Goal: Task Accomplishment & Management: Use online tool/utility

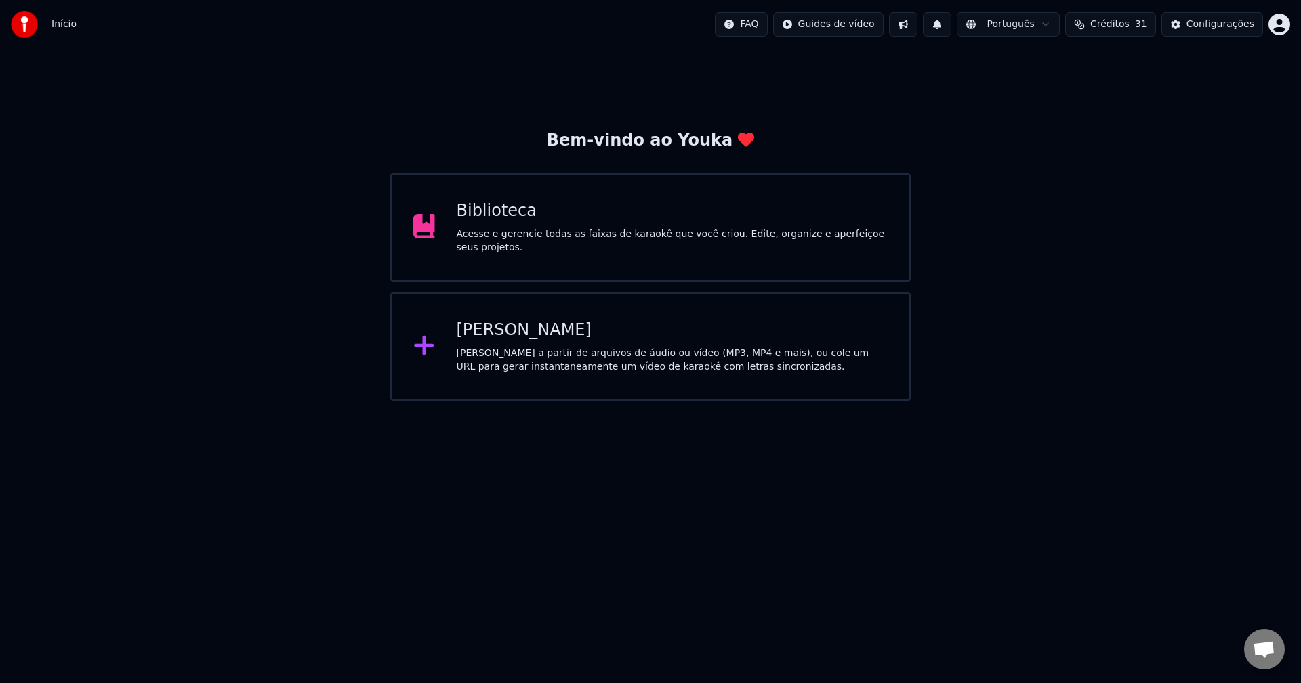
click at [482, 364] on div "Crie karaokê a partir de arquivos de áudio ou vídeo (MP3, MP4 e mais), ou cole …" at bounding box center [672, 360] width 431 height 27
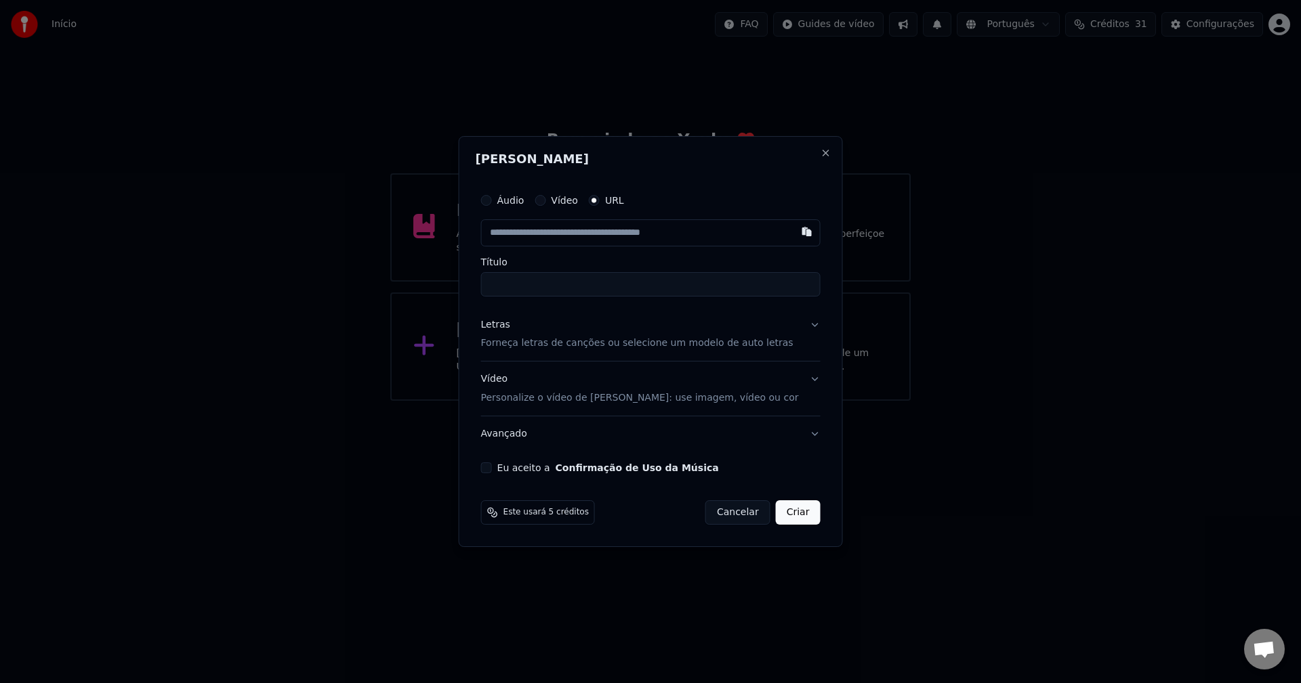
click at [811, 146] on div "Criar Karaokê Áudio Vídeo URL Título Letras Forneça letras de canções ou seleci…" at bounding box center [651, 342] width 384 height 412
click at [820, 151] on button "Close" at bounding box center [825, 153] width 11 height 11
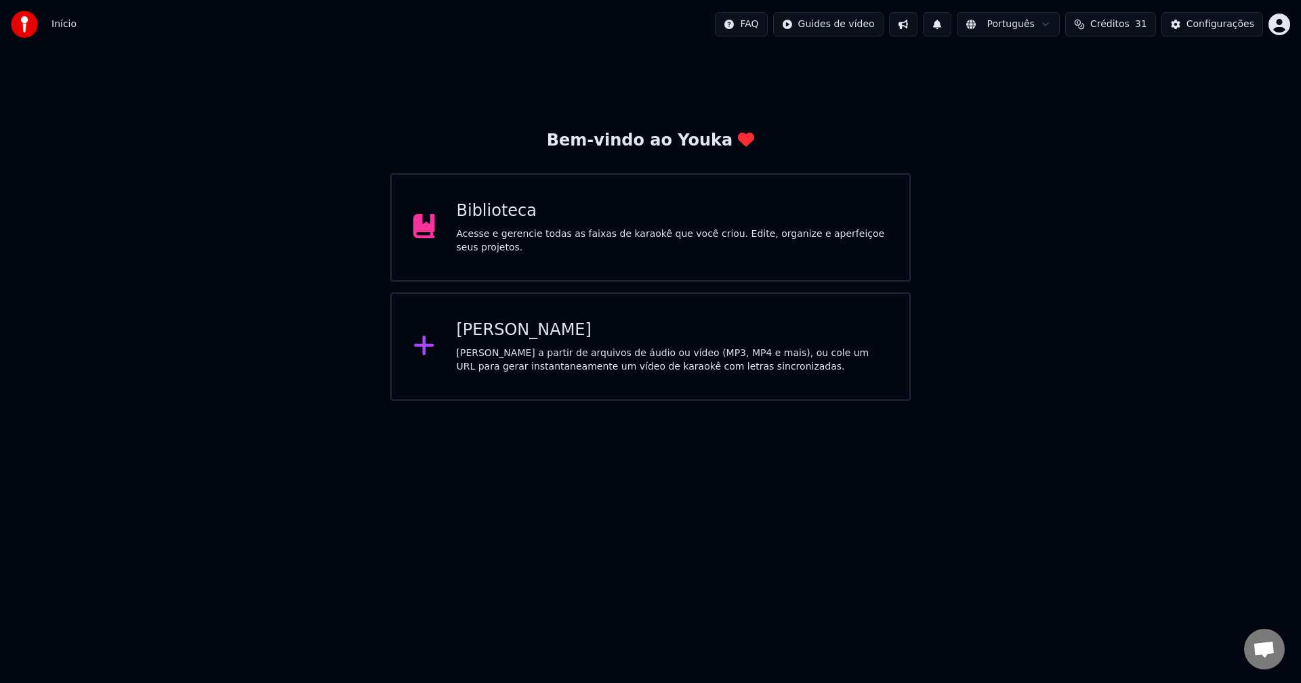
click at [524, 373] on div "Crie karaokê a partir de arquivos de áudio ou vídeo (MP3, MP4 e mais), ou cole …" at bounding box center [672, 360] width 431 height 27
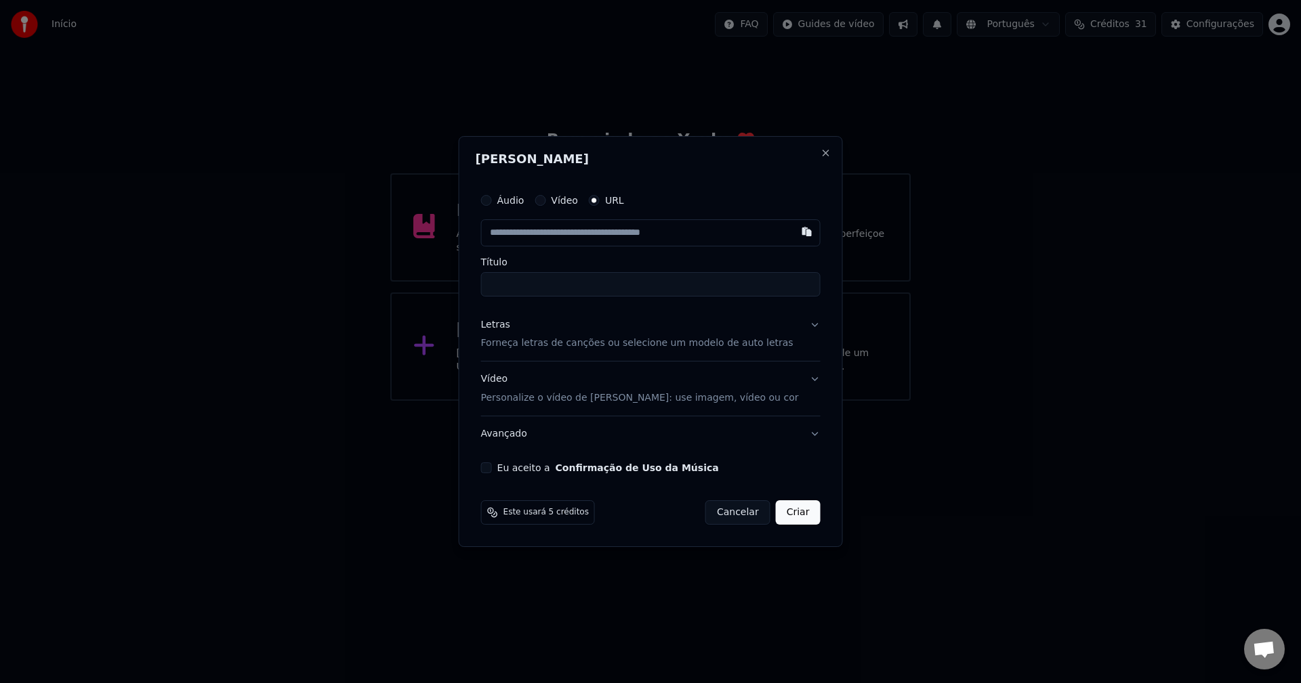
click at [614, 218] on div "Áudio Vídeo URL" at bounding box center [650, 217] width 339 height 60
click at [599, 234] on input "text" at bounding box center [650, 232] width 339 height 27
paste input "**********"
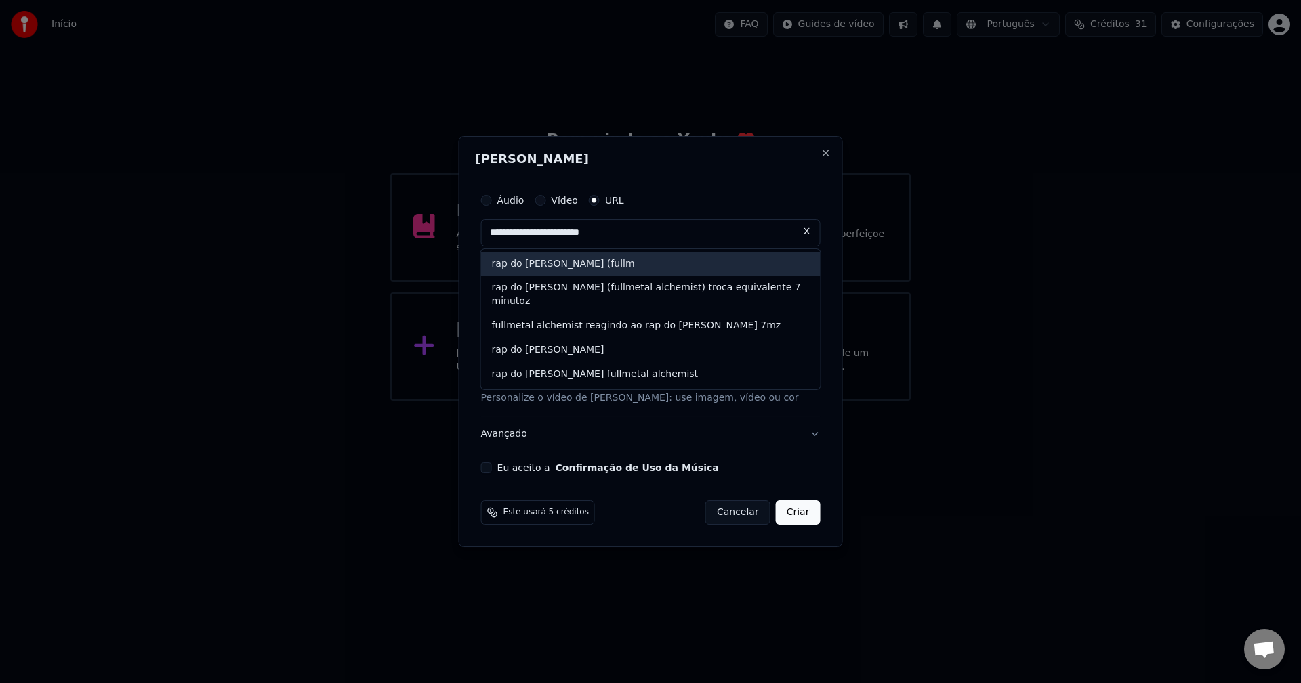
click at [591, 264] on div "rap do edward elric (fullm" at bounding box center [650, 264] width 339 height 24
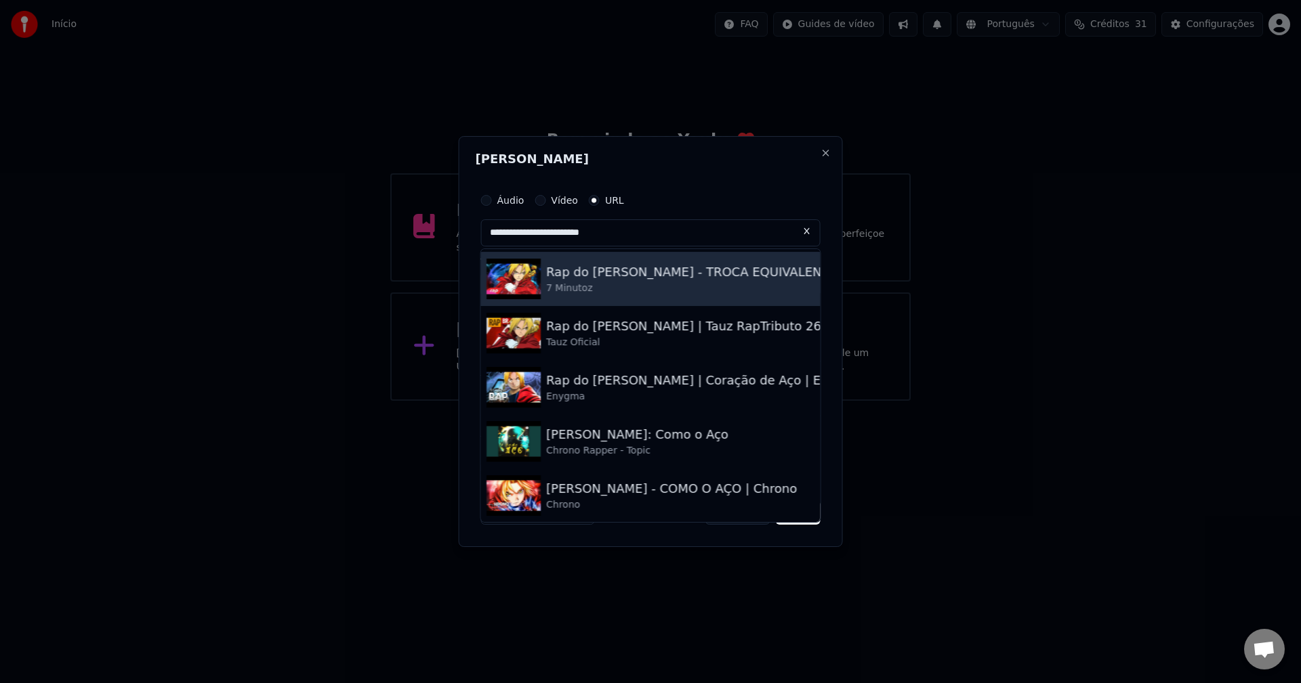
click at [601, 272] on div "Rap do Edward Elric - TROCA EQUIVALENTE | NERD HITS" at bounding box center [730, 272] width 369 height 19
type input "**********"
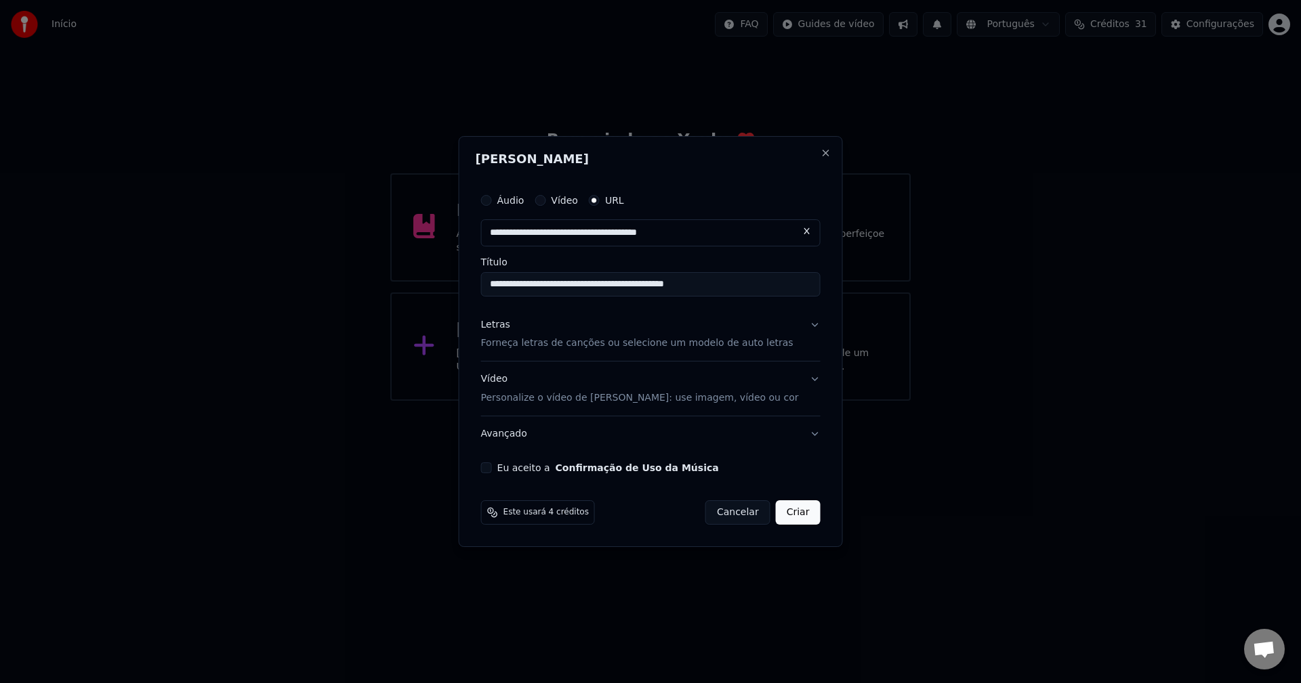
click at [793, 231] on button at bounding box center [806, 231] width 27 height 24
click at [587, 238] on input "text" at bounding box center [650, 232] width 339 height 27
paste input "**********"
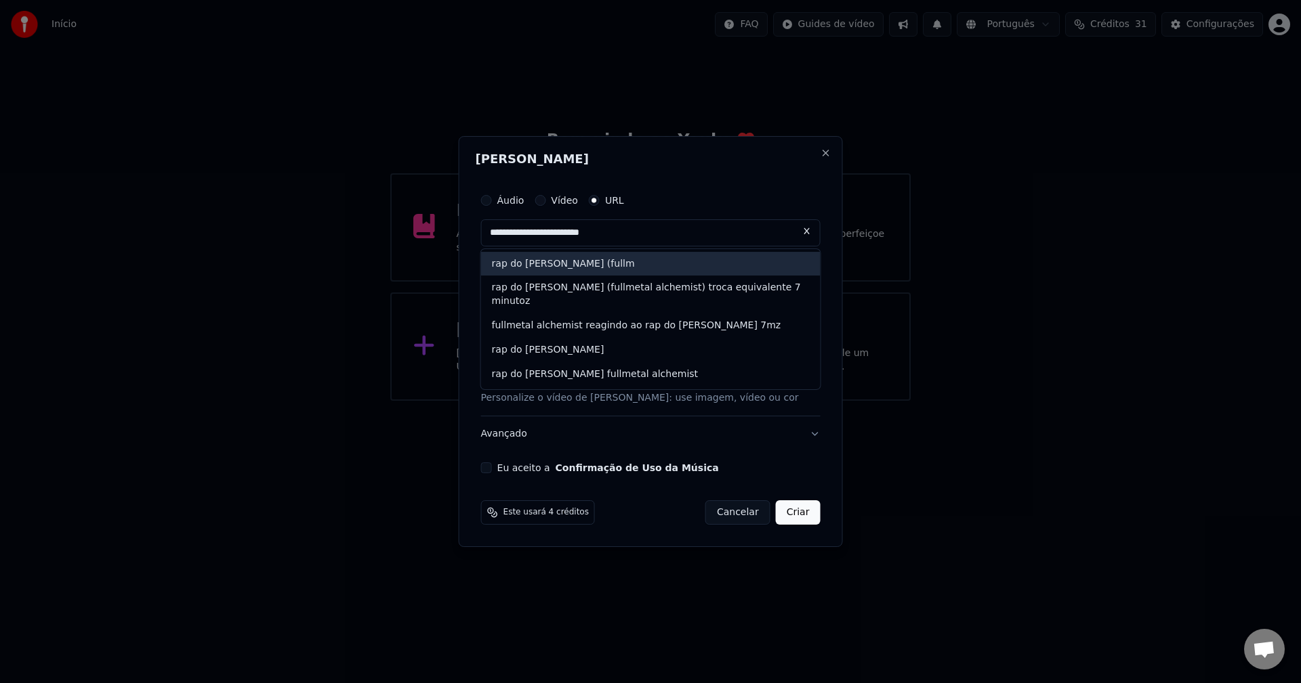
click at [646, 255] on div "rap do edward elric (fullm" at bounding box center [650, 264] width 339 height 24
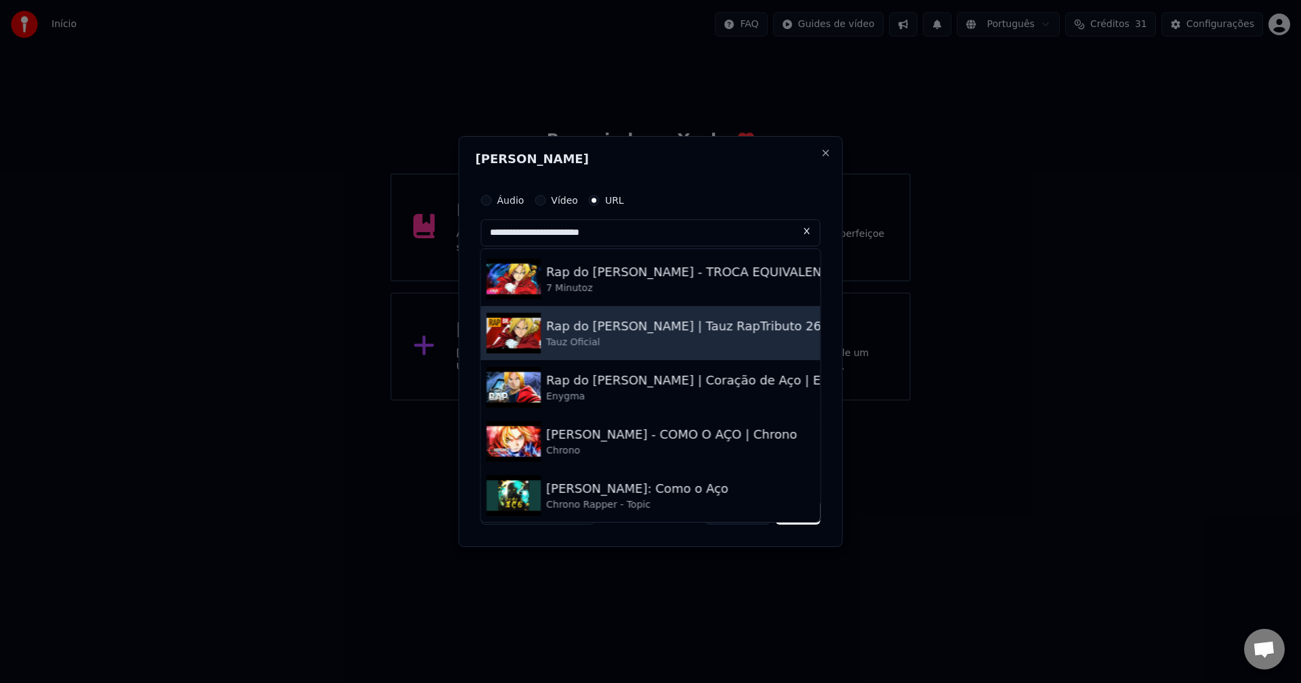
click at [618, 324] on div "Rap do [PERSON_NAME] | Tauz RapTributo 26" at bounding box center [683, 326] width 275 height 19
type input "**********"
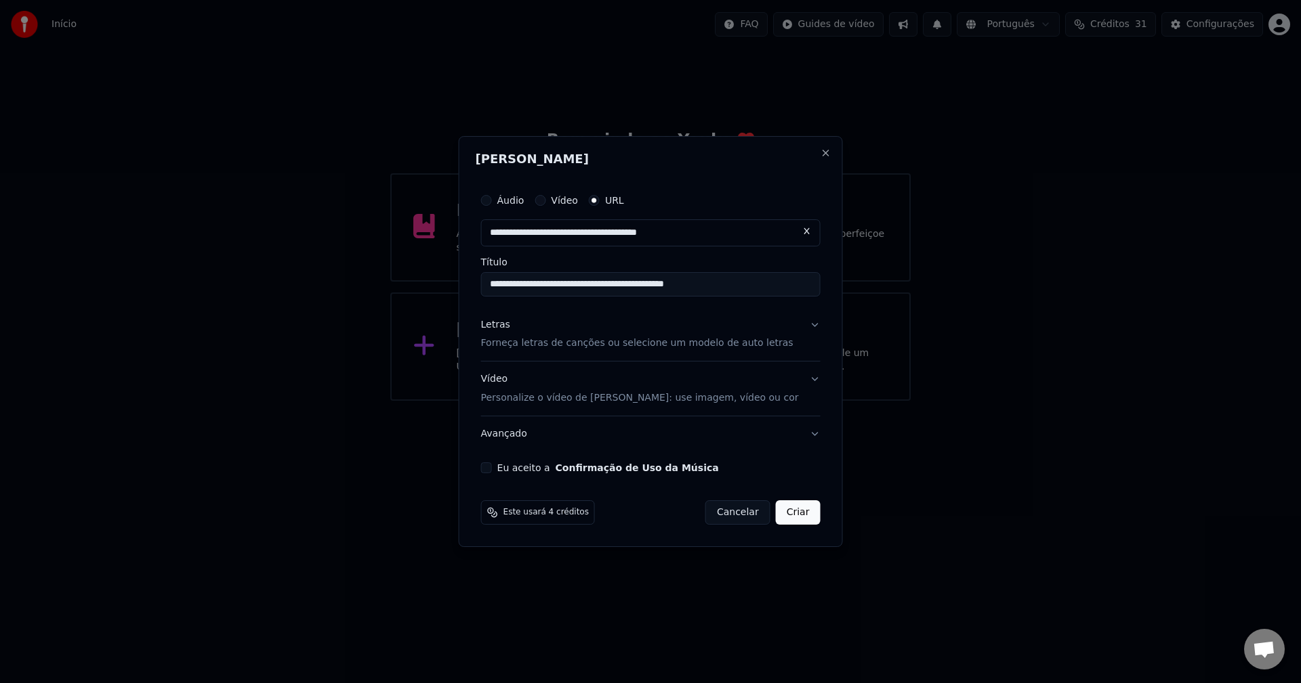
type input "**********"
click at [596, 343] on p "Forneça letras de canções ou selecione um modelo de auto letras" at bounding box center [637, 344] width 312 height 14
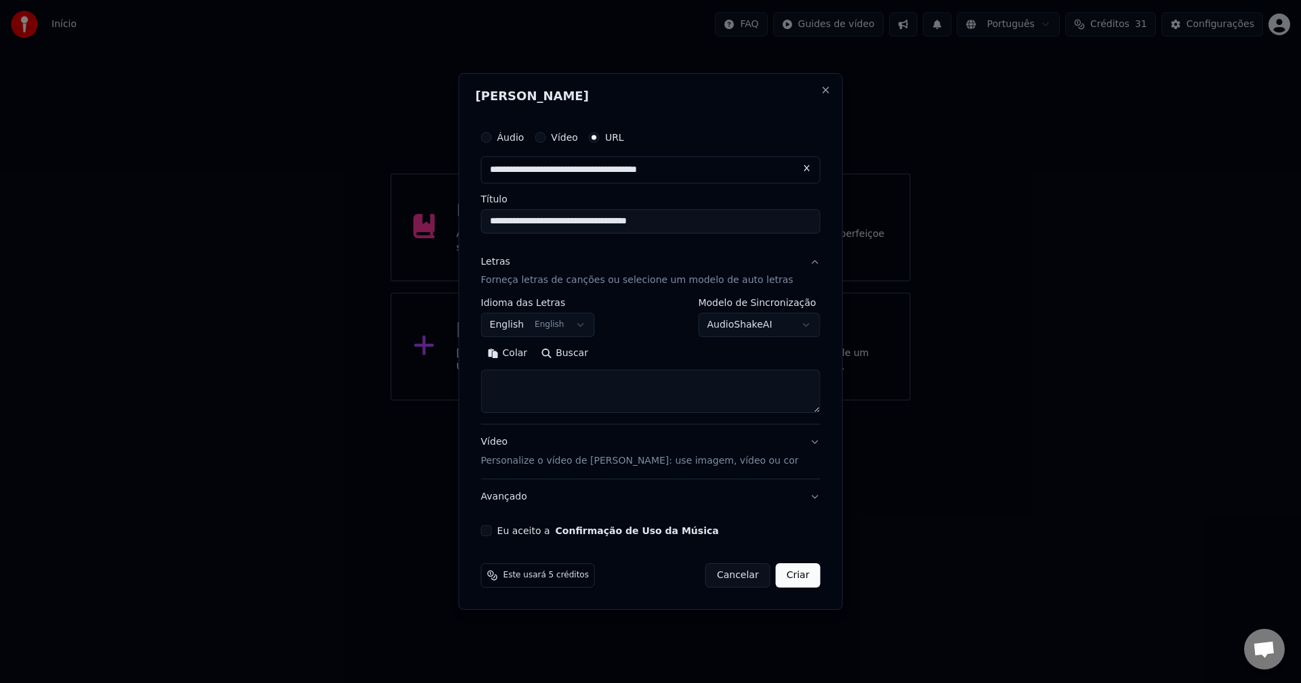
click at [541, 308] on label "Idioma das Letras" at bounding box center [538, 303] width 114 height 9
click at [536, 329] on body "**********" at bounding box center [650, 200] width 1301 height 401
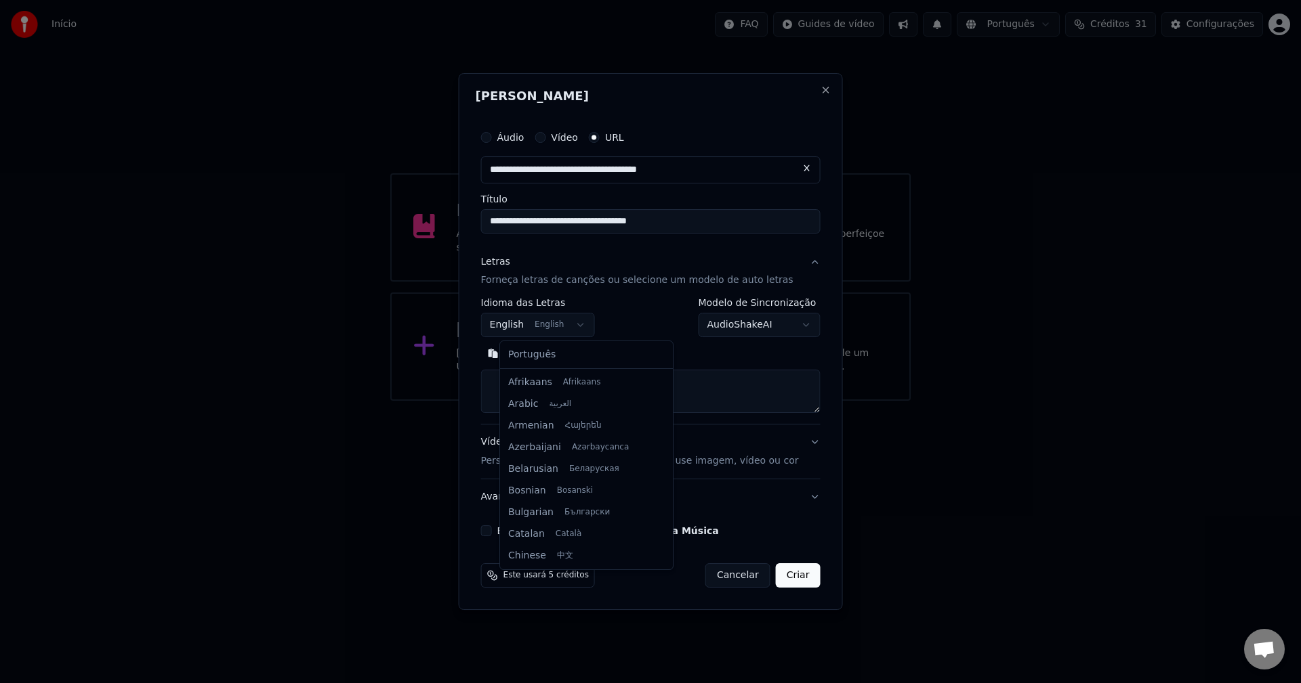
scroll to position [108, 0]
select select "**"
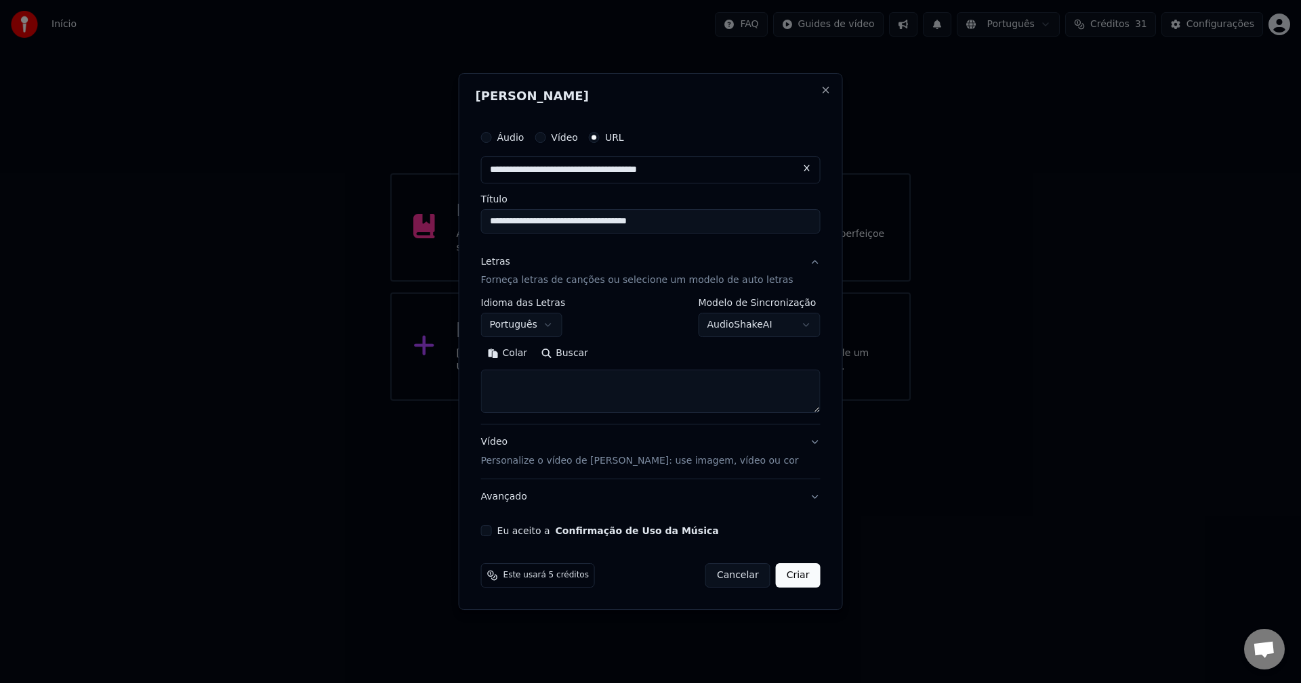
click at [562, 392] on textarea at bounding box center [650, 392] width 339 height 43
paste textarea "**********"
type textarea "**********"
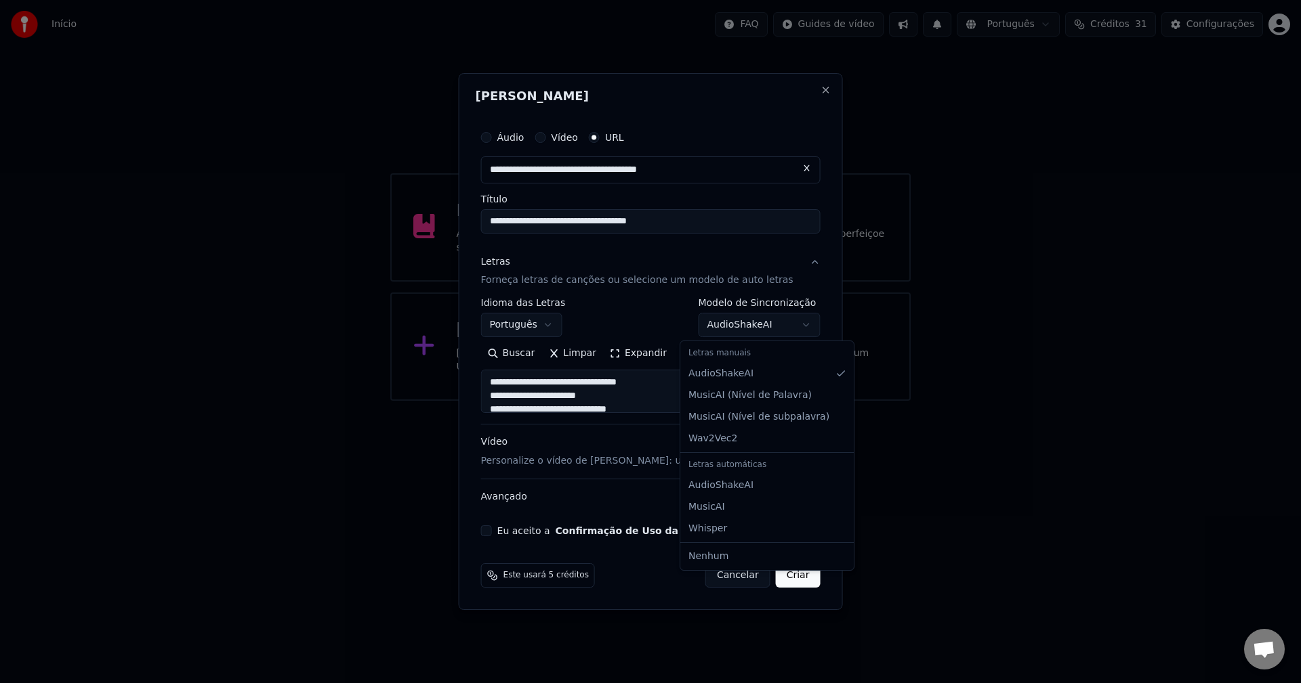
click at [771, 330] on body "**********" at bounding box center [650, 200] width 1301 height 401
click at [587, 448] on div "Vídeo Personalize o vídeo de karaokê: use imagem, vídeo ou cor" at bounding box center [640, 452] width 318 height 33
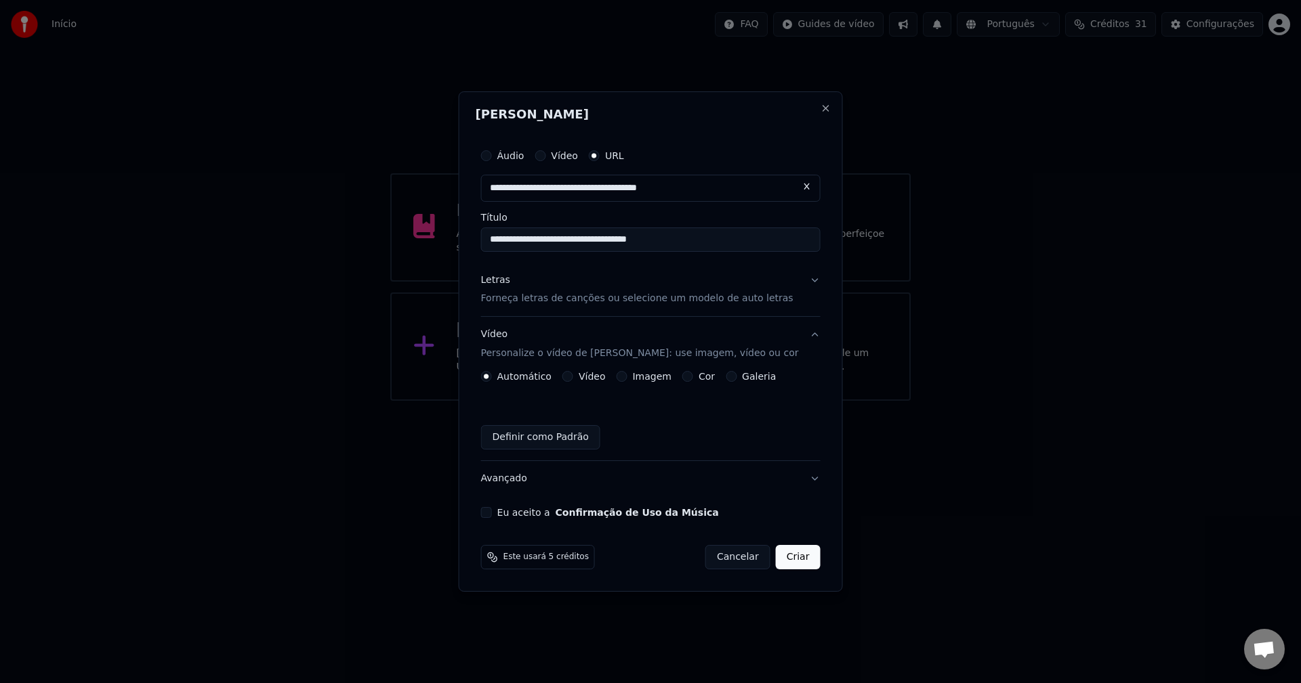
click at [627, 377] on button "Imagem" at bounding box center [621, 376] width 11 height 11
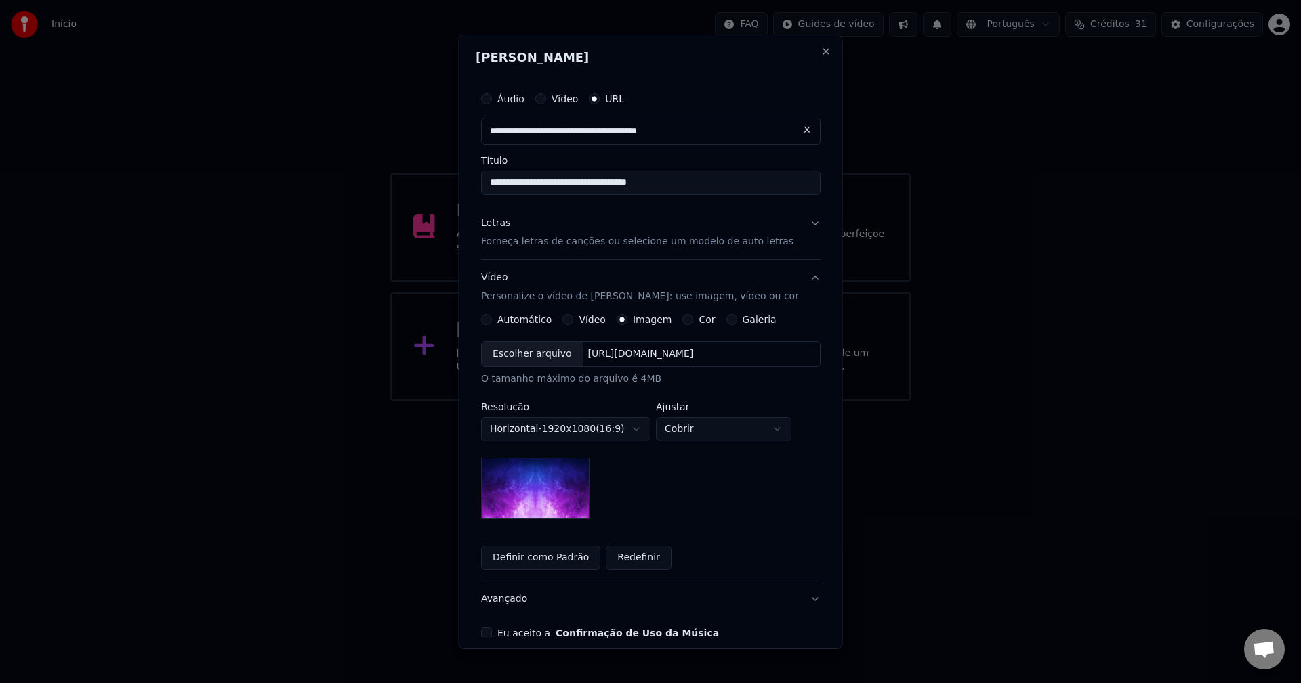
click at [529, 359] on div "Escolher arquivo" at bounding box center [532, 354] width 101 height 24
click at [730, 401] on body "**********" at bounding box center [650, 200] width 1301 height 401
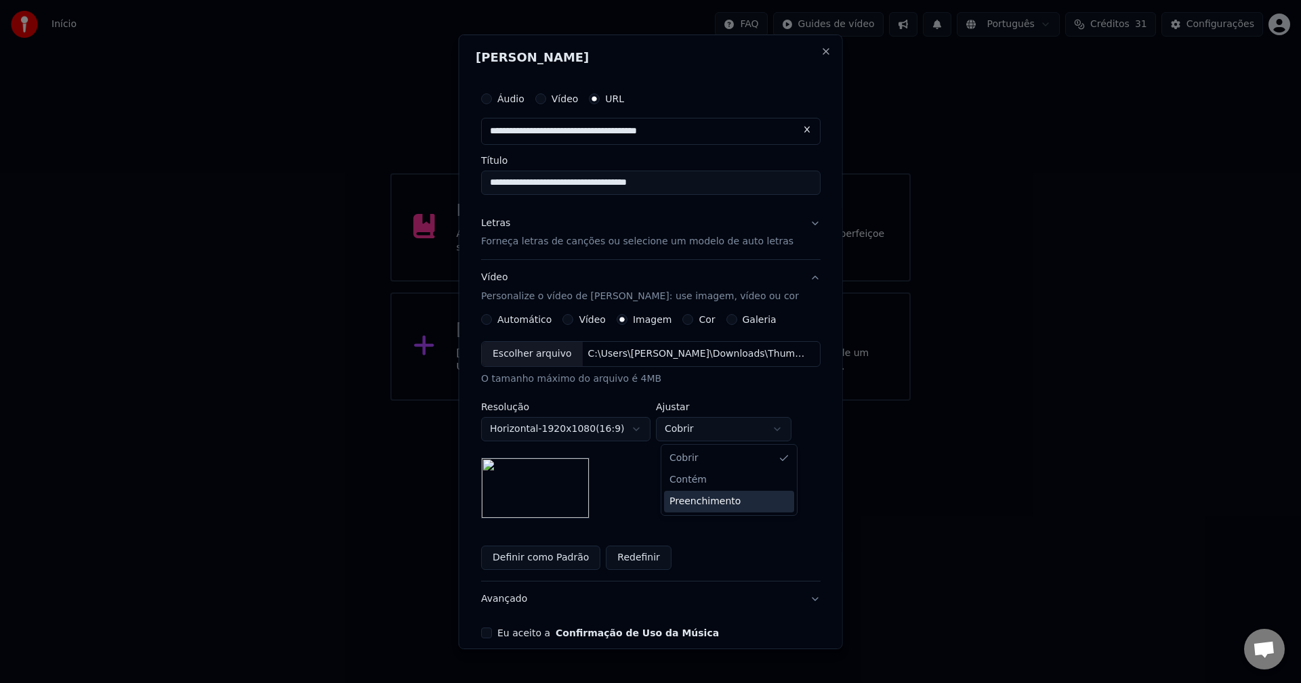
select select "****"
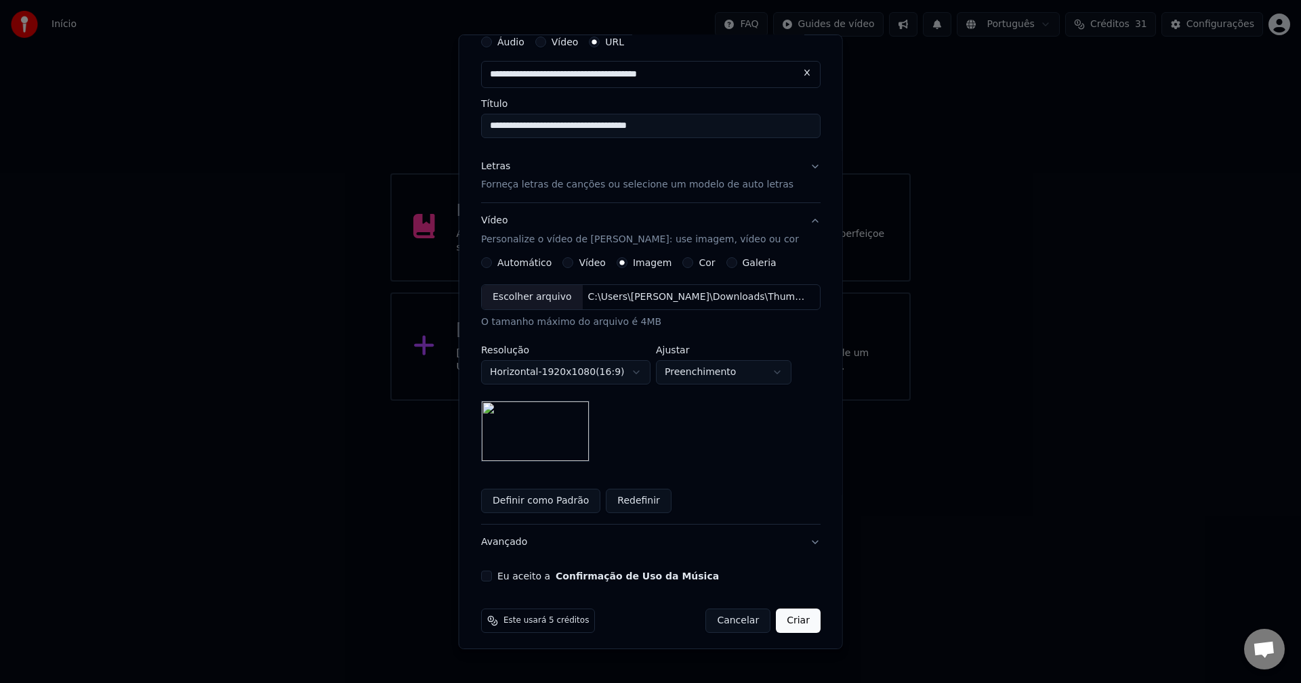
scroll to position [63, 0]
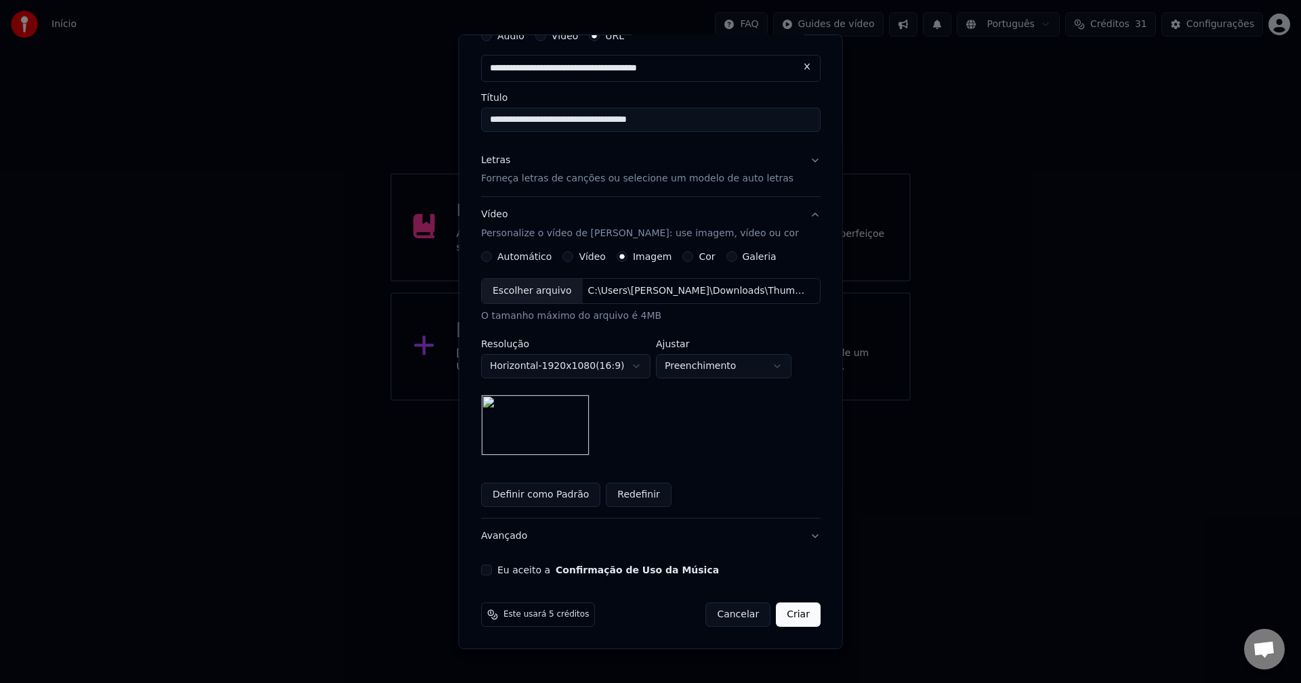
click at [509, 536] on button "Avançado" at bounding box center [650, 536] width 339 height 35
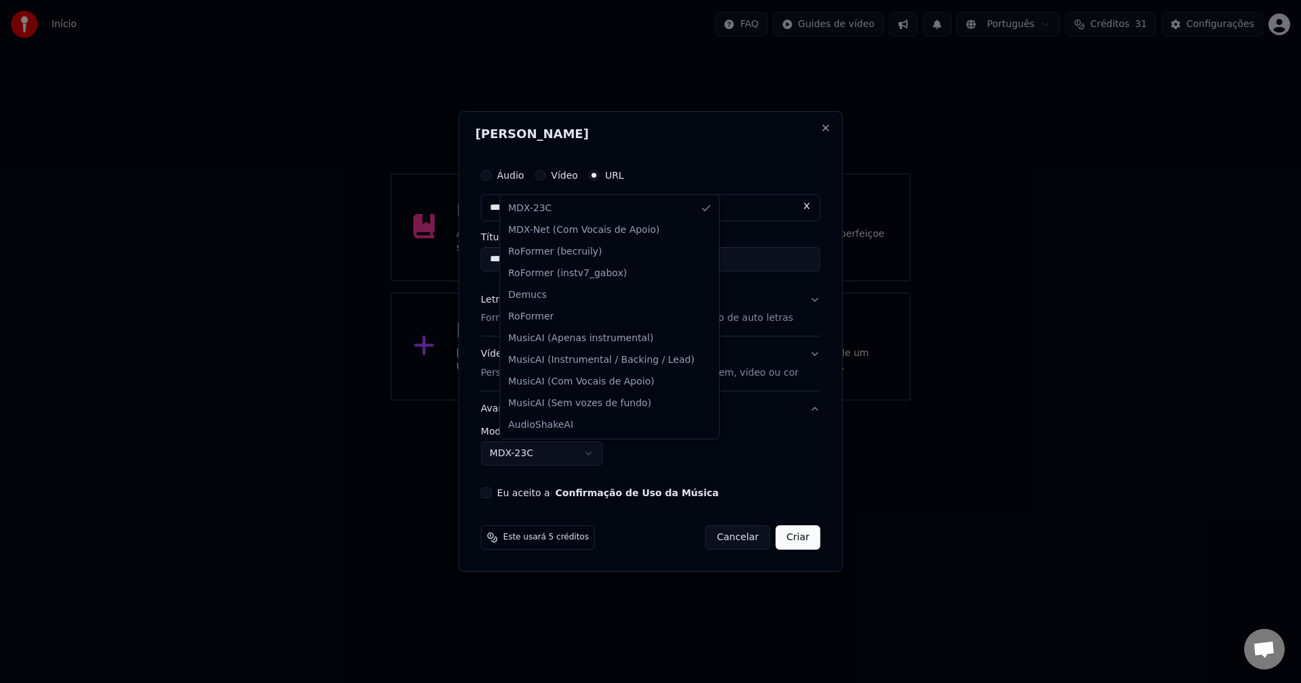
click at [499, 401] on body "**********" at bounding box center [650, 200] width 1301 height 401
select select "**********"
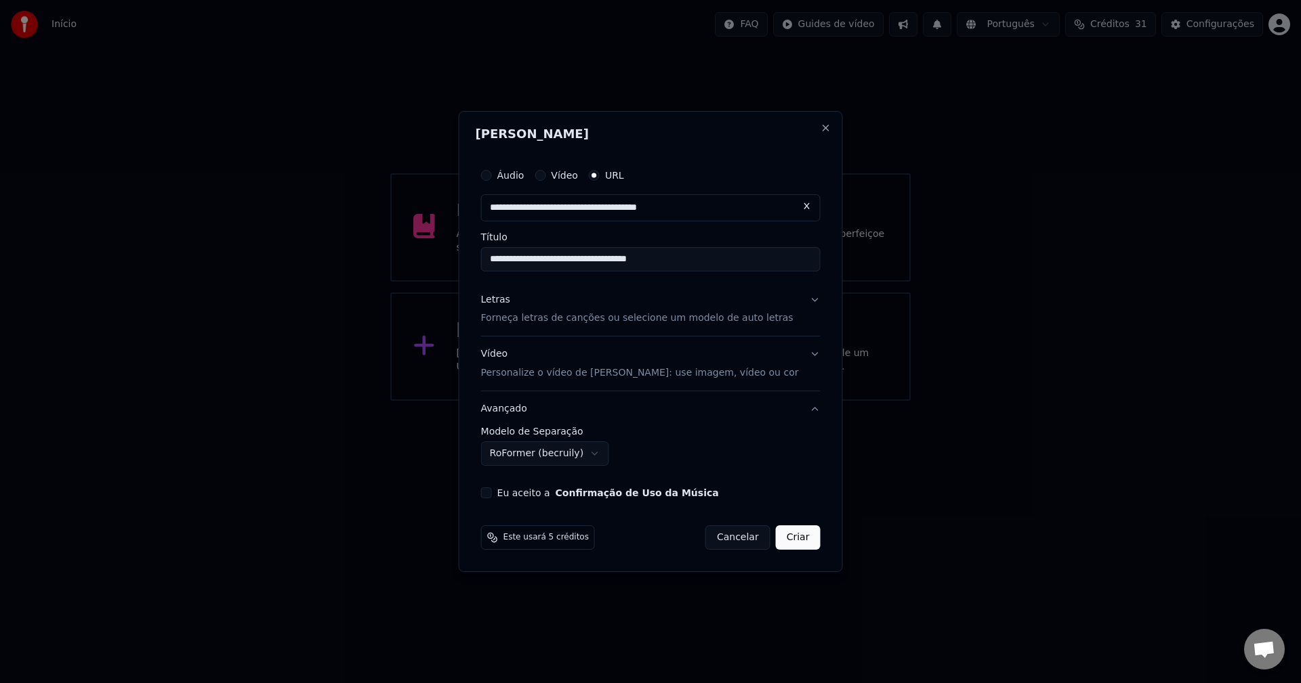
click at [497, 492] on div "**********" at bounding box center [651, 330] width 350 height 348
click at [492, 495] on button "Eu aceito a Confirmação de Uso da Música" at bounding box center [486, 493] width 11 height 11
click at [776, 537] on button "Criar" at bounding box center [798, 538] width 45 height 24
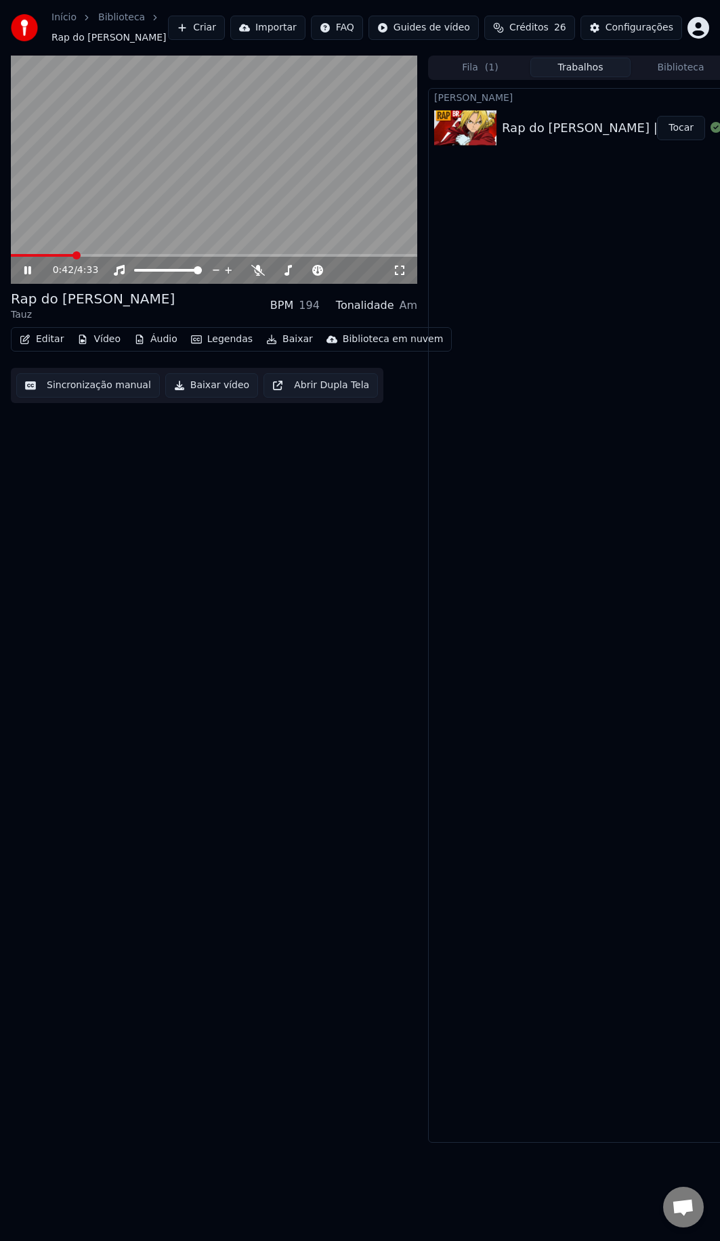
click at [302, 204] on video at bounding box center [214, 170] width 406 height 229
click at [228, 194] on video at bounding box center [214, 170] width 406 height 229
click at [261, 236] on video at bounding box center [214, 170] width 406 height 229
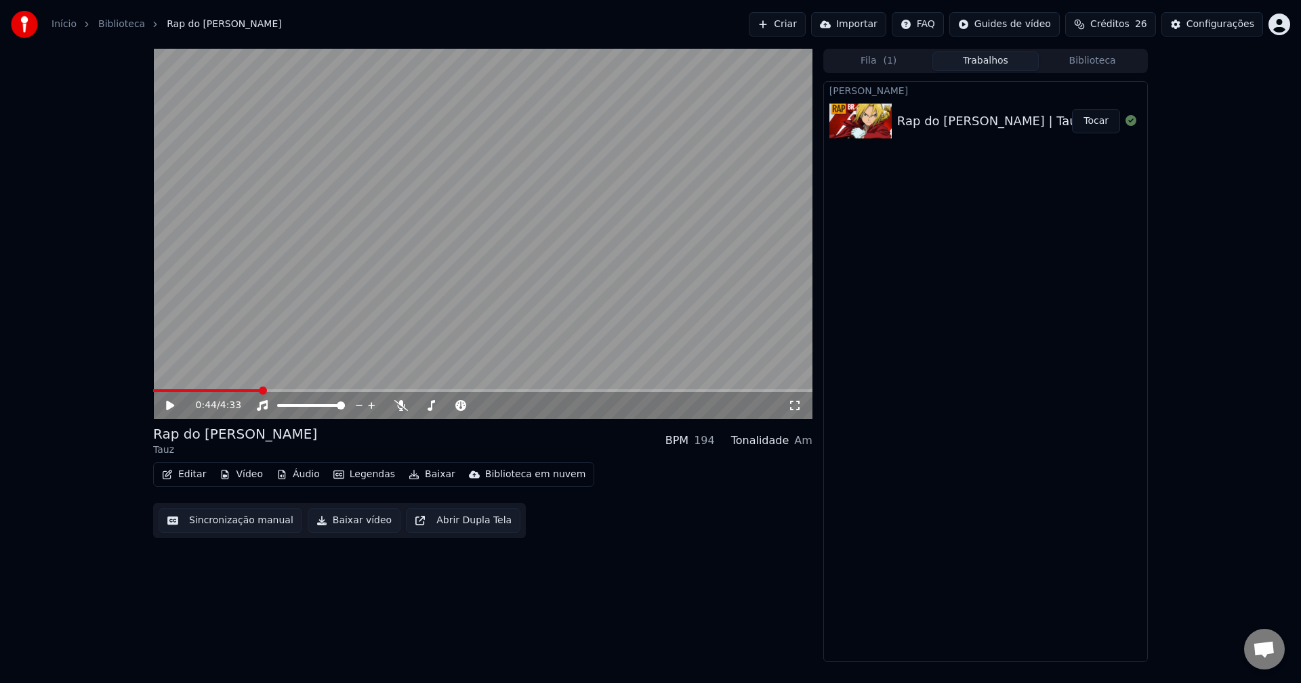
click at [326, 390] on span at bounding box center [482, 390] width 659 height 3
click at [289, 100] on video at bounding box center [482, 234] width 659 height 371
click at [153, 389] on span at bounding box center [153, 390] width 0 height 3
click at [314, 408] on div at bounding box center [323, 406] width 109 height 14
click at [306, 406] on span at bounding box center [311, 405] width 68 height 3
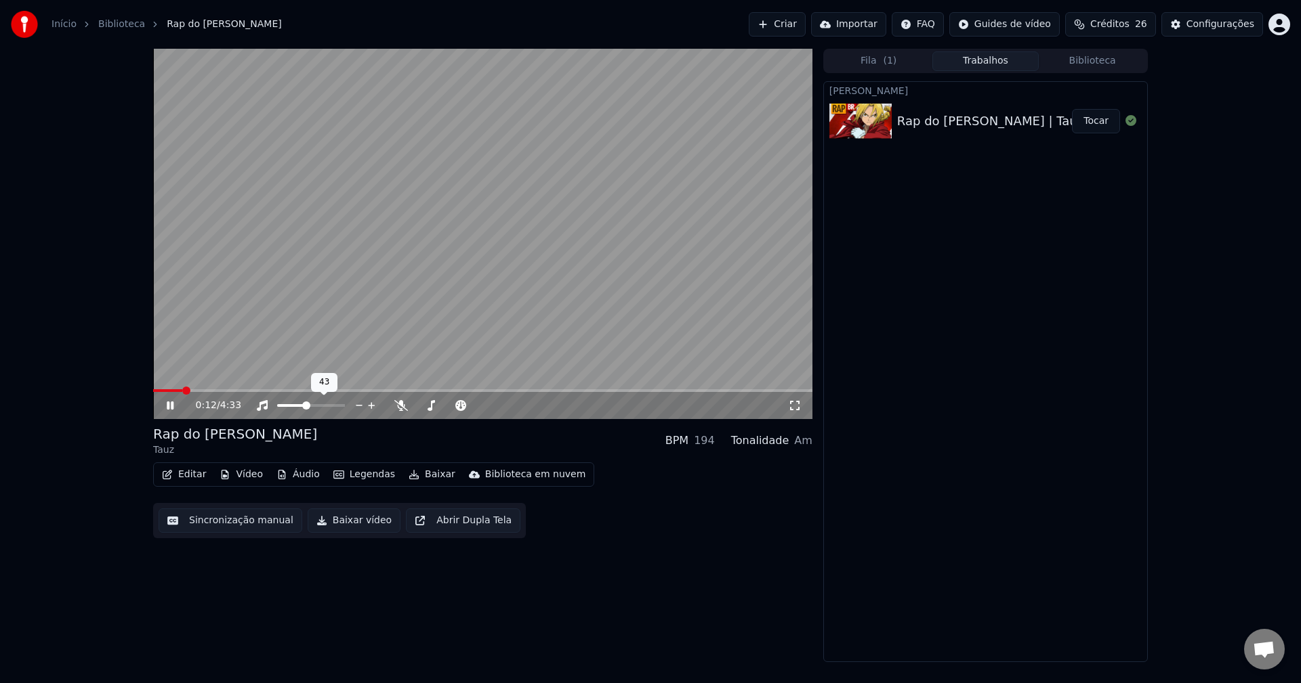
click at [318, 408] on div at bounding box center [323, 406] width 109 height 14
click at [323, 406] on span at bounding box center [311, 405] width 68 height 3
click at [345, 406] on span at bounding box center [341, 406] width 8 height 8
click at [400, 408] on icon at bounding box center [401, 405] width 14 height 11
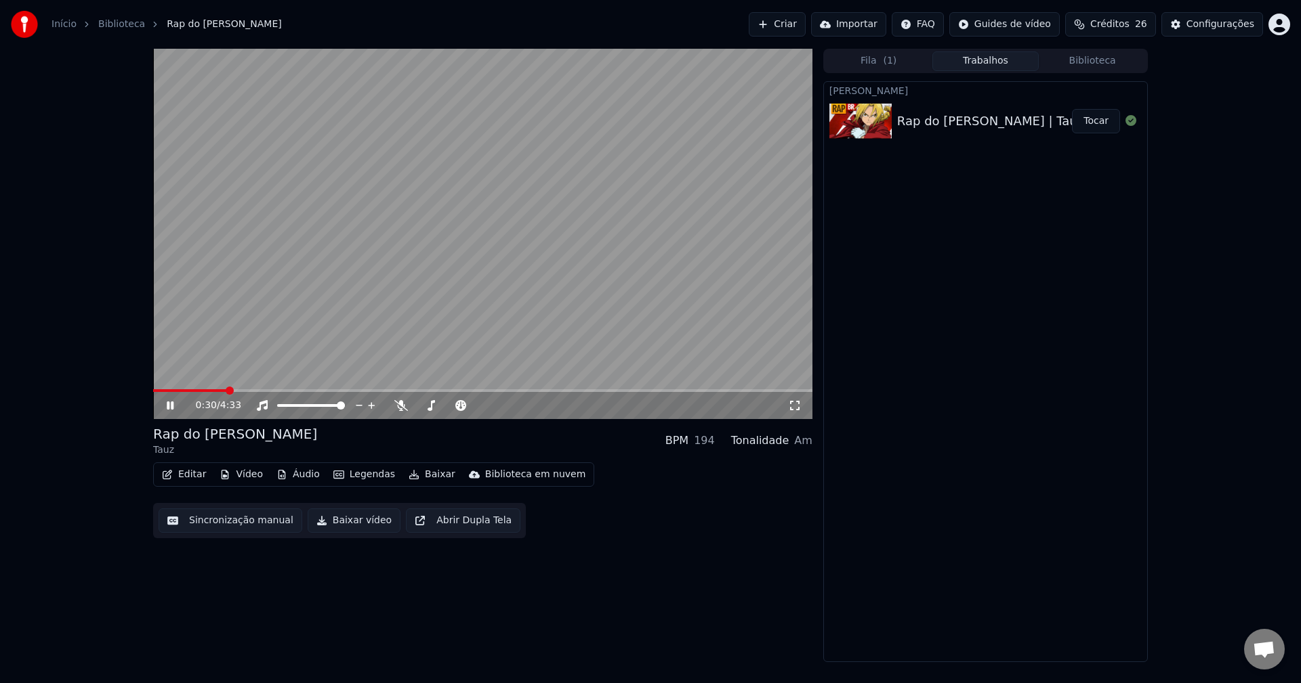
click at [350, 275] on video at bounding box center [482, 234] width 659 height 371
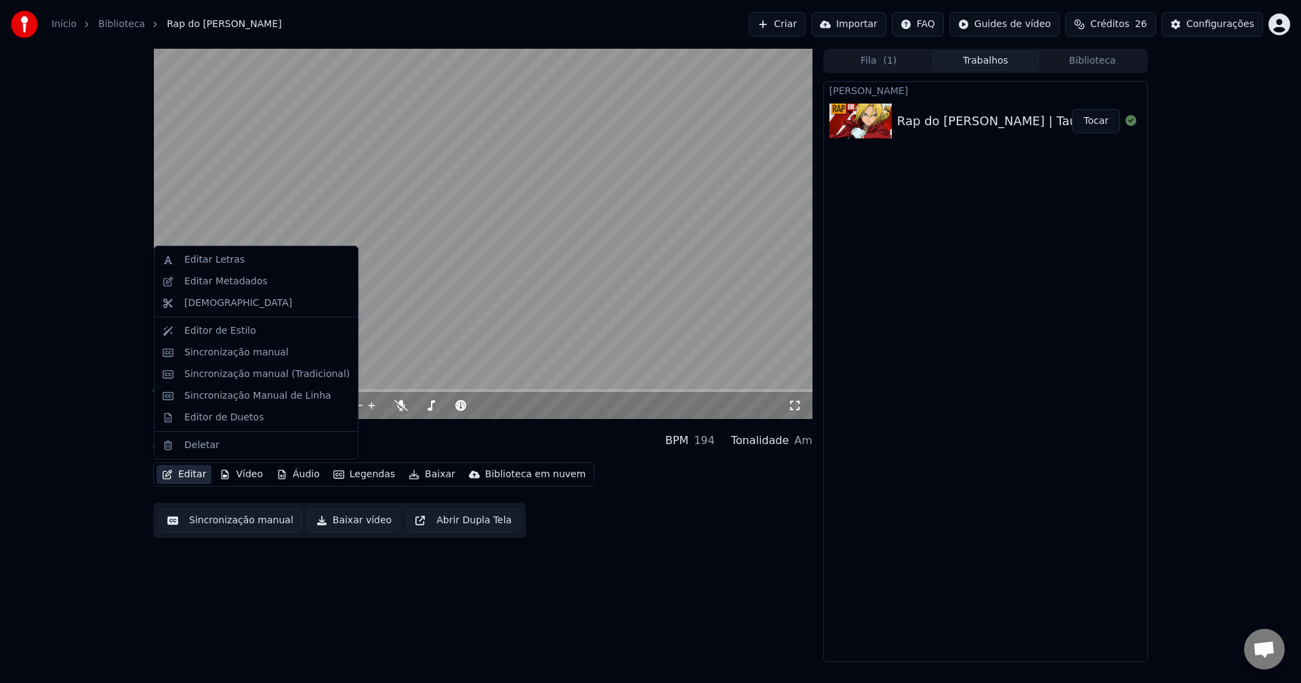
click at [181, 475] on button "Editar" at bounding box center [183, 474] width 55 height 19
click at [235, 257] on div "Editar Letras" at bounding box center [214, 260] width 60 height 14
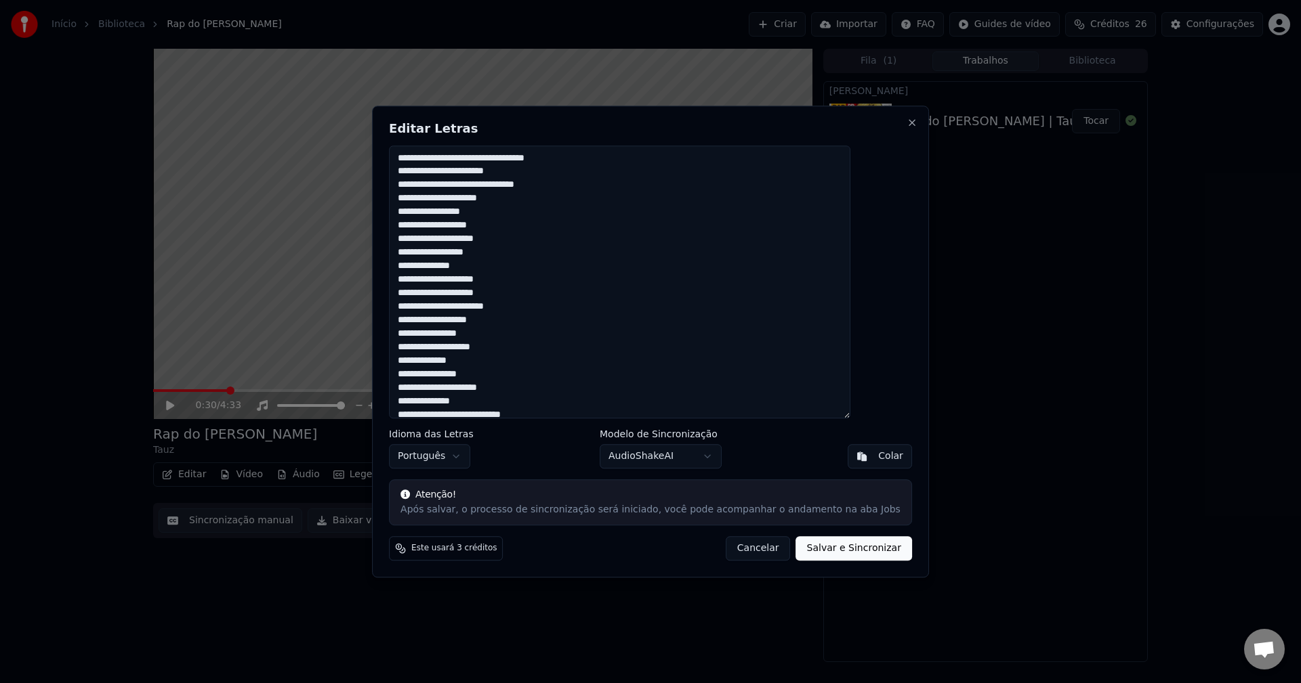
click at [589, 337] on textarea at bounding box center [619, 283] width 461 height 274
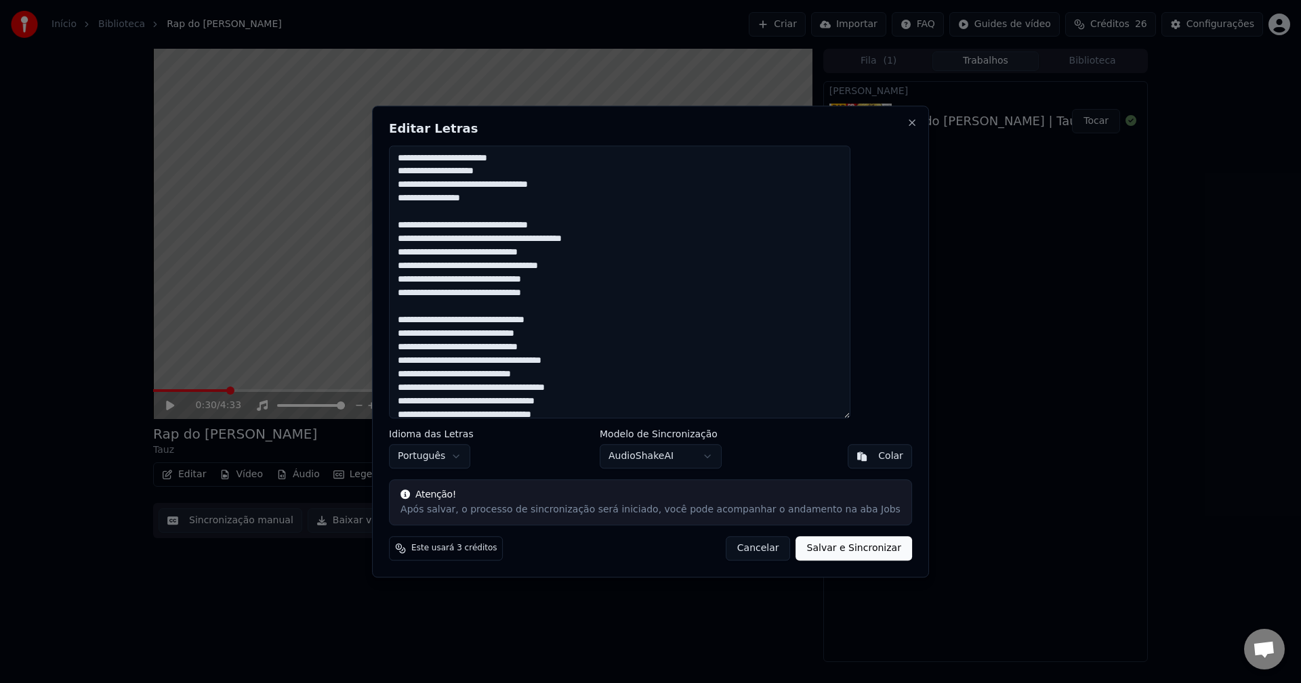
scroll to position [884, 0]
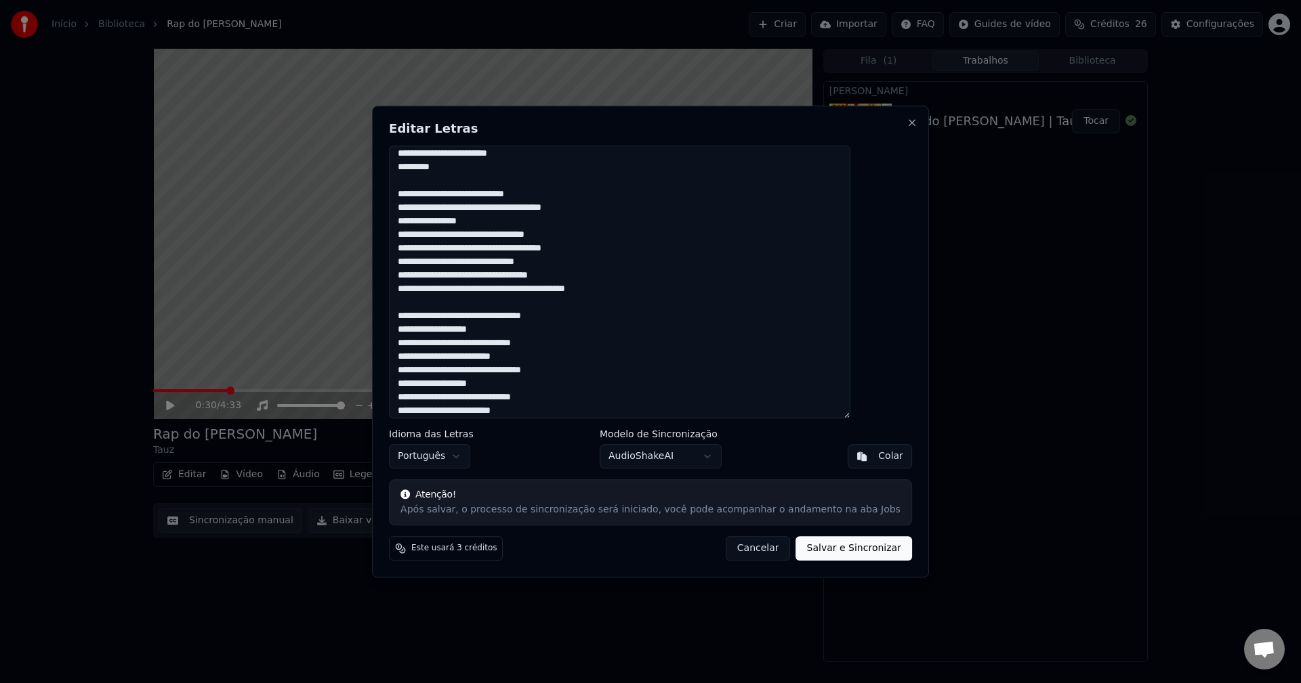
type textarea "**********"
click at [807, 543] on button "Salvar e Sincronizar" at bounding box center [854, 548] width 116 height 24
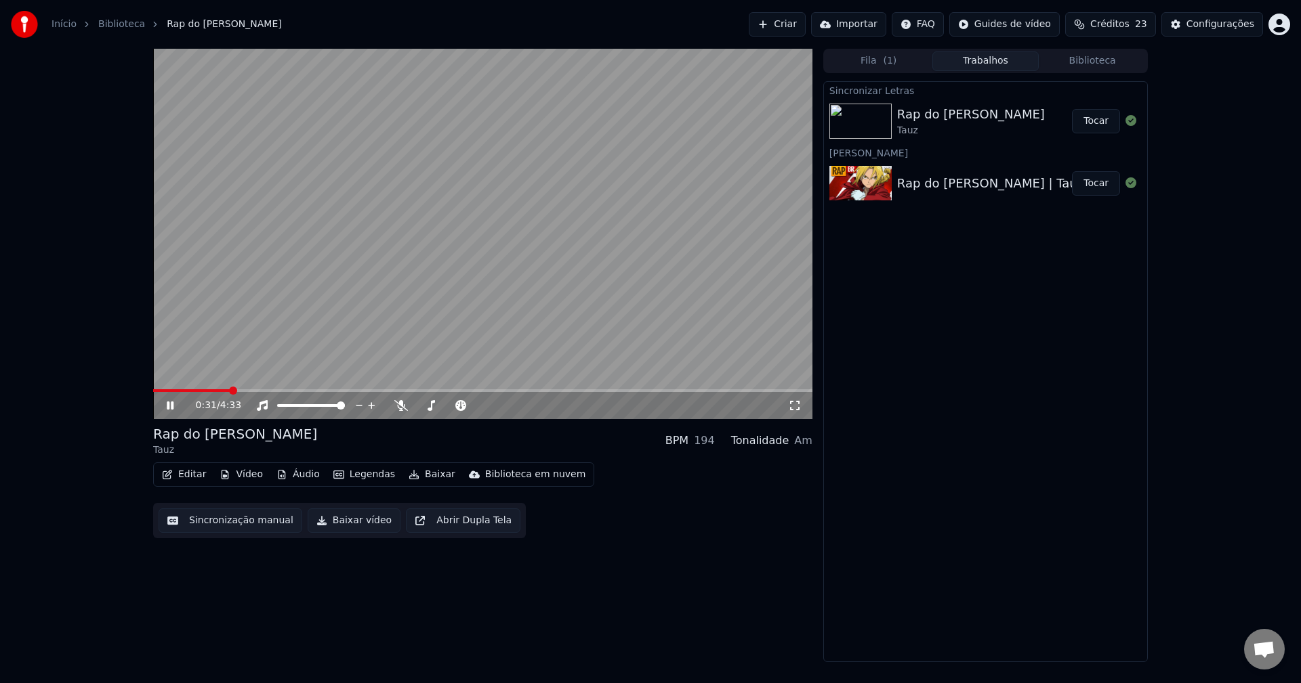
click at [368, 194] on video at bounding box center [482, 234] width 659 height 371
click at [153, 389] on span at bounding box center [153, 390] width 0 height 3
click at [381, 235] on video at bounding box center [482, 234] width 659 height 371
click at [180, 389] on span at bounding box center [482, 390] width 659 height 3
click at [195, 388] on video at bounding box center [482, 234] width 659 height 371
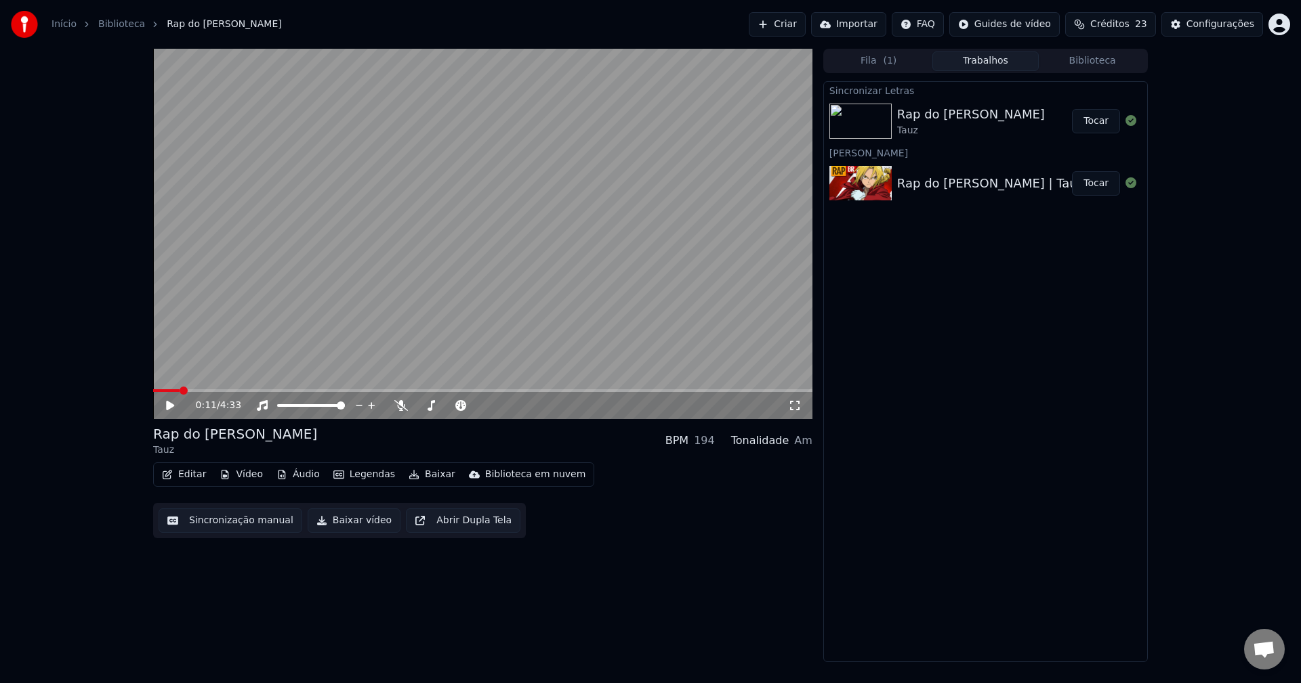
click at [239, 299] on video at bounding box center [482, 234] width 659 height 371
click at [400, 406] on icon at bounding box center [401, 405] width 14 height 11
click at [401, 405] on icon at bounding box center [400, 405] width 7 height 11
click at [302, 472] on button "Áudio" at bounding box center [298, 474] width 54 height 19
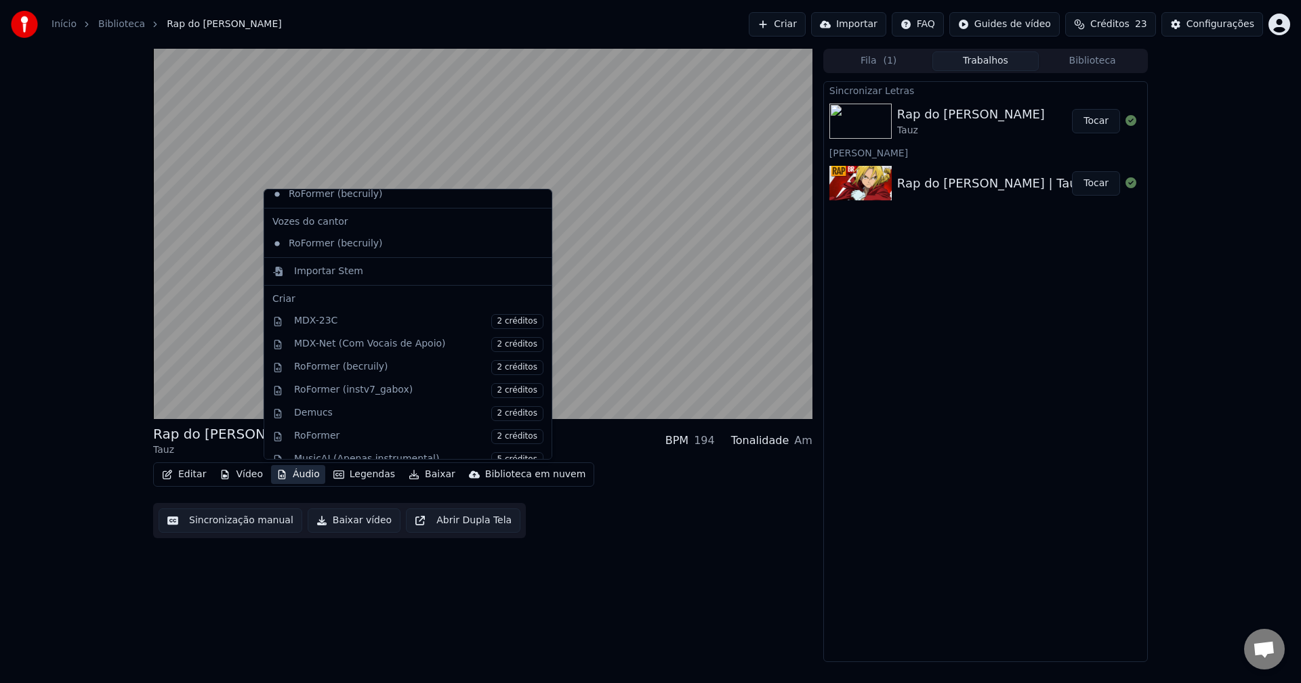
scroll to position [0, 0]
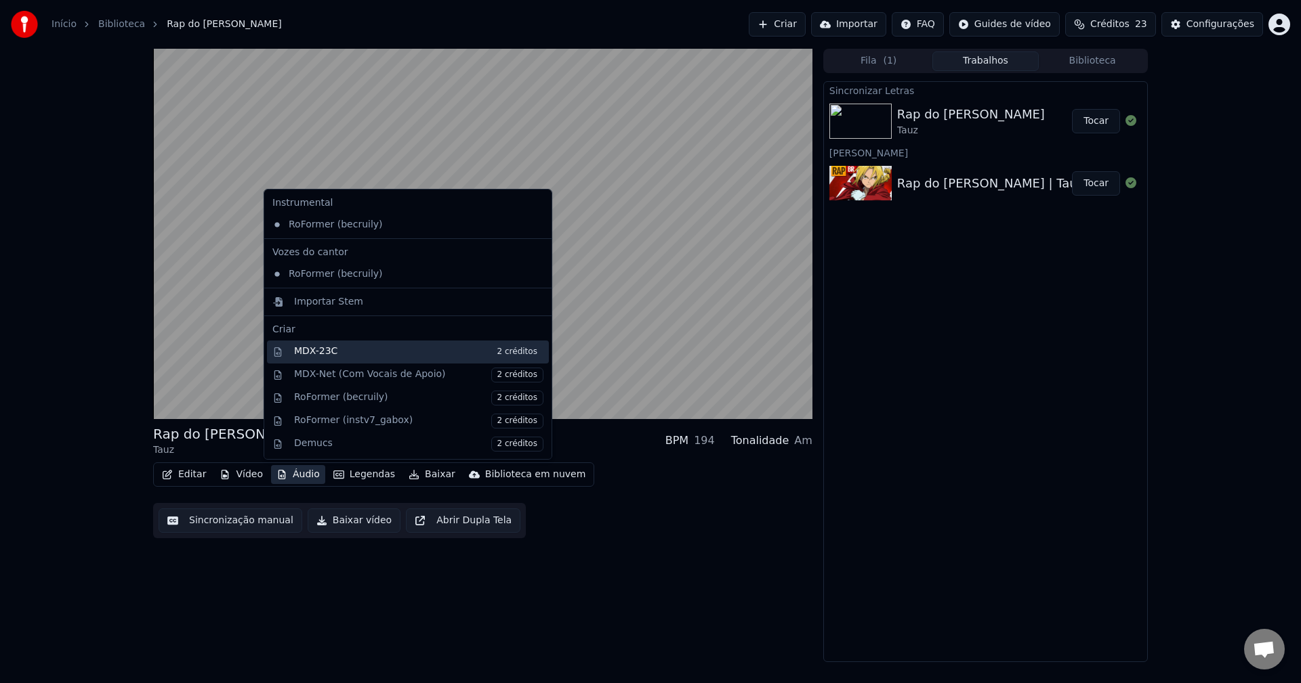
click at [368, 351] on div "MDX-23C 2 créditos" at bounding box center [418, 352] width 249 height 15
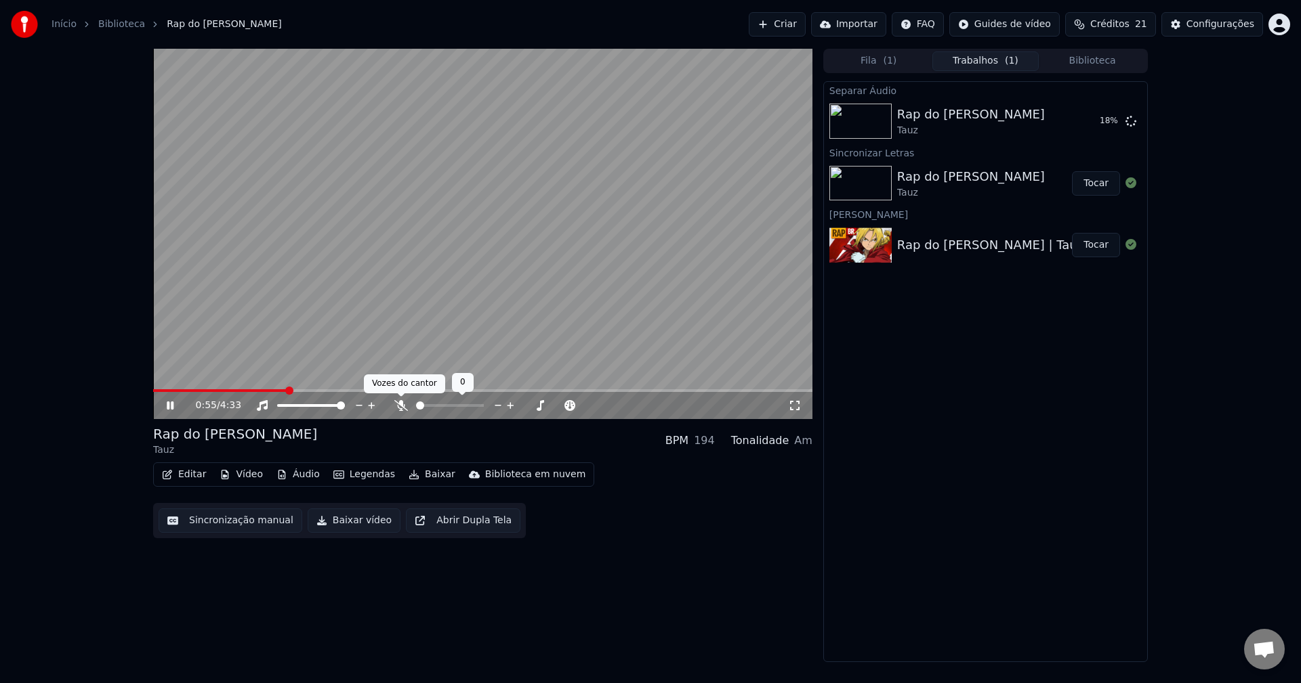
click at [398, 410] on icon at bounding box center [401, 405] width 14 height 11
click at [297, 476] on button "Áudio" at bounding box center [298, 474] width 54 height 19
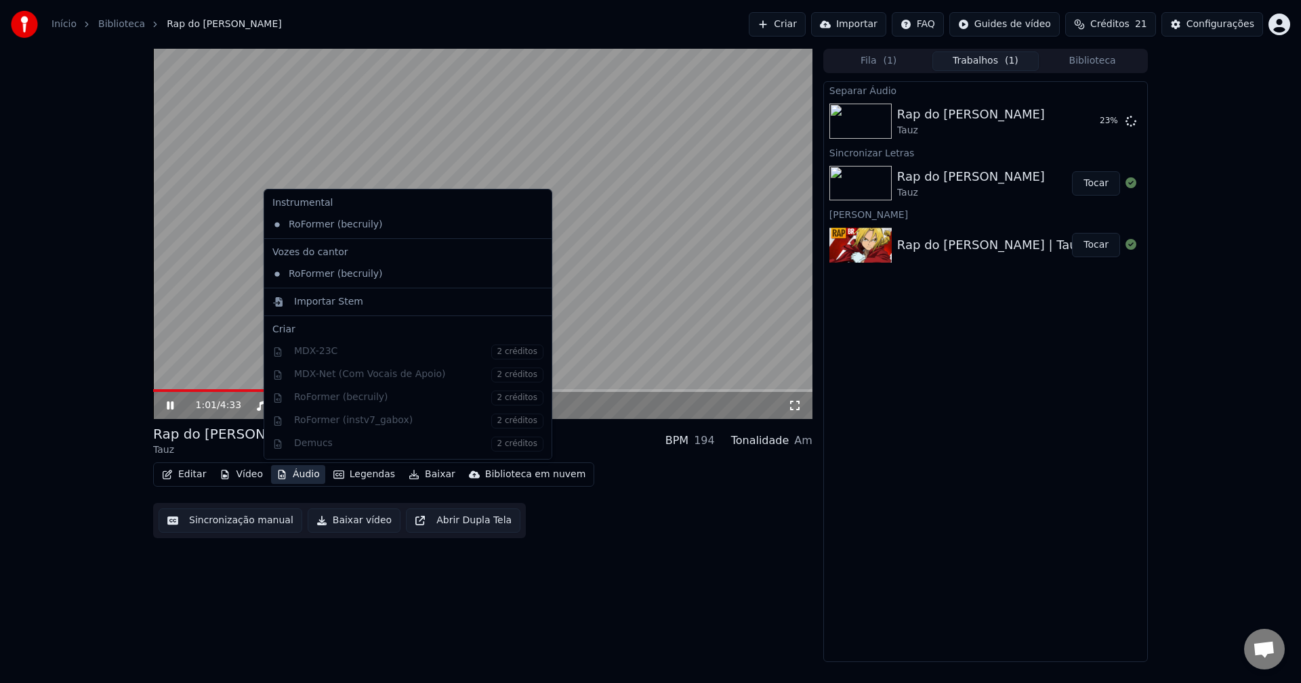
click at [296, 476] on button "Áudio" at bounding box center [298, 474] width 54 height 19
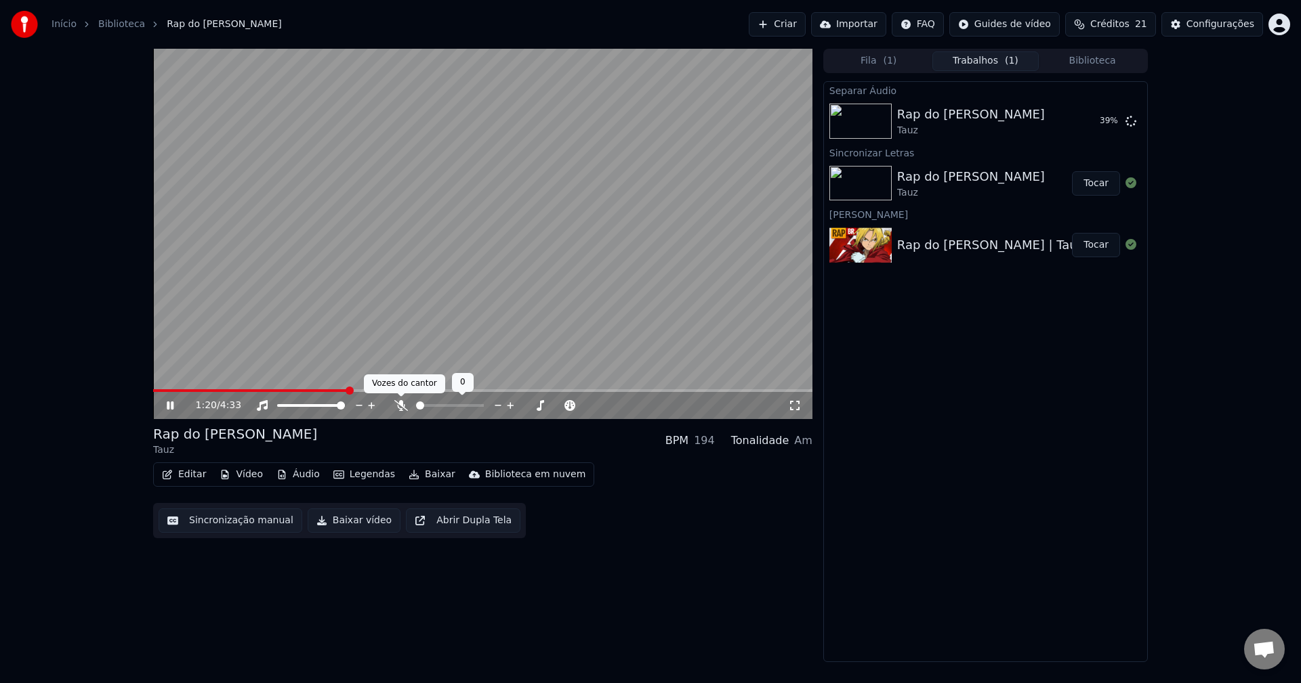
click at [398, 404] on icon at bounding box center [401, 405] width 14 height 11
click at [303, 470] on button "Áudio" at bounding box center [298, 474] width 54 height 19
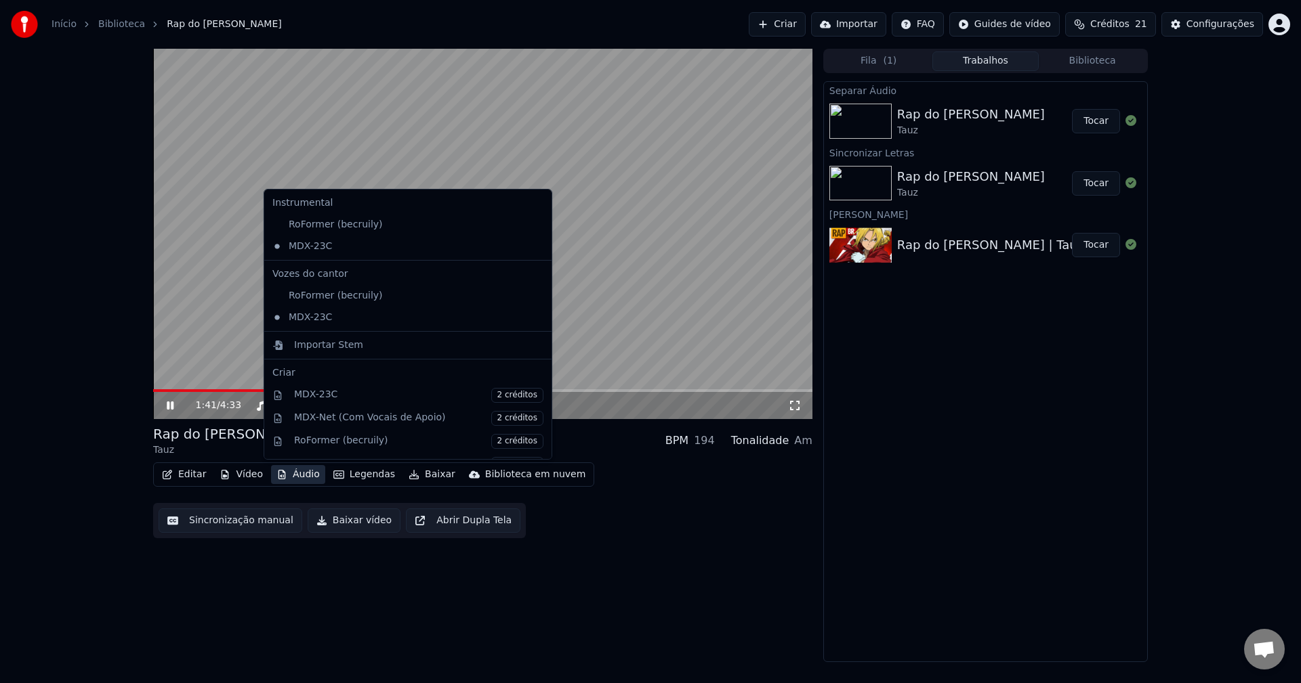
click at [303, 470] on button "Áudio" at bounding box center [298, 474] width 54 height 19
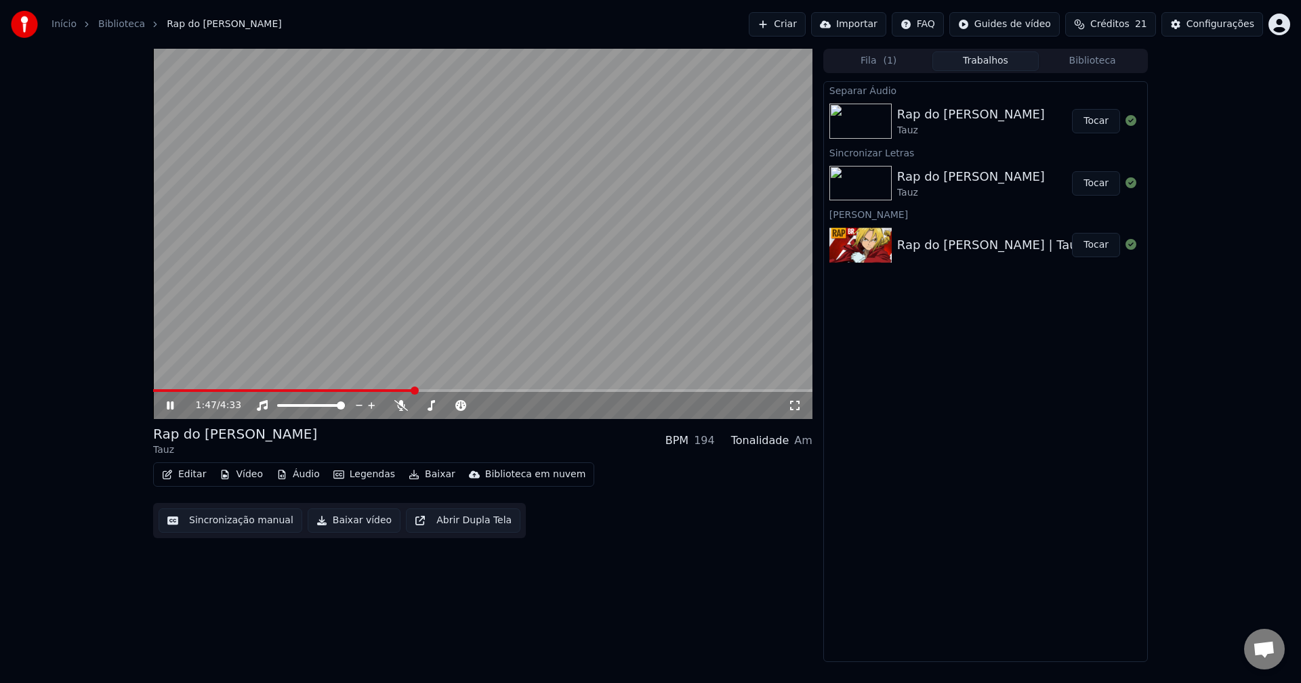
click at [304, 478] on button "Áudio" at bounding box center [298, 474] width 54 height 19
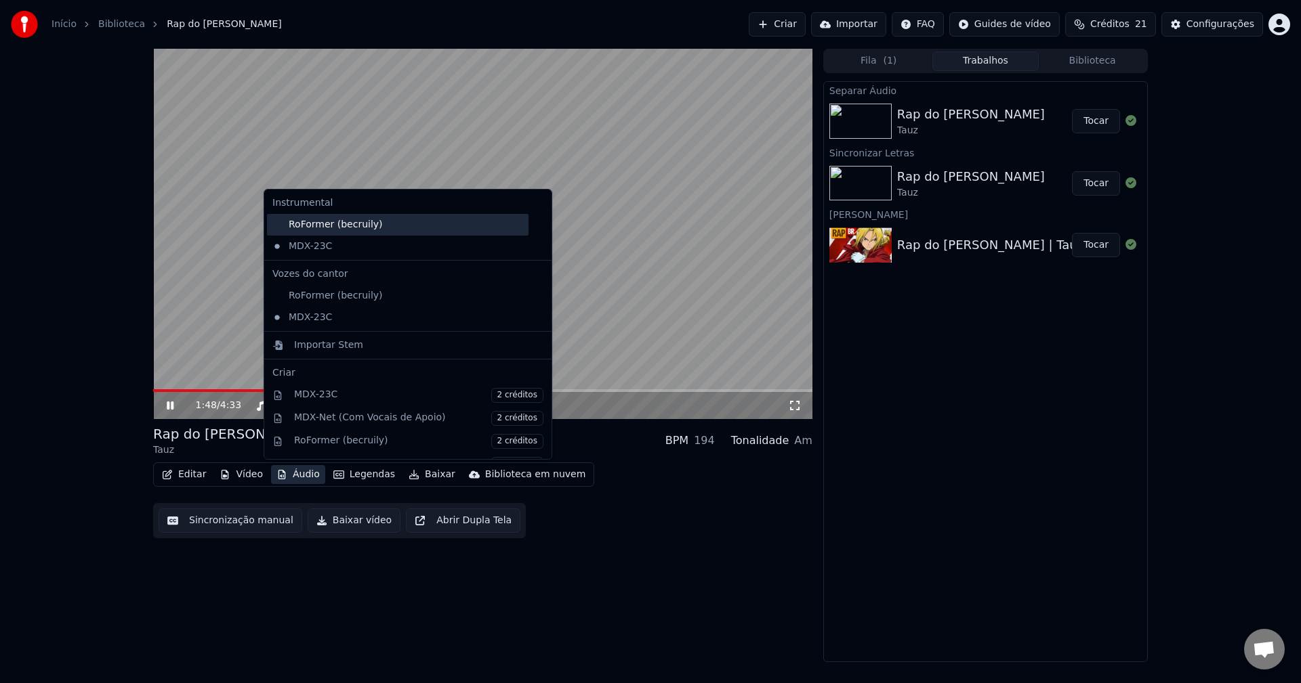
click at [353, 225] on div "RoFormer (becruily)" at bounding box center [397, 225] width 261 height 22
click at [283, 476] on button "Áudio" at bounding box center [298, 474] width 54 height 19
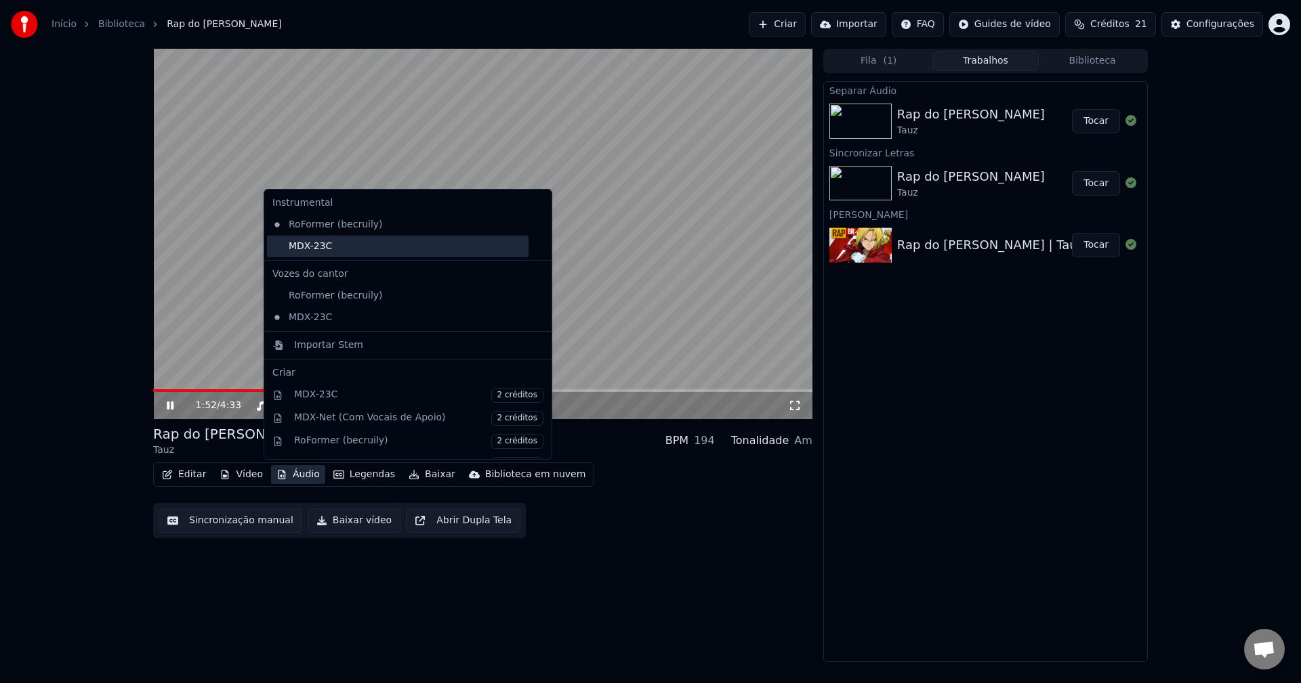
click at [362, 248] on div "MDX-23C" at bounding box center [397, 247] width 261 height 22
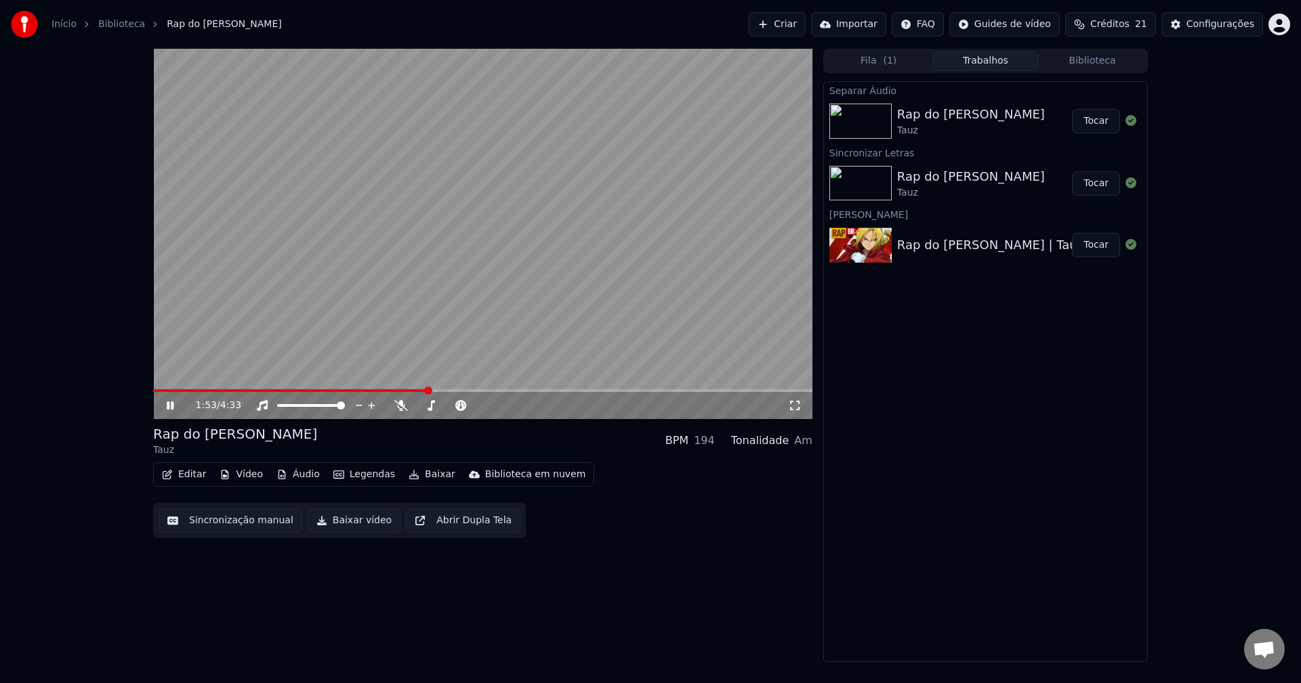
drag, startPoint x: 209, startPoint y: 389, endPoint x: 154, endPoint y: 388, distance: 54.2
click at [154, 388] on video at bounding box center [482, 234] width 659 height 371
click at [153, 395] on span at bounding box center [157, 391] width 8 height 8
click at [171, 407] on icon at bounding box center [170, 405] width 8 height 9
click at [178, 393] on div "0:02 / 4:33" at bounding box center [482, 405] width 659 height 27
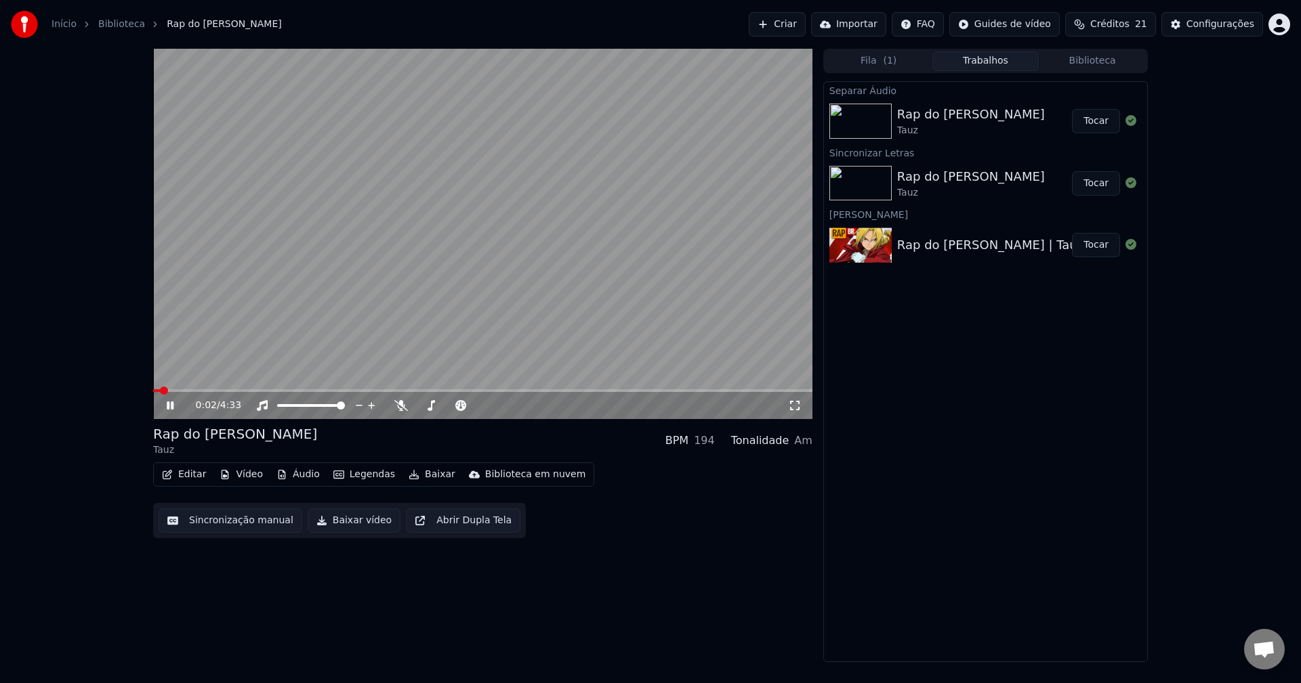
click at [186, 388] on video at bounding box center [482, 234] width 659 height 371
click at [186, 390] on span at bounding box center [482, 390] width 659 height 3
click at [325, 324] on video at bounding box center [482, 234] width 659 height 371
click at [399, 408] on icon at bounding box center [401, 405] width 14 height 11
click at [399, 408] on icon at bounding box center [400, 405] width 7 height 11
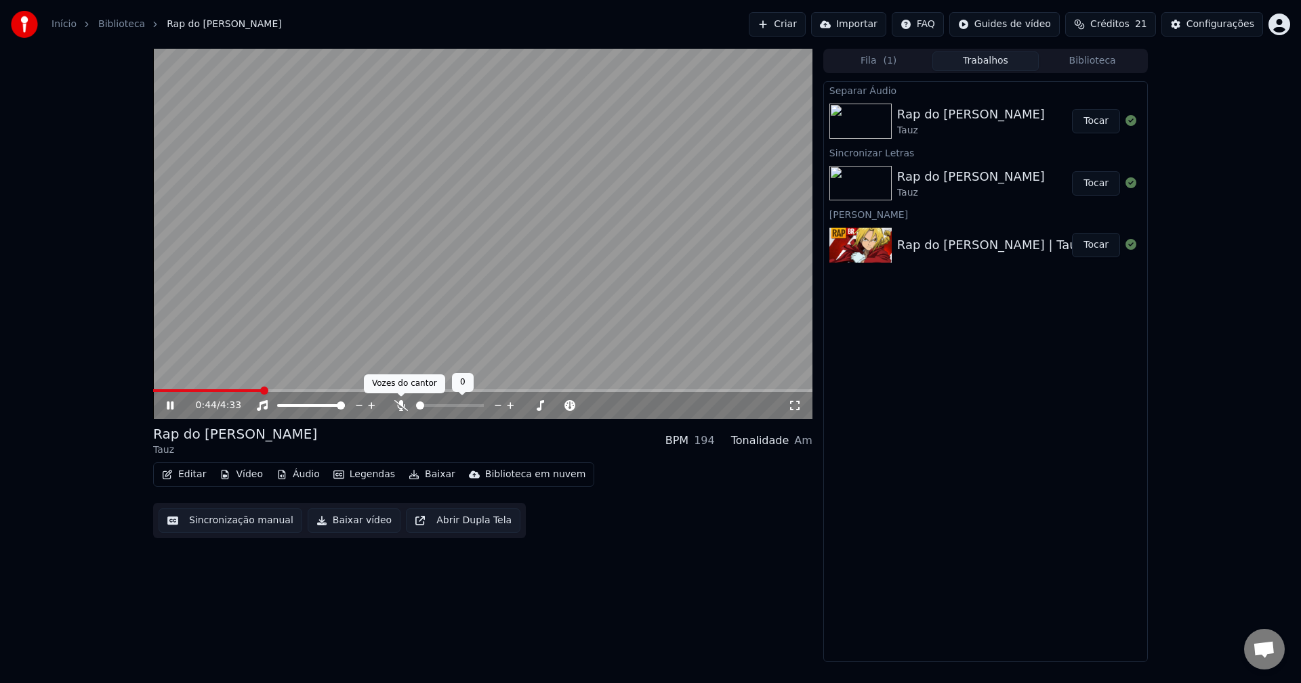
click at [408, 408] on div at bounding box center [462, 406] width 109 height 14
click at [400, 402] on icon at bounding box center [401, 405] width 14 height 11
click at [400, 402] on icon at bounding box center [400, 405] width 7 height 11
click at [289, 391] on span at bounding box center [226, 390] width 147 height 3
click at [283, 389] on span at bounding box center [224, 390] width 142 height 3
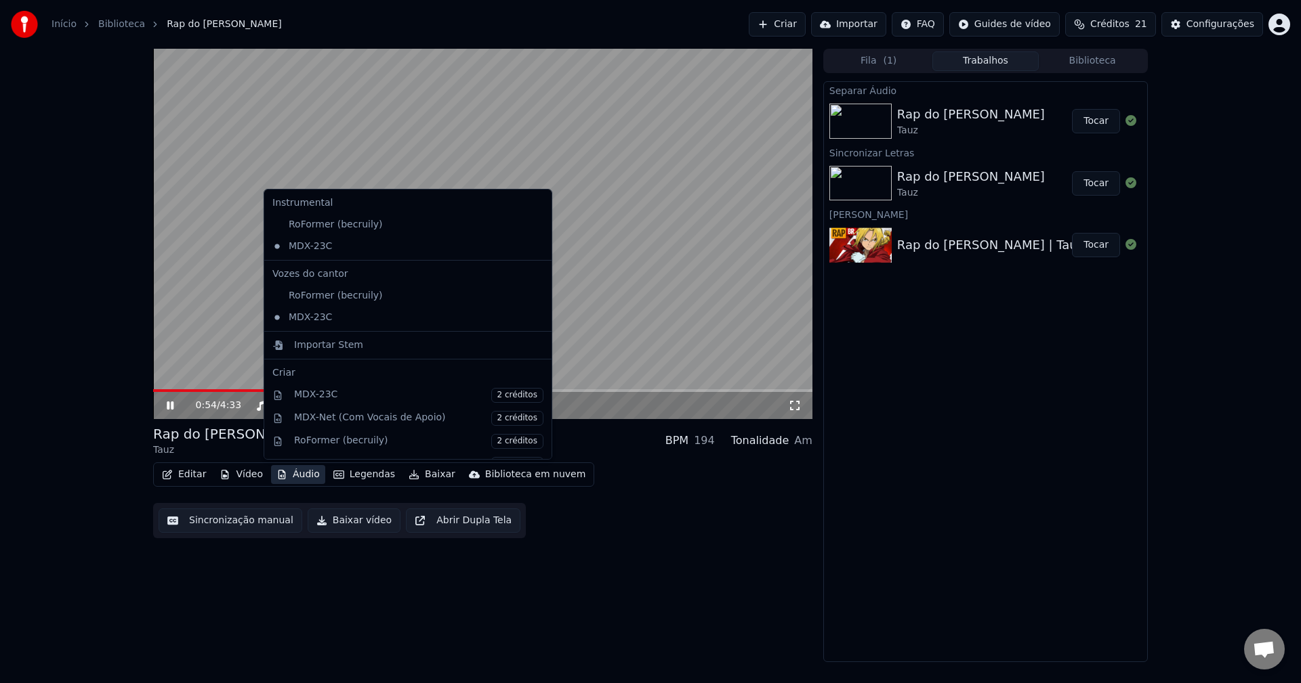
click at [290, 473] on button "Áudio" at bounding box center [298, 474] width 54 height 19
click at [354, 228] on div "RoFormer (becruily)" at bounding box center [397, 225] width 261 height 22
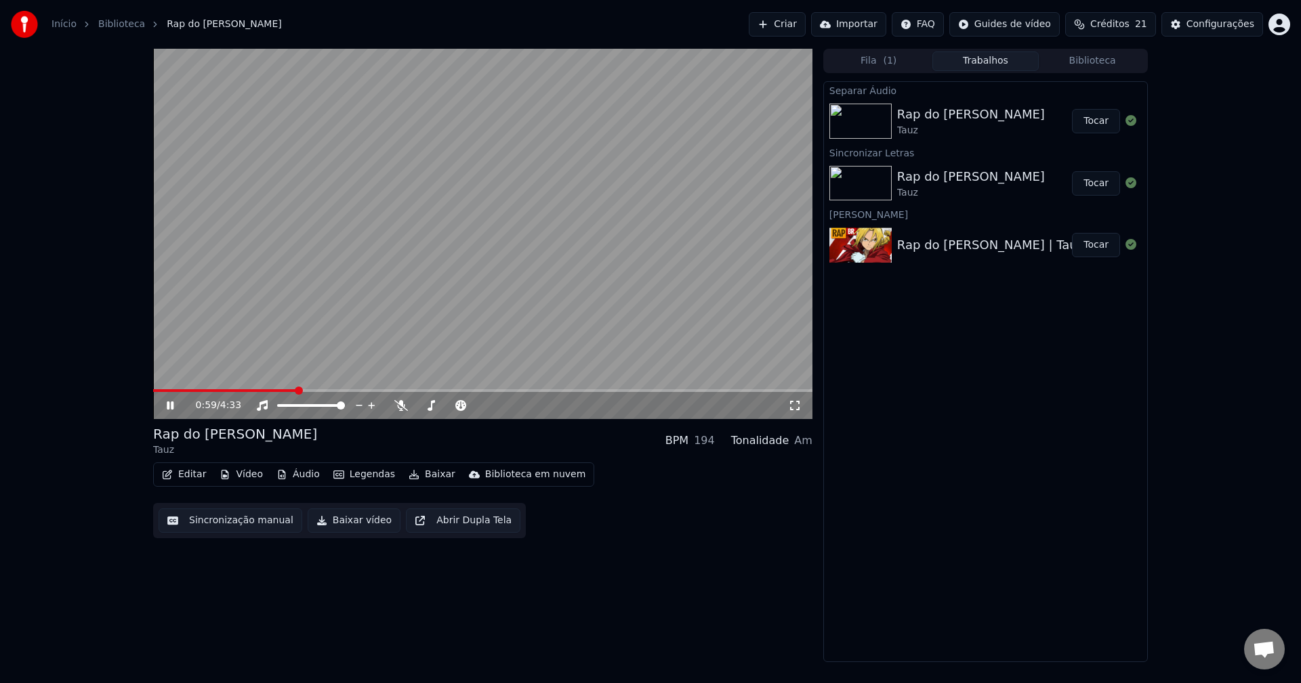
click at [277, 389] on video at bounding box center [482, 234] width 659 height 371
click at [274, 390] on span at bounding box center [225, 390] width 144 height 3
click at [288, 270] on video at bounding box center [482, 234] width 659 height 371
click at [402, 408] on icon at bounding box center [401, 405] width 14 height 11
click at [402, 408] on icon at bounding box center [400, 405] width 7 height 11
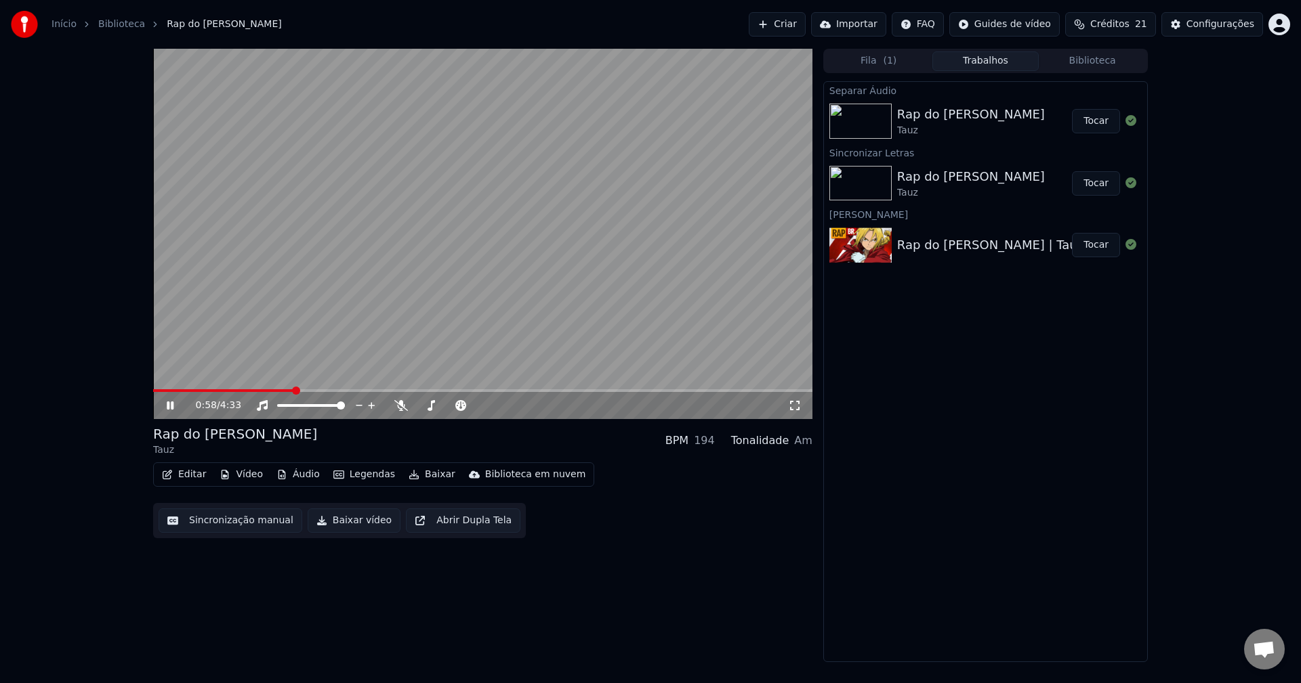
click at [282, 389] on video at bounding box center [482, 234] width 659 height 371
click at [281, 392] on span at bounding box center [223, 390] width 141 height 3
click at [396, 410] on icon at bounding box center [401, 405] width 14 height 11
click at [372, 356] on video at bounding box center [482, 234] width 659 height 371
click at [400, 408] on icon at bounding box center [400, 405] width 7 height 11
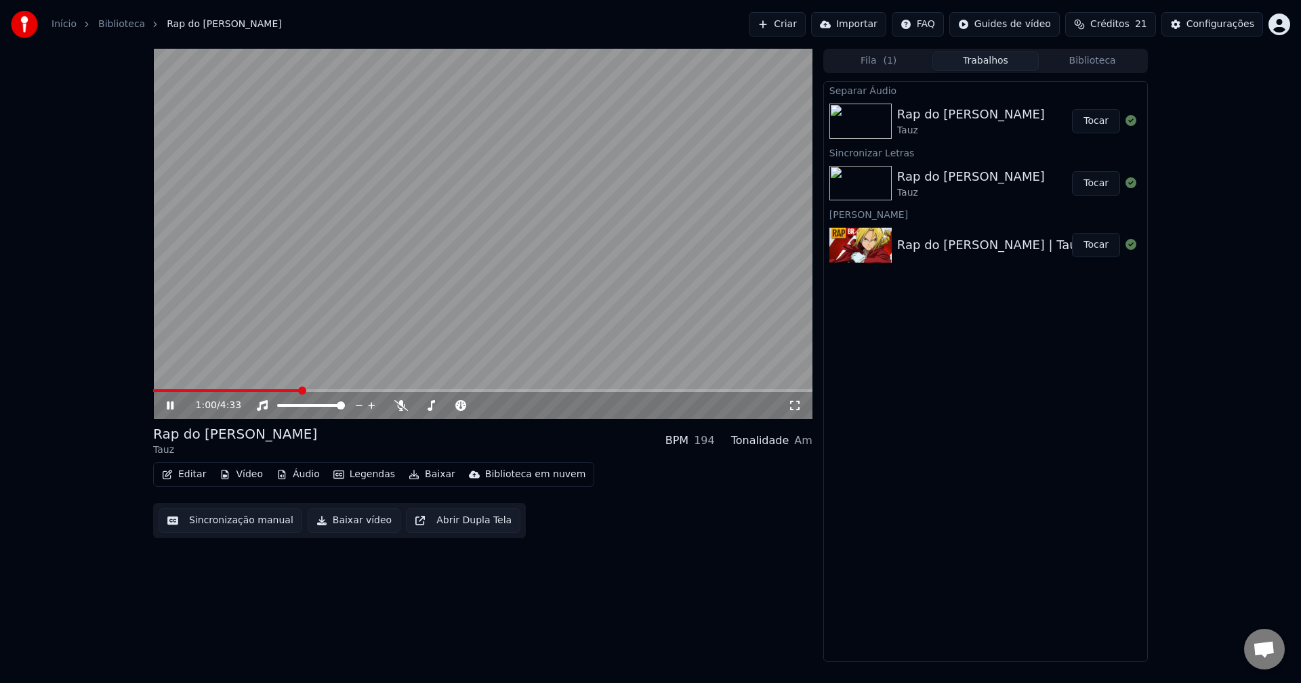
click at [286, 391] on span at bounding box center [226, 390] width 147 height 3
click at [278, 473] on icon "button" at bounding box center [281, 474] width 7 height 9
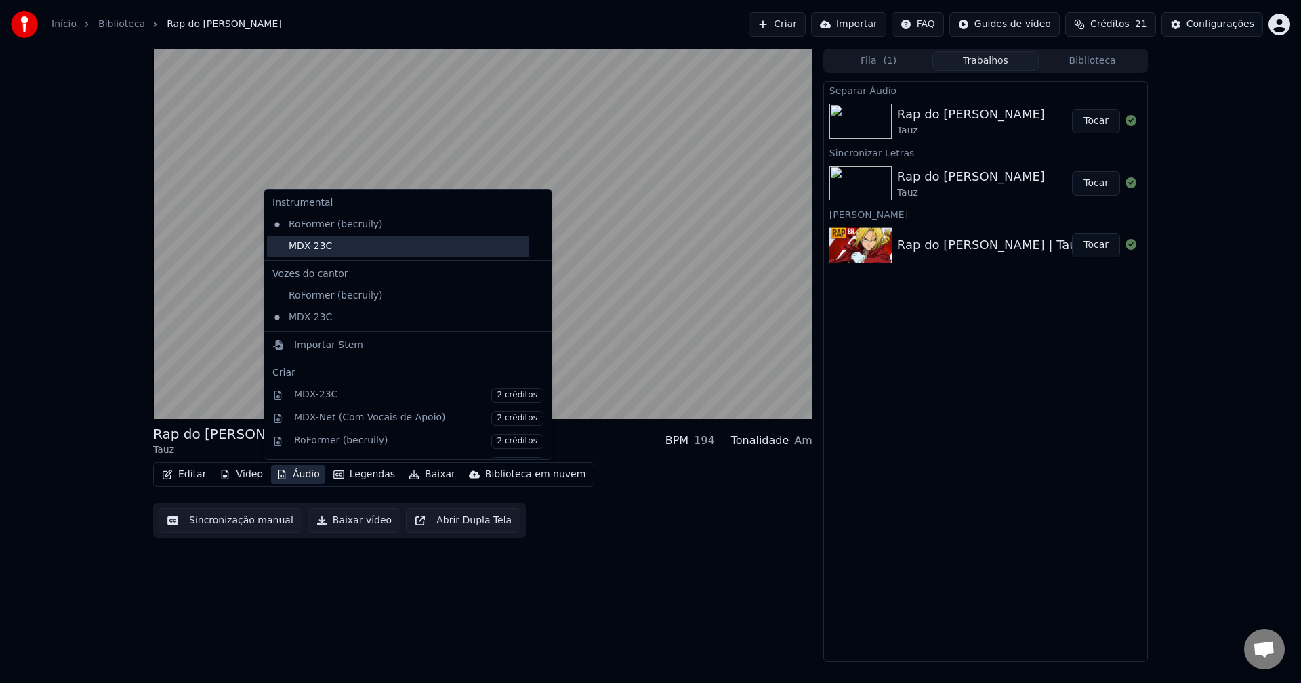
click at [358, 247] on div "MDX-23C" at bounding box center [397, 247] width 261 height 22
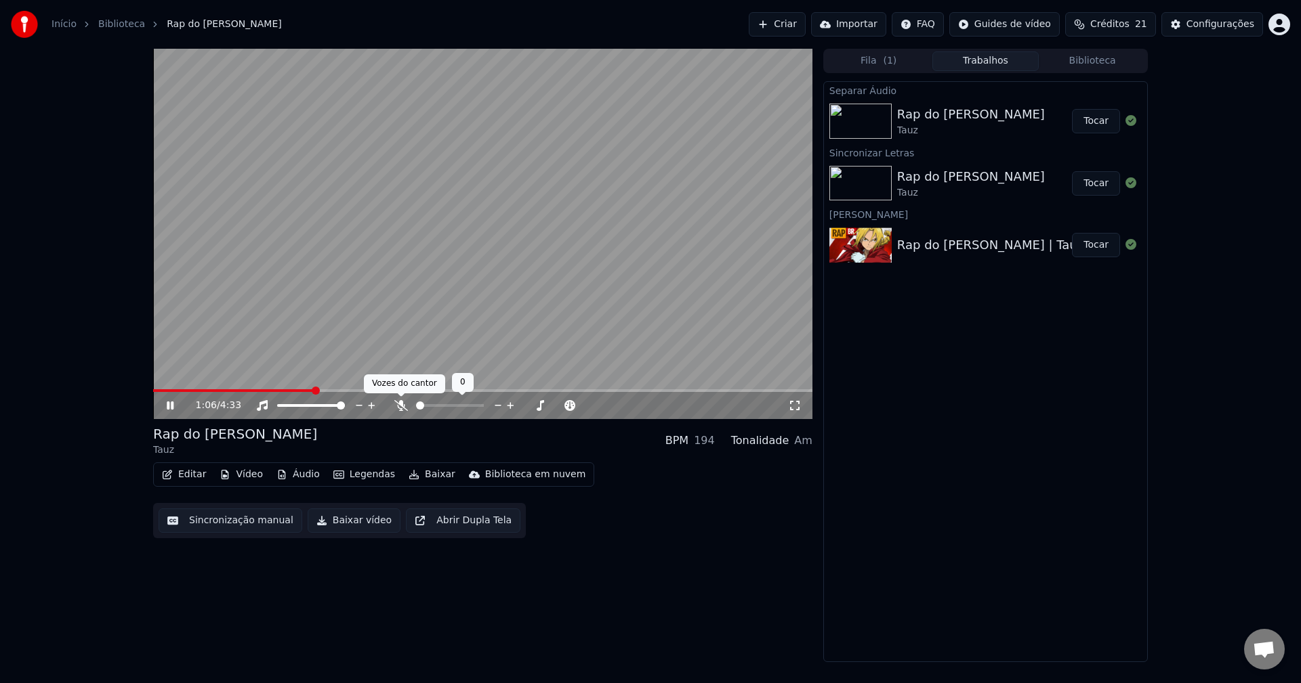
click at [401, 408] on icon at bounding box center [401, 405] width 14 height 11
click at [396, 406] on icon at bounding box center [401, 405] width 14 height 11
click at [399, 408] on icon at bounding box center [401, 405] width 14 height 11
click at [404, 404] on icon at bounding box center [401, 405] width 14 height 11
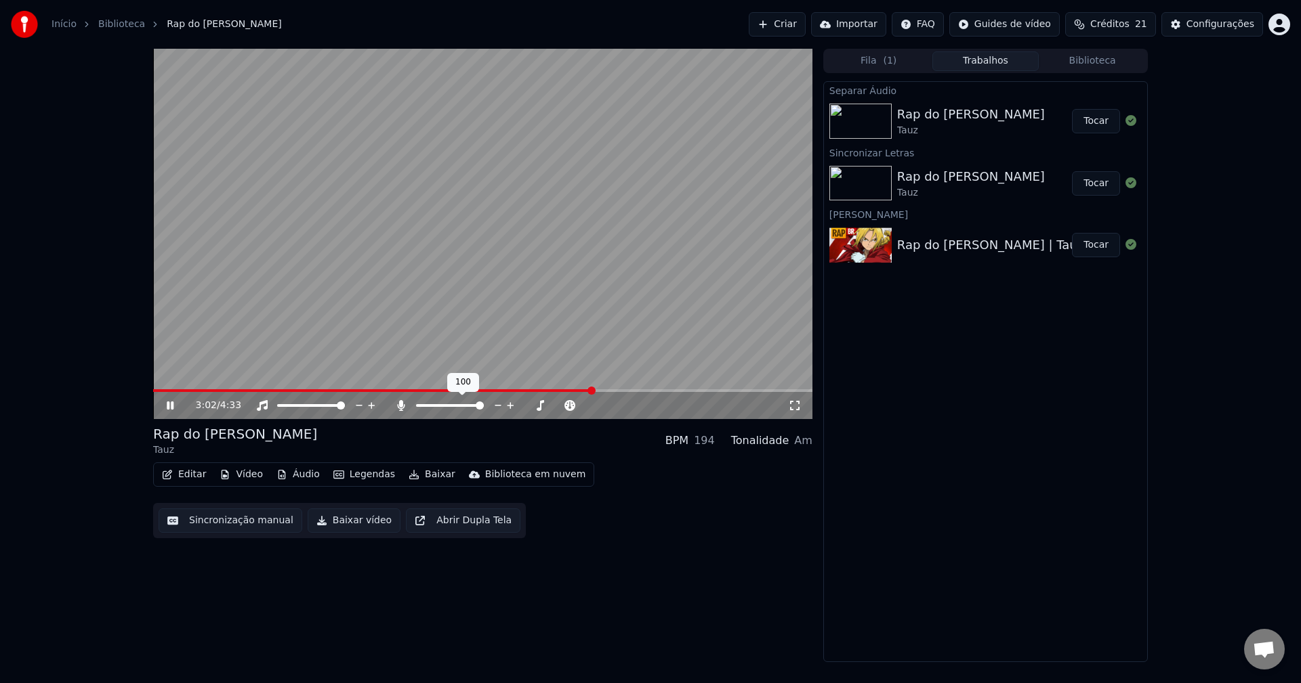
click at [404, 404] on icon at bounding box center [401, 405] width 14 height 11
click at [400, 308] on video at bounding box center [482, 234] width 659 height 371
click at [186, 475] on button "Editar" at bounding box center [183, 474] width 55 height 19
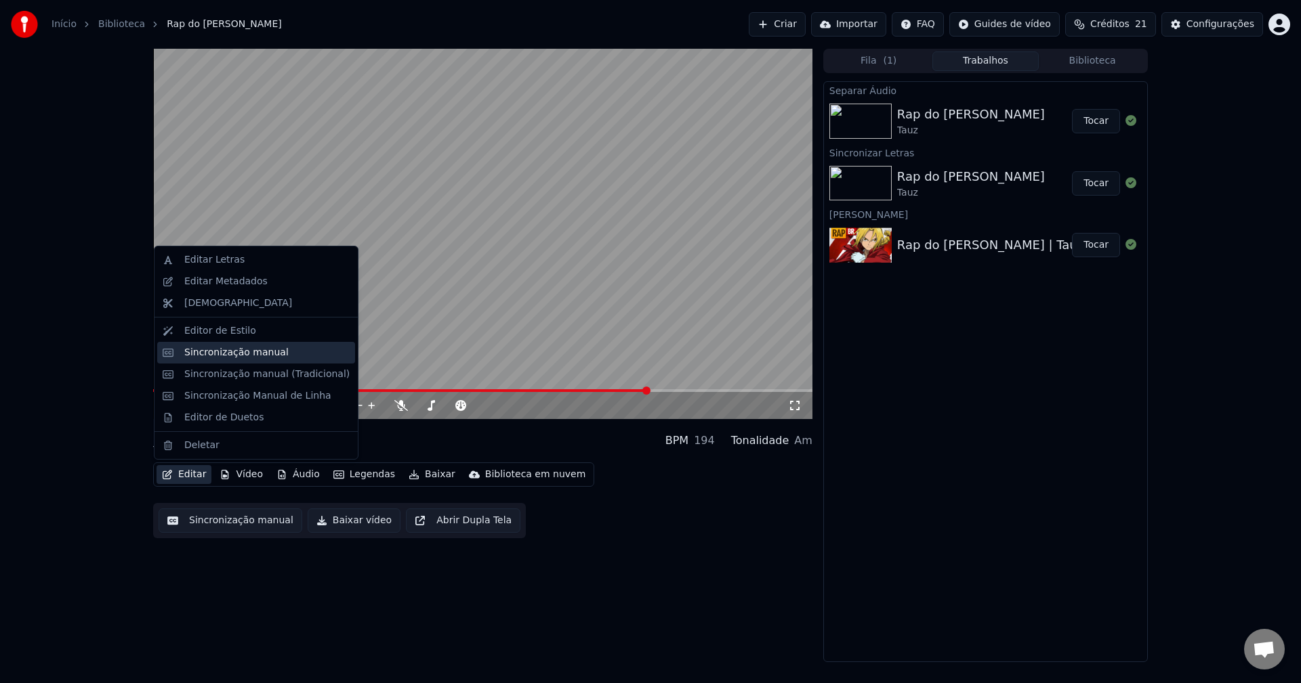
click at [207, 356] on div "Sincronização manual" at bounding box center [236, 353] width 104 height 14
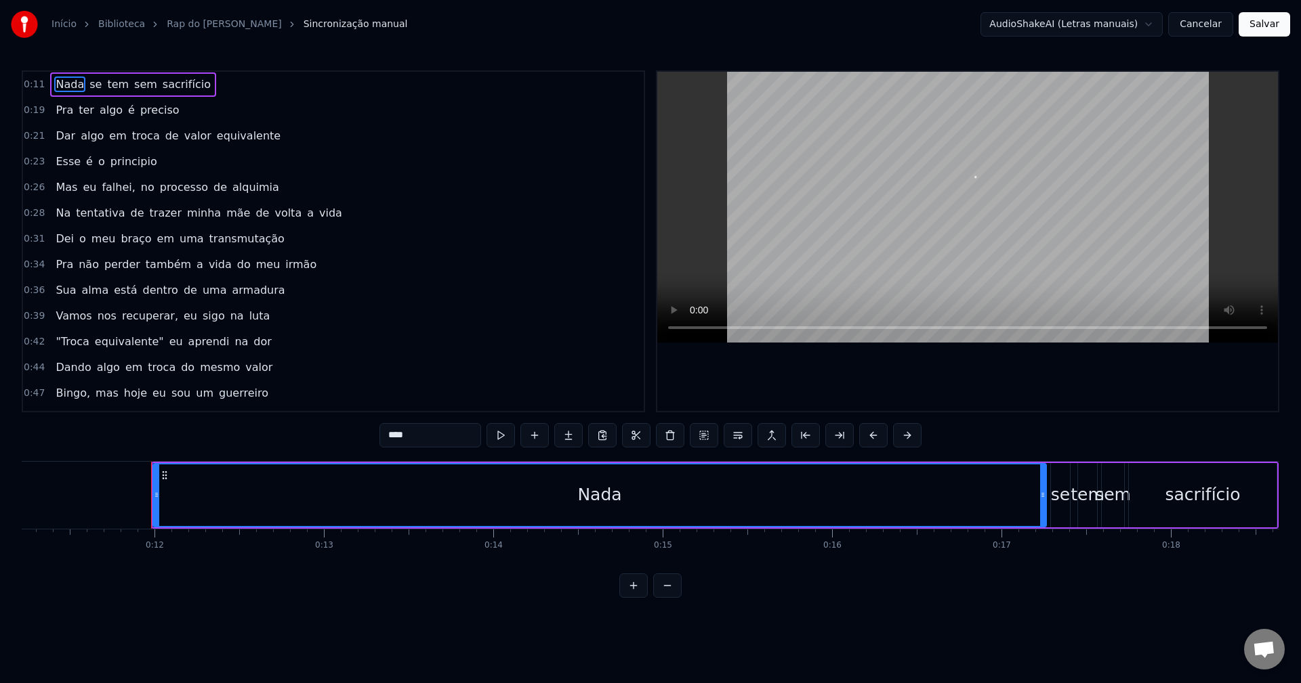
scroll to position [0, 1961]
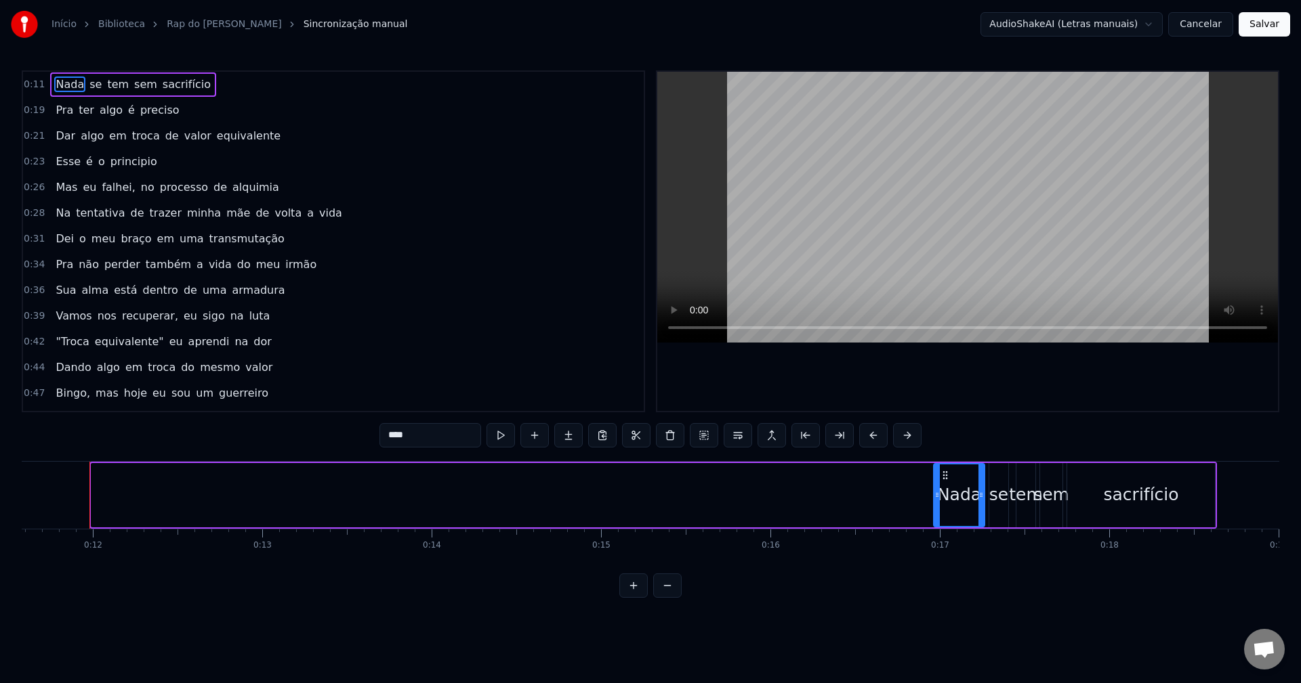
drag, startPoint x: 97, startPoint y: 498, endPoint x: 939, endPoint y: 496, distance: 842.0
click at [939, 496] on icon at bounding box center [936, 495] width 5 height 11
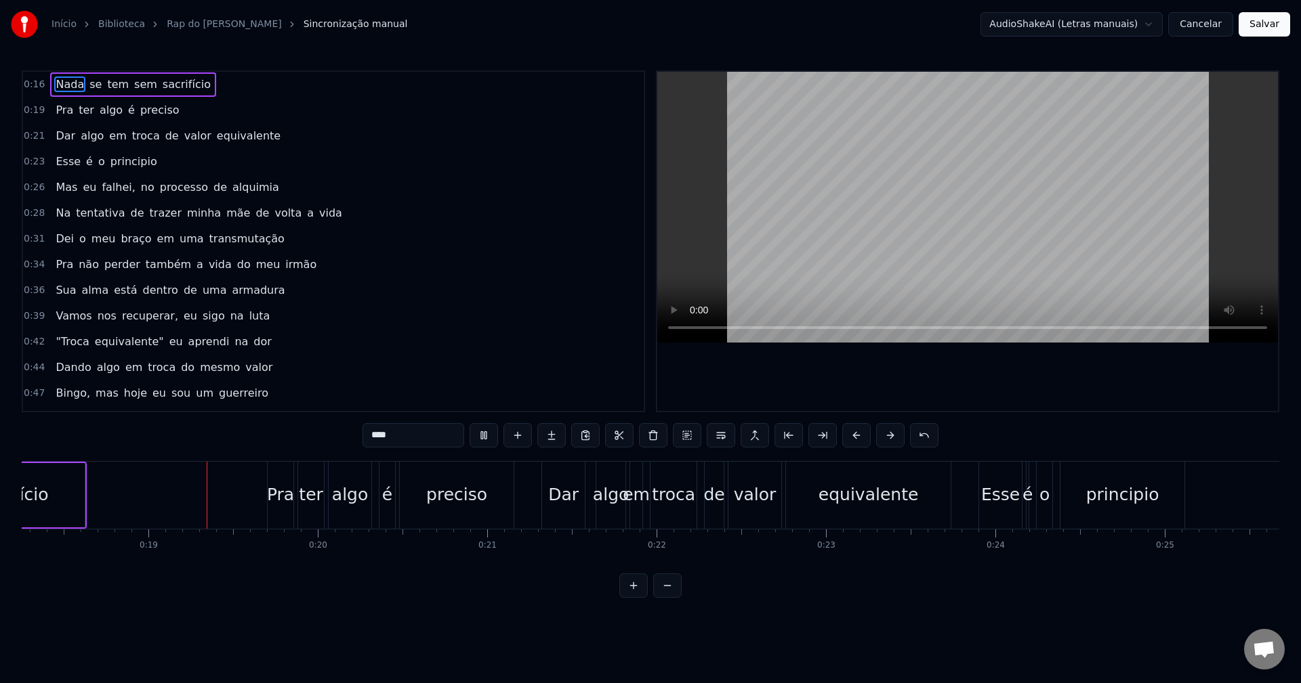
scroll to position [0, 3114]
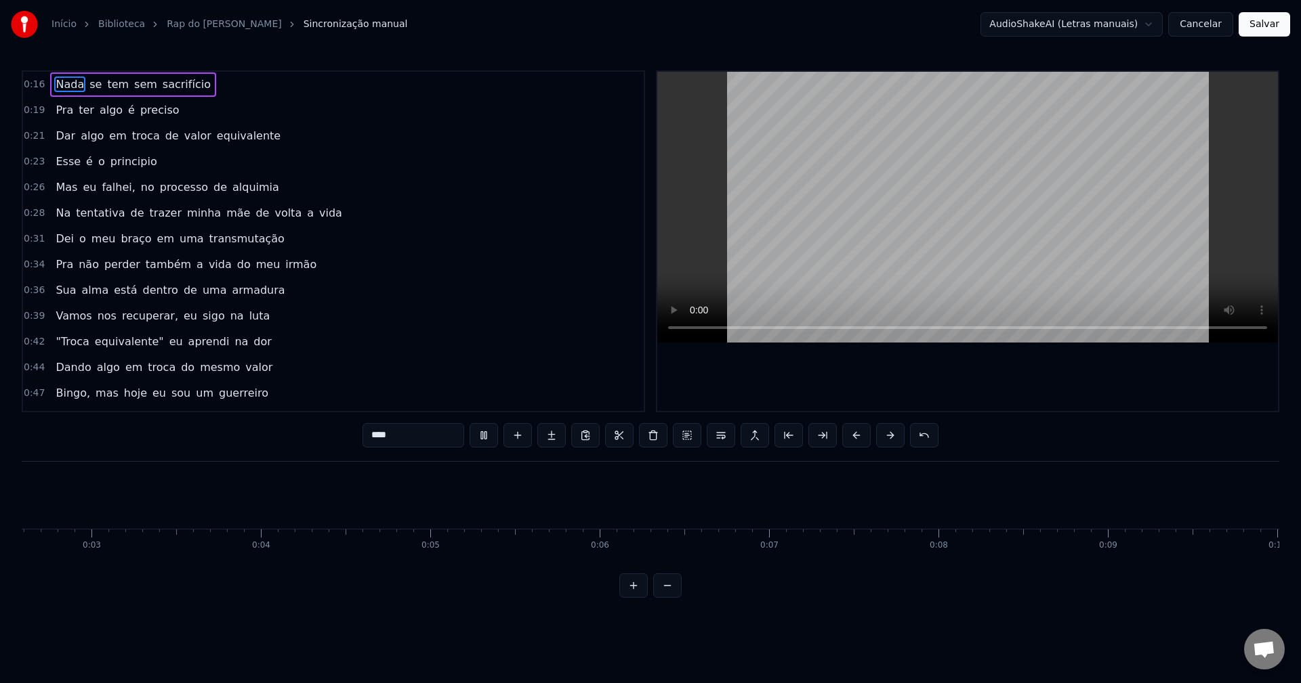
click at [692, 327] on video at bounding box center [967, 207] width 620 height 271
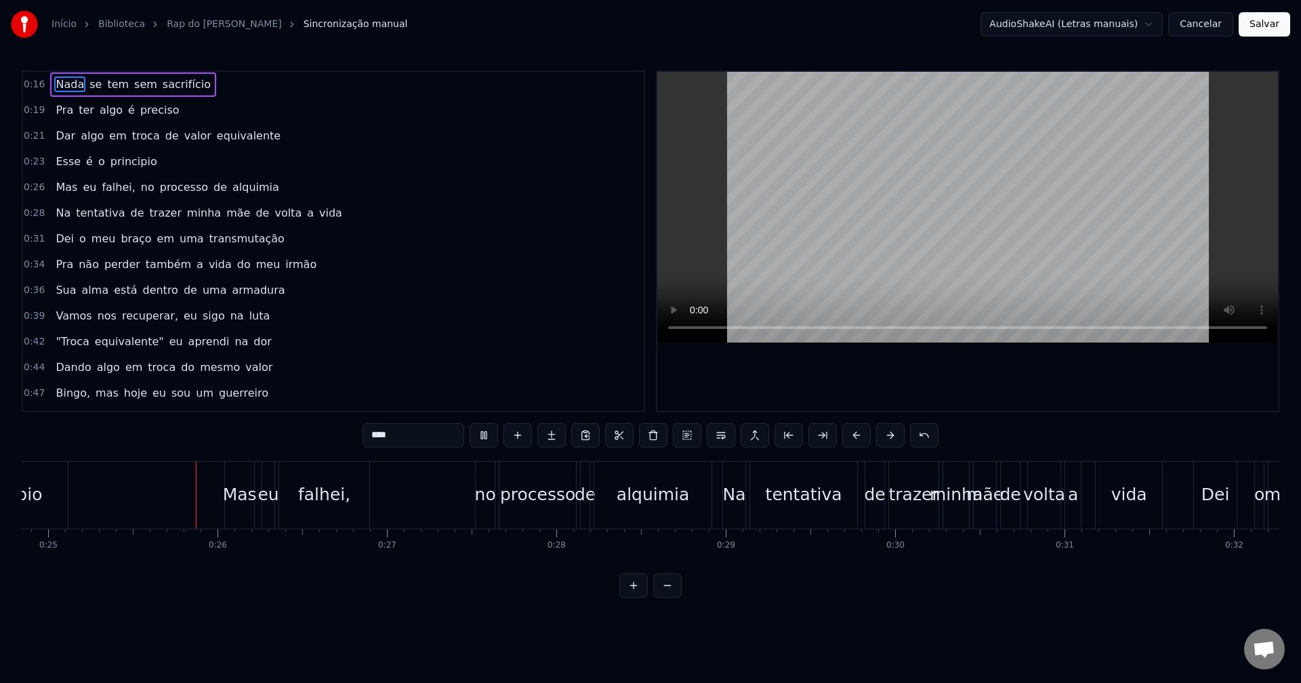
scroll to position [0, 4208]
click at [650, 511] on div "alquimia" at bounding box center [651, 495] width 117 height 67
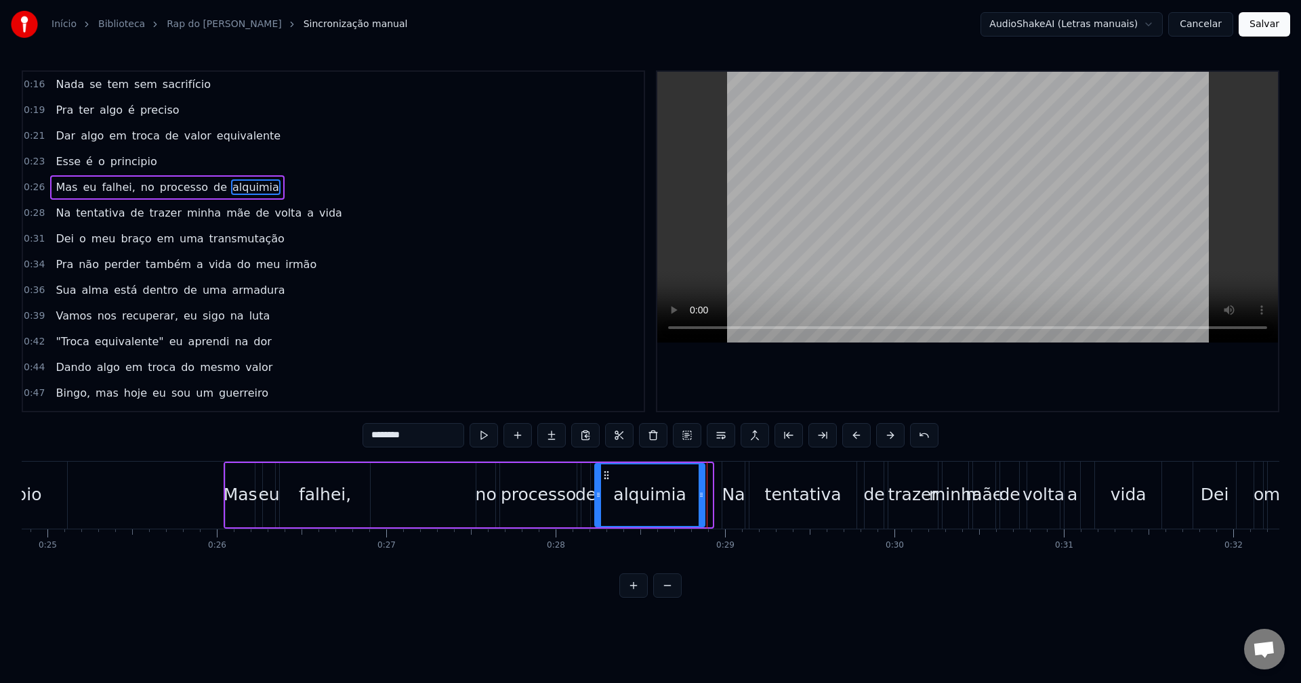
drag, startPoint x: 711, startPoint y: 498, endPoint x: 704, endPoint y: 499, distance: 7.5
click at [704, 499] on icon at bounding box center [700, 495] width 5 height 11
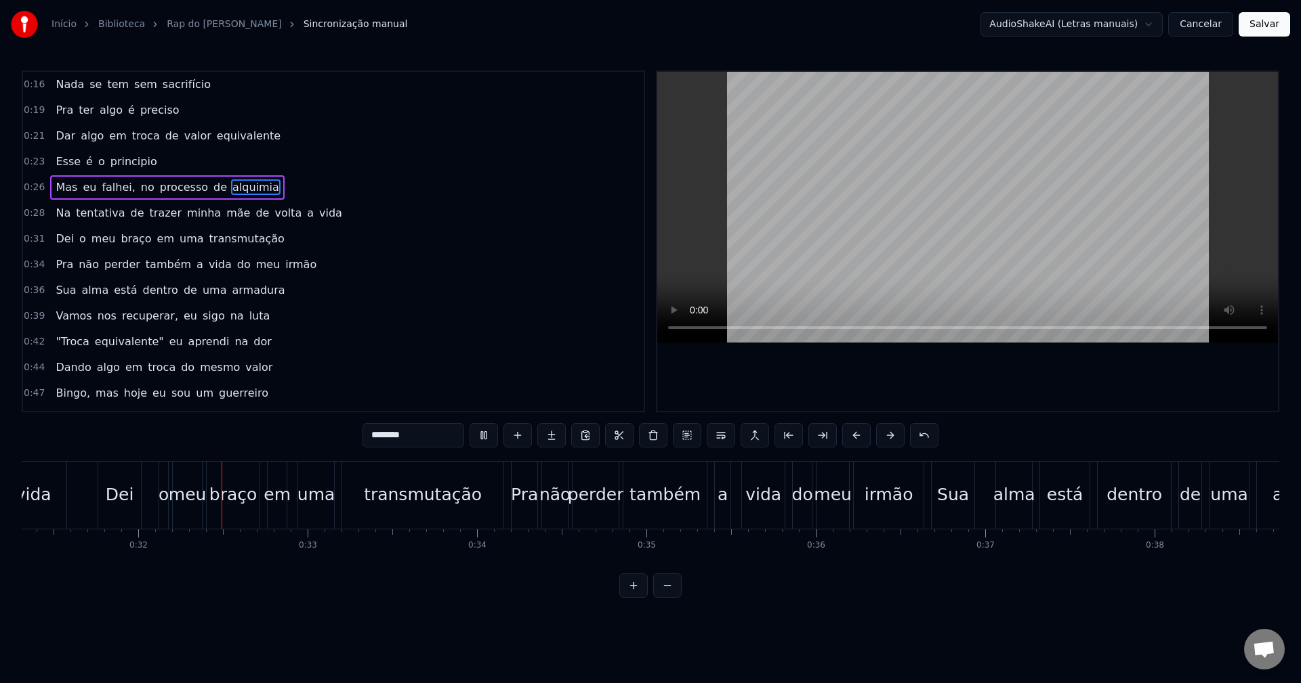
scroll to position [0, 5347]
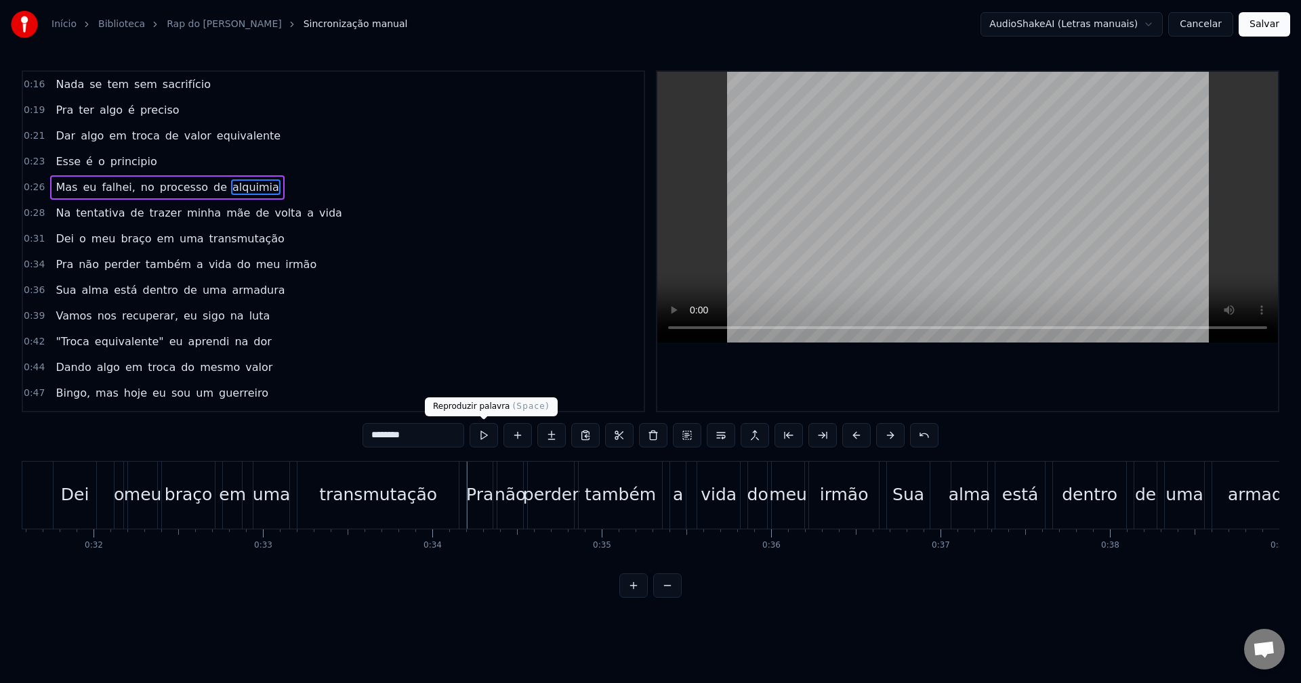
click at [441, 478] on div "transmutação" at bounding box center [377, 495] width 161 height 67
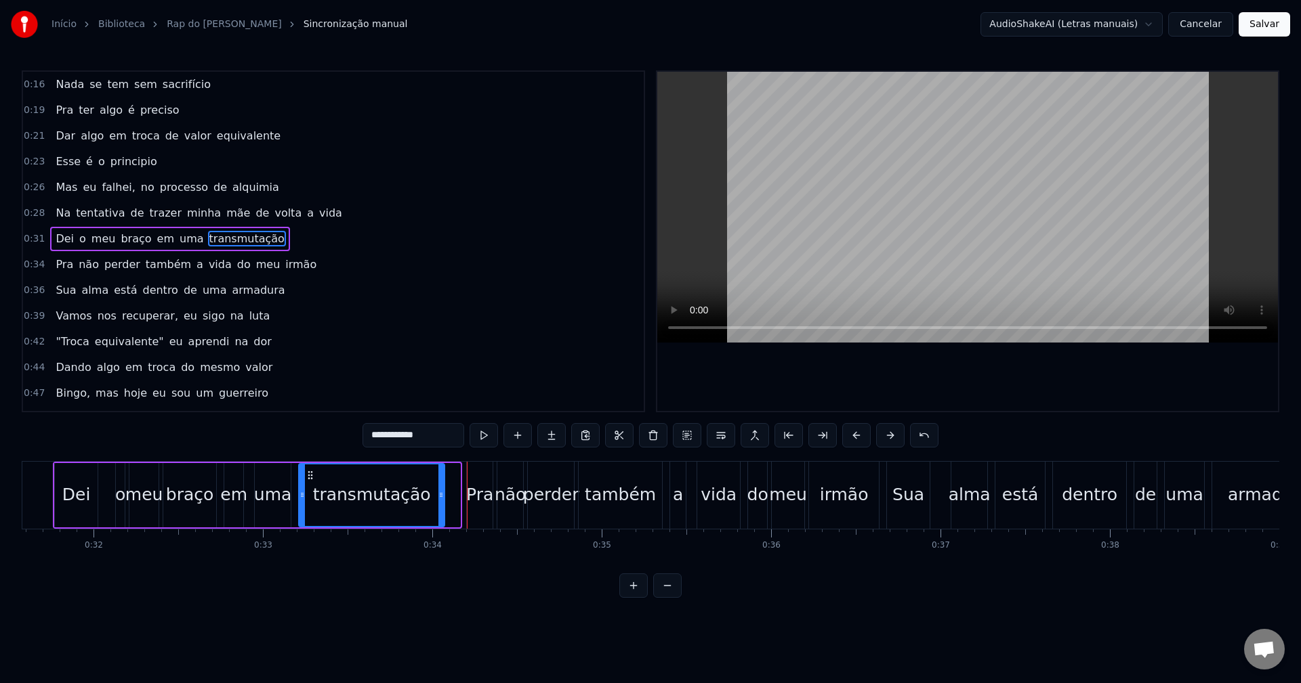
drag, startPoint x: 457, startPoint y: 490, endPoint x: 442, endPoint y: 492, distance: 15.7
click at [442, 492] on icon at bounding box center [440, 495] width 5 height 11
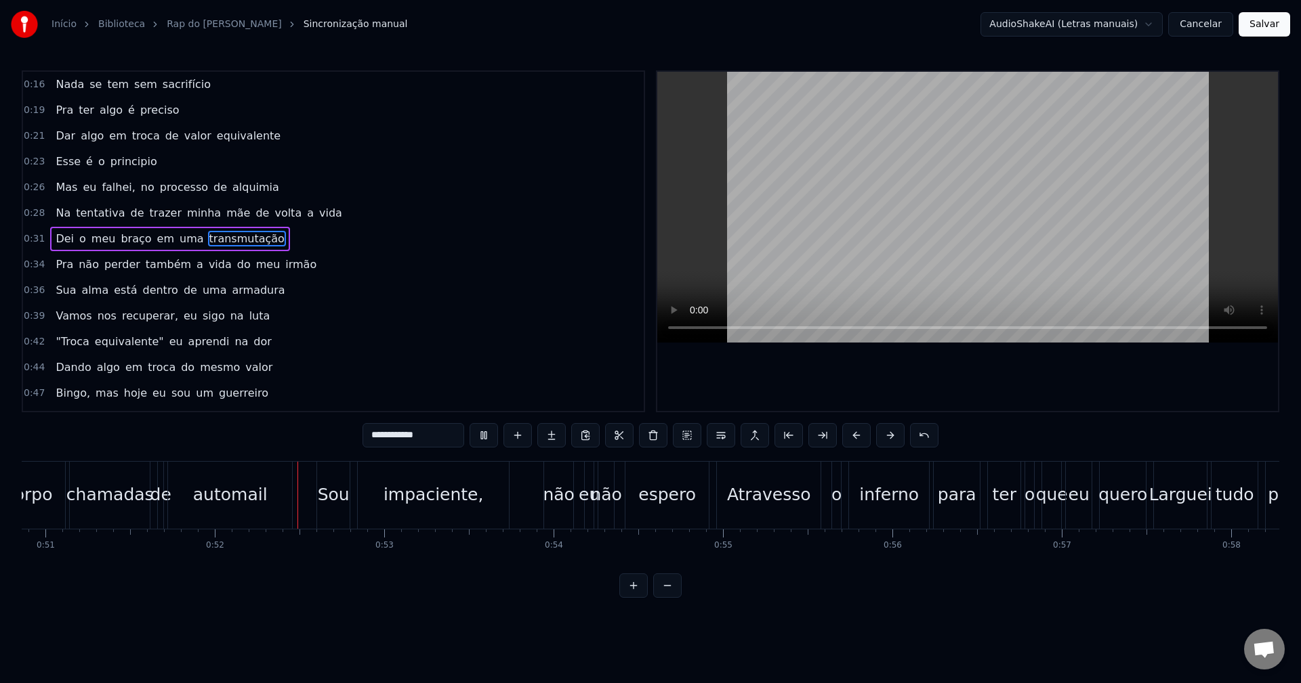
scroll to position [0, 8737]
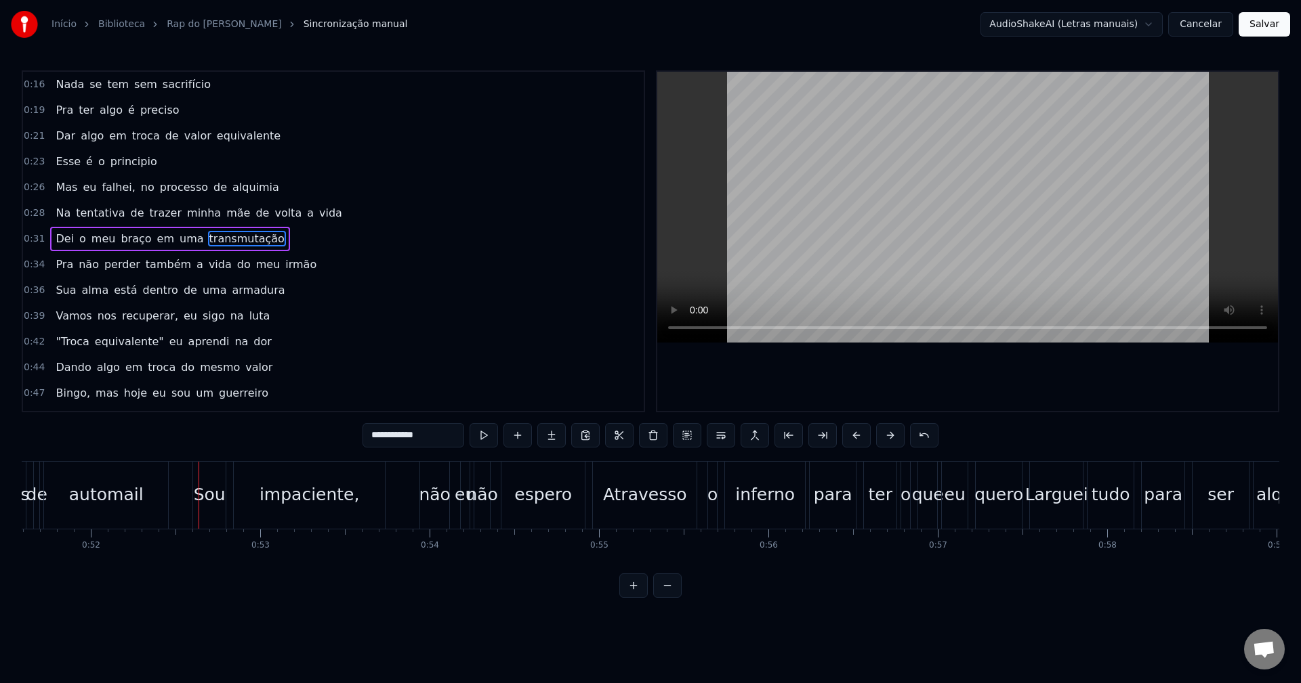
click at [120, 509] on div "automail" at bounding box center [106, 495] width 124 height 67
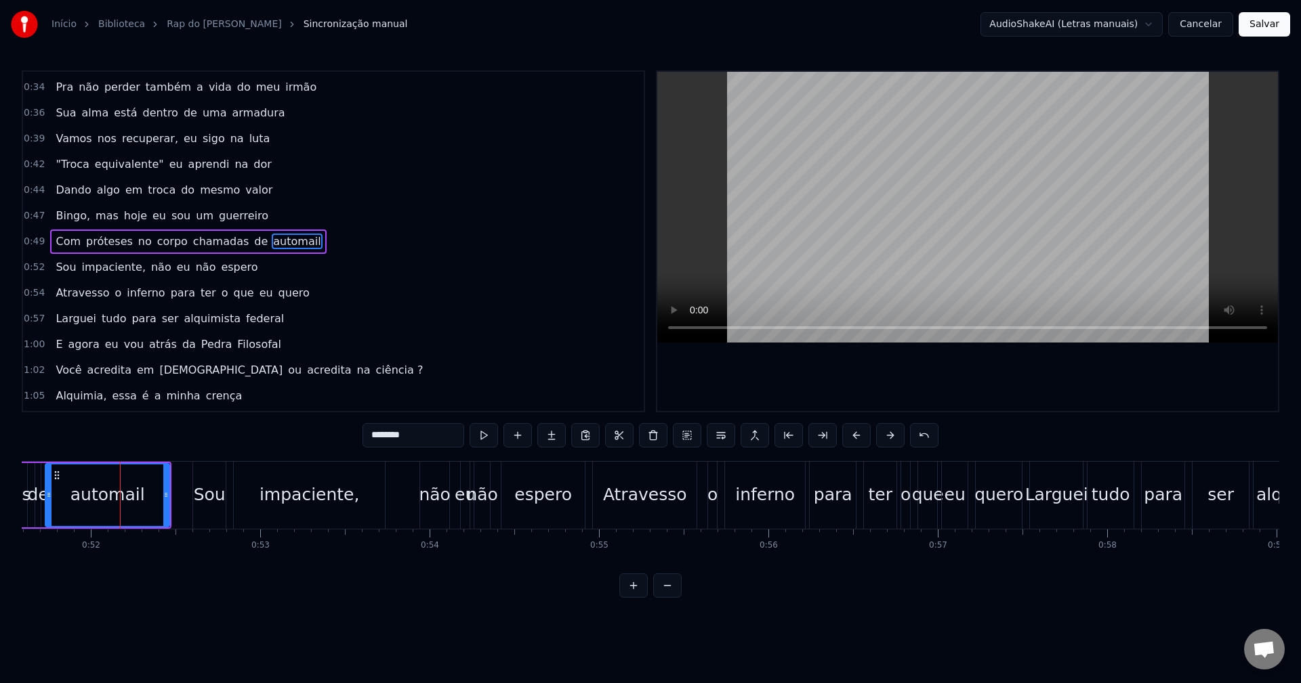
scroll to position [0, 8691]
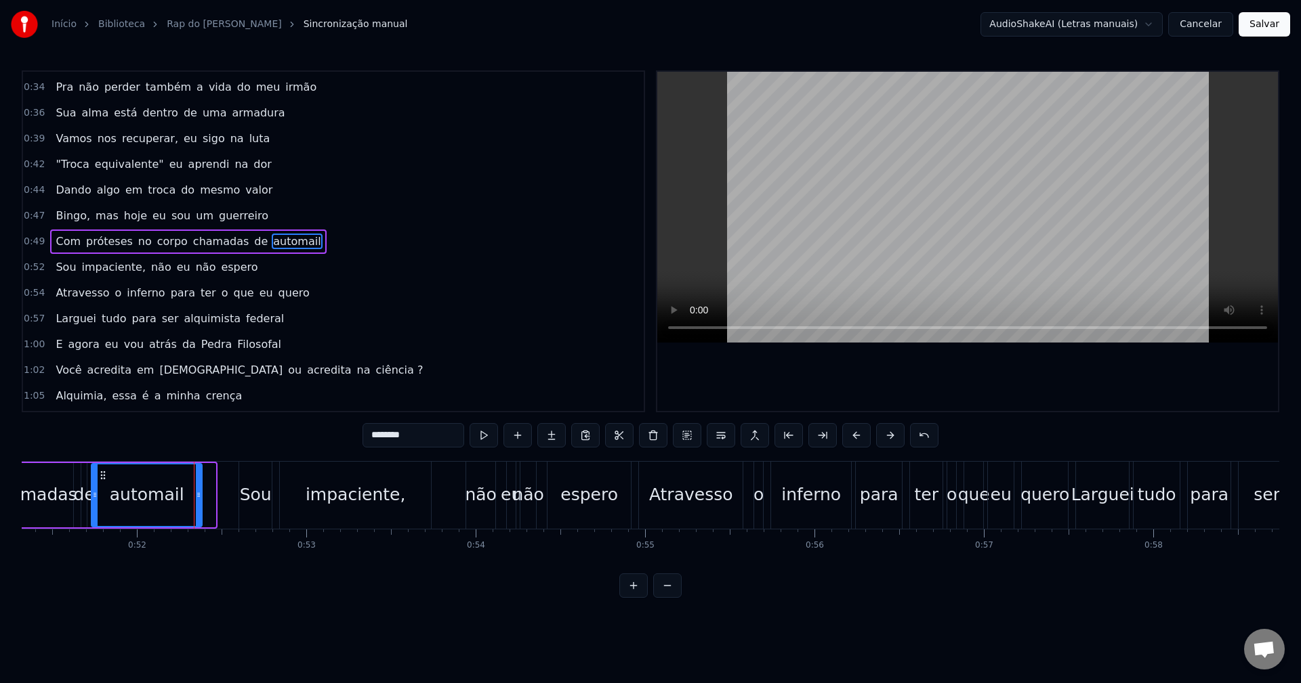
drag, startPoint x: 213, startPoint y: 506, endPoint x: 200, endPoint y: 507, distance: 13.6
click at [200, 507] on div at bounding box center [198, 496] width 5 height 62
click at [423, 497] on div "impaciente," at bounding box center [355, 495] width 151 height 67
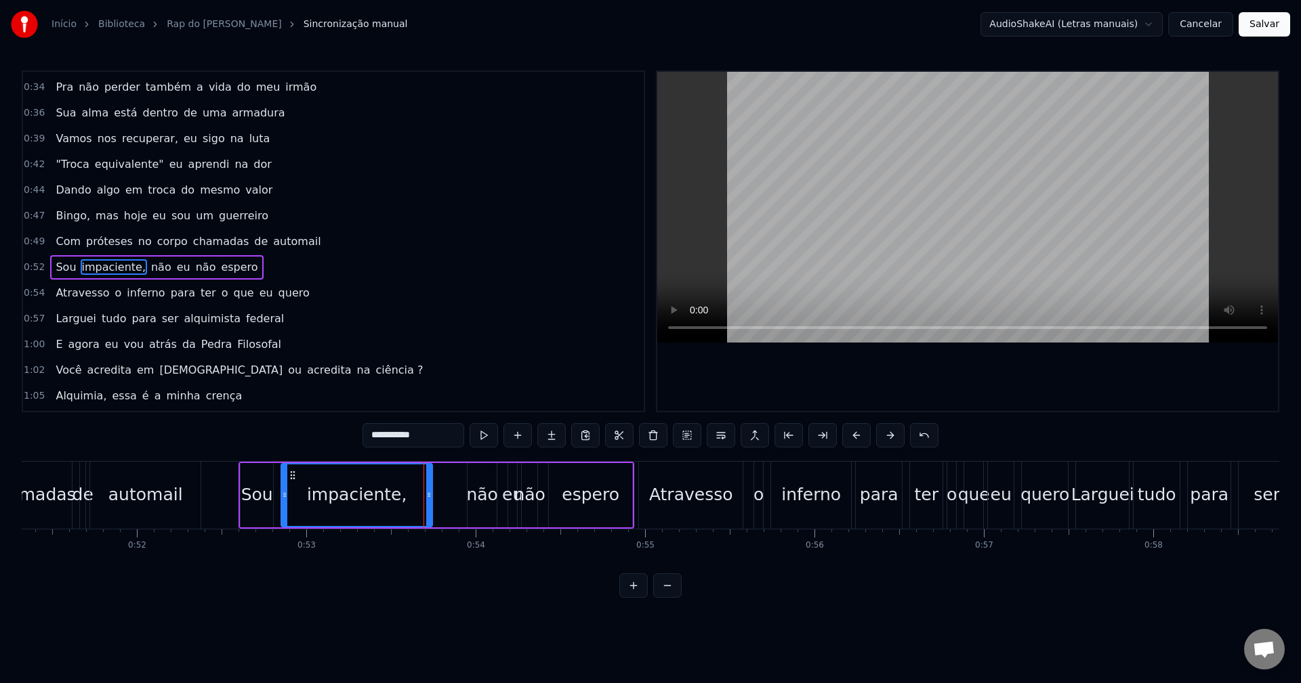
scroll to position [203, 0]
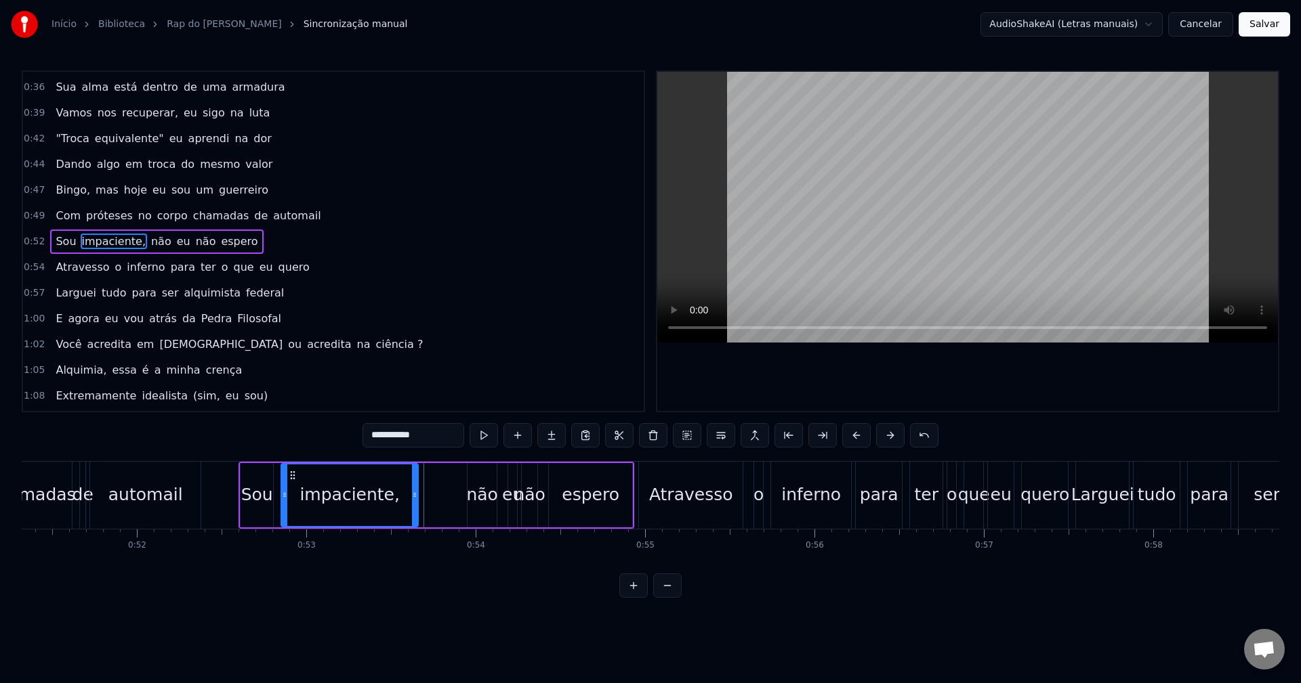
drag, startPoint x: 427, startPoint y: 500, endPoint x: 413, endPoint y: 502, distance: 14.4
click at [413, 502] on div at bounding box center [414, 496] width 5 height 62
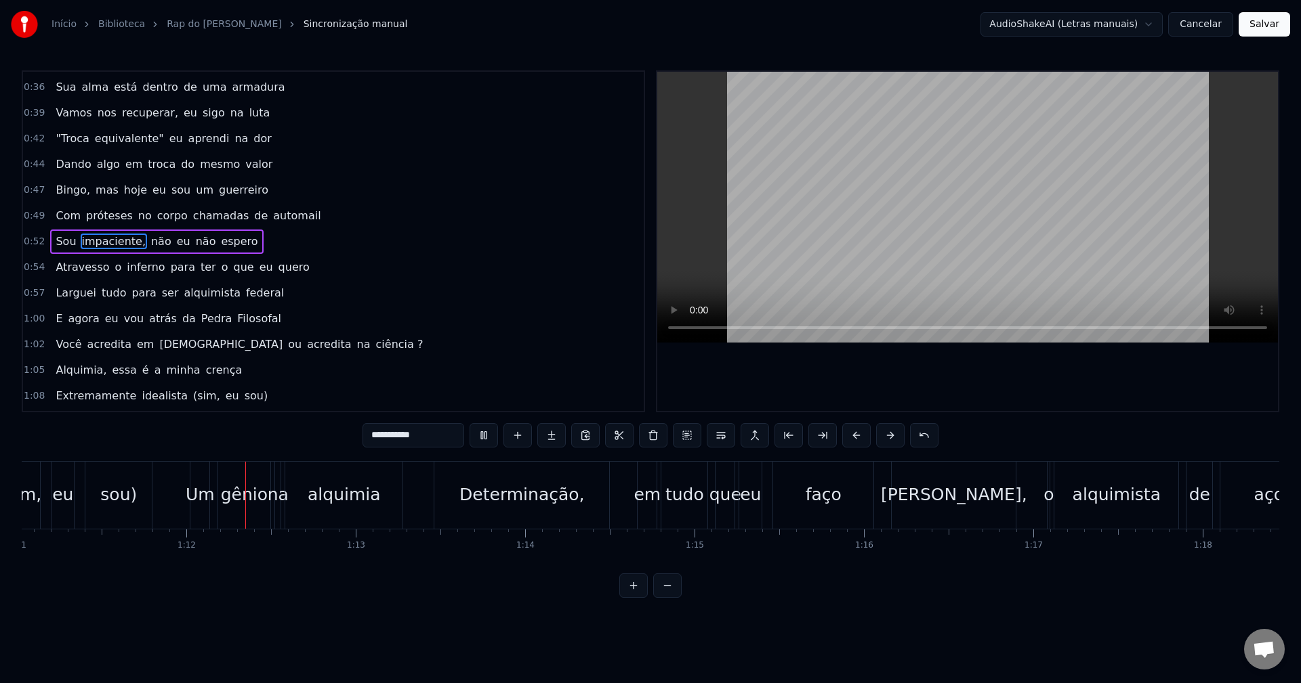
scroll to position [0, 12089]
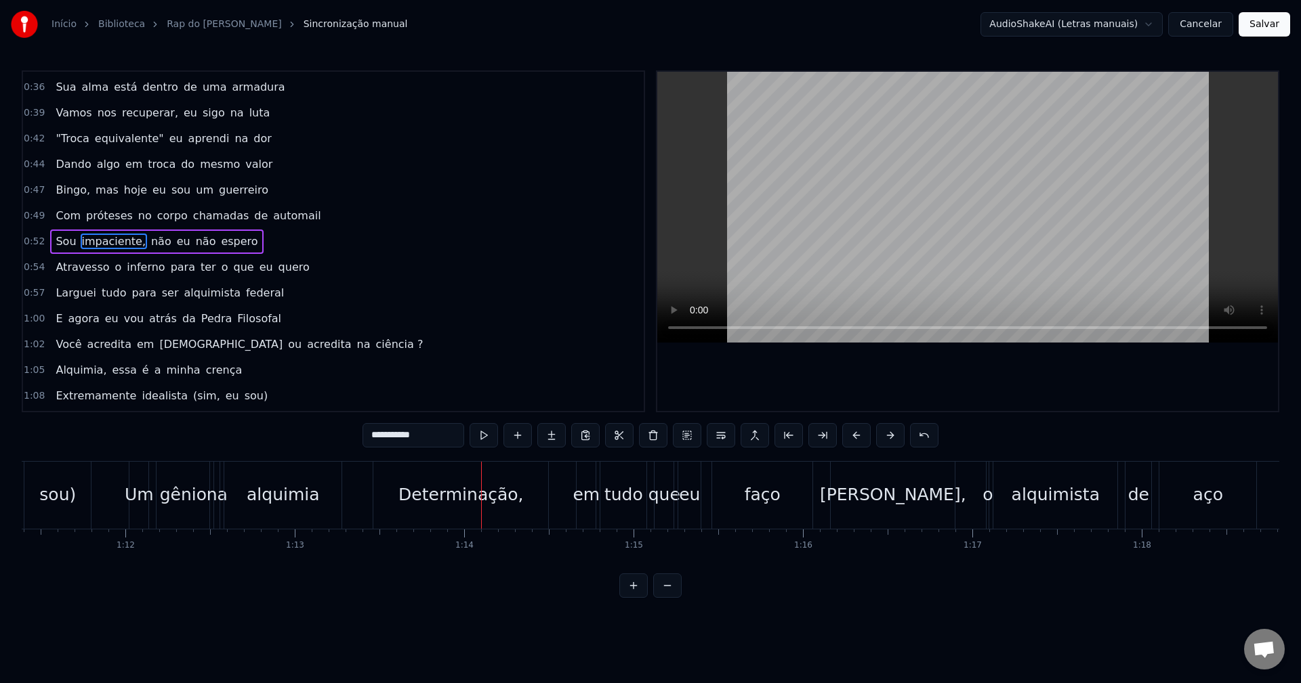
click at [421, 515] on div "Determinação," at bounding box center [460, 495] width 175 height 67
type input "**********"
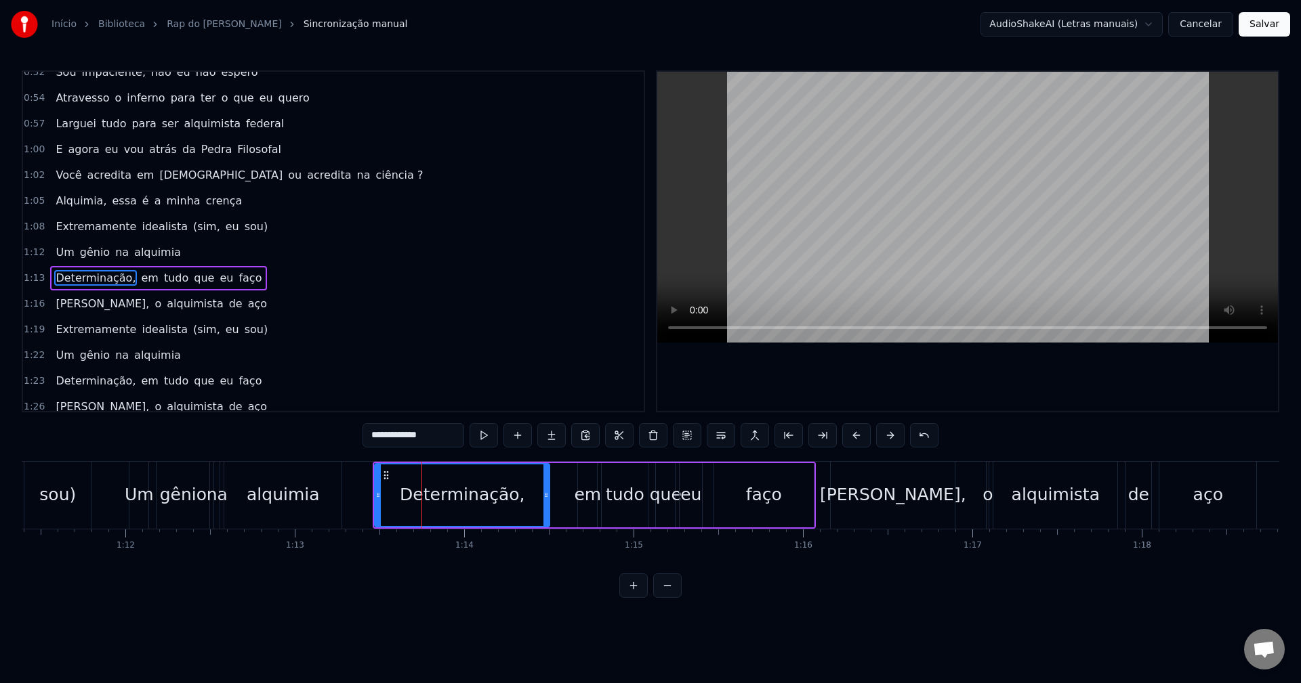
scroll to position [409, 0]
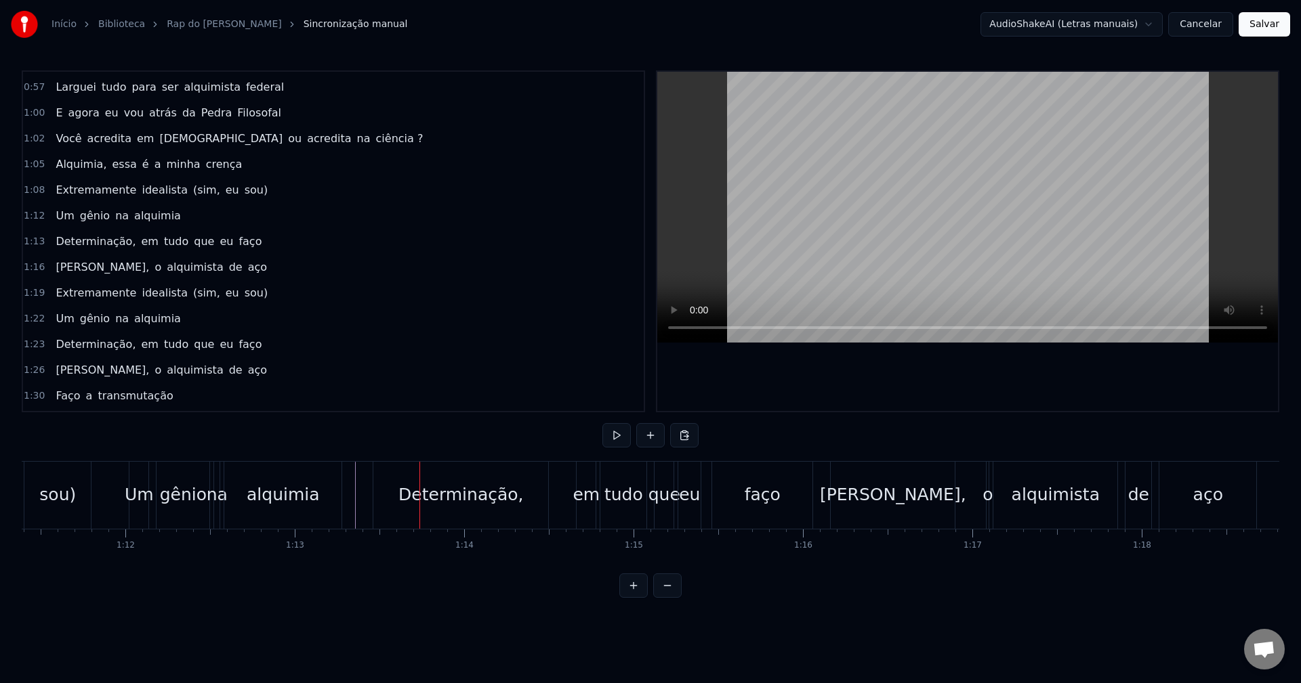
click at [429, 497] on div "Determinação," at bounding box center [460, 495] width 125 height 26
click at [402, 488] on div "Determinação," at bounding box center [460, 495] width 175 height 67
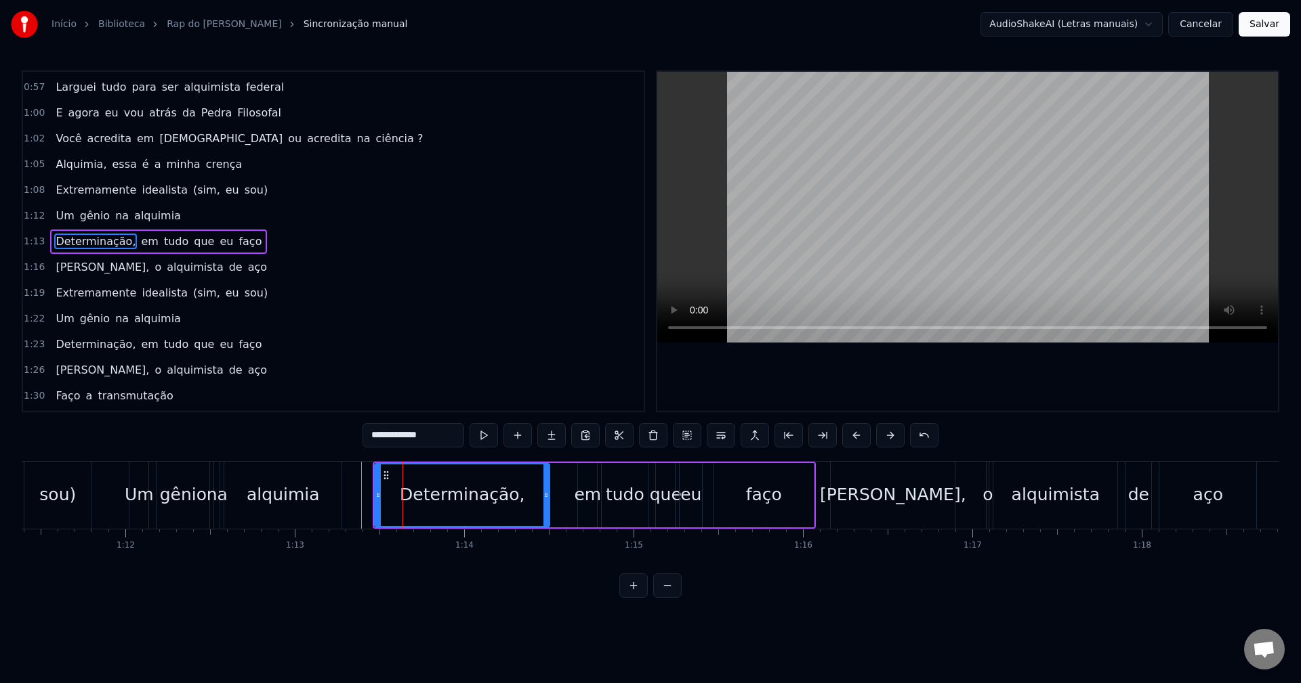
click at [591, 488] on div "em" at bounding box center [587, 495] width 27 height 26
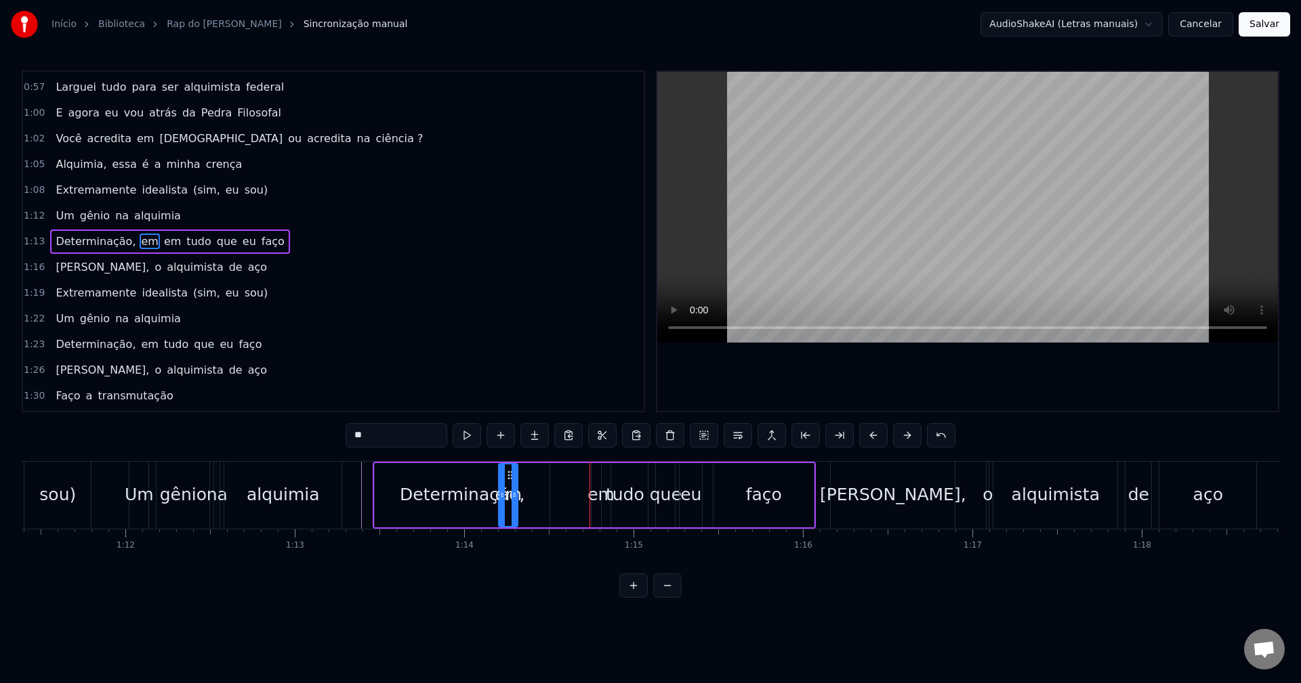
drag, startPoint x: 588, startPoint y: 473, endPoint x: 543, endPoint y: 471, distance: 44.8
click at [515, 470] on icon at bounding box center [510, 475] width 11 height 11
click at [601, 484] on div "tudo" at bounding box center [624, 495] width 47 height 64
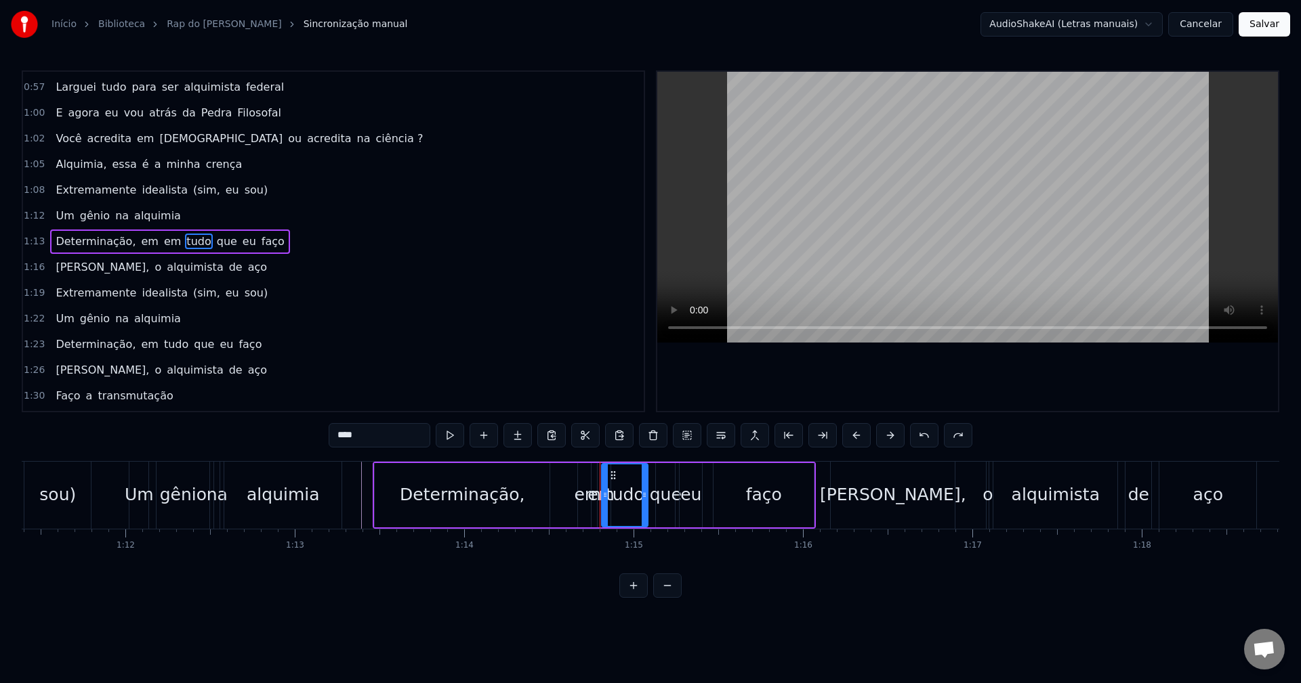
click at [595, 484] on div "em" at bounding box center [600, 495] width 27 height 26
drag, startPoint x: 602, startPoint y: 474, endPoint x: 375, endPoint y: 489, distance: 226.7
click at [375, 489] on div "em" at bounding box center [375, 496] width 18 height 62
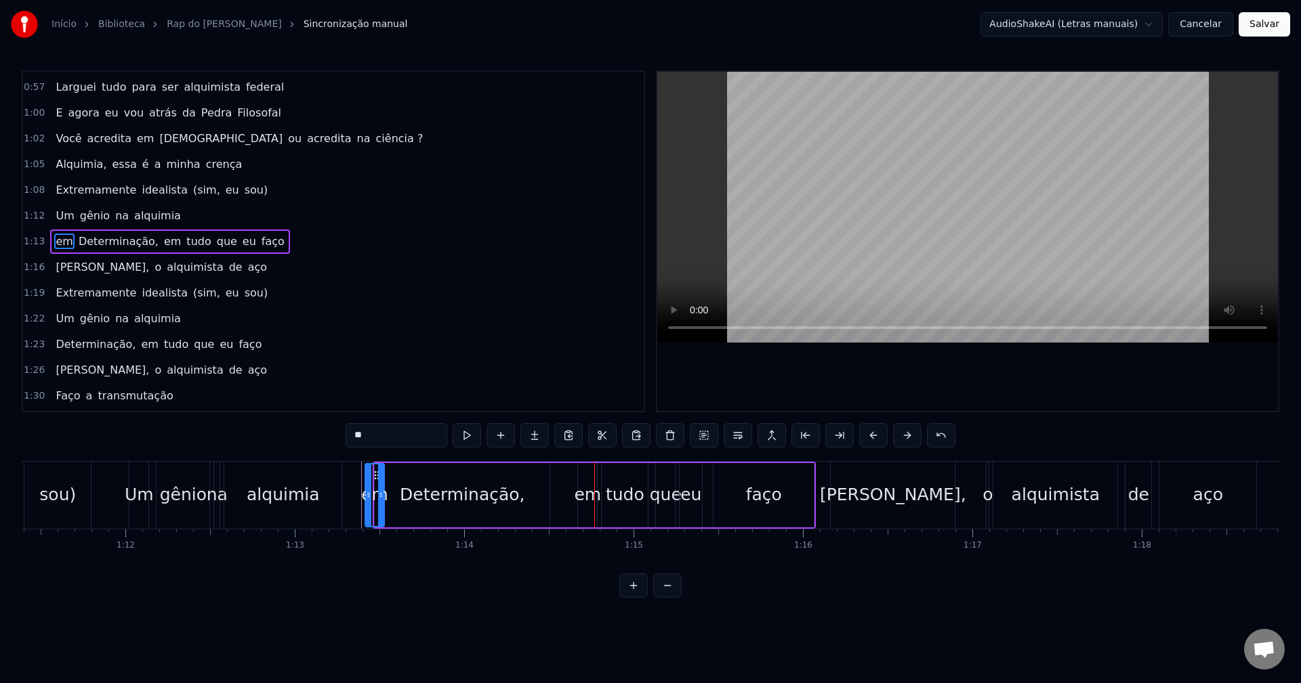
click at [415, 486] on div "Determinação," at bounding box center [462, 495] width 125 height 26
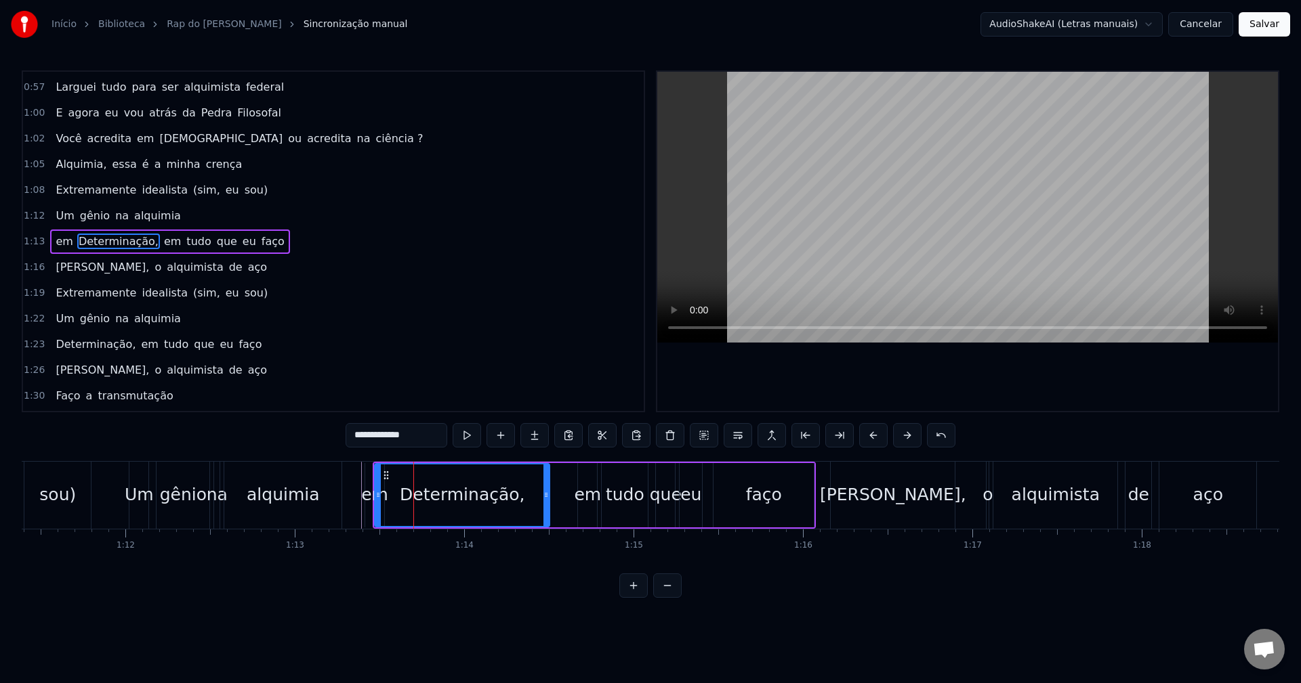
click at [631, 596] on button at bounding box center [633, 586] width 28 height 24
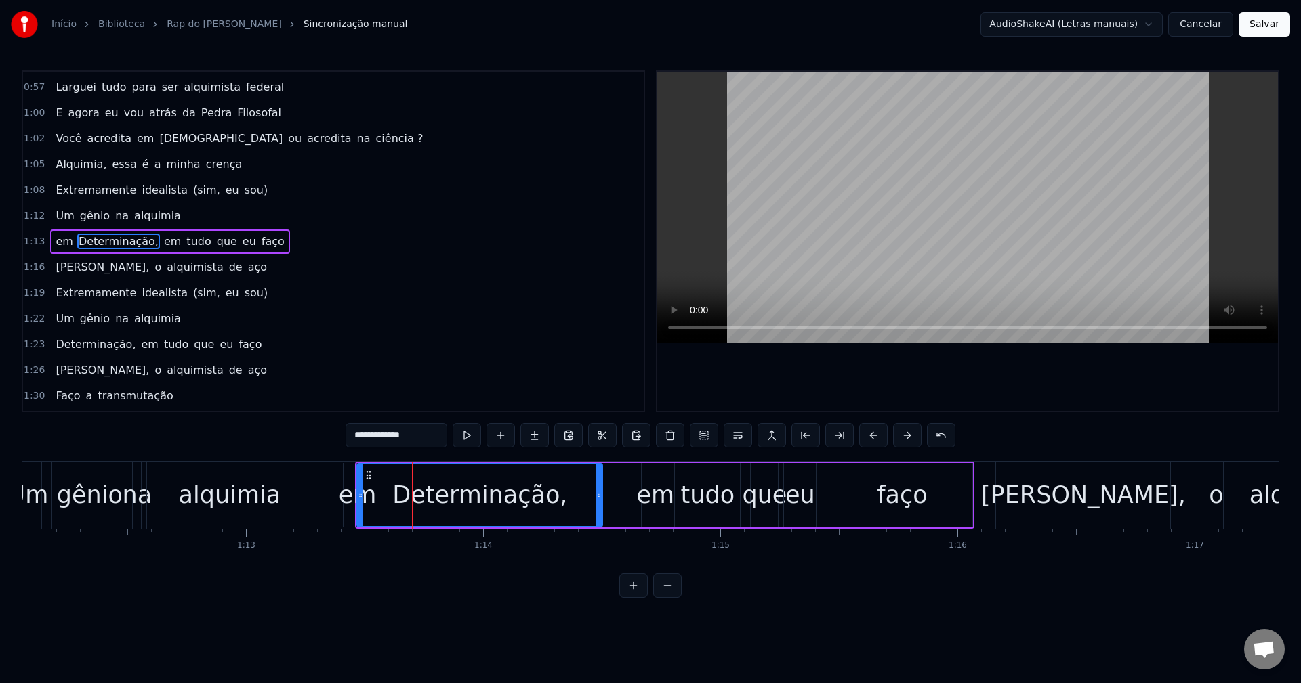
scroll to position [0, 16941]
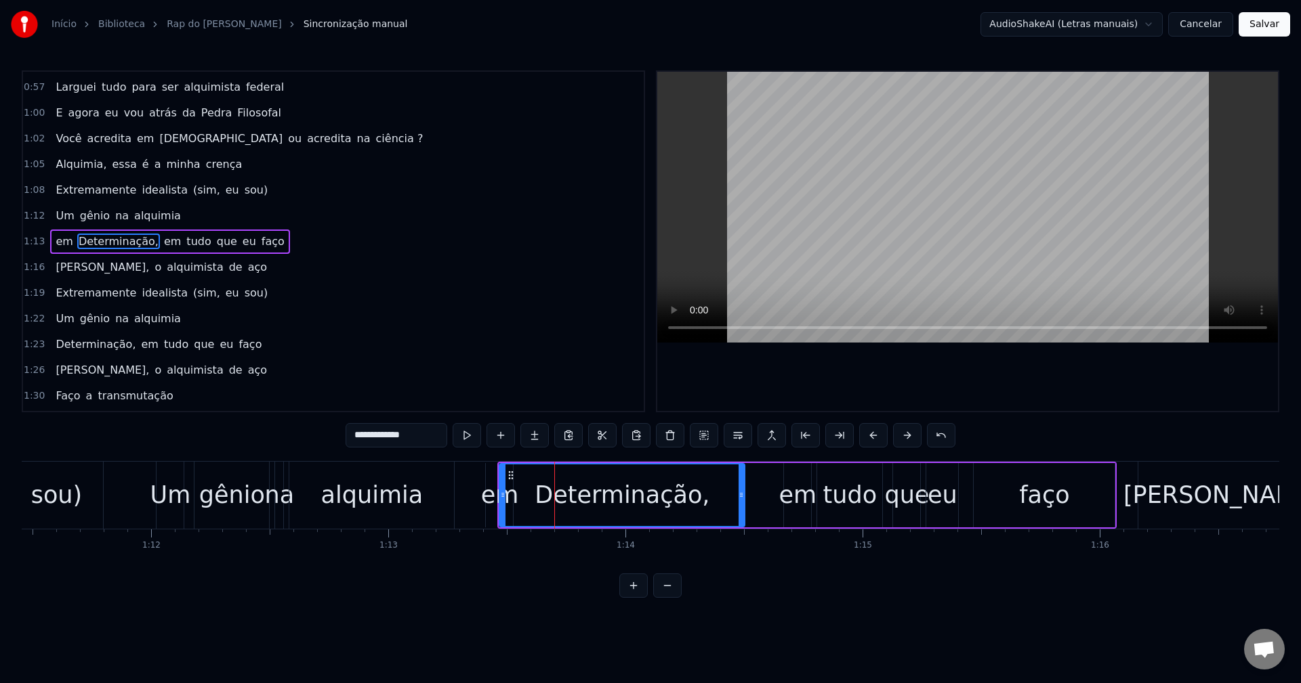
click at [602, 476] on div "Determinação," at bounding box center [622, 496] width 244 height 62
click at [494, 500] on div "em" at bounding box center [500, 496] width 38 height 36
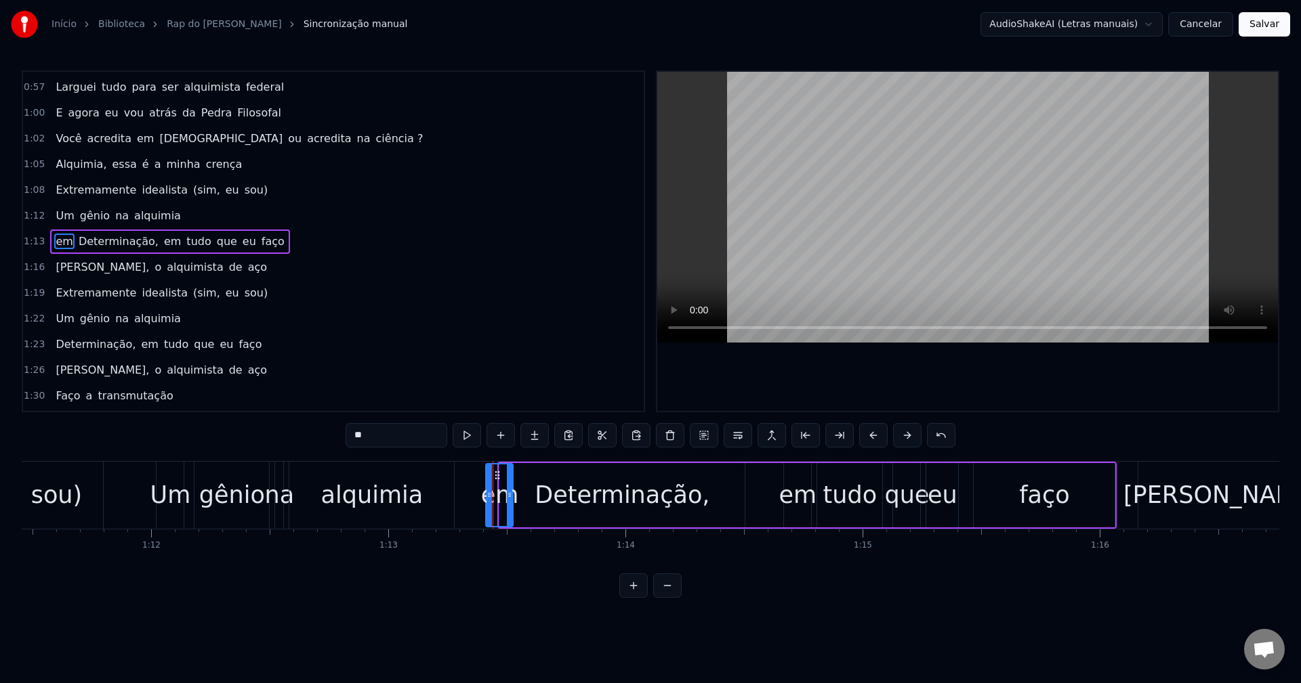
click at [549, 478] on div "Determinação," at bounding box center [621, 496] width 175 height 36
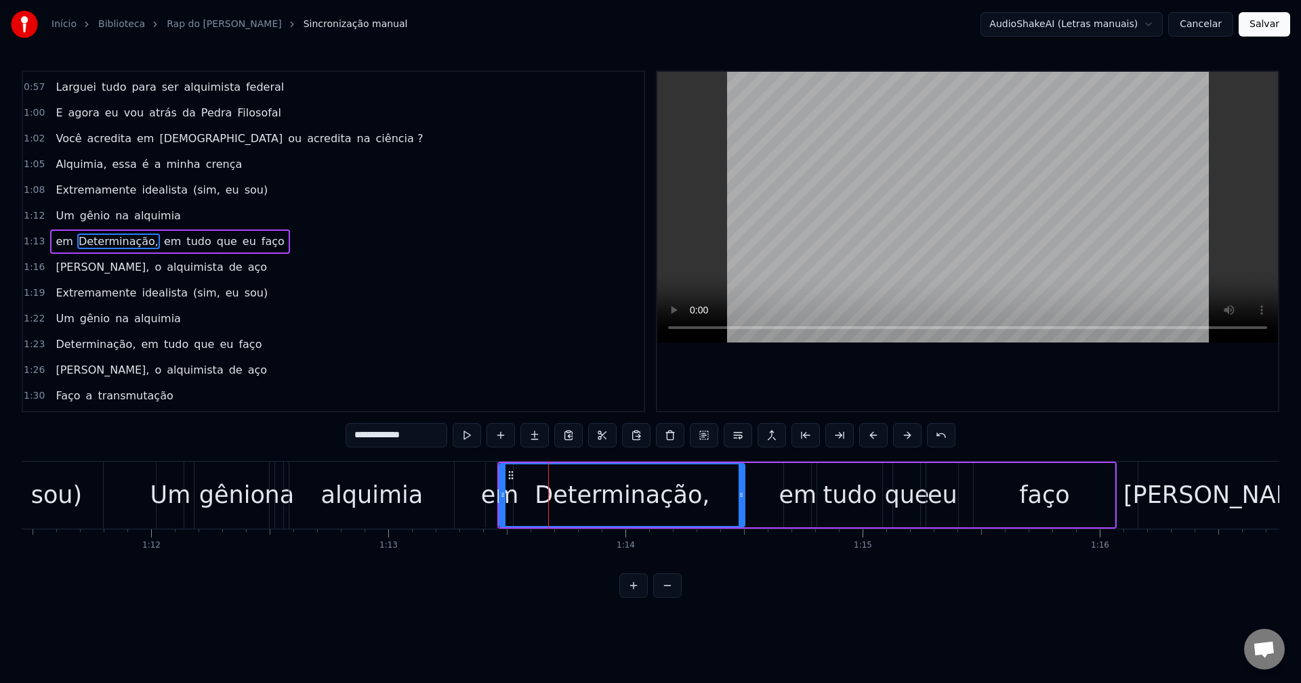
click at [63, 244] on span "em" at bounding box center [64, 242] width 20 height 16
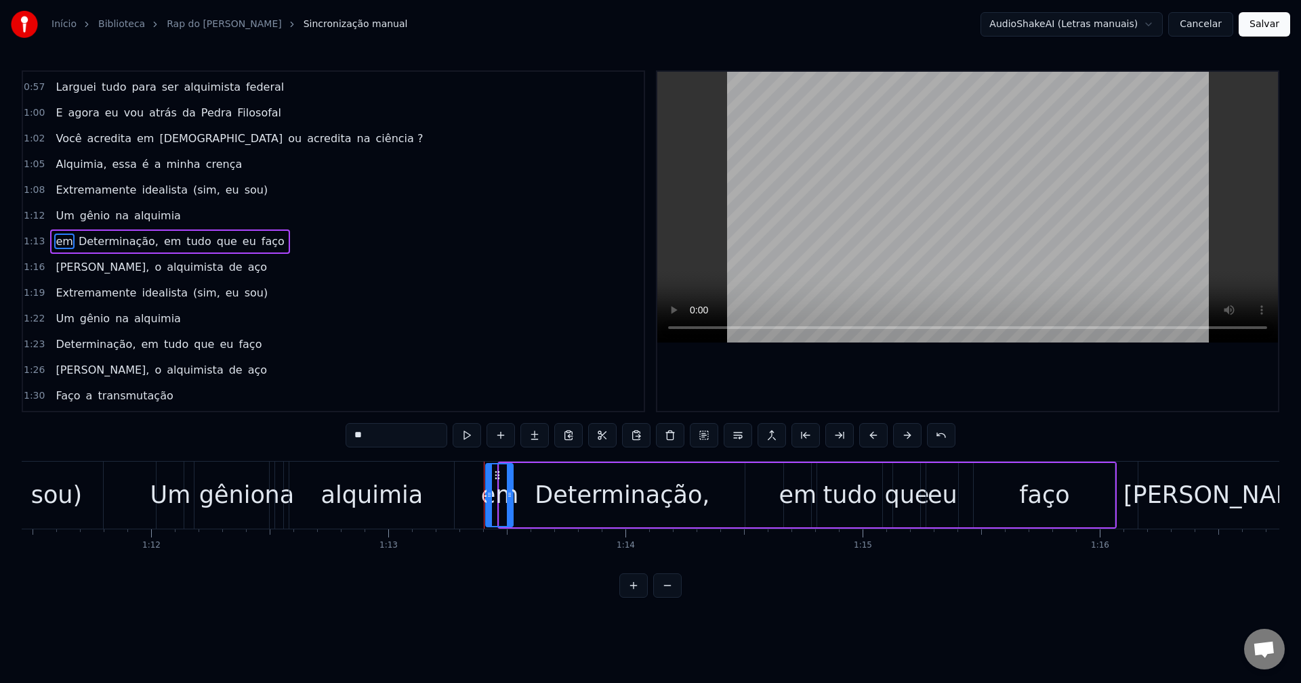
drag, startPoint x: 413, startPoint y: 436, endPoint x: 187, endPoint y: 438, distance: 226.3
click at [187, 438] on div "0:16 Nada se tem sem sacrifício 0:19 Pra ter algo é preciso 0:21 Dar algo em tr…" at bounding box center [650, 334] width 1257 height 528
type input "***"
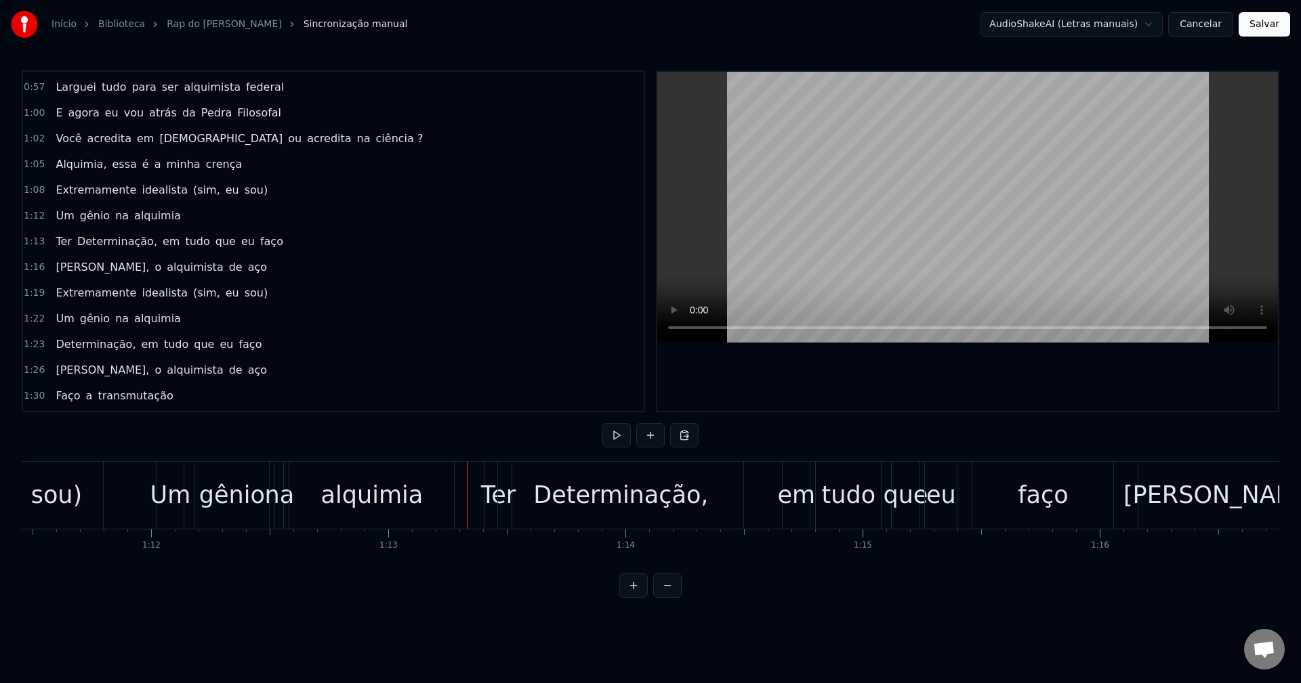
click at [585, 490] on div "Determinação," at bounding box center [620, 496] width 175 height 36
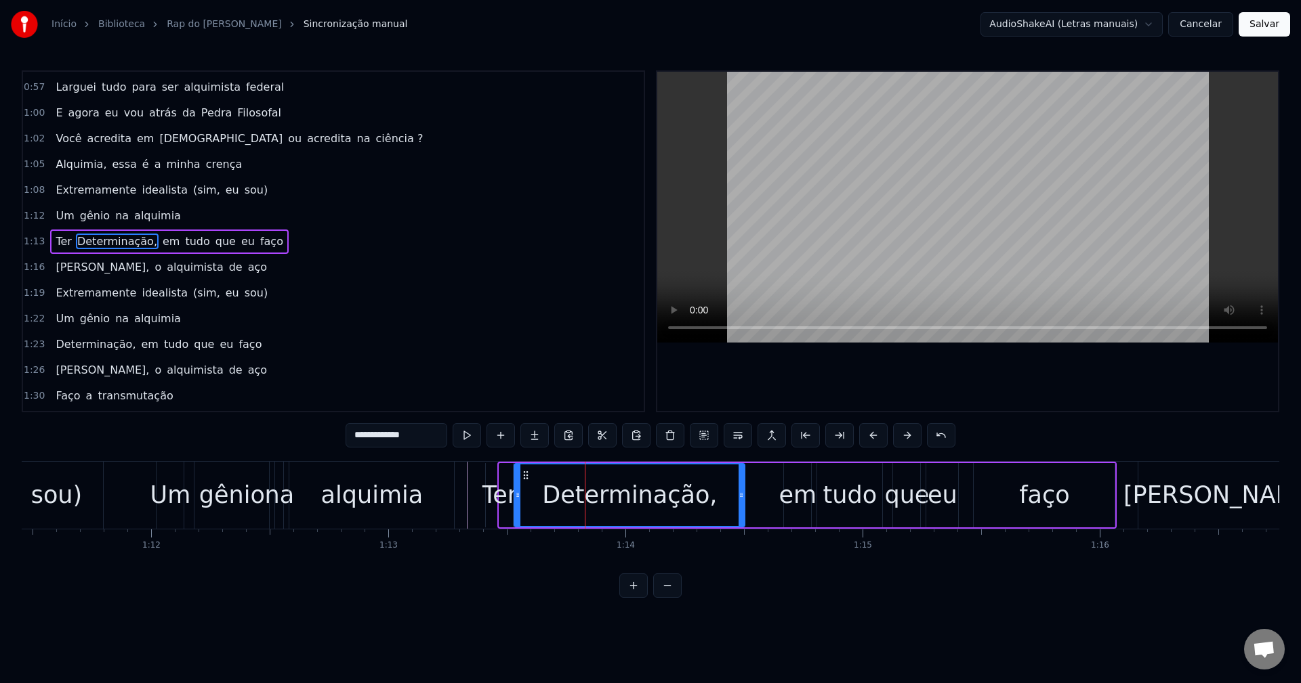
drag, startPoint x: 503, startPoint y: 495, endPoint x: 518, endPoint y: 497, distance: 15.0
click at [518, 497] on icon at bounding box center [517, 495] width 5 height 11
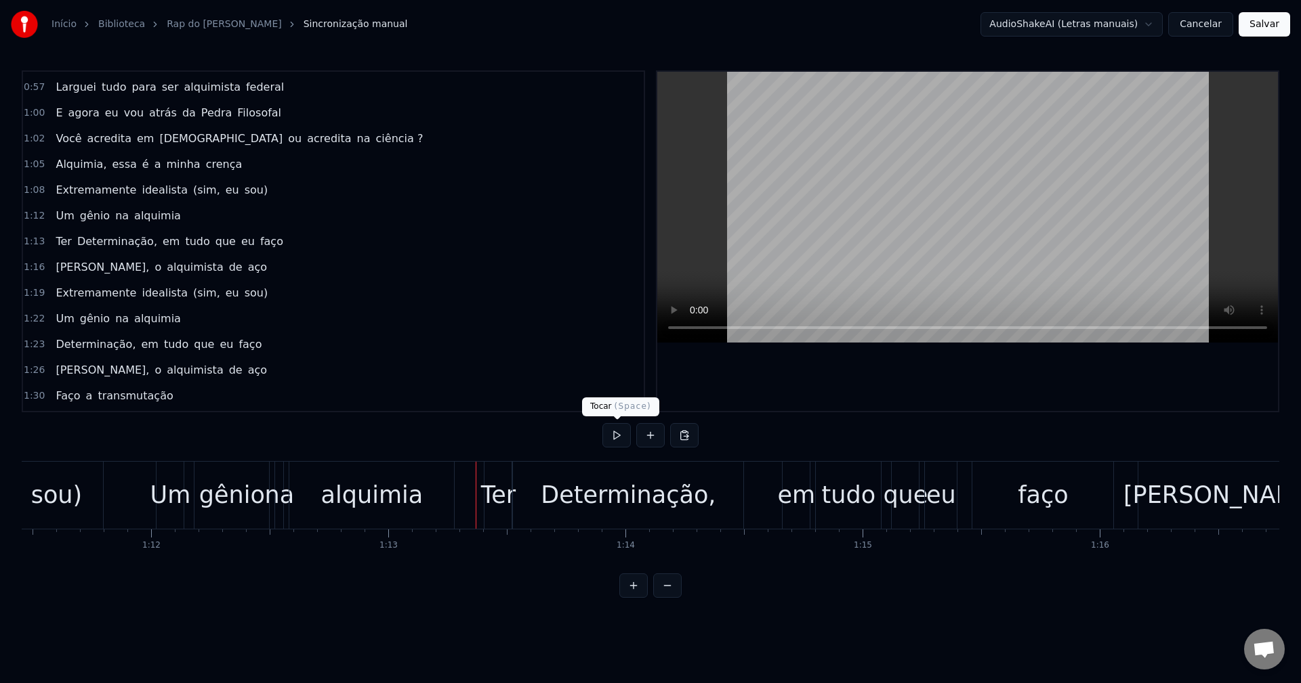
click at [612, 438] on button at bounding box center [616, 435] width 28 height 24
click at [612, 437] on button at bounding box center [616, 435] width 28 height 24
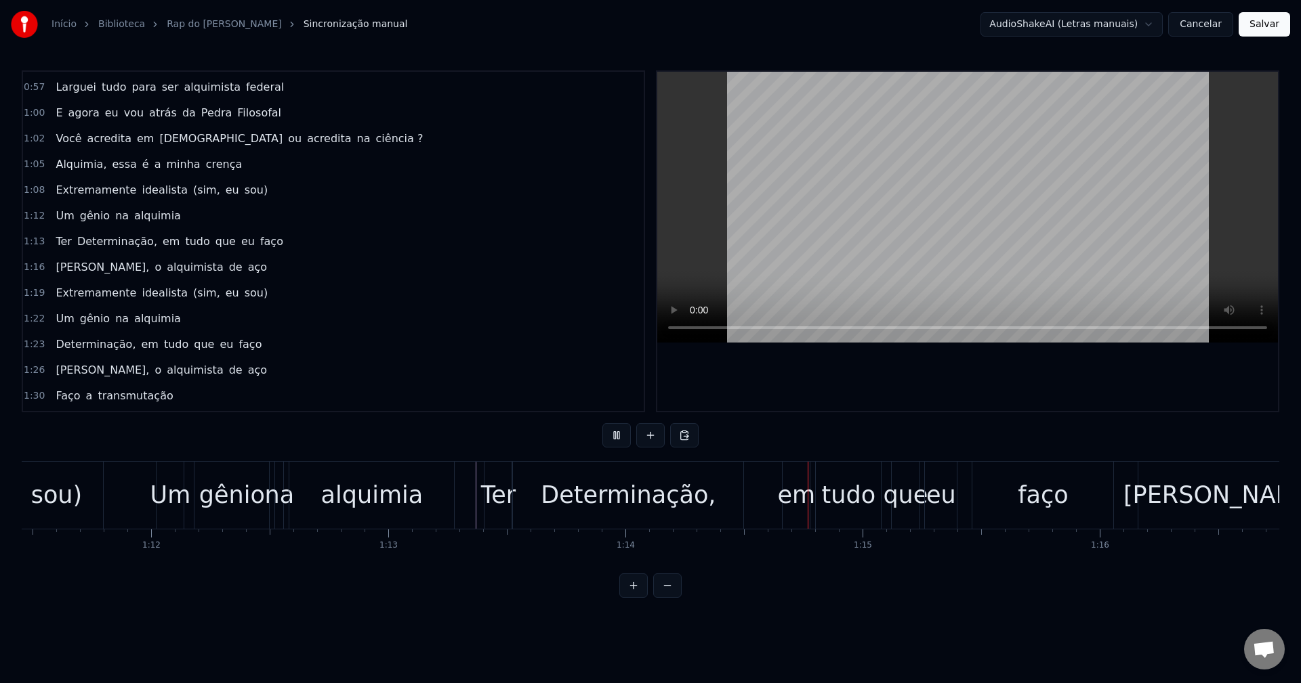
click at [612, 437] on button at bounding box center [616, 435] width 28 height 24
click at [553, 495] on div "Determinação," at bounding box center [628, 496] width 175 height 36
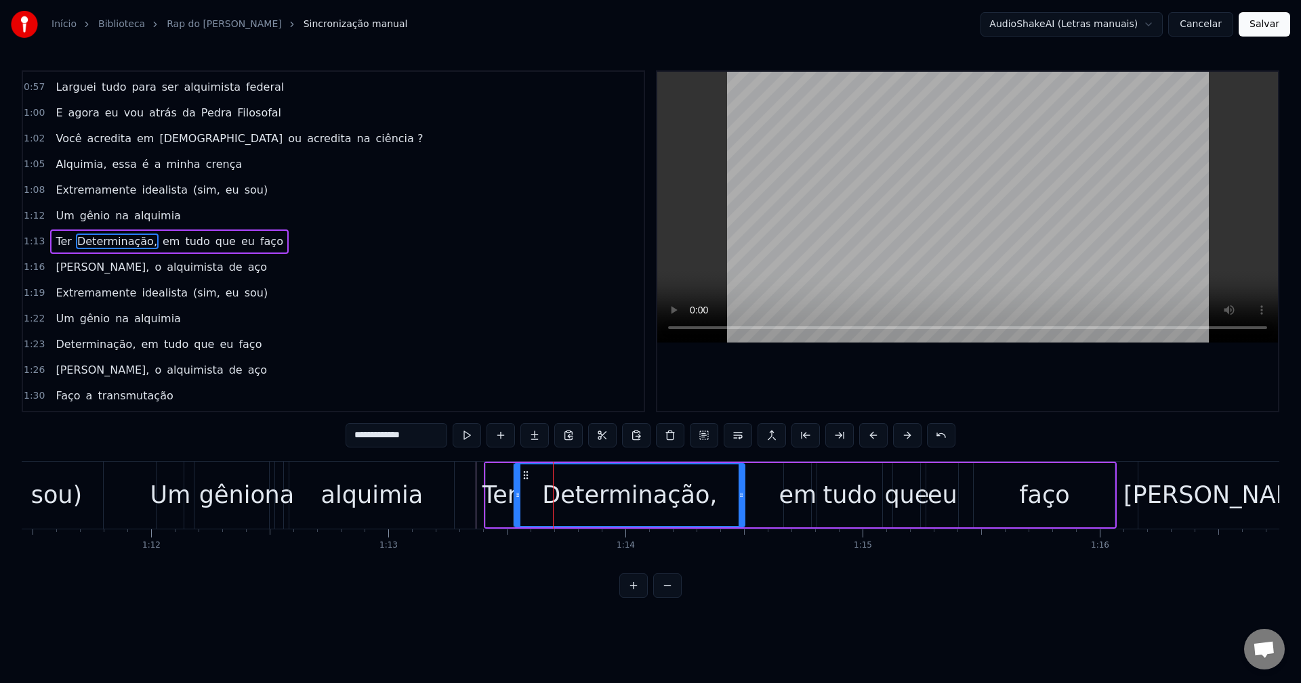
click at [76, 243] on span "Determinação," at bounding box center [117, 242] width 83 height 16
click at [358, 431] on input "**********" at bounding box center [396, 435] width 102 height 24
click at [77, 341] on span "Determinação," at bounding box center [95, 345] width 83 height 16
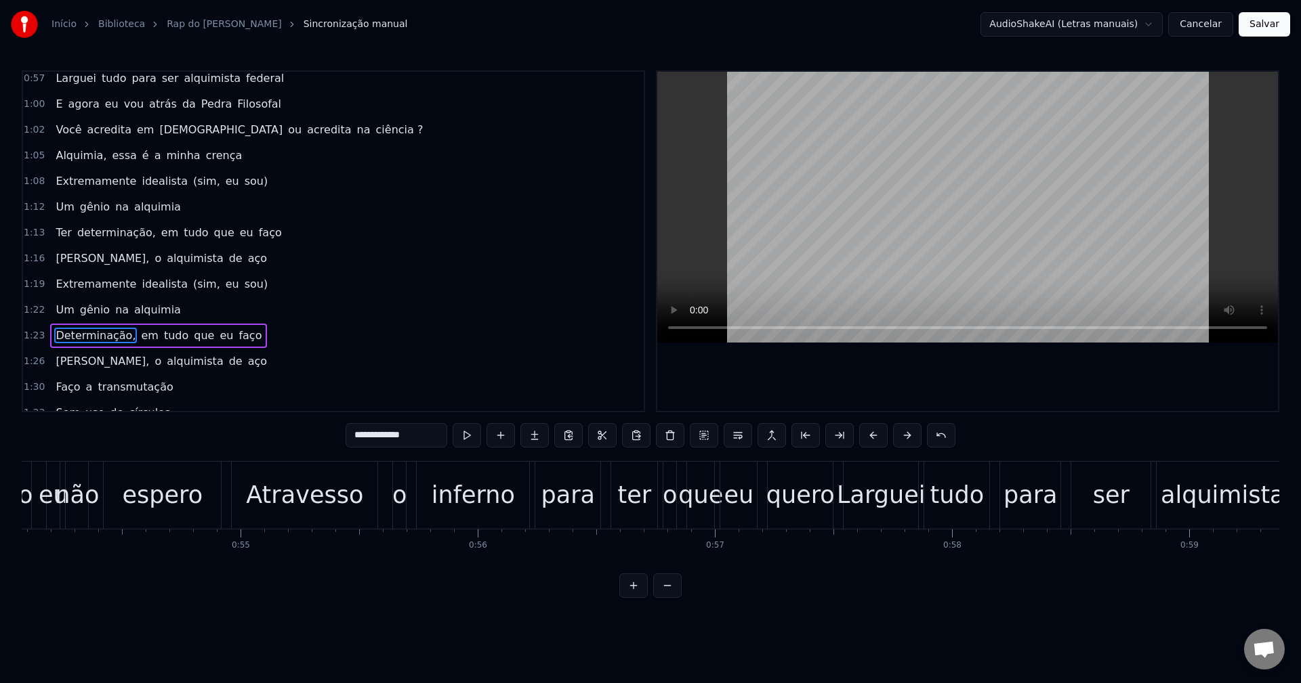
scroll to position [0, 12750]
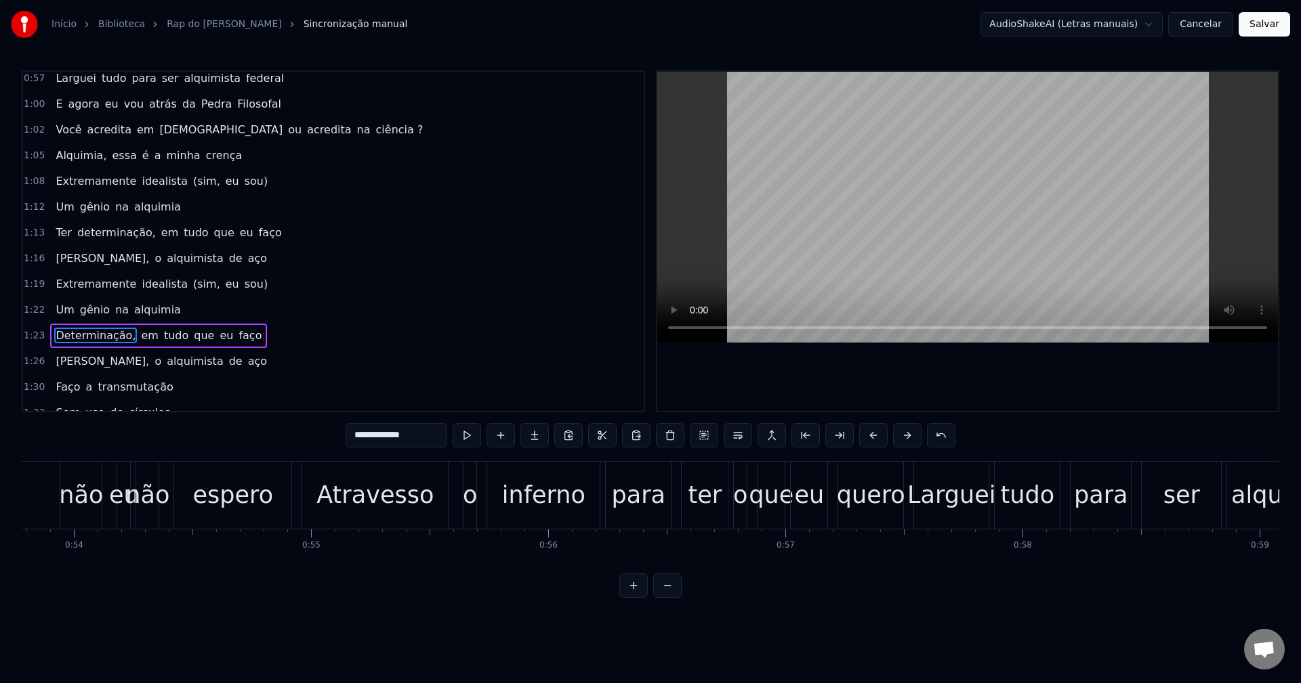
click at [62, 234] on span "Ter" at bounding box center [63, 233] width 18 height 16
type input "***"
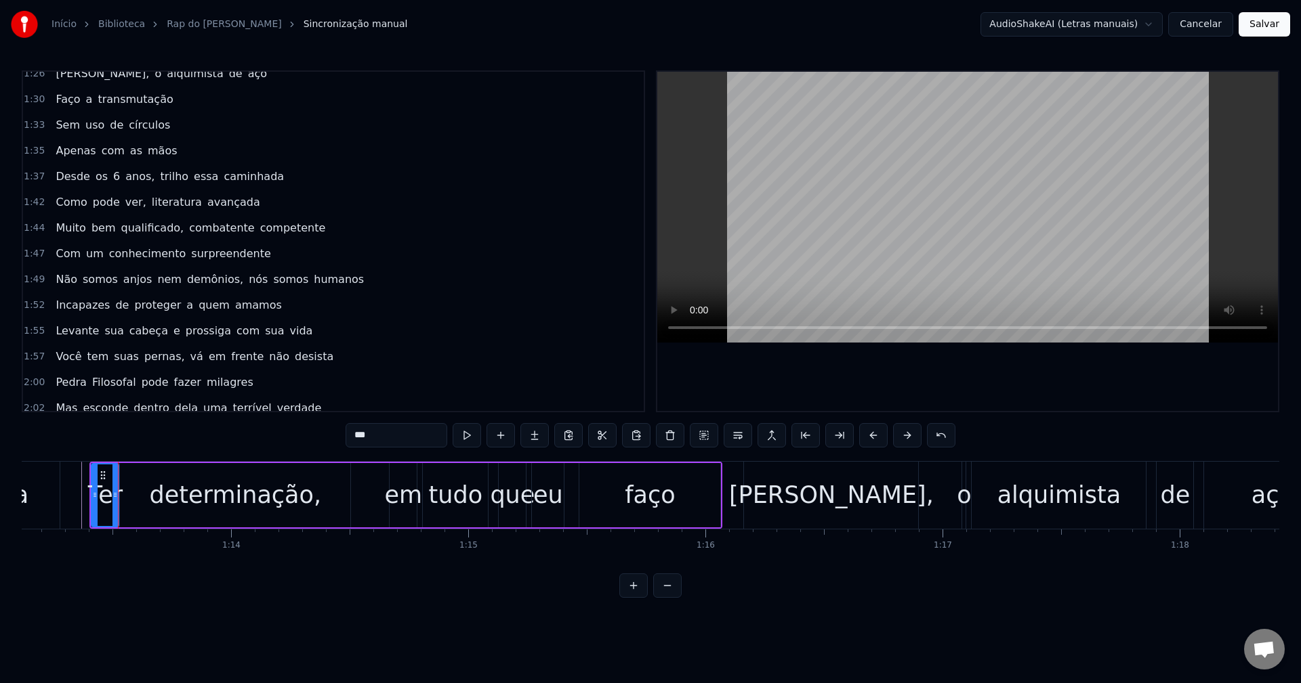
scroll to position [1003, 0]
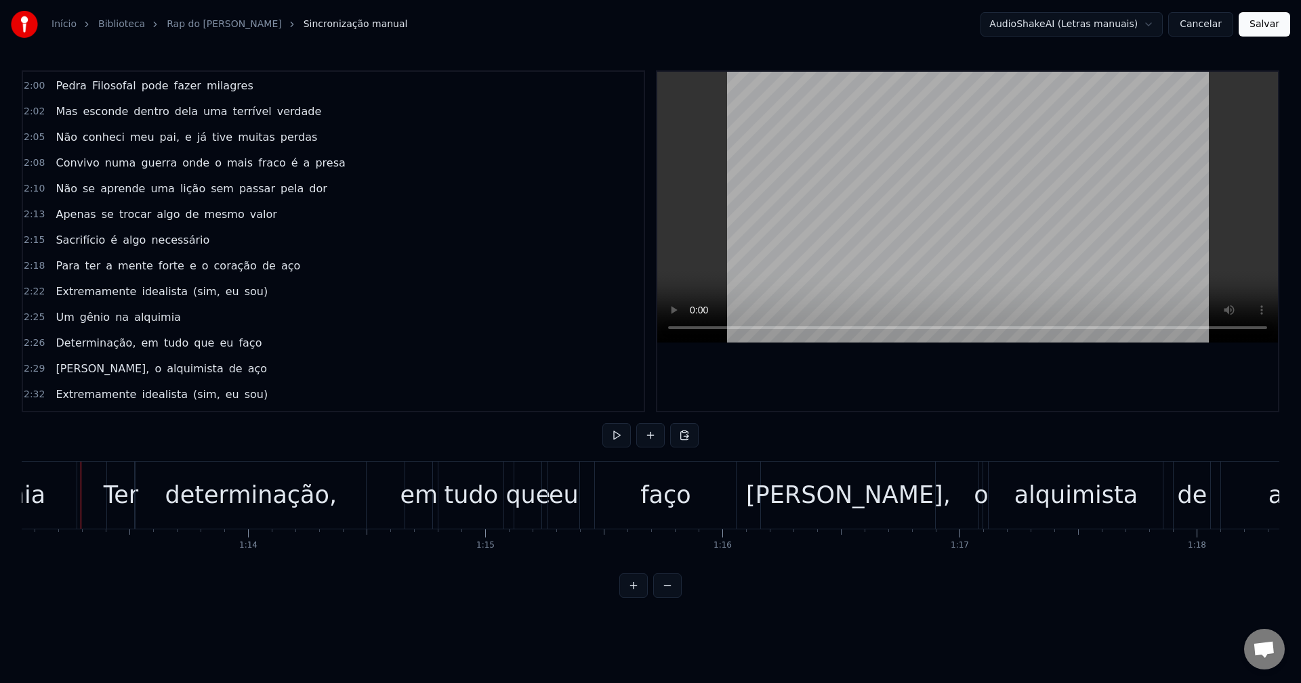
scroll to position [0, 17309]
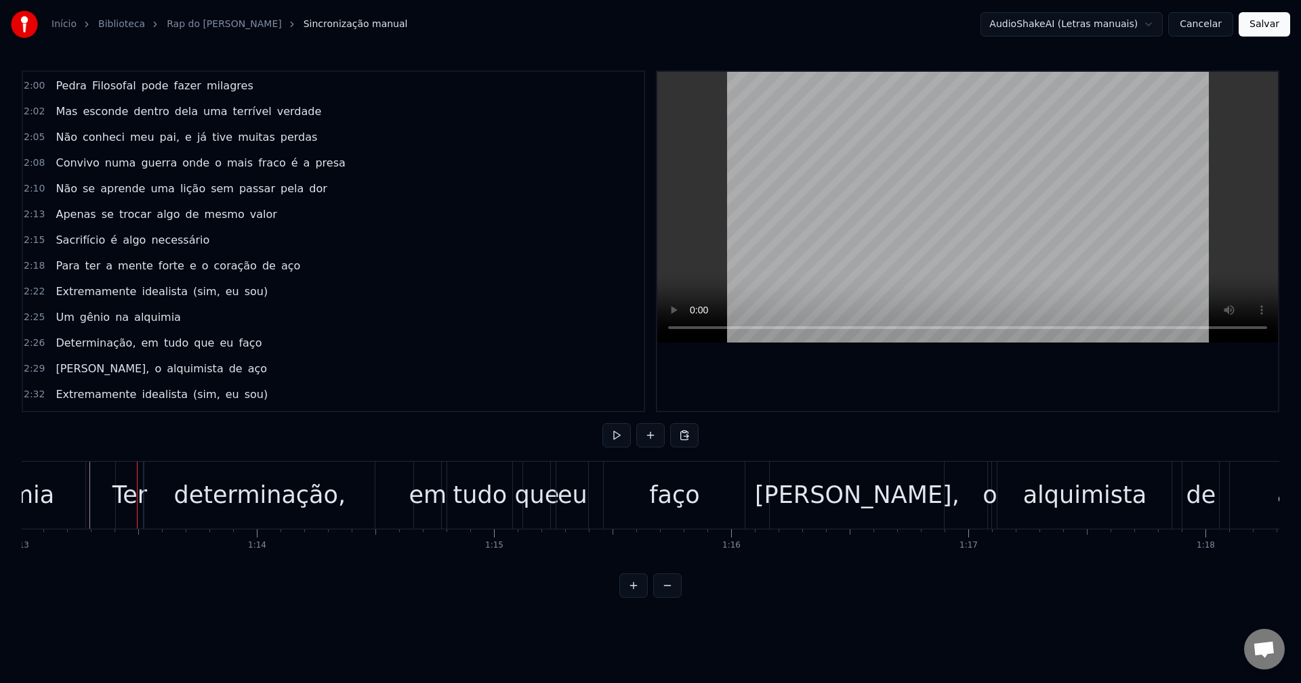
click at [129, 486] on div "Ter" at bounding box center [129, 496] width 35 height 36
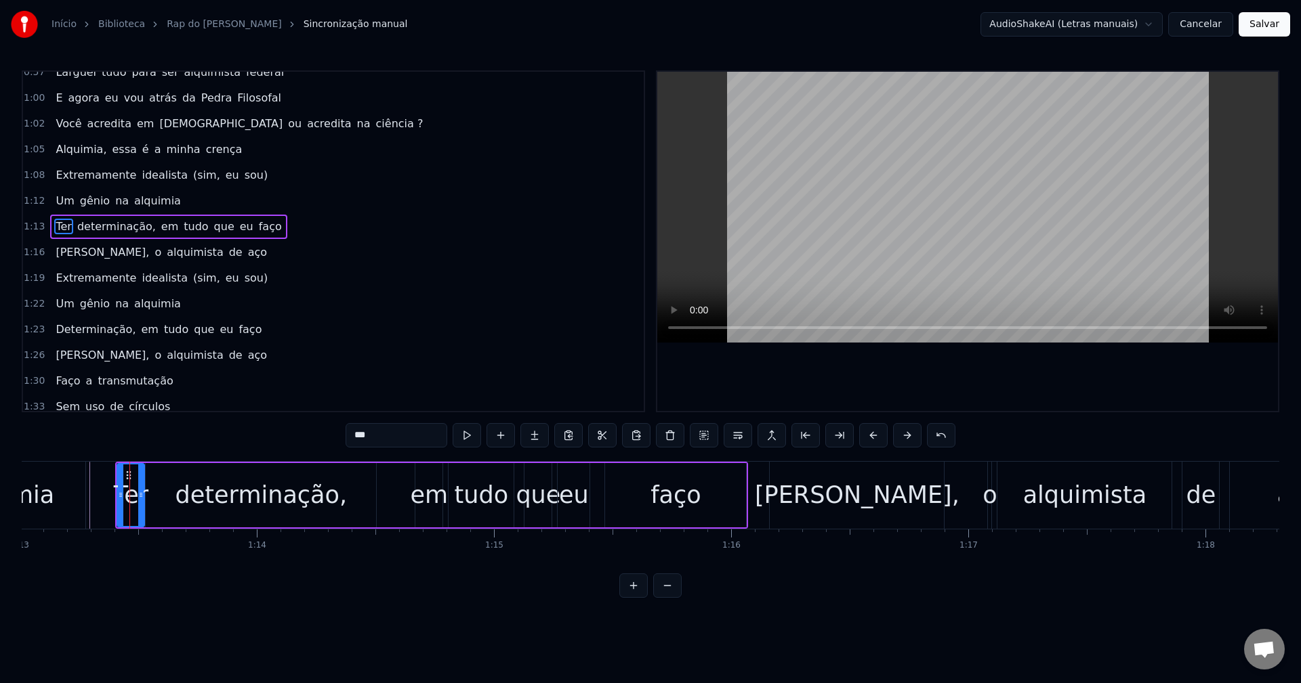
scroll to position [409, 0]
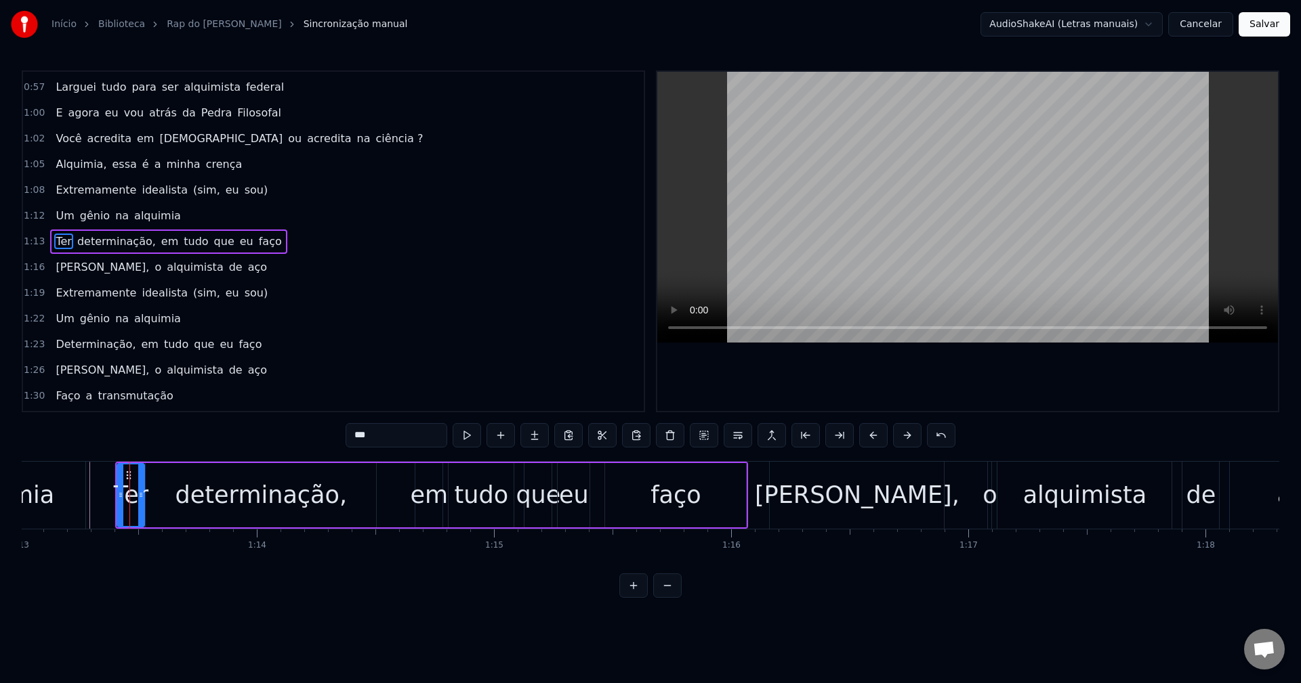
click at [74, 348] on span "Determinação," at bounding box center [95, 345] width 83 height 16
type input "**********"
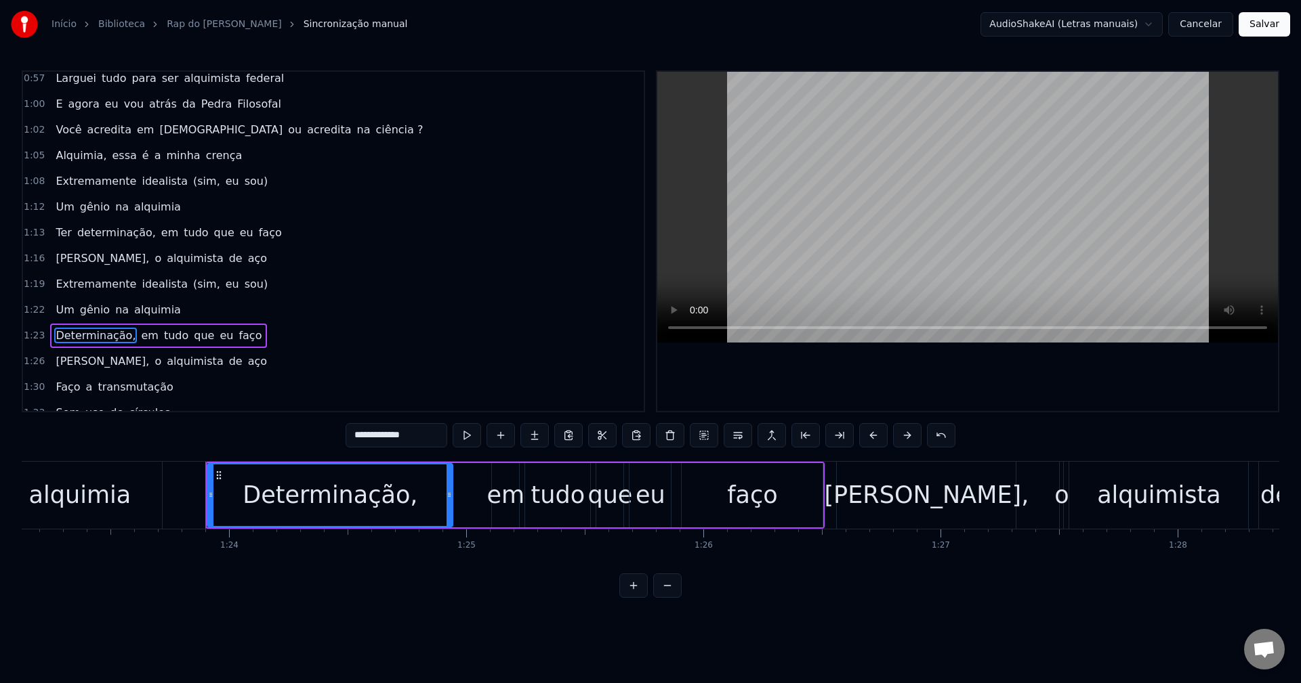
scroll to position [0, 19824]
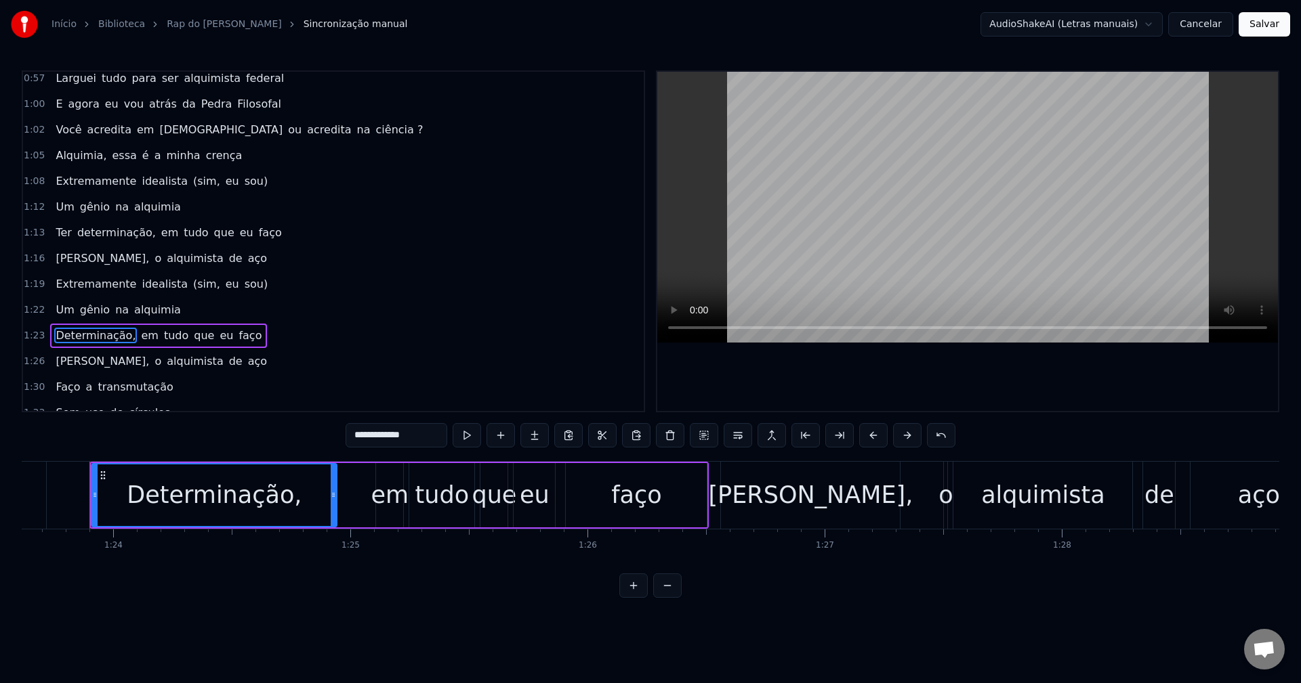
click at [343, 486] on div "Determinação, em tudo que eu faço" at bounding box center [398, 495] width 619 height 67
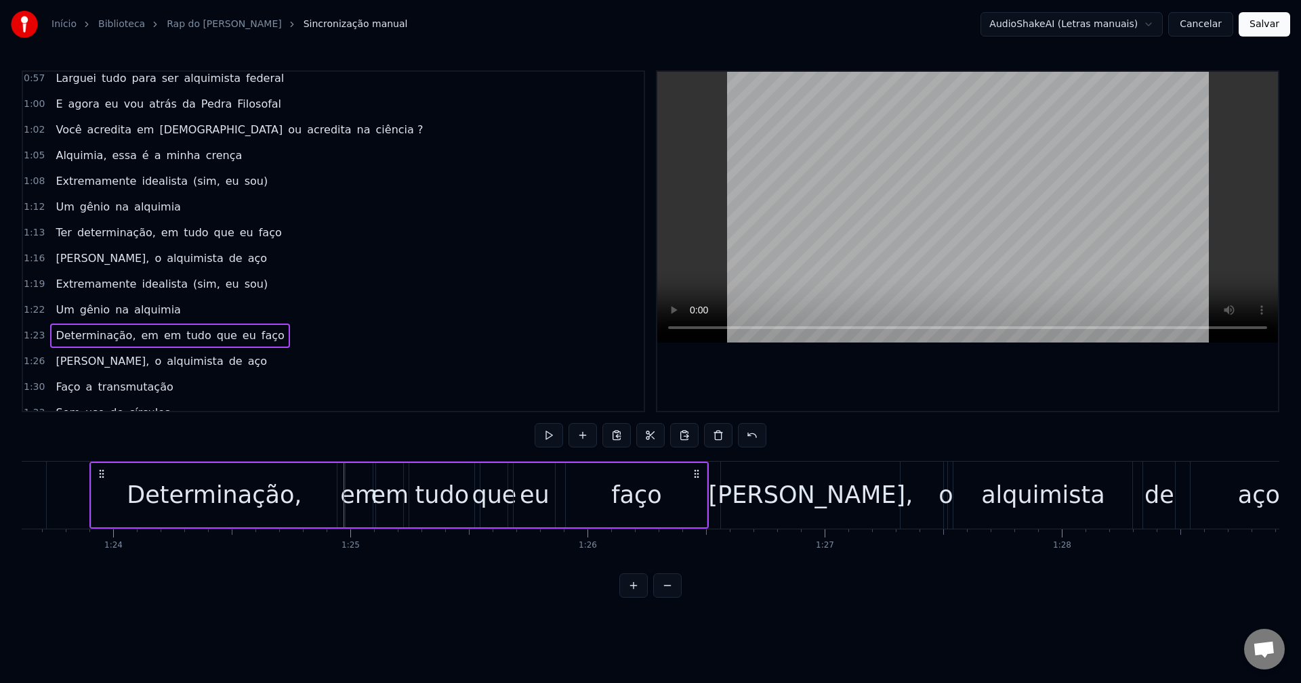
click at [357, 490] on div "em" at bounding box center [359, 496] width 38 height 36
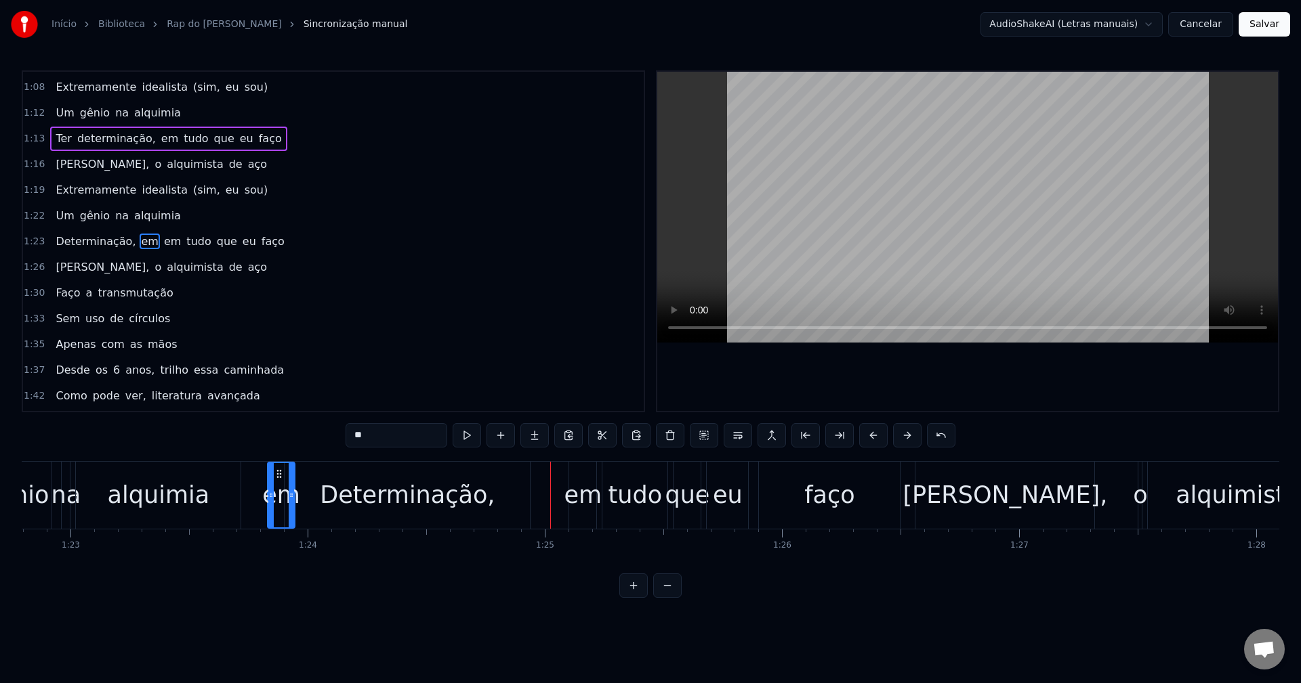
scroll to position [0, 19626]
drag, startPoint x: 354, startPoint y: 471, endPoint x: 276, endPoint y: 471, distance: 77.9
click at [276, 471] on icon at bounding box center [277, 474] width 11 height 11
click at [333, 497] on div "Determinação," at bounding box center [410, 495] width 245 height 67
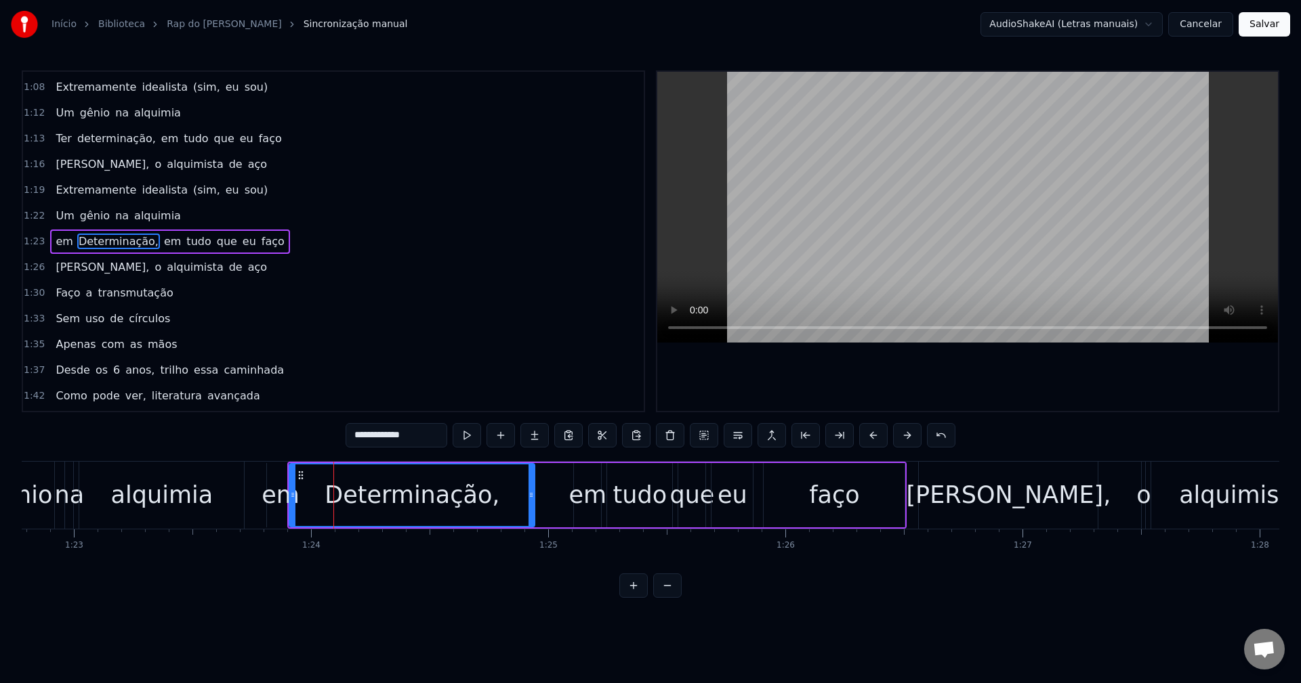
click at [284, 496] on div "em" at bounding box center [280, 496] width 38 height 36
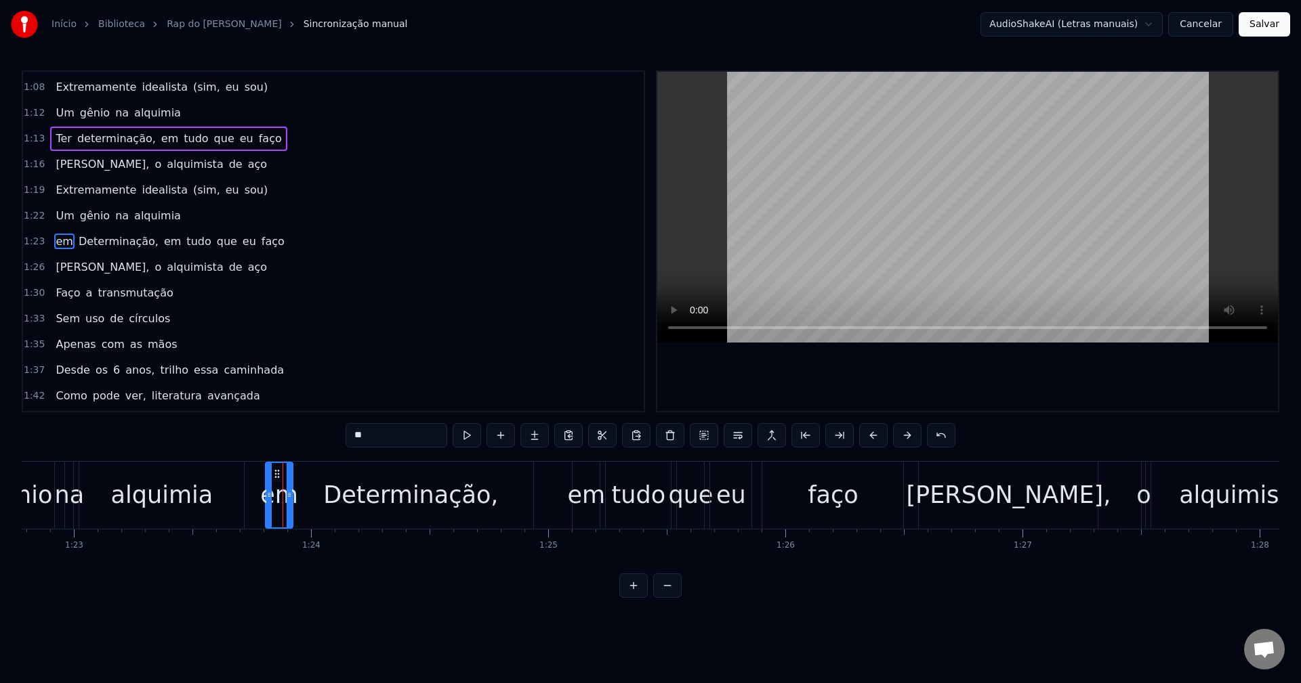
click at [341, 490] on div "Determinação," at bounding box center [410, 496] width 175 height 36
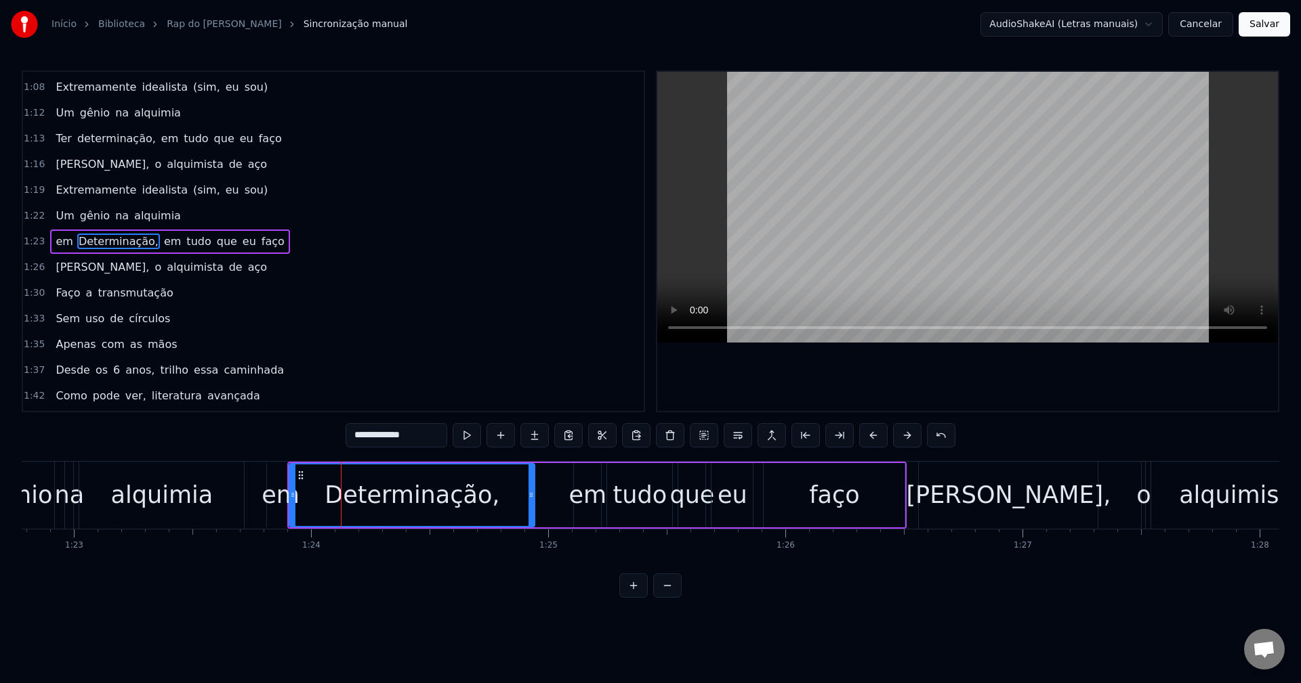
click at [275, 491] on div "em" at bounding box center [280, 496] width 38 height 36
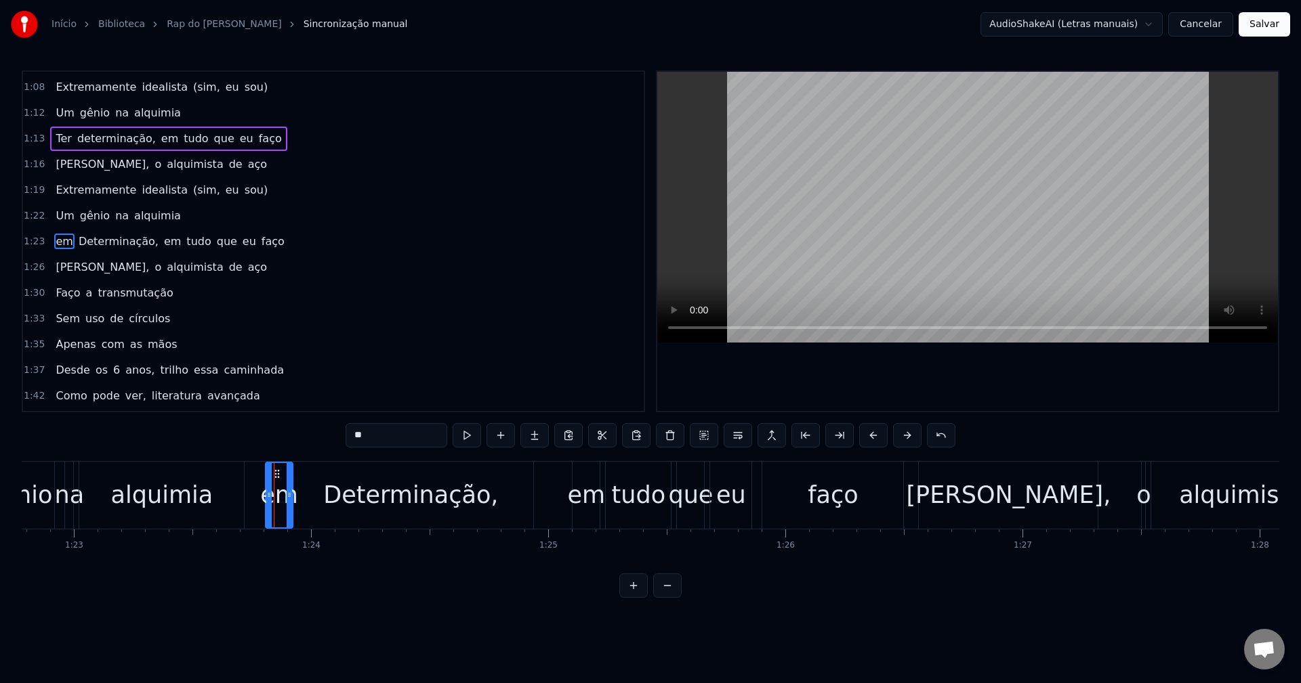
click at [278, 477] on circle at bounding box center [278, 477] width 1 height 1
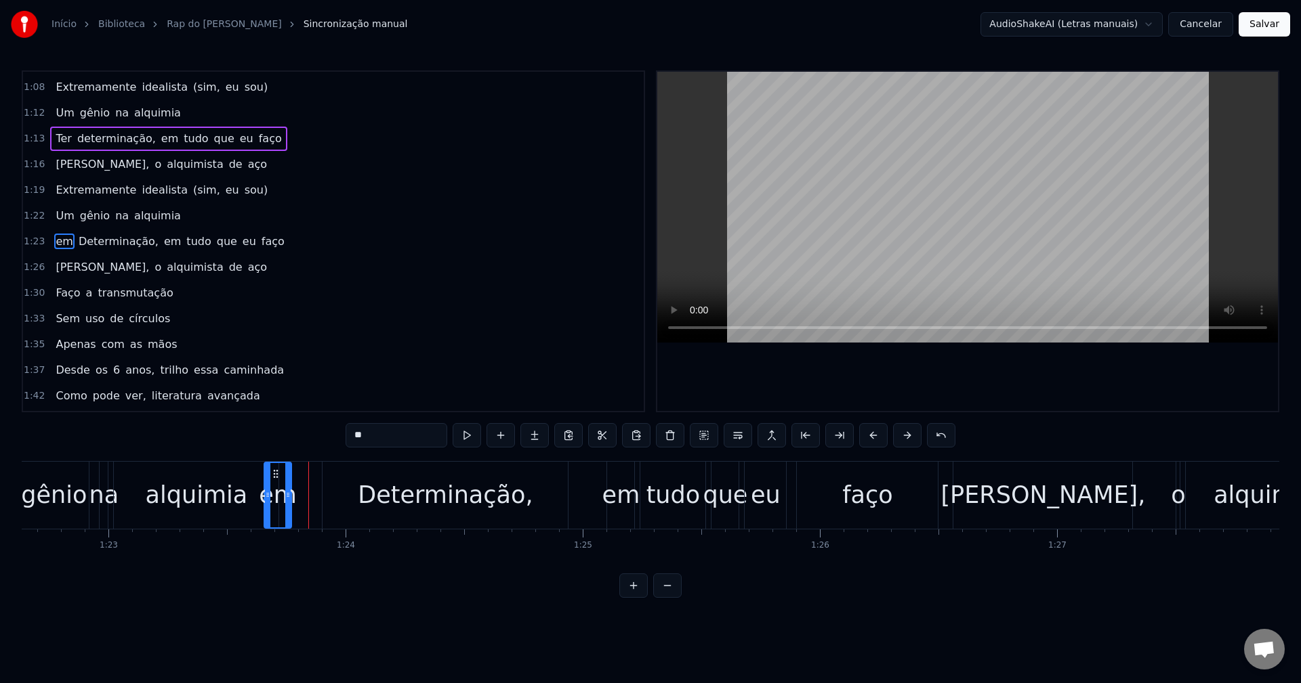
scroll to position [0, 19587]
drag, startPoint x: 278, startPoint y: 470, endPoint x: 301, endPoint y: 466, distance: 24.1
click at [301, 466] on div "em" at bounding box center [303, 495] width 26 height 64
click at [328, 471] on div "Determinação," at bounding box center [448, 495] width 245 height 67
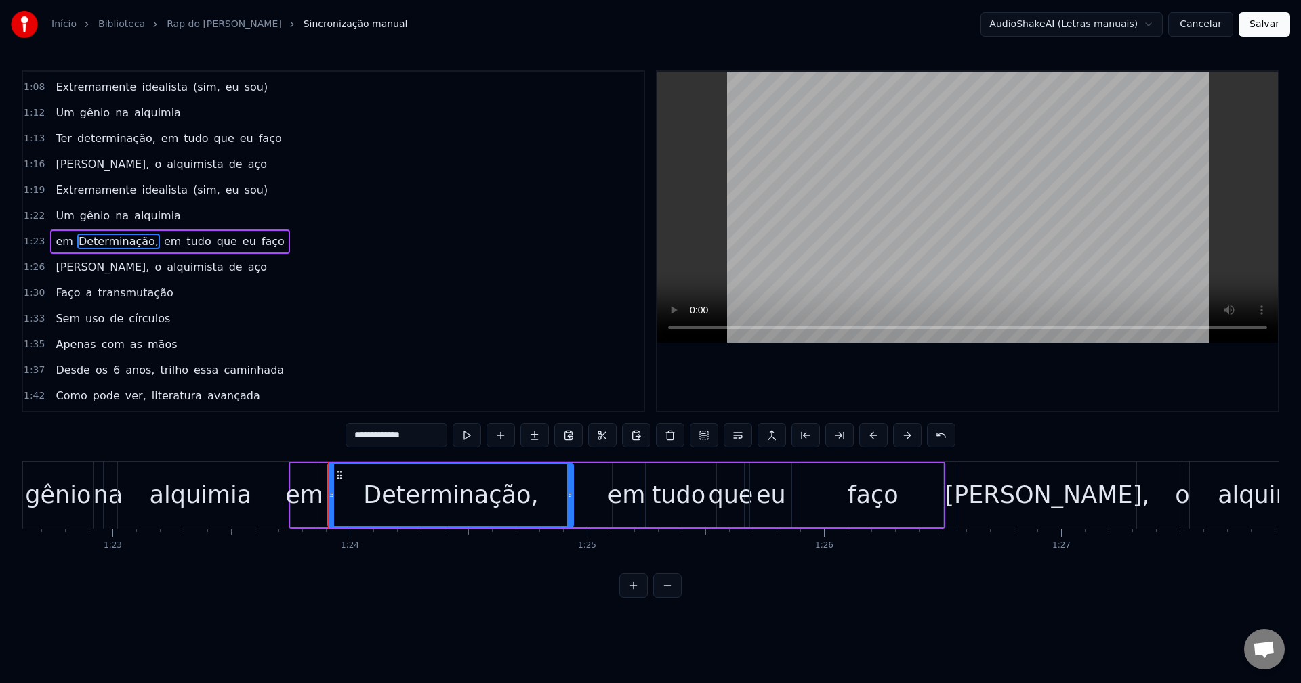
click at [316, 481] on div "em" at bounding box center [304, 496] width 38 height 36
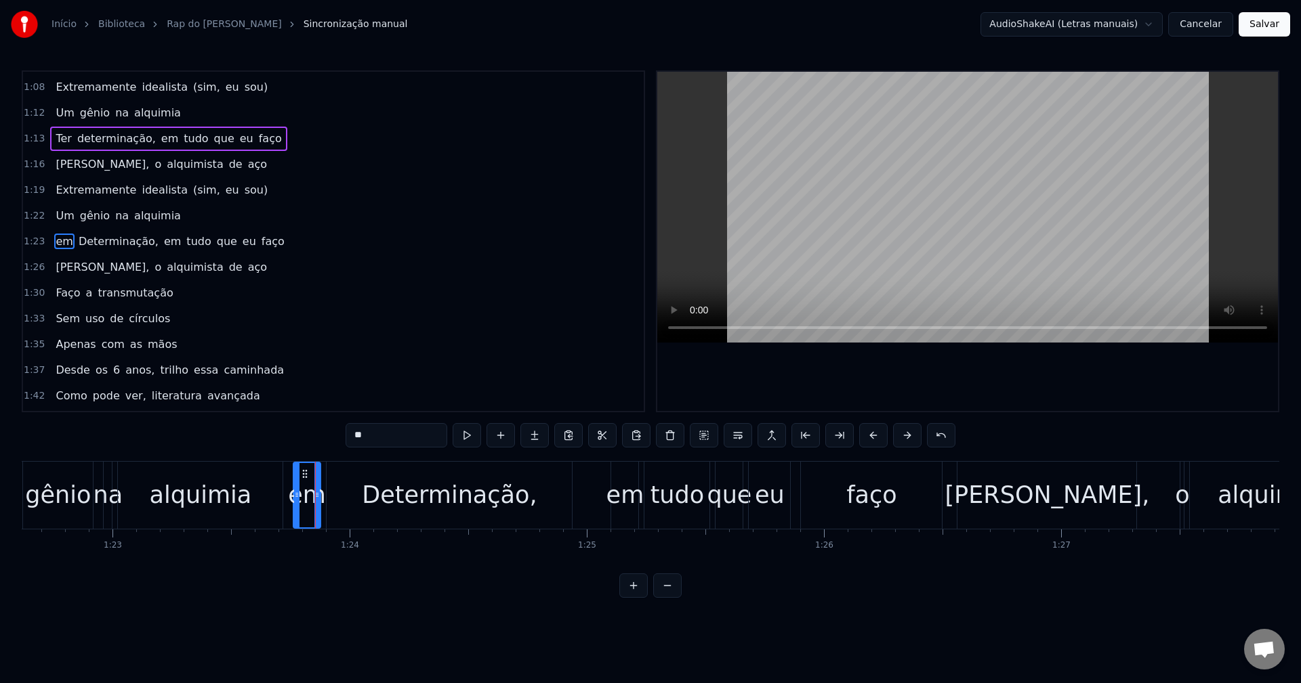
click at [303, 469] on icon at bounding box center [304, 474] width 11 height 11
drag, startPoint x: 397, startPoint y: 438, endPoint x: 38, endPoint y: 431, distance: 359.1
click at [37, 431] on div "0:16 Nada se tem sem sacrifício 0:19 Pra ter algo é preciso 0:21 Dar algo em tr…" at bounding box center [650, 334] width 1257 height 528
click at [471, 512] on div "Determinação," at bounding box center [449, 496] width 175 height 36
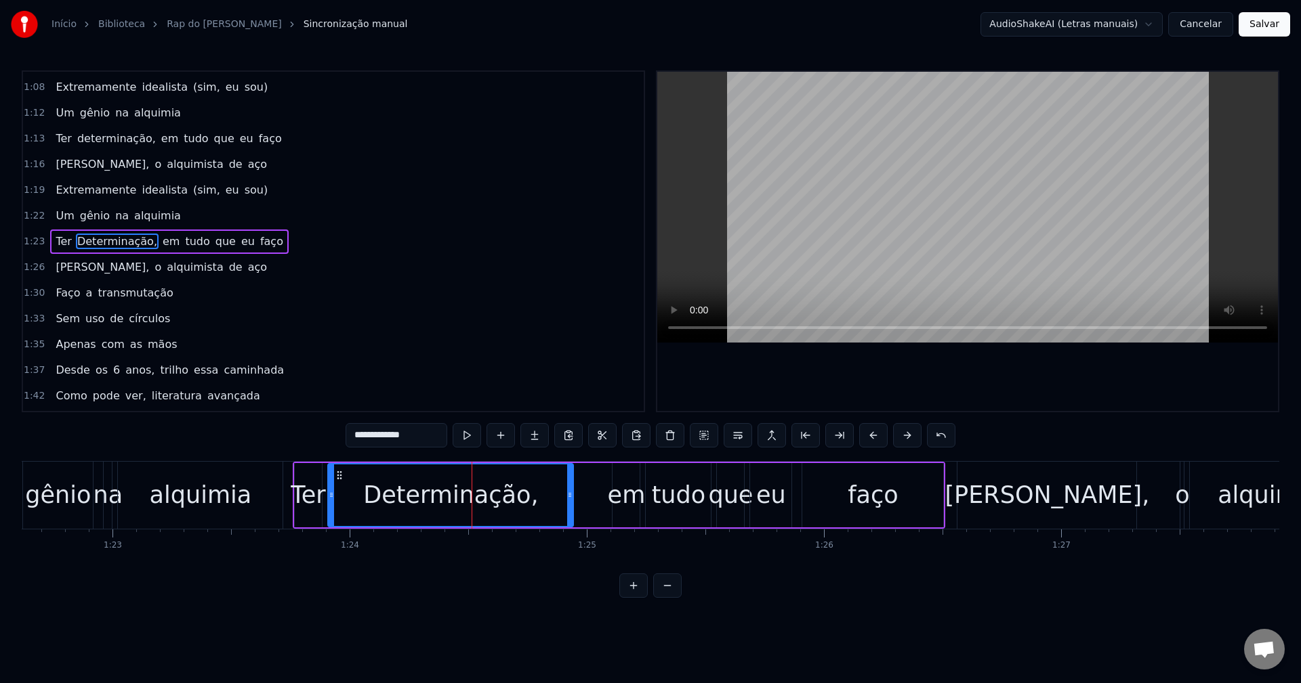
click at [360, 434] on input "**********" at bounding box center [396, 435] width 102 height 24
click at [271, 494] on div "alquimia" at bounding box center [200, 495] width 165 height 67
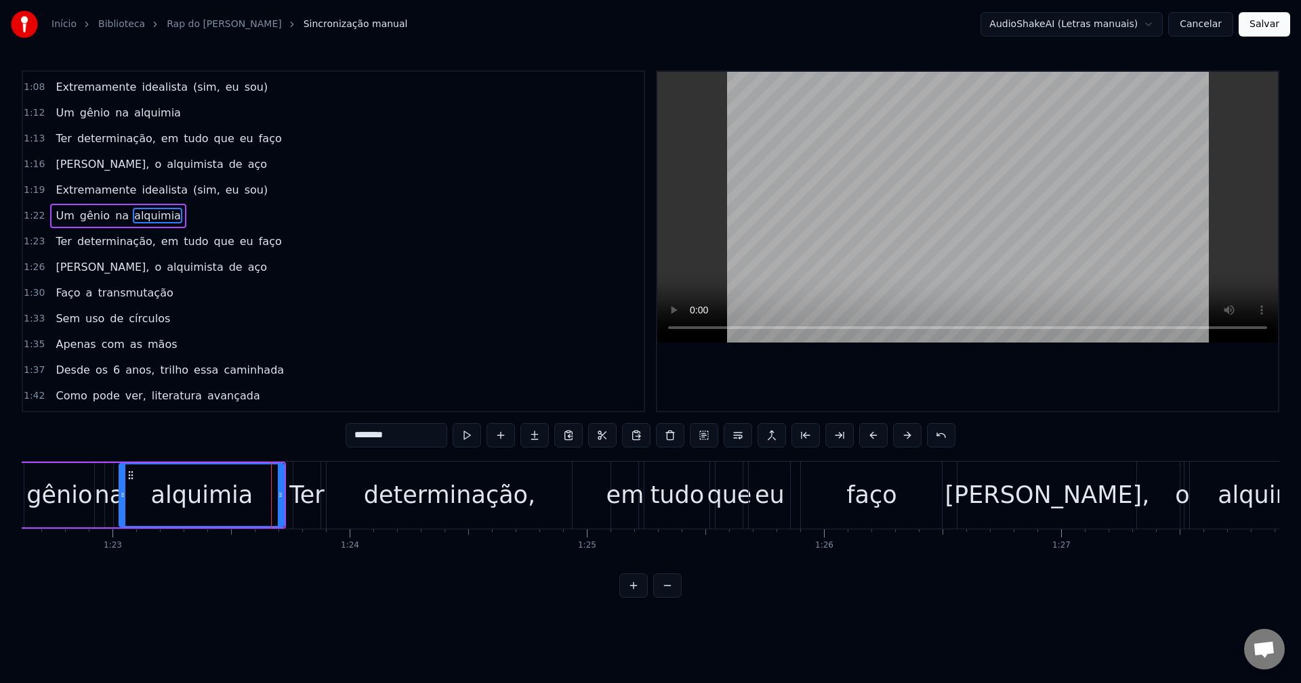
scroll to position [486, 0]
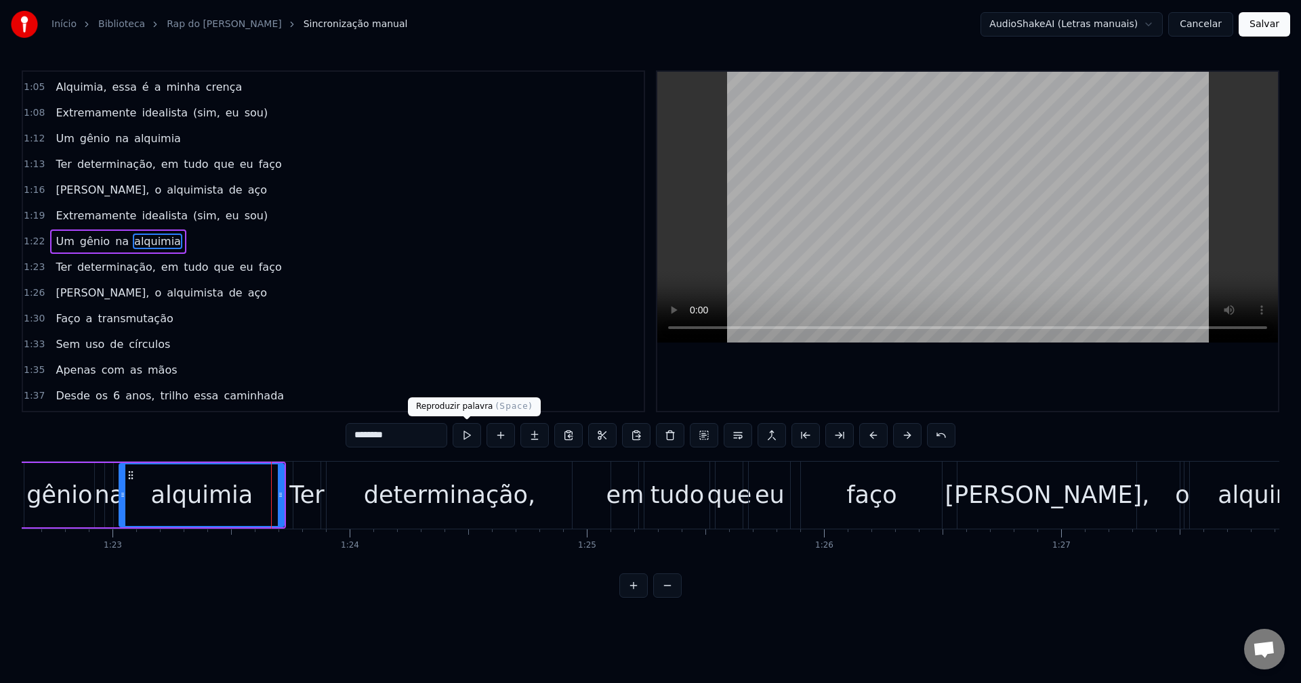
click at [471, 438] on button at bounding box center [466, 435] width 28 height 24
click at [472, 436] on button at bounding box center [466, 435] width 28 height 24
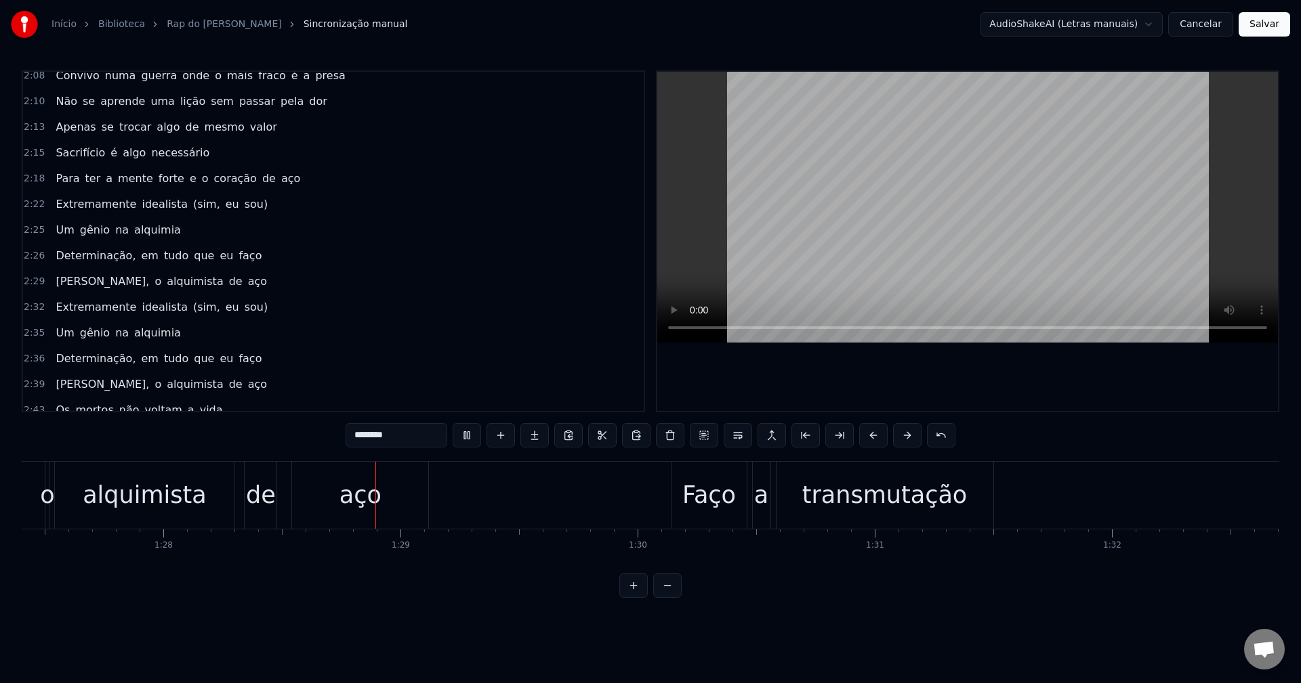
scroll to position [1096, 0]
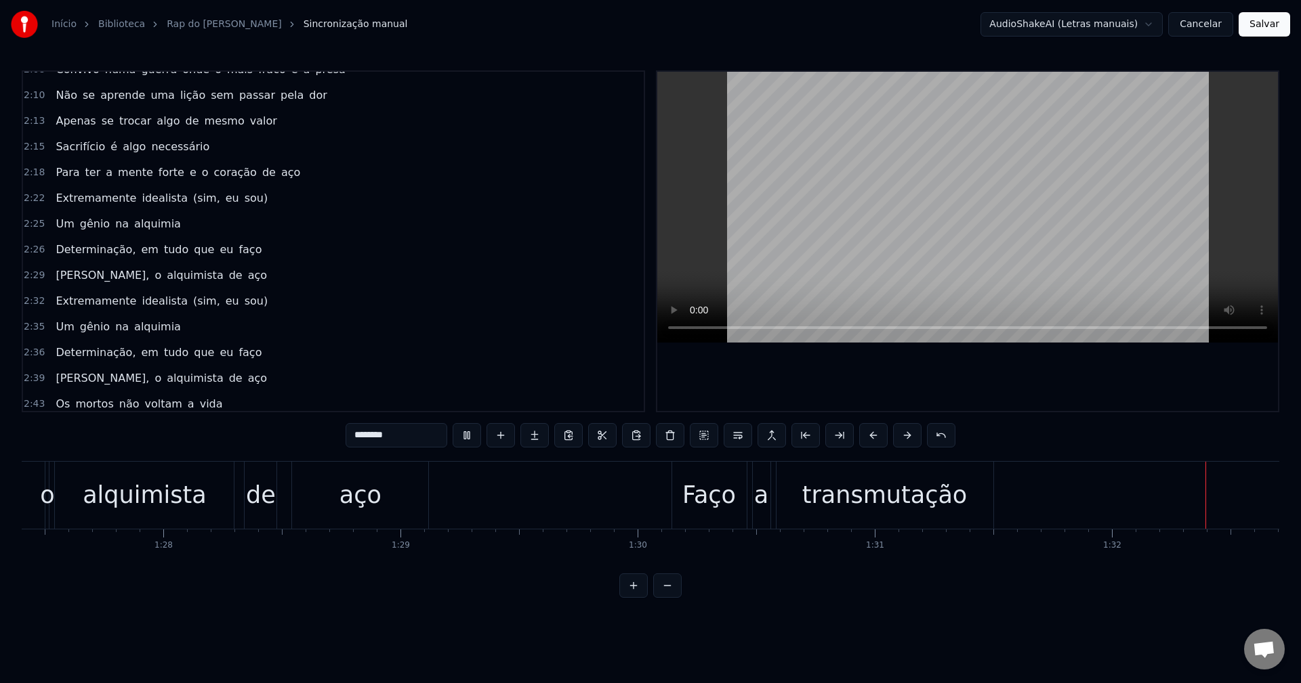
click at [85, 253] on span "Determinação," at bounding box center [95, 250] width 83 height 16
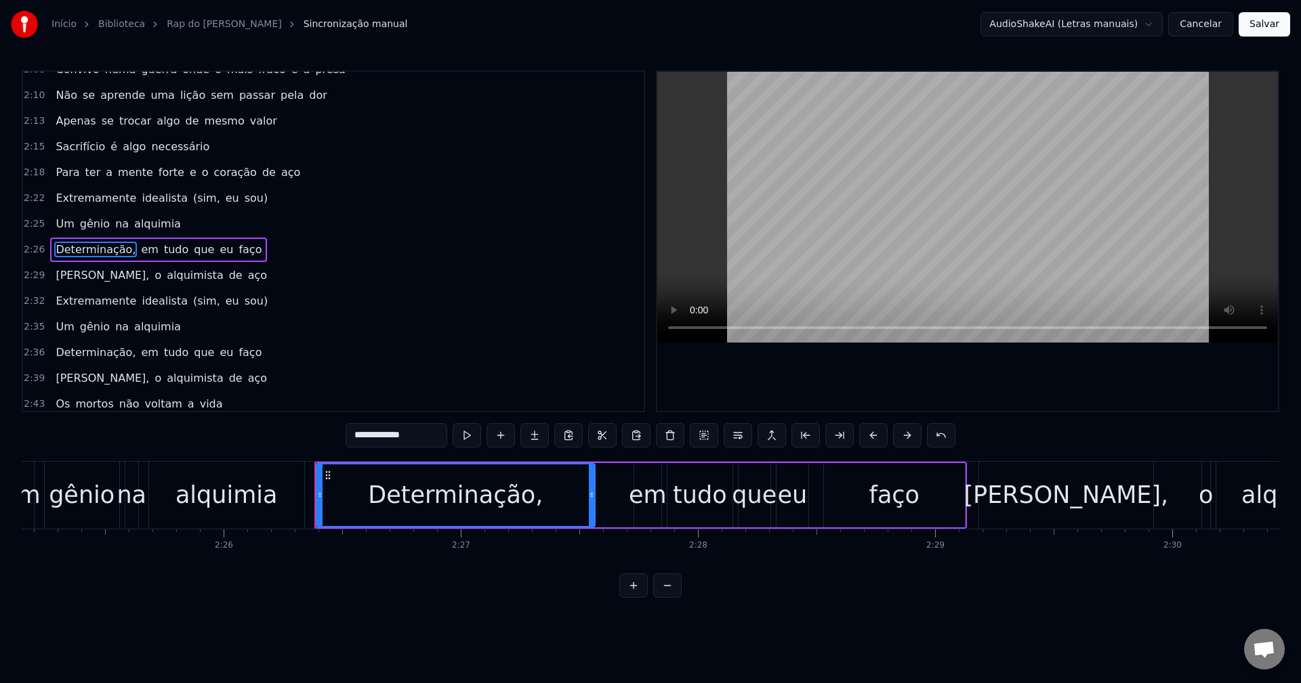
scroll to position [0, 34637]
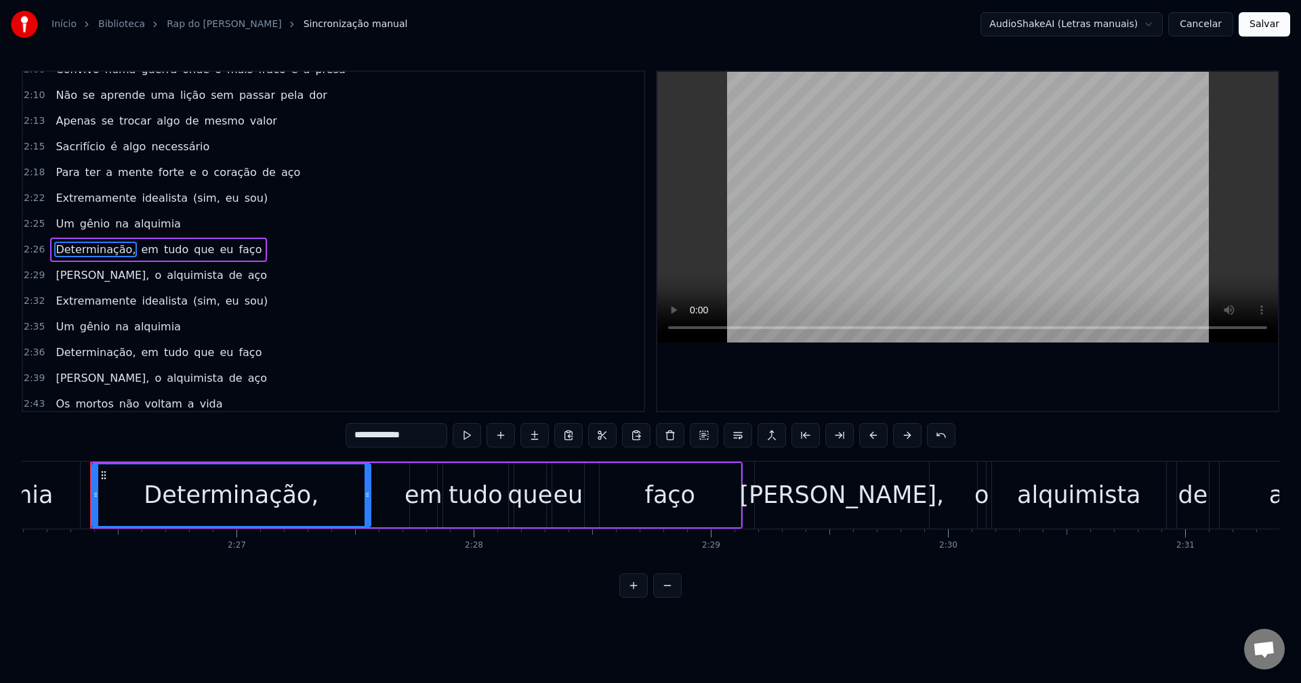
click at [426, 511] on div "em" at bounding box center [423, 496] width 38 height 36
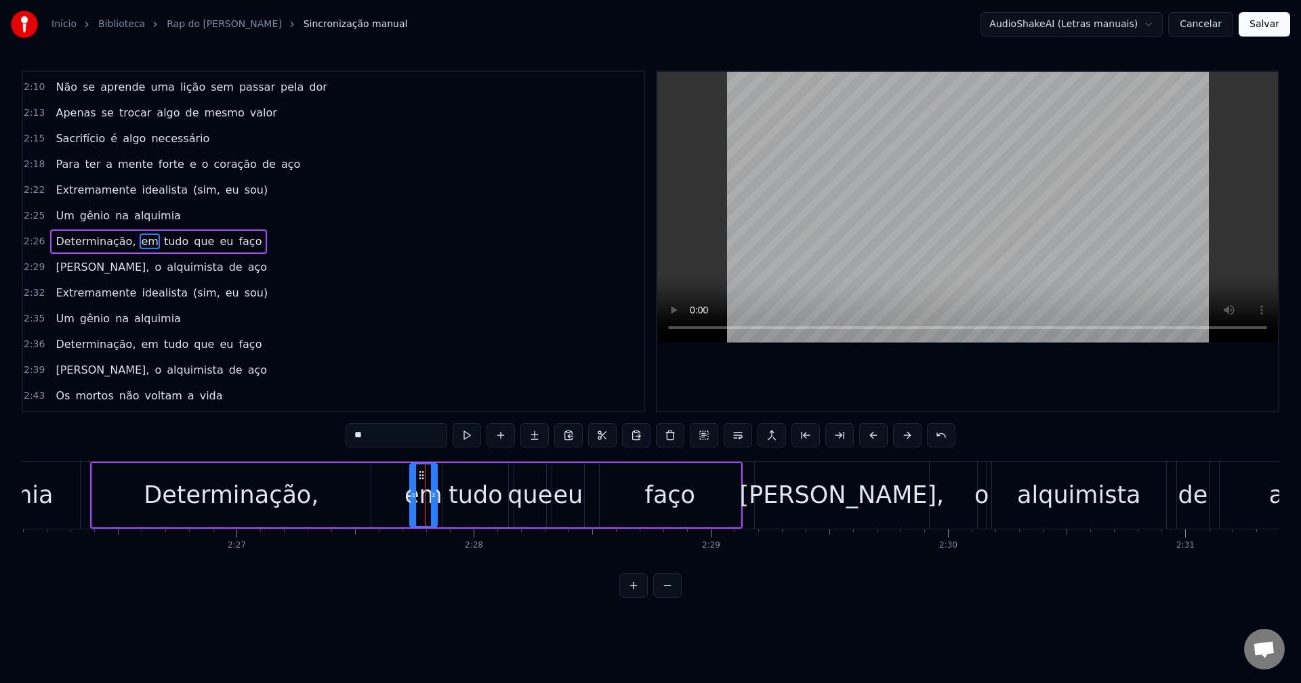
click at [102, 490] on div "Determinação," at bounding box center [231, 495] width 278 height 64
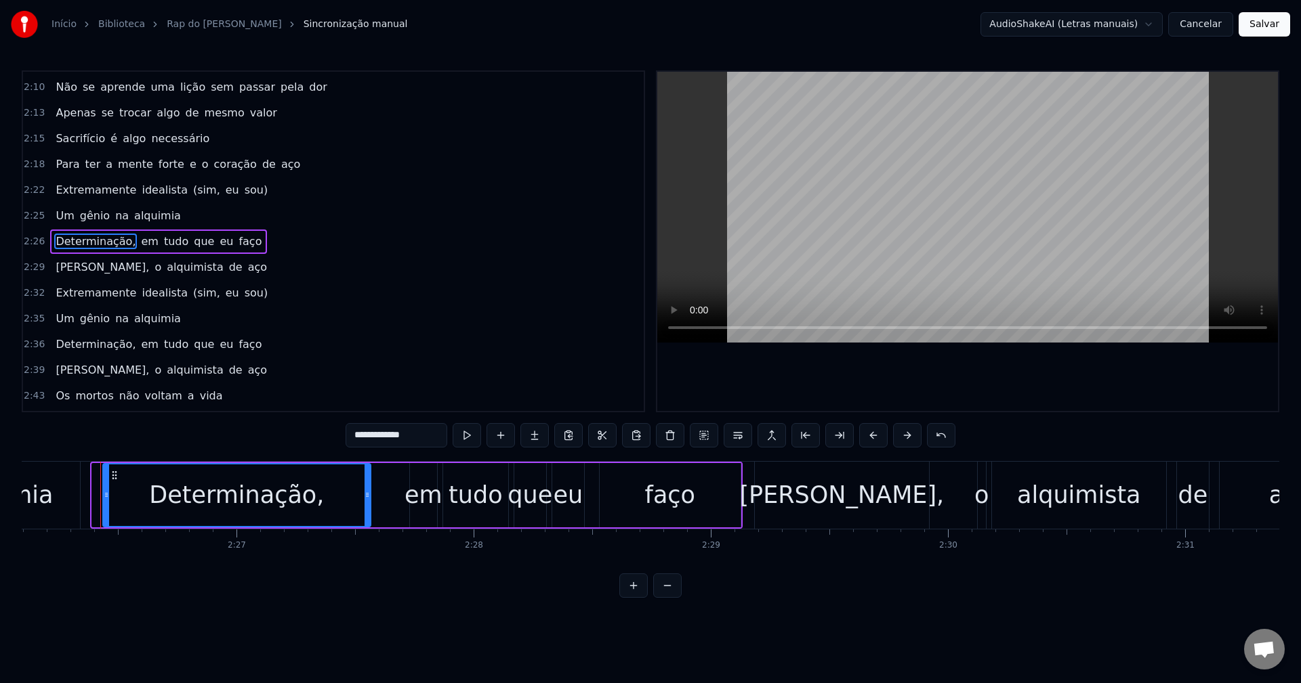
drag, startPoint x: 97, startPoint y: 492, endPoint x: 108, endPoint y: 492, distance: 10.8
click at [108, 492] on icon at bounding box center [106, 495] width 5 height 11
click at [144, 482] on div "Determinação," at bounding box center [237, 496] width 266 height 62
click at [185, 499] on div "Determinação," at bounding box center [236, 496] width 175 height 36
click at [114, 476] on icon at bounding box center [114, 475] width 11 height 11
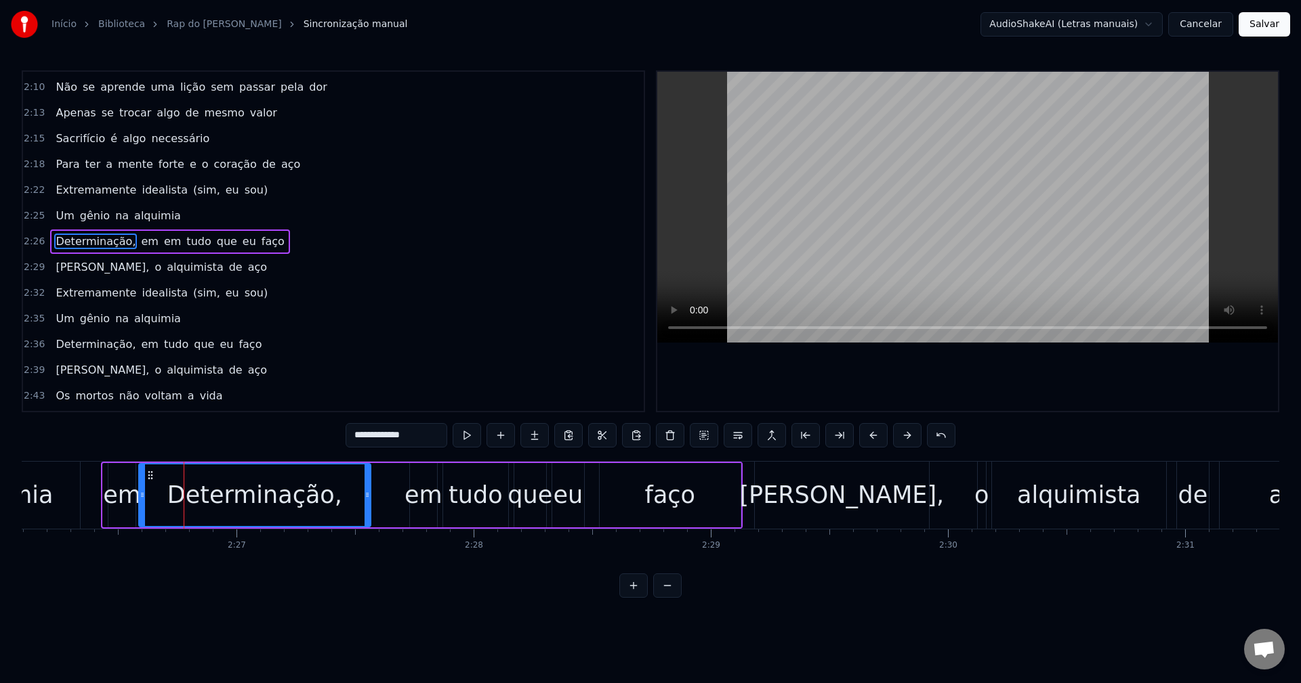
drag, startPoint x: 106, startPoint y: 486, endPoint x: 142, endPoint y: 482, distance: 36.1
click at [125, 491] on div "em" at bounding box center [122, 496] width 38 height 36
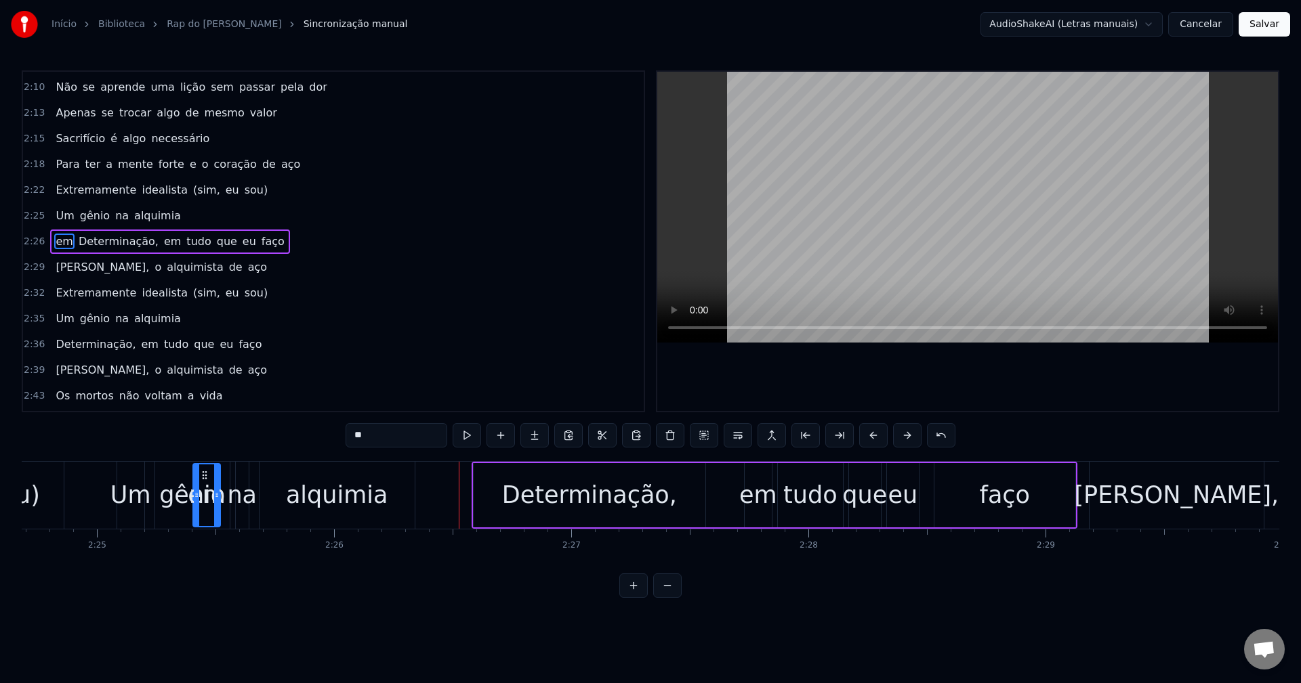
scroll to position [0, 34280]
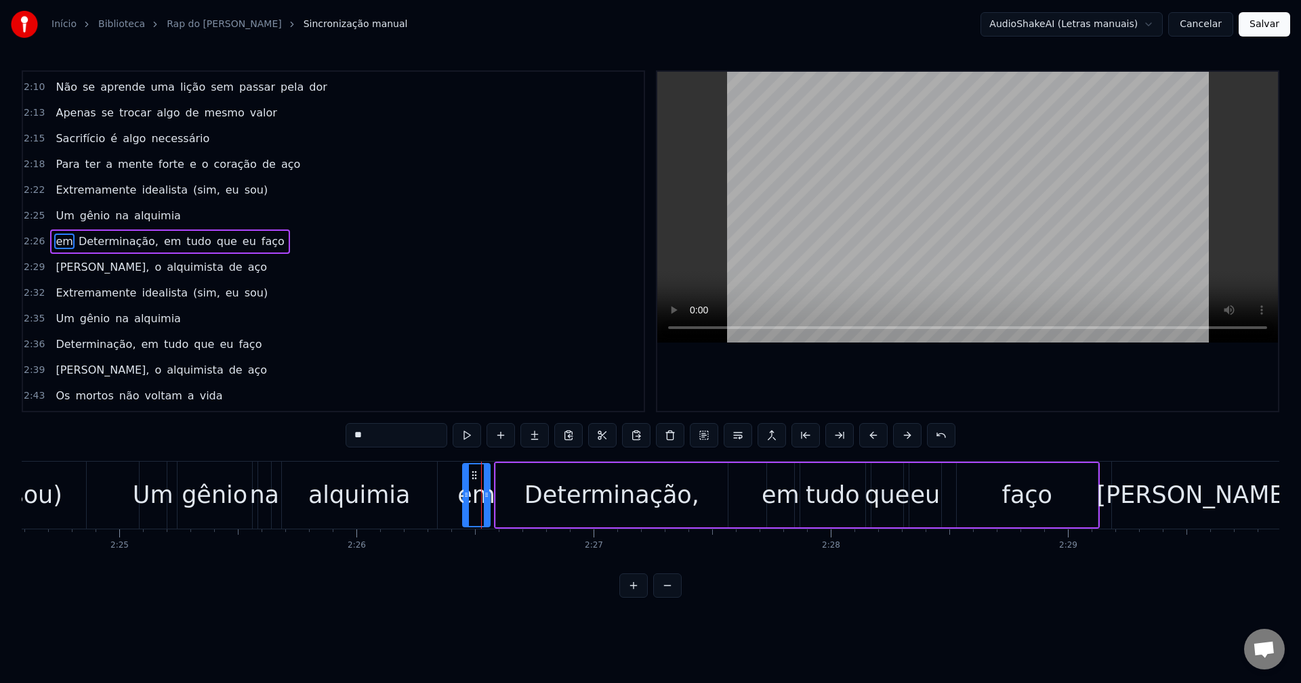
drag, startPoint x: 121, startPoint y: 474, endPoint x: 471, endPoint y: 460, distance: 351.2
click at [471, 460] on div "0:16 Nada se tem sem sacrifício 0:19 Pra ter algo é preciso 0:21 Dar algo em tr…" at bounding box center [650, 334] width 1257 height 528
click at [392, 497] on div "alquimia" at bounding box center [359, 496] width 102 height 36
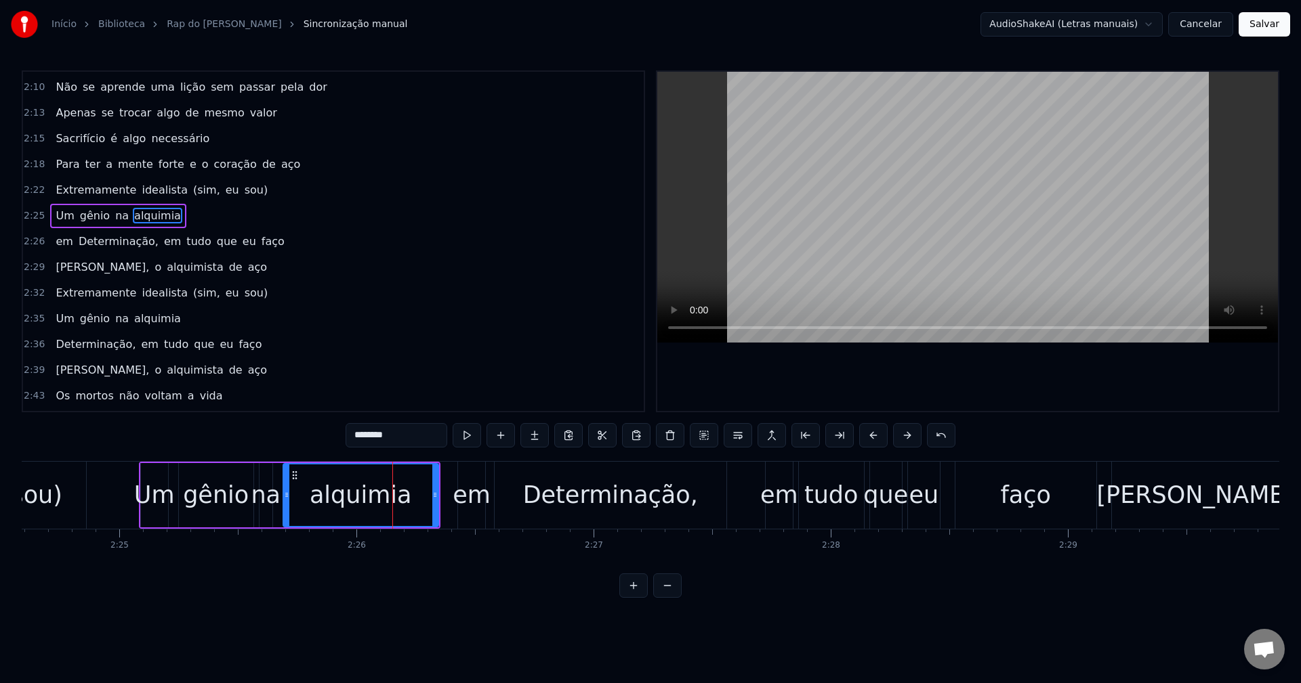
scroll to position [1078, 0]
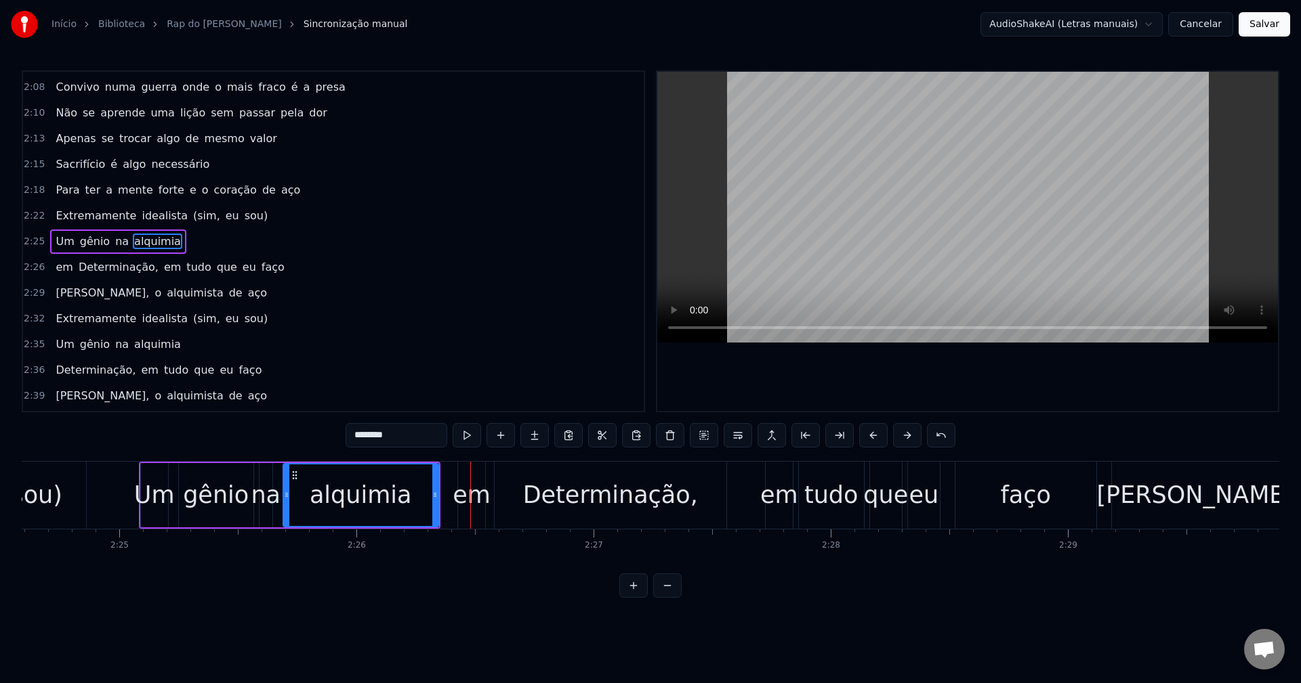
click at [466, 488] on div "em" at bounding box center [471, 496] width 38 height 36
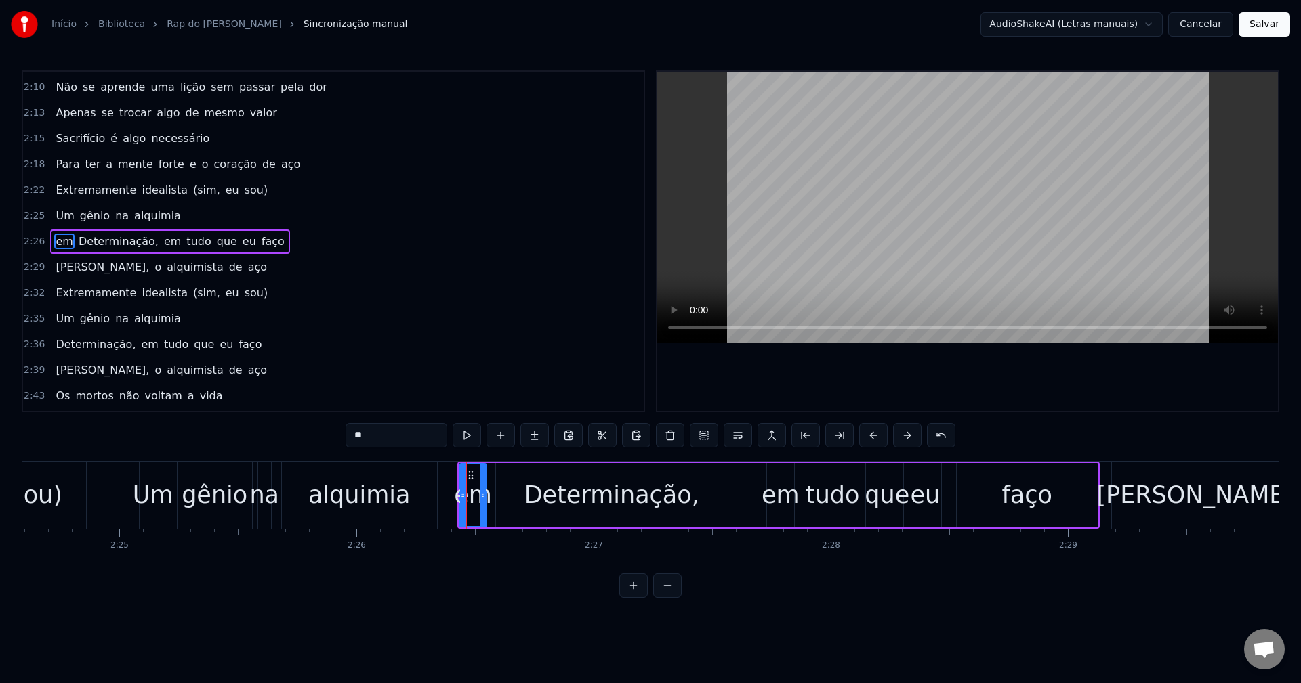
drag, startPoint x: 398, startPoint y: 438, endPoint x: -65, endPoint y: 422, distance: 463.6
click at [0, 422] on html "Início Biblioteca Rap do Edward Elric • Tauz Sincronização manual AudioShakeAI …" at bounding box center [650, 310] width 1301 height 620
click at [523, 488] on div "Determinação," at bounding box center [612, 495] width 232 height 64
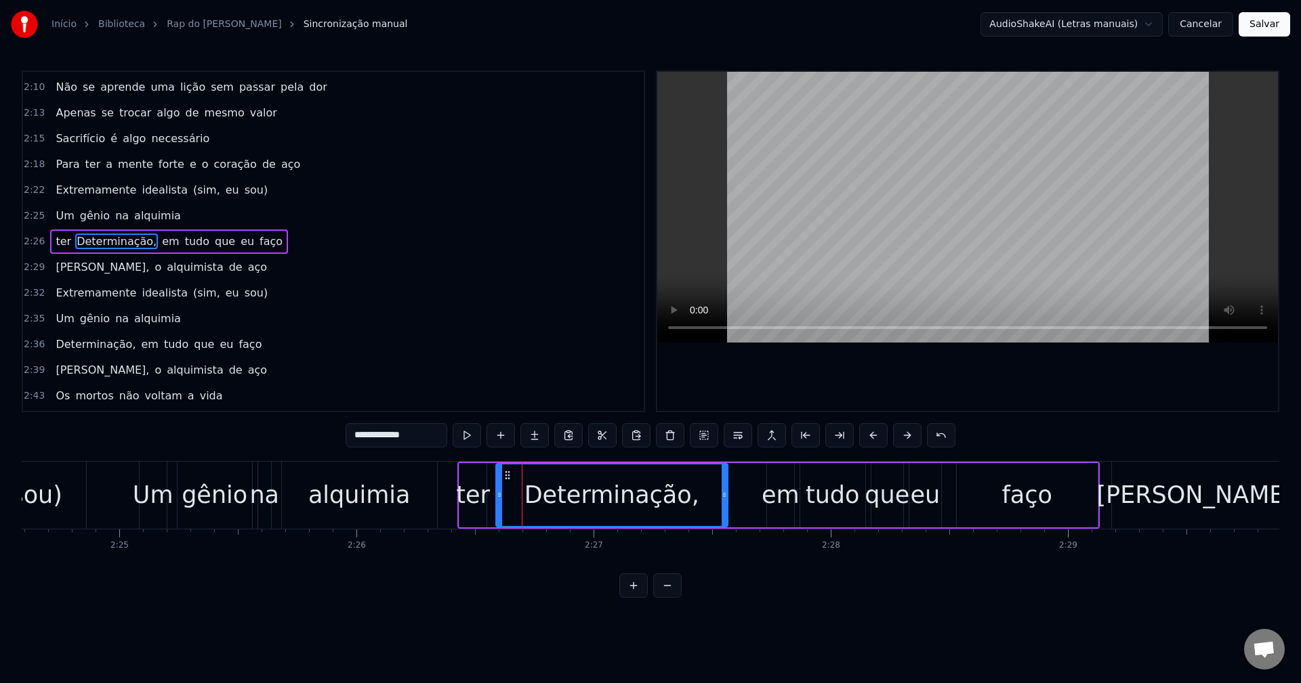
click at [358, 436] on input "**********" at bounding box center [396, 435] width 102 height 24
click at [479, 482] on div "ter" at bounding box center [473, 496] width 34 height 36
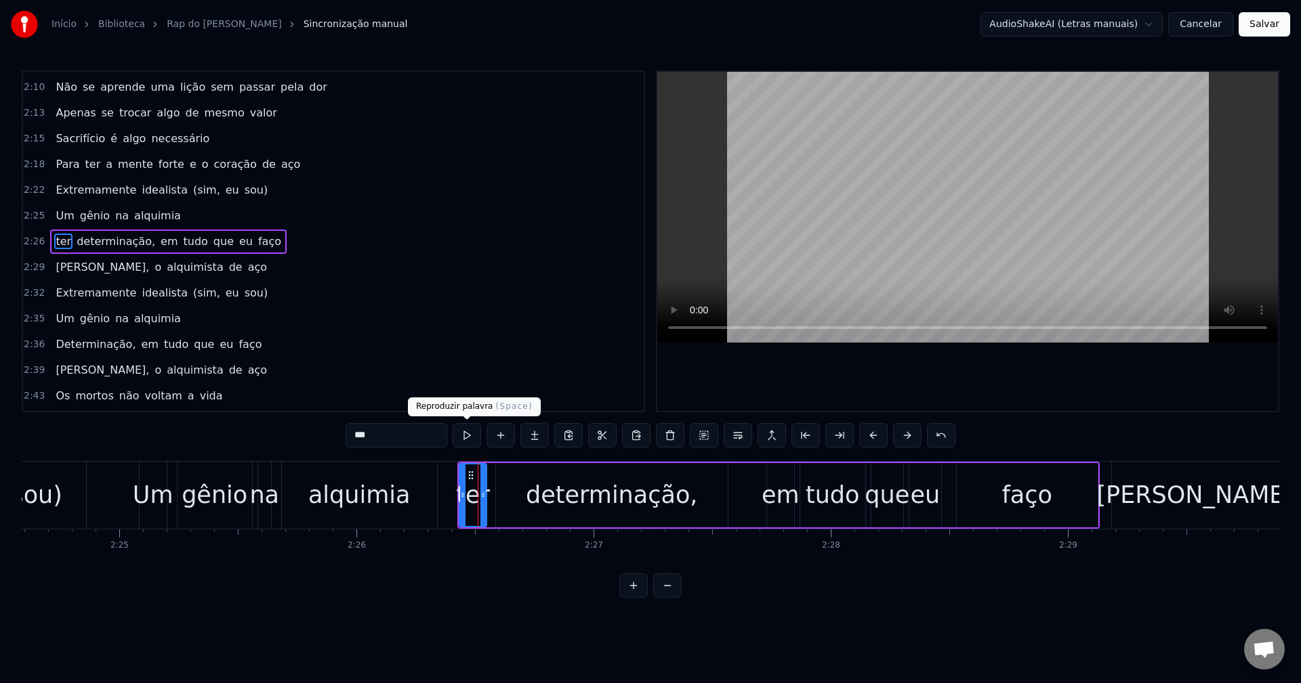
click at [465, 434] on button at bounding box center [466, 435] width 28 height 24
click at [465, 476] on icon at bounding box center [464, 475] width 11 height 11
click at [495, 483] on div "determinação," at bounding box center [611, 495] width 233 height 64
type input "**********"
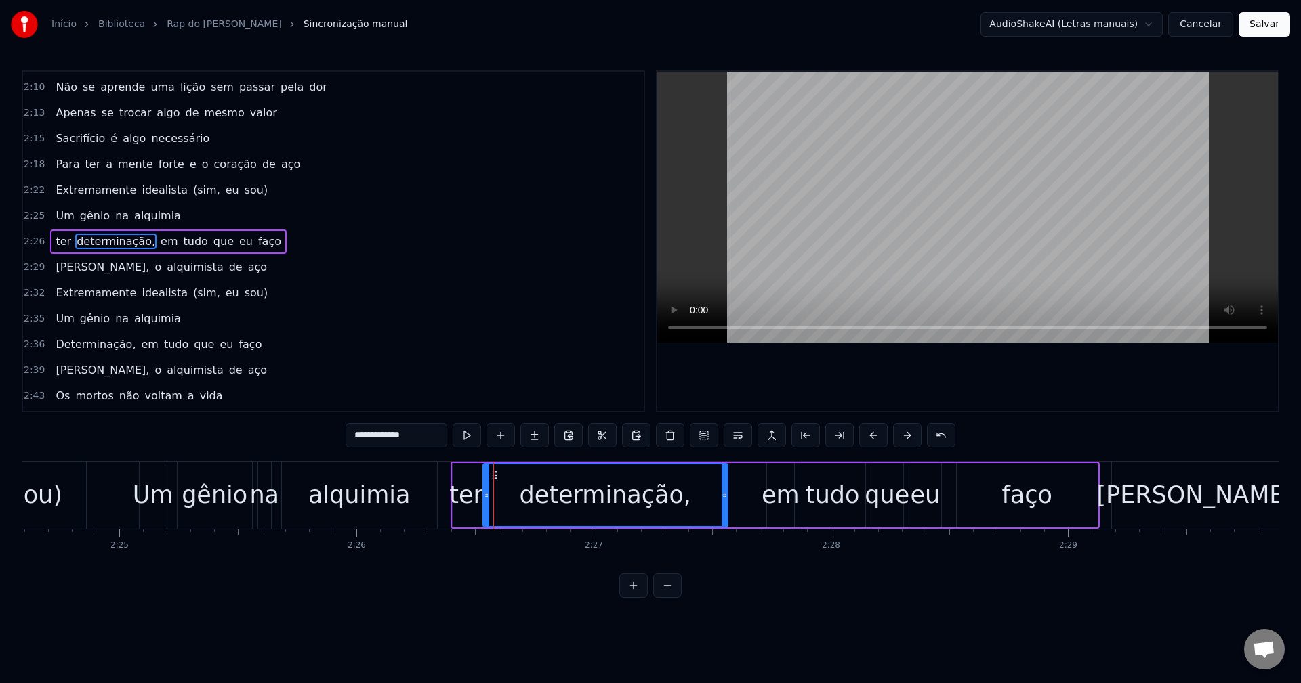
drag, startPoint x: 497, startPoint y: 494, endPoint x: 484, endPoint y: 494, distance: 12.9
click at [484, 494] on icon at bounding box center [486, 495] width 5 height 11
click at [440, 490] on div "Um gênio na alquimia" at bounding box center [289, 495] width 301 height 67
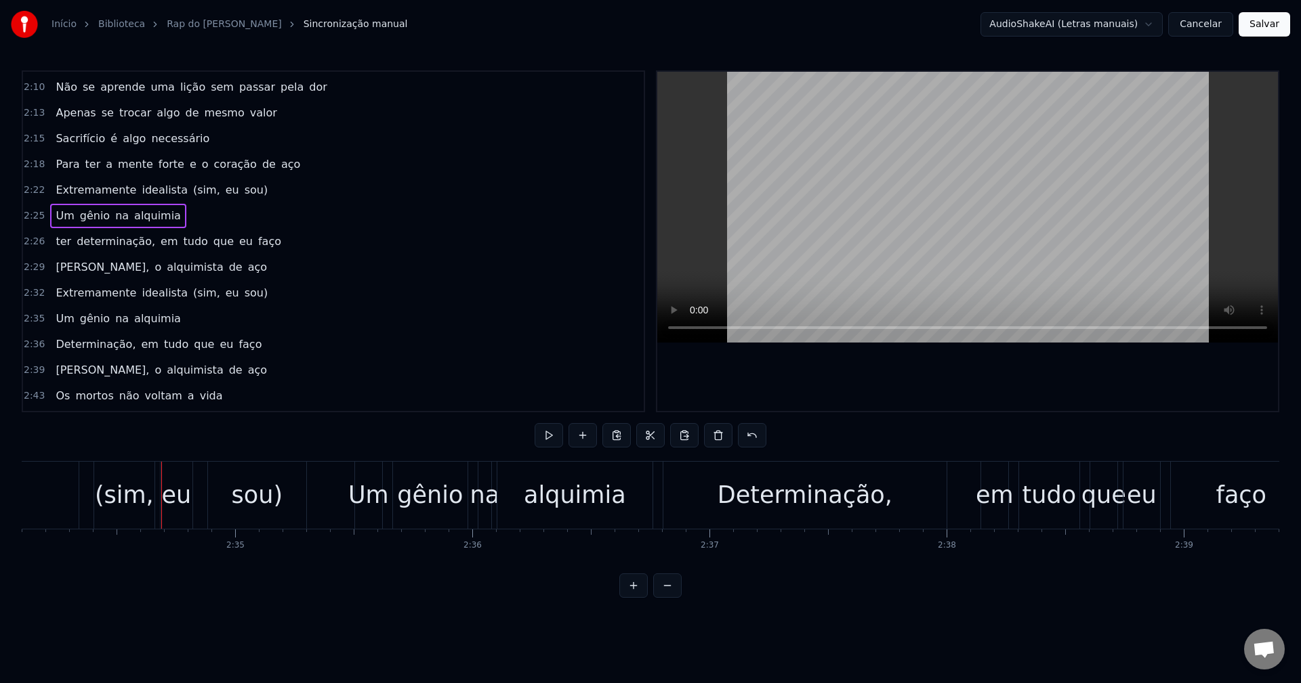
scroll to position [0, 36567]
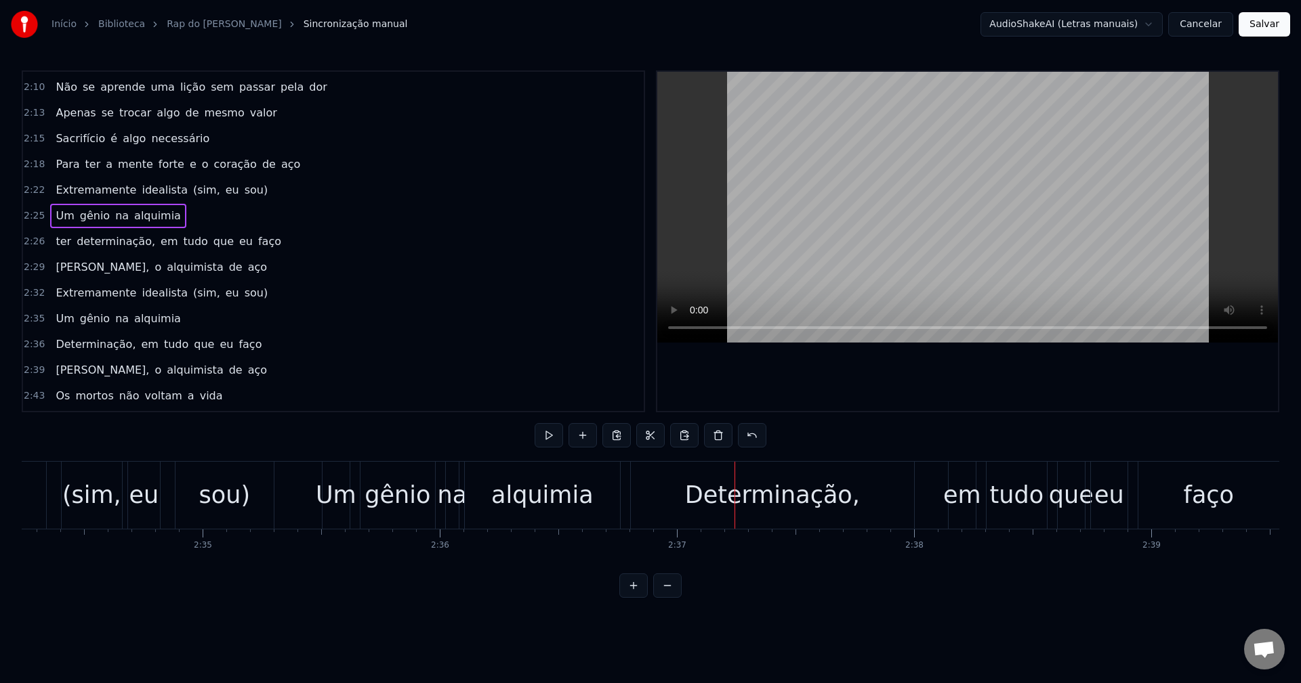
click at [673, 493] on div "Determinação," at bounding box center [772, 495] width 283 height 67
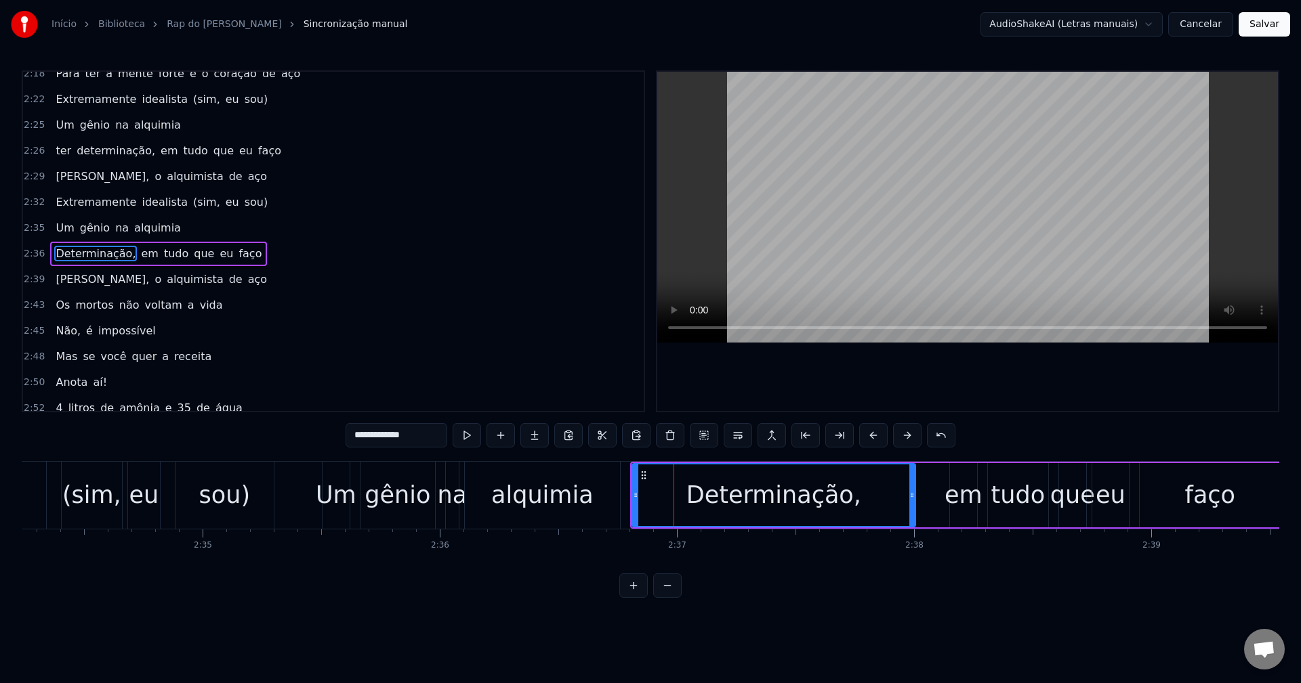
scroll to position [1207, 0]
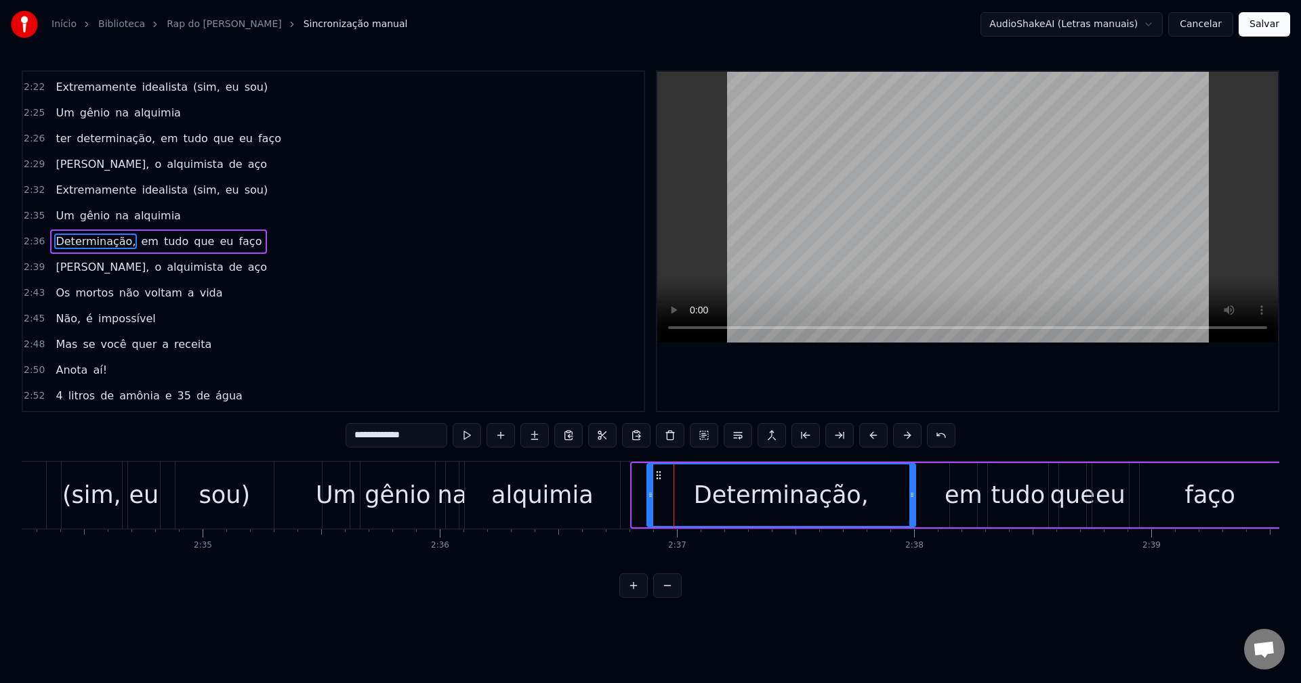
drag, startPoint x: 635, startPoint y: 503, endPoint x: 650, endPoint y: 503, distance: 14.9
click at [650, 503] on div at bounding box center [650, 496] width 5 height 62
drag, startPoint x: 650, startPoint y: 492, endPoint x: 665, endPoint y: 490, distance: 15.0
click at [665, 490] on icon at bounding box center [663, 495] width 5 height 11
click at [954, 484] on div "em" at bounding box center [963, 496] width 38 height 36
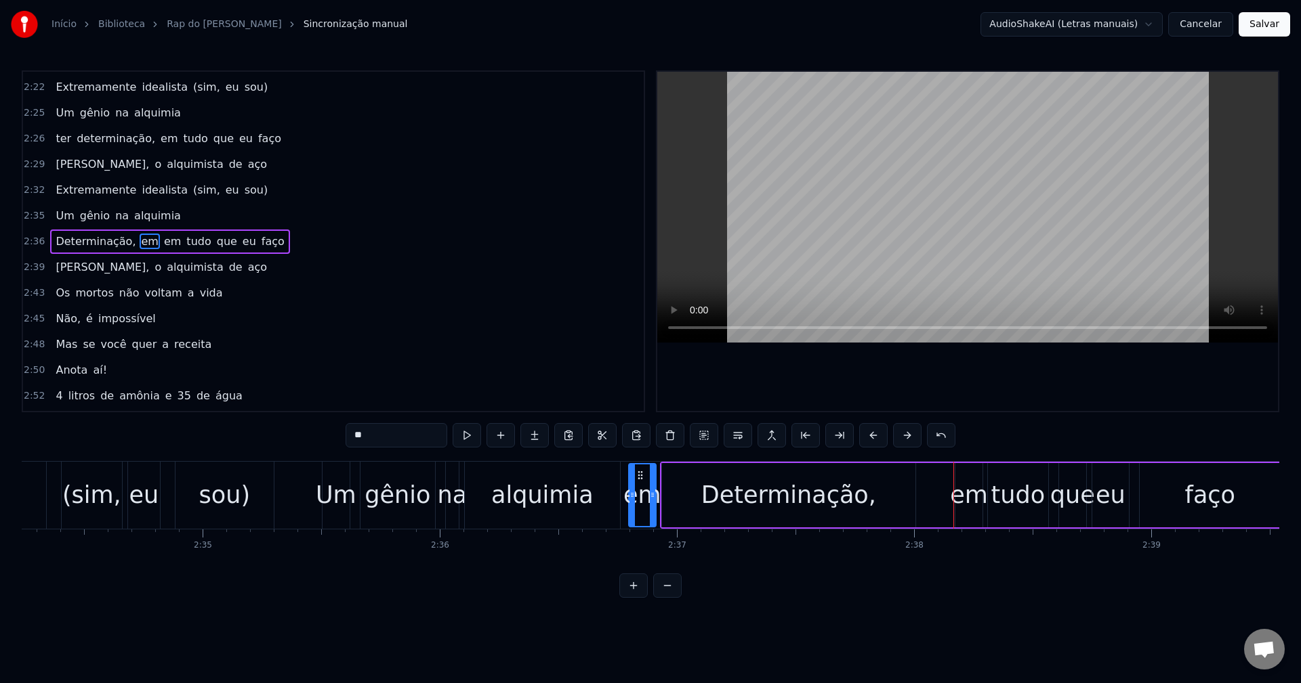
drag, startPoint x: 959, startPoint y: 473, endPoint x: 637, endPoint y: 476, distance: 321.1
click at [637, 476] on icon at bounding box center [640, 475] width 11 height 11
drag, startPoint x: 402, startPoint y: 438, endPoint x: 281, endPoint y: 441, distance: 121.3
click at [282, 440] on div "0:16 Nada se tem sem sacrifício 0:19 Pra ter algo é preciso 0:21 Dar algo em tr…" at bounding box center [650, 334] width 1257 height 528
click at [676, 514] on div "Determinação," at bounding box center [788, 495] width 253 height 64
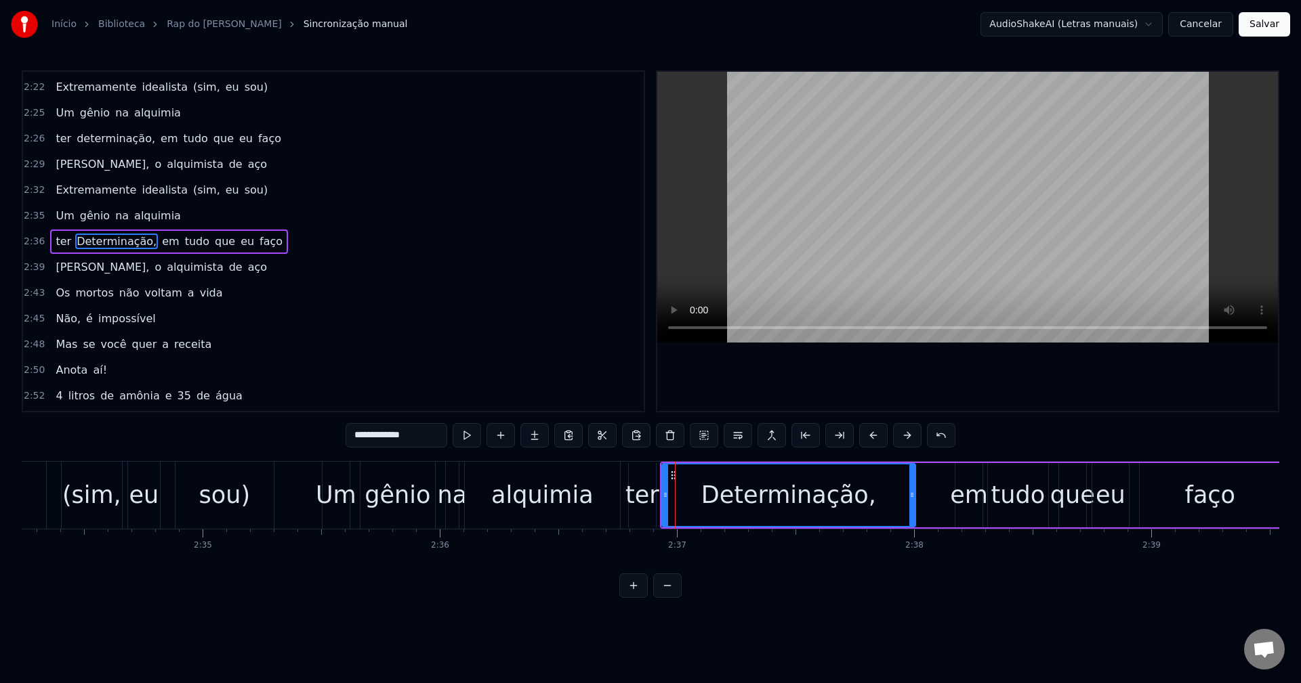
click at [968, 490] on div "em" at bounding box center [969, 496] width 38 height 36
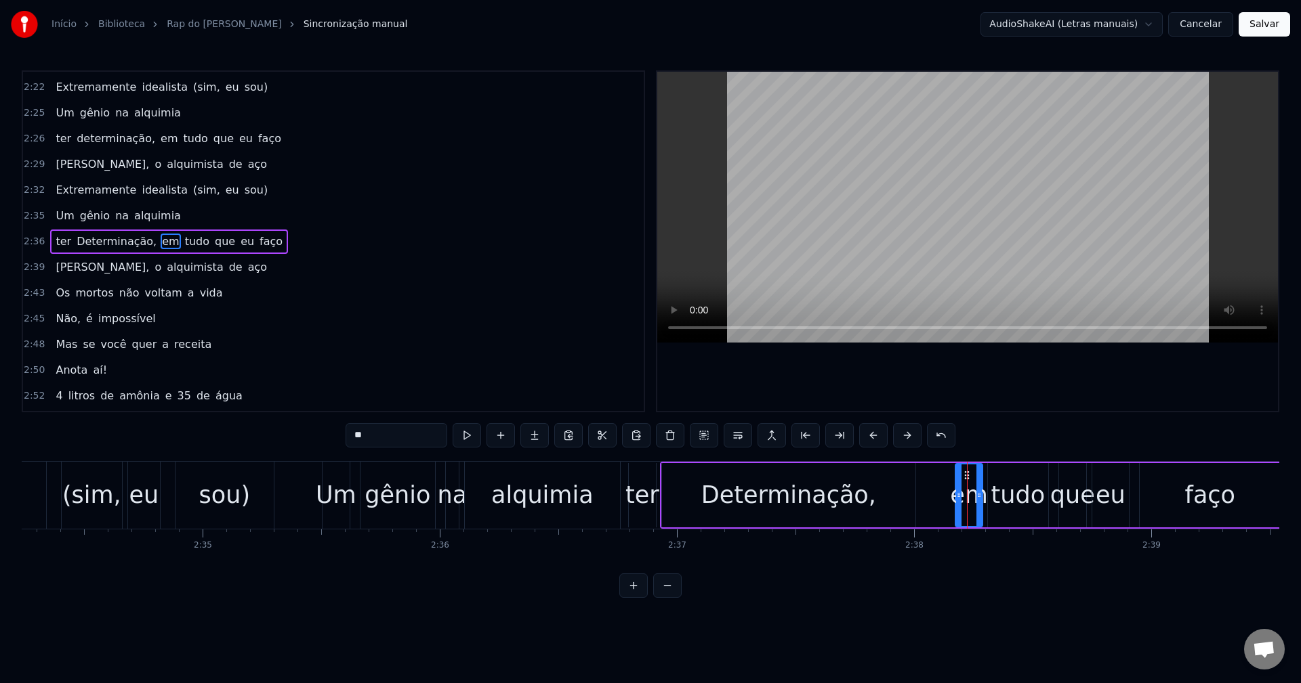
click at [642, 500] on div "ter" at bounding box center [642, 496] width 34 height 36
click at [476, 441] on button at bounding box center [466, 435] width 28 height 24
click at [696, 492] on div "Determinação," at bounding box center [788, 495] width 253 height 64
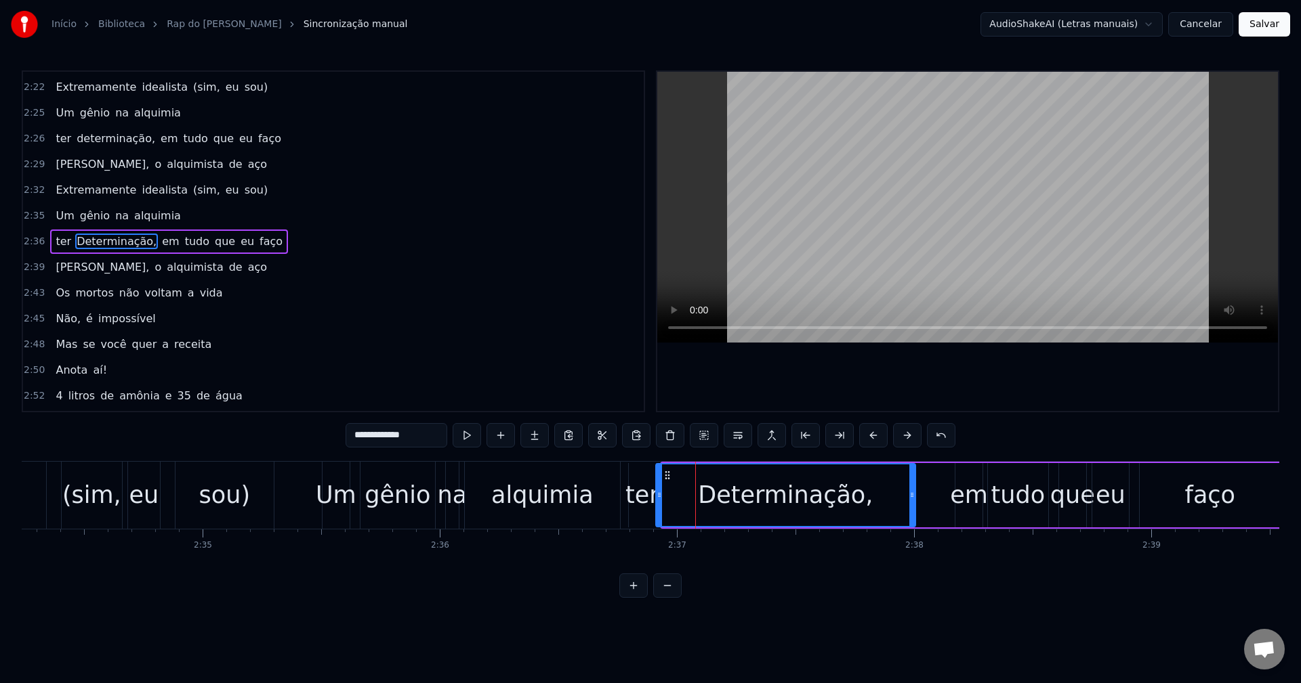
click at [656, 492] on icon at bounding box center [658, 495] width 5 height 11
click at [729, 489] on div "Determinação," at bounding box center [785, 496] width 175 height 36
click at [358, 440] on input "**********" at bounding box center [396, 435] width 102 height 24
click at [368, 437] on input "**********" at bounding box center [396, 435] width 102 height 24
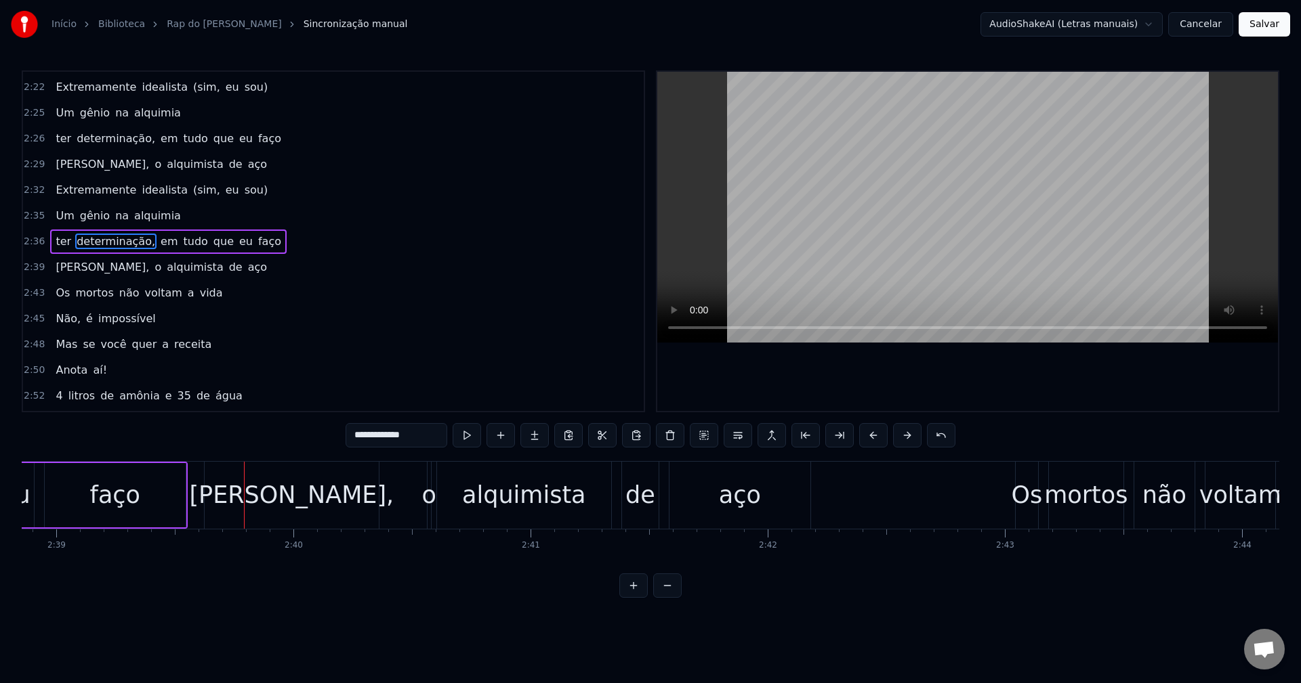
scroll to position [0, 37692]
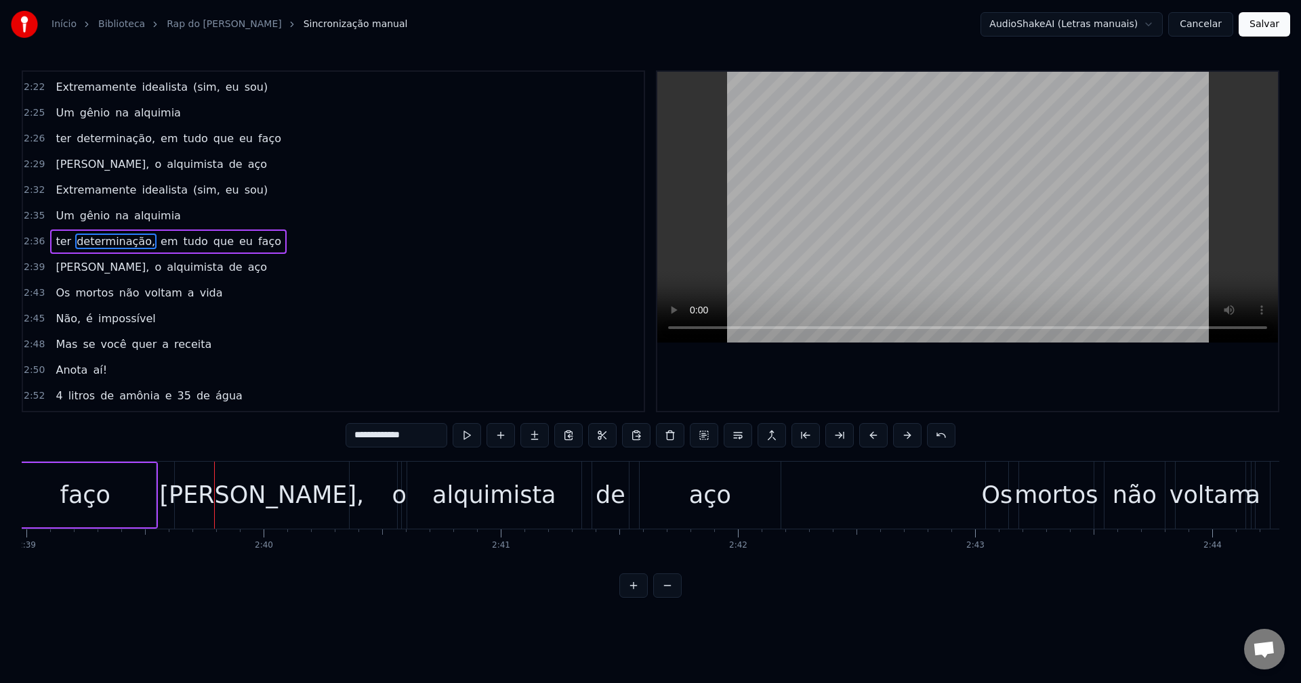
click at [106, 493] on div "faço" at bounding box center [85, 496] width 50 height 36
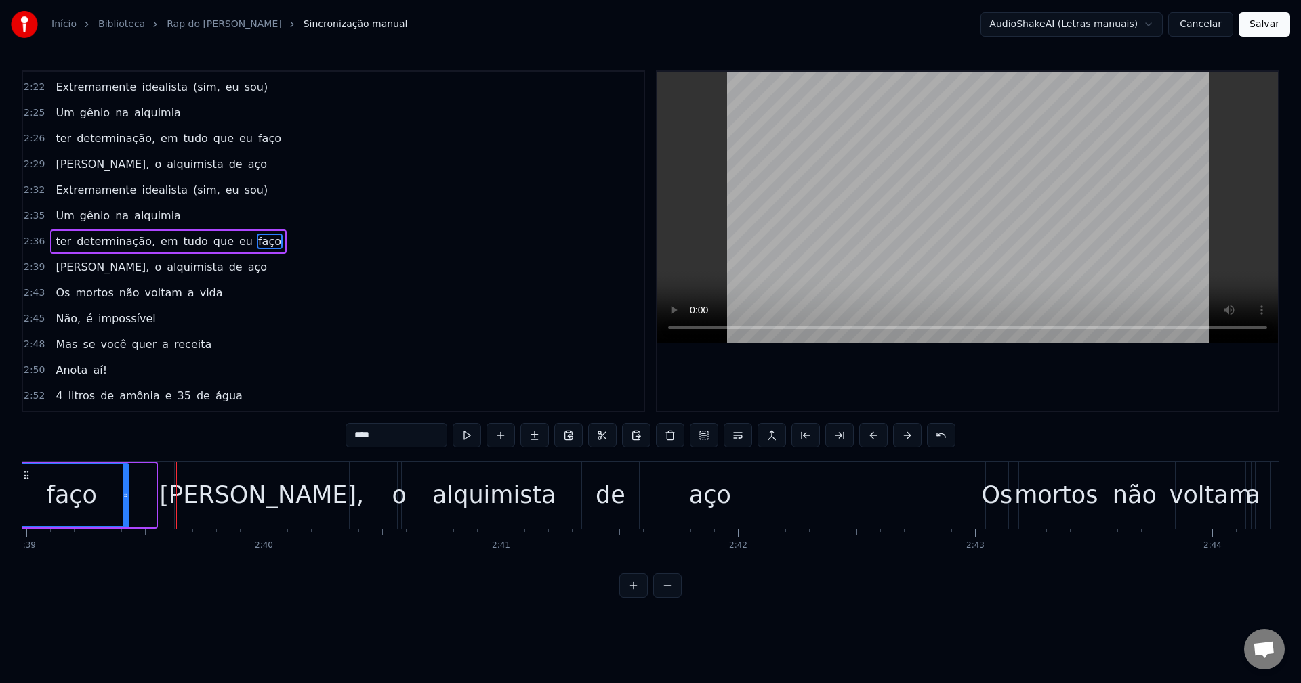
drag, startPoint x: 152, startPoint y: 491, endPoint x: 125, endPoint y: 493, distance: 27.2
click at [125, 493] on icon at bounding box center [125, 495] width 5 height 11
click at [276, 499] on div "[PERSON_NAME]," at bounding box center [261, 496] width 205 height 36
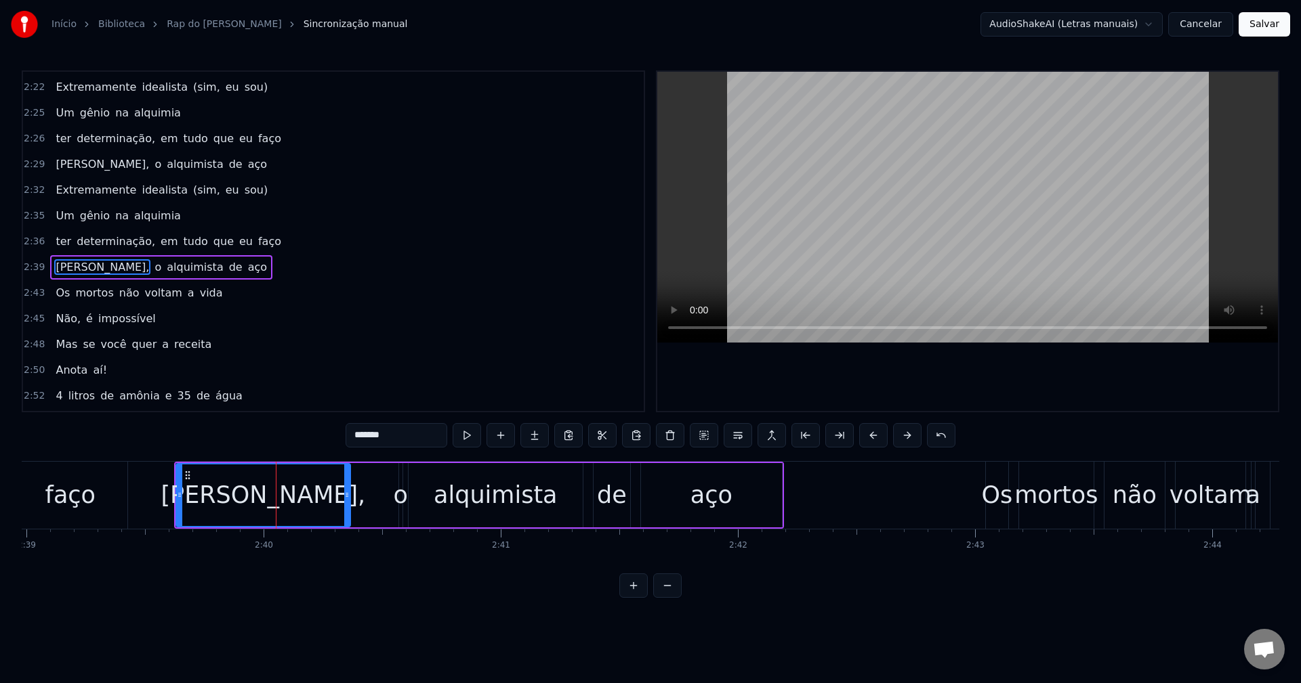
scroll to position [1233, 0]
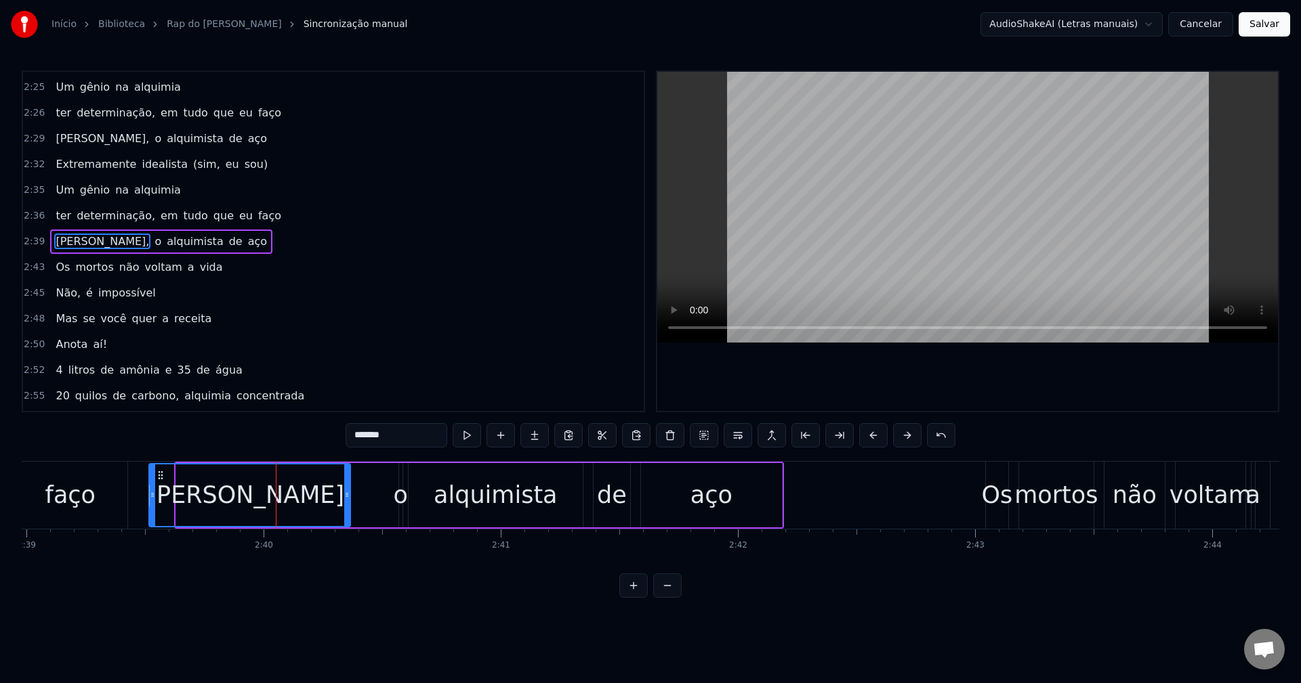
drag, startPoint x: 178, startPoint y: 497, endPoint x: 151, endPoint y: 499, distance: 27.2
click at [151, 499] on icon at bounding box center [152, 495] width 5 height 11
click at [96, 501] on div "faço" at bounding box center [71, 495] width 114 height 67
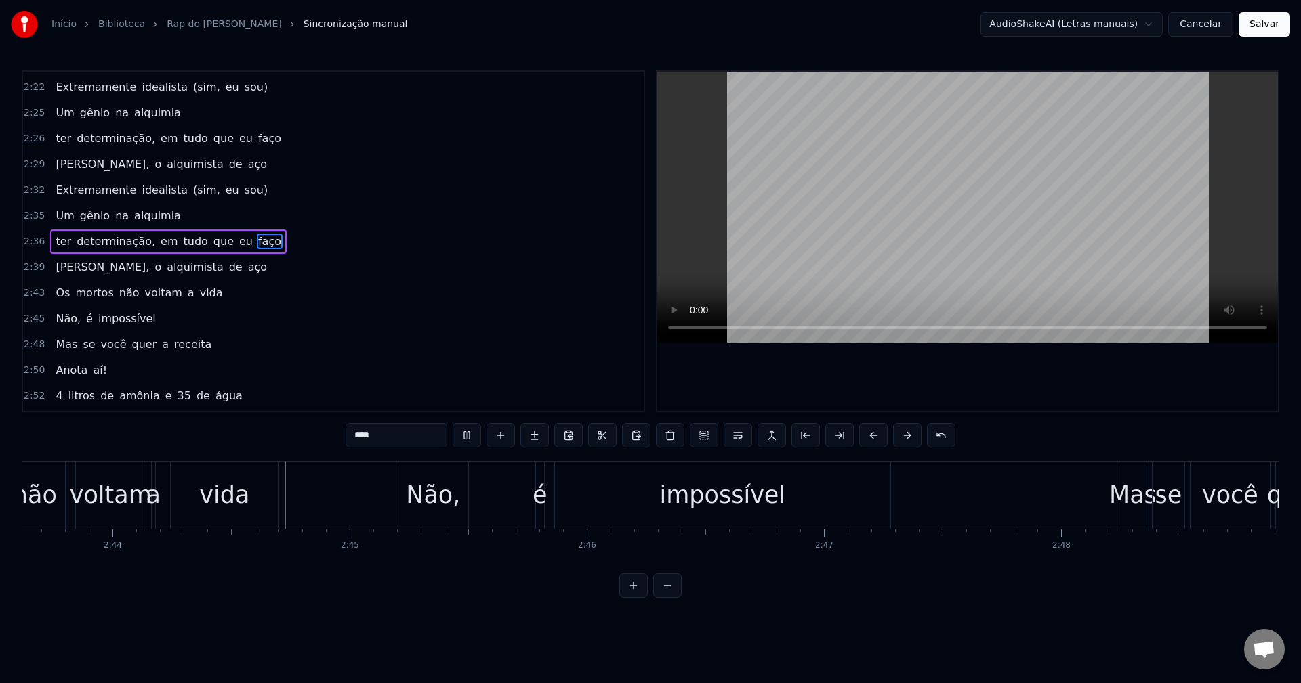
scroll to position [0, 38823]
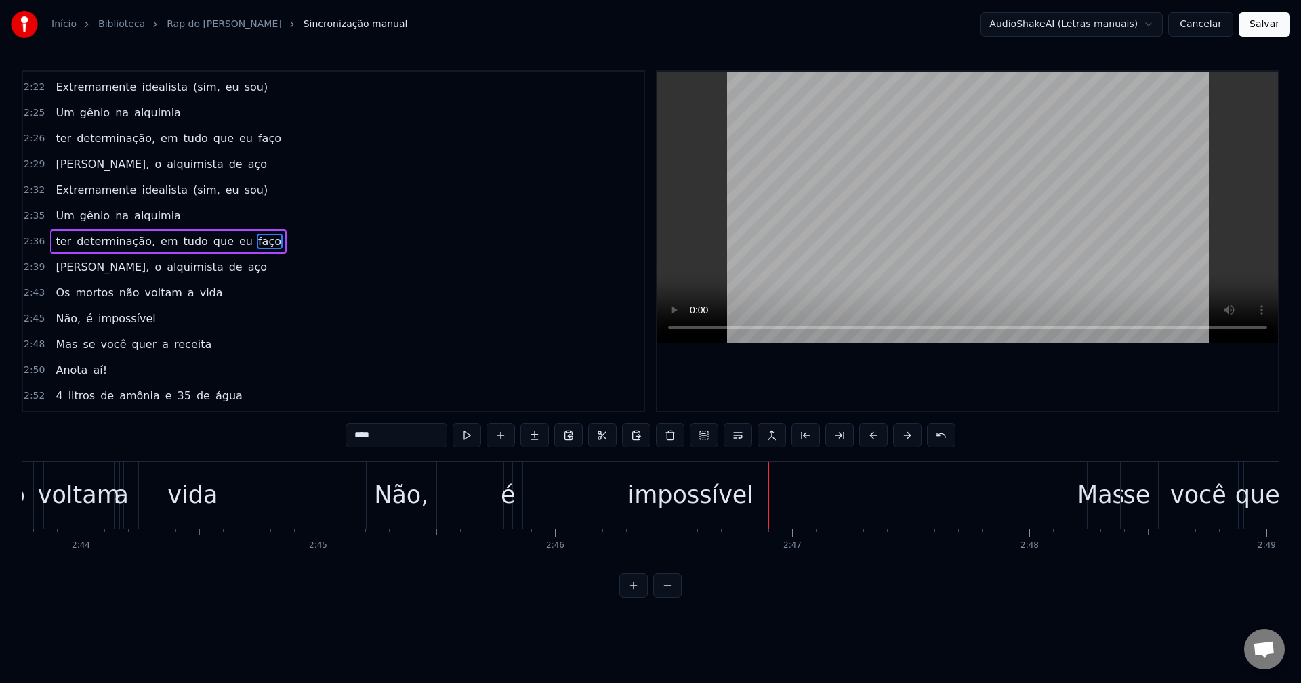
click at [766, 491] on div "impossível" at bounding box center [690, 495] width 335 height 67
type input "**********"
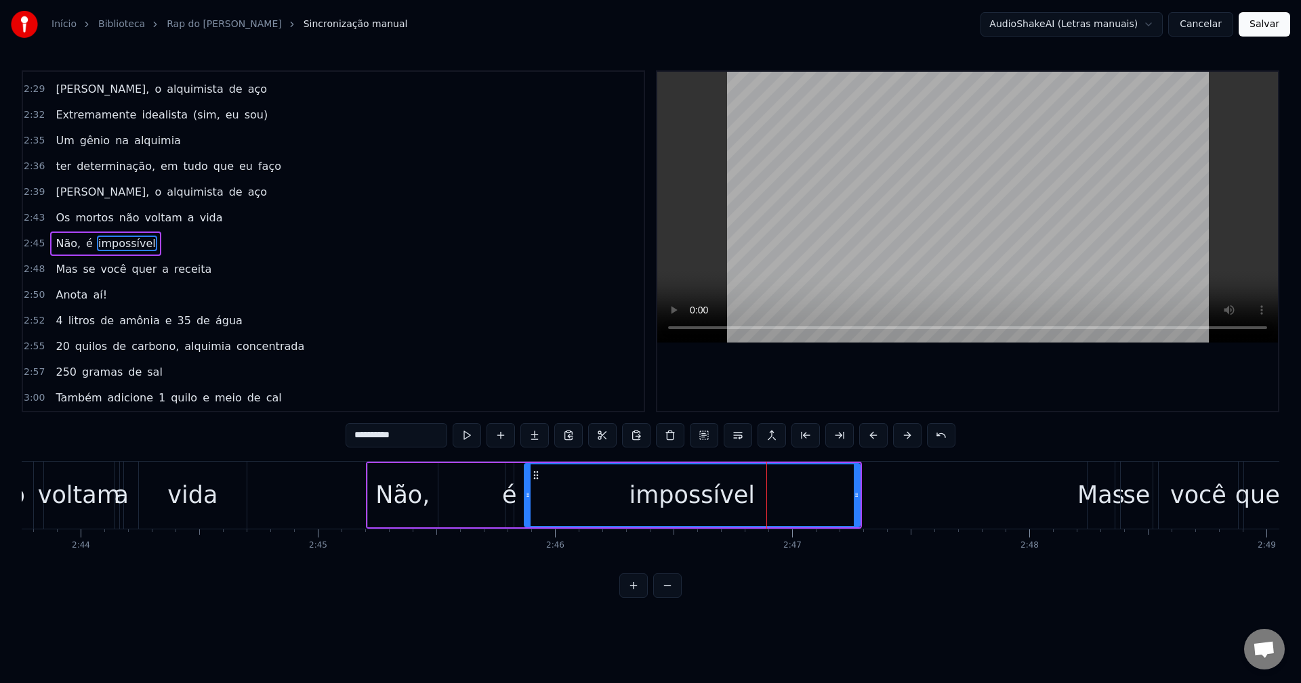
scroll to position [1284, 0]
drag, startPoint x: 857, startPoint y: 492, endPoint x: 736, endPoint y: 492, distance: 120.6
click at [736, 492] on icon at bounding box center [738, 495] width 5 height 11
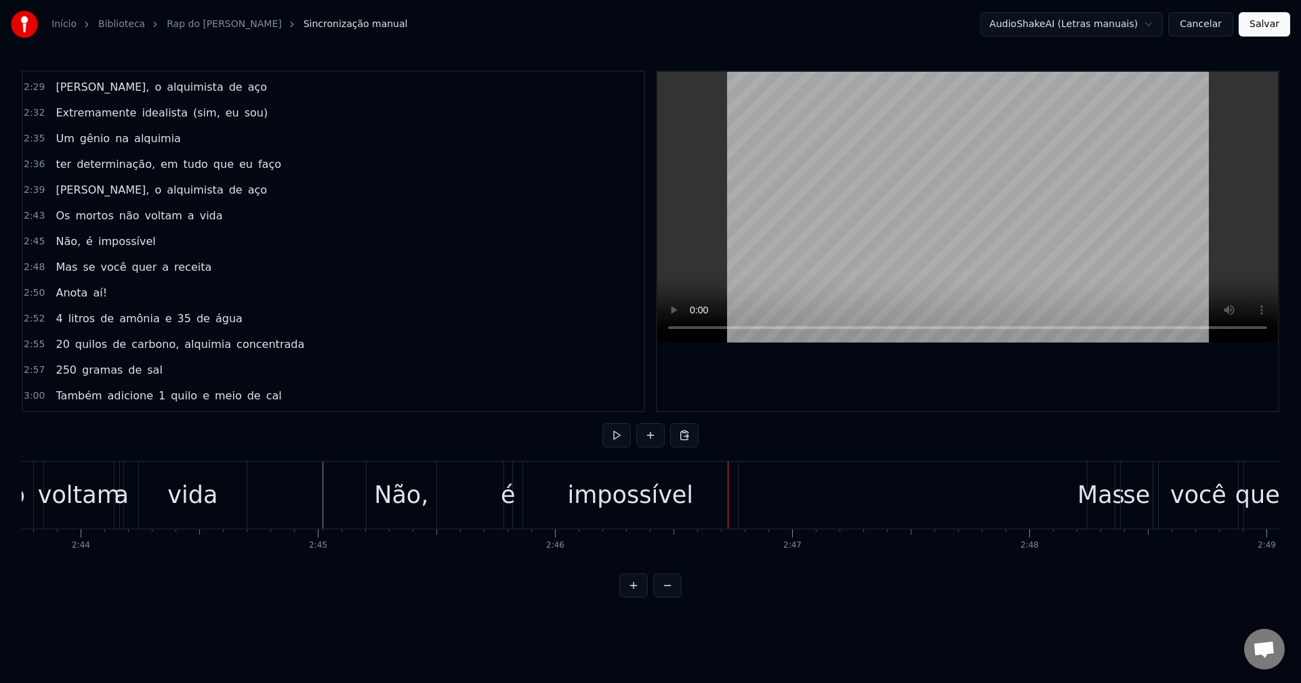
click at [708, 491] on div "impossível" at bounding box center [630, 495] width 215 height 67
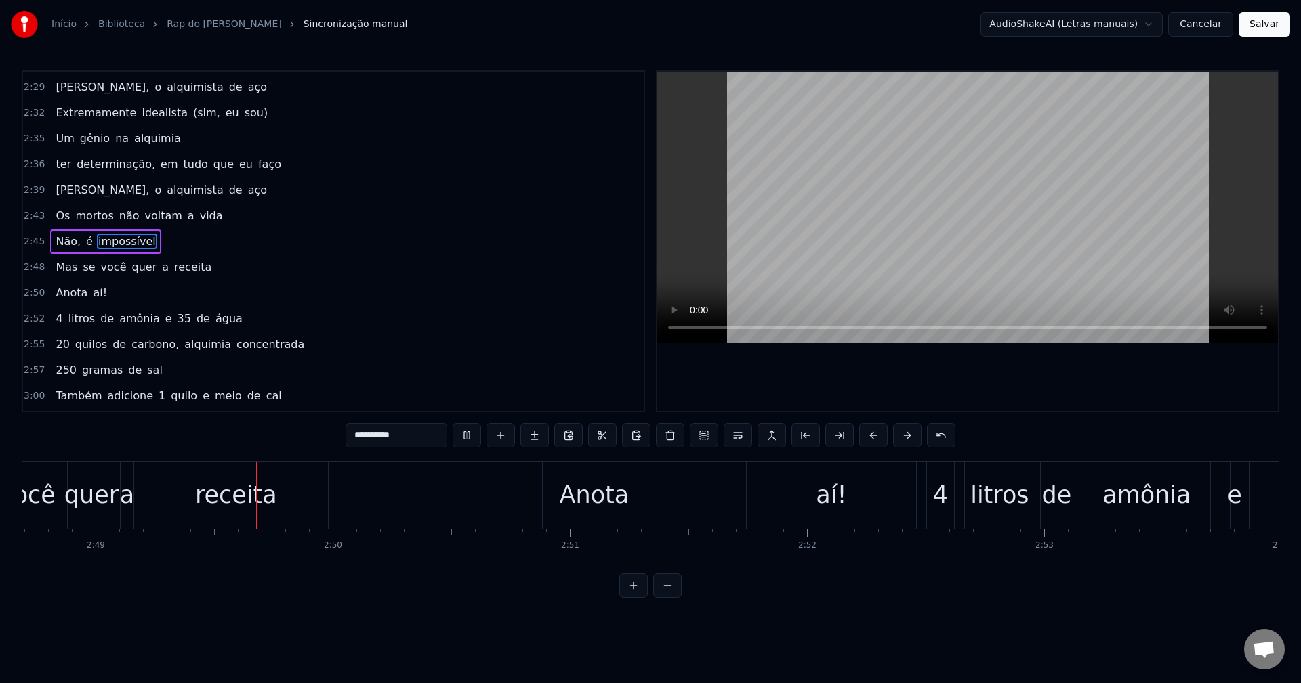
scroll to position [0, 39994]
click at [788, 492] on div "aí!" at bounding box center [830, 495] width 169 height 67
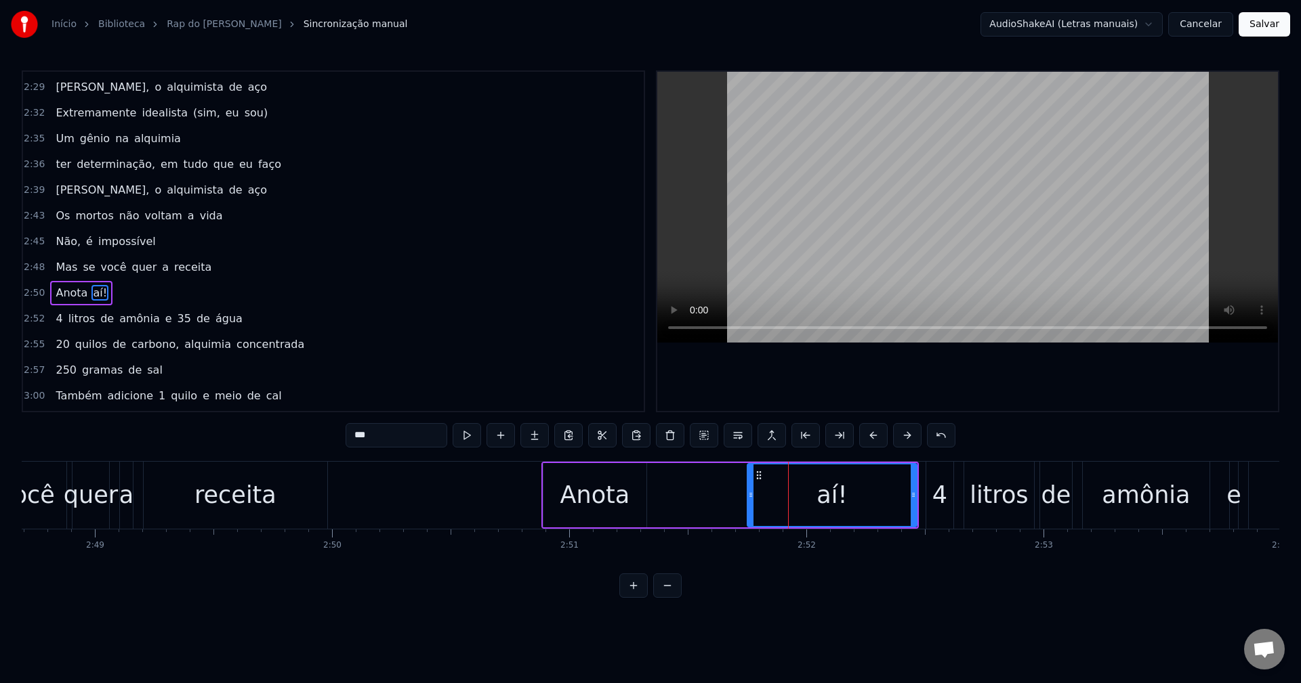
scroll to position [1336, 0]
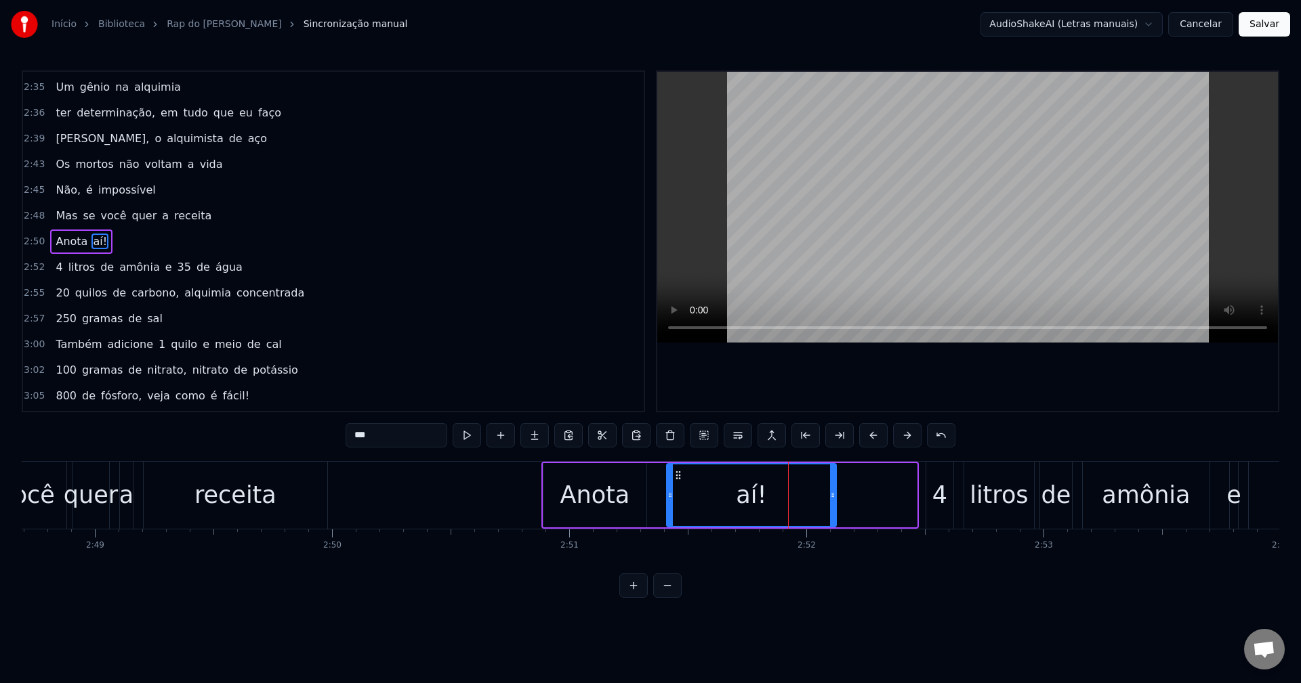
drag, startPoint x: 759, startPoint y: 477, endPoint x: 679, endPoint y: 478, distance: 80.6
click at [679, 478] on icon at bounding box center [678, 475] width 11 height 11
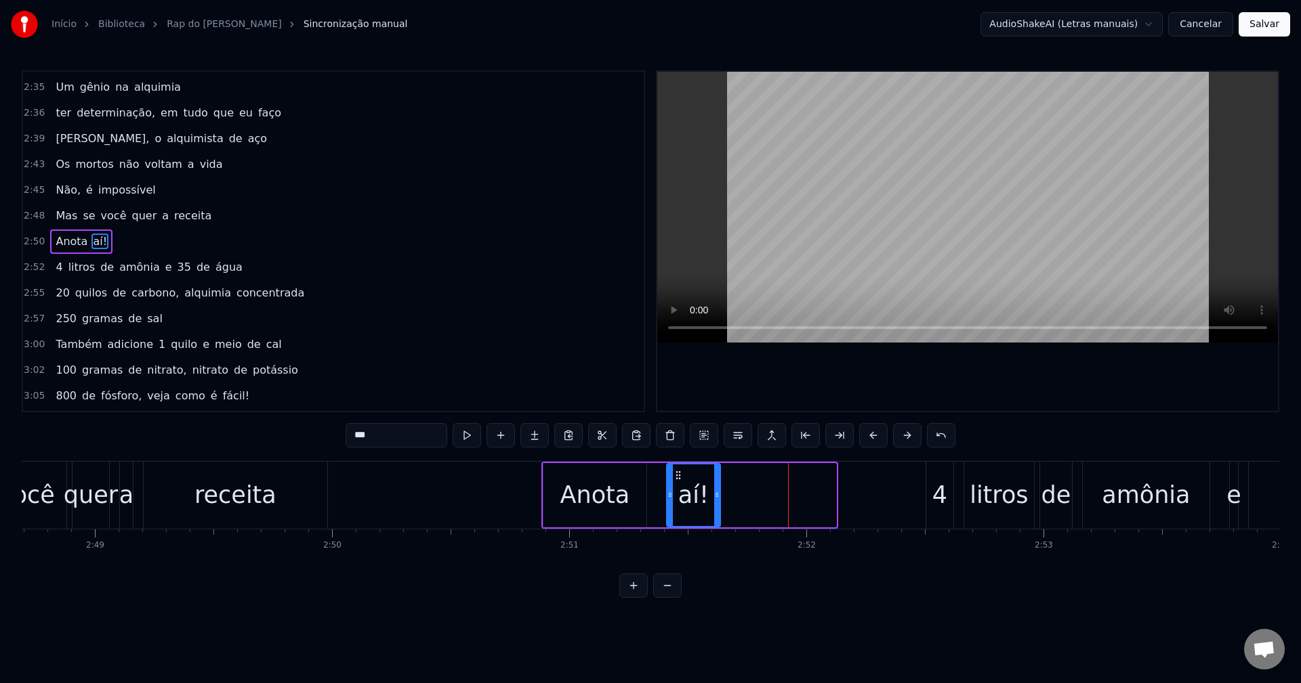
drag, startPoint x: 831, startPoint y: 490, endPoint x: 717, endPoint y: 492, distance: 114.5
click at [715, 497] on icon at bounding box center [716, 495] width 5 height 11
click at [935, 490] on div "4" at bounding box center [939, 496] width 15 height 36
type input "*"
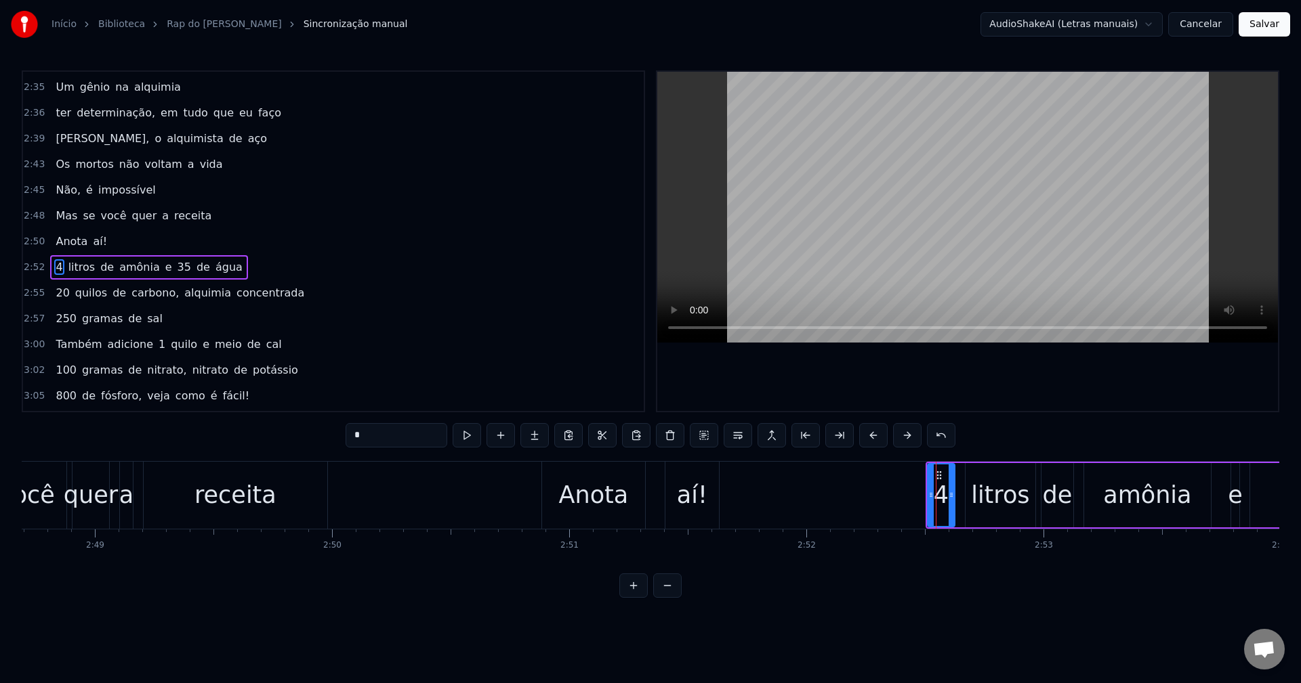
scroll to position [1362, 0]
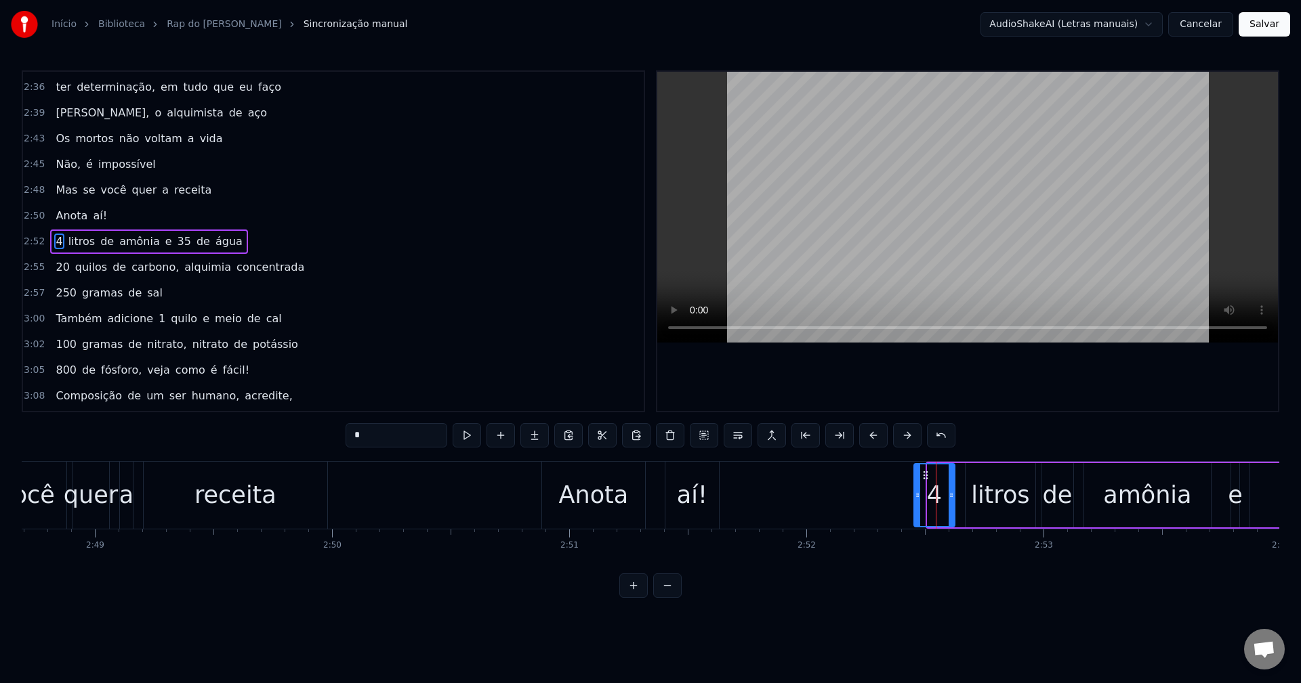
drag, startPoint x: 929, startPoint y: 492, endPoint x: 913, endPoint y: 492, distance: 15.6
click at [914, 492] on icon at bounding box center [916, 495] width 5 height 11
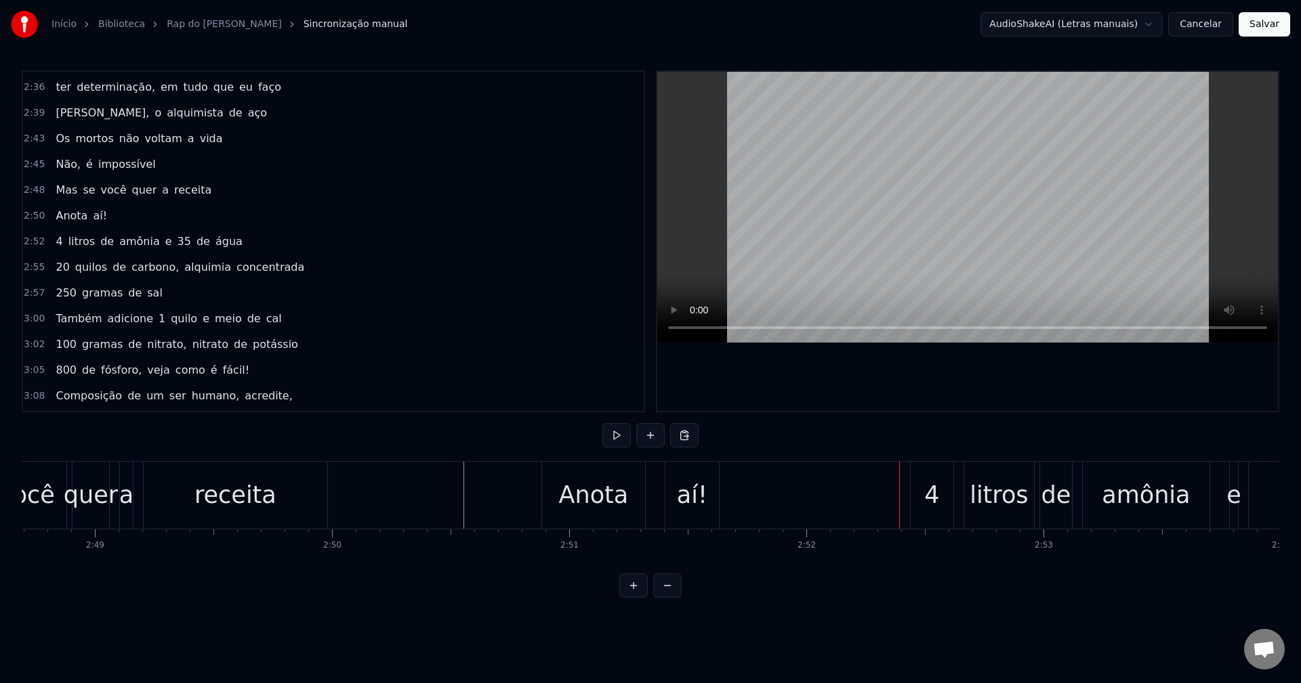
click at [930, 487] on div "4" at bounding box center [931, 496] width 15 height 36
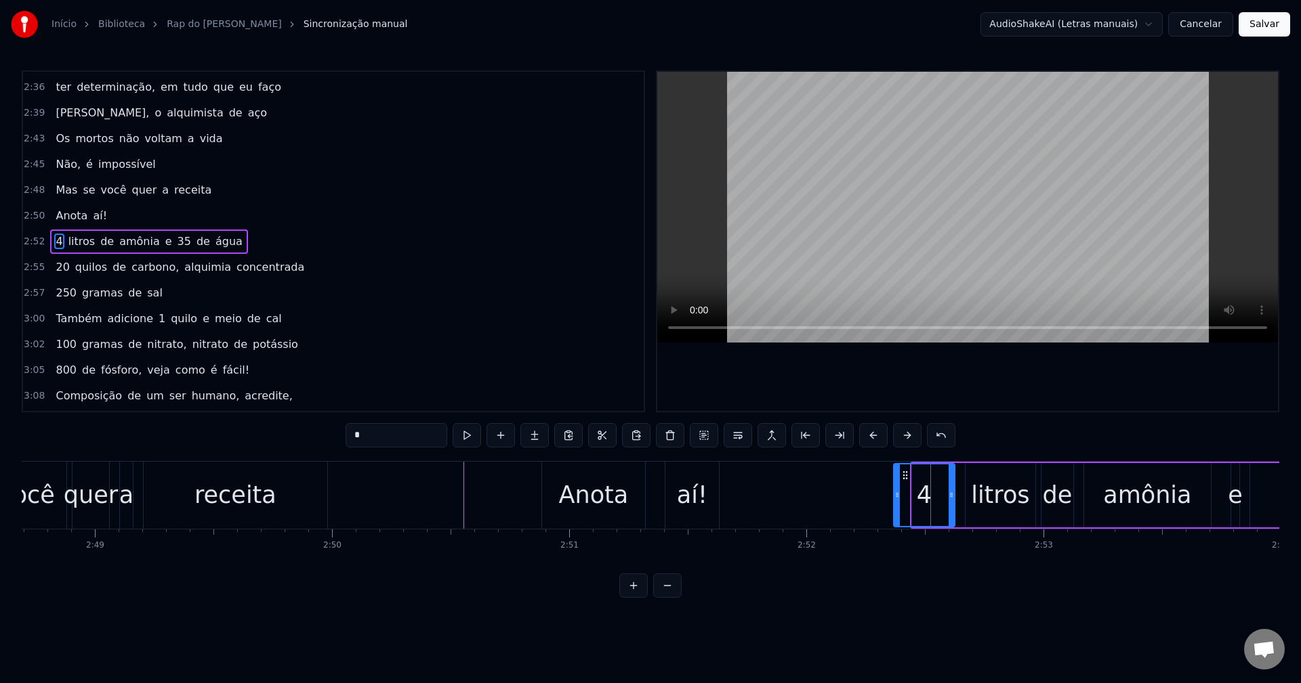
drag, startPoint x: 912, startPoint y: 495, endPoint x: 893, endPoint y: 496, distance: 18.3
click at [894, 496] on icon at bounding box center [896, 495] width 5 height 11
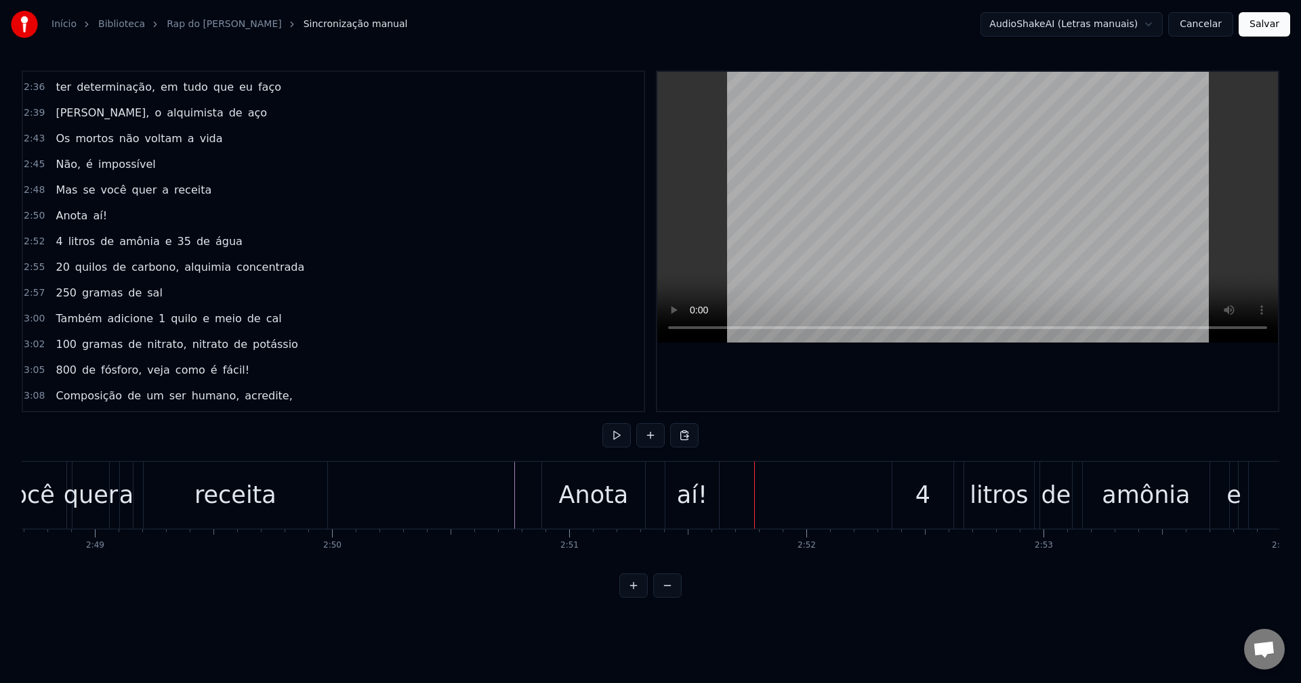
click at [694, 502] on div "aí!" at bounding box center [692, 496] width 30 height 36
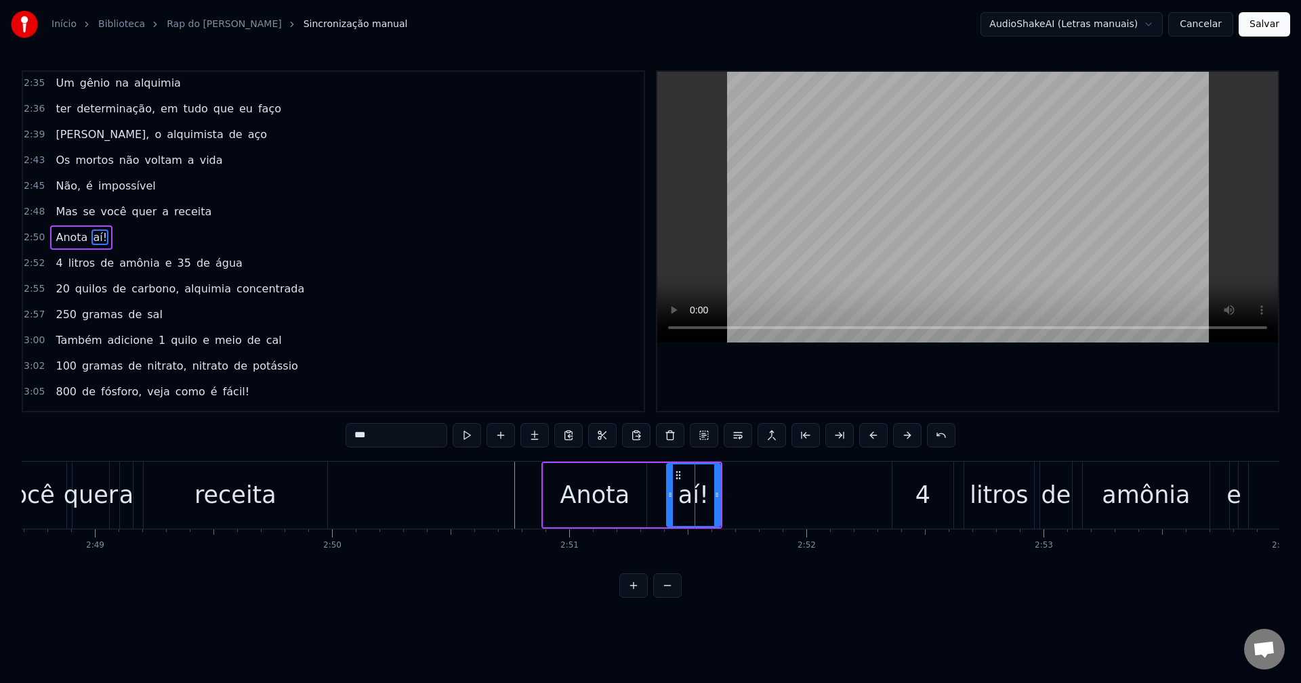
scroll to position [1336, 0]
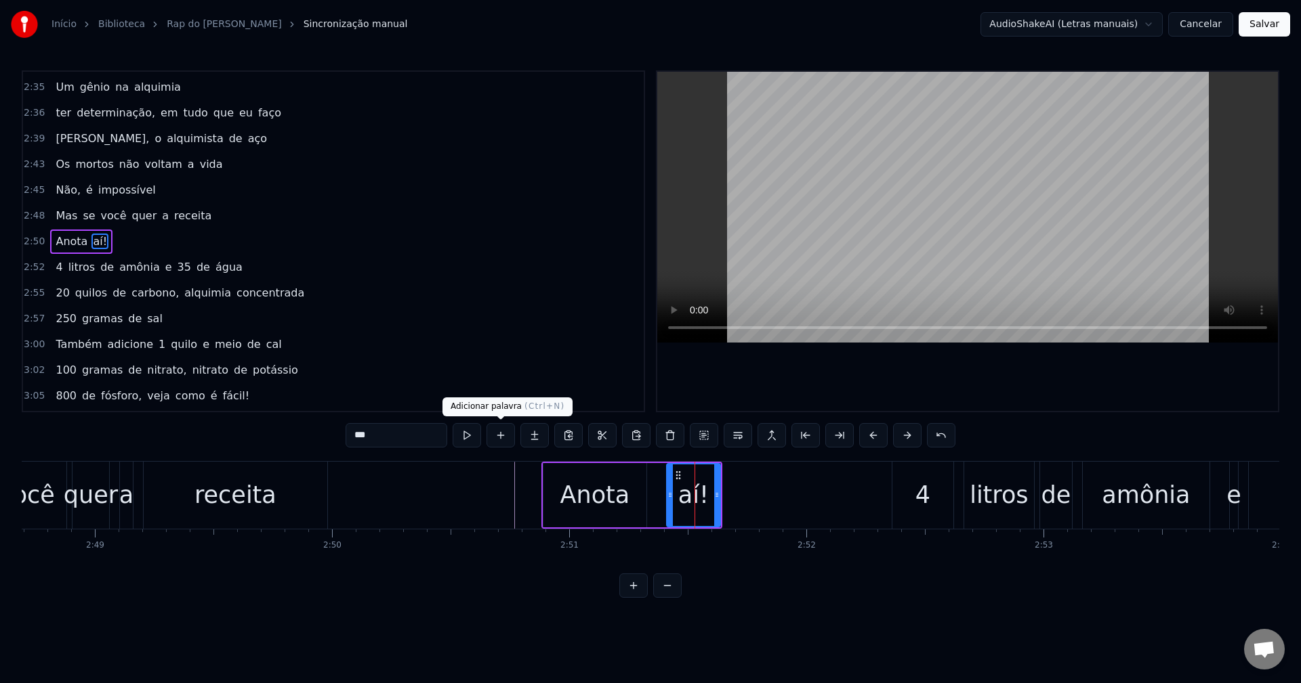
click at [501, 433] on button at bounding box center [500, 435] width 28 height 24
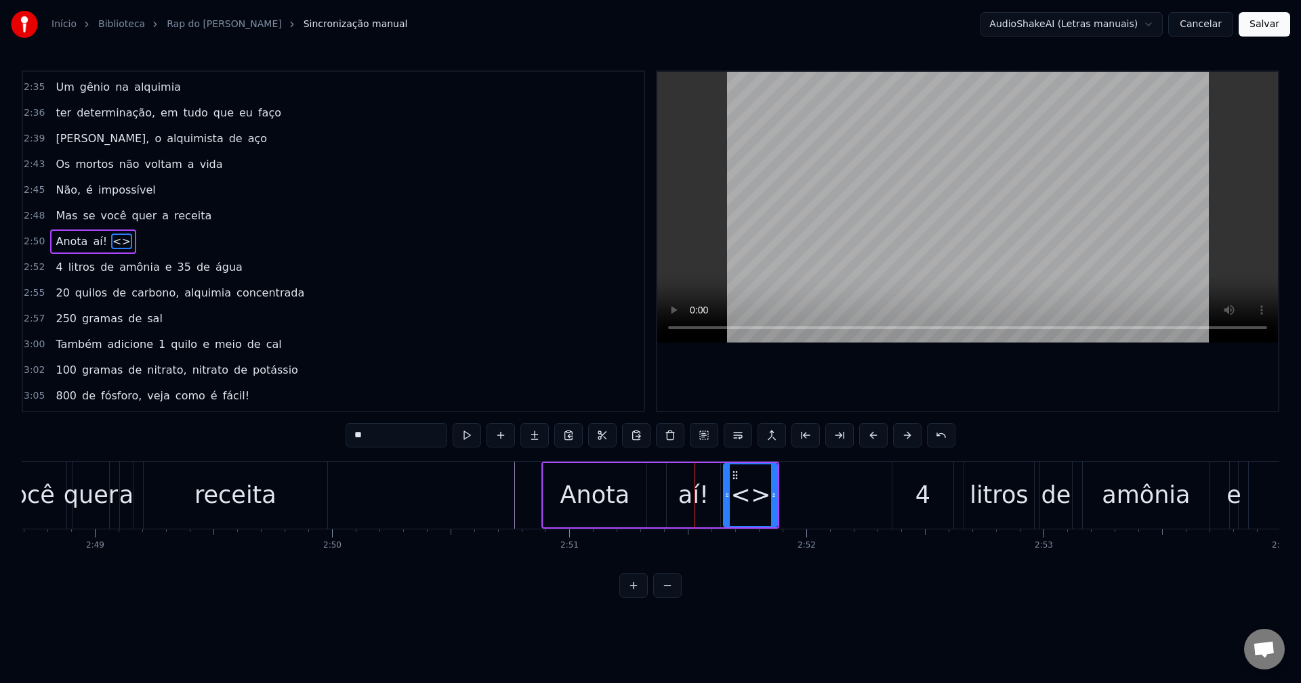
drag, startPoint x: 417, startPoint y: 442, endPoint x: 240, endPoint y: 436, distance: 177.6
click at [240, 436] on div "0:16 Nada se tem sem sacrifício 0:19 Pra ter algo é preciso 0:21 Dar algo em tr…" at bounding box center [650, 334] width 1257 height 528
drag, startPoint x: 736, startPoint y: 473, endPoint x: 745, endPoint y: 473, distance: 8.8
click at [745, 472] on circle at bounding box center [745, 471] width 1 height 1
click at [692, 495] on div "aí!" at bounding box center [693, 496] width 30 height 36
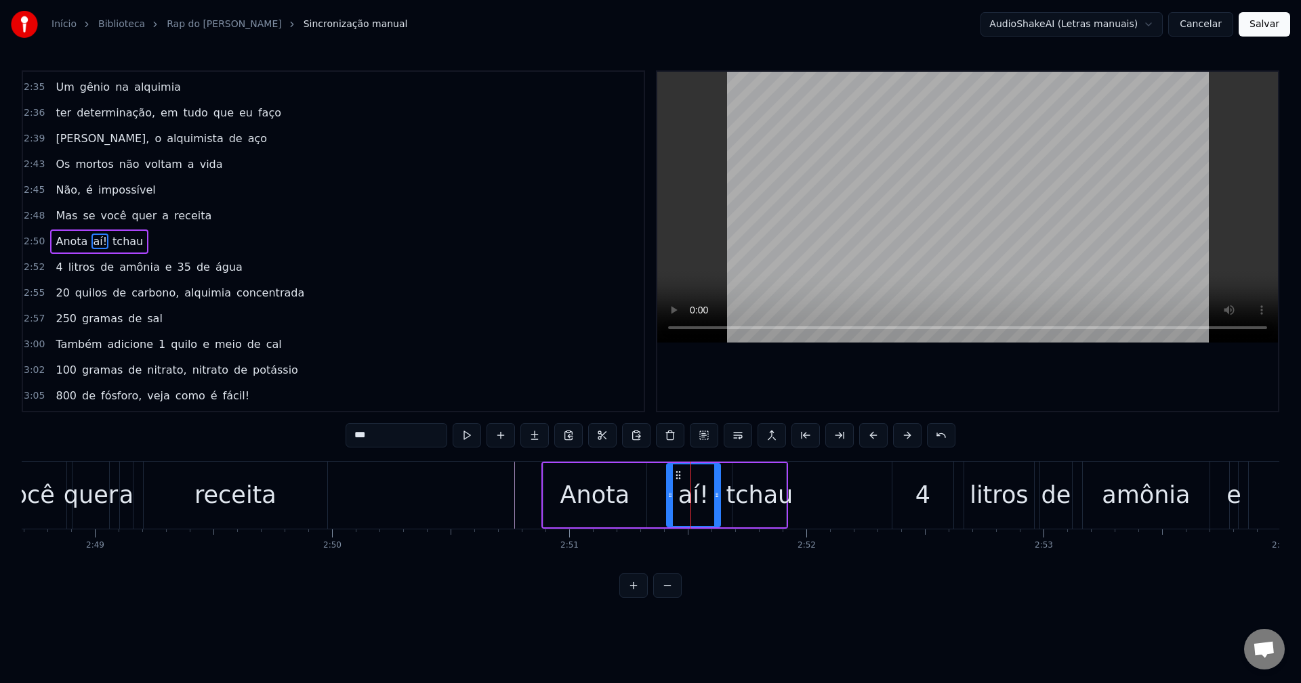
click at [384, 429] on input "***" at bounding box center [396, 435] width 102 height 24
click at [759, 497] on div "tchau" at bounding box center [759, 496] width 67 height 36
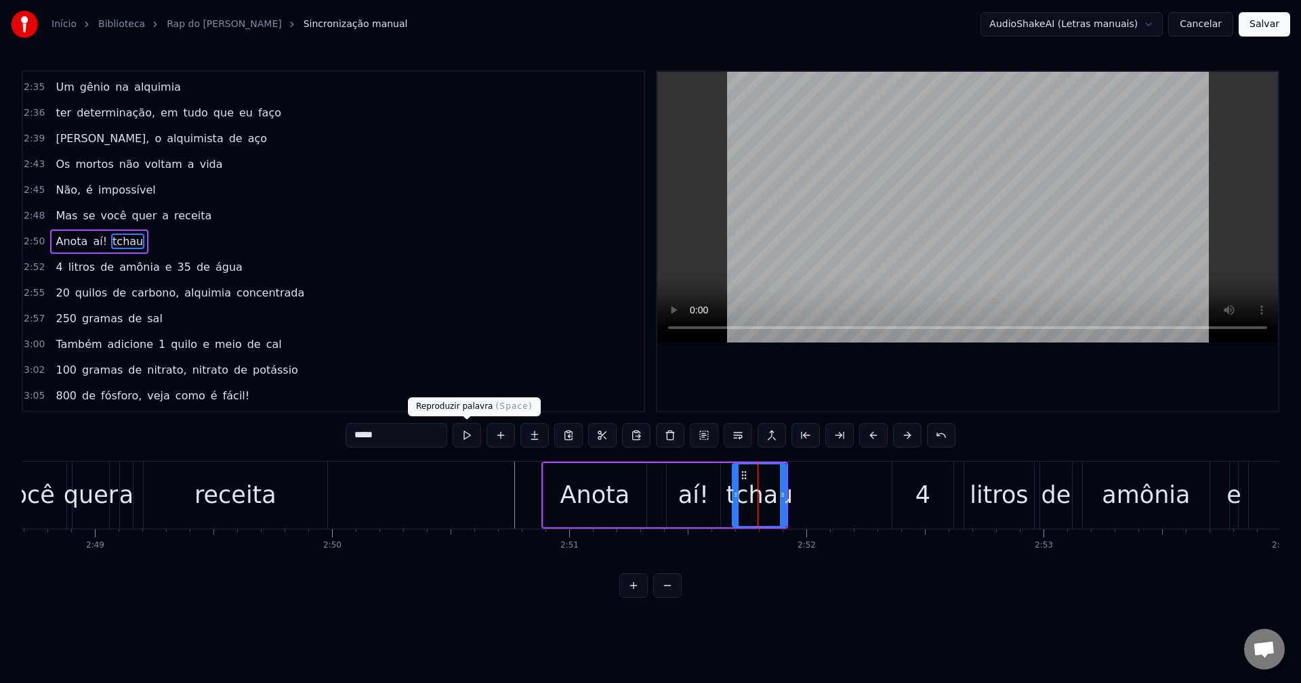
click at [467, 438] on button at bounding box center [466, 435] width 28 height 24
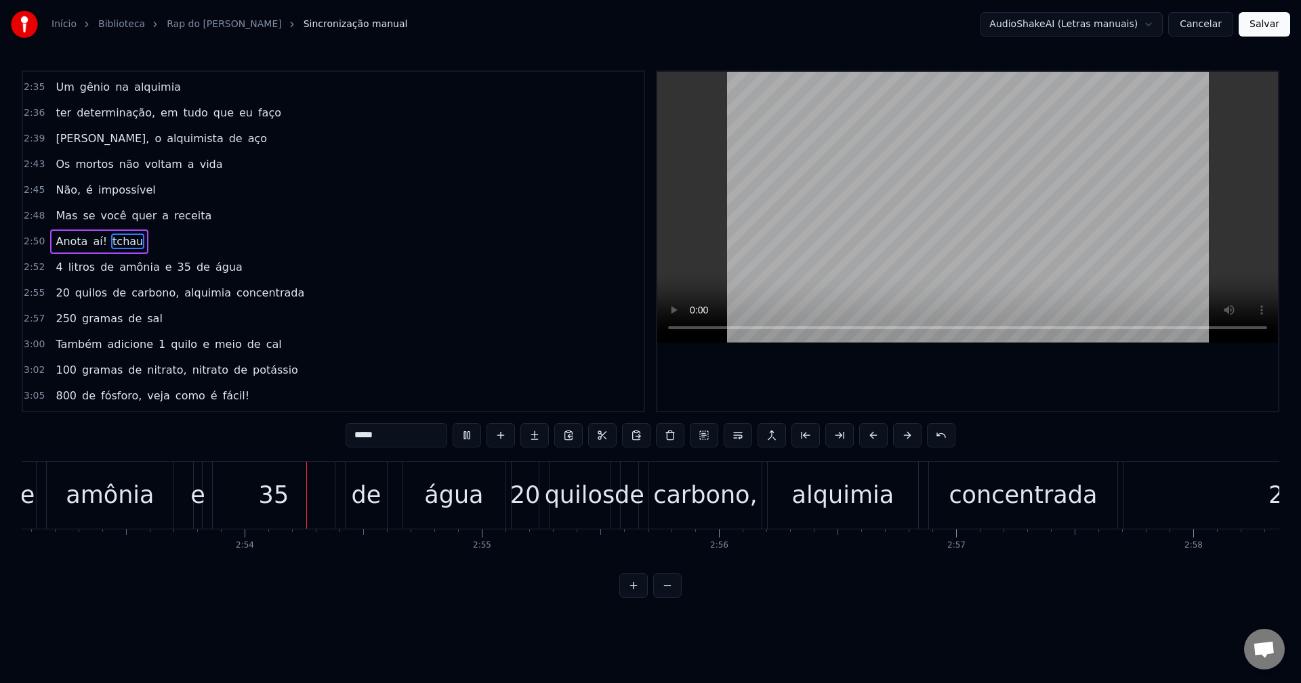
scroll to position [0, 41119]
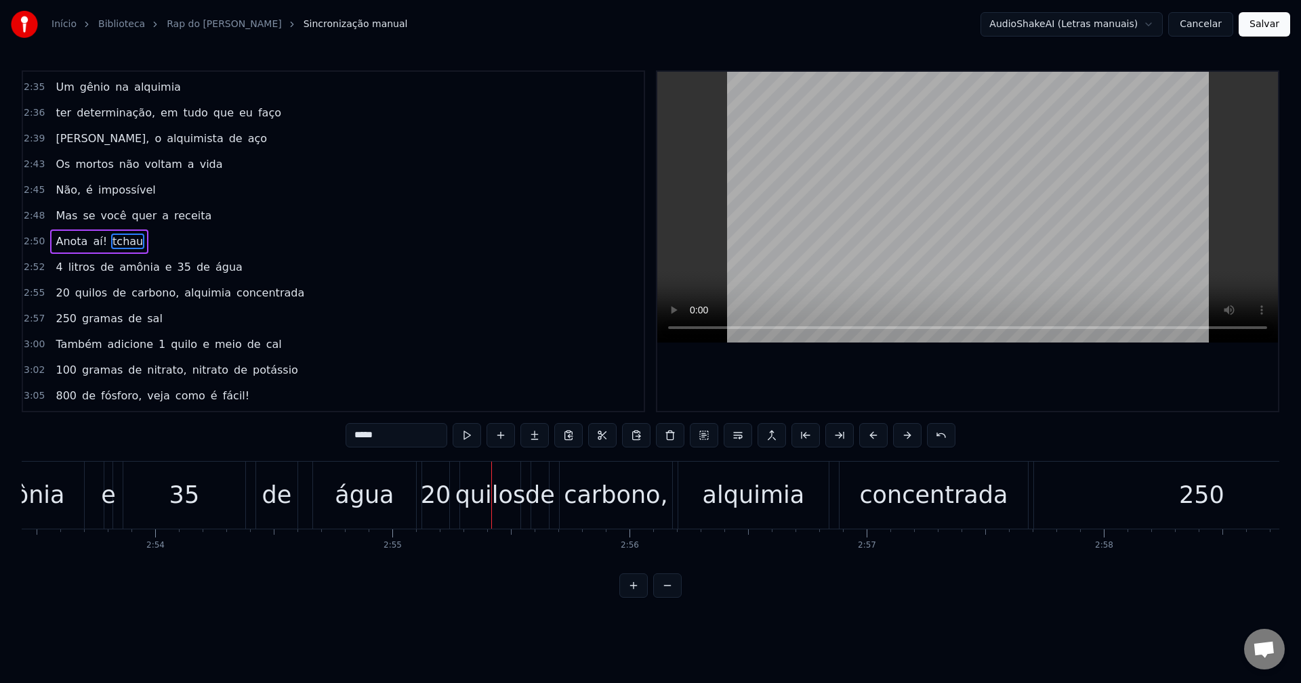
click at [360, 487] on div "água" at bounding box center [364, 496] width 59 height 36
type input "****"
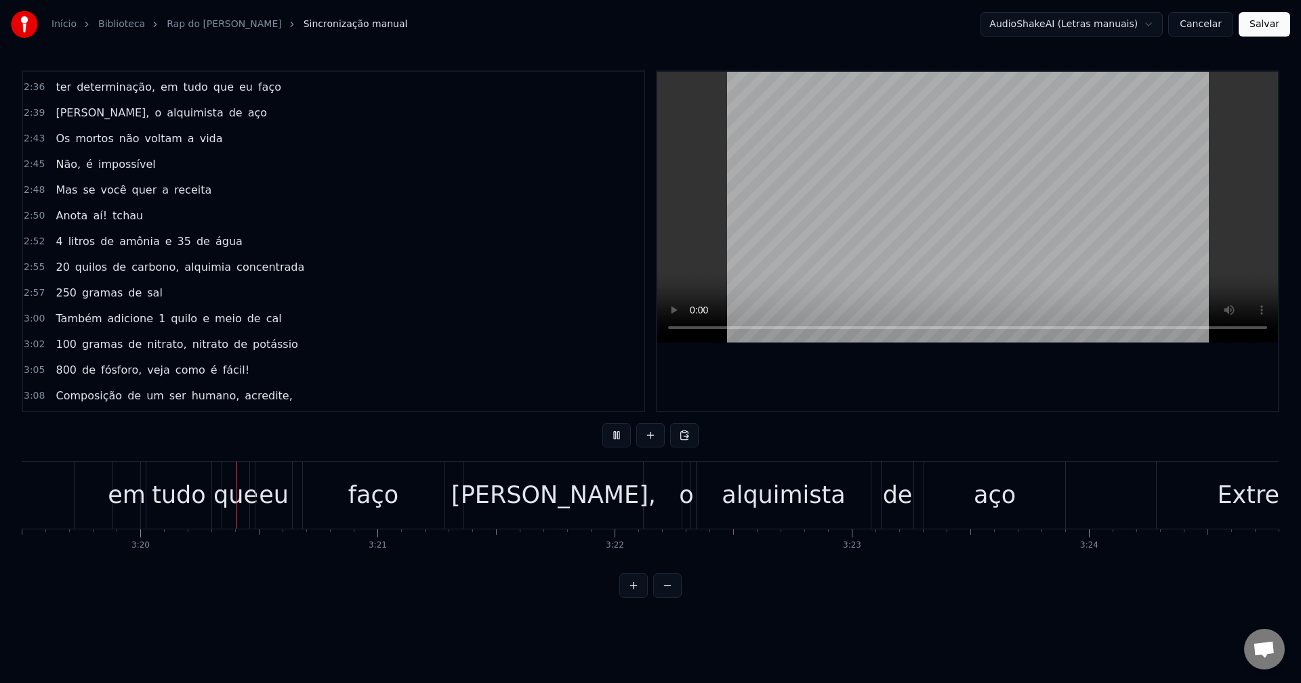
scroll to position [0, 47300]
click at [391, 486] on div "faço" at bounding box center [371, 496] width 50 height 36
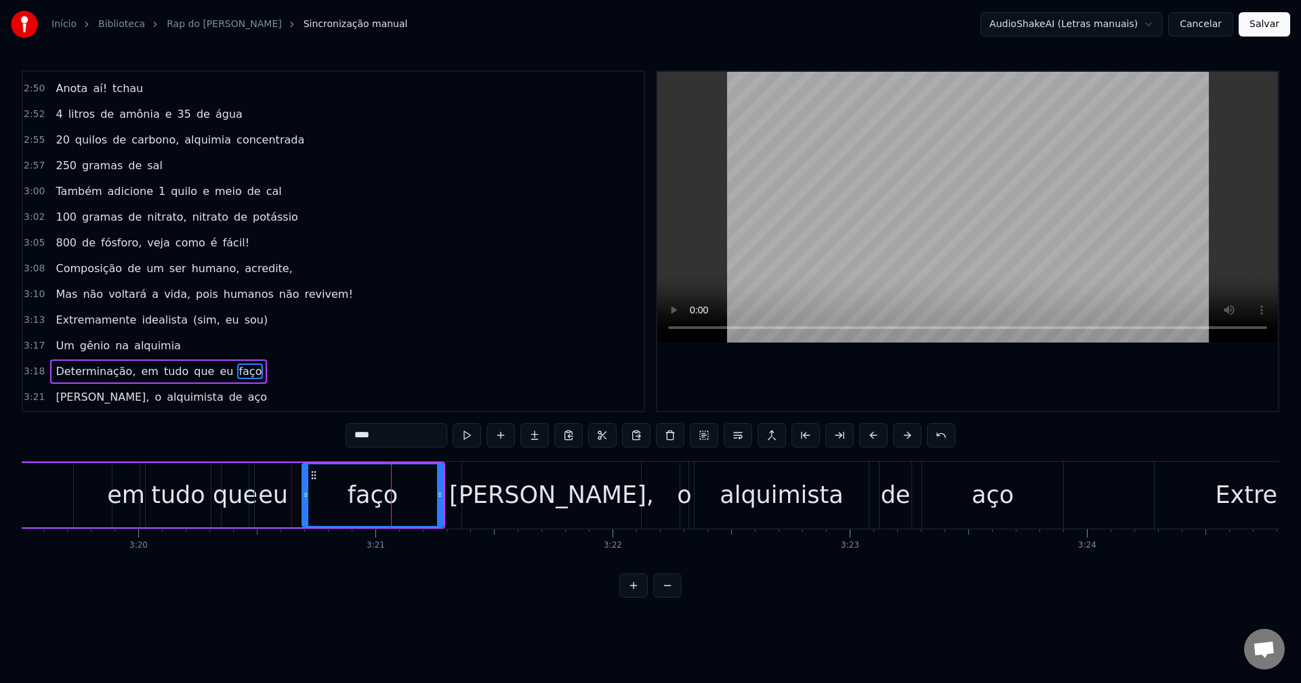
scroll to position [1591, 0]
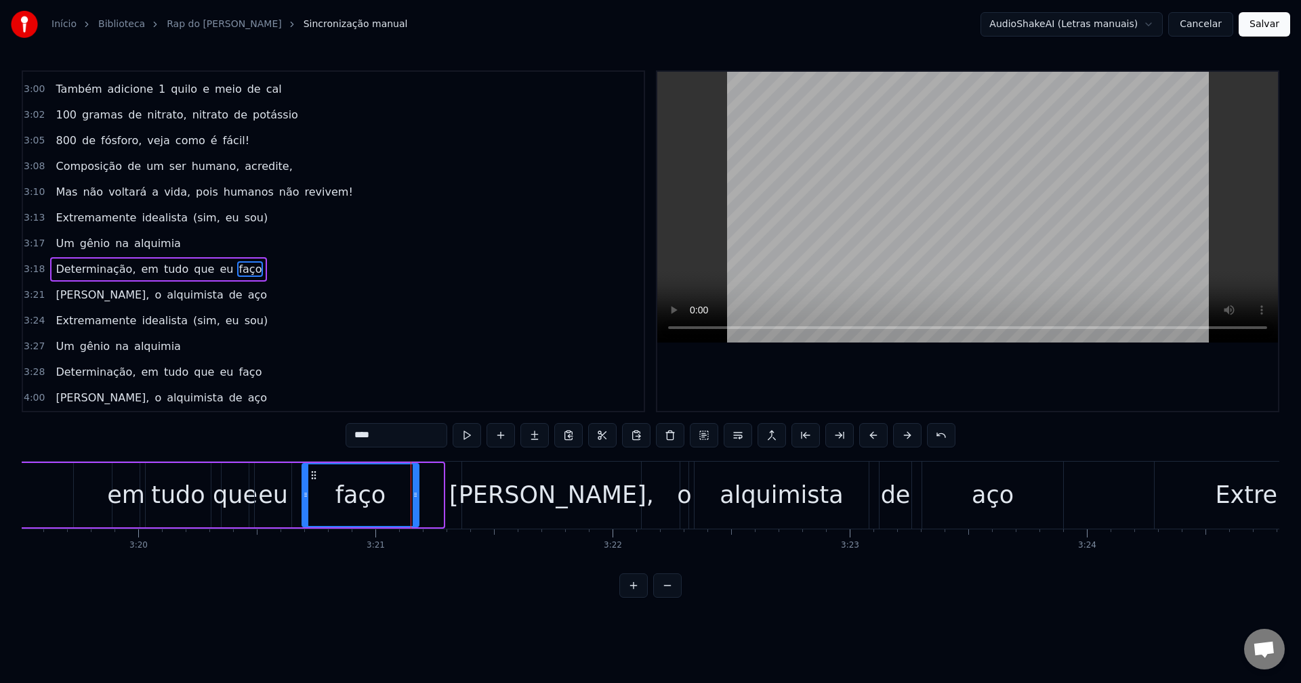
drag, startPoint x: 438, startPoint y: 494, endPoint x: 414, endPoint y: 495, distance: 24.4
click at [414, 495] on icon at bounding box center [415, 495] width 5 height 11
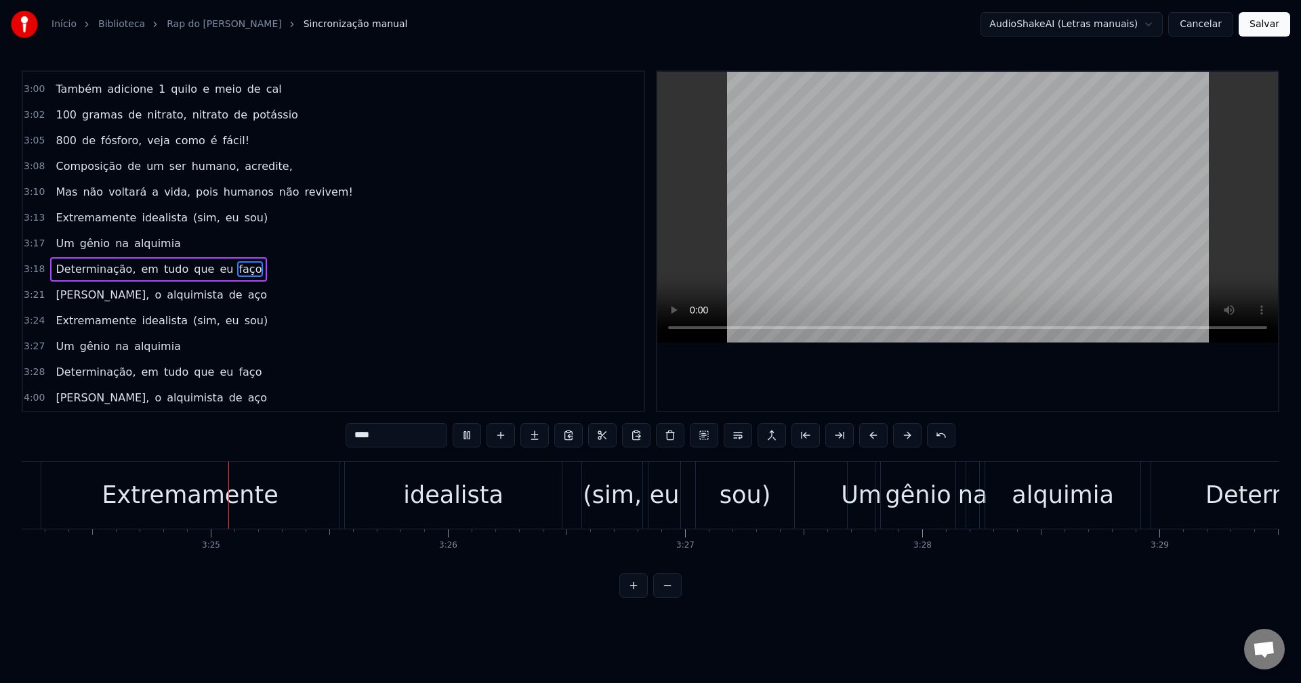
scroll to position [0, 48437]
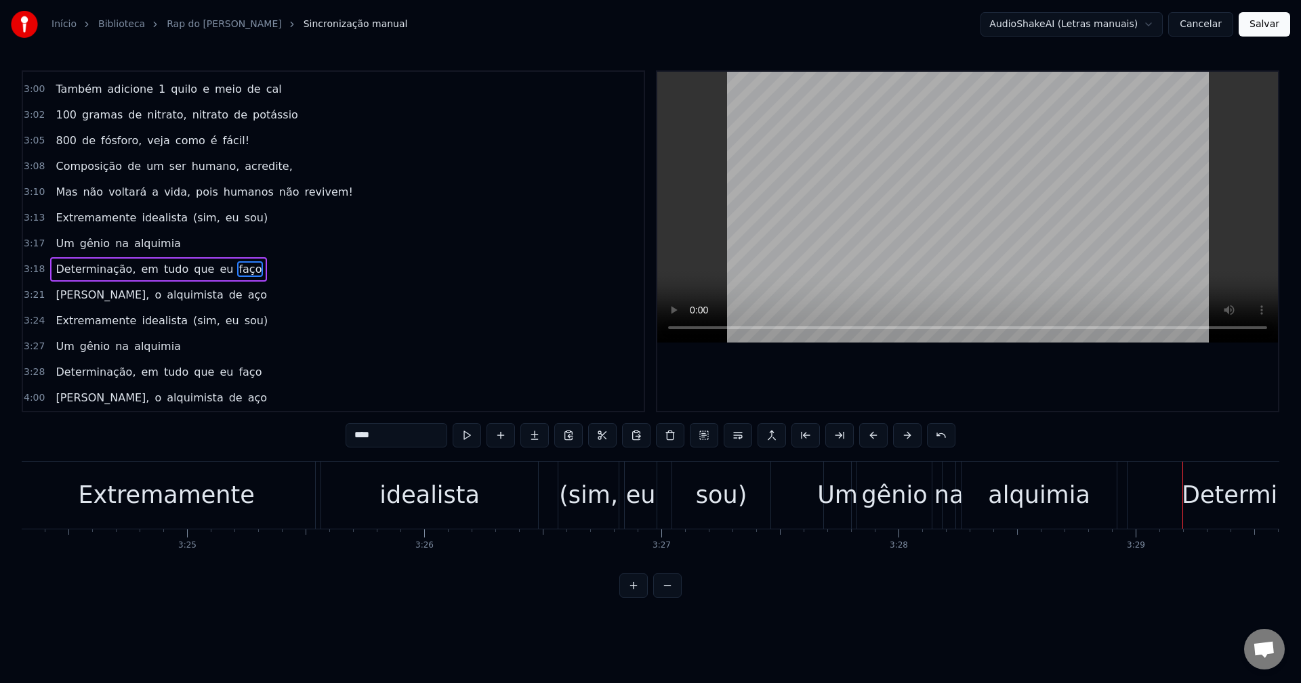
click at [1175, 497] on div "Determinação," at bounding box center [1268, 495] width 283 height 67
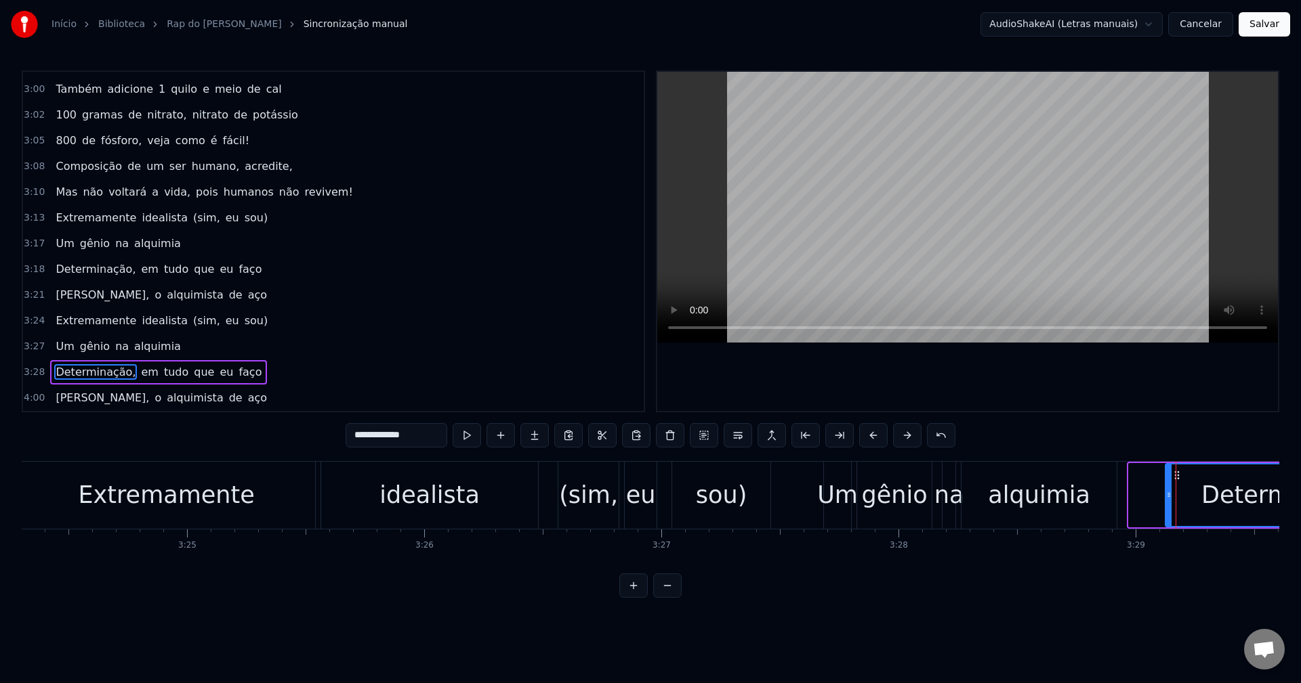
drag, startPoint x: 1132, startPoint y: 497, endPoint x: 1173, endPoint y: 493, distance: 40.8
click at [1171, 493] on icon at bounding box center [1168, 495] width 5 height 11
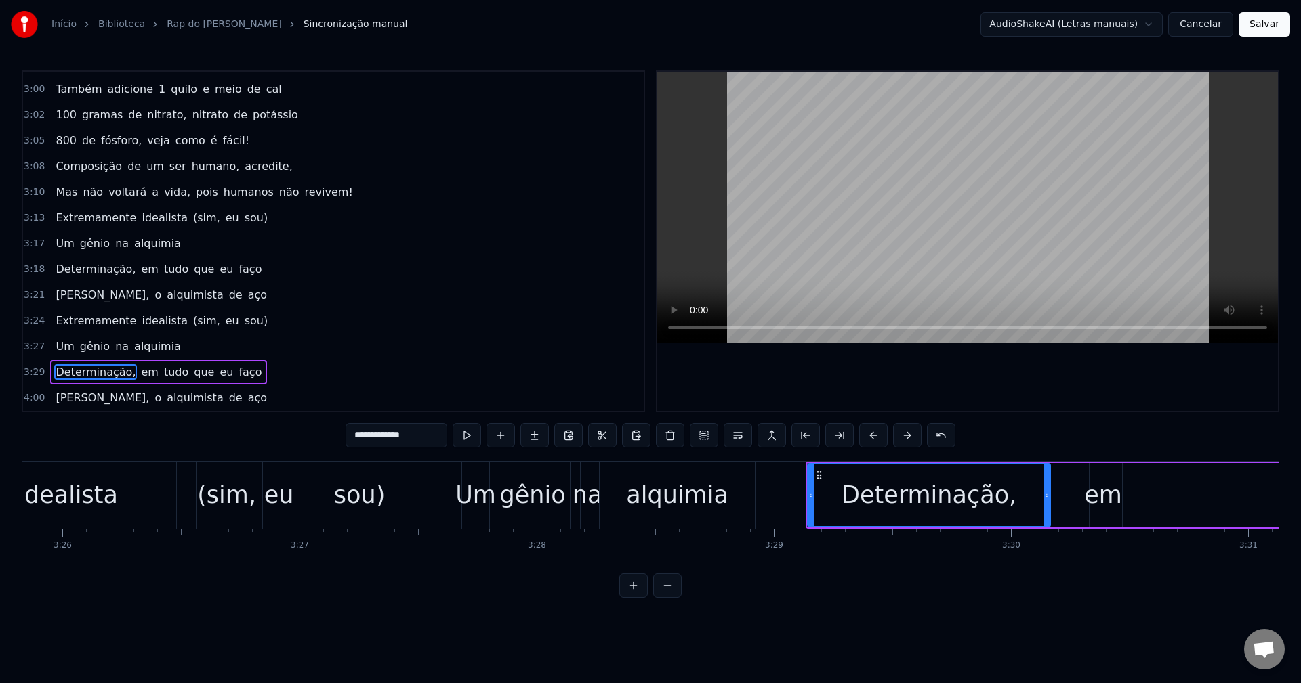
click at [1117, 492] on div "em" at bounding box center [1103, 496] width 38 height 36
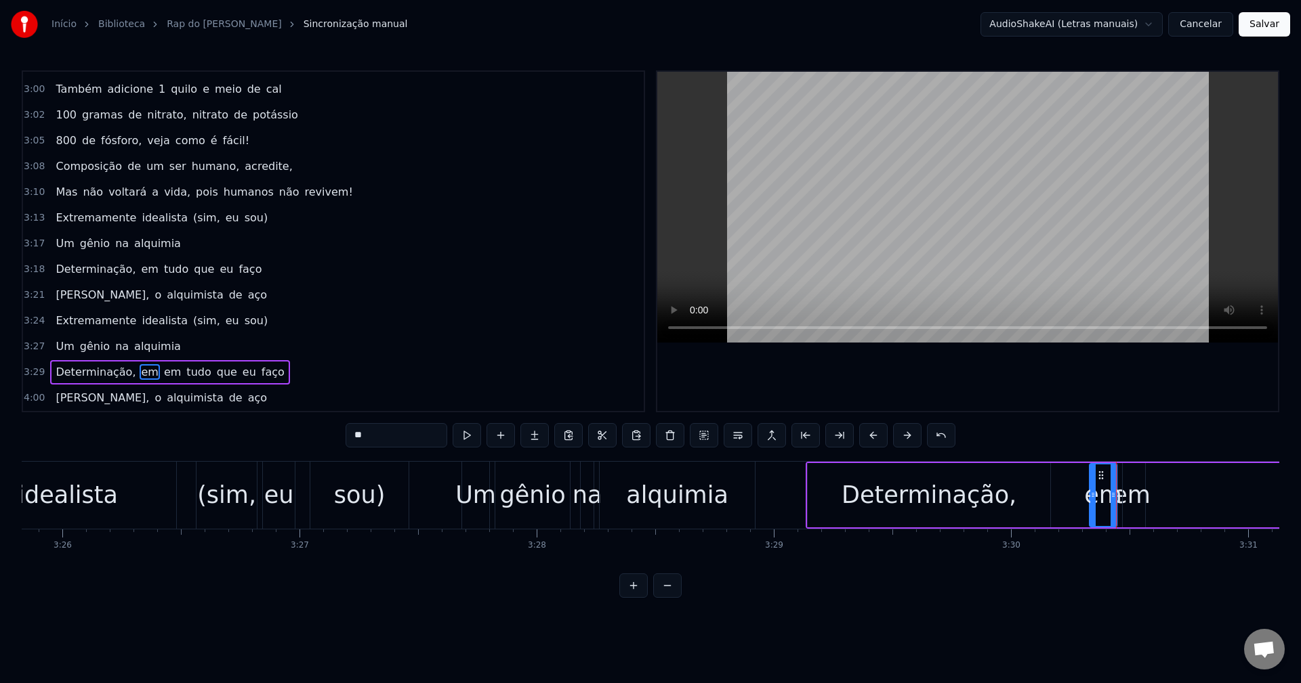
click at [1119, 471] on div "em" at bounding box center [1131, 495] width 27 height 64
drag, startPoint x: 1128, startPoint y: 474, endPoint x: 787, endPoint y: 478, distance: 340.7
click at [787, 478] on icon at bounding box center [788, 475] width 11 height 11
drag, startPoint x: 397, startPoint y: 438, endPoint x: 194, endPoint y: 436, distance: 202.5
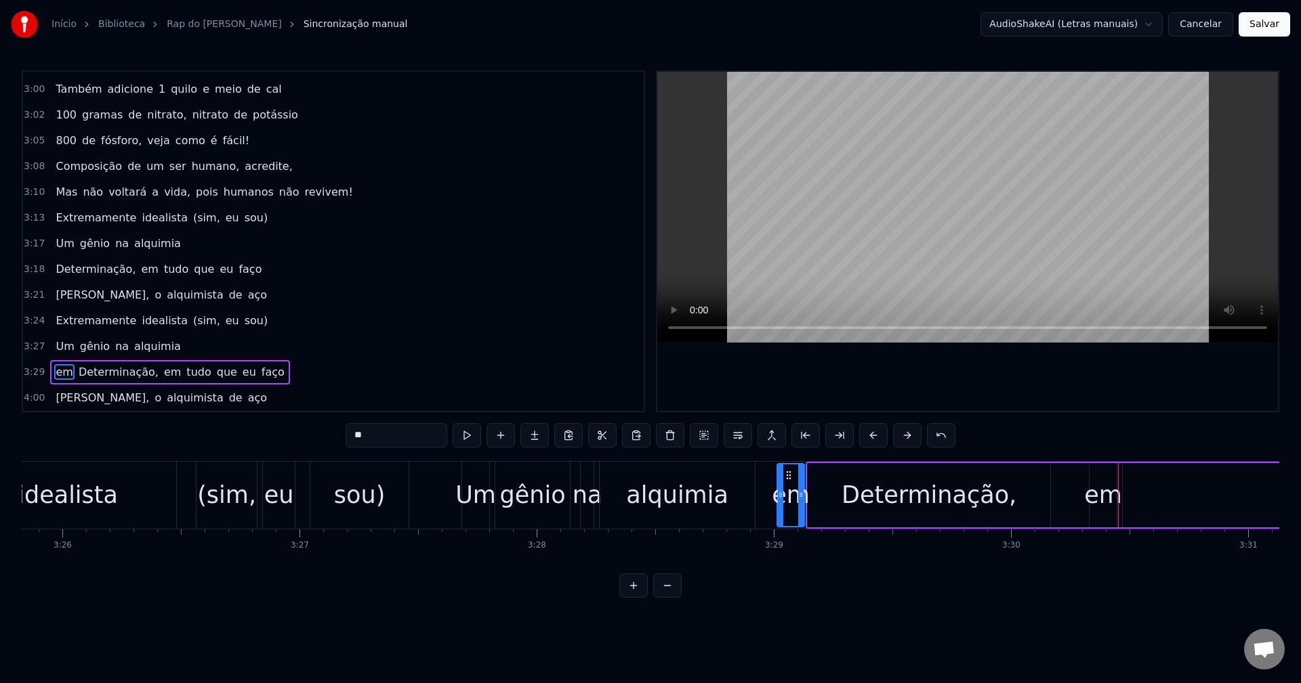
click at [194, 436] on div "0:16 Nada se tem sem sacrifício 0:19 Pra ter algo é preciso 0:21 Dar algo em tr…" at bounding box center [650, 334] width 1257 height 528
type input "***"
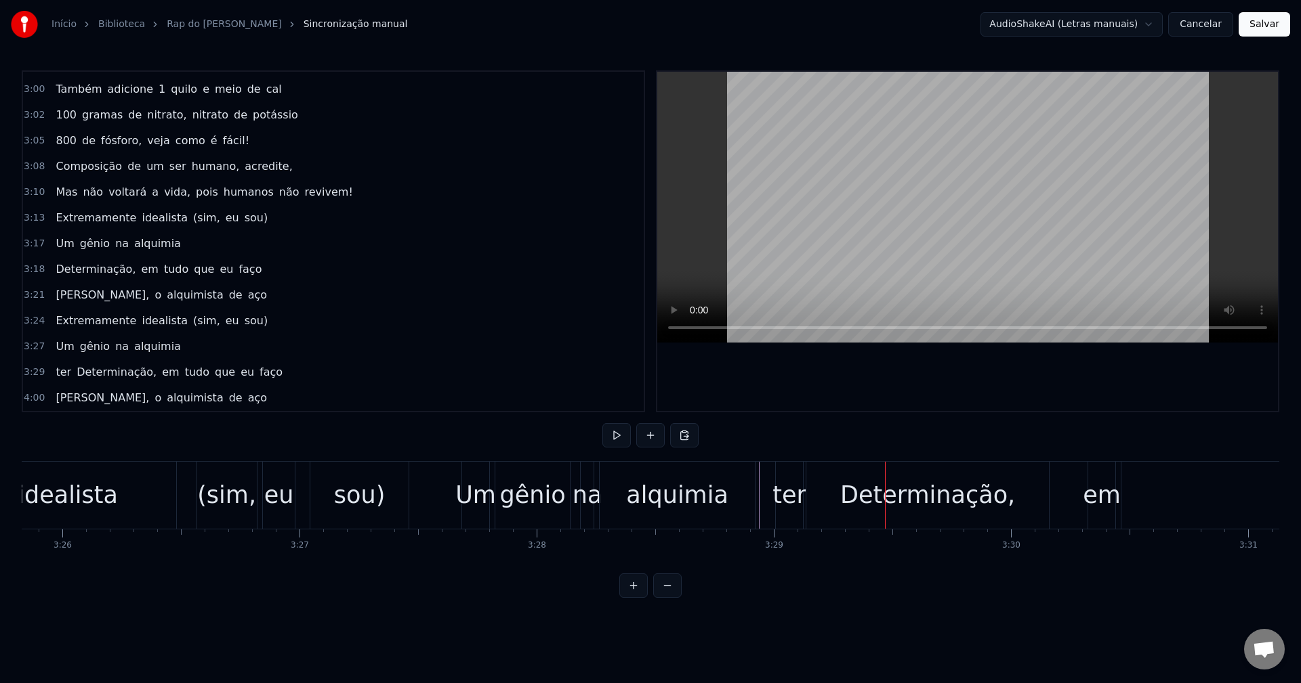
click at [875, 505] on div "Determinação," at bounding box center [927, 496] width 175 height 36
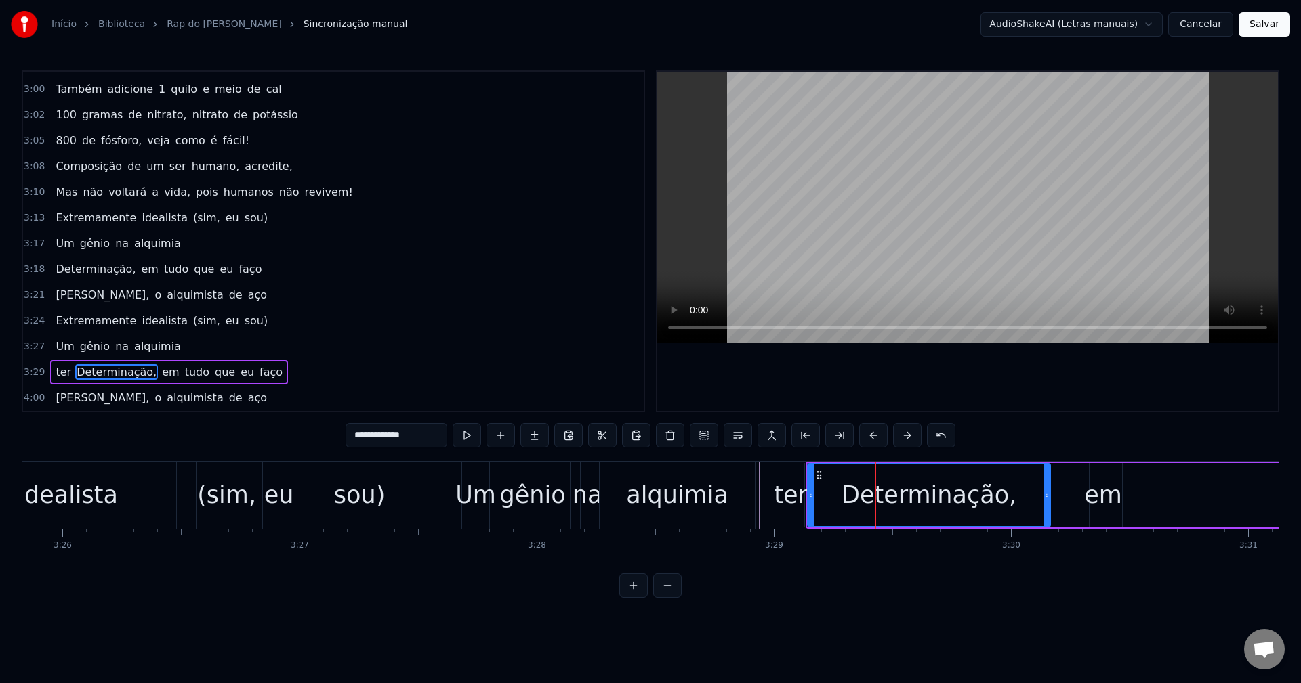
click at [363, 433] on input "**********" at bounding box center [396, 435] width 102 height 24
drag, startPoint x: 362, startPoint y: 434, endPoint x: 306, endPoint y: 435, distance: 55.6
click at [306, 435] on div "0:16 Nada se tem sem sacrifício 0:19 Pra ter algo é preciso 0:21 Dar algo em tr…" at bounding box center [650, 334] width 1257 height 528
type input "**********"
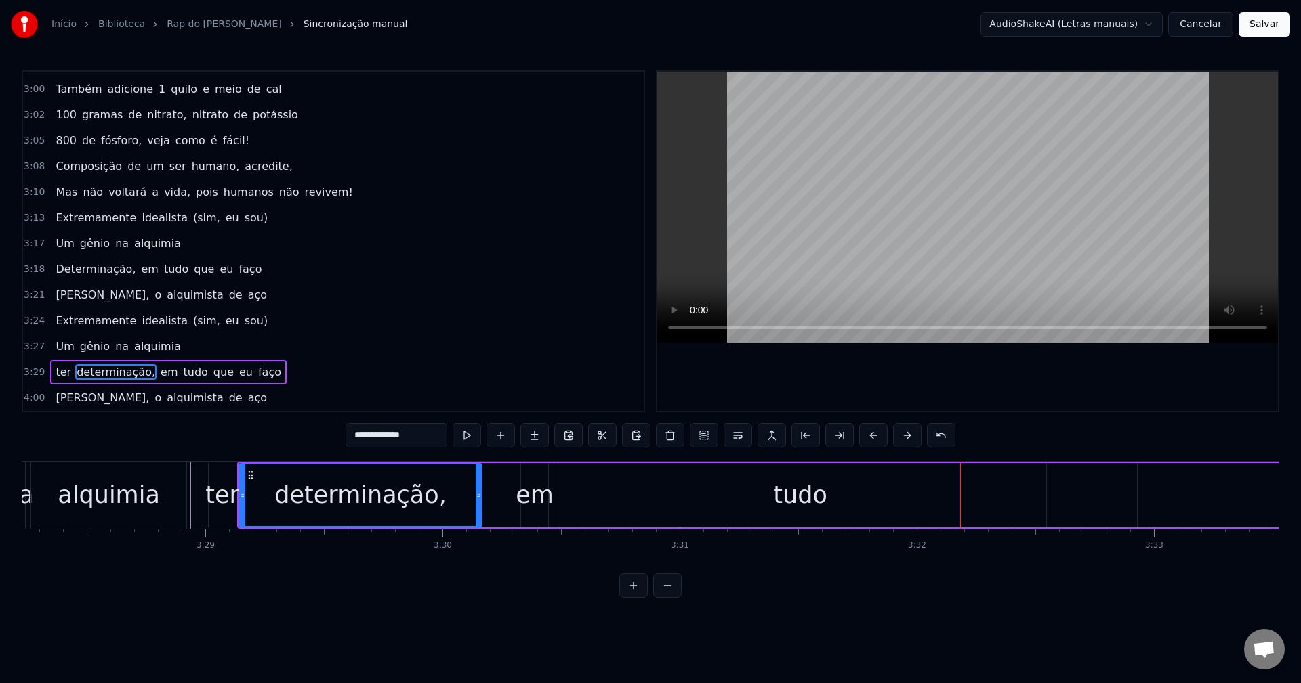
scroll to position [0, 49403]
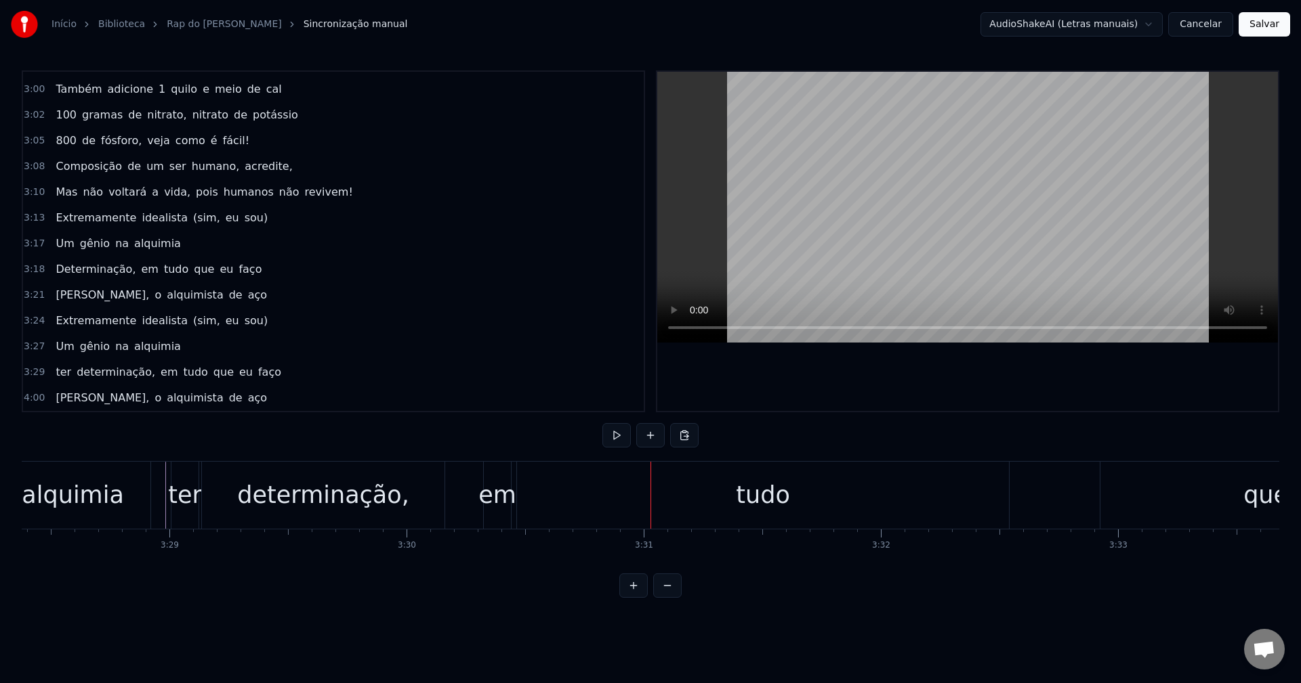
click at [776, 512] on div "tudo" at bounding box center [763, 496] width 54 height 36
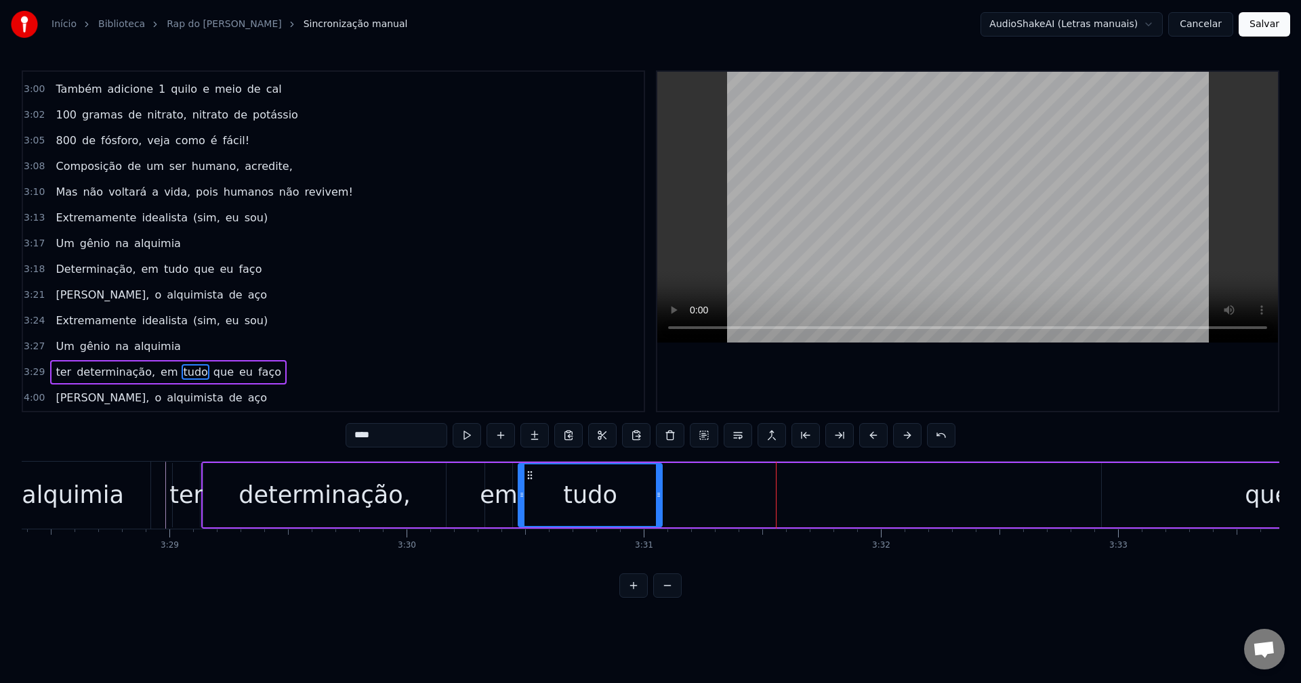
drag, startPoint x: 988, startPoint y: 496, endPoint x: 657, endPoint y: 507, distance: 330.8
click at [657, 507] on div at bounding box center [658, 496] width 5 height 62
click at [484, 494] on div "em" at bounding box center [499, 496] width 38 height 36
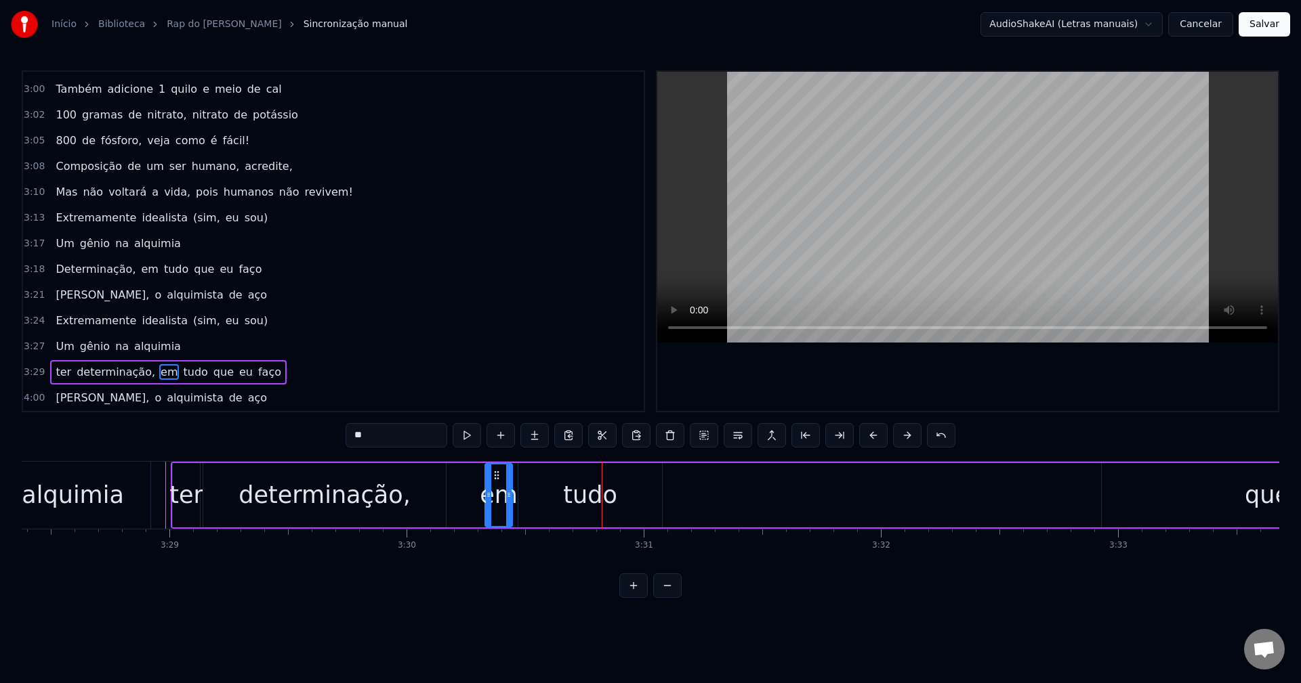
click at [656, 500] on div "tudo" at bounding box center [590, 495] width 144 height 64
drag, startPoint x: 657, startPoint y: 501, endPoint x: 596, endPoint y: 503, distance: 61.0
click at [596, 503] on div at bounding box center [597, 496] width 5 height 62
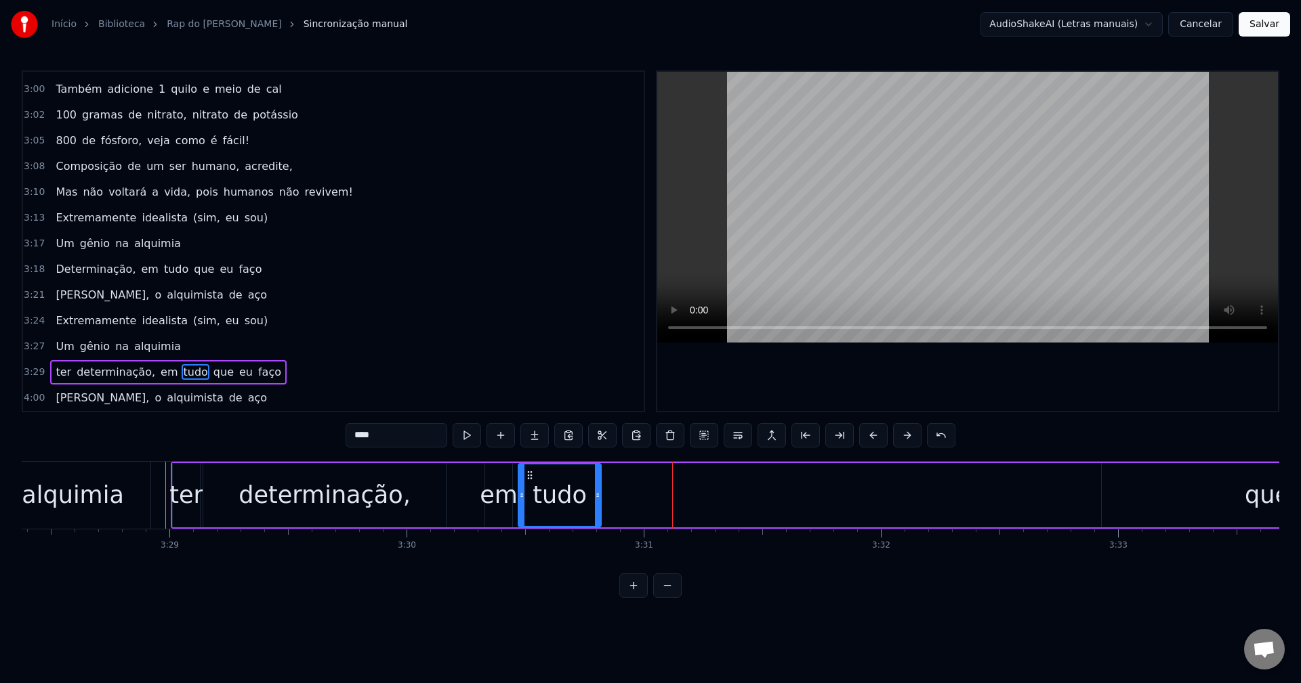
click at [1144, 481] on div "que" at bounding box center [1266, 495] width 331 height 64
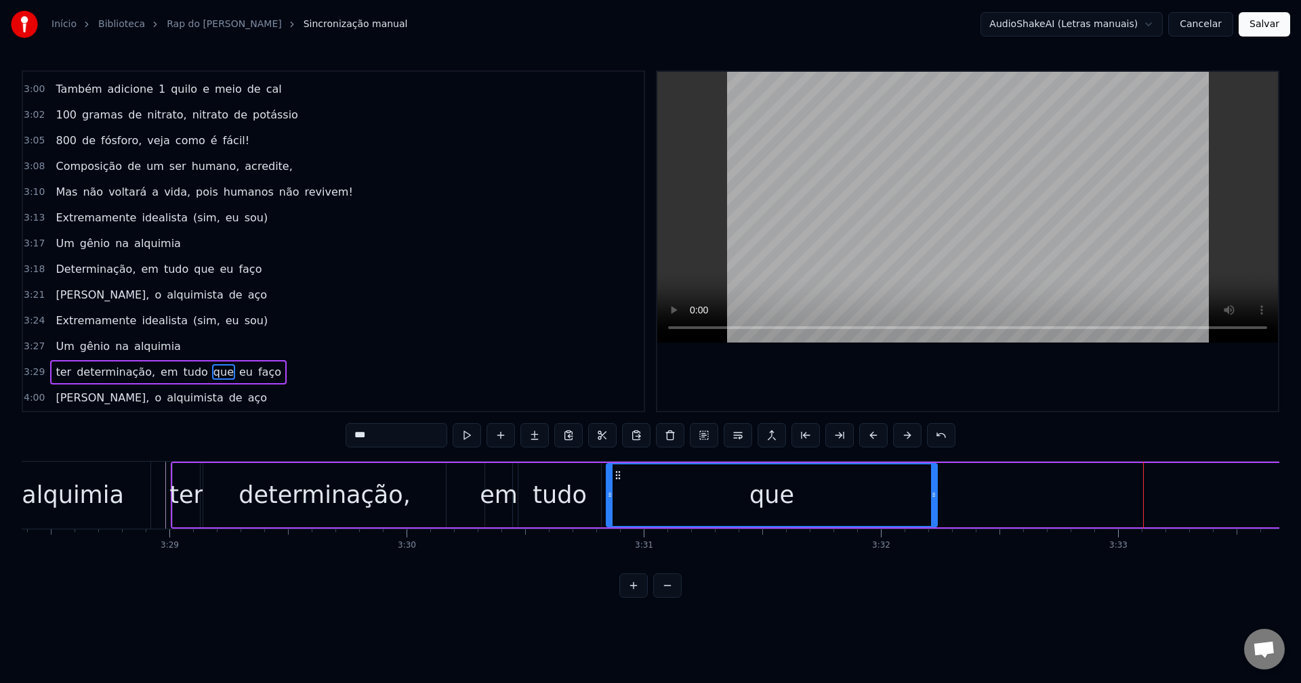
drag, startPoint x: 1108, startPoint y: 475, endPoint x: 617, endPoint y: 499, distance: 491.0
click at [617, 499] on div "que" at bounding box center [771, 496] width 329 height 62
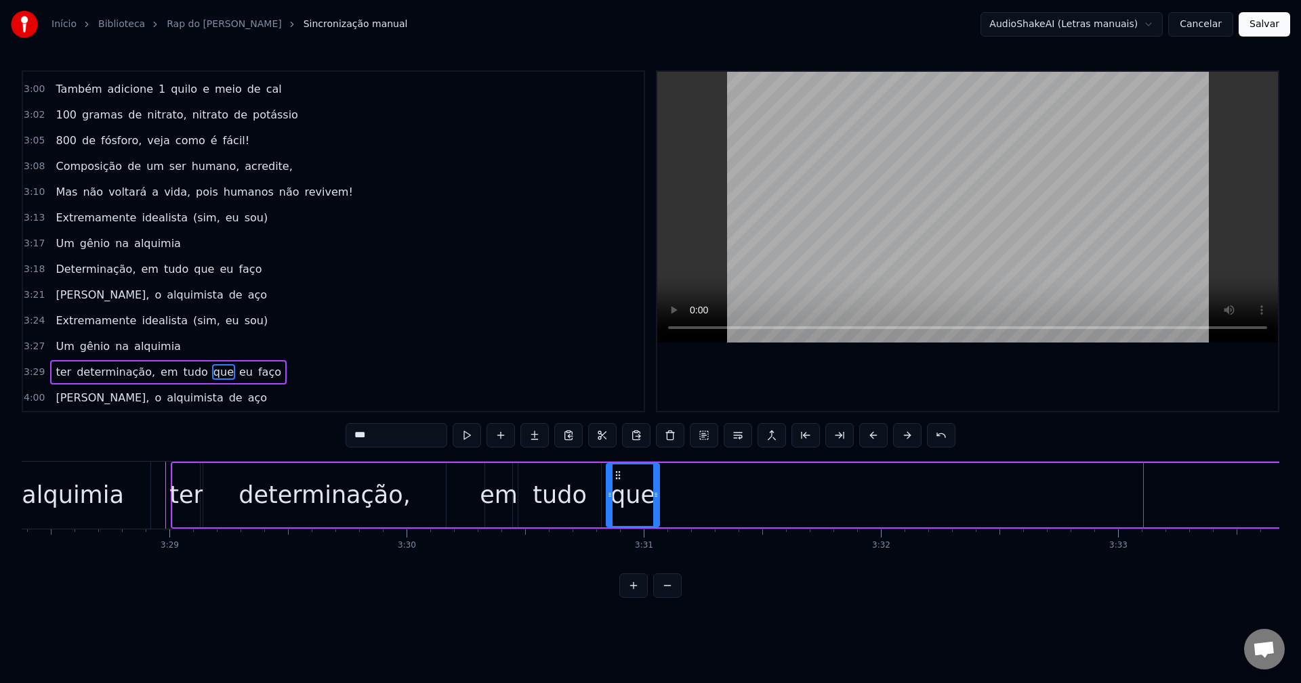
drag, startPoint x: 933, startPoint y: 484, endPoint x: 655, endPoint y: 479, distance: 277.8
click at [655, 479] on div at bounding box center [655, 496] width 5 height 62
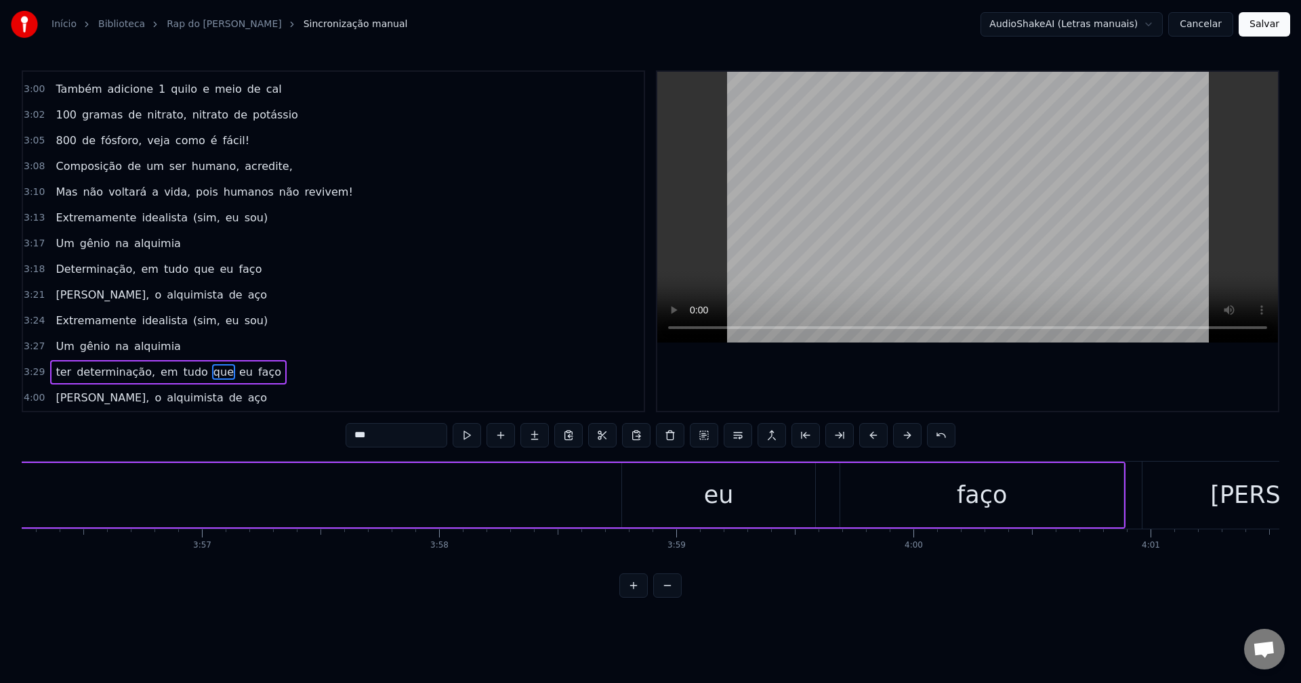
scroll to position [0, 56044]
click at [742, 497] on div "eu" at bounding box center [683, 495] width 193 height 64
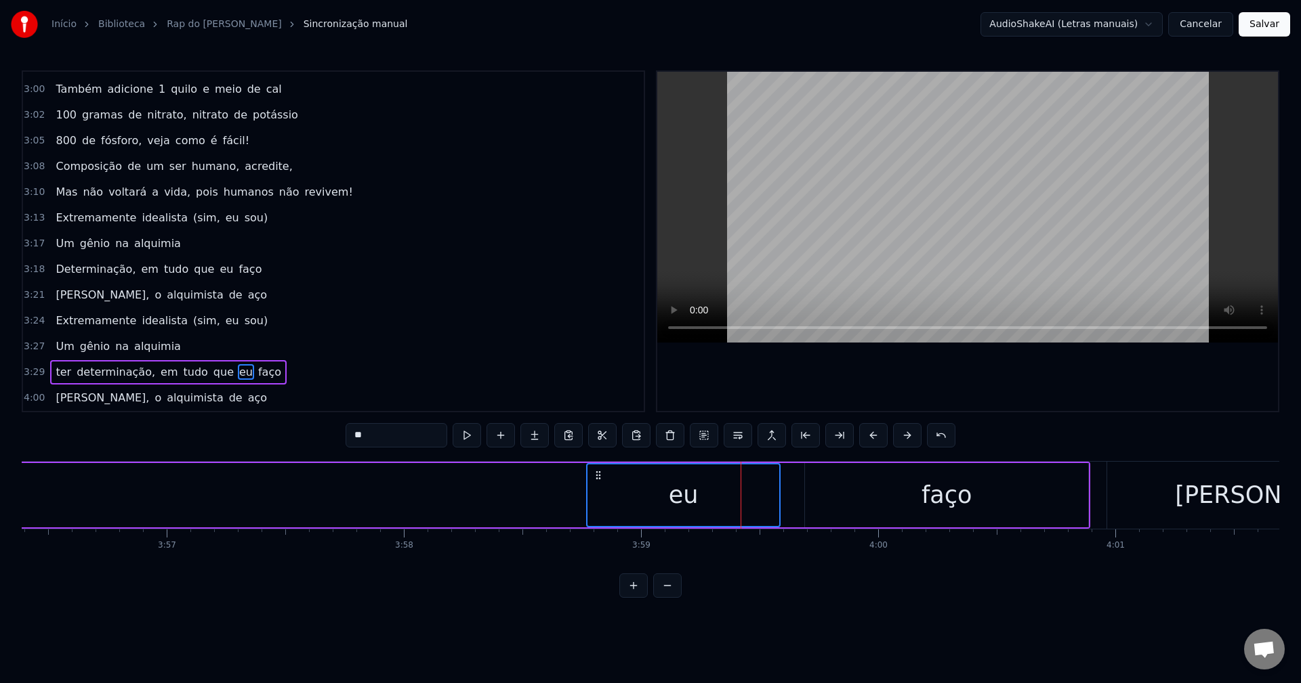
click at [825, 492] on div "faço" at bounding box center [946, 495] width 283 height 64
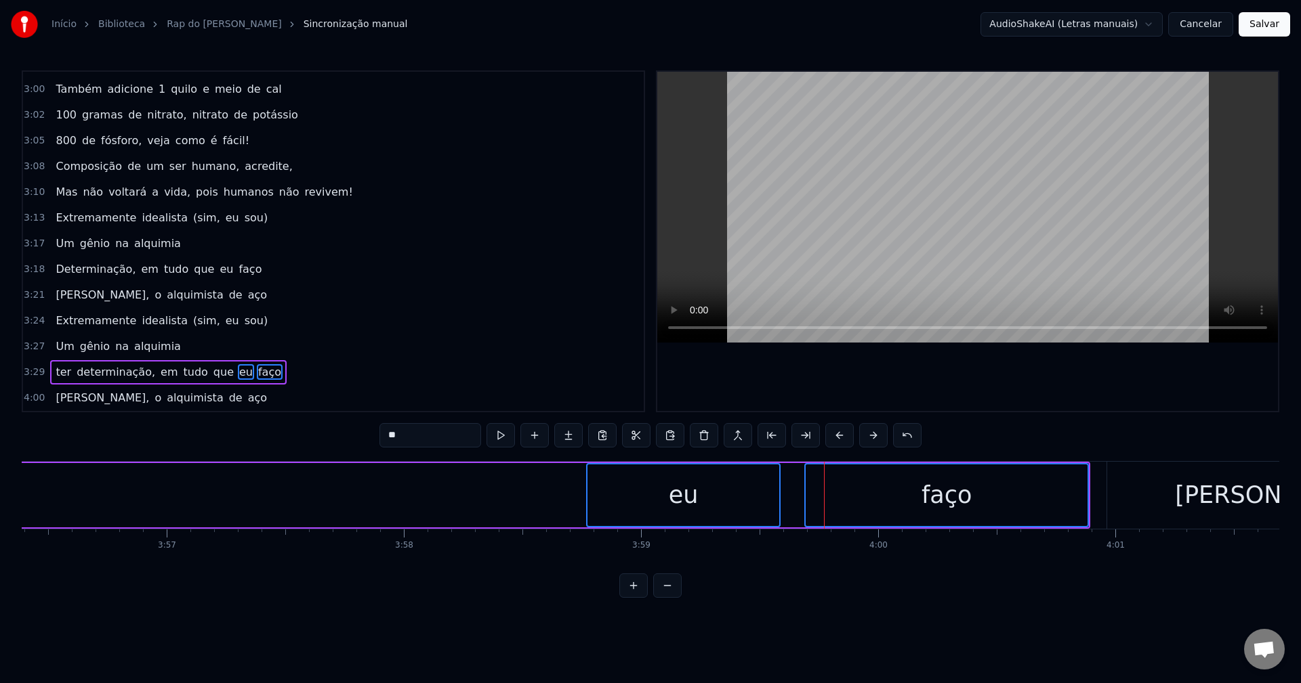
click at [694, 483] on div "eu" at bounding box center [684, 496] width 30 height 36
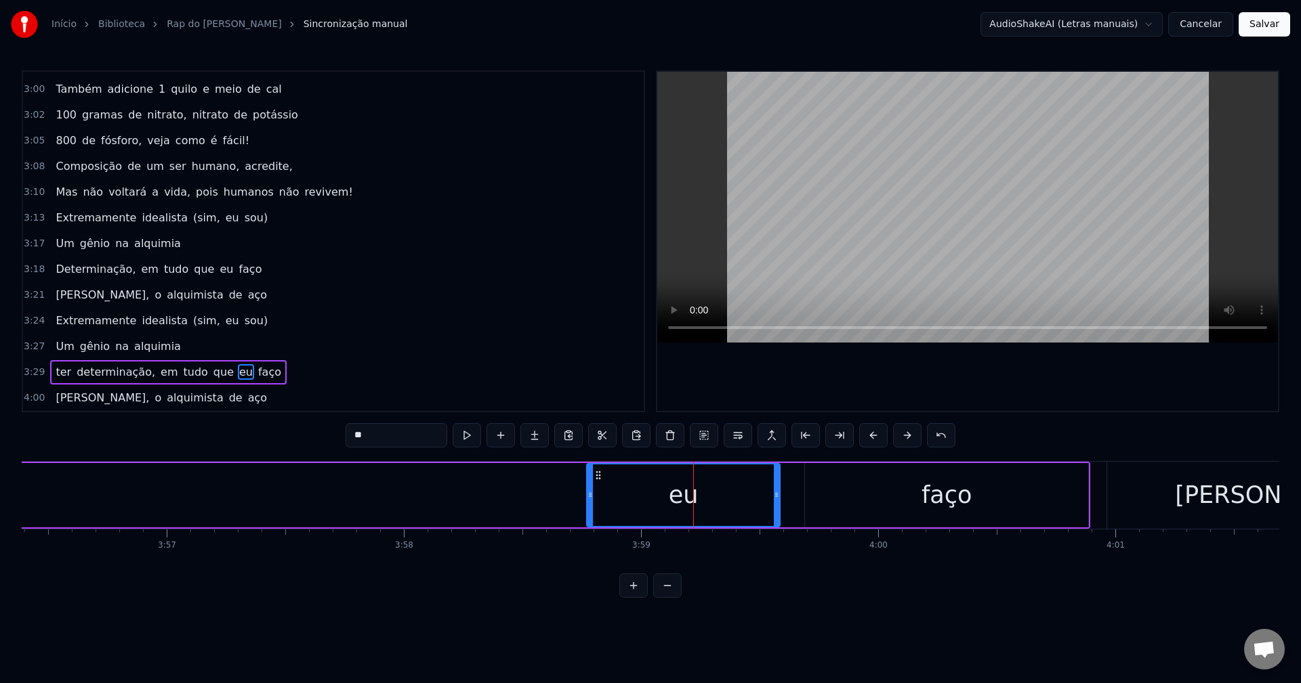
click at [664, 593] on button at bounding box center [667, 586] width 28 height 24
click at [667, 593] on button at bounding box center [667, 586] width 28 height 24
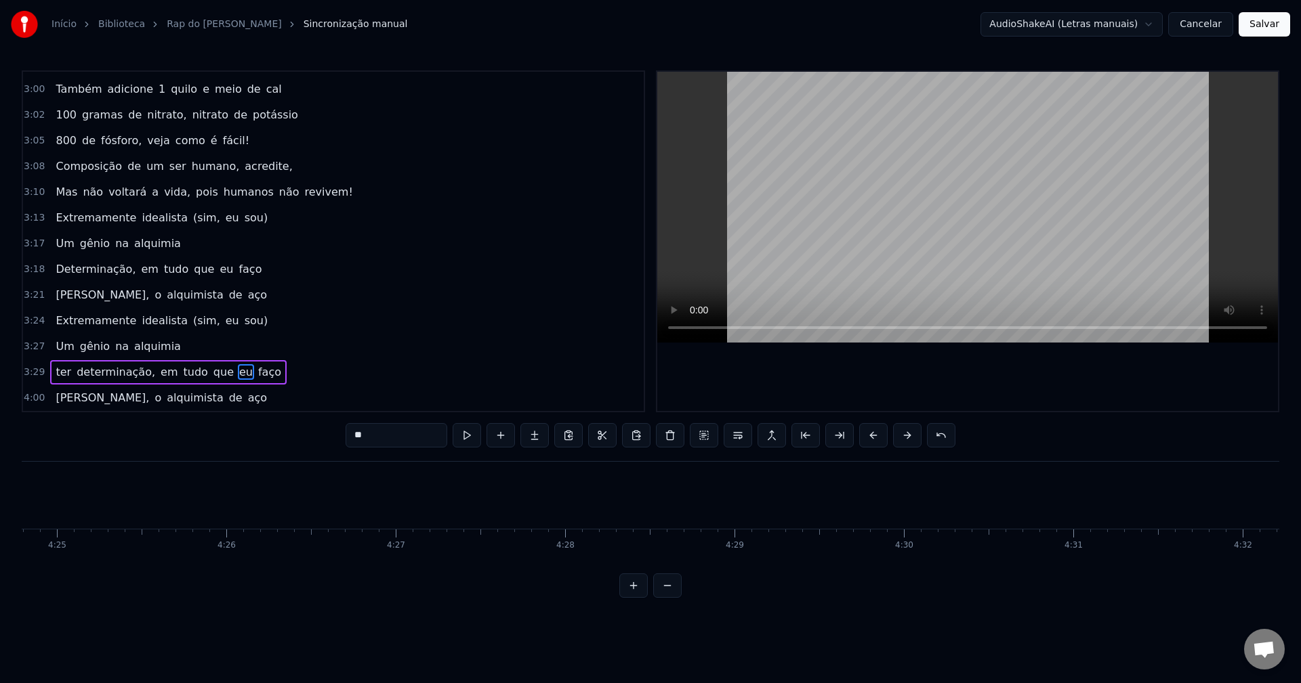
click at [668, 593] on button at bounding box center [667, 586] width 28 height 24
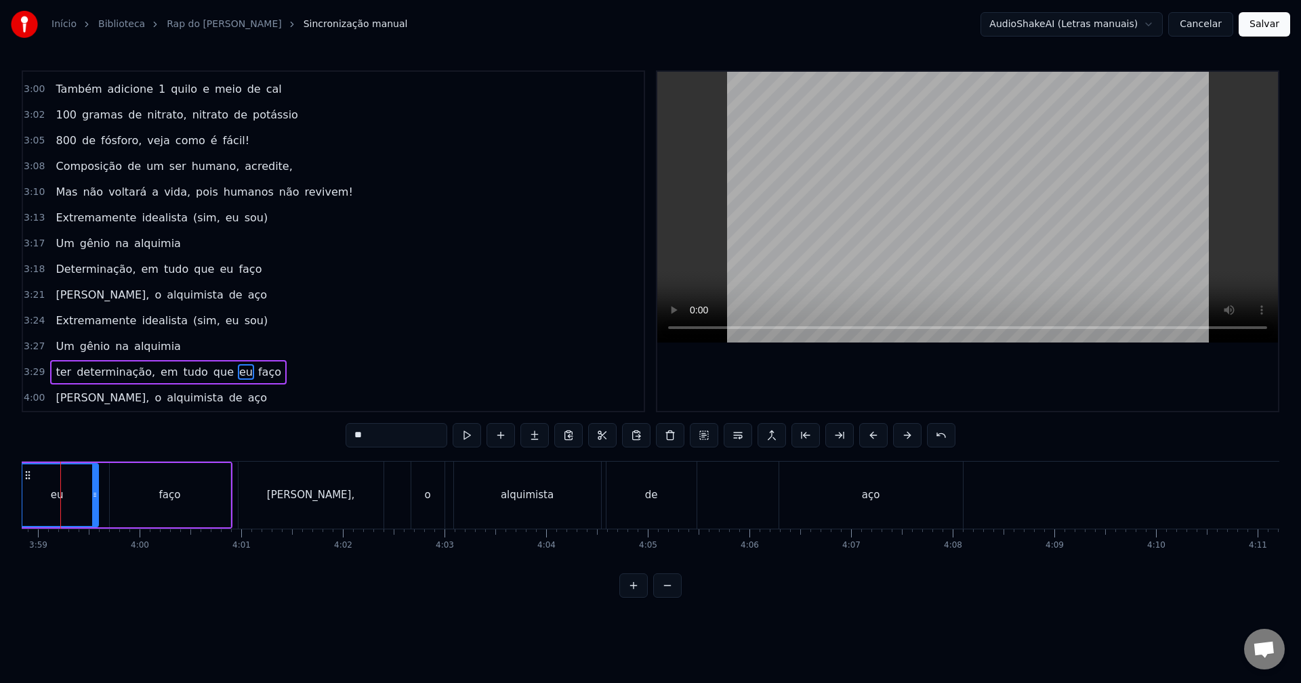
scroll to position [0, 24239]
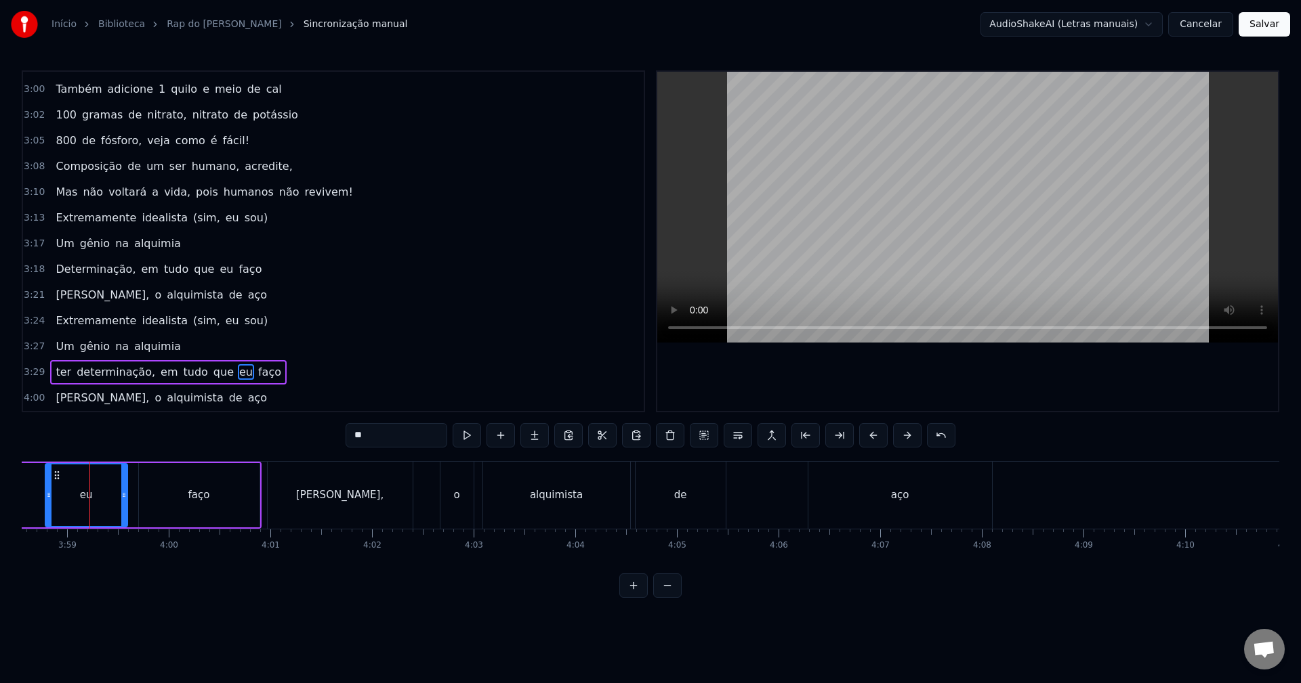
click at [662, 597] on button at bounding box center [667, 586] width 28 height 24
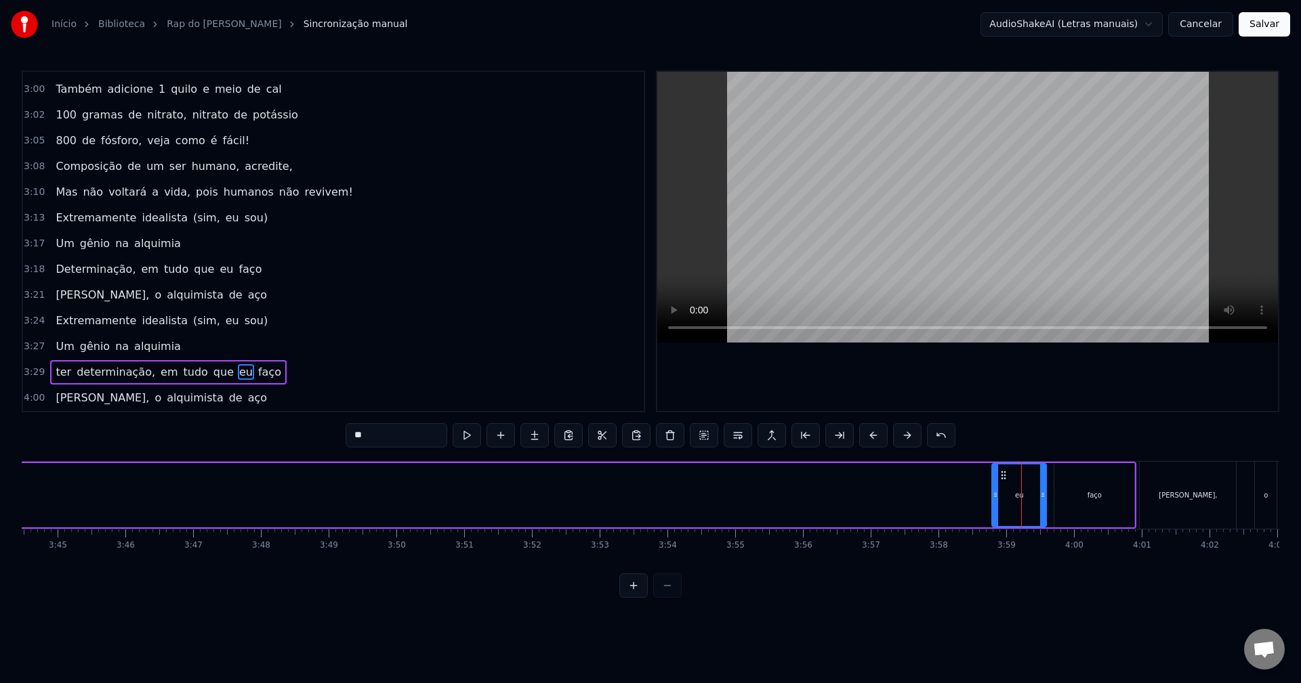
scroll to position [0, 15317]
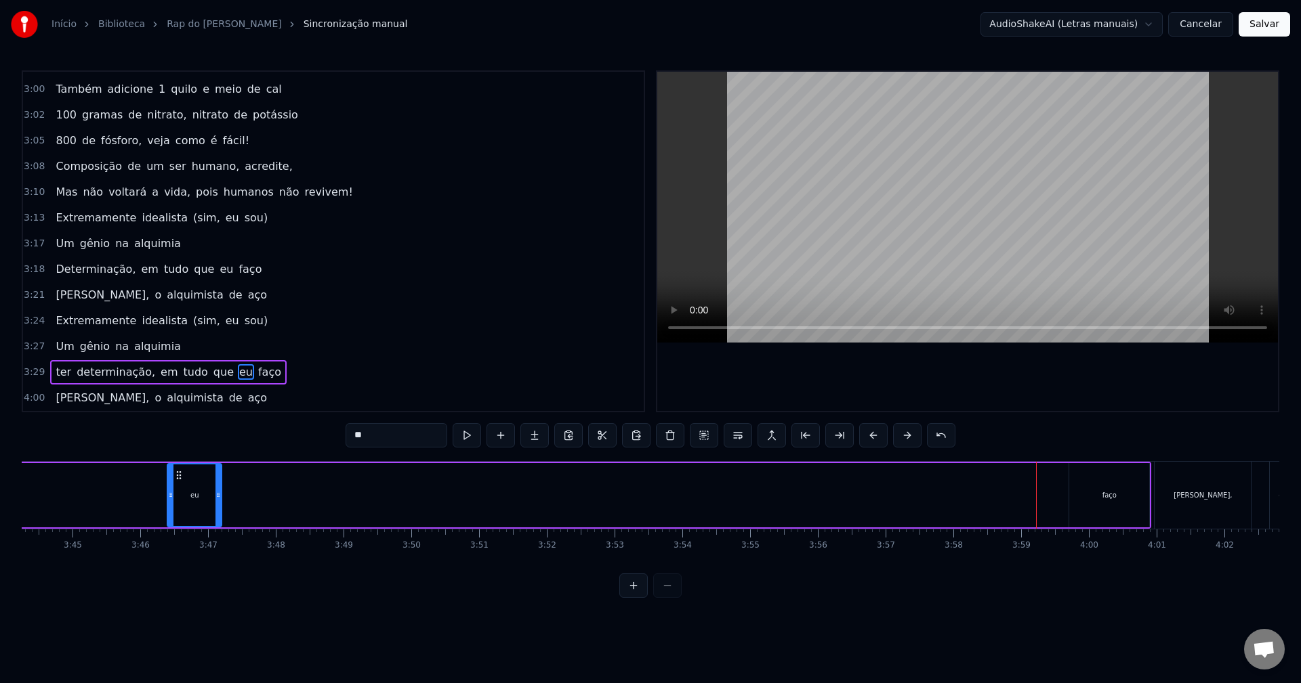
drag, startPoint x: 893, startPoint y: 476, endPoint x: 181, endPoint y: 455, distance: 712.9
click at [181, 455] on div "0:16 Nada se tem sem sacrifício 0:19 Pra ter algo é preciso 0:21 Dar algo em tr…" at bounding box center [650, 334] width 1257 height 528
click at [1132, 481] on div "faço" at bounding box center [1141, 495] width 80 height 64
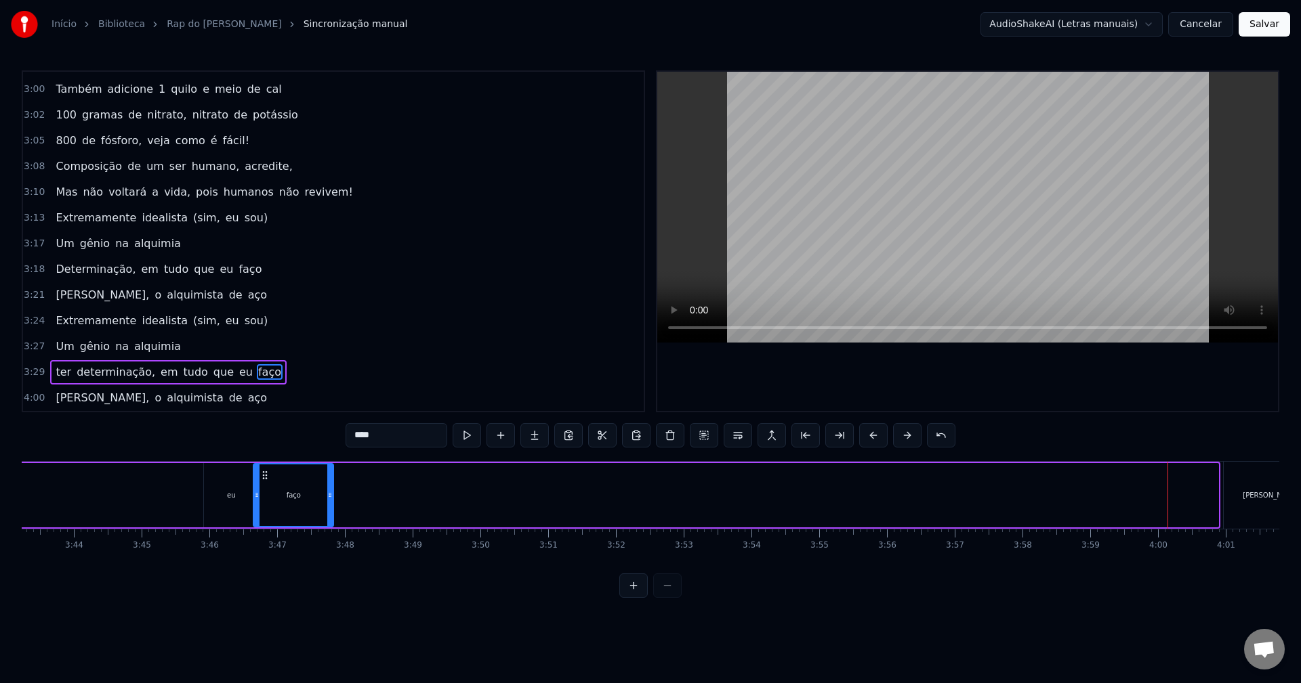
scroll to position [0, 15120]
drag, startPoint x: 1021, startPoint y: 476, endPoint x: 299, endPoint y: 452, distance: 722.5
click at [299, 452] on div "0:16 Nada se tem sem sacrifício 0:19 Pra ter algo é preciso 0:21 Dar algo em tr…" at bounding box center [650, 334] width 1257 height 528
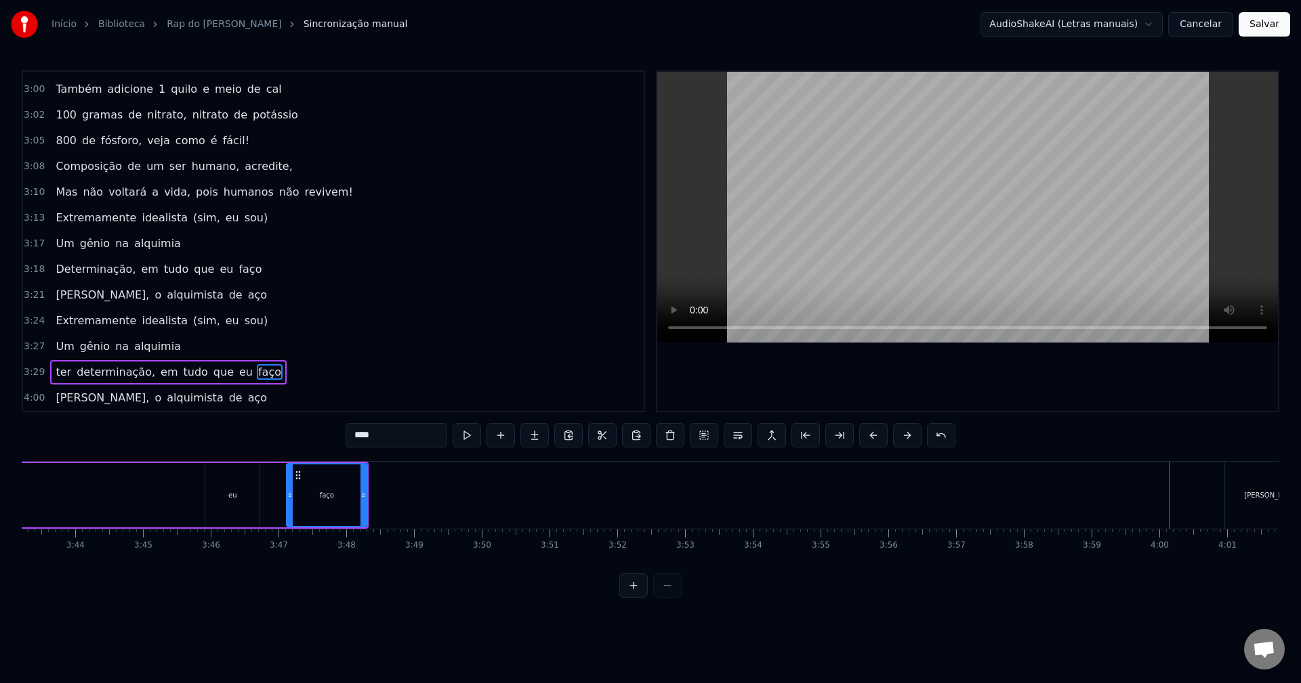
click at [1257, 494] on div "[PERSON_NAME]," at bounding box center [1273, 495] width 96 height 67
type input "*******"
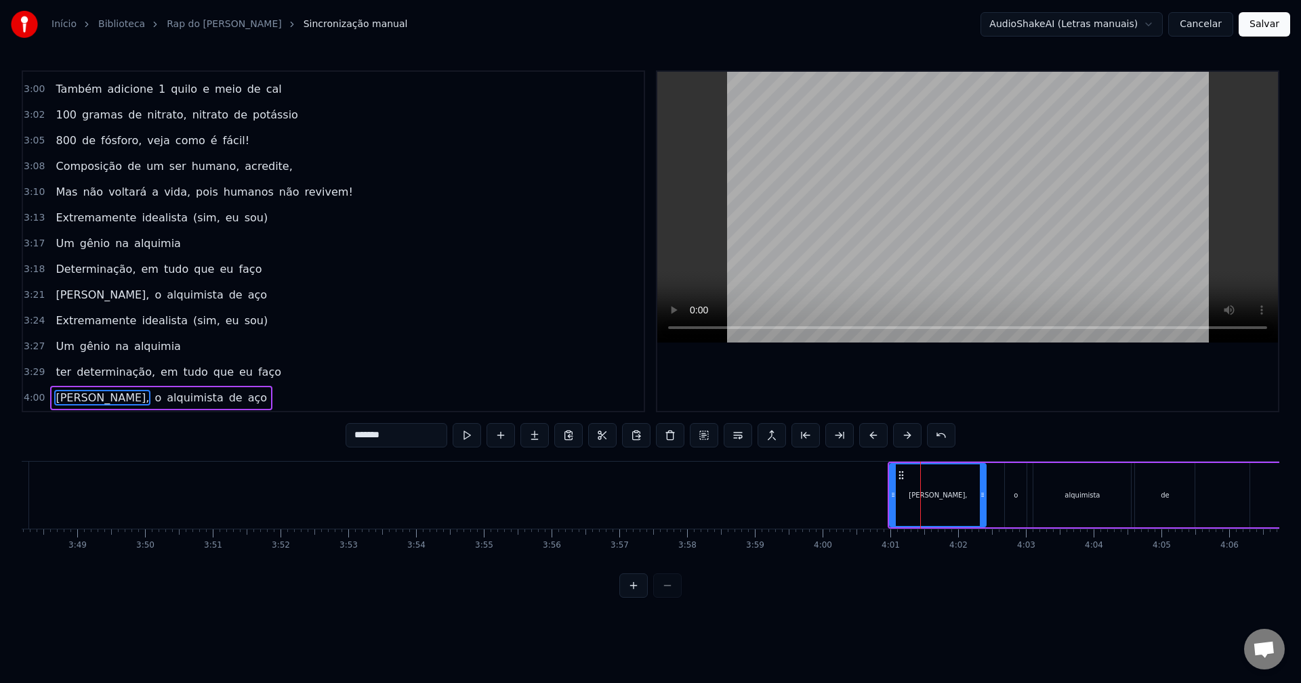
click at [1232, 478] on div "Edward, o alquimista de aço" at bounding box center [1130, 495] width 486 height 67
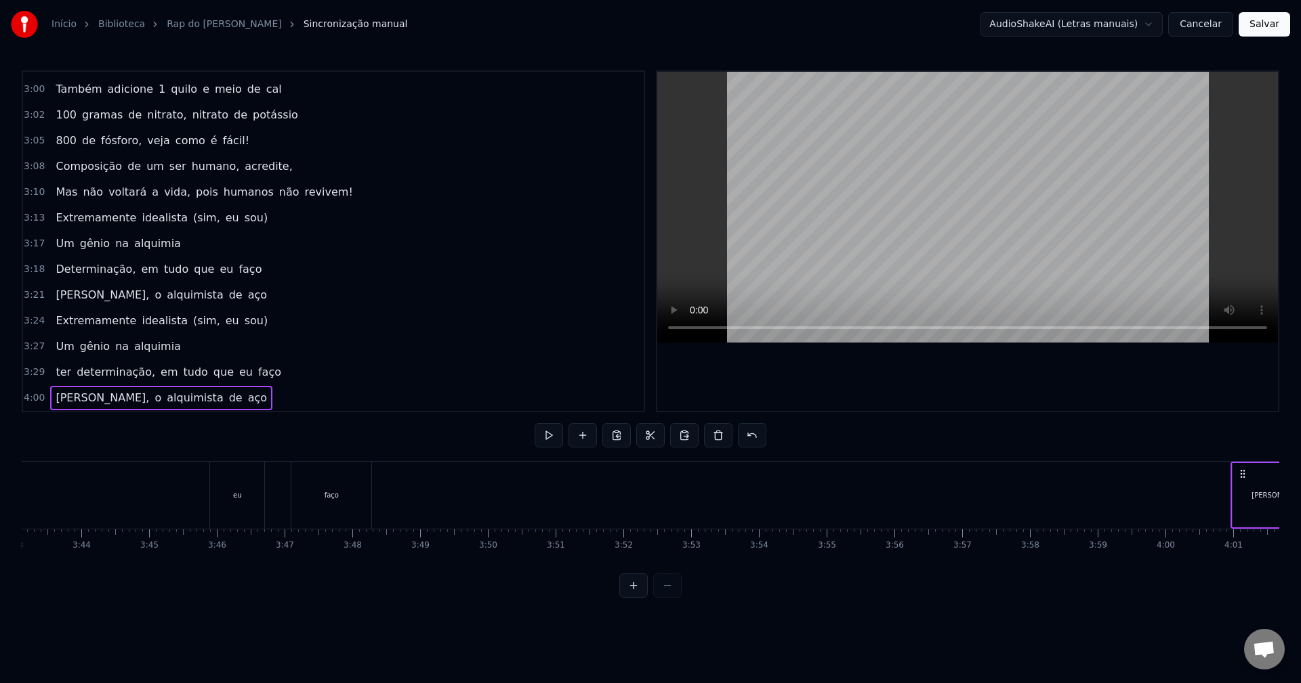
scroll to position [0, 15144]
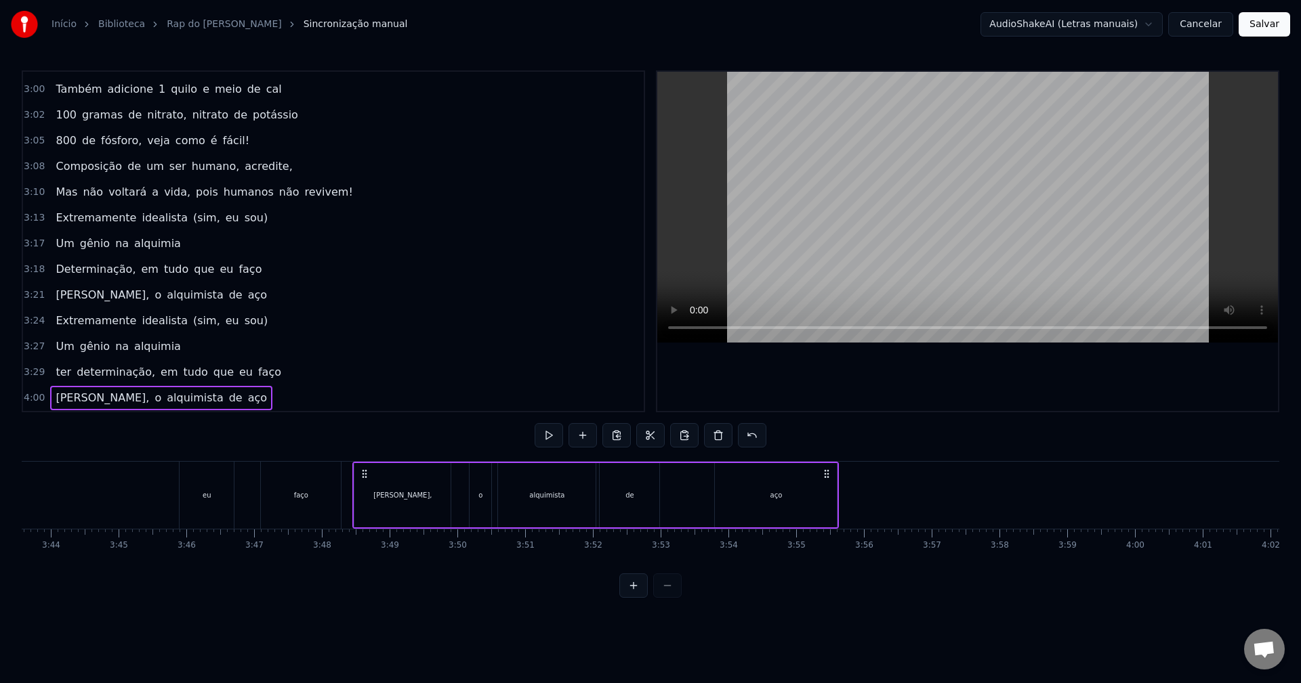
drag, startPoint x: 1211, startPoint y: 473, endPoint x: 364, endPoint y: 495, distance: 847.7
click at [364, 495] on div "Edward, o alquimista de aço" at bounding box center [595, 495] width 486 height 67
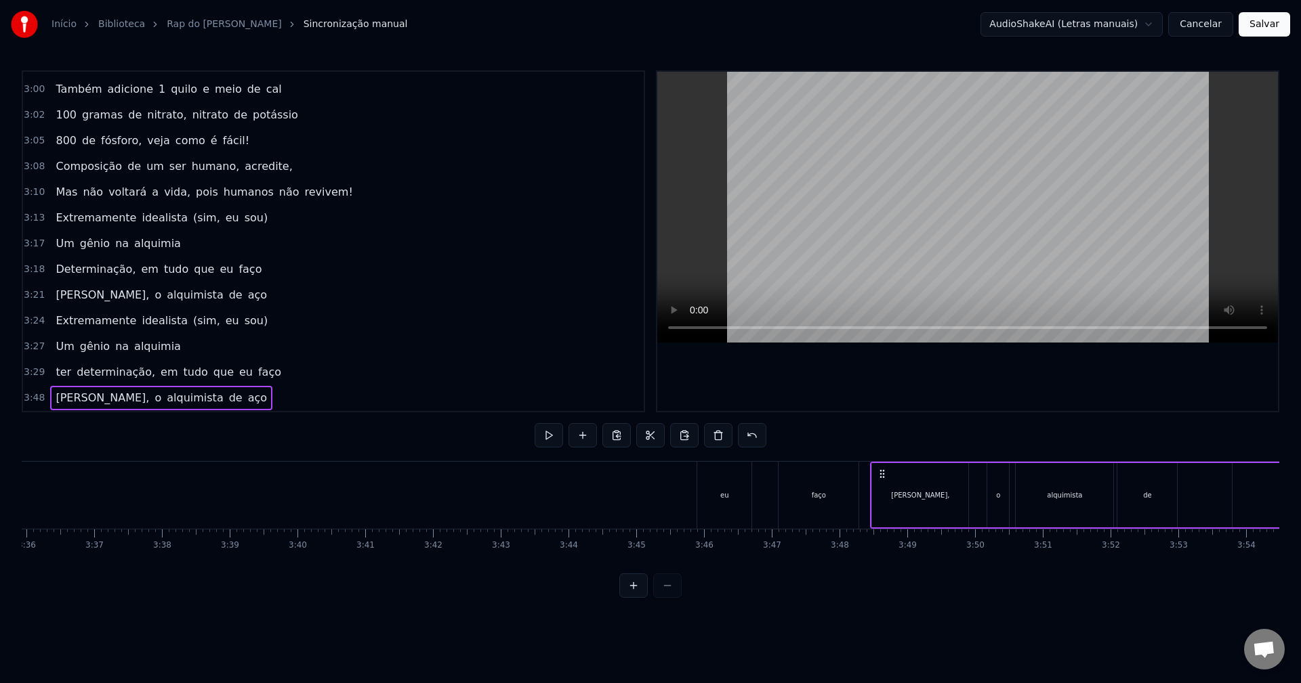
scroll to position [0, 14606]
click at [767, 497] on div "eu" at bounding box center [744, 495] width 54 height 67
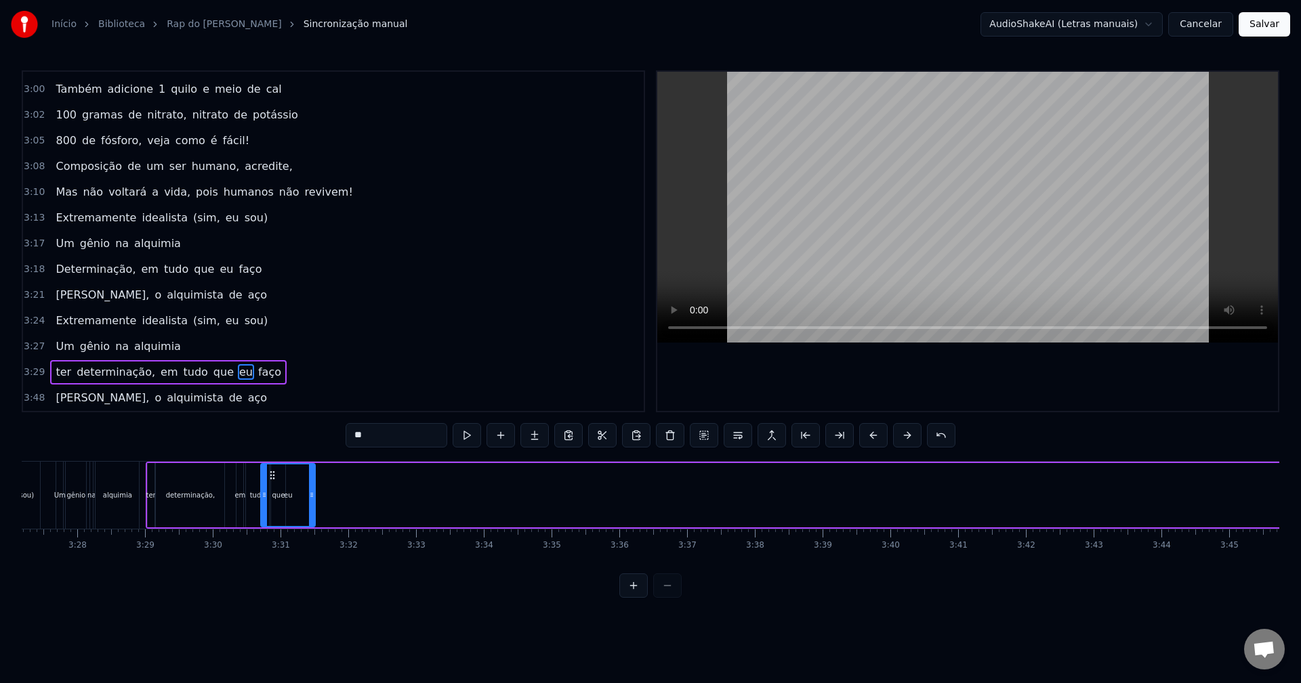
scroll to position [0, 14029]
drag, startPoint x: 727, startPoint y: 477, endPoint x: 302, endPoint y: 488, distance: 424.9
click at [302, 488] on div "eu" at bounding box center [321, 496] width 53 height 62
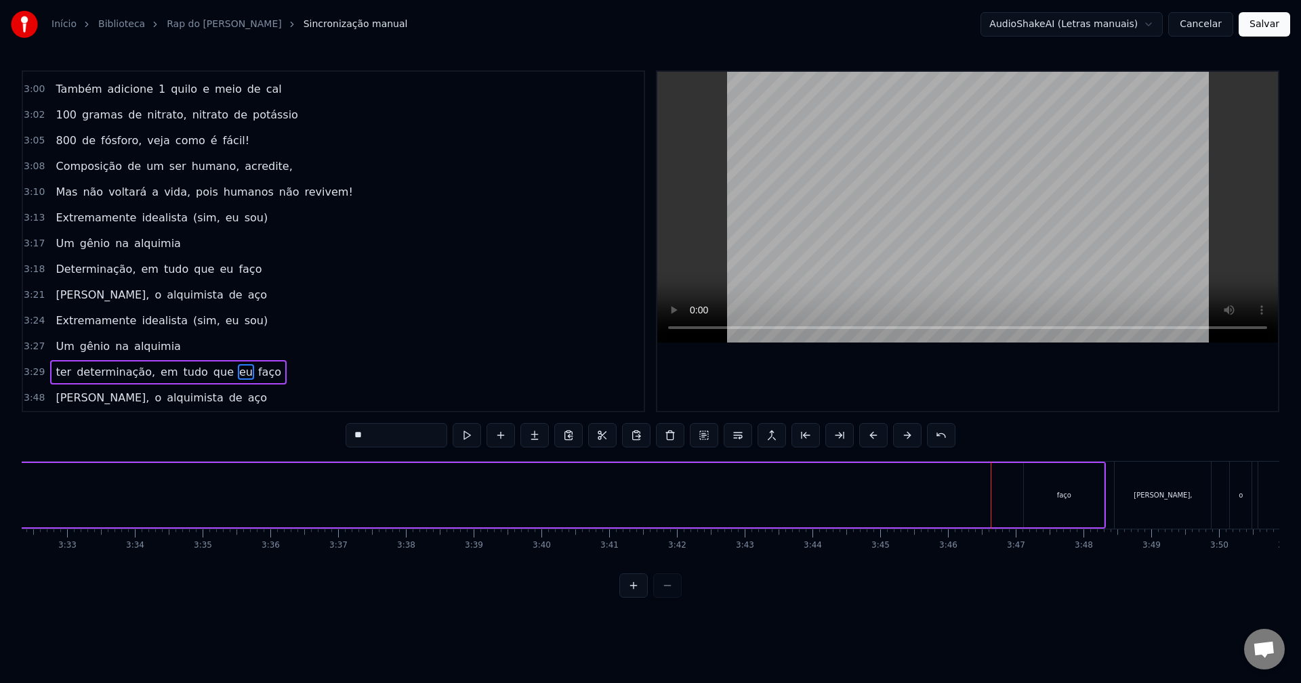
scroll to position [0, 14495]
click at [941, 476] on div "faço" at bounding box center [952, 495] width 80 height 64
type input "****"
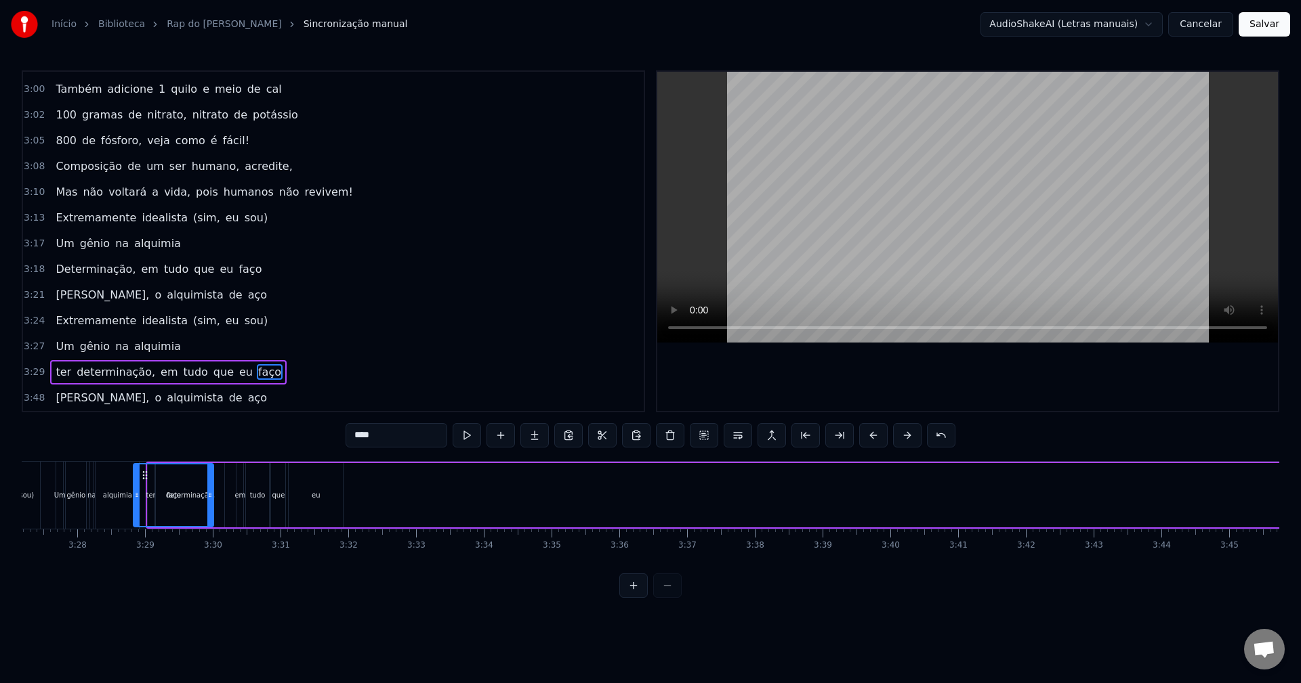
scroll to position [0, 14027]
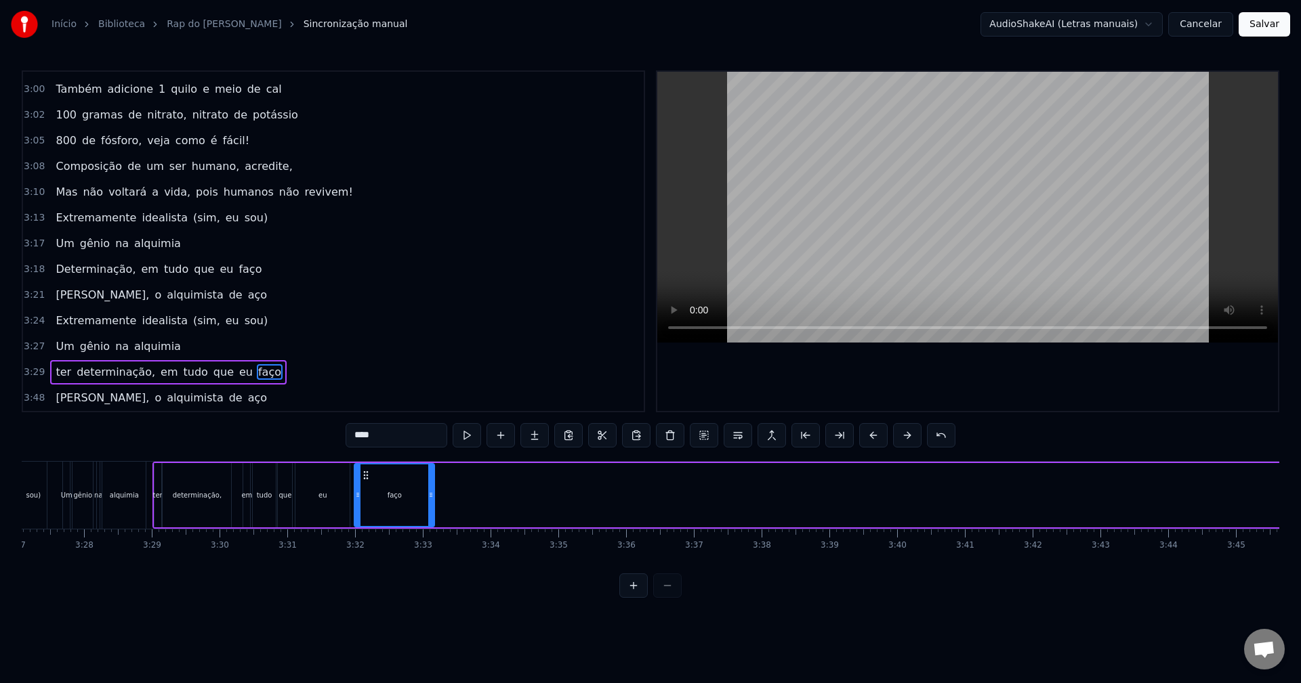
drag, startPoint x: 921, startPoint y: 476, endPoint x: 364, endPoint y: 489, distance: 557.7
click at [364, 489] on div "faço" at bounding box center [394, 496] width 79 height 62
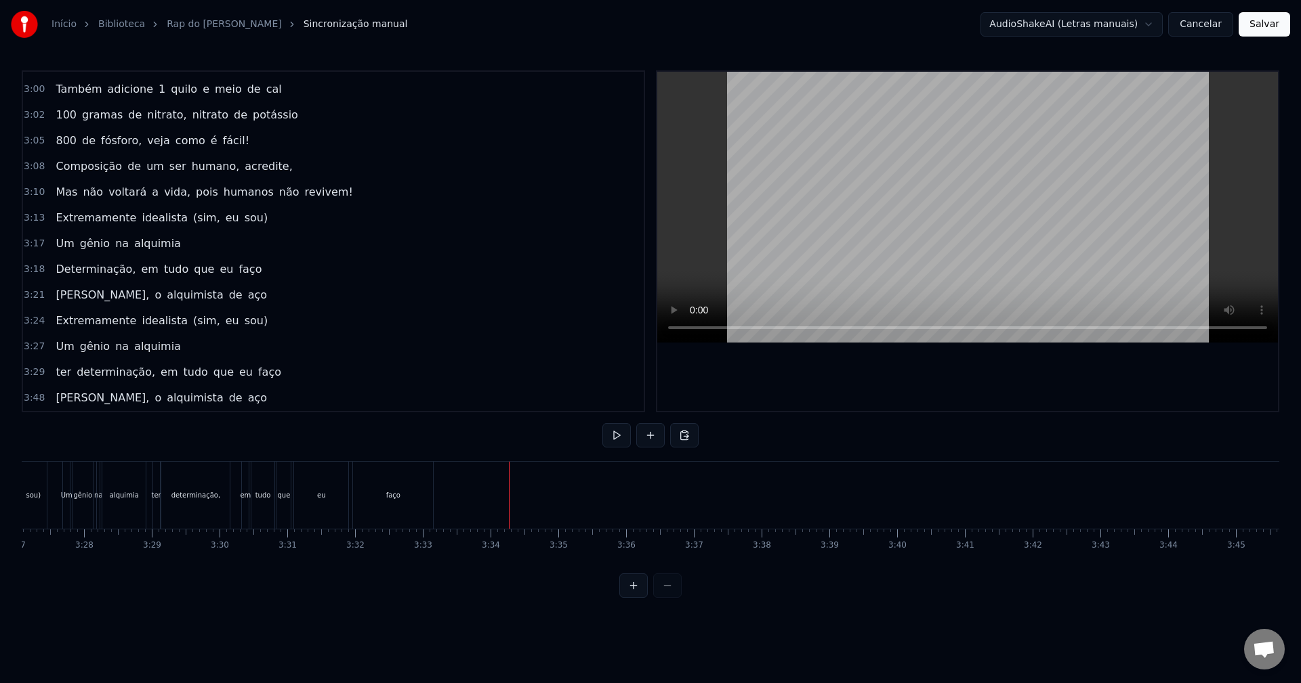
click at [272, 477] on div "tudo" at bounding box center [262, 495] width 22 height 67
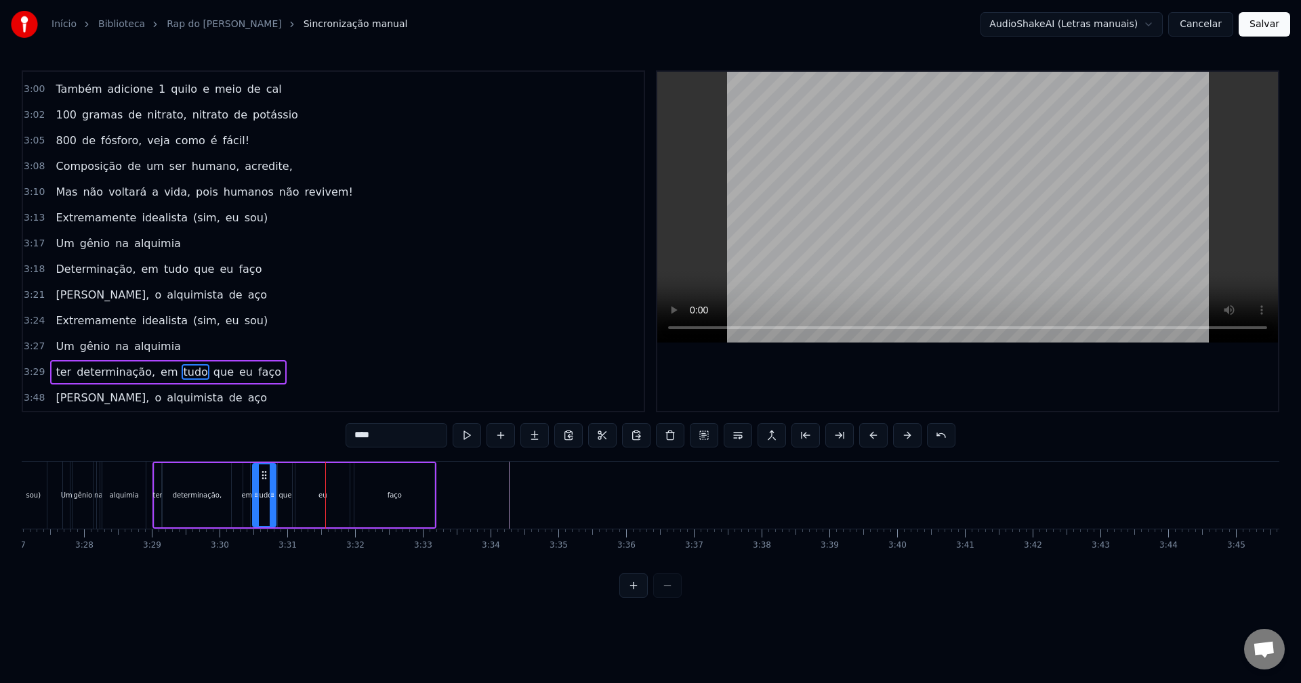
click at [630, 596] on button at bounding box center [633, 586] width 28 height 24
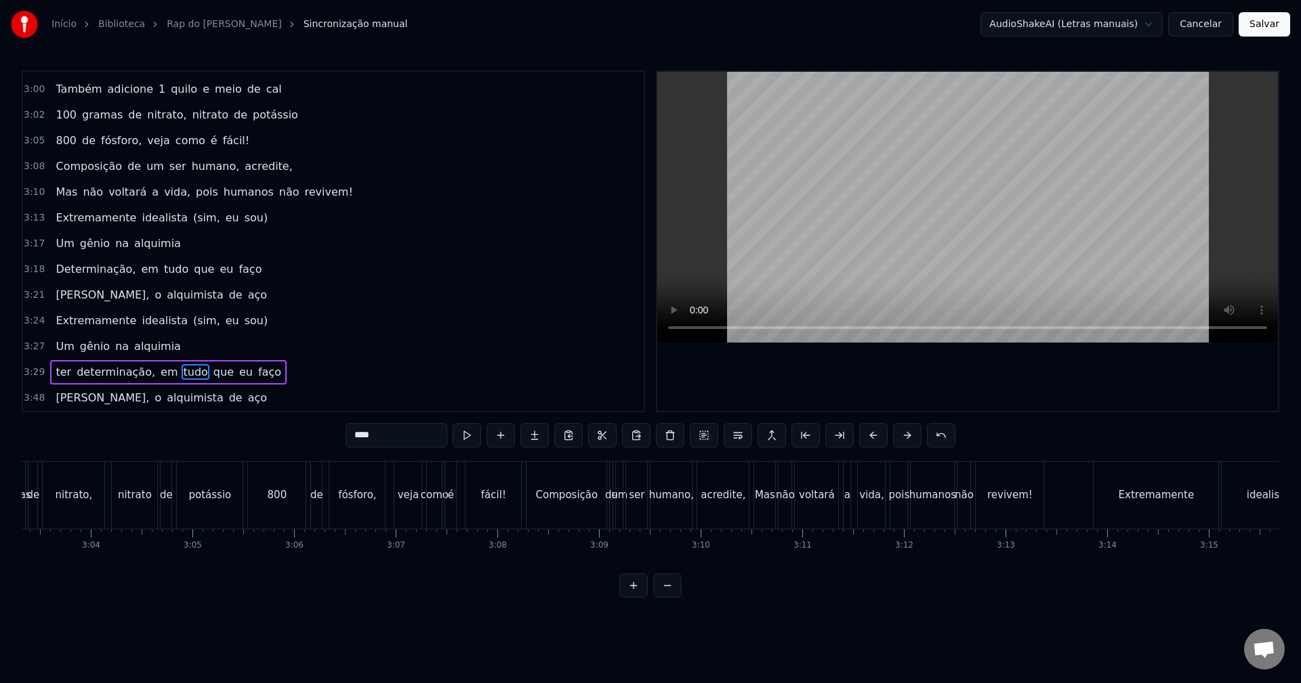
click at [630, 596] on button at bounding box center [633, 586] width 28 height 24
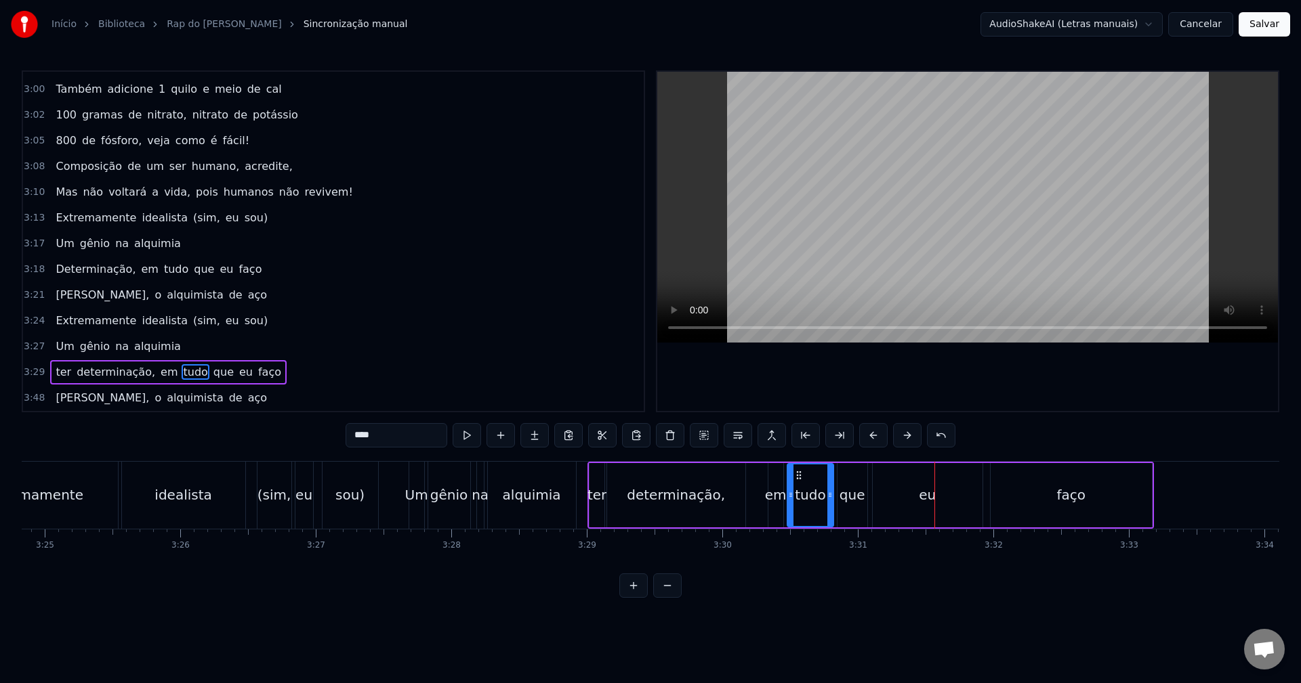
scroll to position [0, 27689]
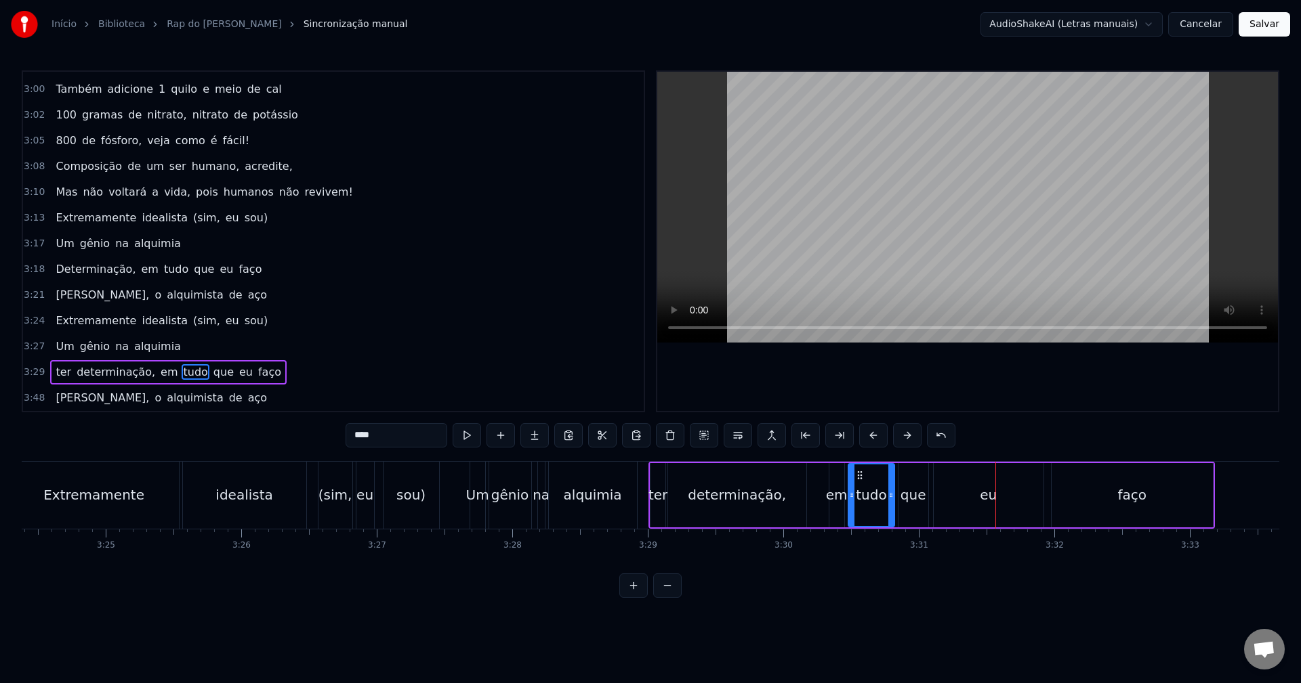
click at [799, 497] on div "determinação," at bounding box center [737, 495] width 138 height 64
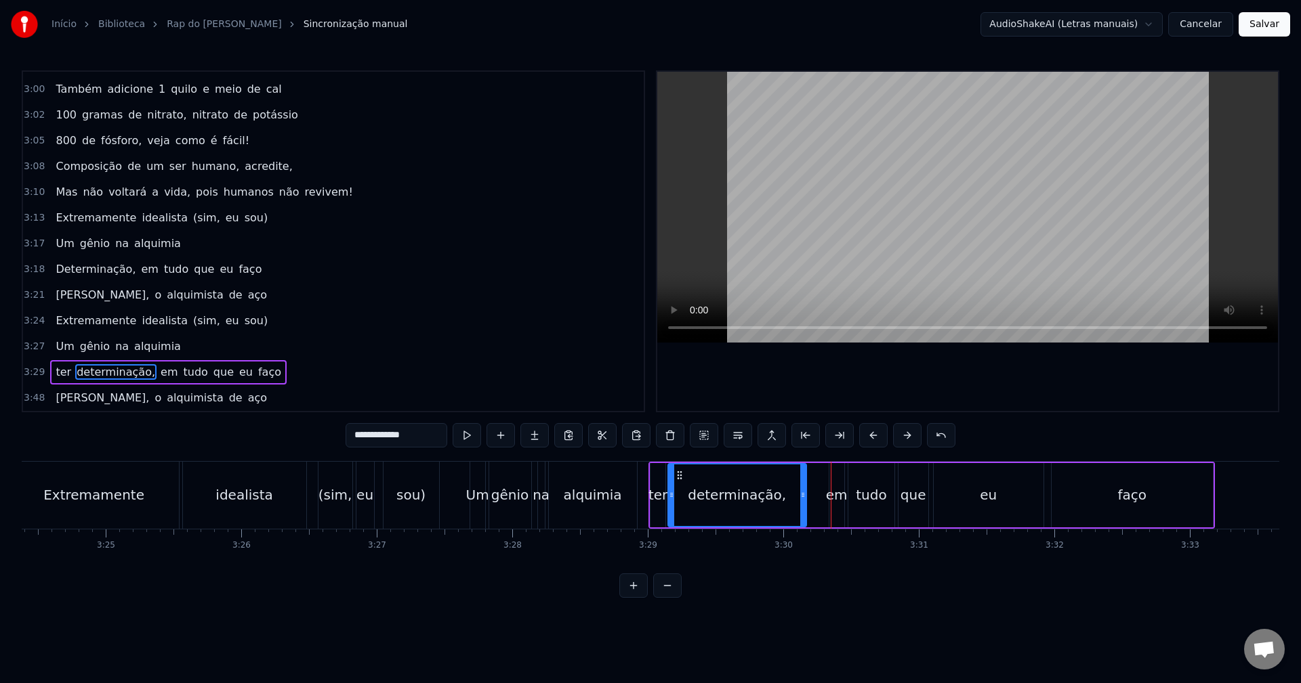
click at [836, 500] on div "em" at bounding box center [837, 495] width 22 height 20
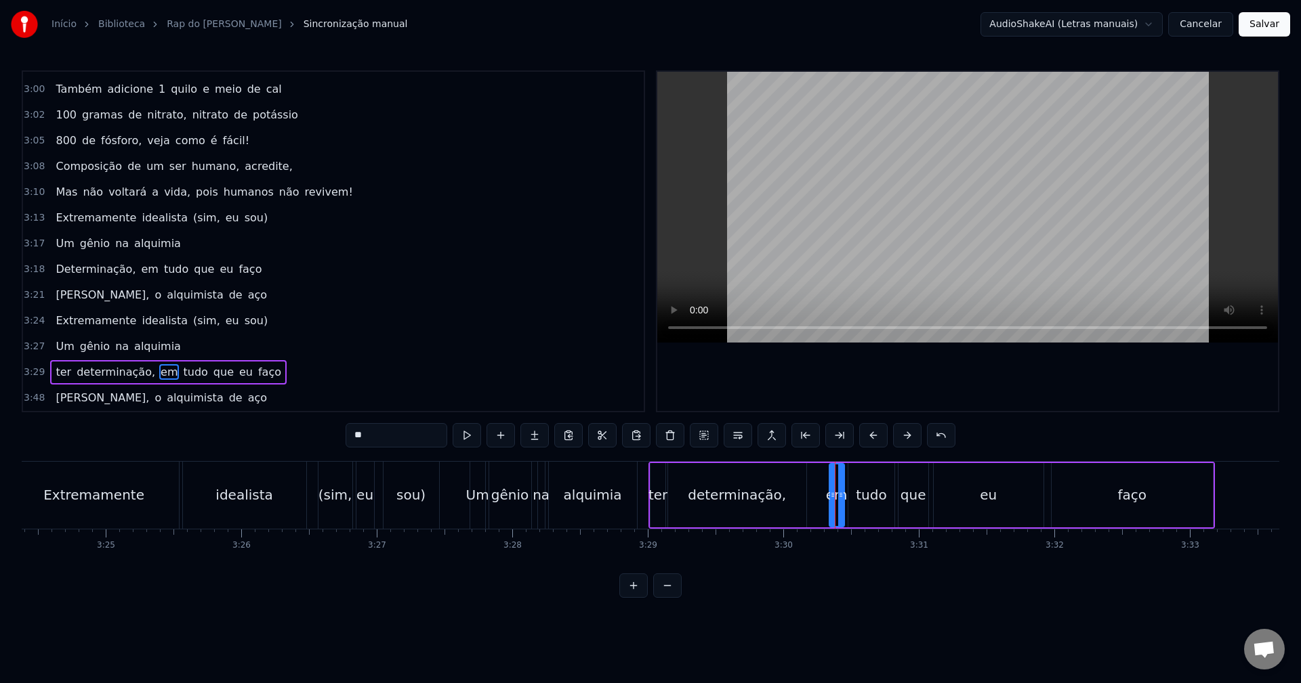
click at [636, 598] on button at bounding box center [633, 586] width 28 height 24
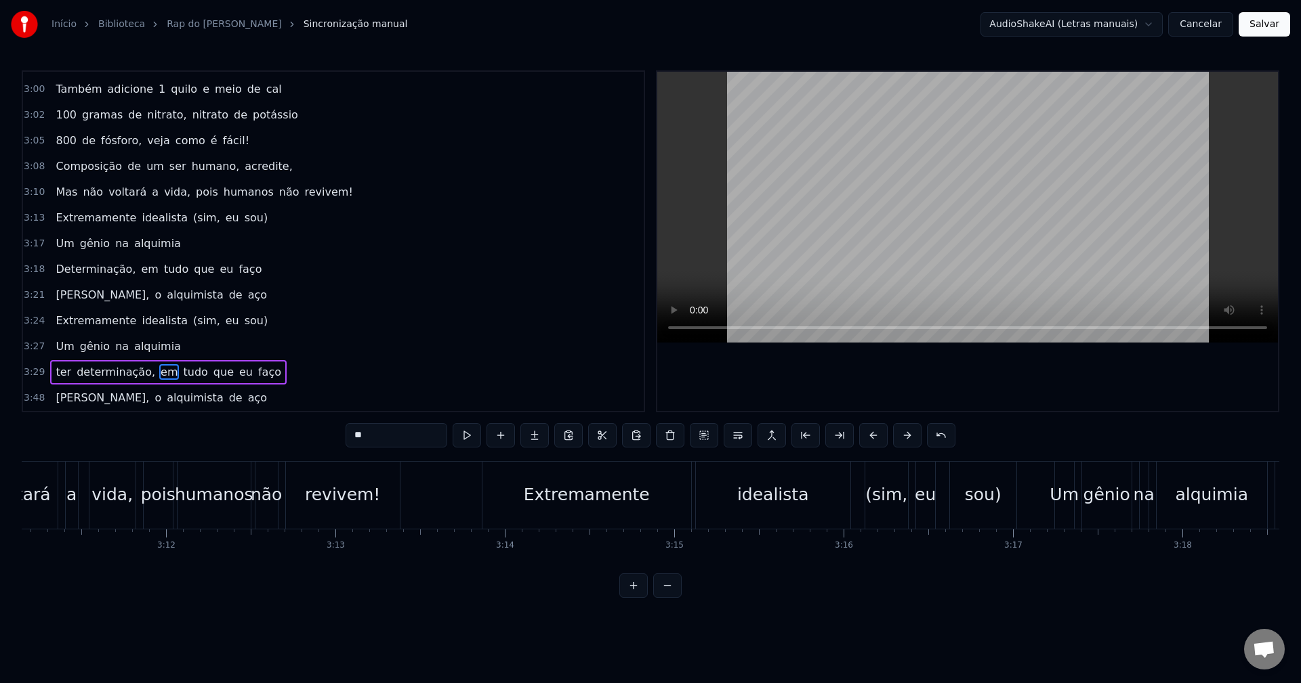
click at [636, 598] on button at bounding box center [633, 586] width 28 height 24
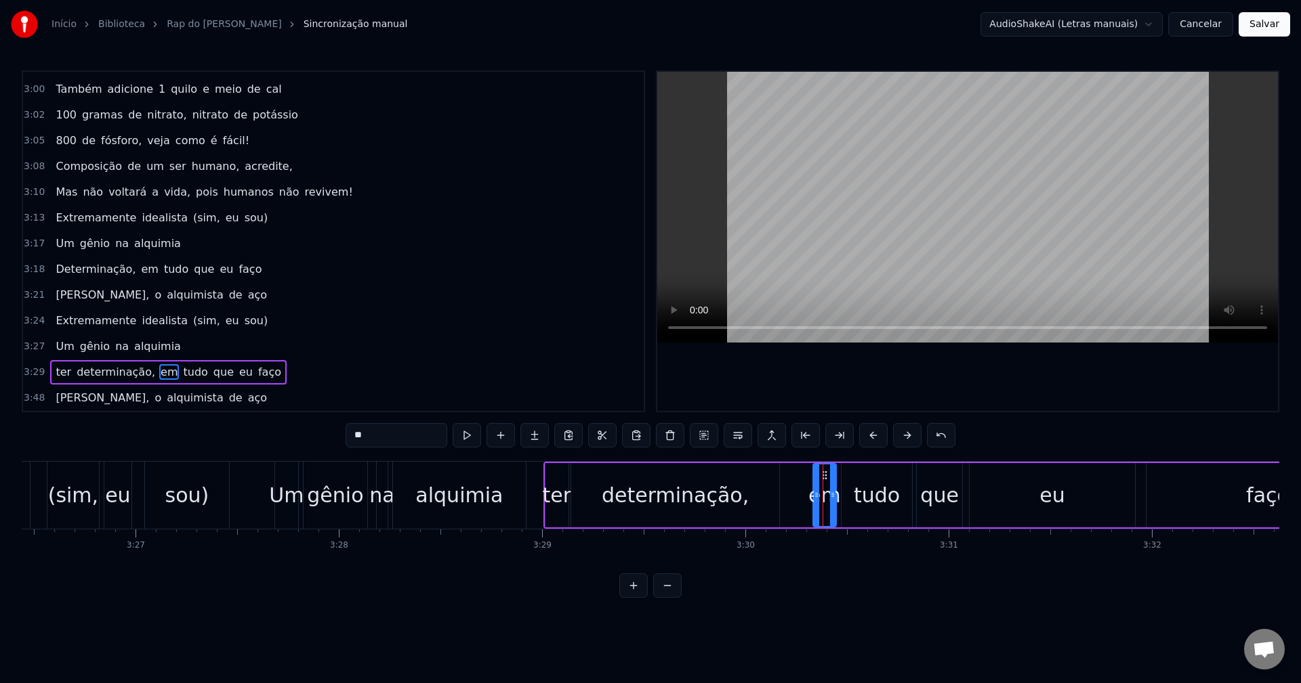
scroll to position [0, 41891]
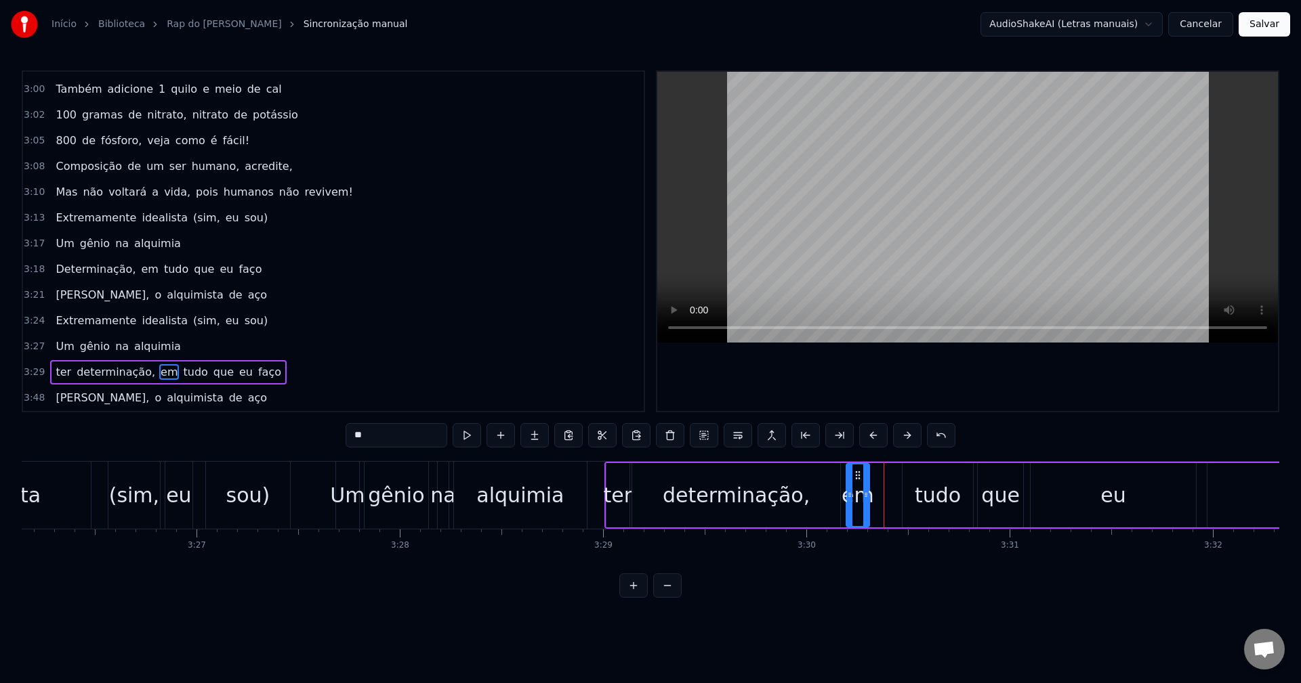
drag, startPoint x: 883, startPoint y: 475, endPoint x: 859, endPoint y: 475, distance: 24.4
click at [859, 475] on circle at bounding box center [858, 475] width 1 height 1
click at [677, 473] on div "determinação," at bounding box center [736, 495] width 208 height 64
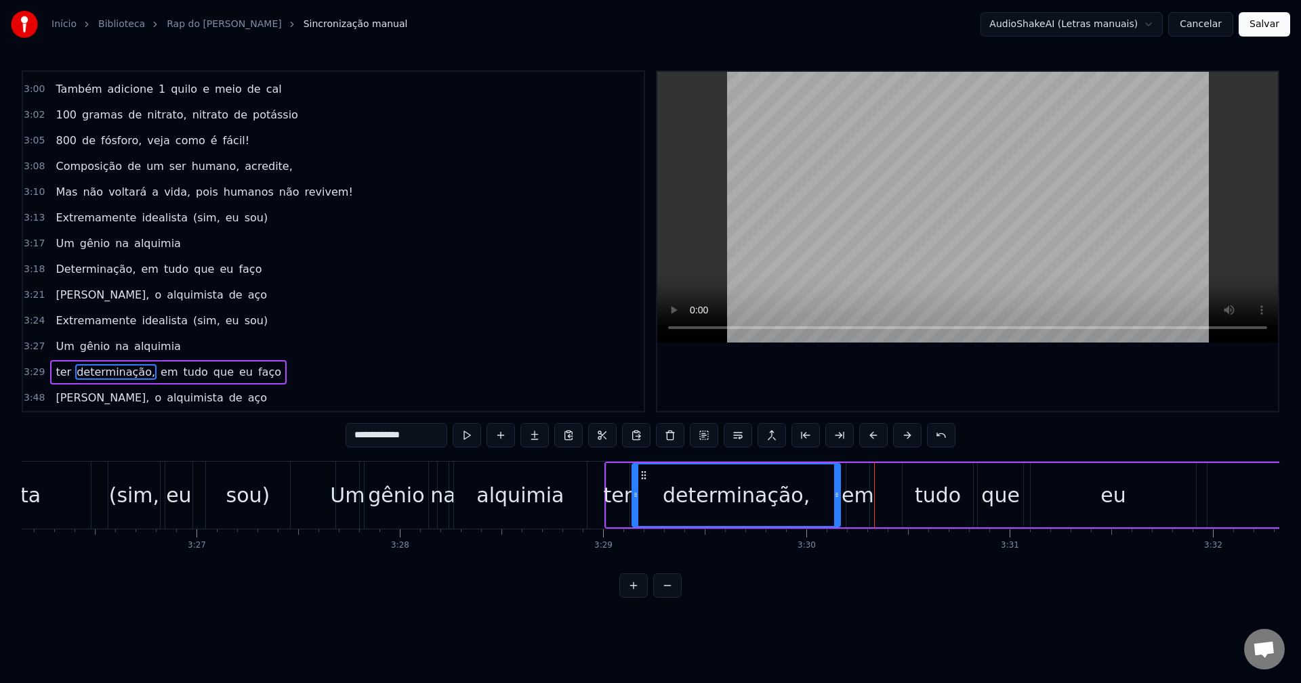
click at [929, 492] on div "tudo" at bounding box center [937, 495] width 46 height 30
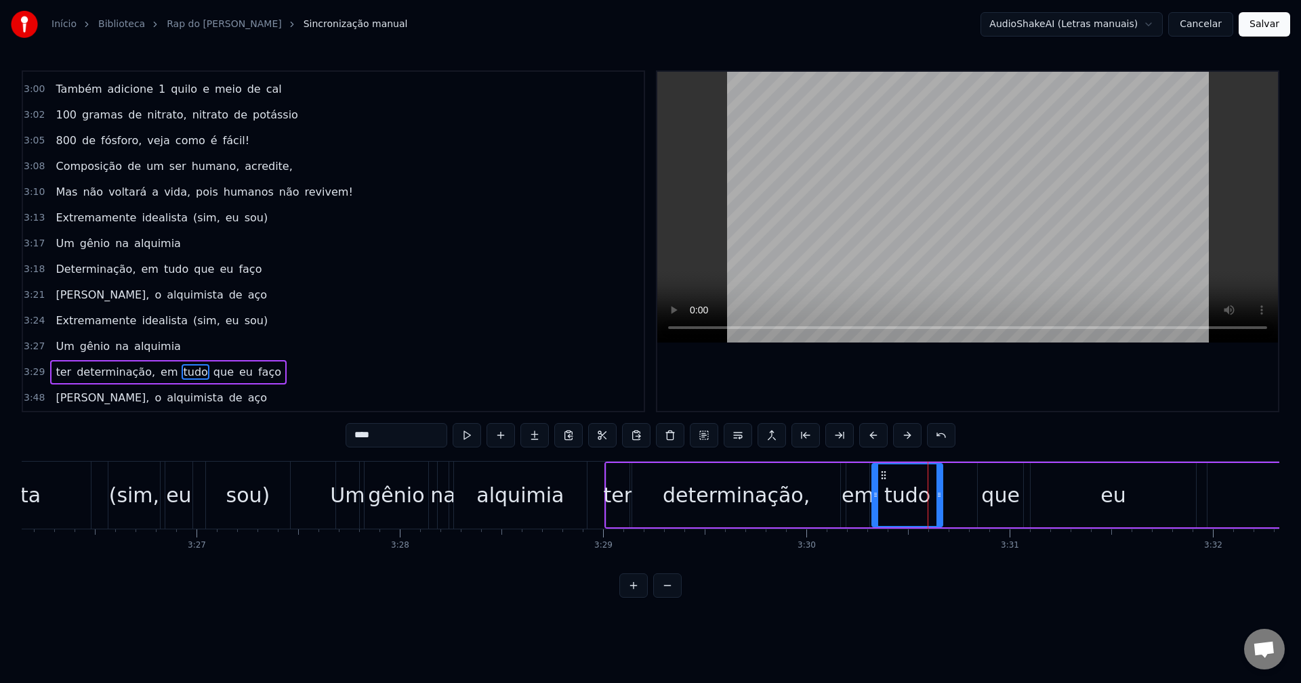
drag, startPoint x: 913, startPoint y: 474, endPoint x: 883, endPoint y: 475, distance: 30.5
click at [883, 475] on icon at bounding box center [883, 475] width 11 height 11
click at [998, 502] on div "que" at bounding box center [1000, 495] width 39 height 30
drag, startPoint x: 987, startPoint y: 472, endPoint x: 956, endPoint y: 473, distance: 31.2
click at [956, 473] on icon at bounding box center [957, 475] width 11 height 11
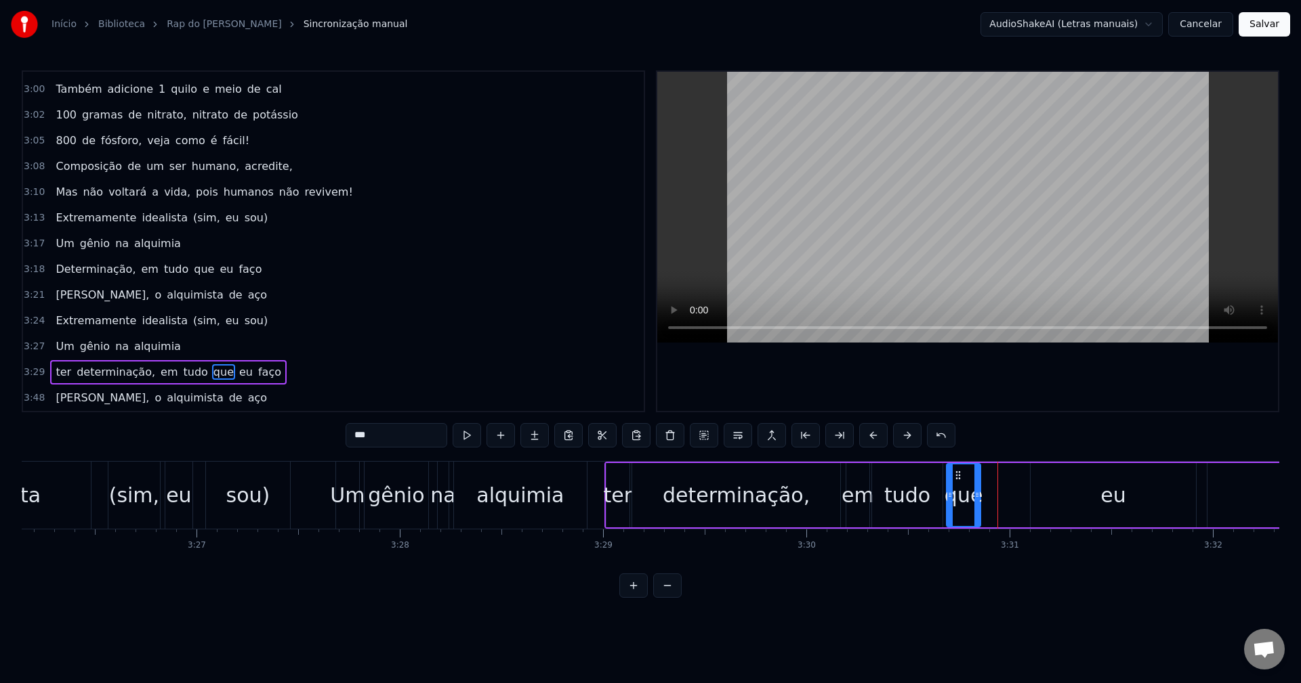
drag, startPoint x: 987, startPoint y: 499, endPoint x: 975, endPoint y: 498, distance: 11.5
click at [975, 498] on icon at bounding box center [976, 495] width 5 height 11
click at [848, 493] on div "em" at bounding box center [857, 495] width 33 height 30
click at [1042, 493] on div "eu" at bounding box center [1112, 495] width 165 height 64
type input "**"
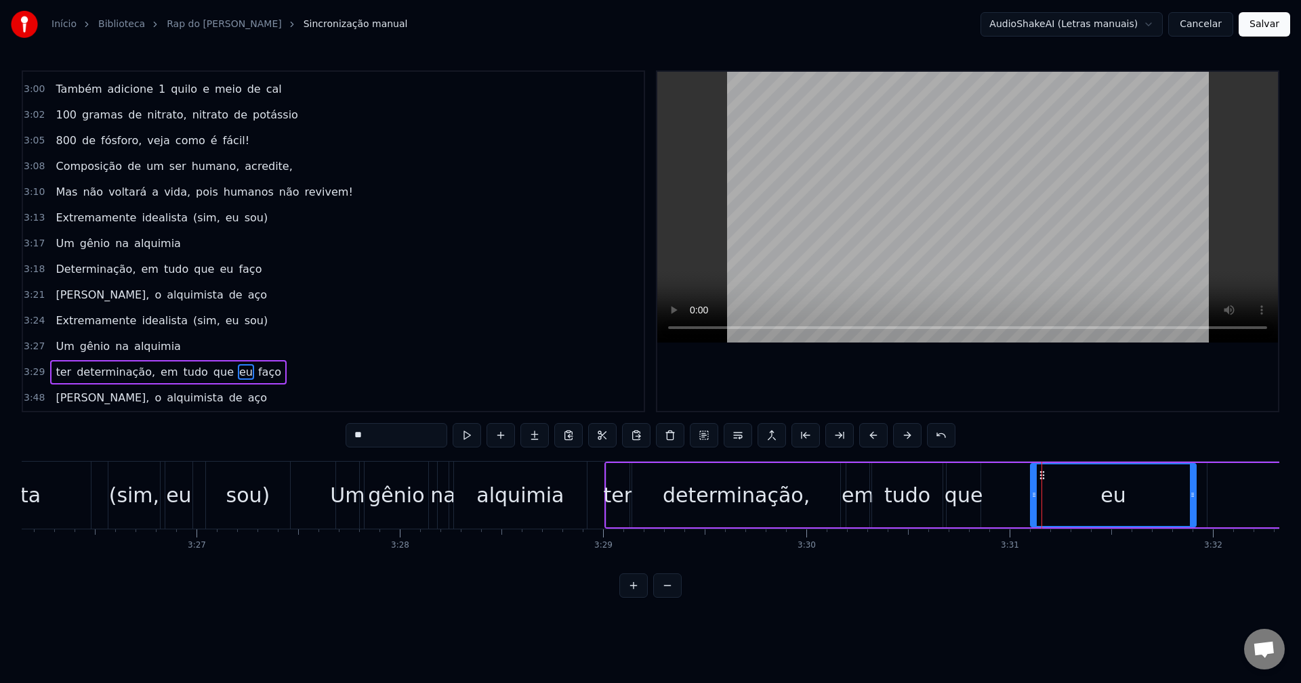
drag, startPoint x: 1041, startPoint y: 474, endPoint x: 1009, endPoint y: 476, distance: 32.6
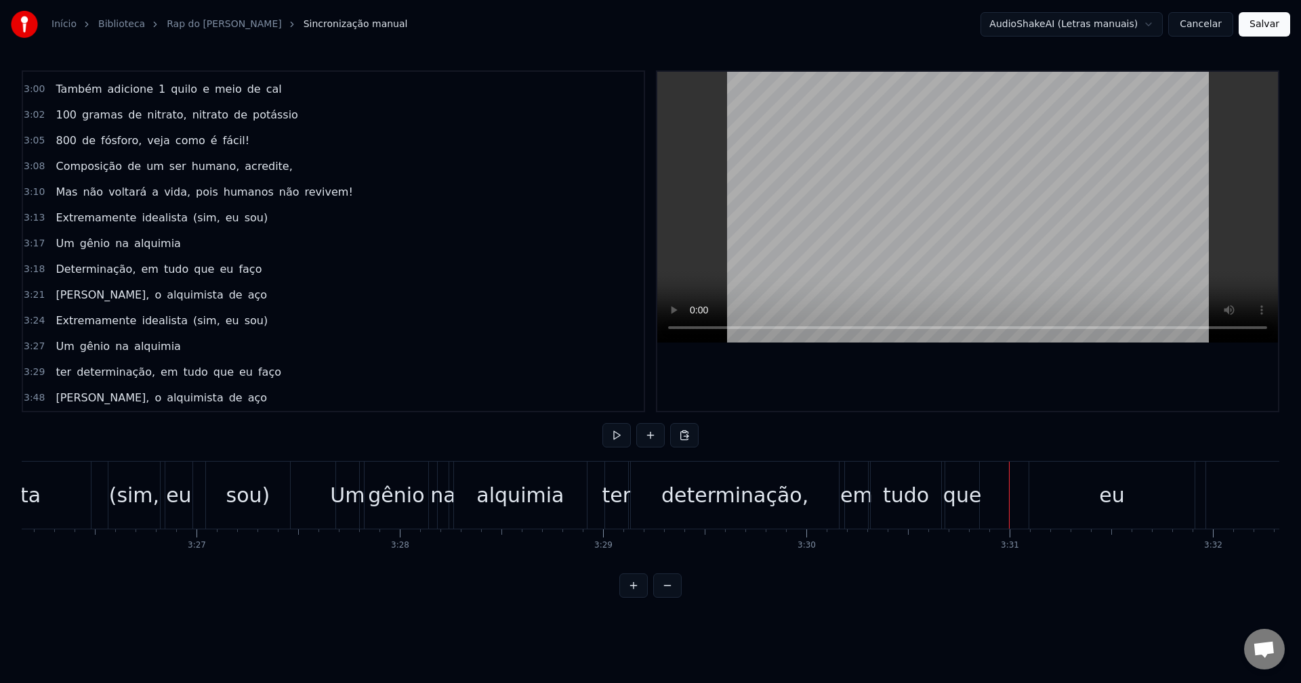
click at [1039, 474] on div "eu" at bounding box center [1111, 495] width 165 height 67
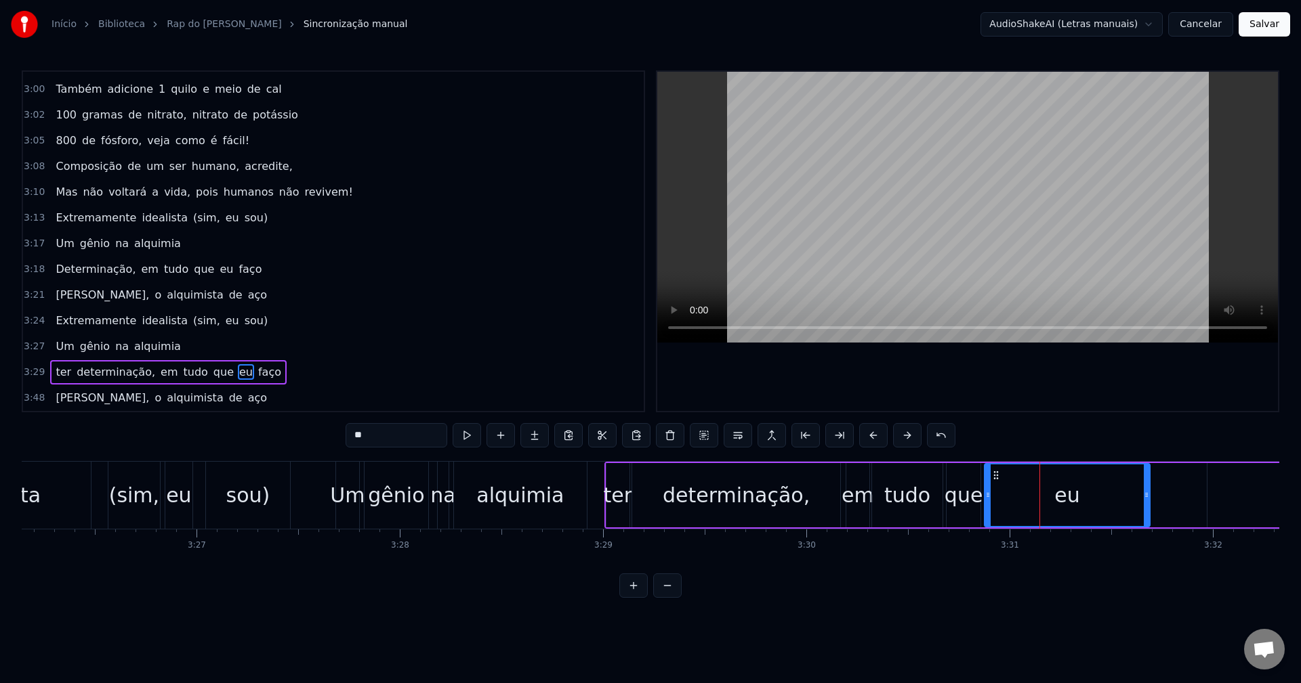
drag, startPoint x: 1040, startPoint y: 477, endPoint x: 994, endPoint y: 480, distance: 46.2
click at [994, 480] on icon at bounding box center [995, 475] width 11 height 11
drag, startPoint x: 1145, startPoint y: 498, endPoint x: 1025, endPoint y: 505, distance: 120.1
click at [1025, 505] on div at bounding box center [1026, 496] width 5 height 62
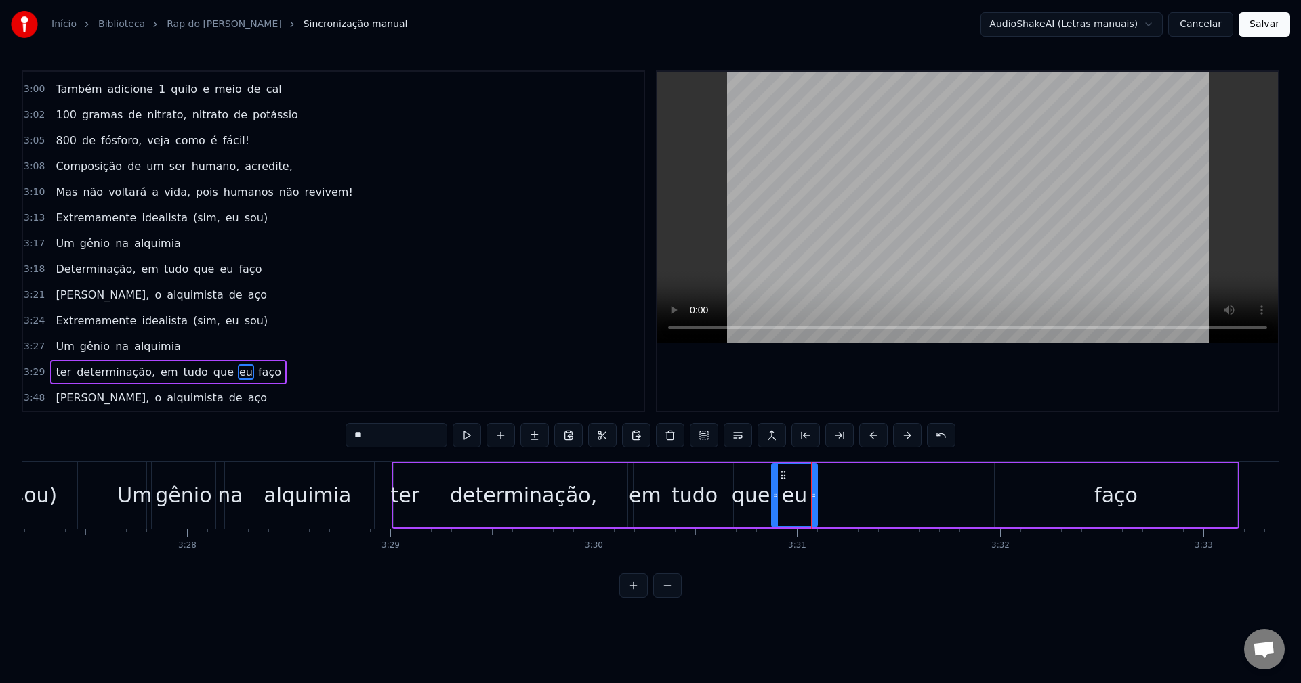
scroll to position [0, 42226]
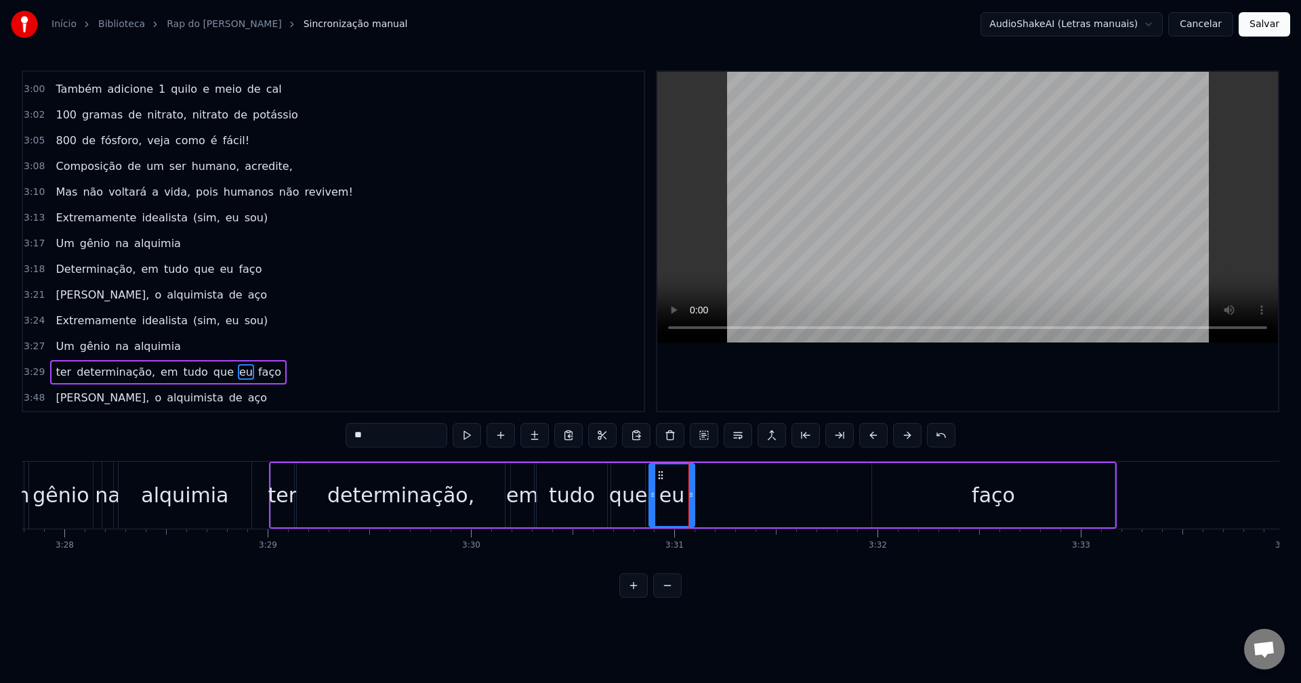
click at [1051, 500] on div "faço" at bounding box center [993, 495] width 243 height 64
type input "****"
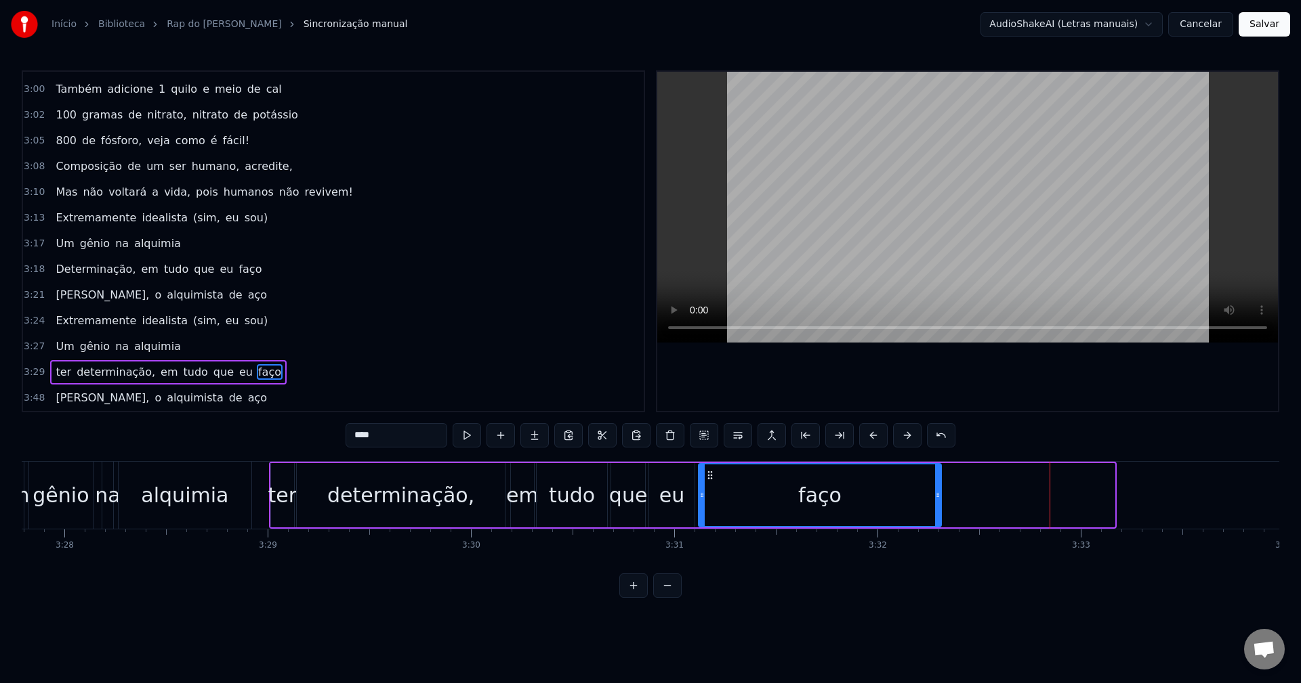
drag, startPoint x: 885, startPoint y: 474, endPoint x: 711, endPoint y: 487, distance: 173.9
click at [711, 487] on div "faço" at bounding box center [819, 496] width 241 height 62
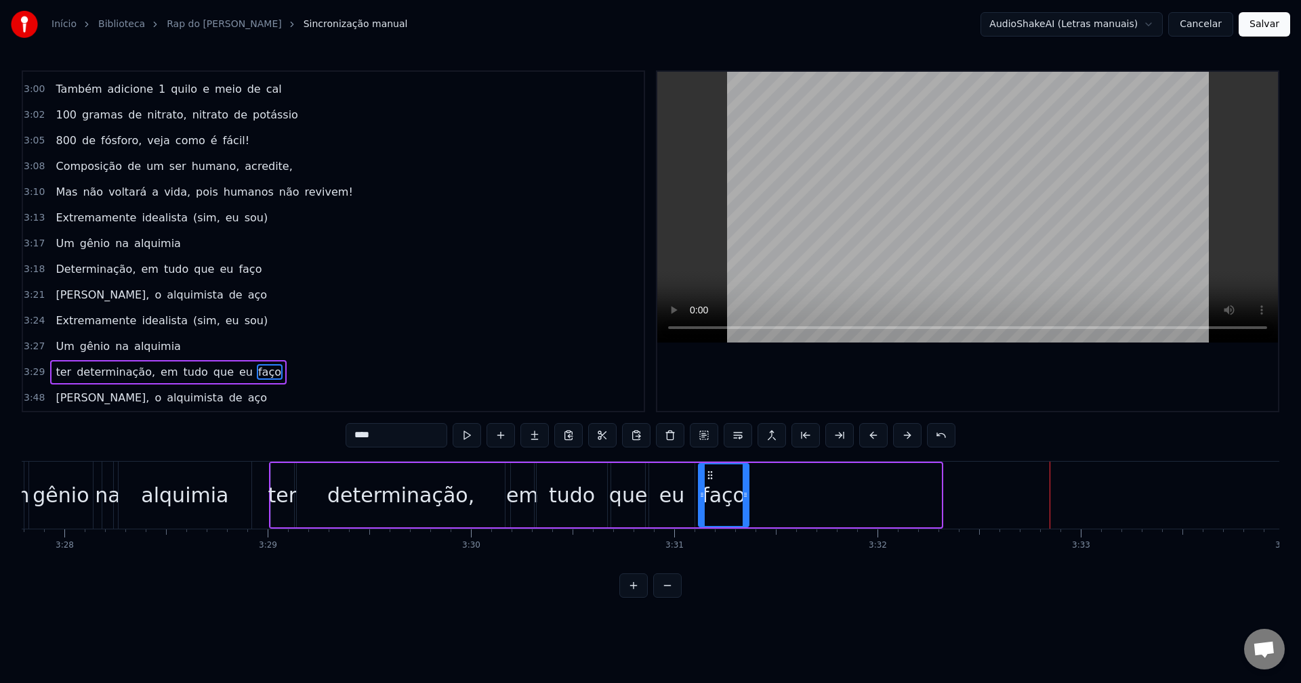
drag, startPoint x: 938, startPoint y: 502, endPoint x: 746, endPoint y: 524, distance: 193.6
click at [746, 524] on div at bounding box center [744, 496] width 5 height 62
click at [254, 488] on div "Um gênio na alquimia" at bounding box center [127, 495] width 255 height 67
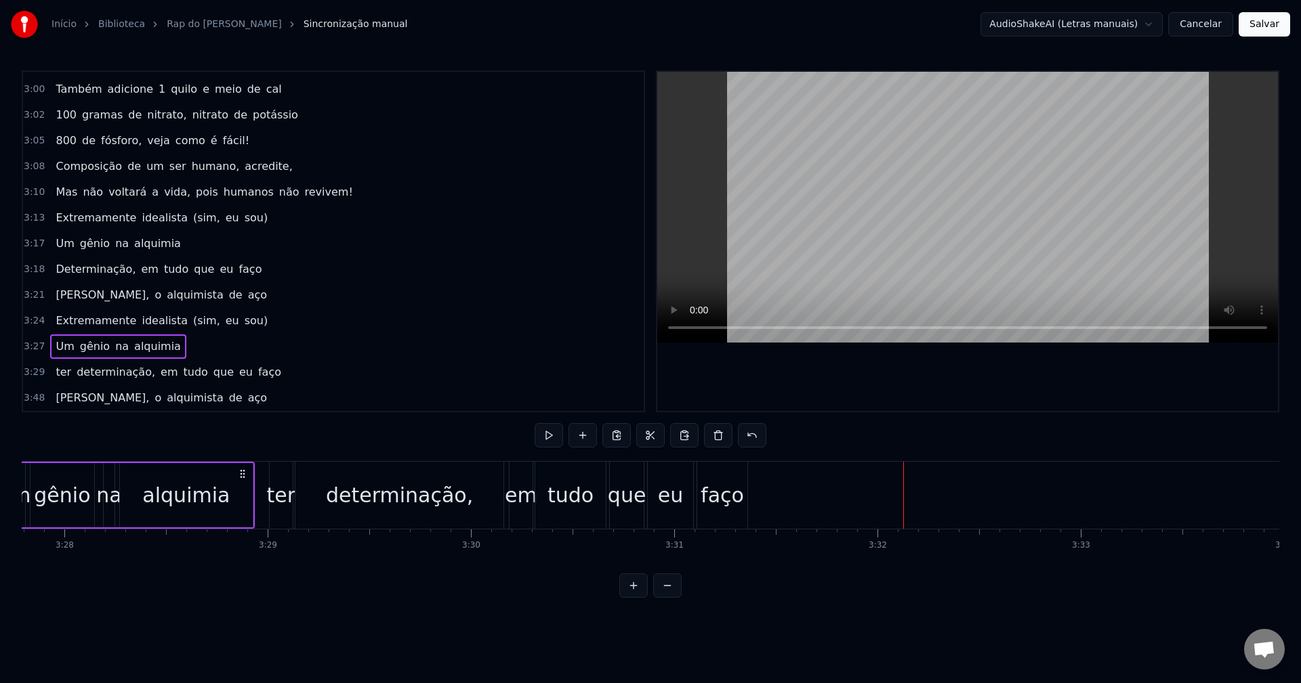
click at [674, 598] on button at bounding box center [667, 586] width 28 height 24
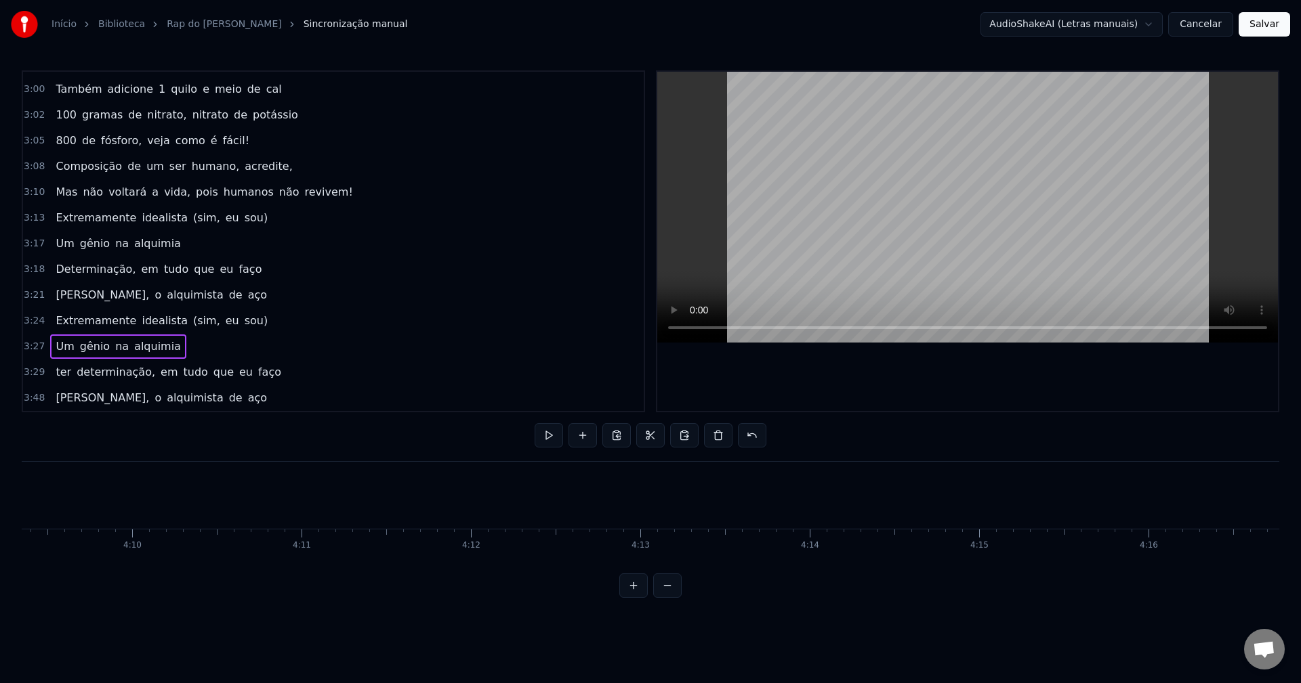
click at [674, 598] on button at bounding box center [667, 586] width 28 height 24
click at [674, 598] on div at bounding box center [650, 586] width 62 height 24
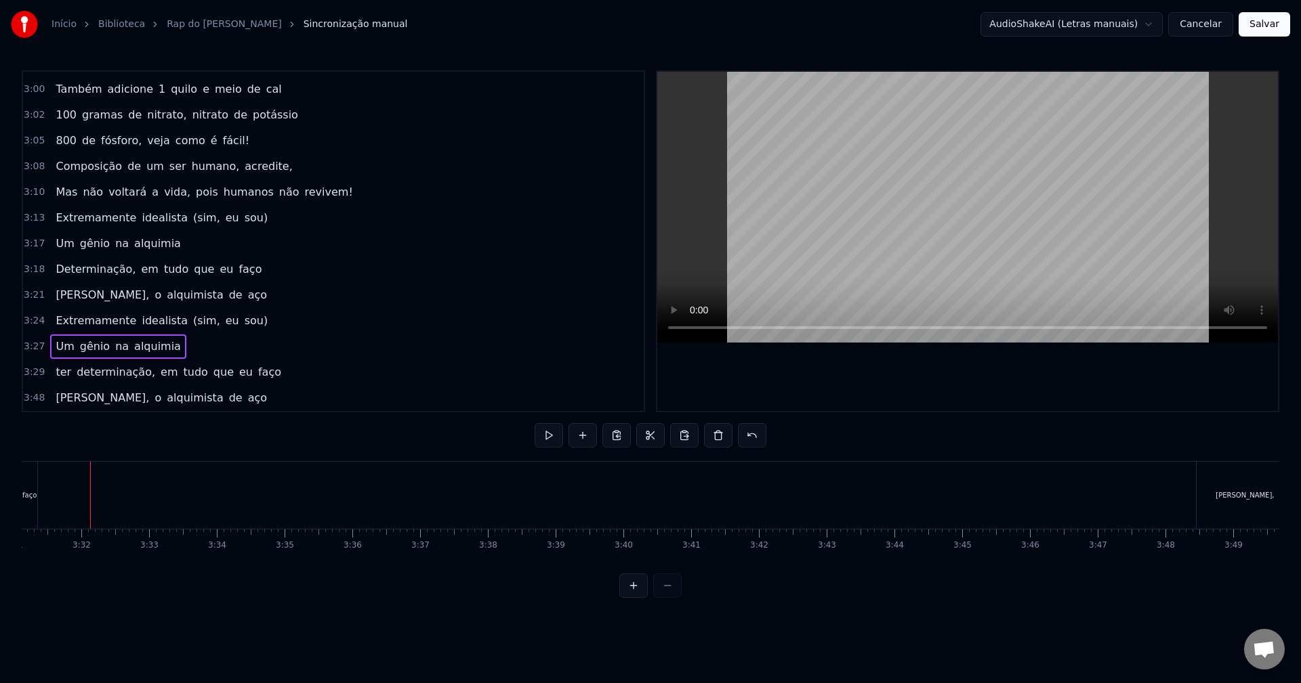
click at [1266, 486] on div "[PERSON_NAME]," at bounding box center [1244, 495] width 96 height 67
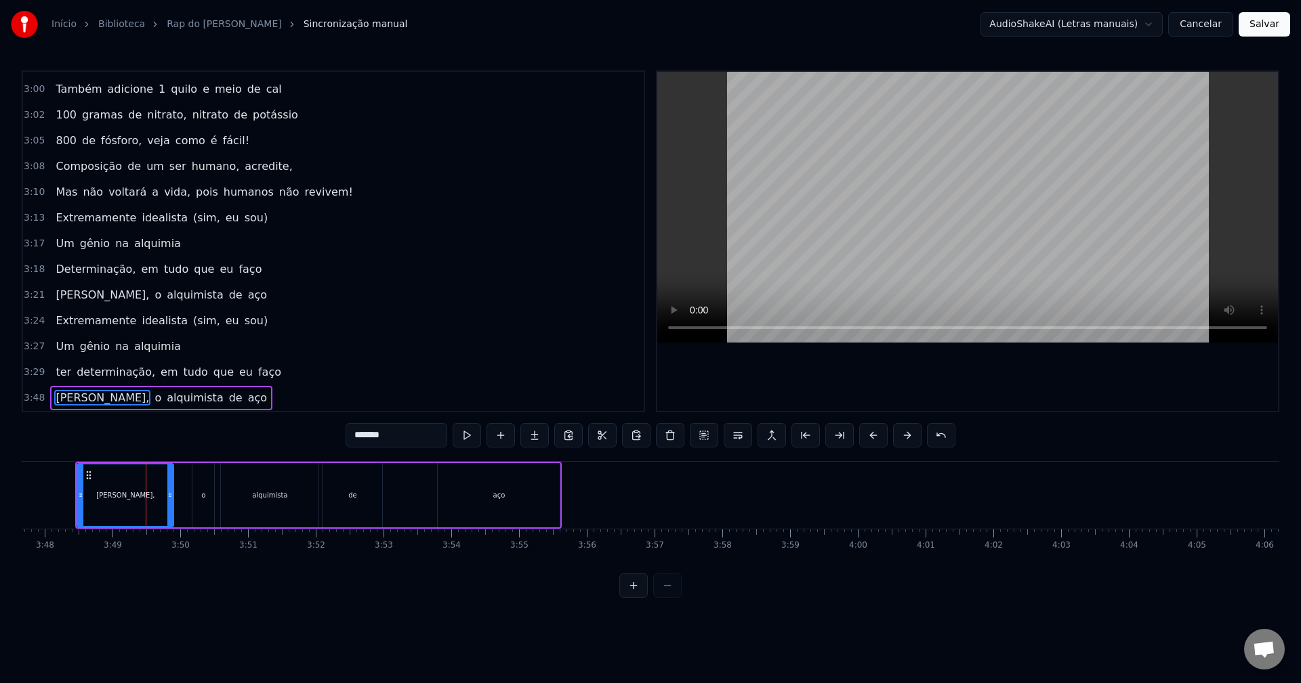
scroll to position [0, 15478]
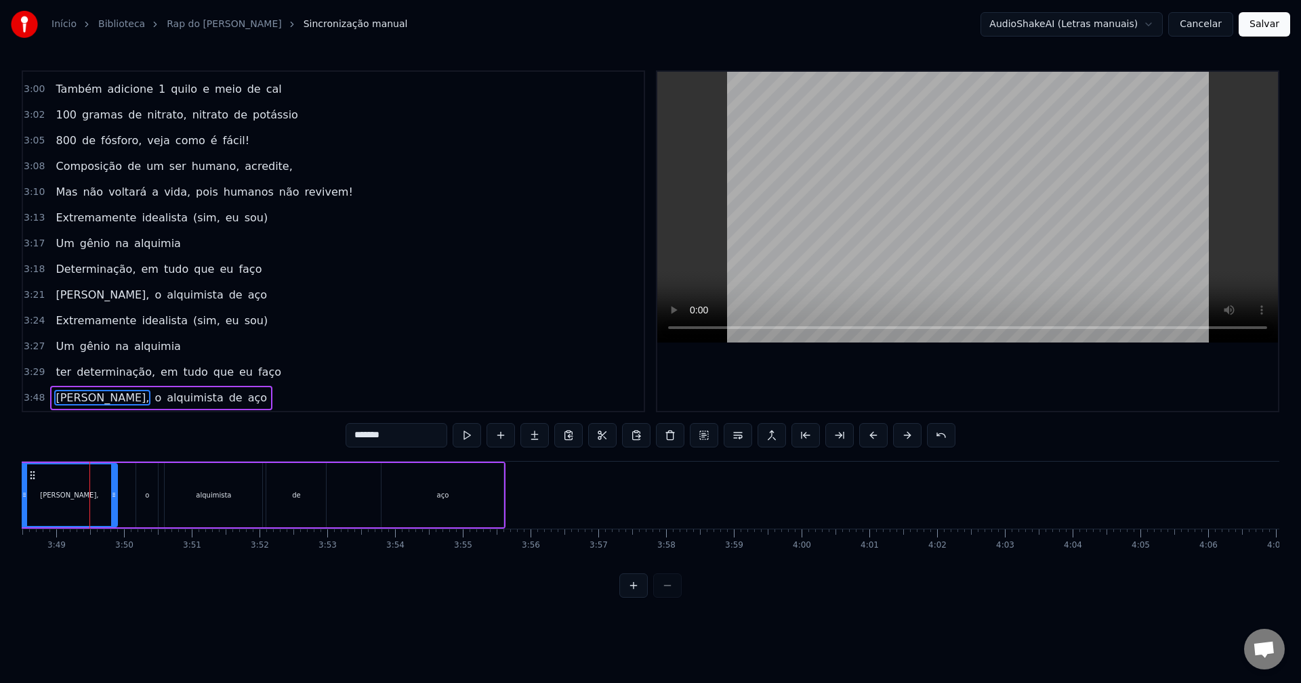
click at [406, 462] on div "Edward, o alquimista de aço" at bounding box center [262, 495] width 486 height 67
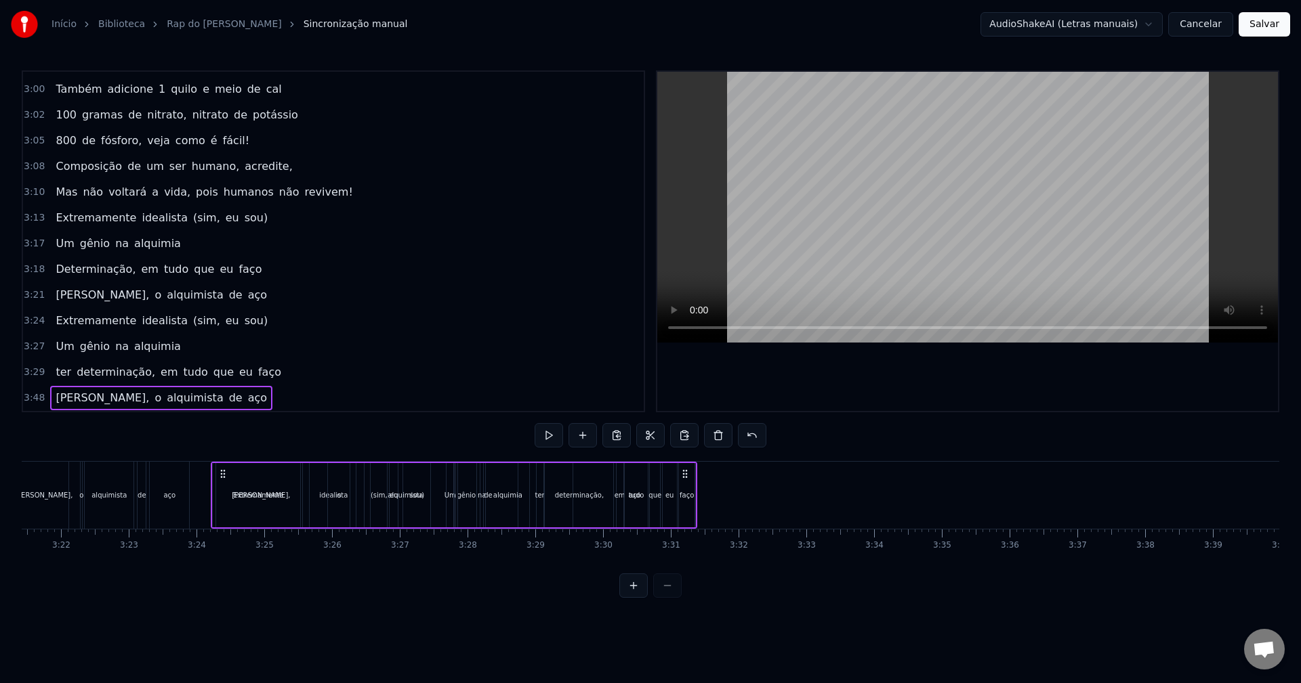
scroll to position [0, 13627]
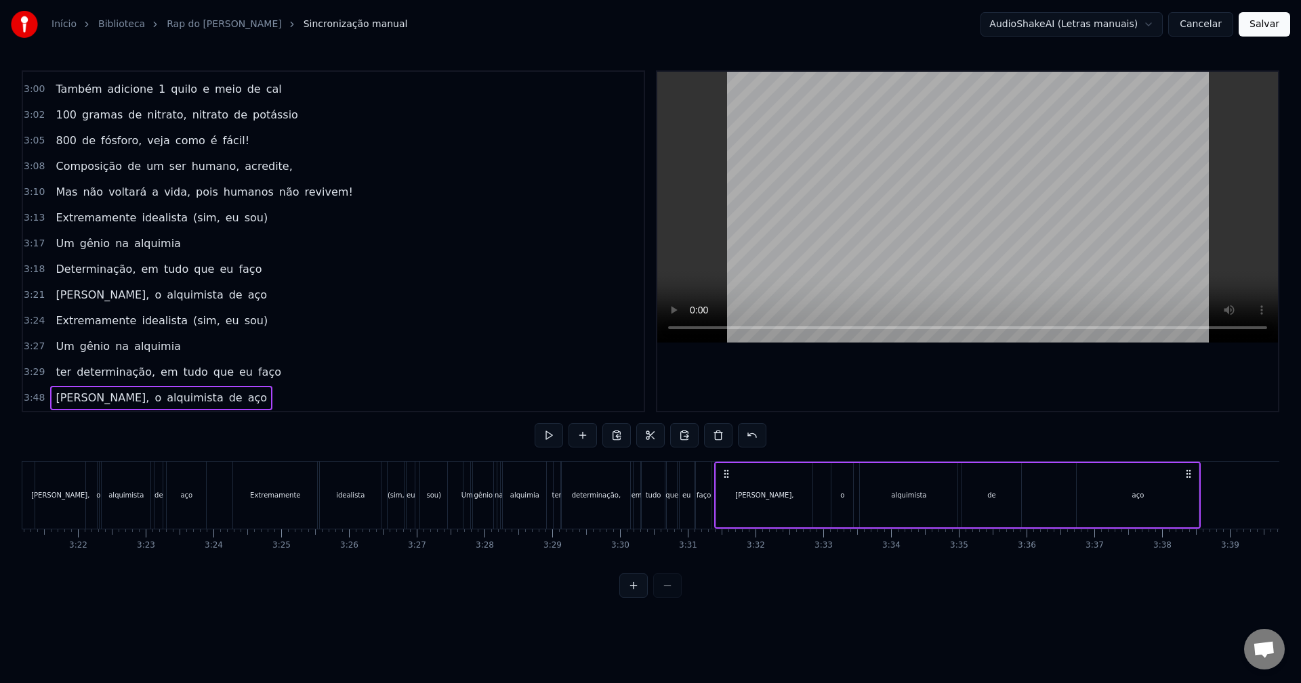
drag, startPoint x: 1023, startPoint y: 473, endPoint x: 726, endPoint y: 530, distance: 302.0
click at [726, 530] on div "Nada se tem sem sacrifício Pra ter algo é preciso Dar algo em troca de valor eq…" at bounding box center [650, 512] width 1257 height 102
click at [799, 503] on div "[PERSON_NAME]," at bounding box center [764, 495] width 96 height 64
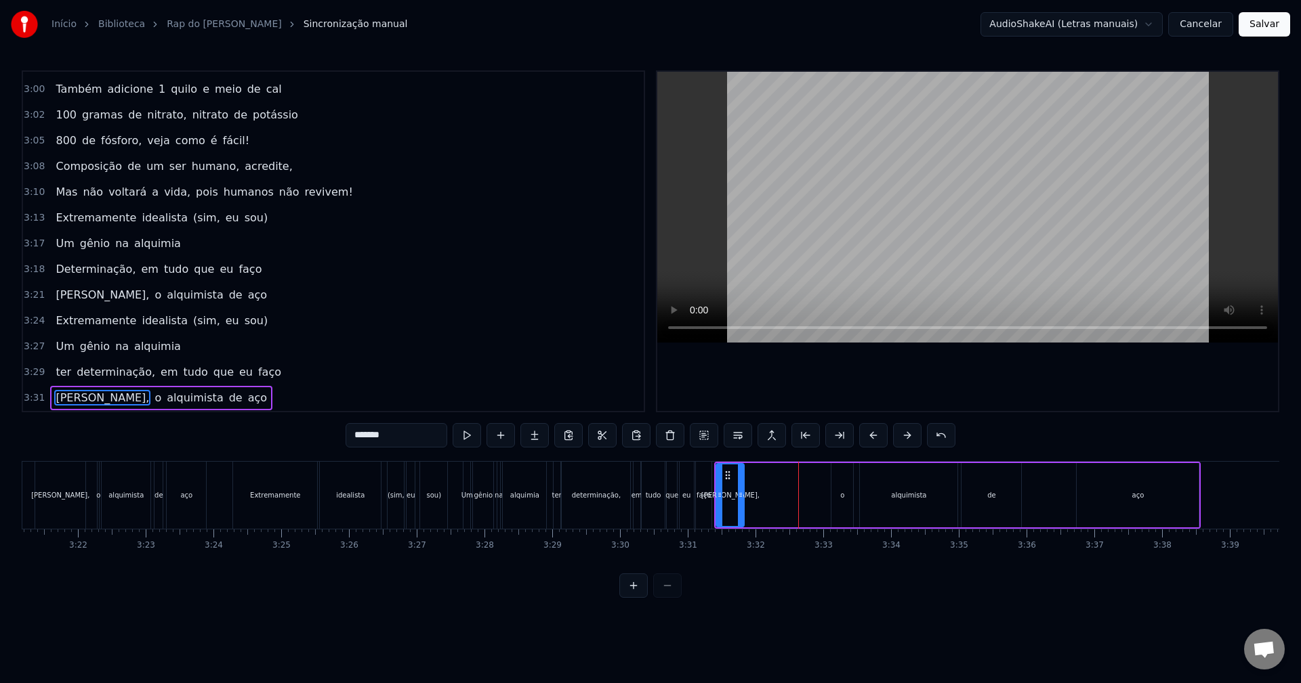
drag, startPoint x: 809, startPoint y: 503, endPoint x: 741, endPoint y: 510, distance: 68.8
click at [741, 510] on div at bounding box center [740, 496] width 5 height 62
click at [843, 507] on div "o" at bounding box center [842, 495] width 22 height 64
drag, startPoint x: 844, startPoint y: 474, endPoint x: 759, endPoint y: 486, distance: 86.2
click at [759, 486] on div "o" at bounding box center [756, 496] width 20 height 62
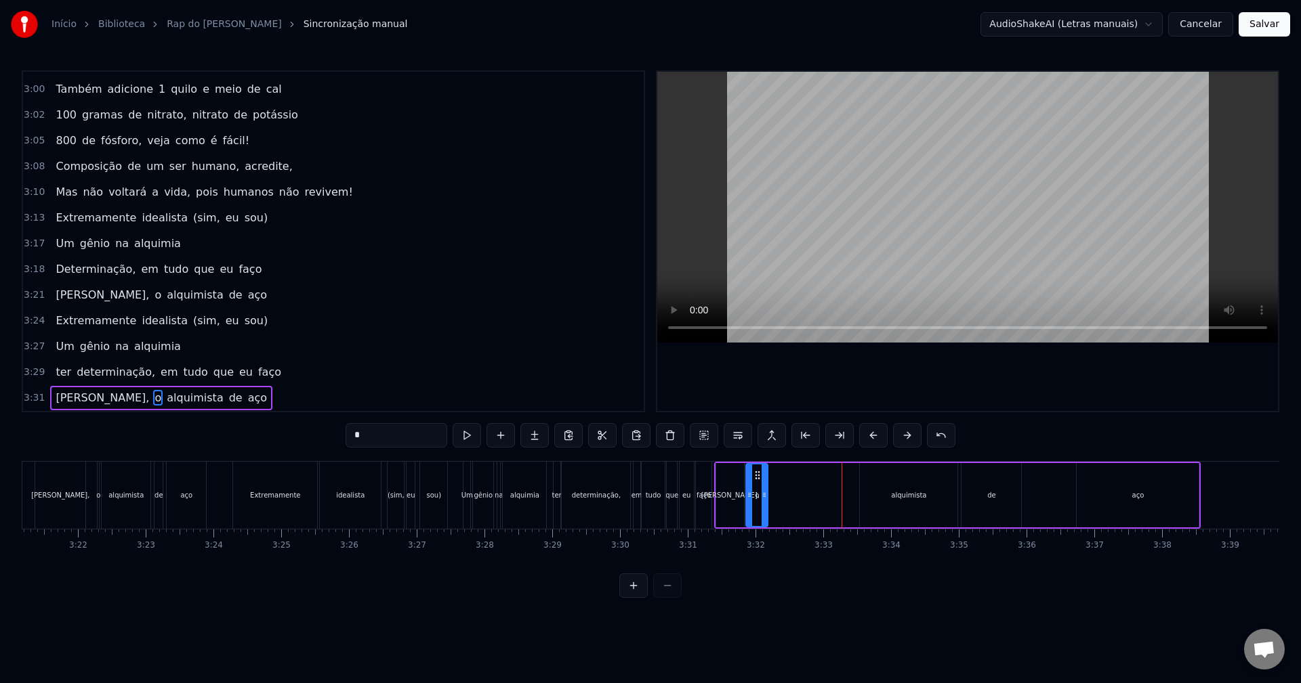
click at [869, 488] on div "alquimista" at bounding box center [909, 495] width 98 height 64
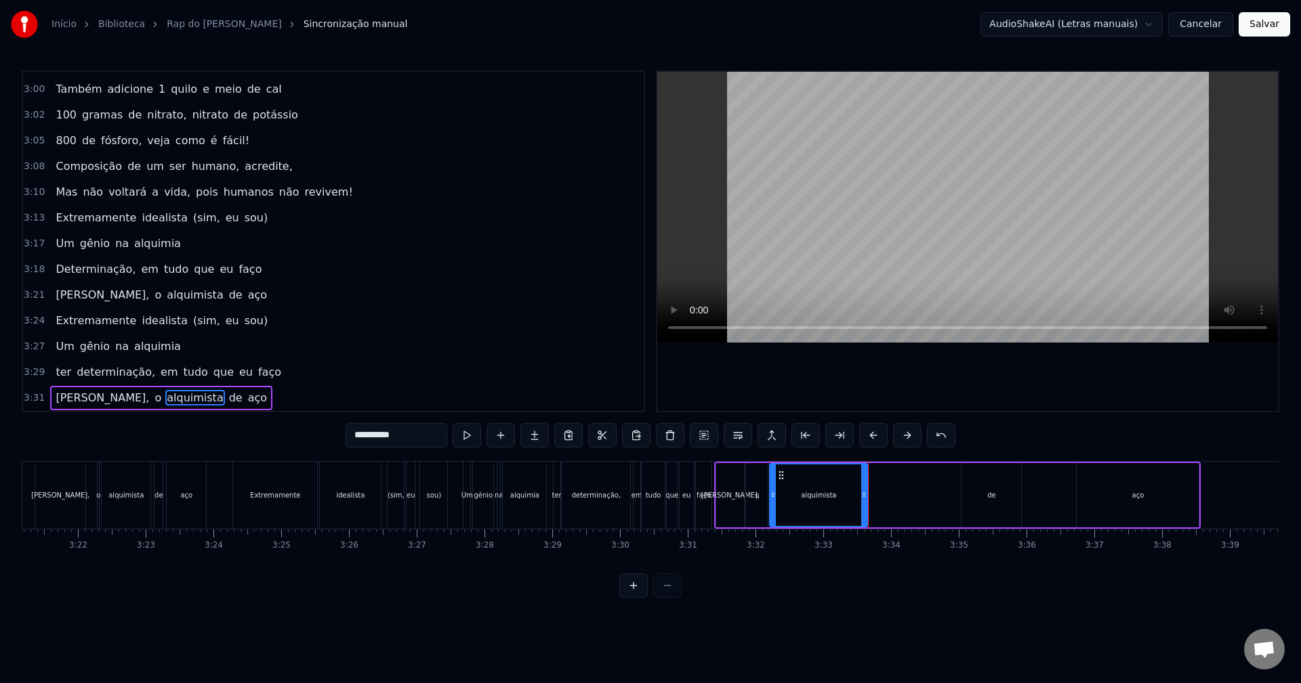
drag, startPoint x: 870, startPoint y: 478, endPoint x: 780, endPoint y: 486, distance: 90.5
click at [780, 486] on div "alquimista" at bounding box center [818, 496] width 96 height 62
click at [968, 489] on div "de" at bounding box center [991, 495] width 60 height 64
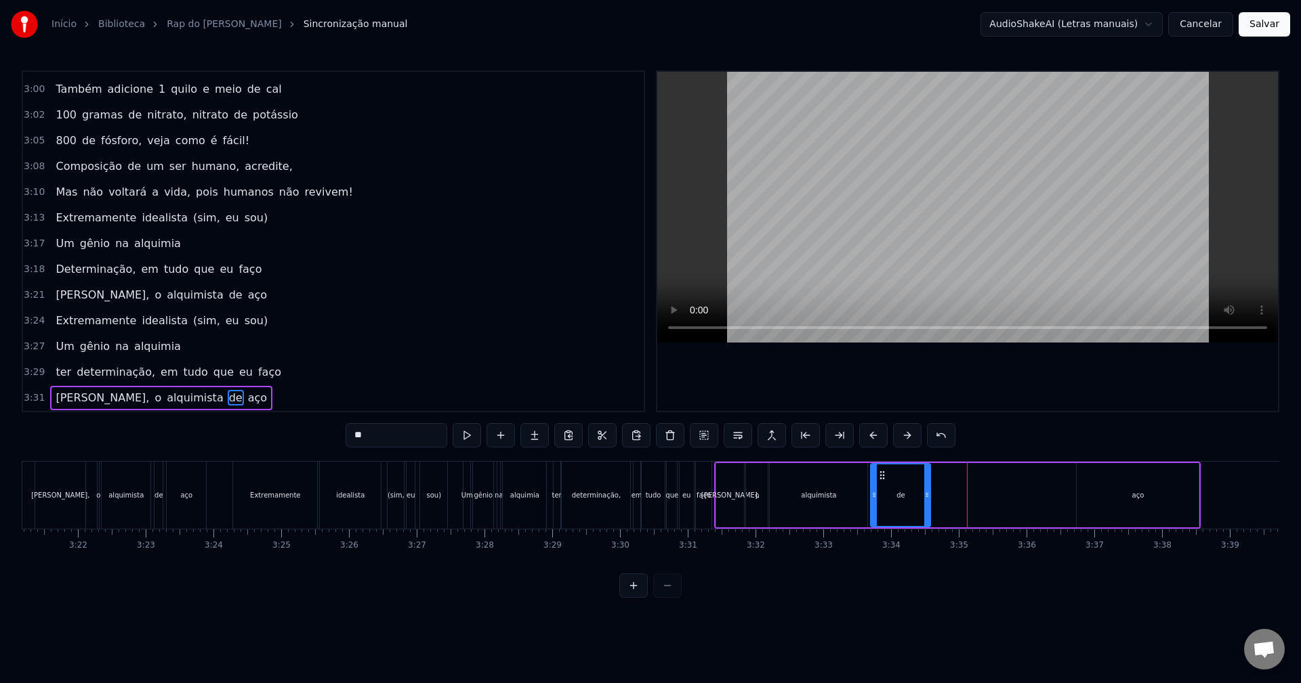
drag, startPoint x: 974, startPoint y: 475, endPoint x: 883, endPoint y: 490, distance: 92.0
click at [883, 490] on div "de" at bounding box center [900, 496] width 58 height 62
click at [1110, 476] on div "aço" at bounding box center [1137, 495] width 122 height 64
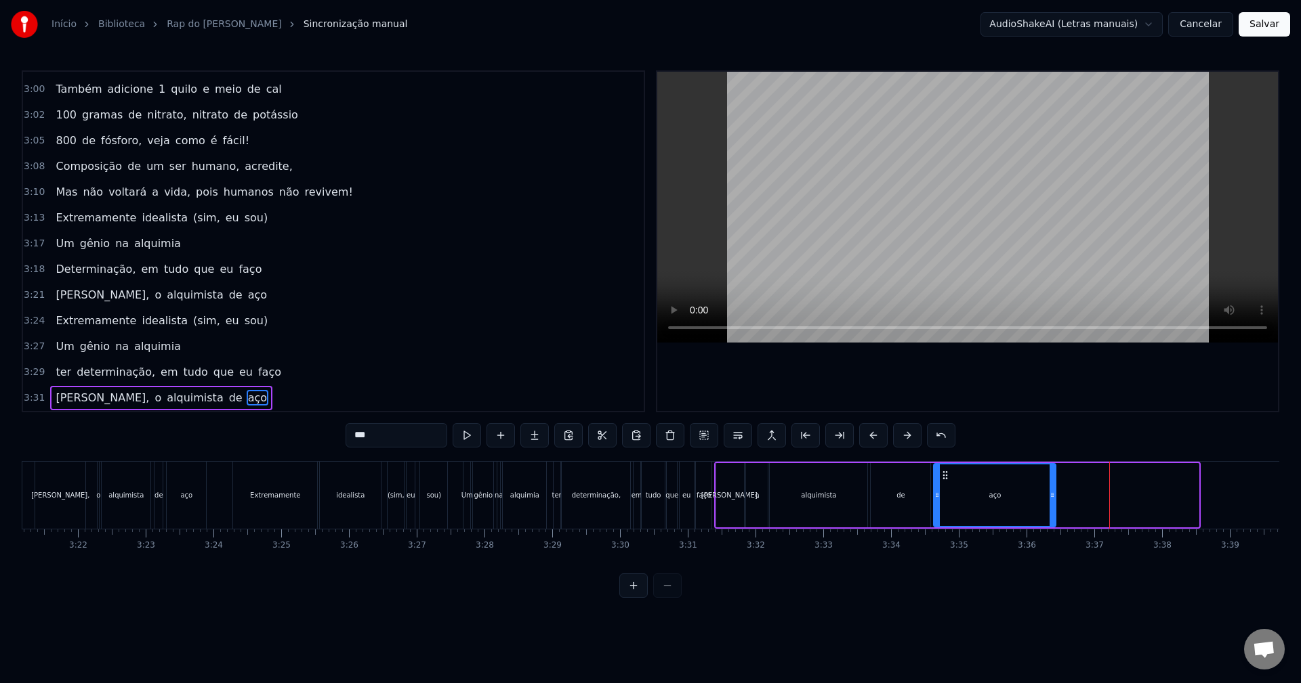
drag, startPoint x: 1089, startPoint y: 476, endPoint x: 946, endPoint y: 496, distance: 144.4
click at [946, 496] on div "aço" at bounding box center [994, 496] width 121 height 62
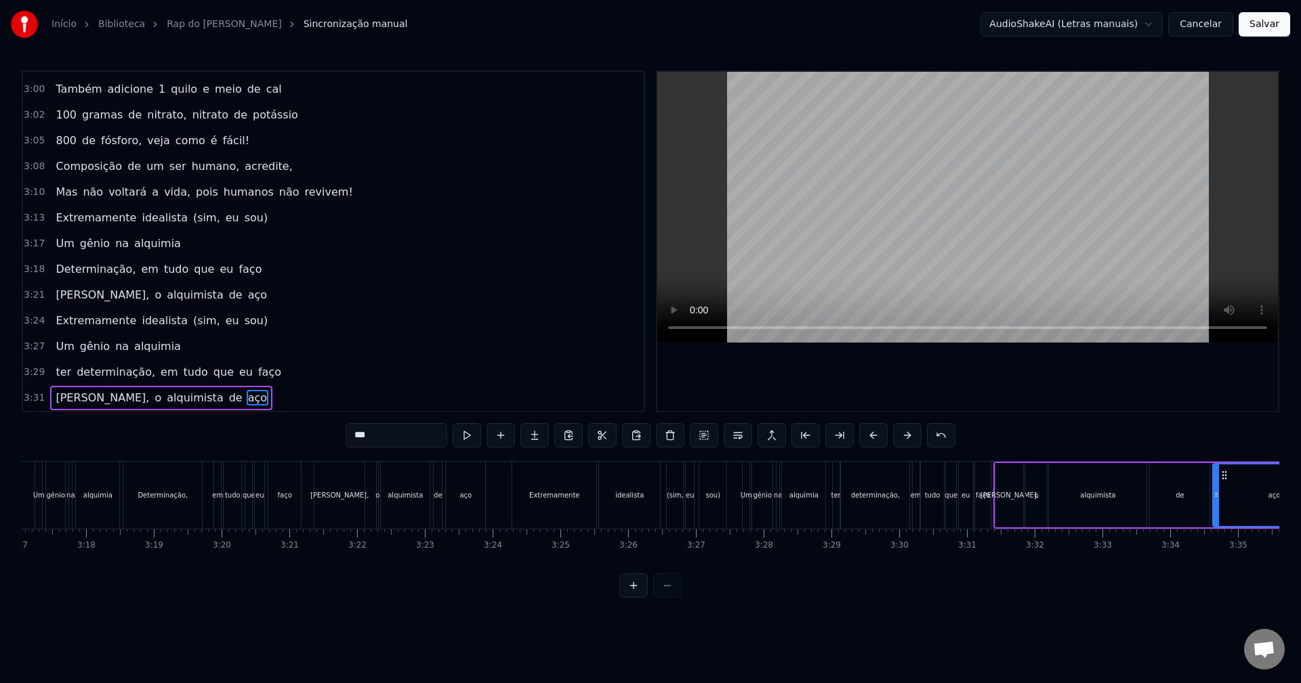
click at [940, 501] on div "tudo" at bounding box center [932, 495] width 22 height 67
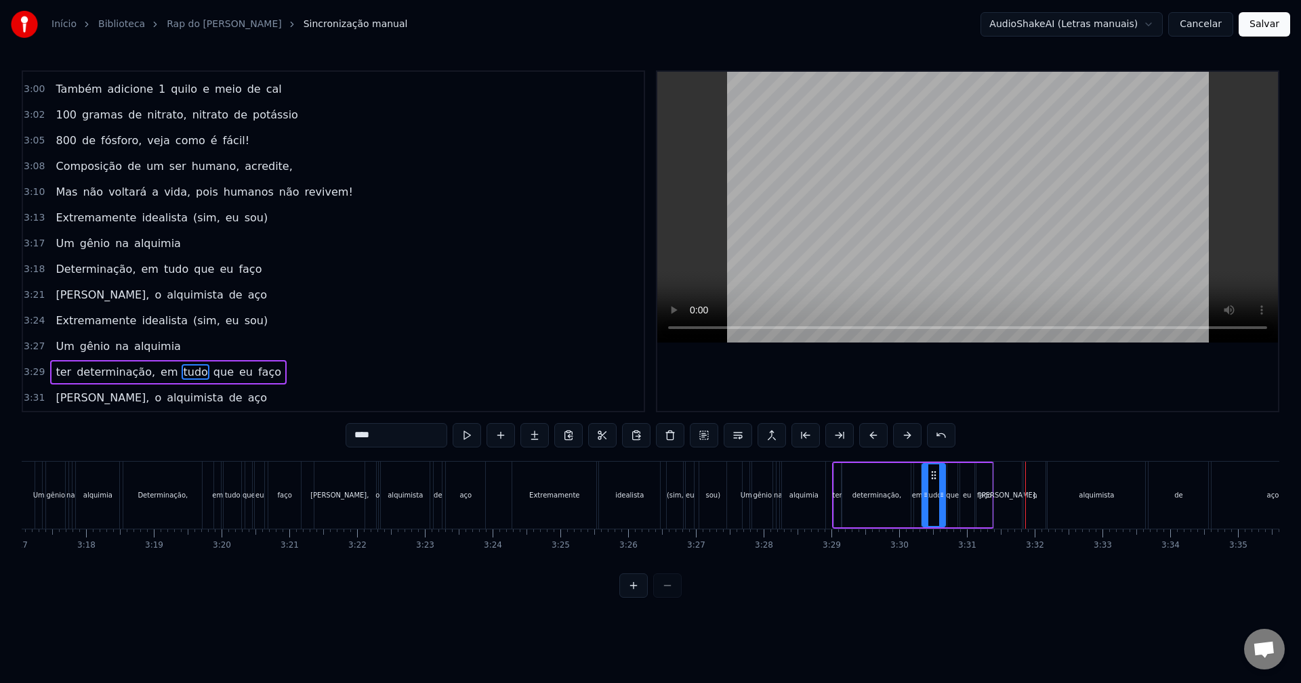
click at [627, 595] on button at bounding box center [633, 586] width 28 height 24
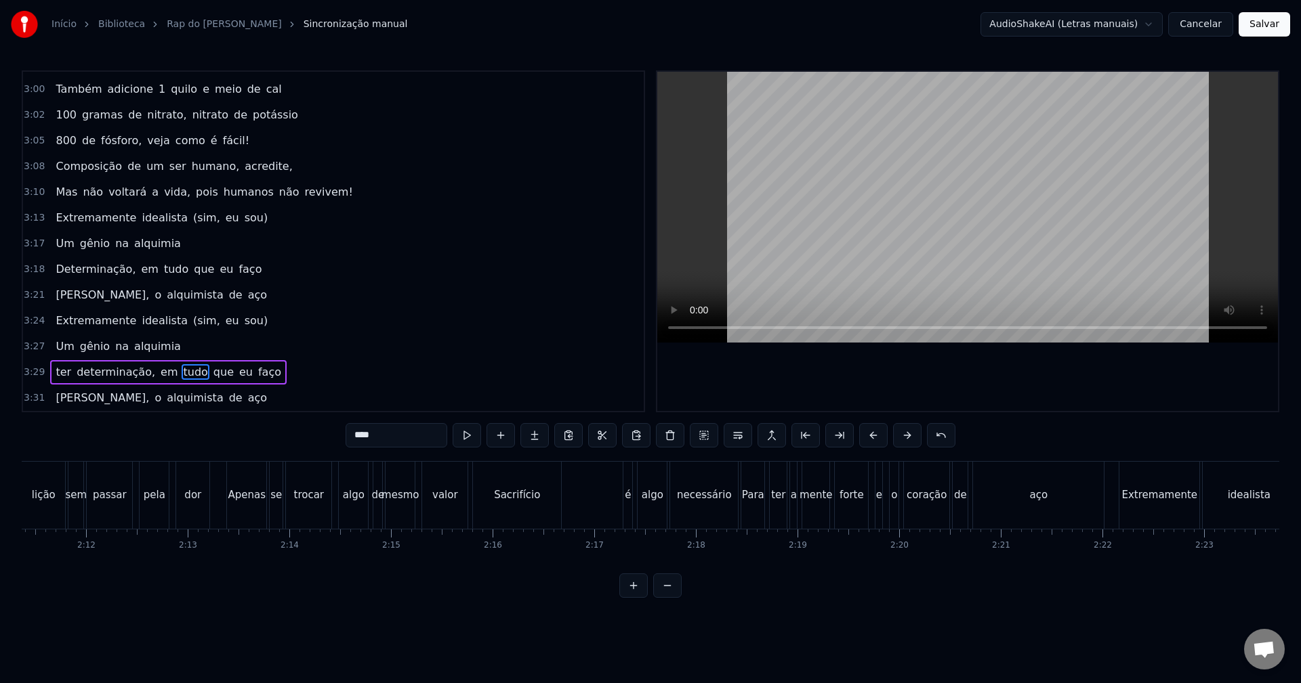
click at [627, 595] on button at bounding box center [633, 586] width 28 height 24
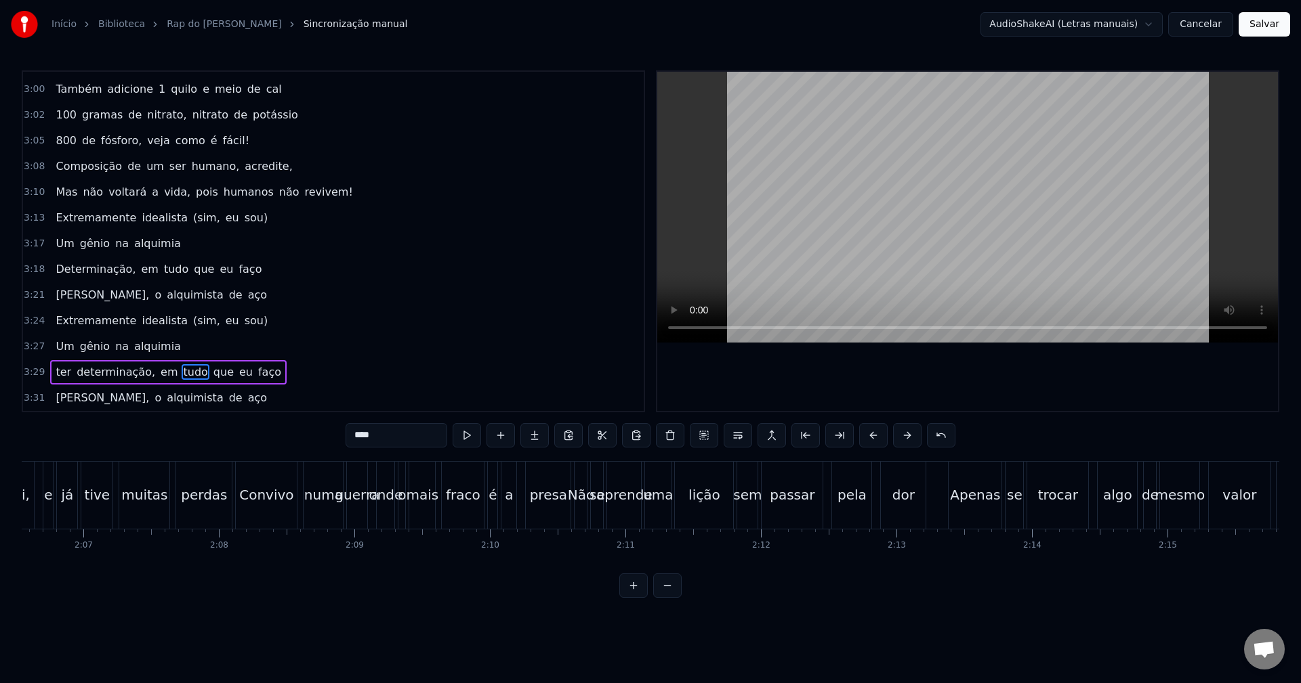
click at [627, 595] on button at bounding box center [633, 586] width 28 height 24
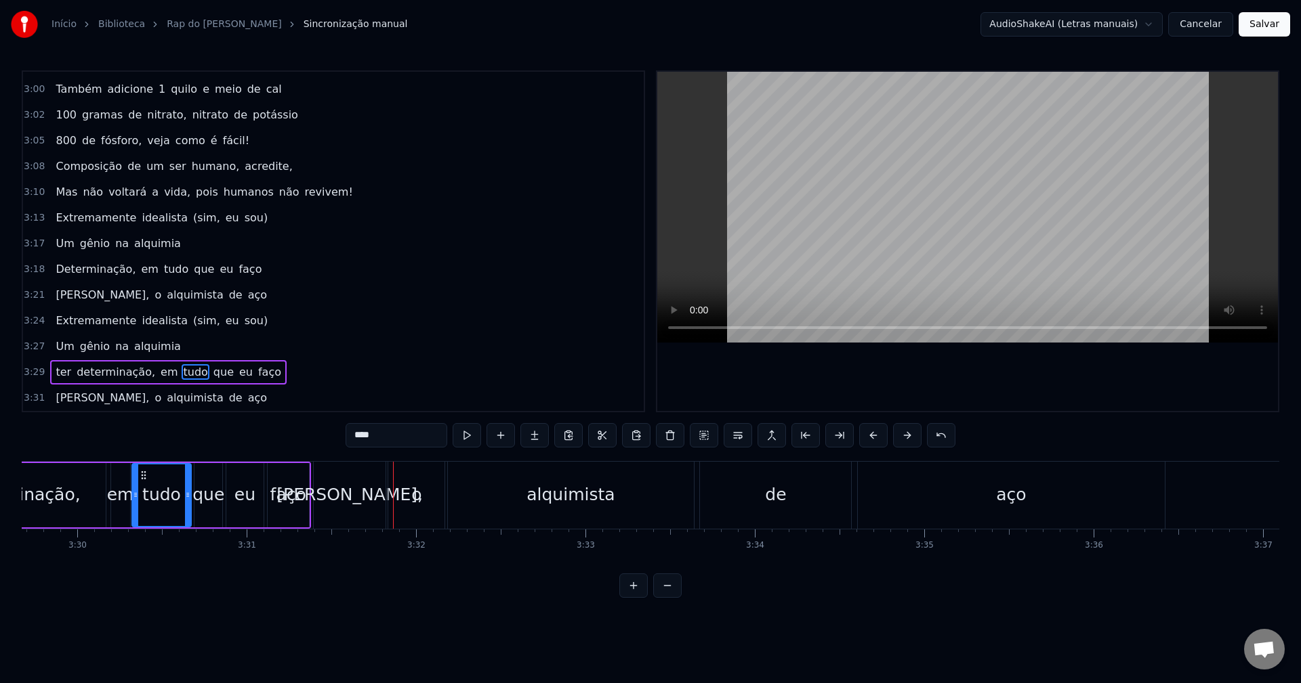
scroll to position [0, 35279]
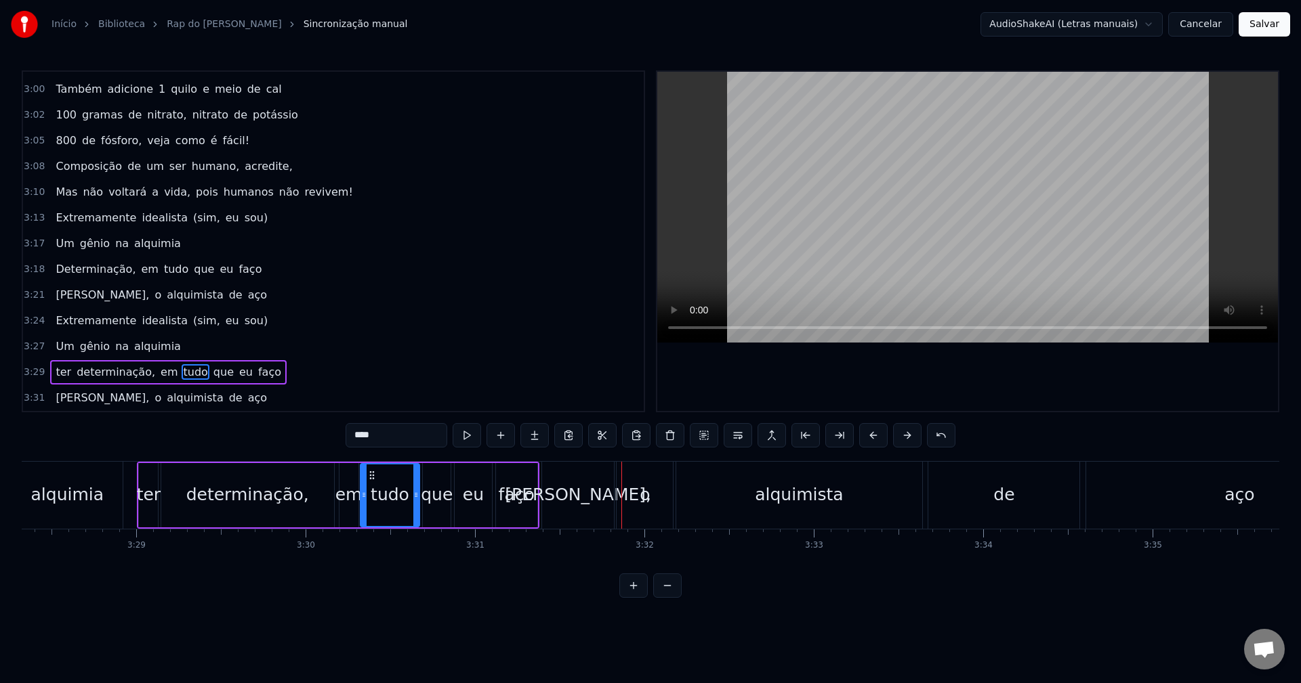
click at [270, 501] on div "determinação," at bounding box center [247, 495] width 123 height 26
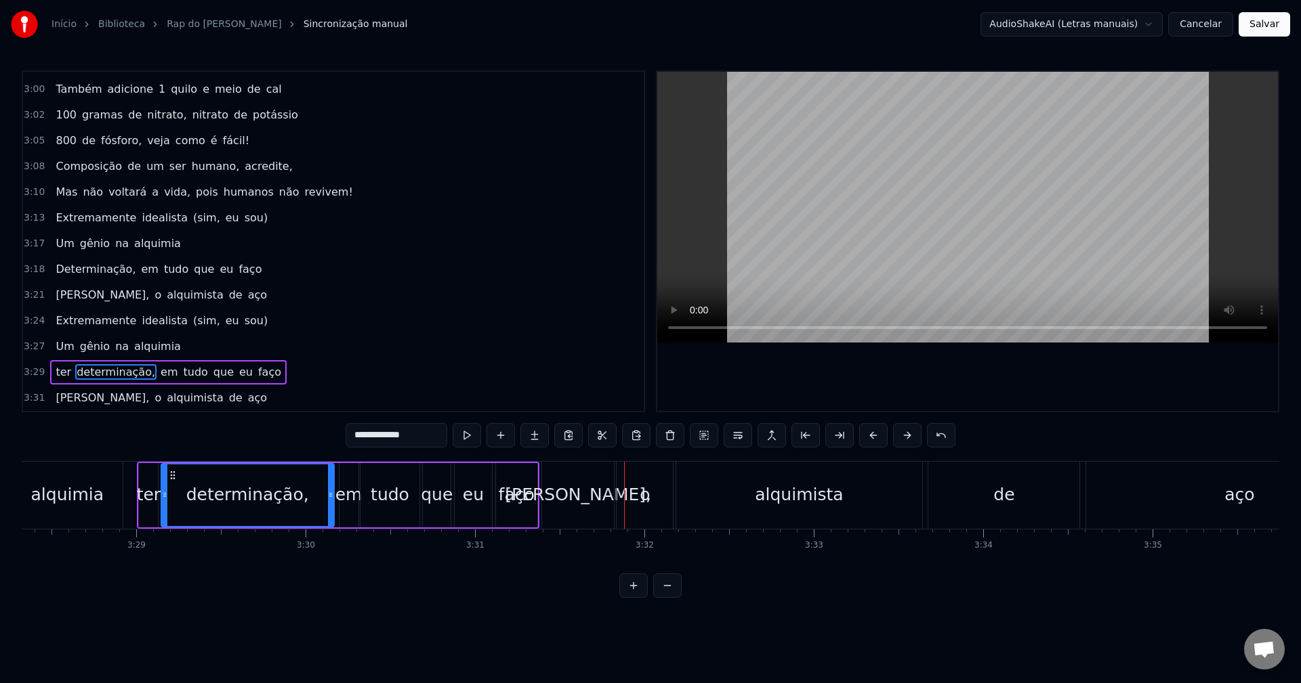
click at [571, 487] on div "[PERSON_NAME]," at bounding box center [578, 495] width 146 height 26
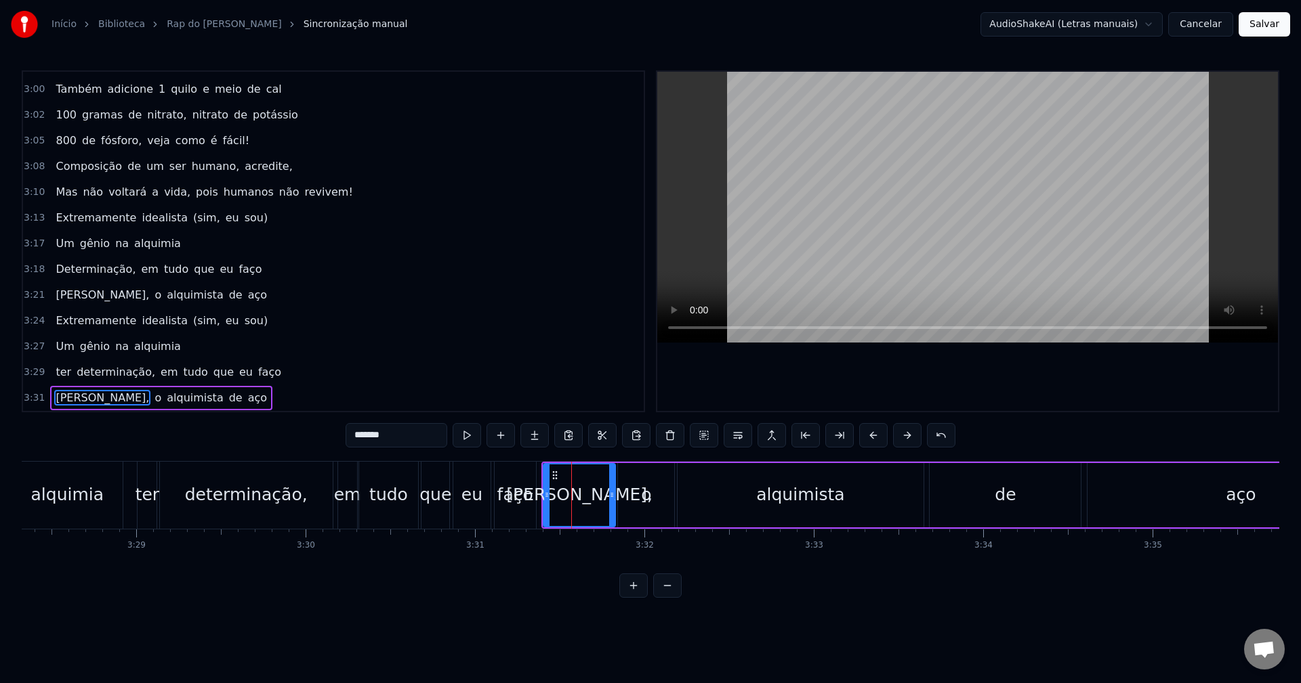
click at [643, 482] on div "o" at bounding box center [646, 495] width 10 height 26
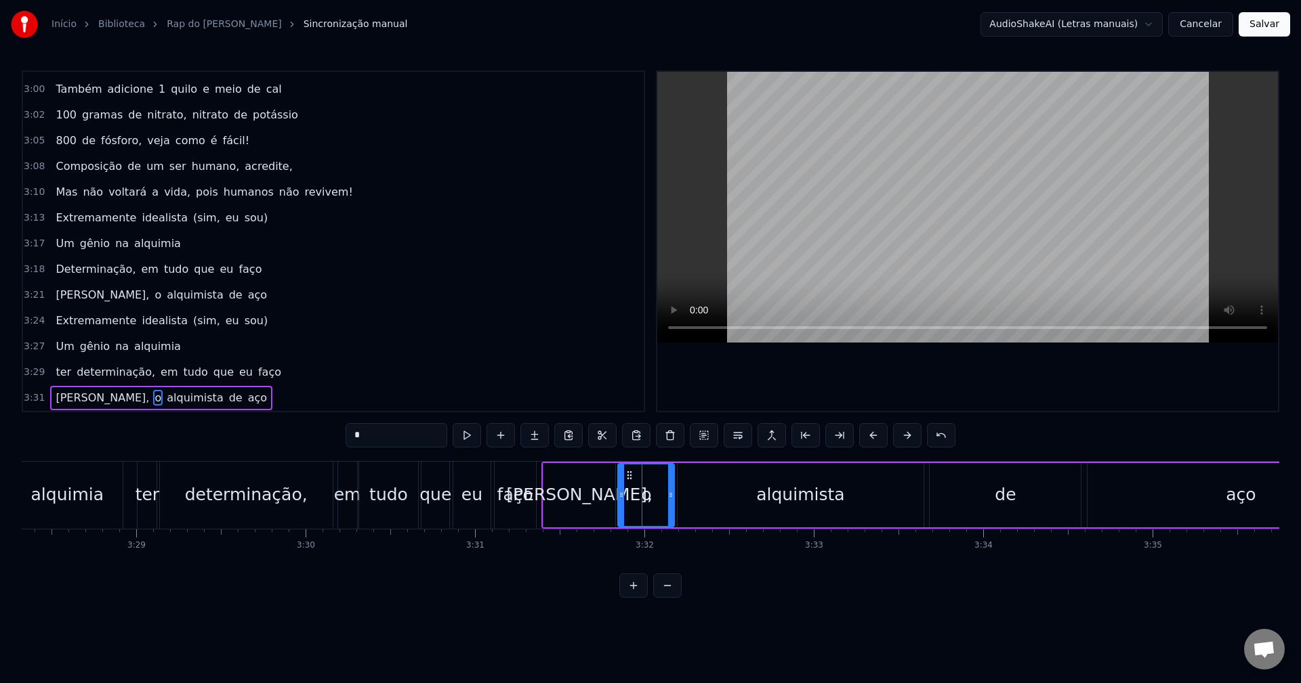
click at [793, 492] on div "alquimista" at bounding box center [800, 495] width 88 height 26
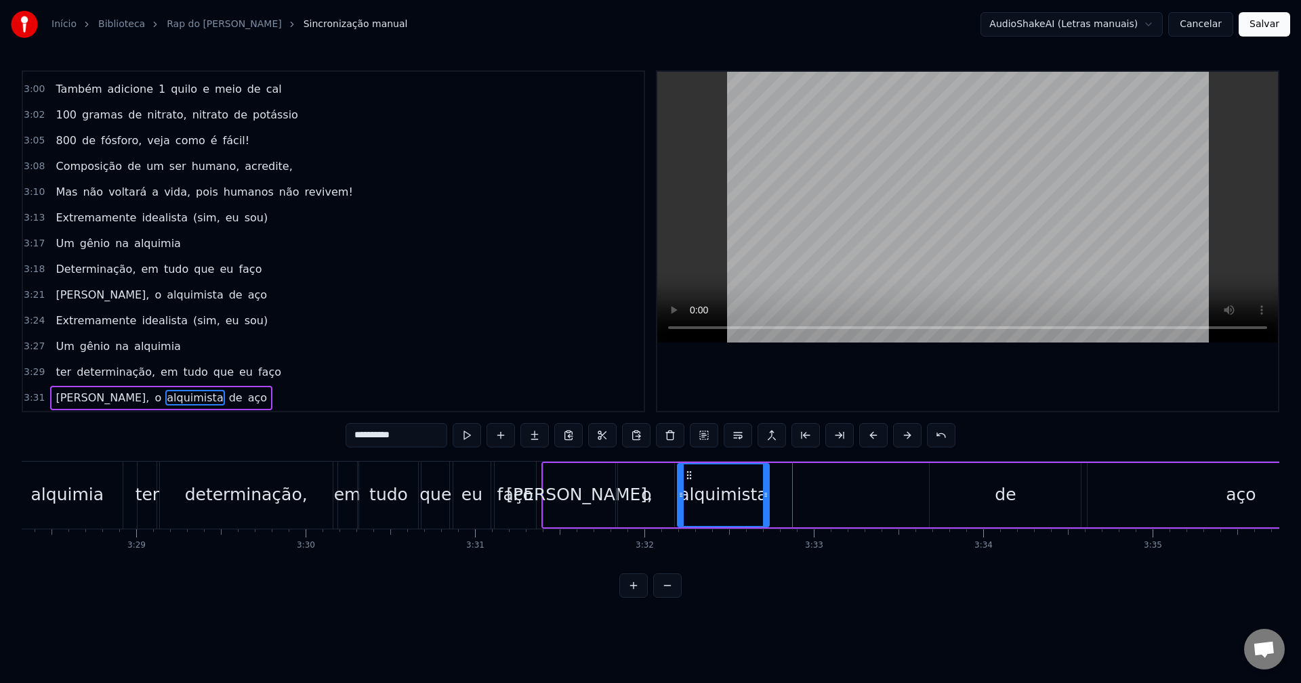
drag, startPoint x: 889, startPoint y: 492, endPoint x: 749, endPoint y: 499, distance: 140.4
click at [763, 499] on icon at bounding box center [765, 495] width 5 height 11
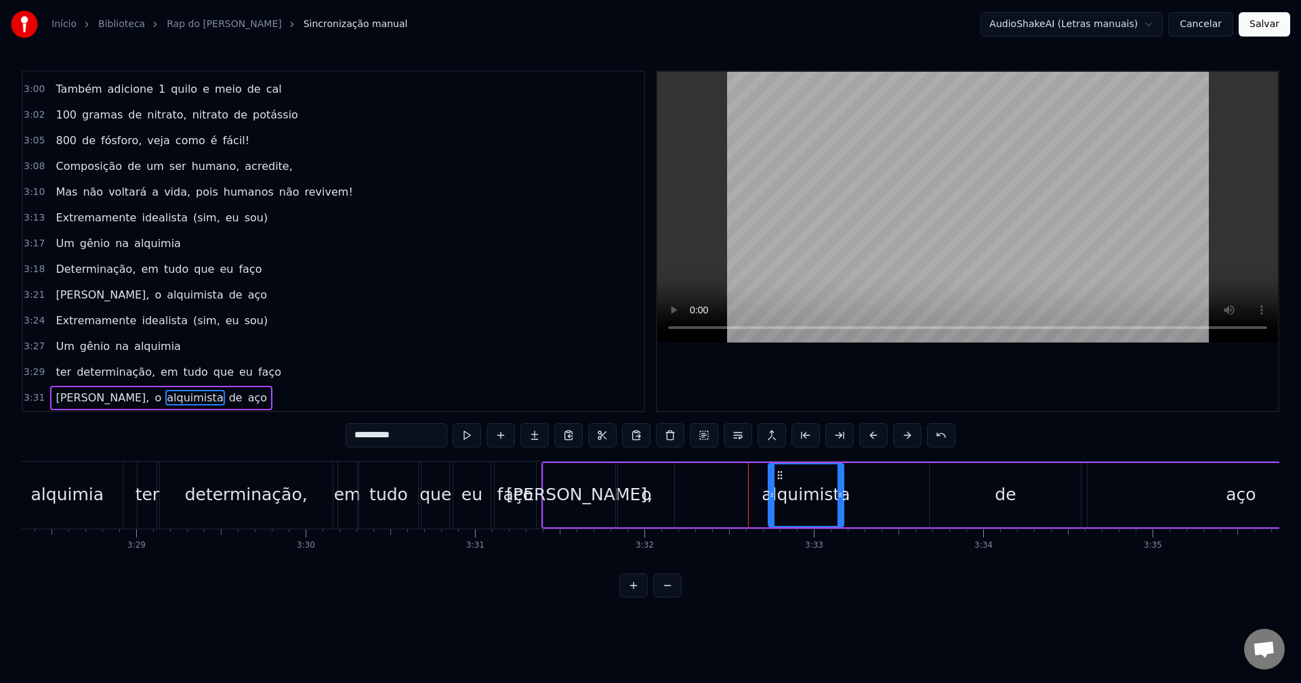
drag, startPoint x: 690, startPoint y: 473, endPoint x: 778, endPoint y: 480, distance: 88.3
click at [785, 478] on icon at bounding box center [779, 475] width 11 height 11
click at [655, 494] on div "o" at bounding box center [646, 495] width 56 height 64
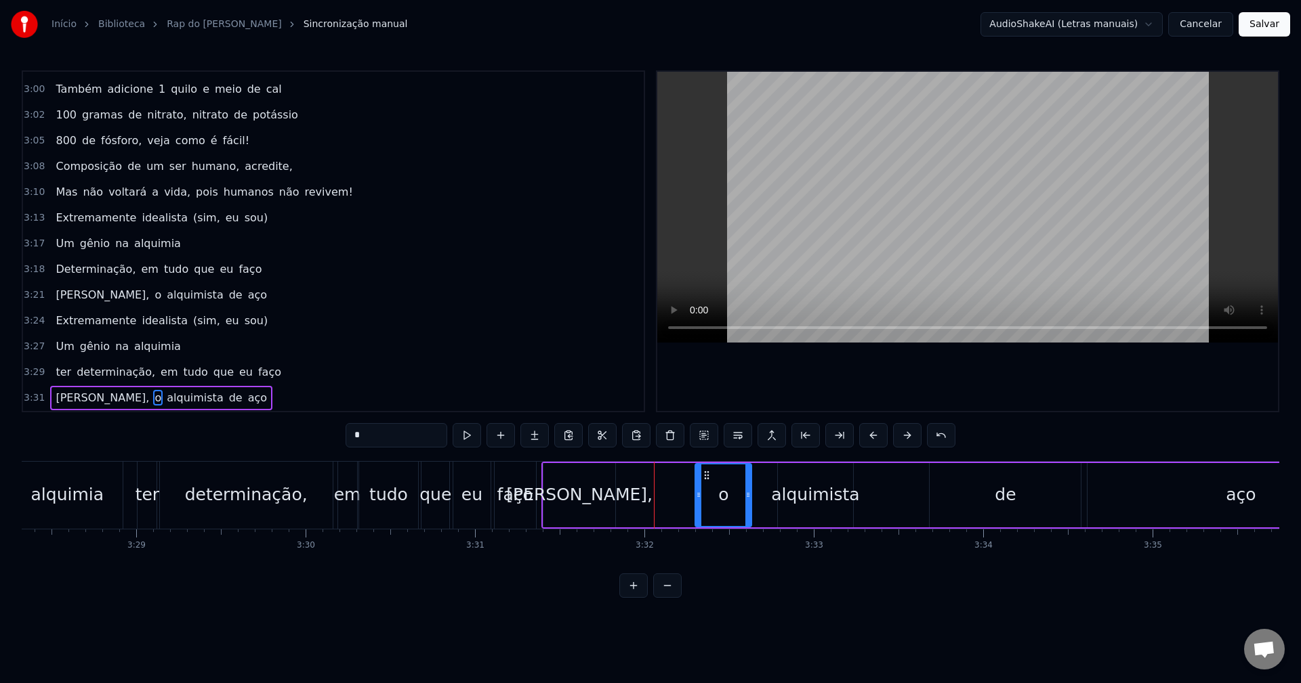
drag, startPoint x: 634, startPoint y: 473, endPoint x: 722, endPoint y: 477, distance: 88.1
click at [712, 475] on icon at bounding box center [706, 475] width 11 height 11
click at [608, 485] on div "[PERSON_NAME]," at bounding box center [579, 495] width 146 height 26
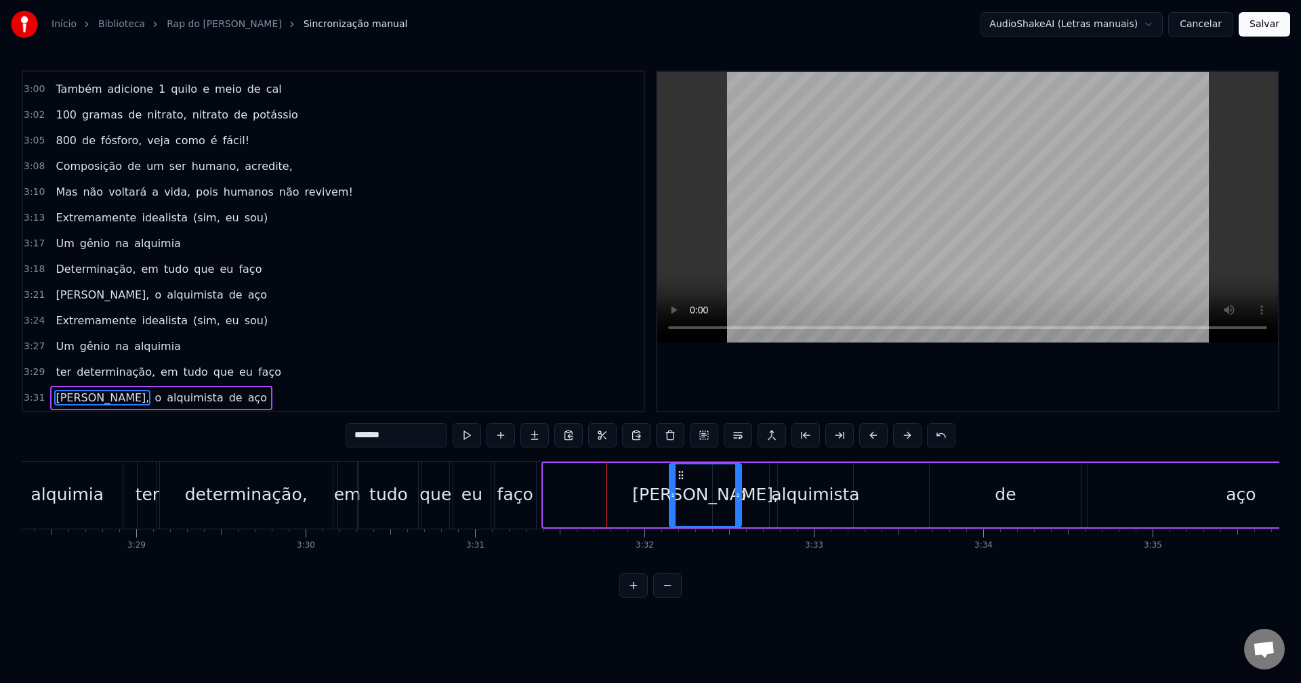
drag, startPoint x: 557, startPoint y: 476, endPoint x: 684, endPoint y: 486, distance: 127.1
click at [684, 486] on div "[PERSON_NAME]," at bounding box center [705, 496] width 70 height 62
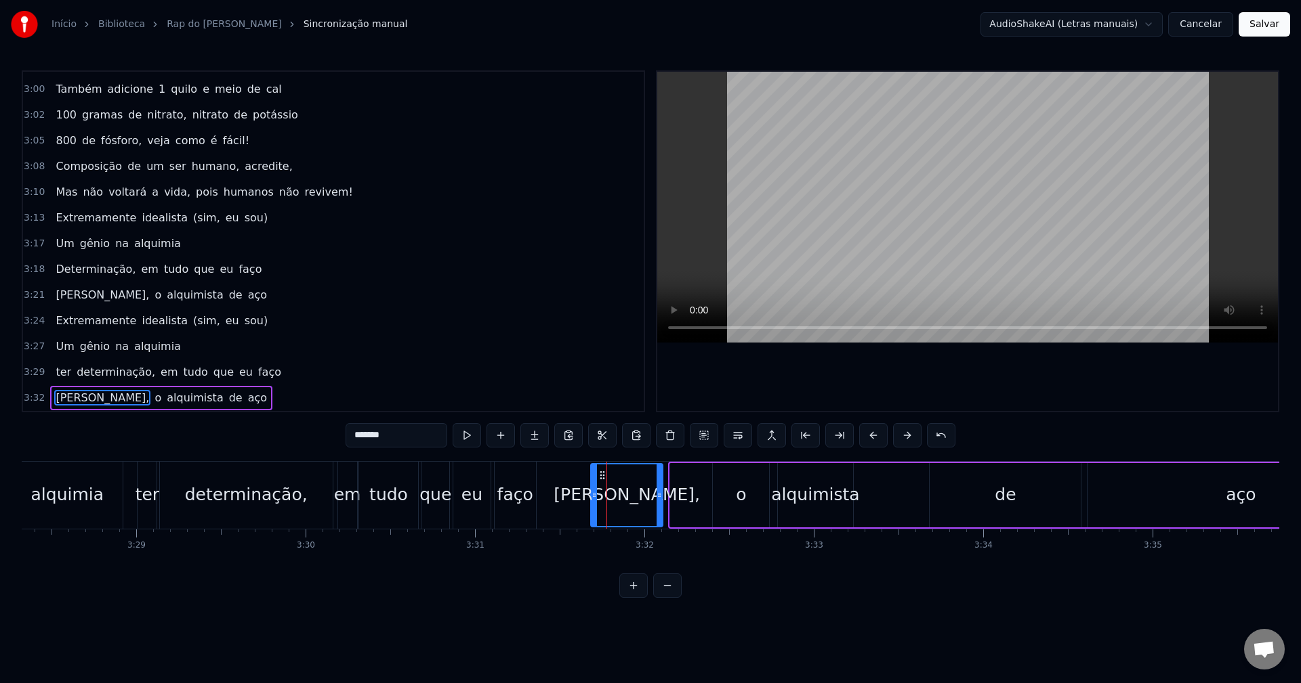
drag, startPoint x: 677, startPoint y: 475, endPoint x: 598, endPoint y: 489, distance: 80.5
click at [598, 489] on div "[PERSON_NAME]," at bounding box center [626, 496] width 70 height 62
click at [518, 498] on div "faço" at bounding box center [515, 495] width 36 height 26
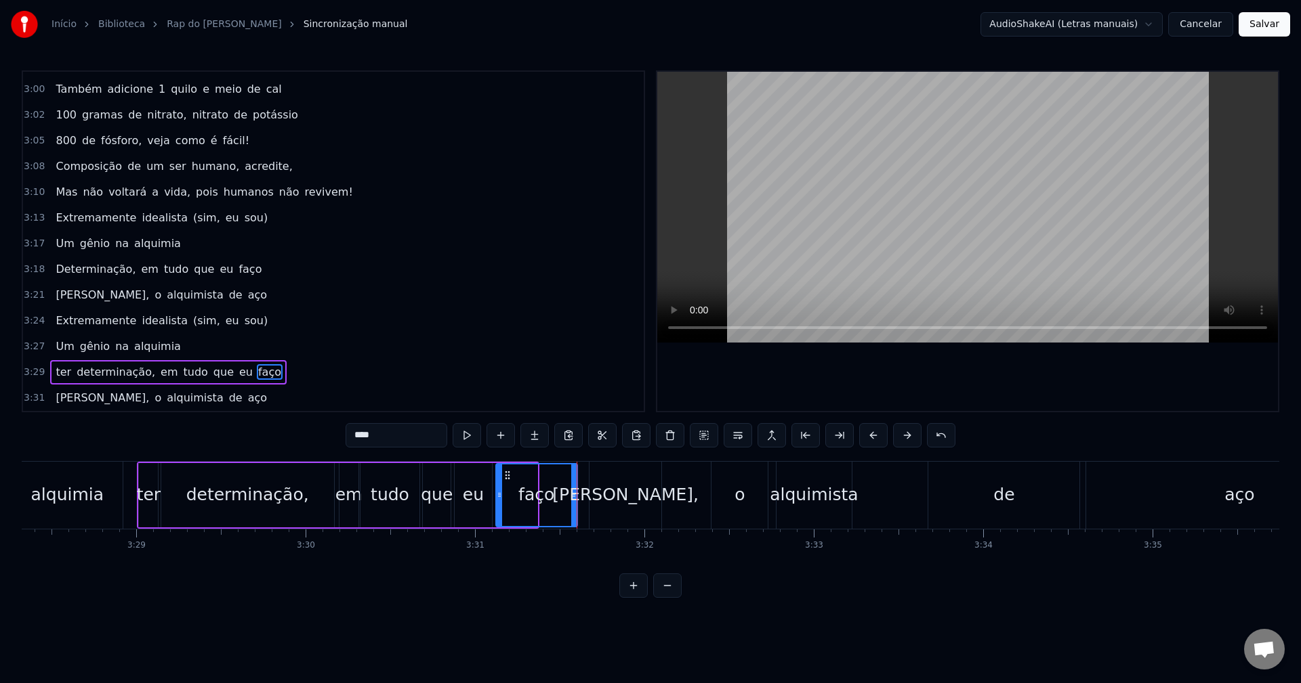
drag, startPoint x: 534, startPoint y: 501, endPoint x: 574, endPoint y: 501, distance: 40.0
click at [574, 501] on div at bounding box center [573, 496] width 5 height 62
click at [343, 486] on div "em" at bounding box center [348, 495] width 27 height 26
click at [648, 494] on div "[PERSON_NAME]," at bounding box center [625, 495] width 146 height 26
type input "*******"
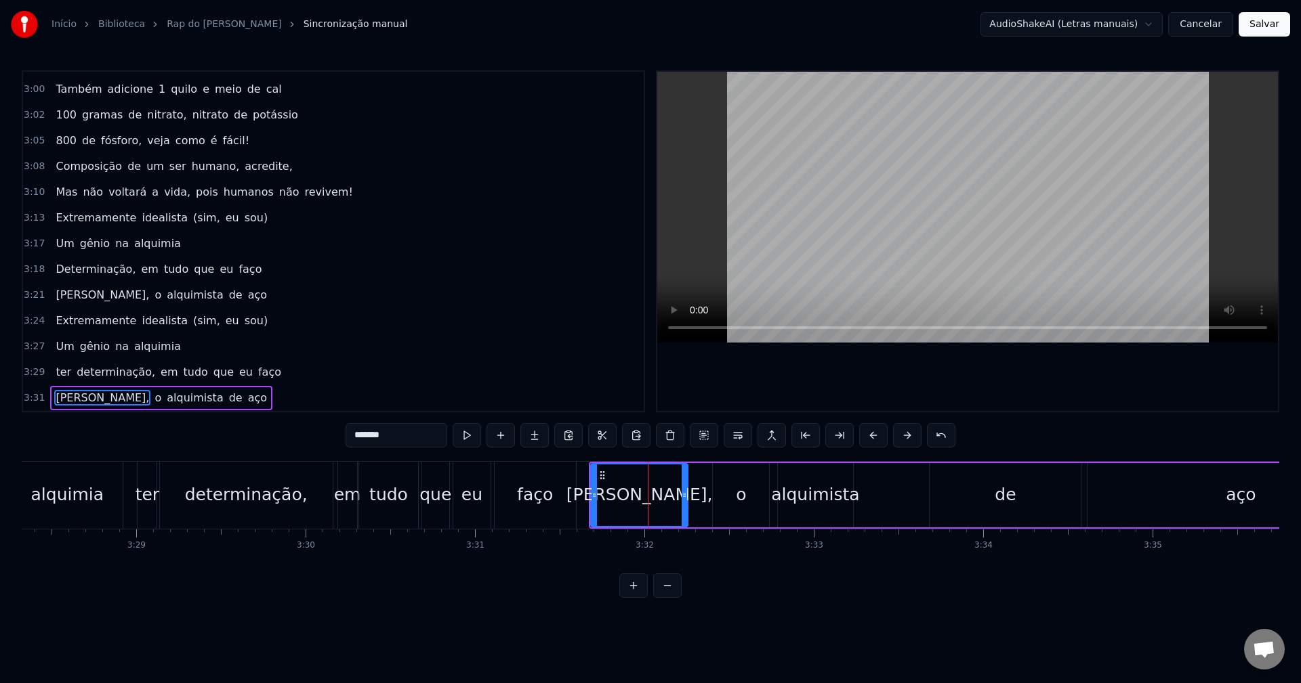
drag, startPoint x: 660, startPoint y: 497, endPoint x: 686, endPoint y: 496, distance: 25.8
click at [686, 496] on icon at bounding box center [683, 495] width 5 height 11
click at [577, 503] on div "ter determinação, em tudo que eu faço" at bounding box center [358, 495] width 442 height 67
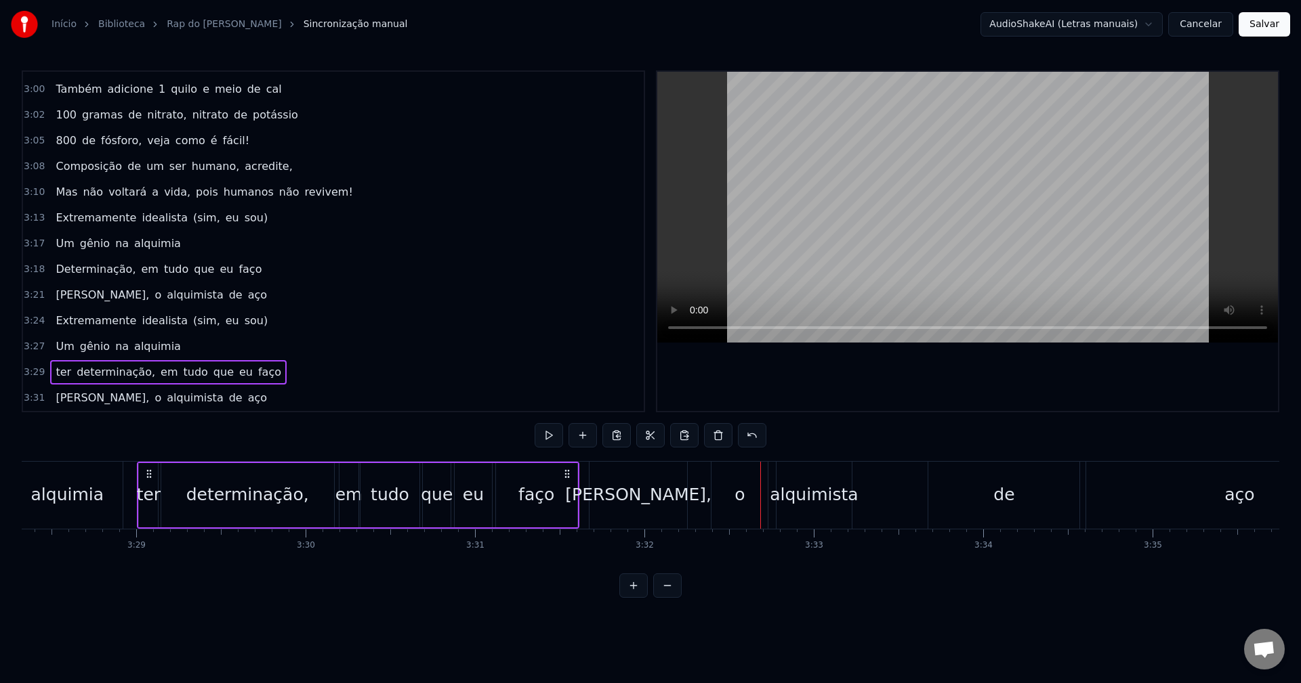
click at [680, 506] on div "[PERSON_NAME]," at bounding box center [638, 495] width 98 height 67
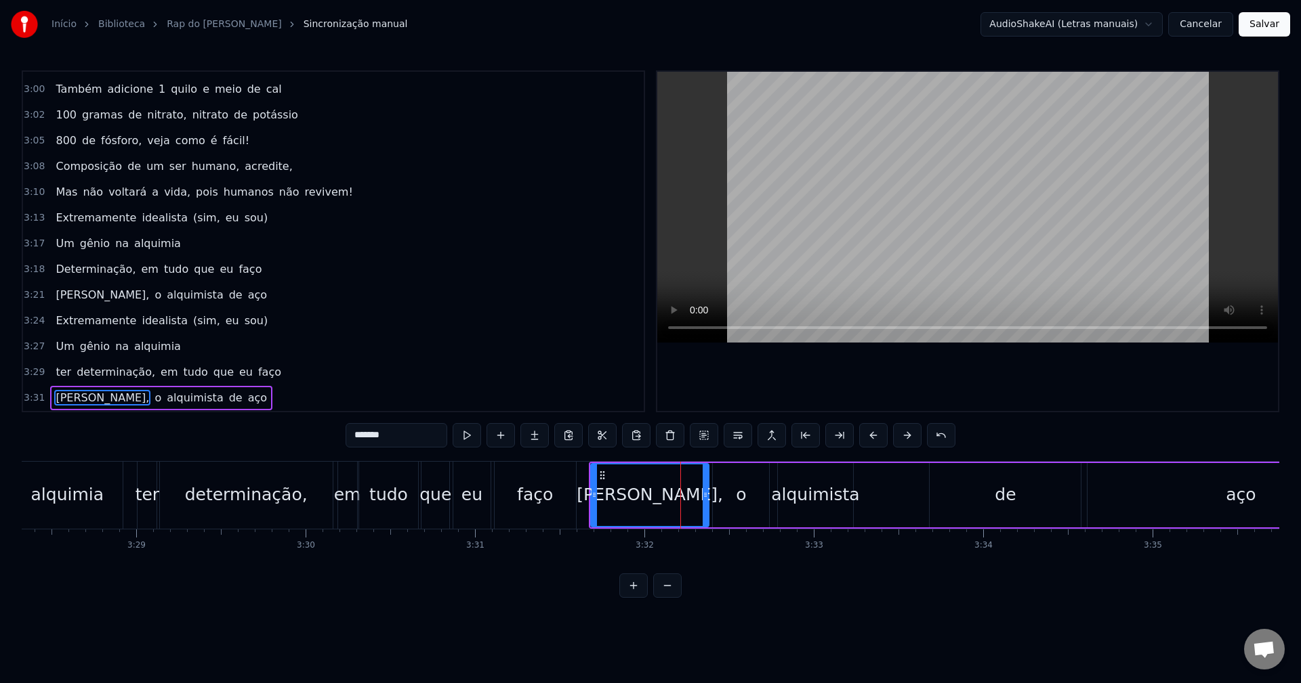
drag, startPoint x: 683, startPoint y: 507, endPoint x: 704, endPoint y: 503, distance: 21.4
click at [704, 503] on div at bounding box center [704, 496] width 5 height 62
click at [721, 500] on div "o" at bounding box center [741, 495] width 56 height 64
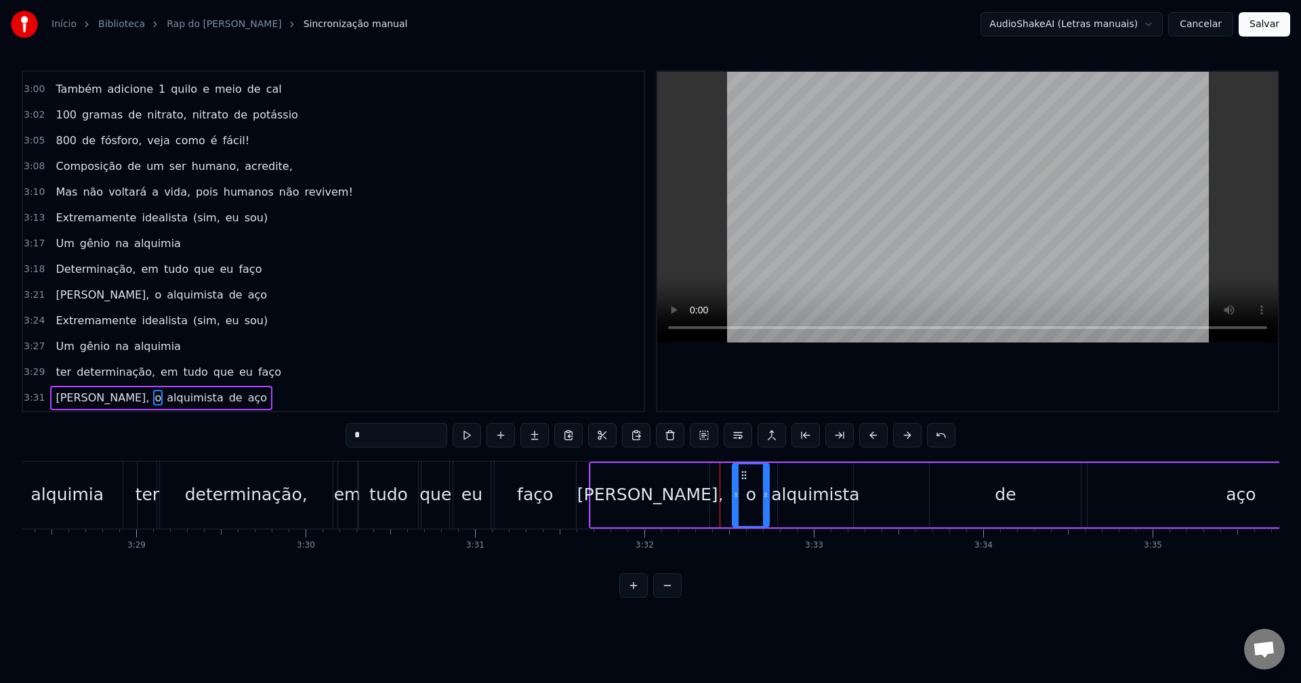
drag, startPoint x: 717, startPoint y: 500, endPoint x: 734, endPoint y: 496, distance: 17.4
click at [734, 496] on div at bounding box center [735, 496] width 5 height 62
click at [701, 505] on div "[PERSON_NAME]," at bounding box center [650, 495] width 119 height 64
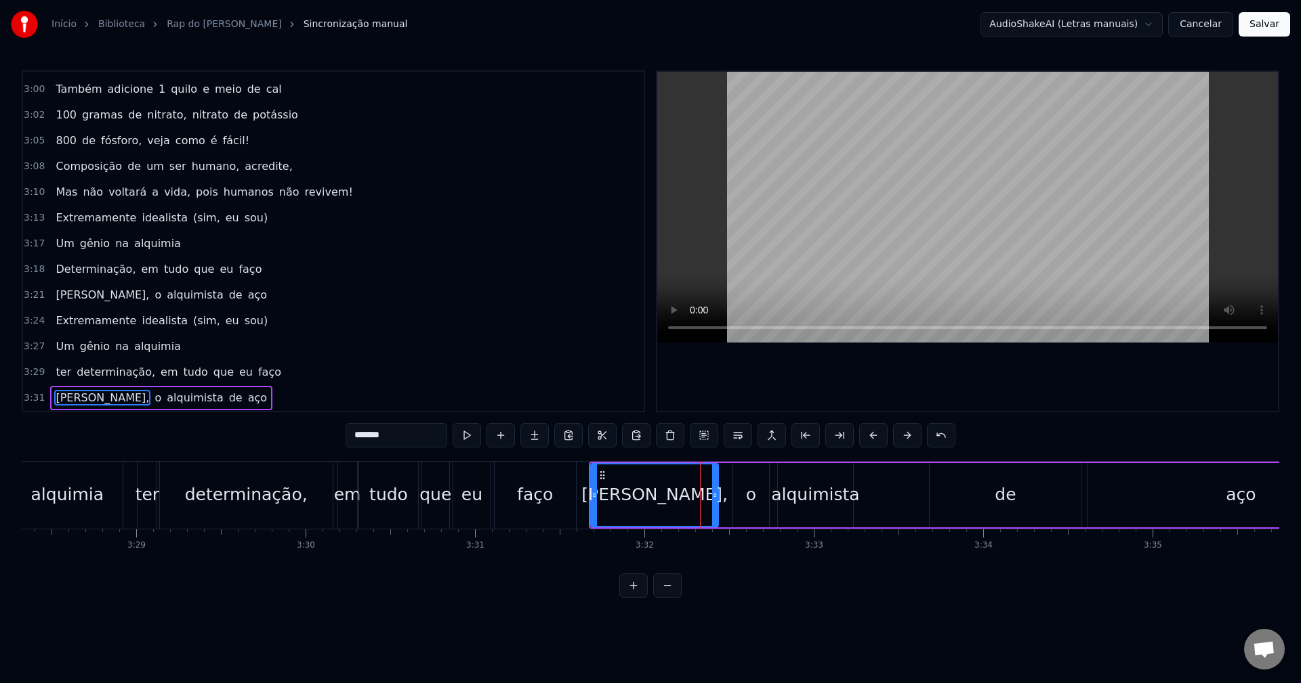
drag, startPoint x: 706, startPoint y: 503, endPoint x: 717, endPoint y: 502, distance: 10.9
click at [717, 502] on div at bounding box center [714, 496] width 5 height 62
click at [947, 497] on div "de" at bounding box center [1004, 495] width 151 height 64
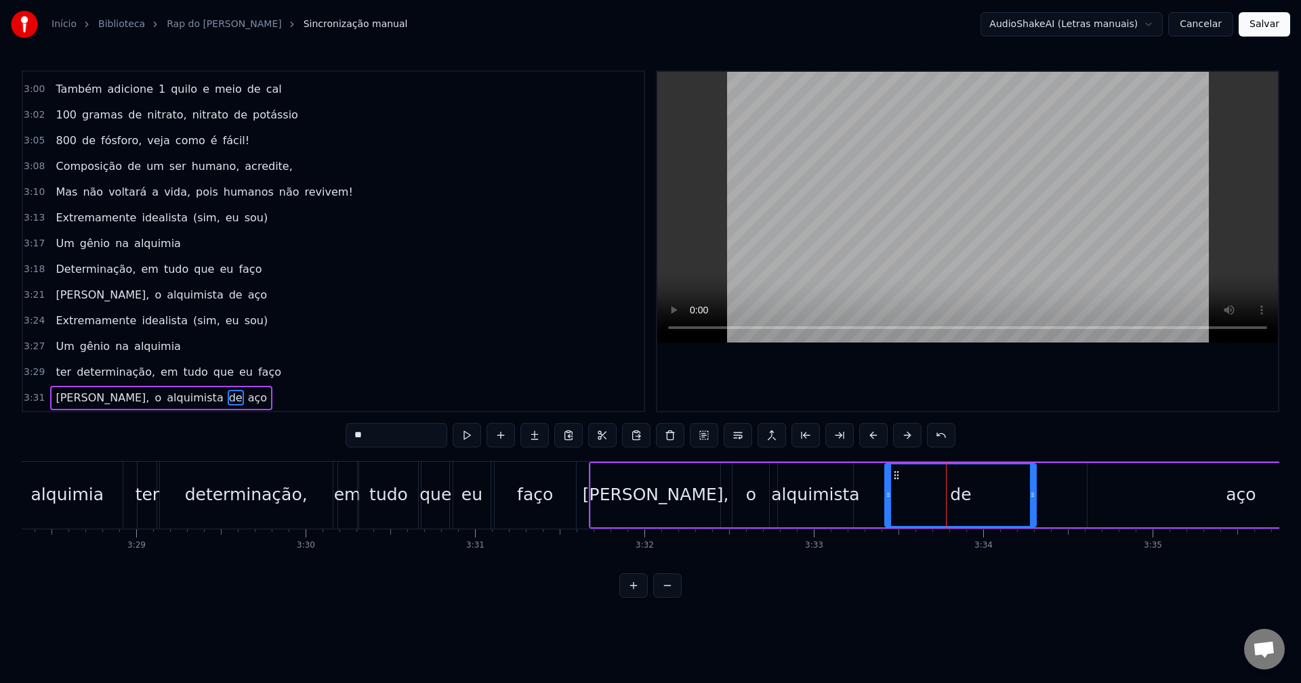
drag, startPoint x: 942, startPoint y: 473, endPoint x: 897, endPoint y: 477, distance: 44.9
click at [897, 477] on icon at bounding box center [896, 475] width 11 height 11
drag, startPoint x: 1030, startPoint y: 493, endPoint x: 921, endPoint y: 511, distance: 110.6
click at [921, 511] on div at bounding box center [921, 496] width 5 height 62
click at [1224, 501] on div "aço" at bounding box center [1240, 495] width 307 height 64
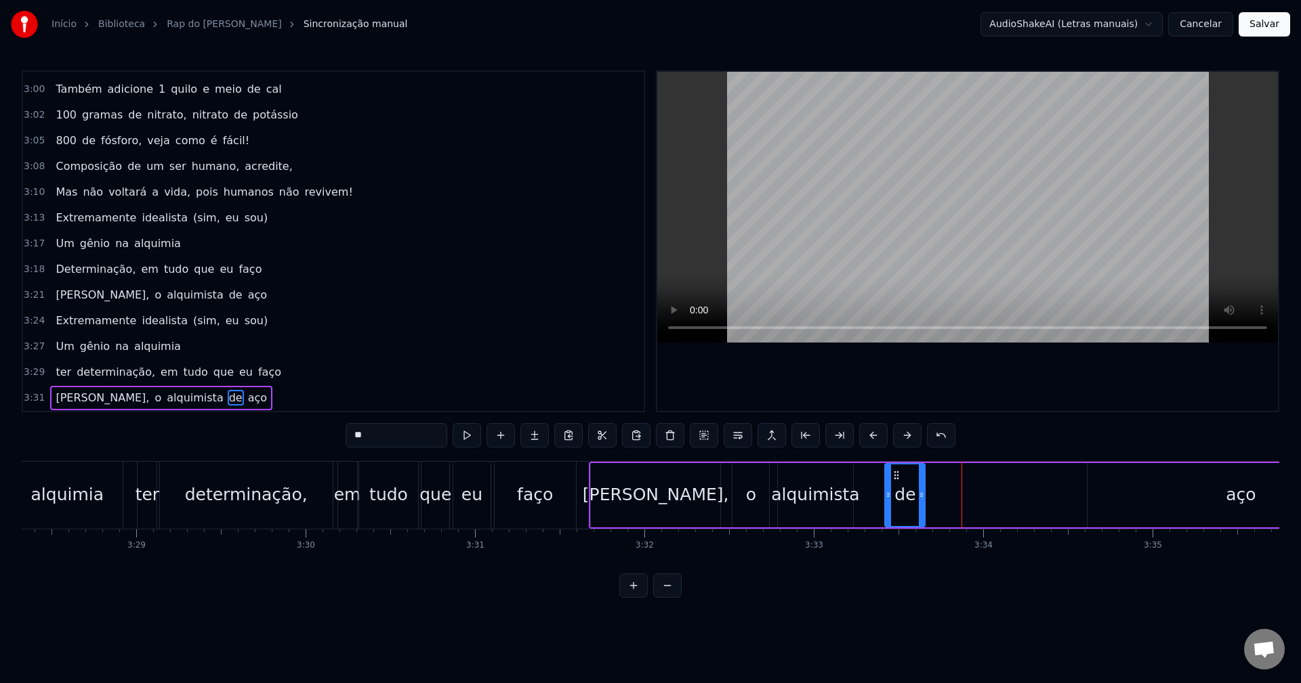
type input "***"
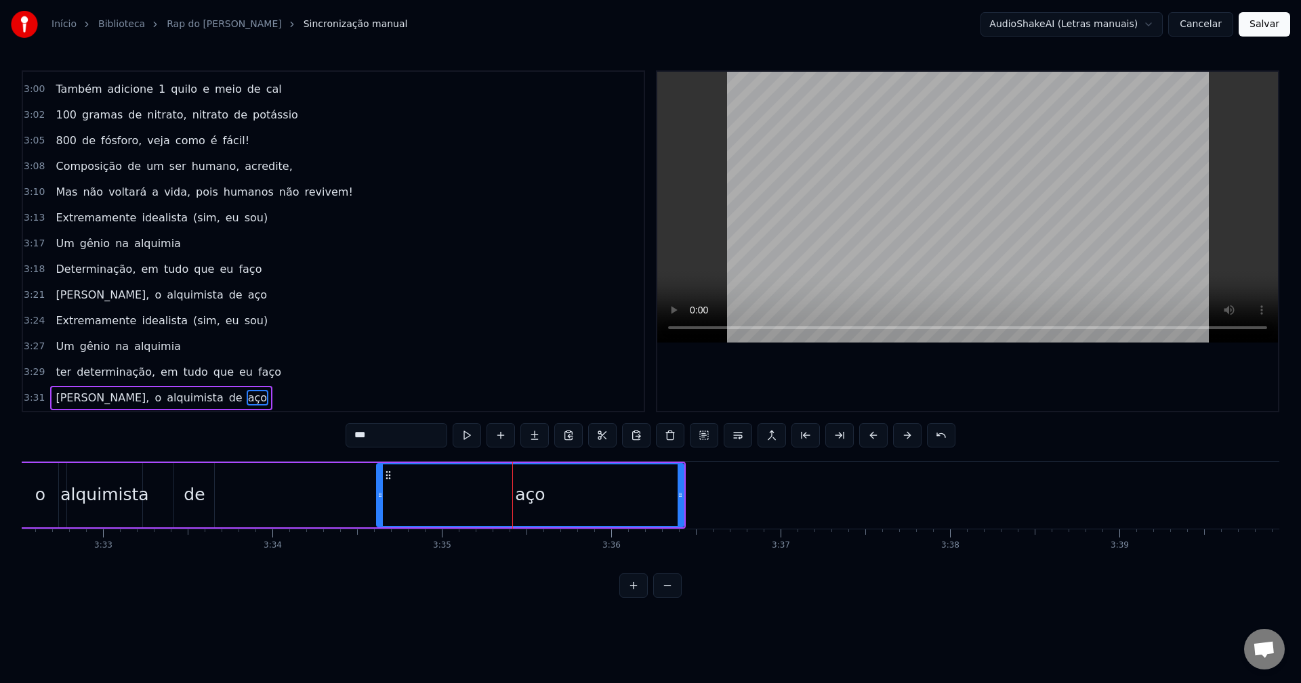
scroll to position [0, 35406]
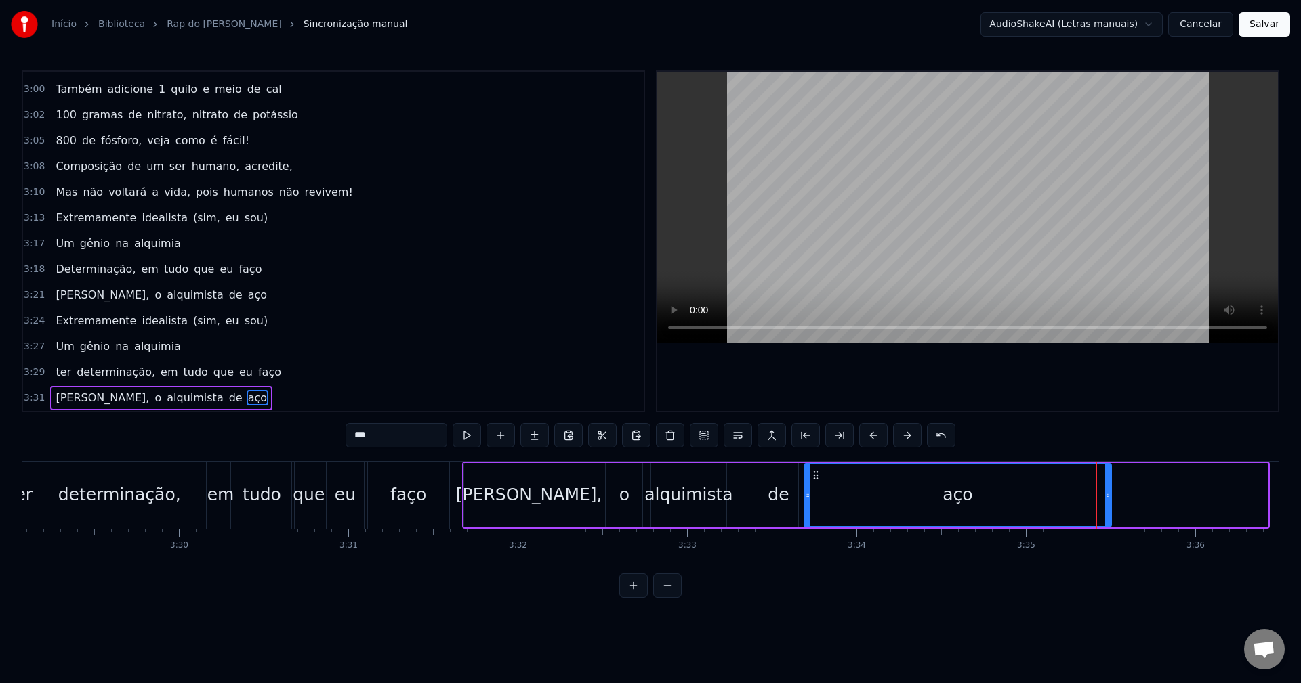
drag, startPoint x: 974, startPoint y: 476, endPoint x: 818, endPoint y: 490, distance: 157.1
click at [818, 490] on div "aço" at bounding box center [958, 496] width 306 height 62
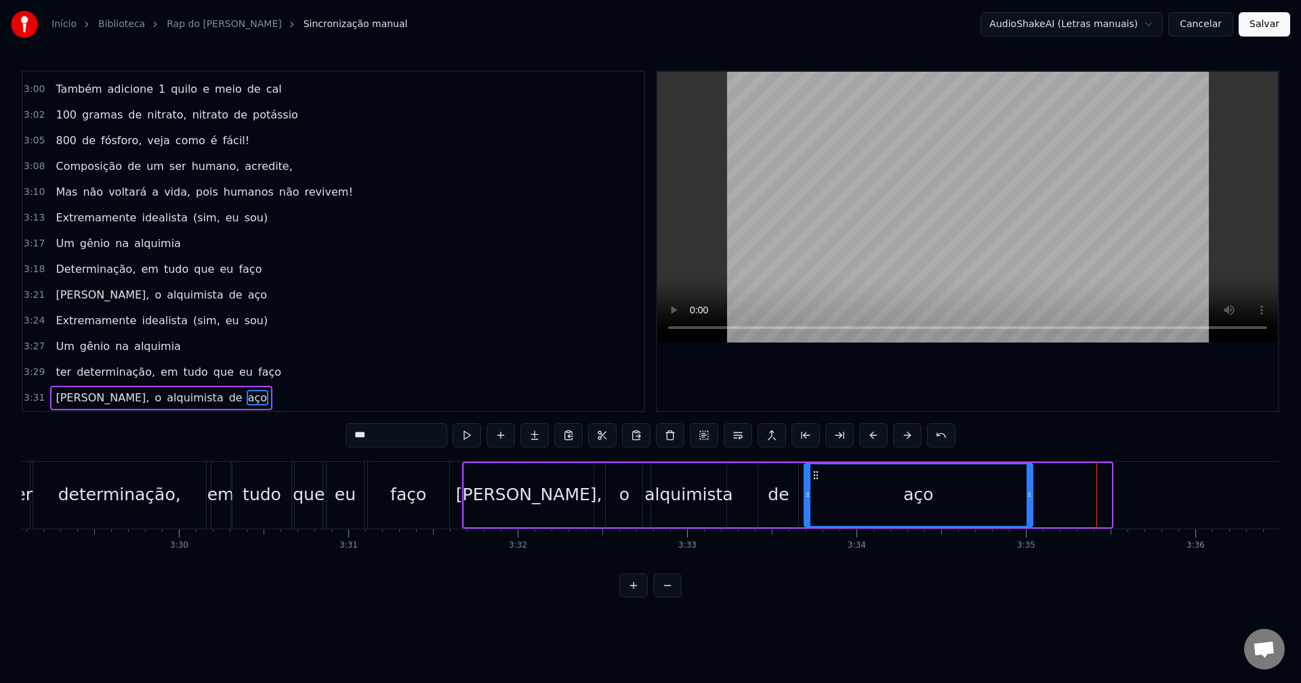
drag, startPoint x: 1105, startPoint y: 494, endPoint x: 1026, endPoint y: 503, distance: 79.0
click at [1026, 503] on div at bounding box center [1028, 496] width 5 height 62
click at [452, 492] on div "ter determinação, em tudo que eu faço" at bounding box center [231, 495] width 442 height 67
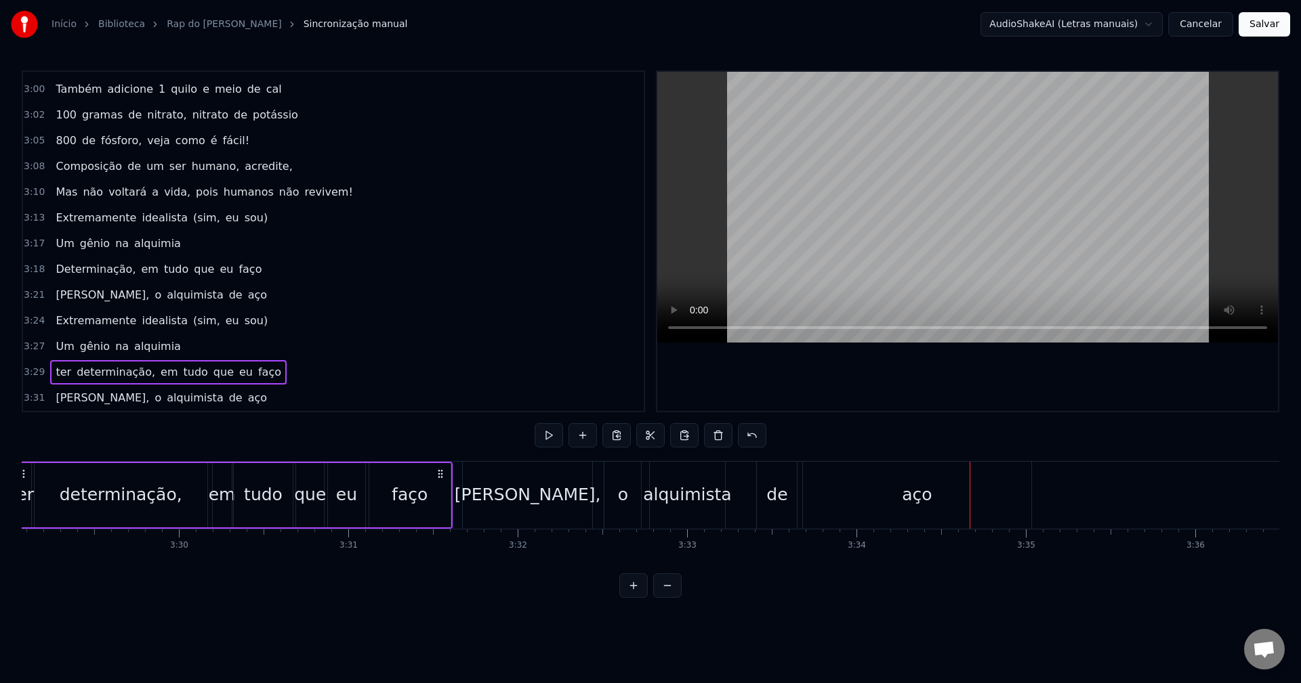
click at [1014, 507] on div "aço" at bounding box center [917, 495] width 228 height 67
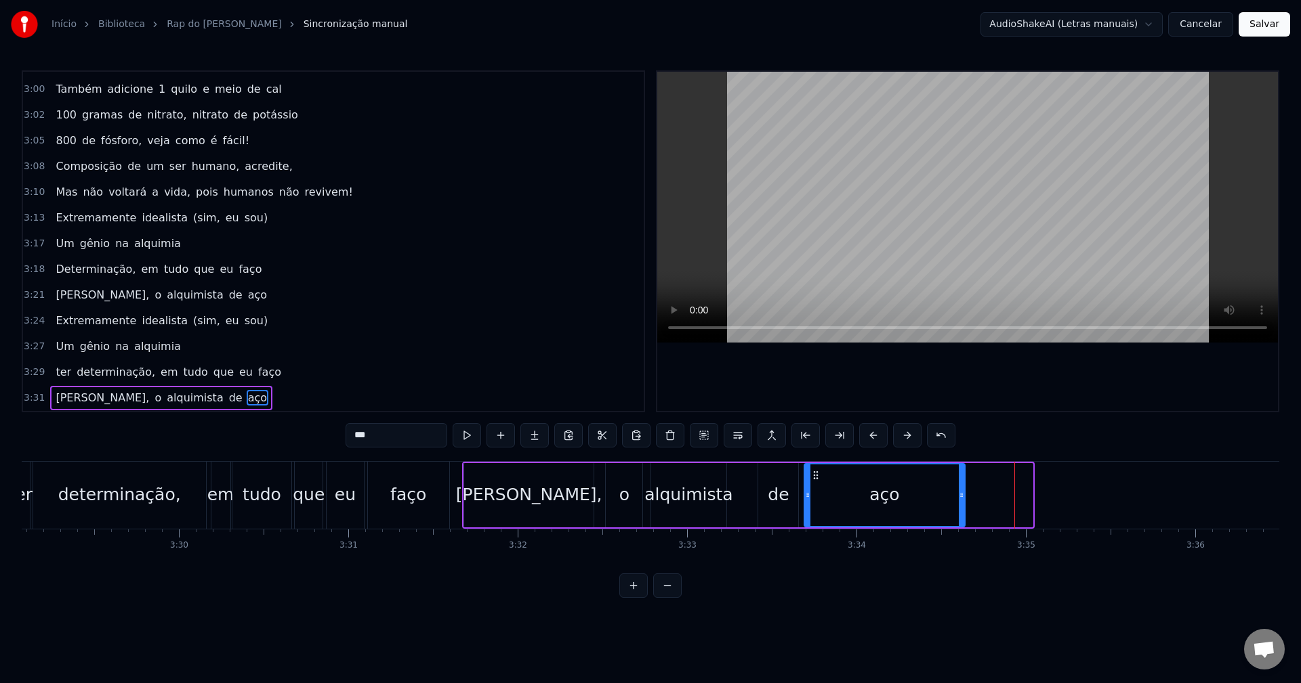
drag, startPoint x: 1027, startPoint y: 499, endPoint x: 959, endPoint y: 502, distance: 67.8
click at [959, 502] on div at bounding box center [961, 496] width 5 height 62
click at [817, 488] on div "aço" at bounding box center [884, 496] width 159 height 62
drag, startPoint x: 963, startPoint y: 504, endPoint x: 936, endPoint y: 510, distance: 27.8
click at [936, 510] on div at bounding box center [933, 496] width 5 height 62
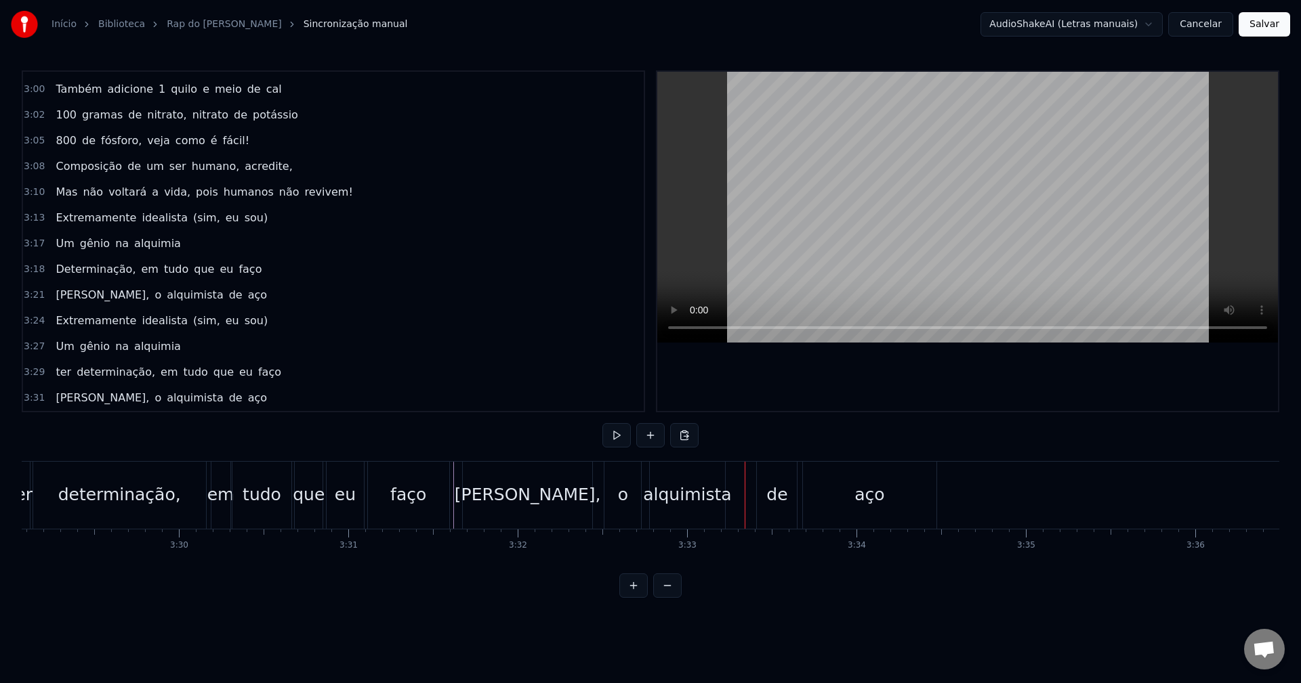
click at [712, 492] on div "alquimista" at bounding box center [687, 495] width 88 height 26
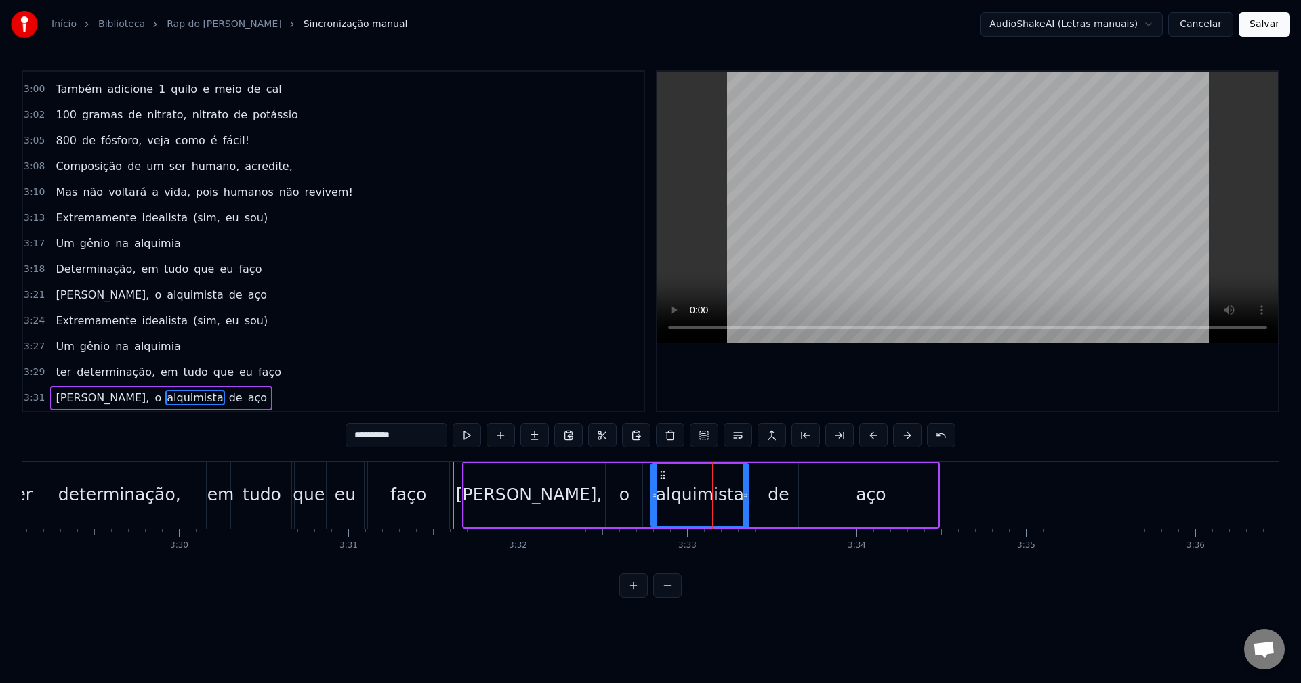
drag, startPoint x: 723, startPoint y: 498, endPoint x: 749, endPoint y: 492, distance: 26.3
click at [748, 492] on icon at bounding box center [744, 495] width 5 height 11
click at [687, 492] on div "alquimista" at bounding box center [701, 495] width 88 height 26
click at [908, 485] on div "aço" at bounding box center [870, 495] width 133 height 64
type input "***"
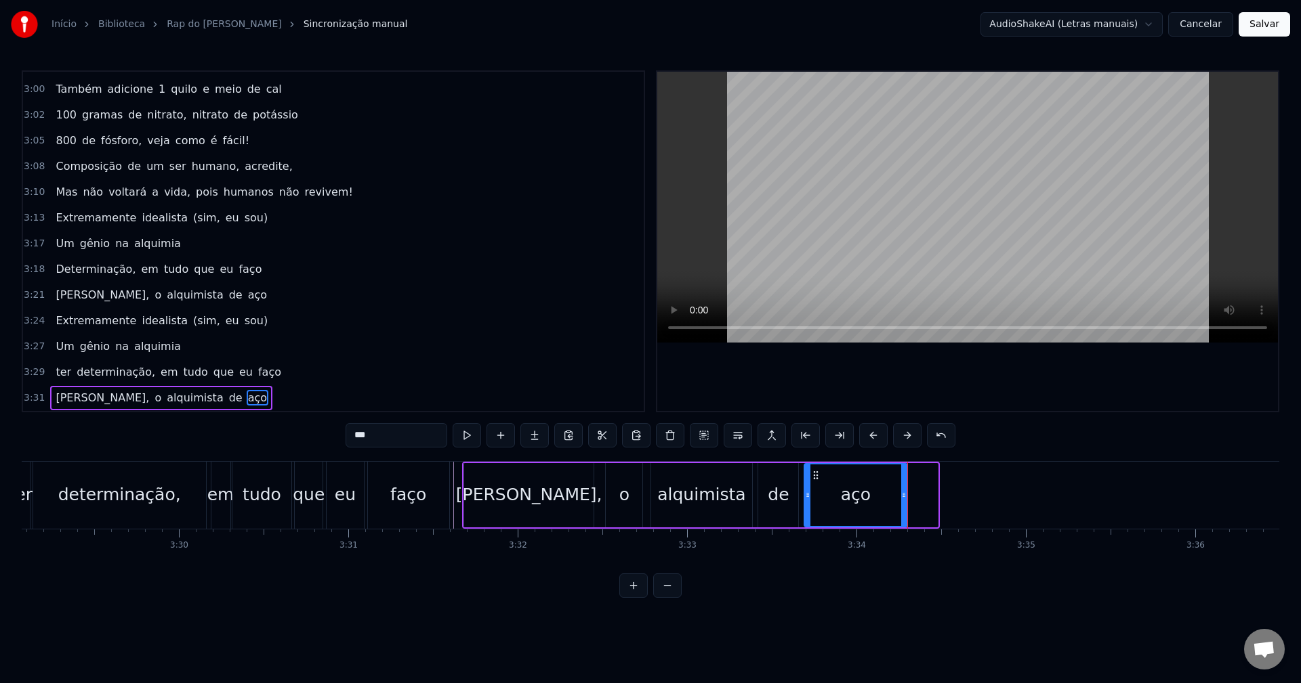
drag, startPoint x: 933, startPoint y: 498, endPoint x: 903, endPoint y: 502, distance: 30.8
click at [903, 502] on div at bounding box center [903, 496] width 5 height 62
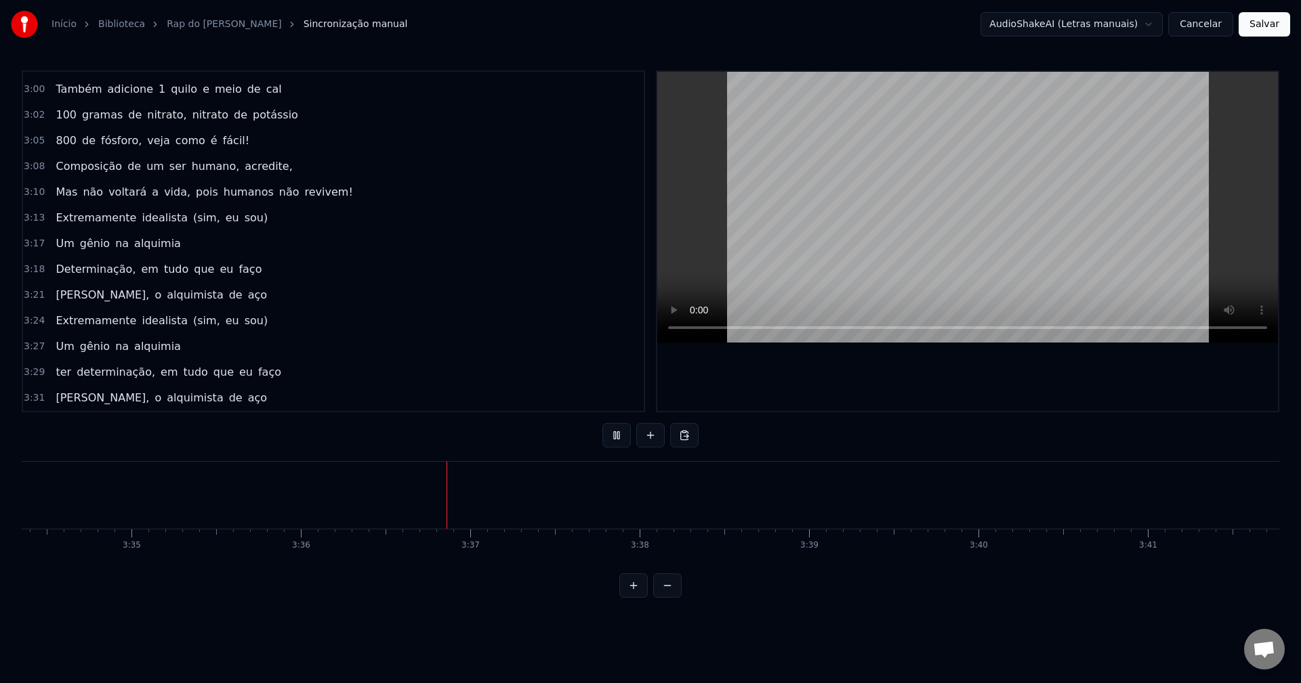
click at [671, 598] on button at bounding box center [667, 586] width 28 height 24
click at [671, 598] on div at bounding box center [650, 586] width 62 height 24
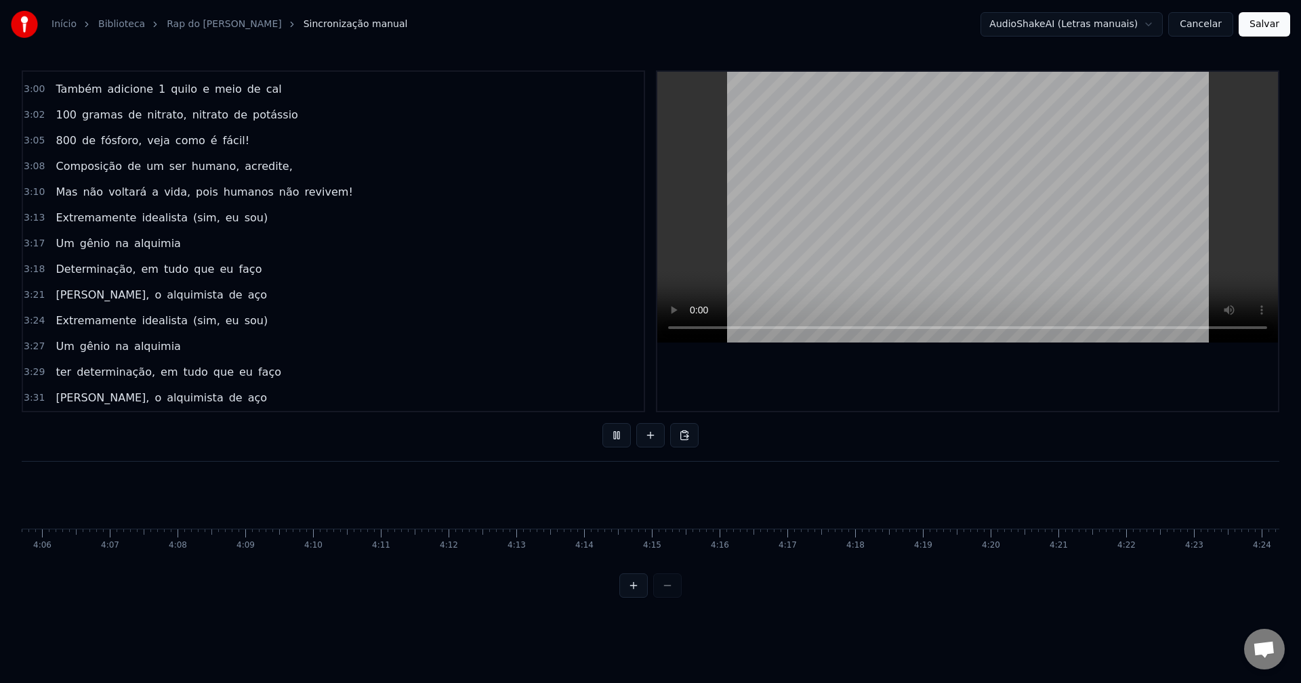
click at [671, 598] on div at bounding box center [650, 586] width 62 height 24
click at [617, 434] on button at bounding box center [616, 435] width 28 height 24
click at [677, 590] on div at bounding box center [650, 586] width 62 height 24
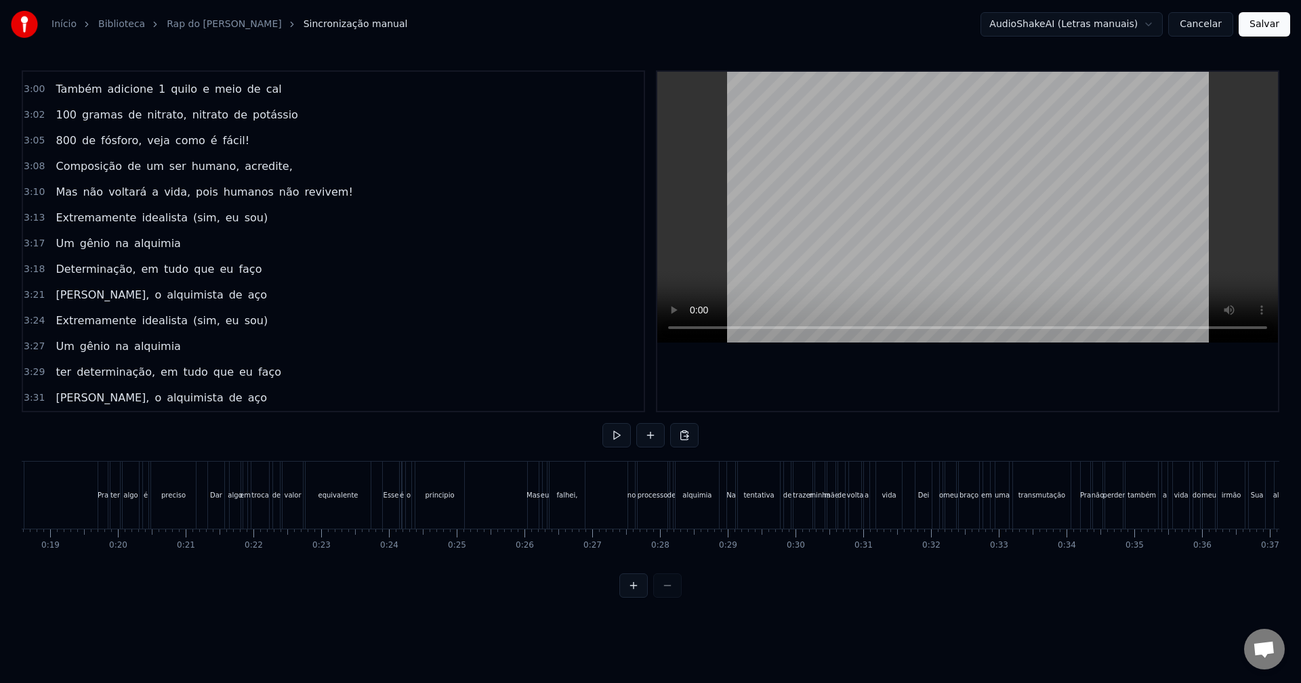
scroll to position [0, 0]
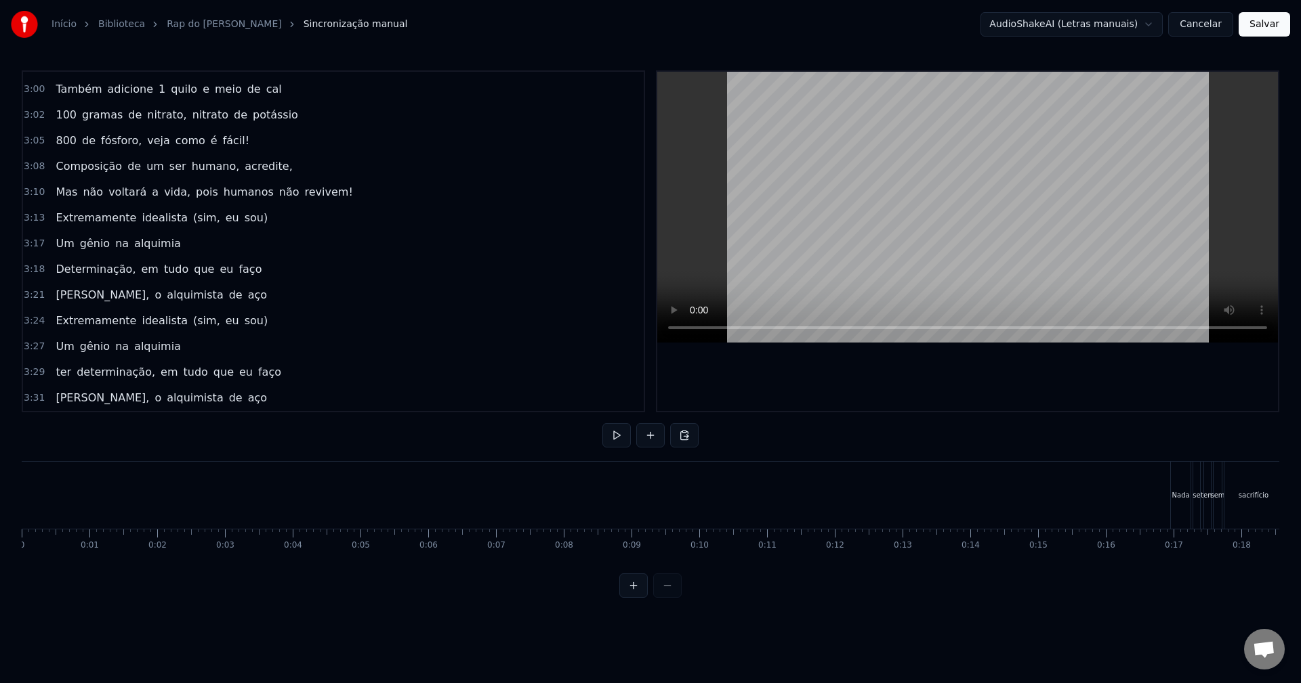
click at [608, 433] on button at bounding box center [616, 435] width 28 height 24
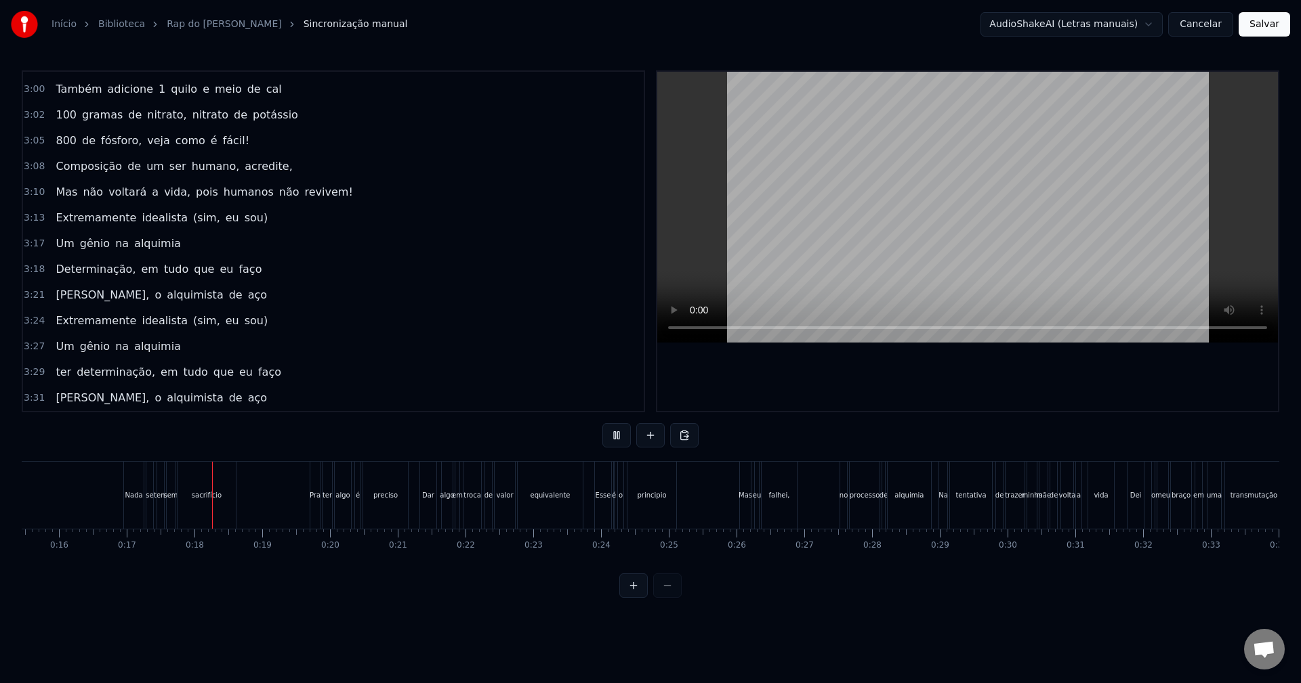
scroll to position [0, 1129]
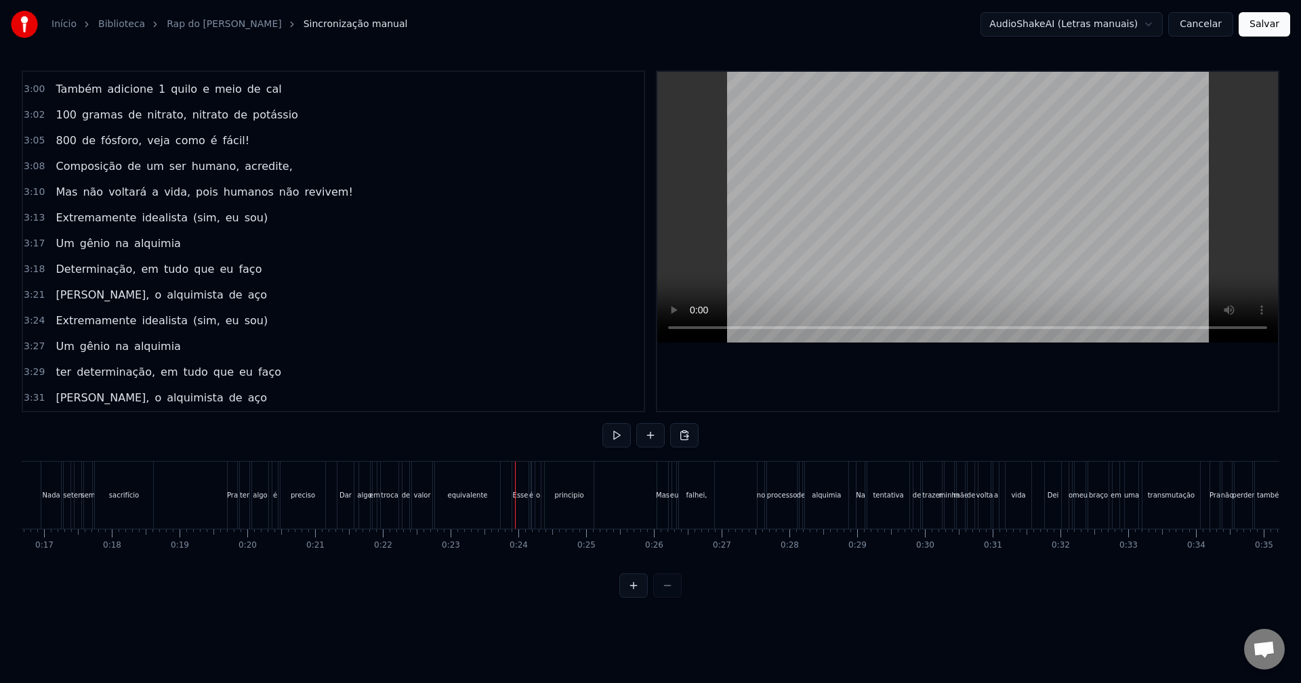
click at [633, 595] on button at bounding box center [633, 586] width 28 height 24
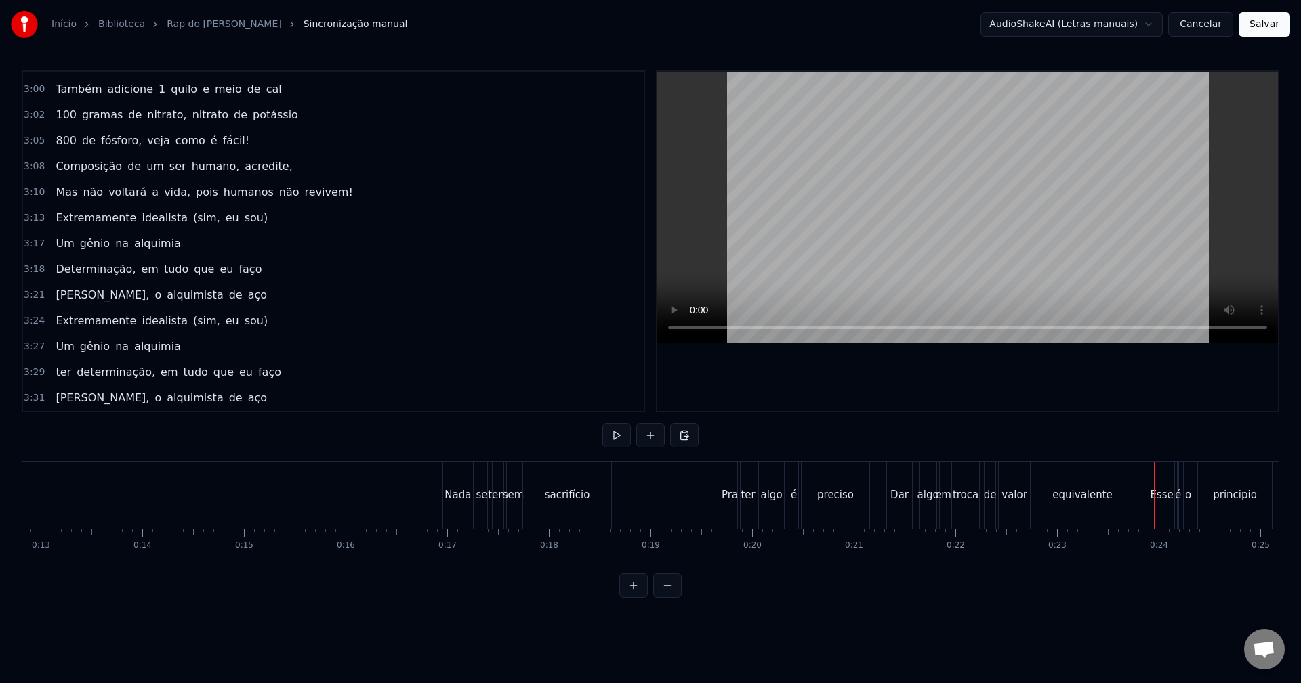
click at [633, 594] on button at bounding box center [633, 586] width 28 height 24
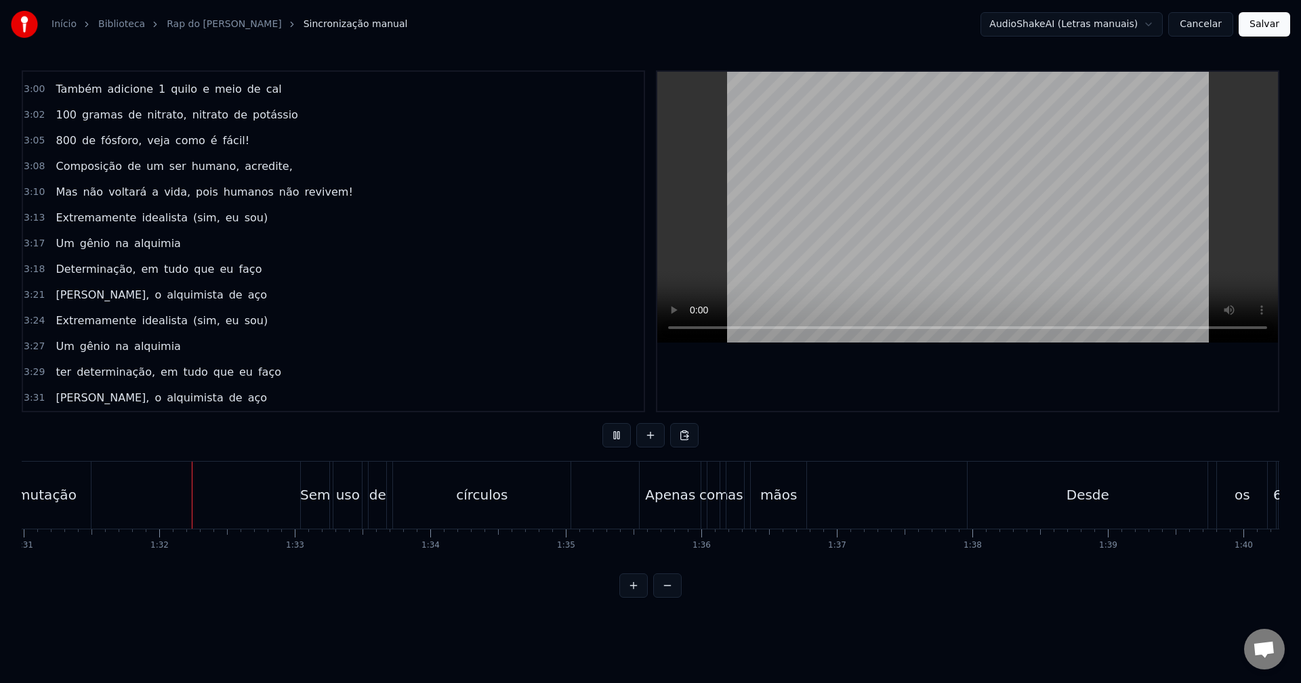
scroll to position [0, 12327]
click at [498, 495] on div "círculos" at bounding box center [480, 495] width 51 height 20
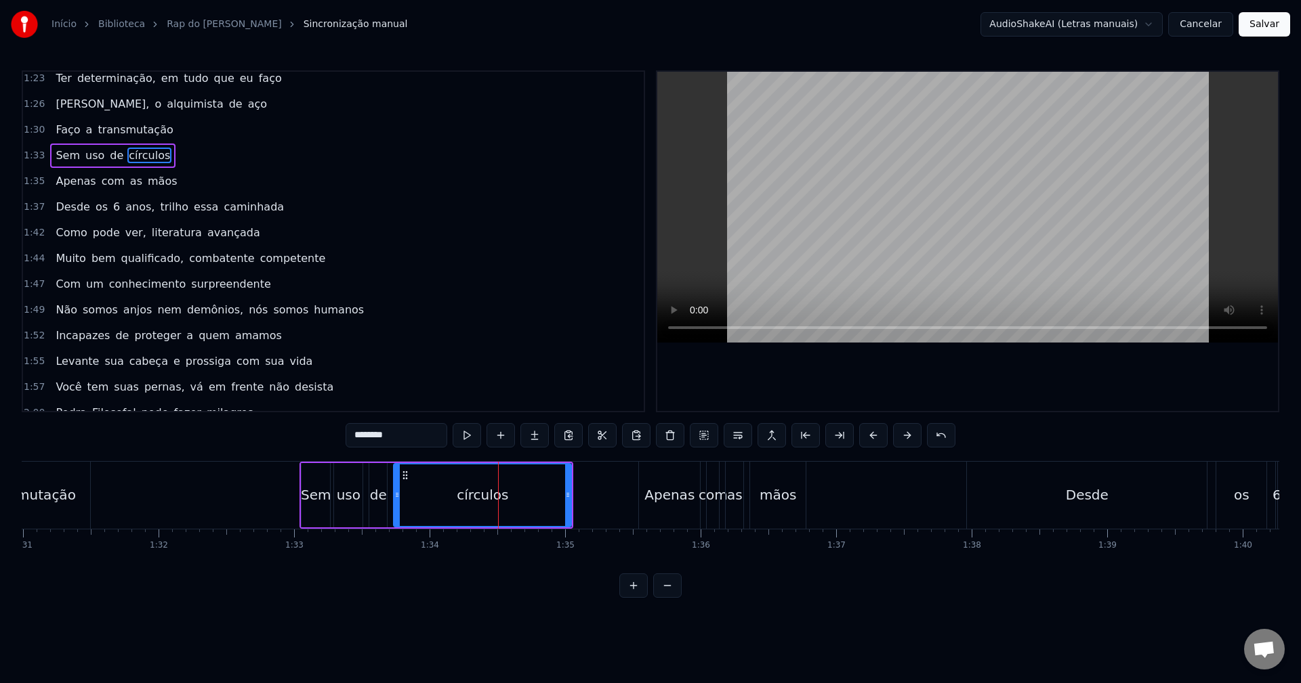
scroll to position [589, 0]
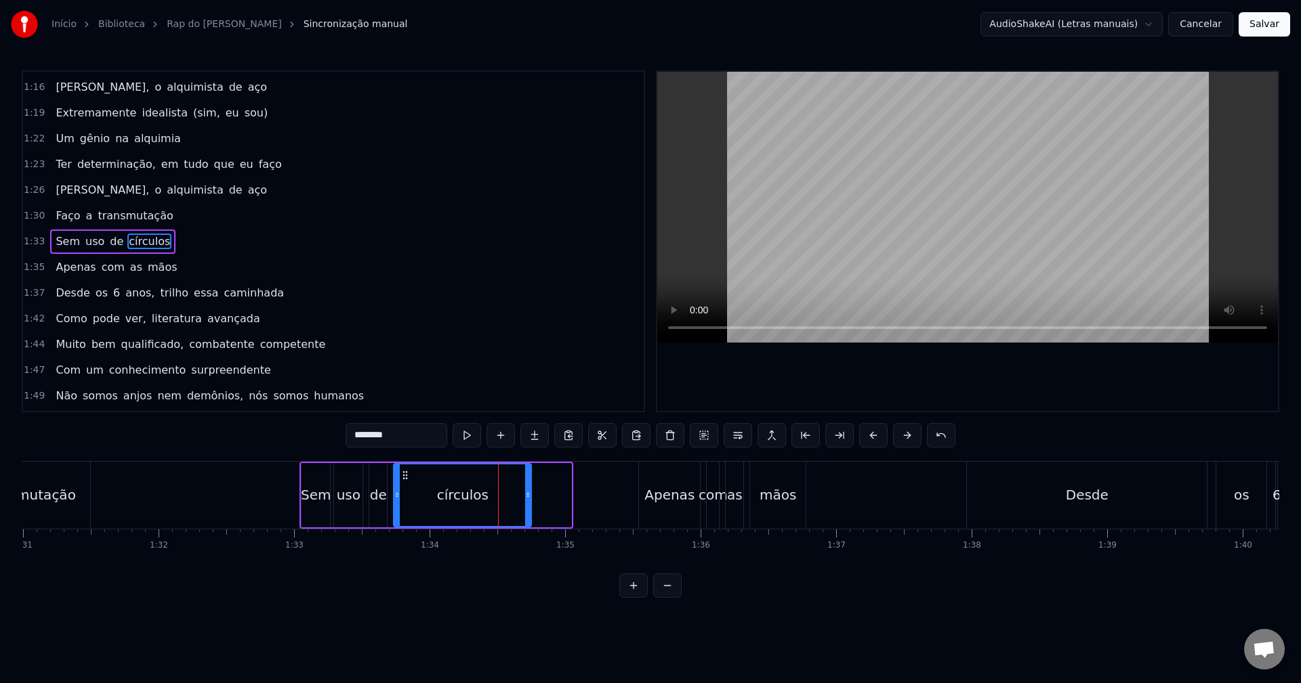
drag, startPoint x: 569, startPoint y: 491, endPoint x: 529, endPoint y: 494, distance: 40.1
click at [529, 494] on icon at bounding box center [527, 495] width 5 height 11
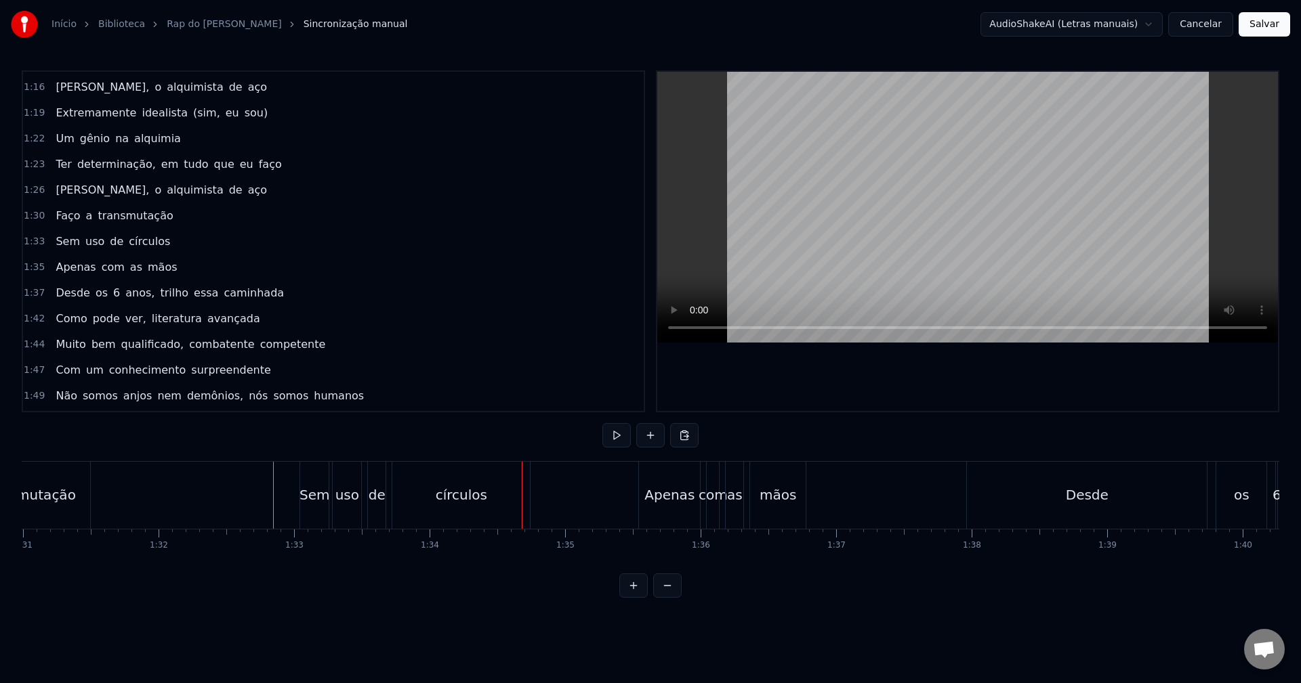
click at [484, 480] on div "círculos" at bounding box center [461, 495] width 138 height 67
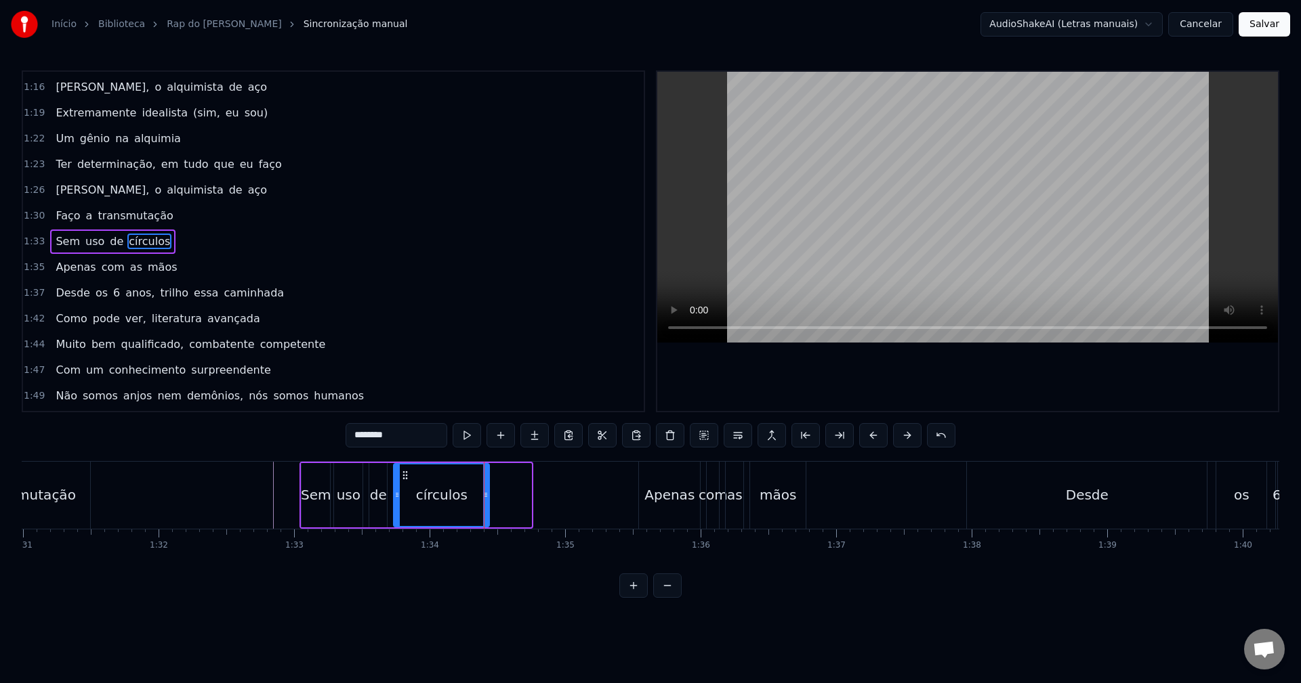
drag, startPoint x: 530, startPoint y: 492, endPoint x: 488, endPoint y: 499, distance: 42.5
click at [488, 499] on icon at bounding box center [485, 495] width 5 height 11
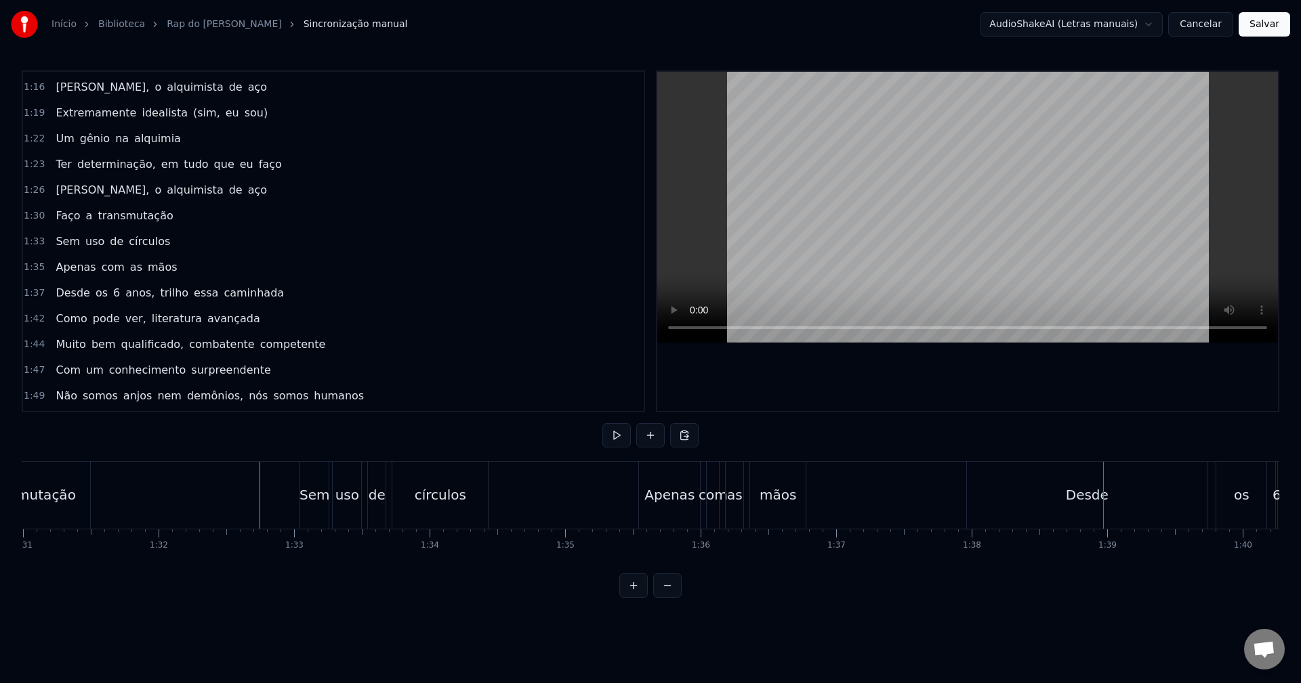
click at [1036, 490] on div "Desde" at bounding box center [1087, 495] width 240 height 67
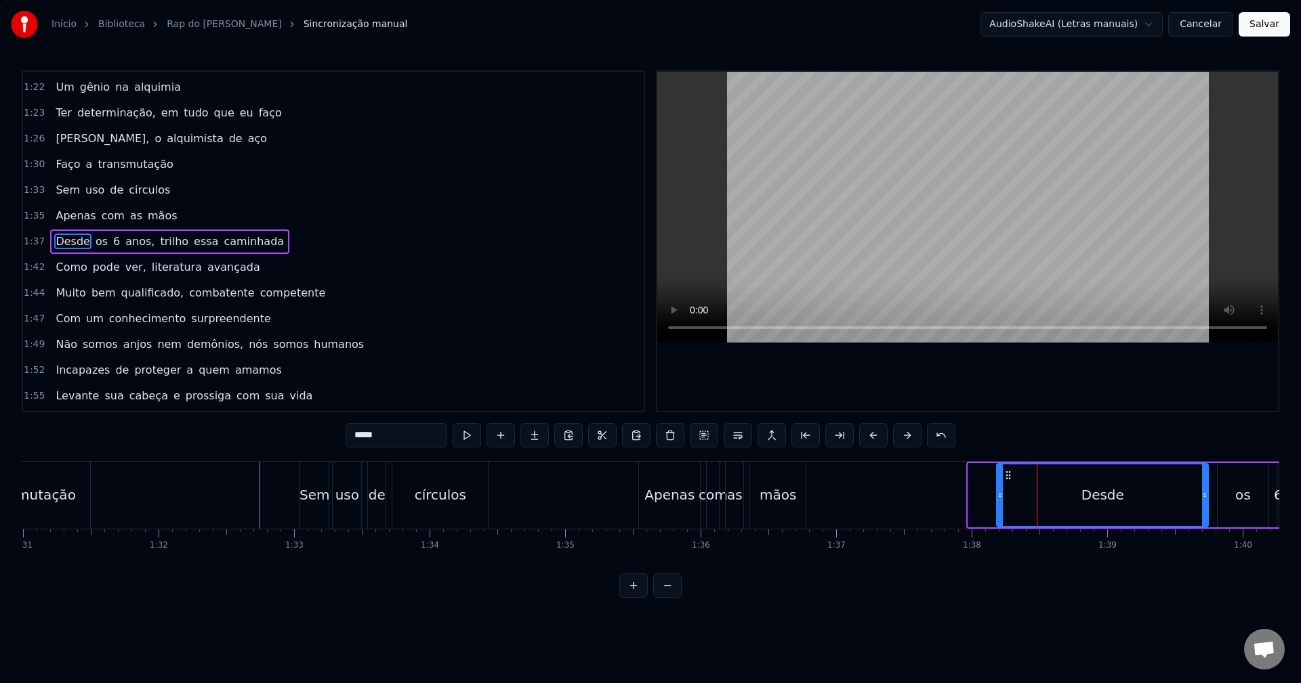
drag, startPoint x: 973, startPoint y: 493, endPoint x: 1001, endPoint y: 489, distance: 28.7
click at [1001, 489] on div at bounding box center [999, 496] width 5 height 62
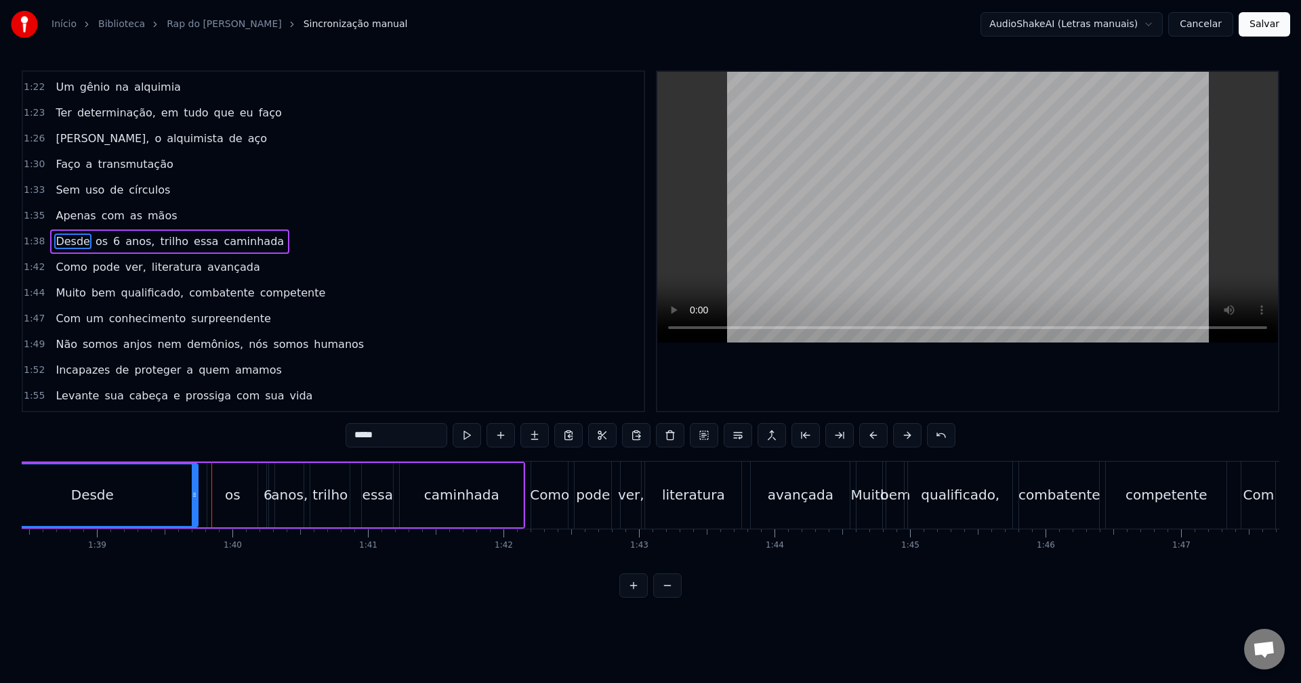
scroll to position [0, 13256]
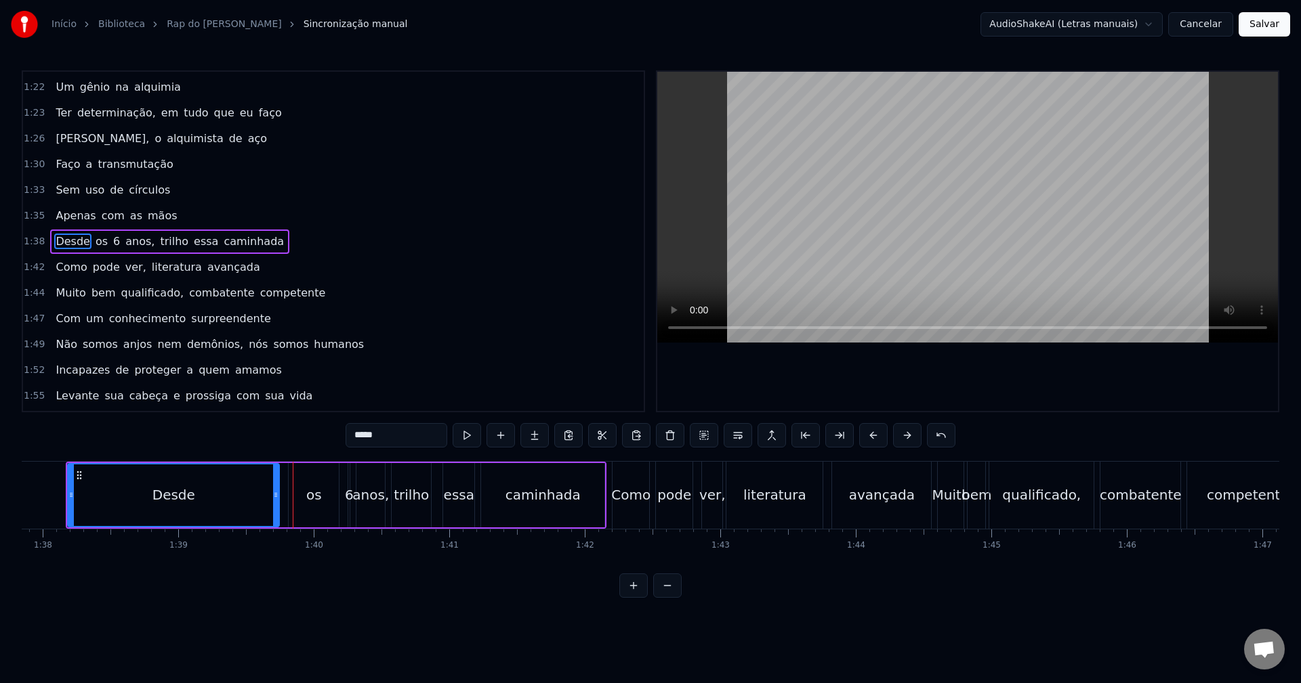
click at [217, 496] on div "Desde" at bounding box center [173, 496] width 210 height 62
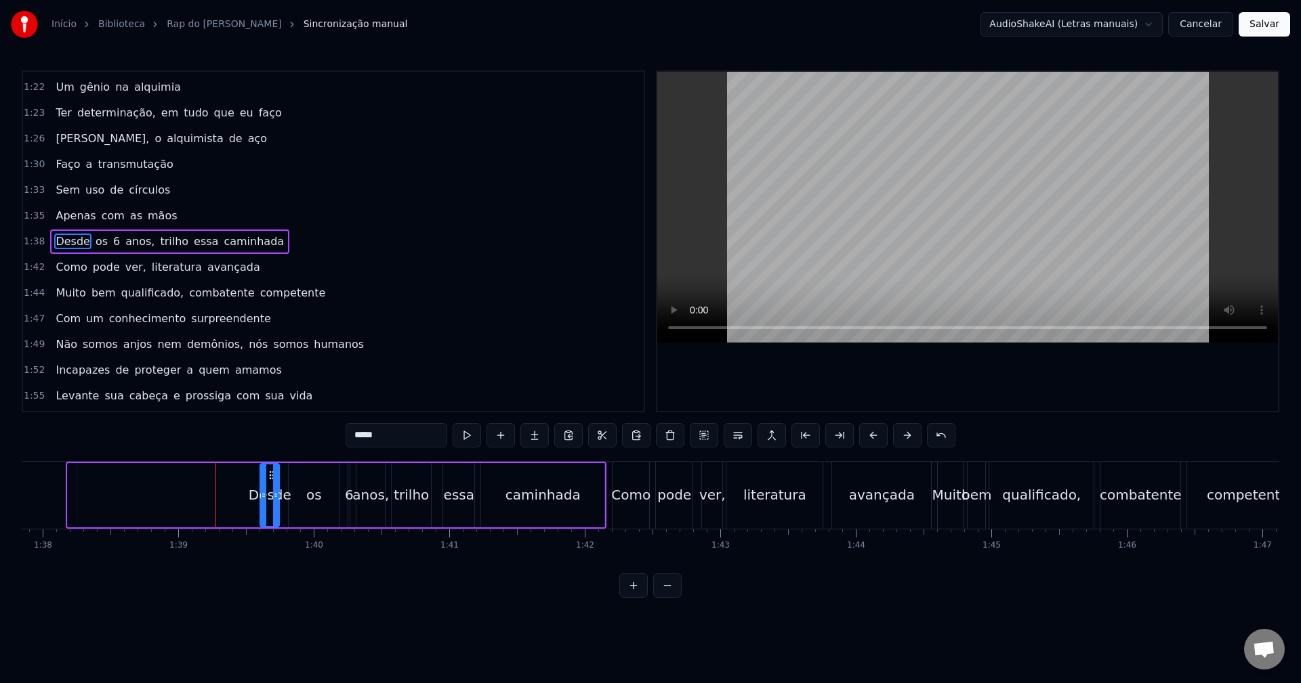
drag, startPoint x: 70, startPoint y: 488, endPoint x: 263, endPoint y: 476, distance: 192.8
click at [263, 476] on div at bounding box center [263, 496] width 5 height 62
click at [315, 486] on div "os" at bounding box center [314, 495] width 16 height 20
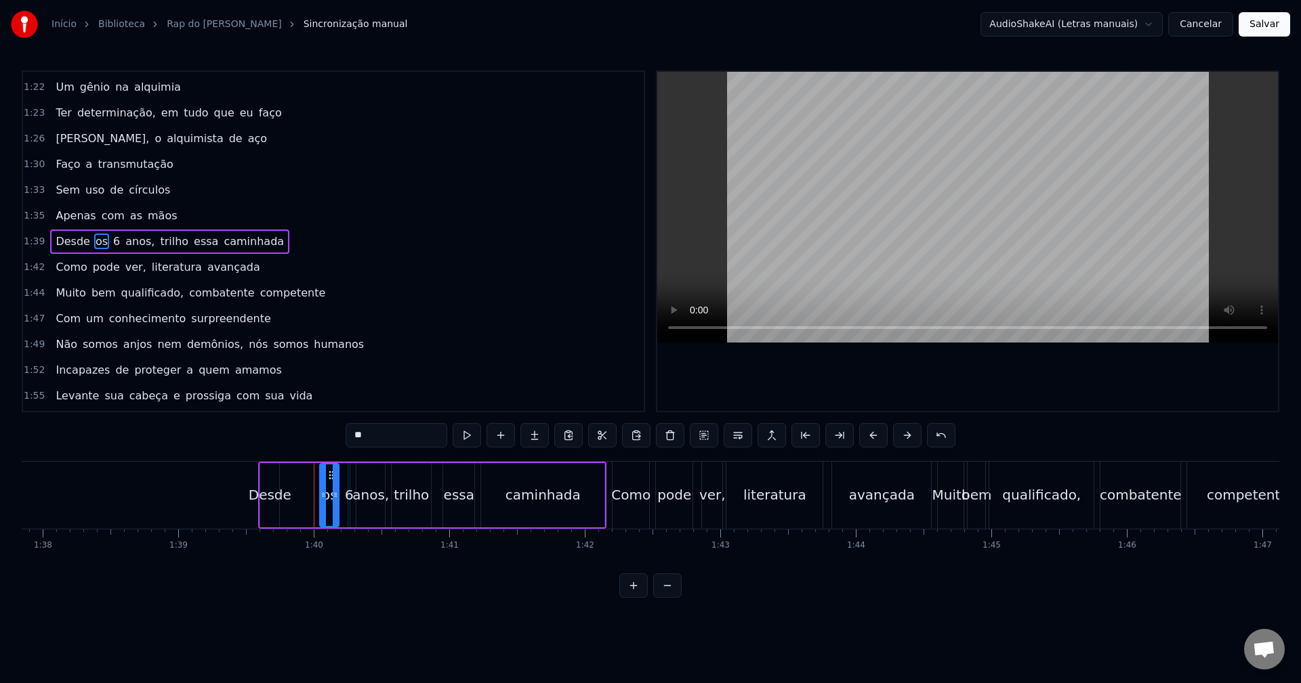
drag, startPoint x: 292, startPoint y: 497, endPoint x: 323, endPoint y: 497, distance: 31.2
click at [323, 497] on icon at bounding box center [322, 495] width 5 height 11
click at [276, 503] on div "Desde" at bounding box center [270, 495] width 43 height 20
type input "*****"
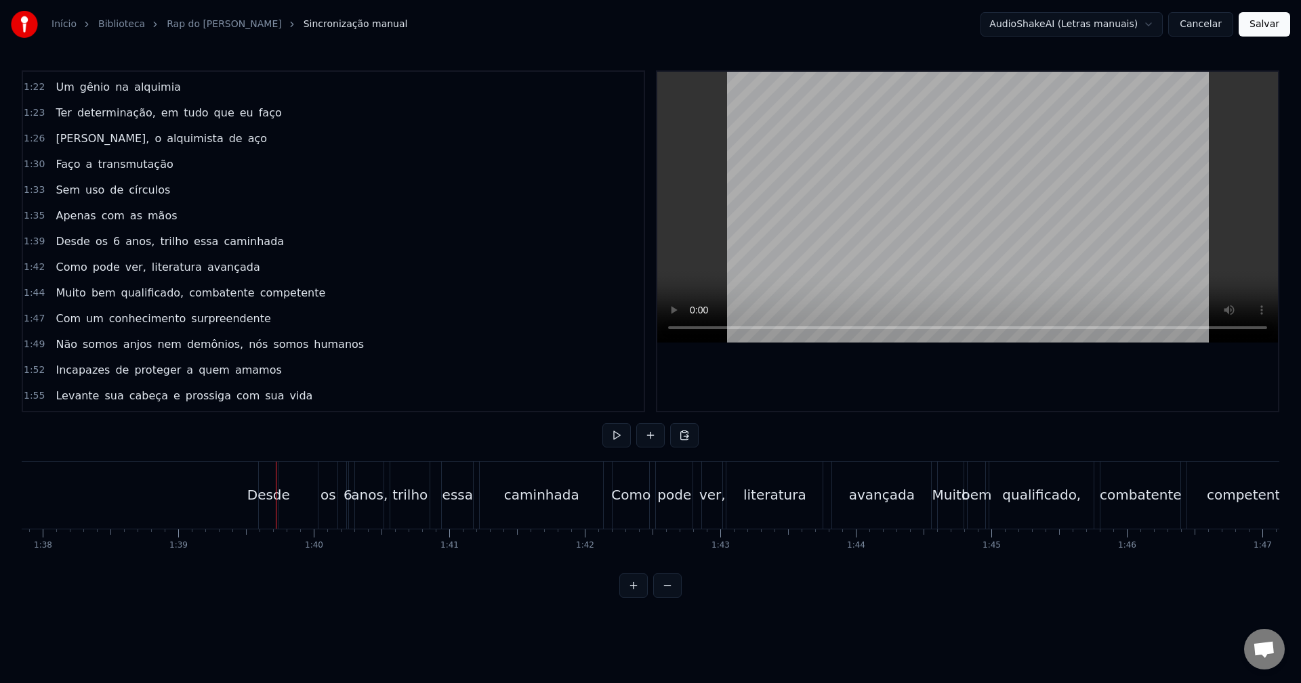
click at [256, 502] on div "Desde" at bounding box center [268, 495] width 43 height 20
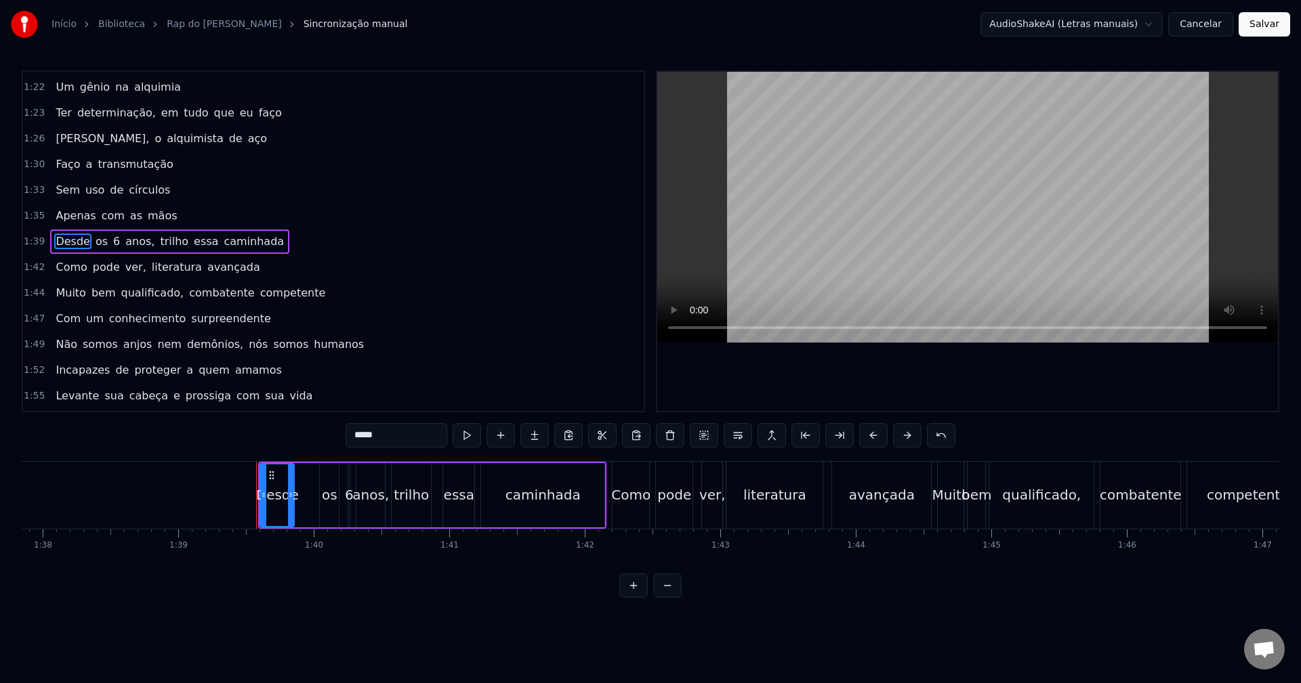
drag, startPoint x: 276, startPoint y: 496, endPoint x: 291, endPoint y: 496, distance: 14.9
click at [291, 496] on icon at bounding box center [290, 495] width 5 height 11
drag, startPoint x: 268, startPoint y: 476, endPoint x: 292, endPoint y: 474, distance: 23.7
click at [292, 474] on icon at bounding box center [295, 475] width 11 height 11
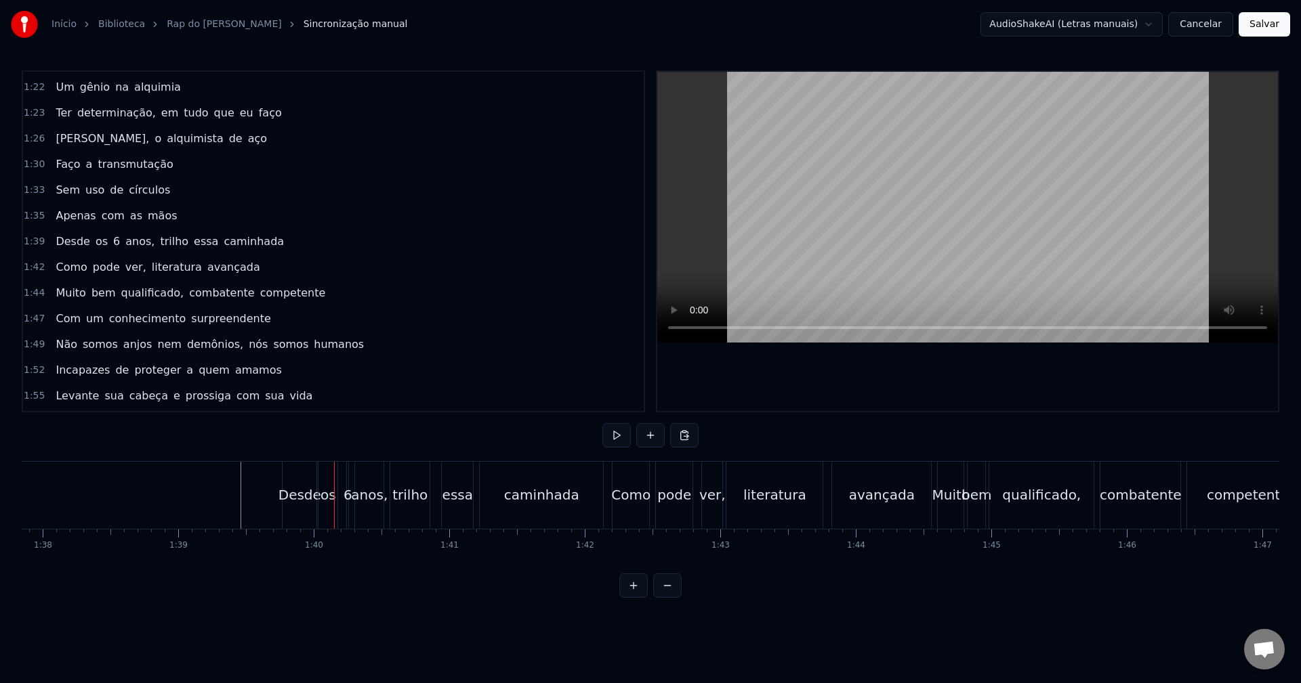
click at [300, 482] on div "Desde" at bounding box center [299, 495] width 34 height 67
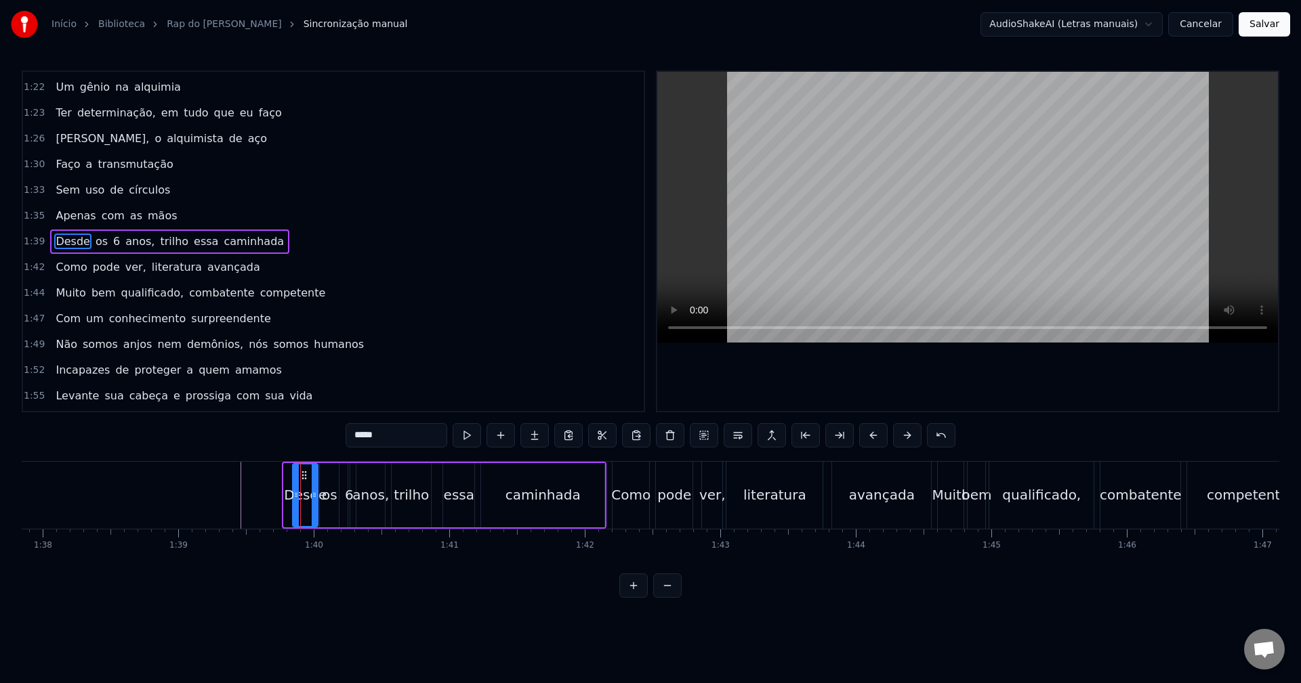
drag, startPoint x: 287, startPoint y: 492, endPoint x: 296, endPoint y: 492, distance: 8.8
click at [296, 492] on icon at bounding box center [295, 495] width 5 height 11
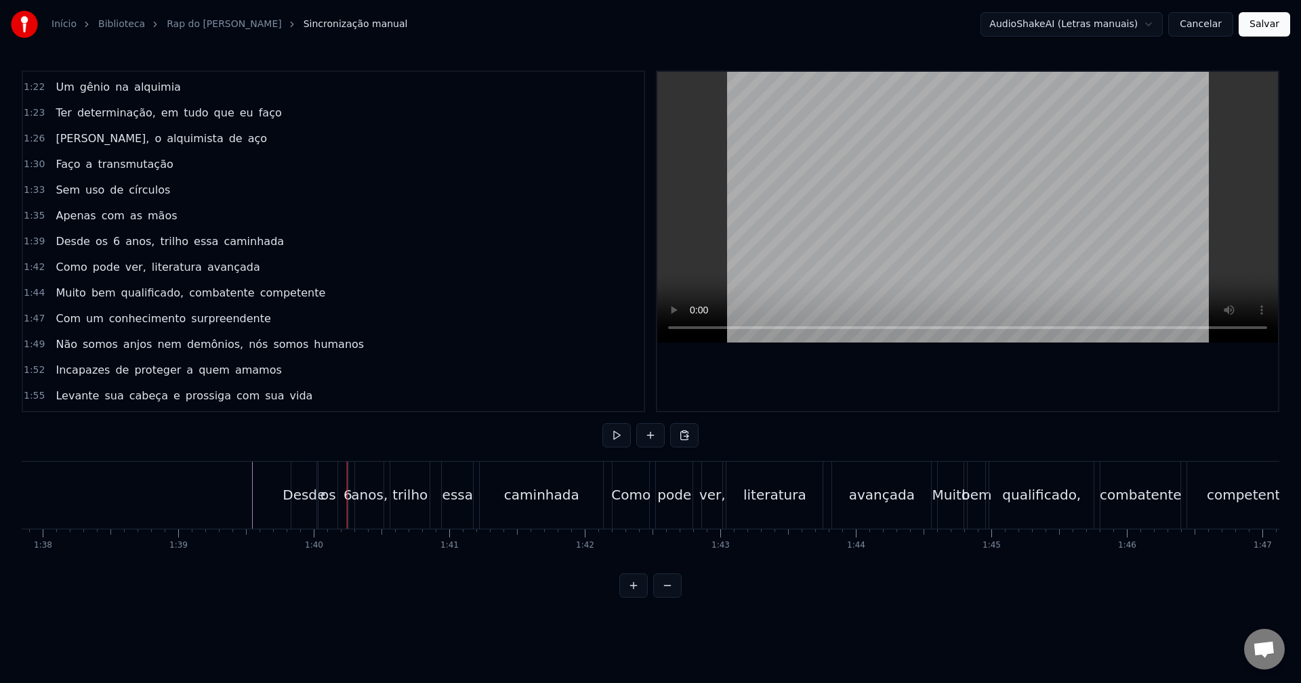
click at [308, 503] on div "Desde" at bounding box center [303, 495] width 43 height 20
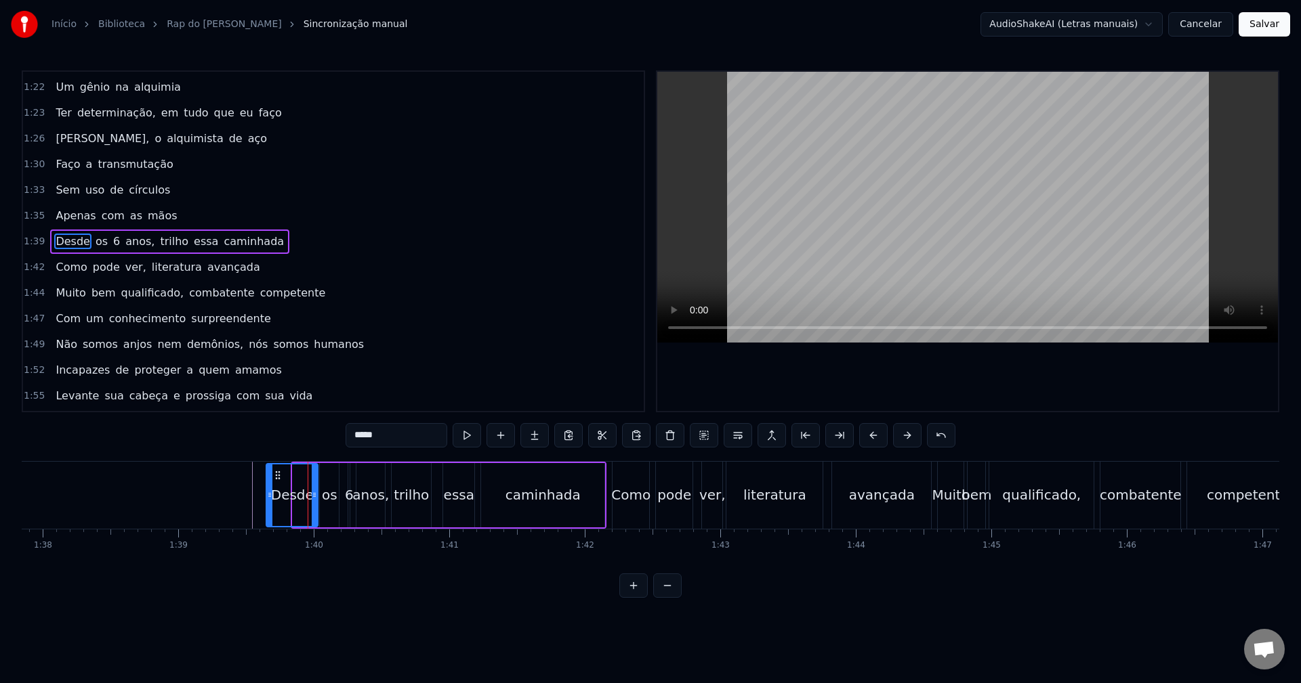
drag, startPoint x: 296, startPoint y: 486, endPoint x: 270, endPoint y: 490, distance: 26.6
click at [270, 490] on div at bounding box center [269, 496] width 5 height 62
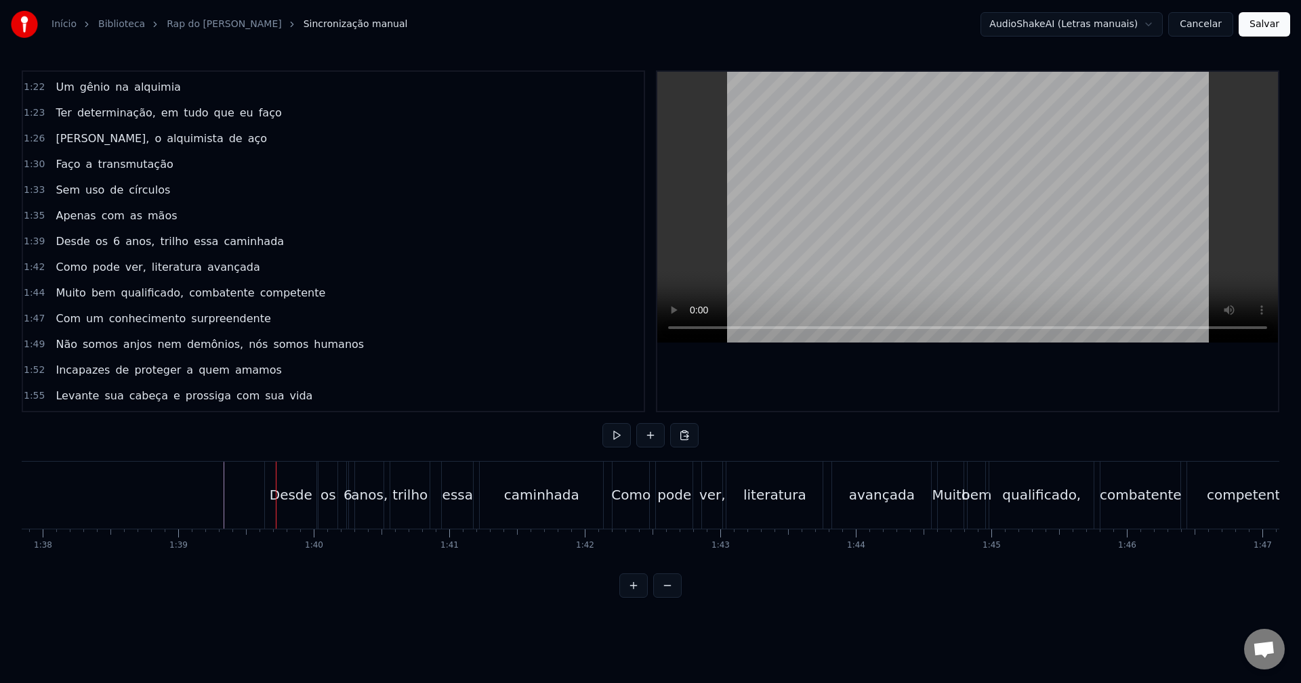
click at [633, 591] on button at bounding box center [633, 586] width 28 height 24
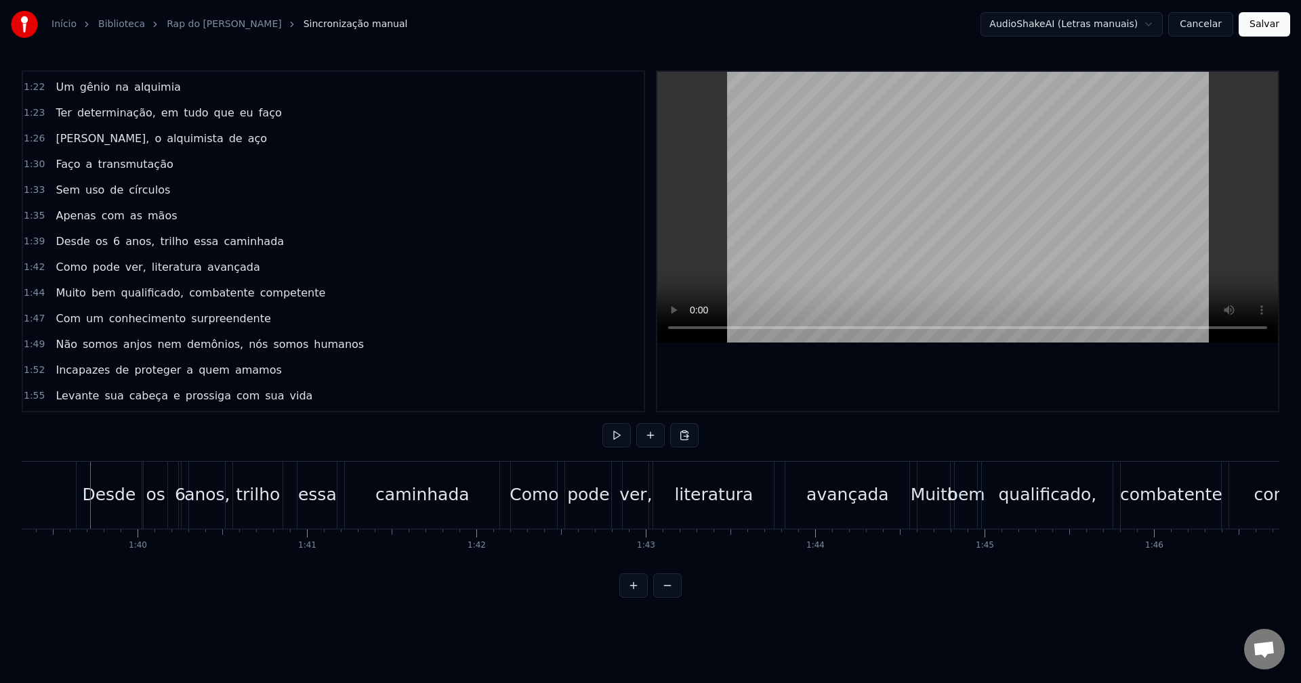
click at [633, 591] on button at bounding box center [633, 586] width 28 height 24
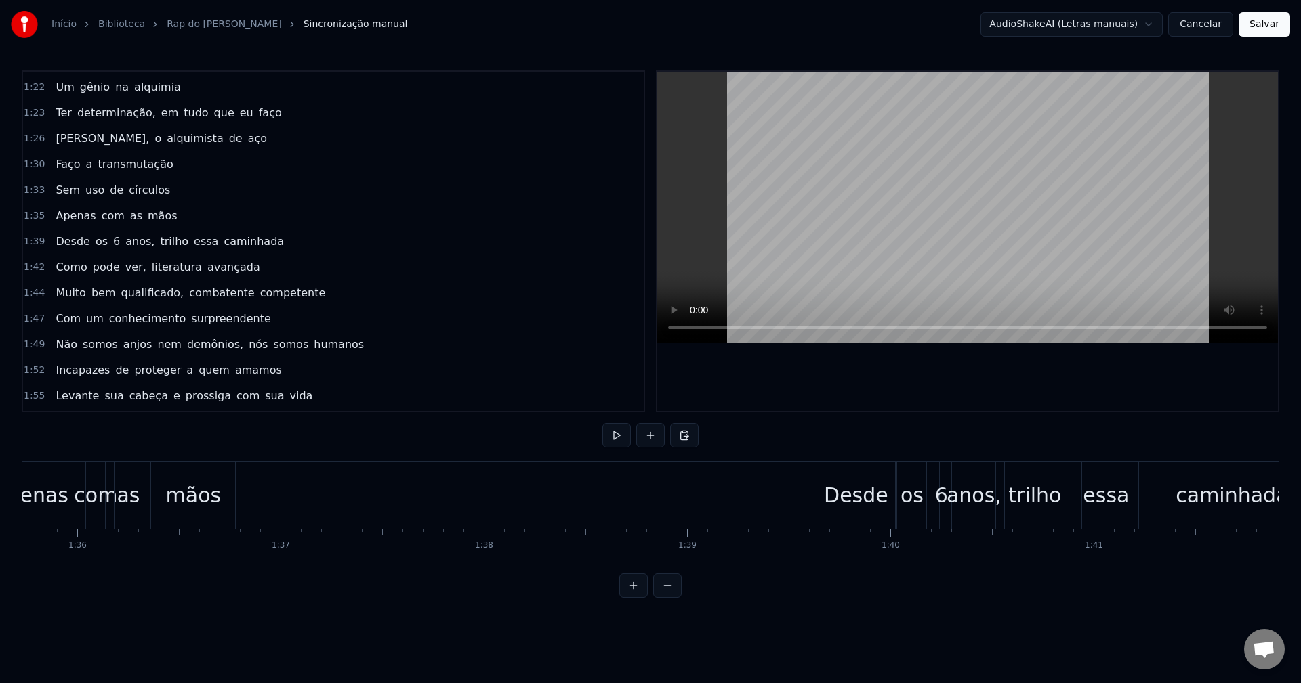
scroll to position [0, 19362]
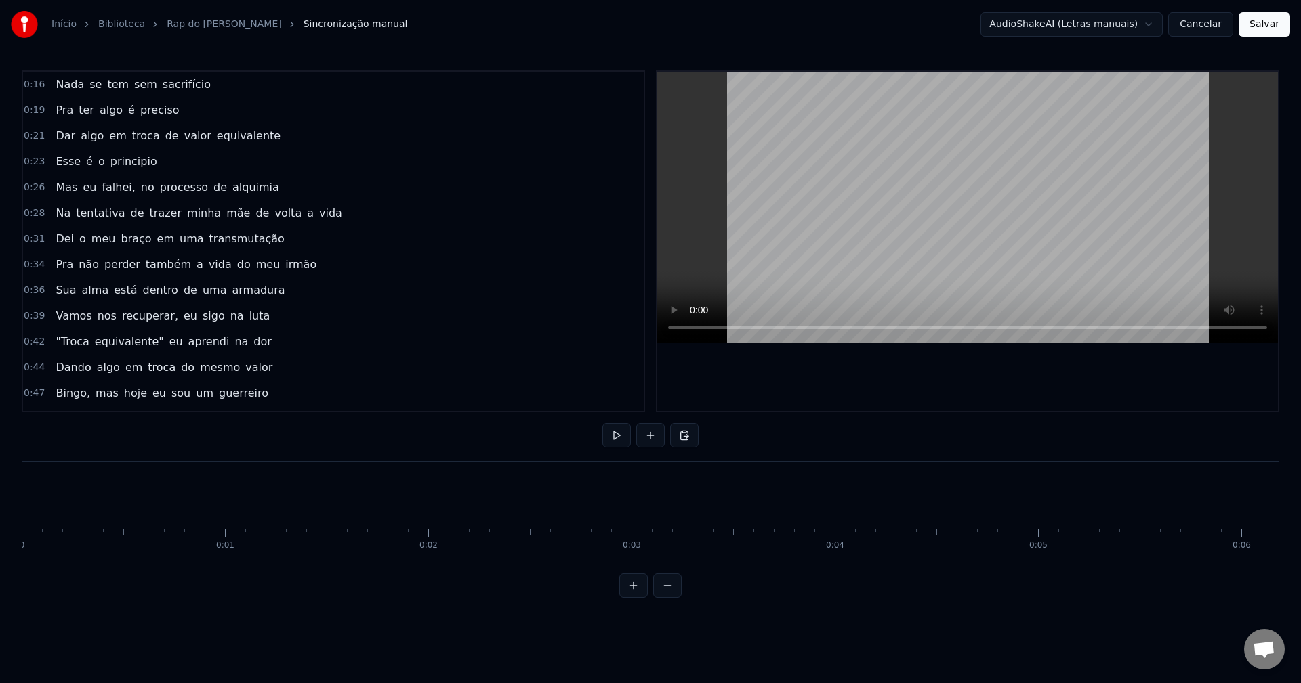
scroll to position [0, 19362]
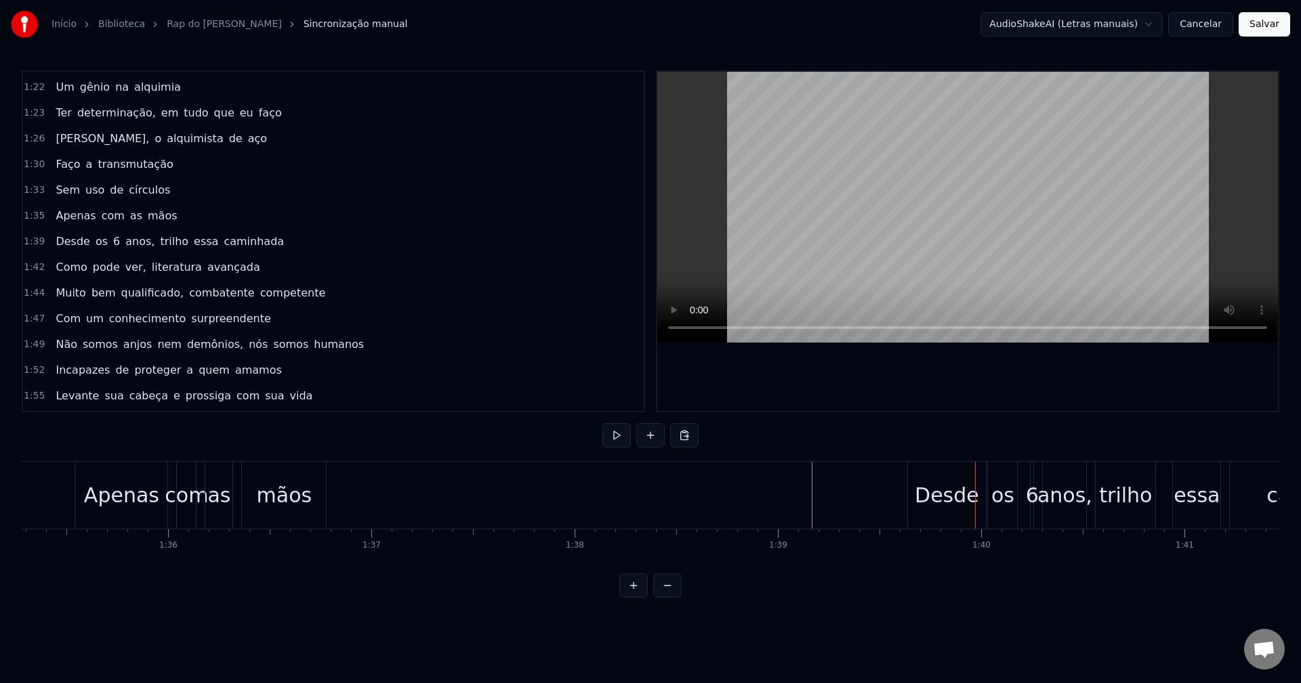
click at [969, 480] on div "Desde" at bounding box center [946, 495] width 64 height 30
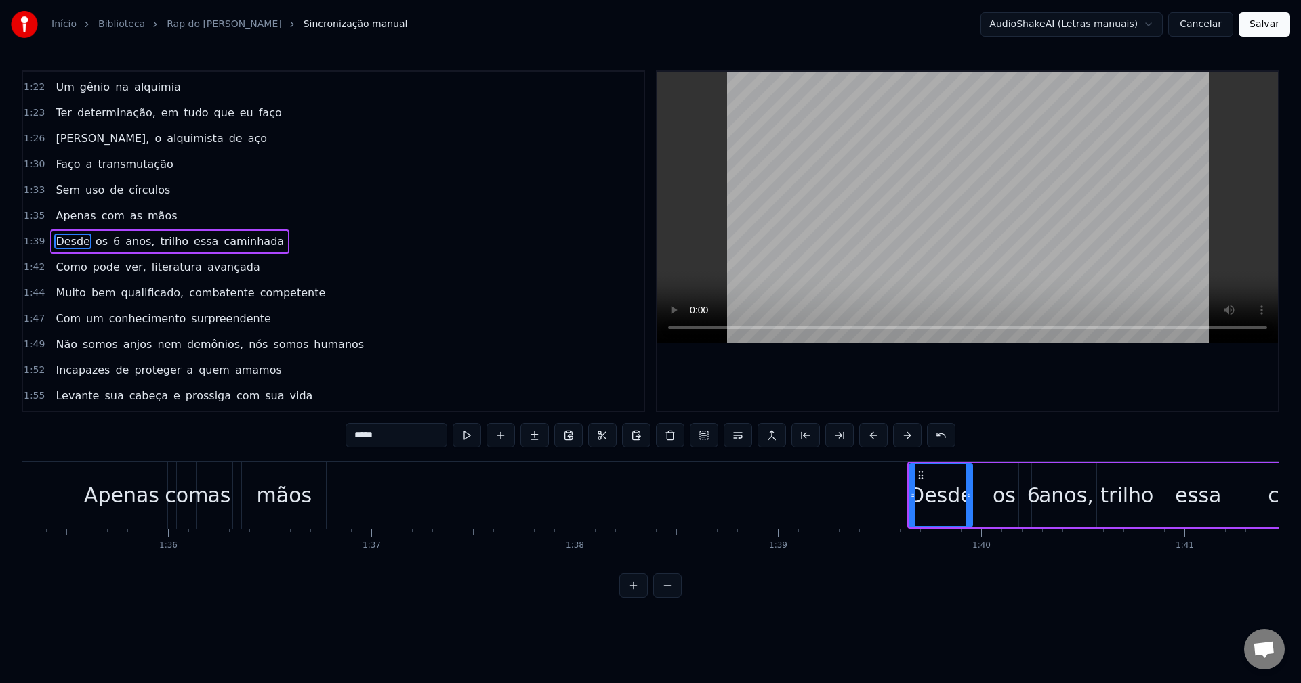
drag, startPoint x: 983, startPoint y: 490, endPoint x: 968, endPoint y: 492, distance: 15.0
click at [968, 492] on icon at bounding box center [968, 495] width 5 height 11
click at [988, 487] on div "Desde os 6 anos, trilho essa caminhada" at bounding box center [1163, 495] width 512 height 67
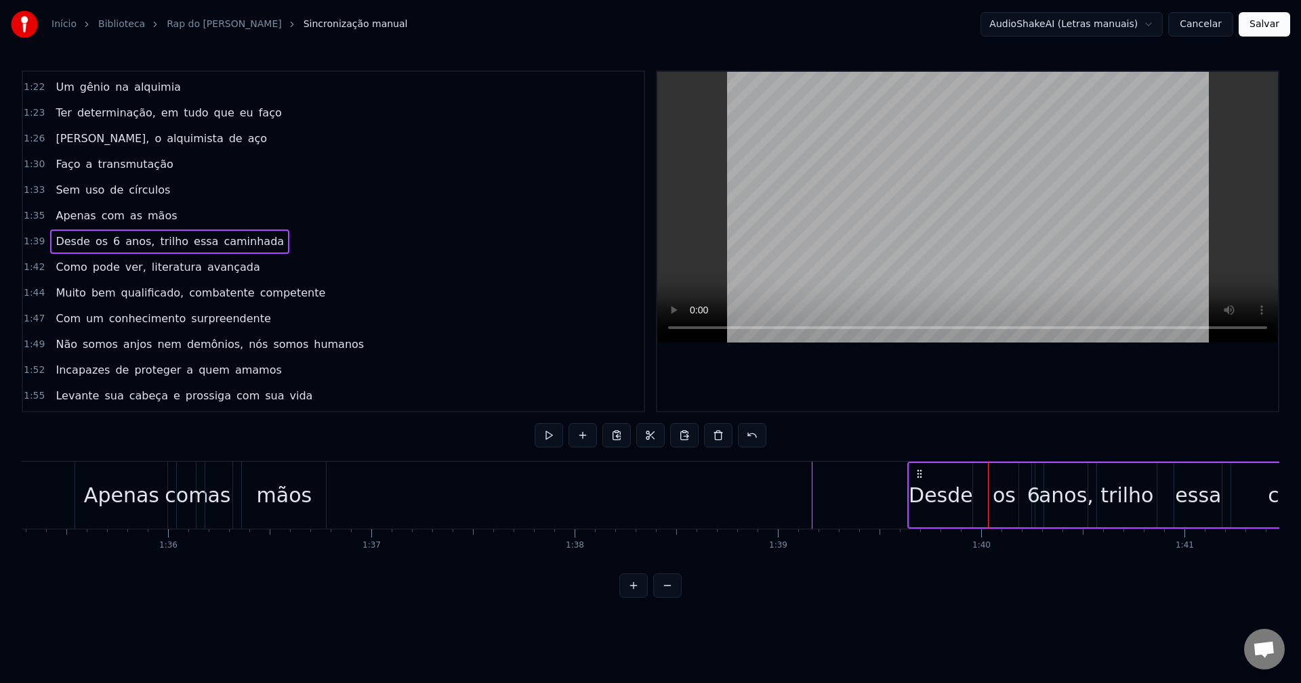
click at [997, 482] on div "os" at bounding box center [1003, 495] width 23 height 30
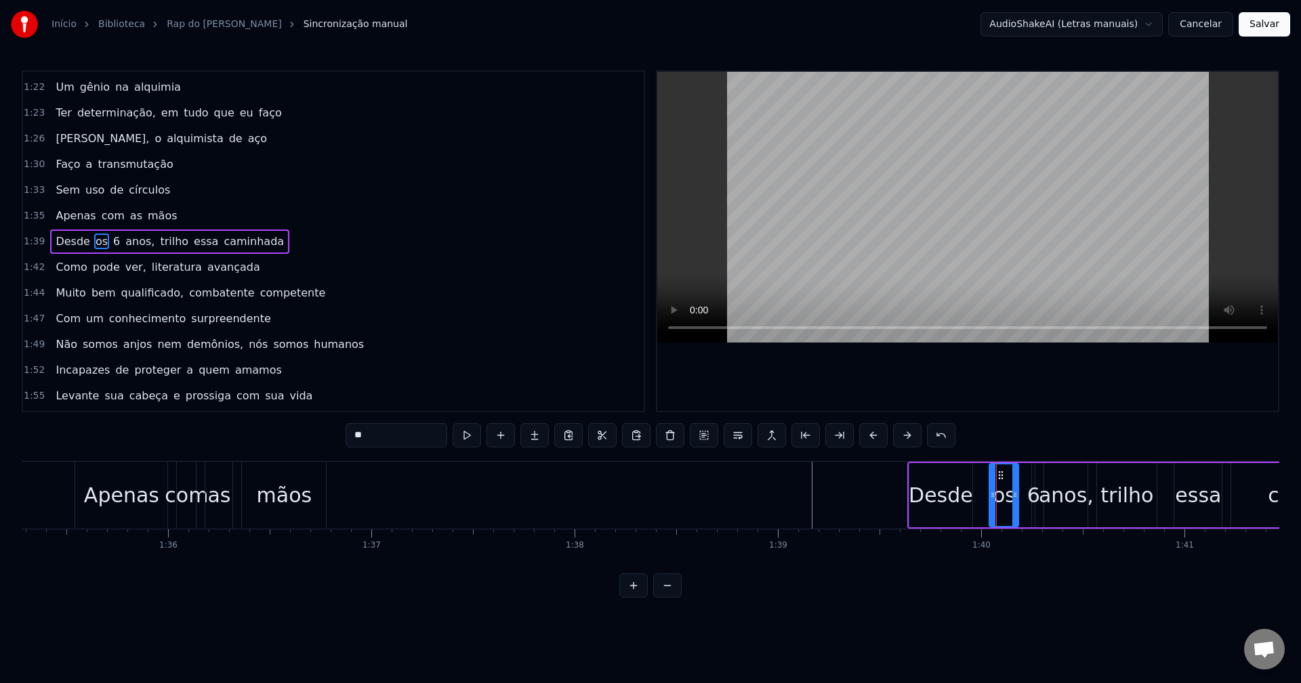
drag, startPoint x: 997, startPoint y: 468, endPoint x: 980, endPoint y: 473, distance: 17.6
click at [980, 473] on div "Desde os 6 anos, trilho essa caminhada" at bounding box center [1163, 495] width 512 height 67
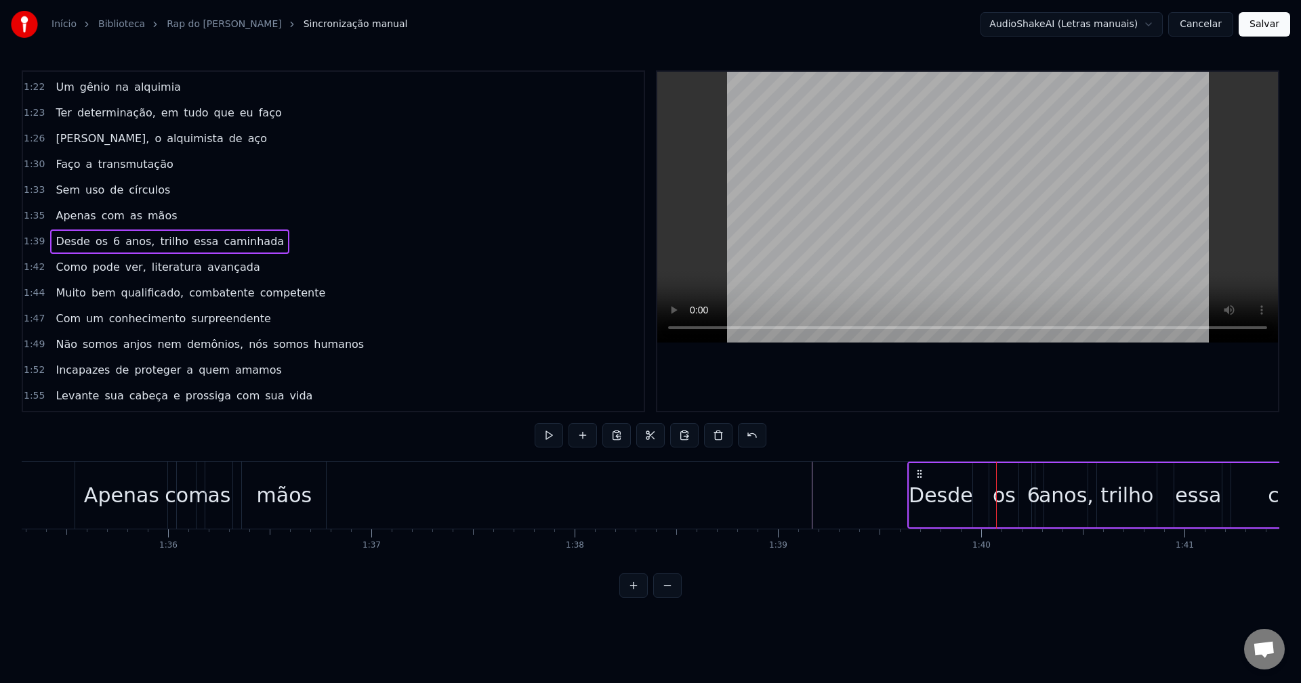
click at [998, 470] on div "os" at bounding box center [1003, 495] width 29 height 64
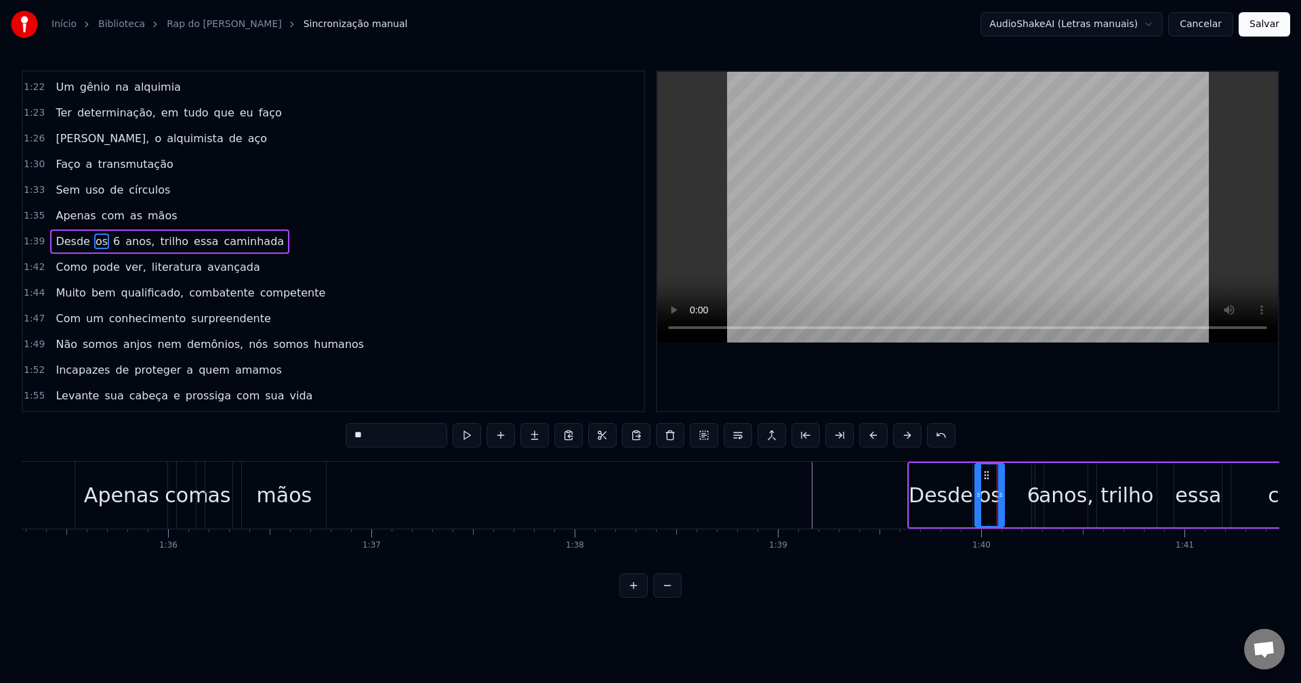
drag, startPoint x: 1001, startPoint y: 472, endPoint x: 986, endPoint y: 474, distance: 15.7
click at [986, 474] on icon at bounding box center [986, 475] width 11 height 11
click at [1030, 498] on div "6" at bounding box center [1033, 495] width 13 height 30
type input "*"
drag, startPoint x: 1032, startPoint y: 494, endPoint x: 1018, endPoint y: 494, distance: 13.6
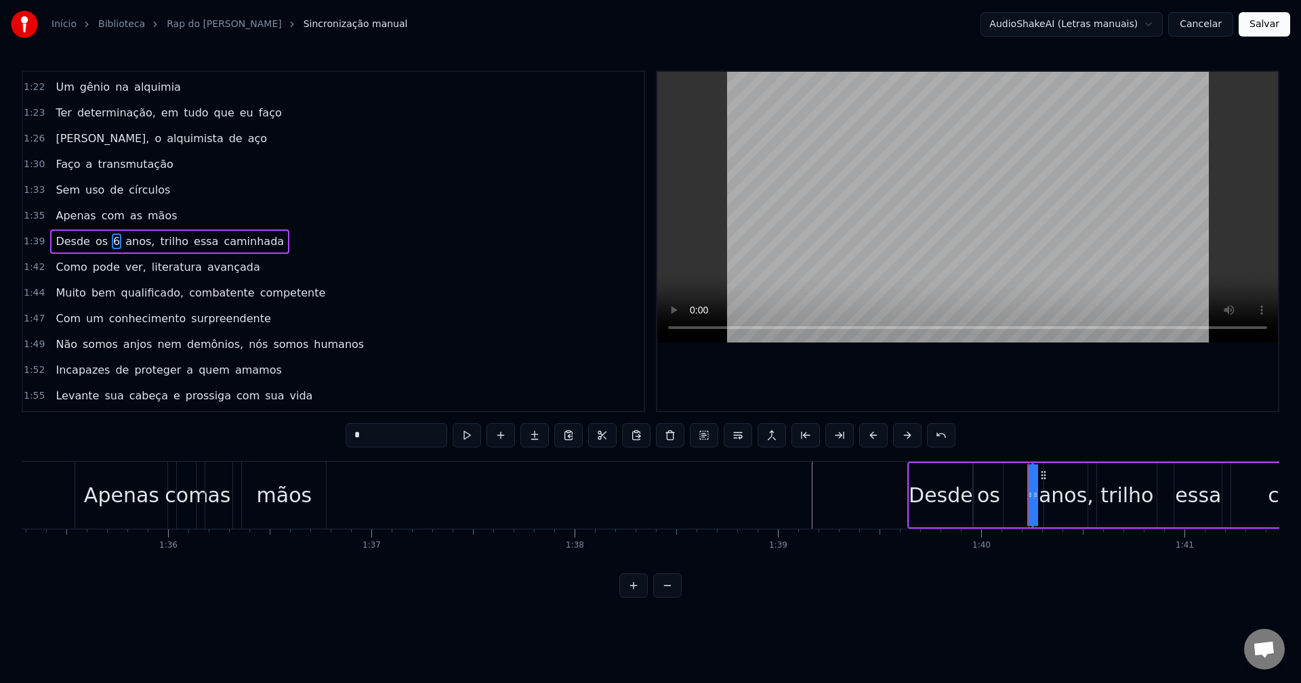
click at [1018, 494] on div "Desde os 6 anos, trilho essa caminhada" at bounding box center [1163, 495] width 512 height 67
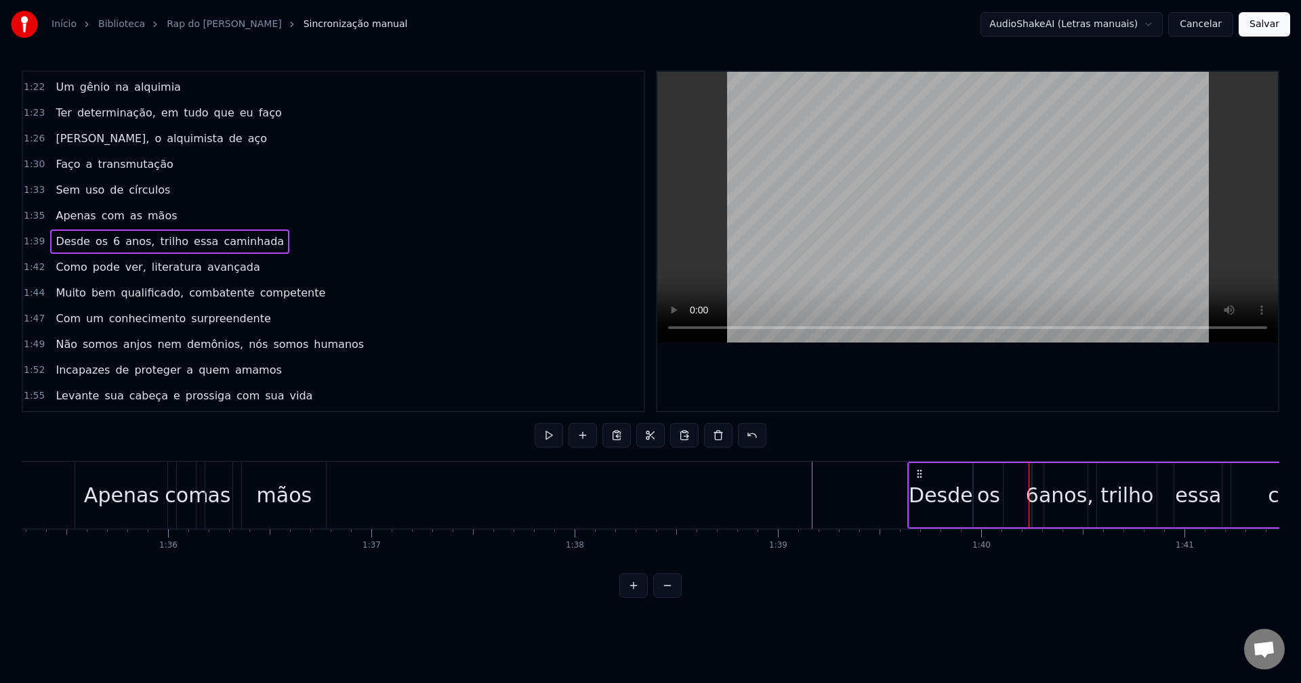
click at [1032, 490] on div "6" at bounding box center [1032, 495] width 13 height 30
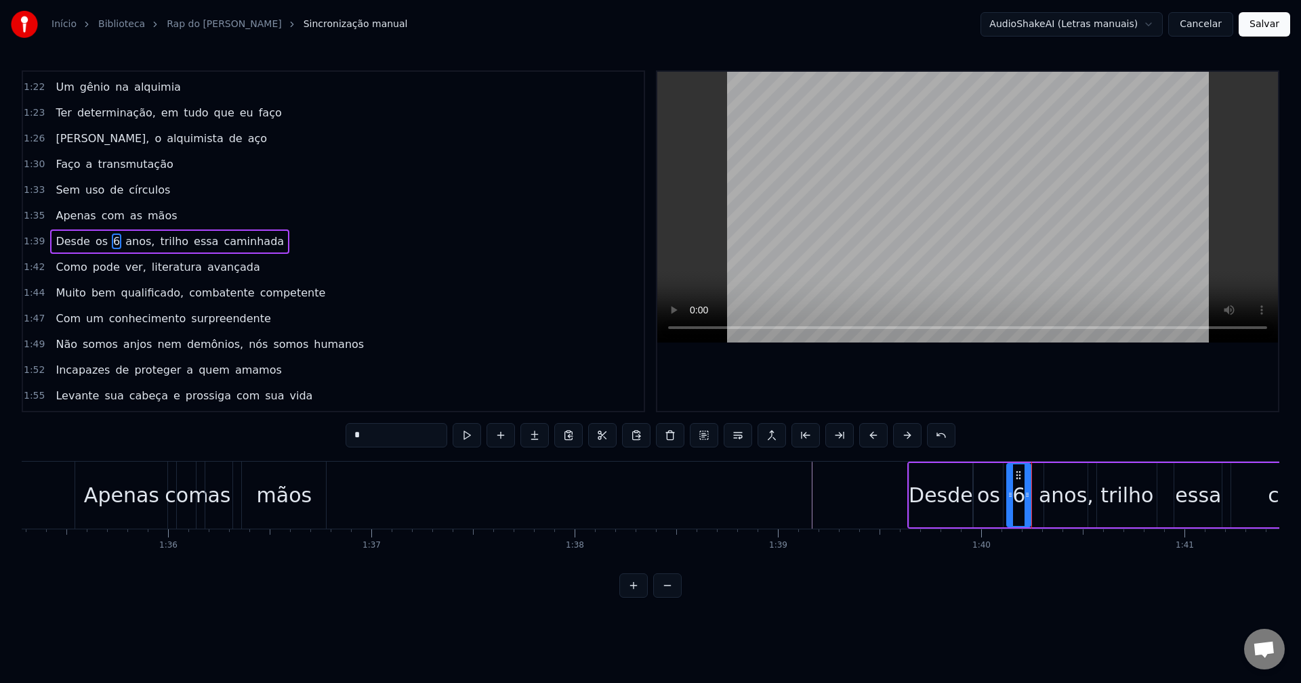
drag, startPoint x: 1033, startPoint y: 490, endPoint x: 1008, endPoint y: 493, distance: 25.2
click at [1008, 493] on icon at bounding box center [1009, 495] width 5 height 11
drag, startPoint x: 1028, startPoint y: 488, endPoint x: 1036, endPoint y: 487, distance: 8.2
click at [1035, 487] on div at bounding box center [1032, 496] width 5 height 62
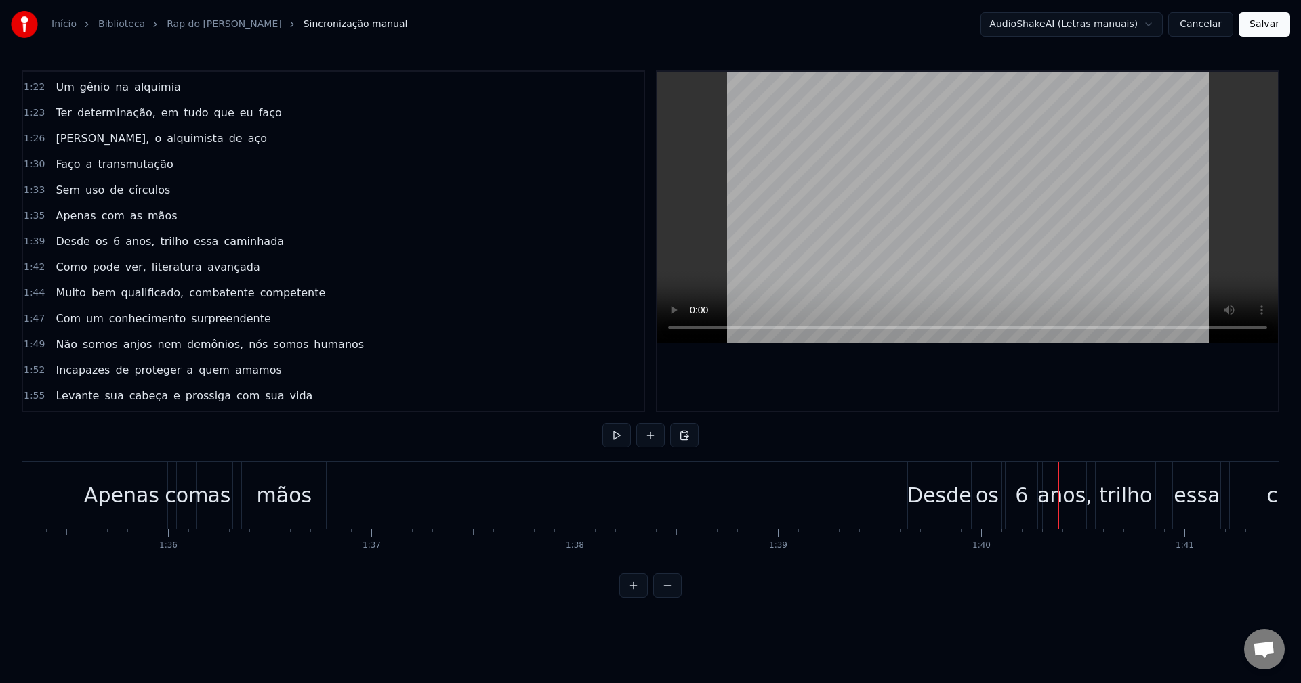
click at [1032, 505] on div "6" at bounding box center [1021, 495] width 32 height 67
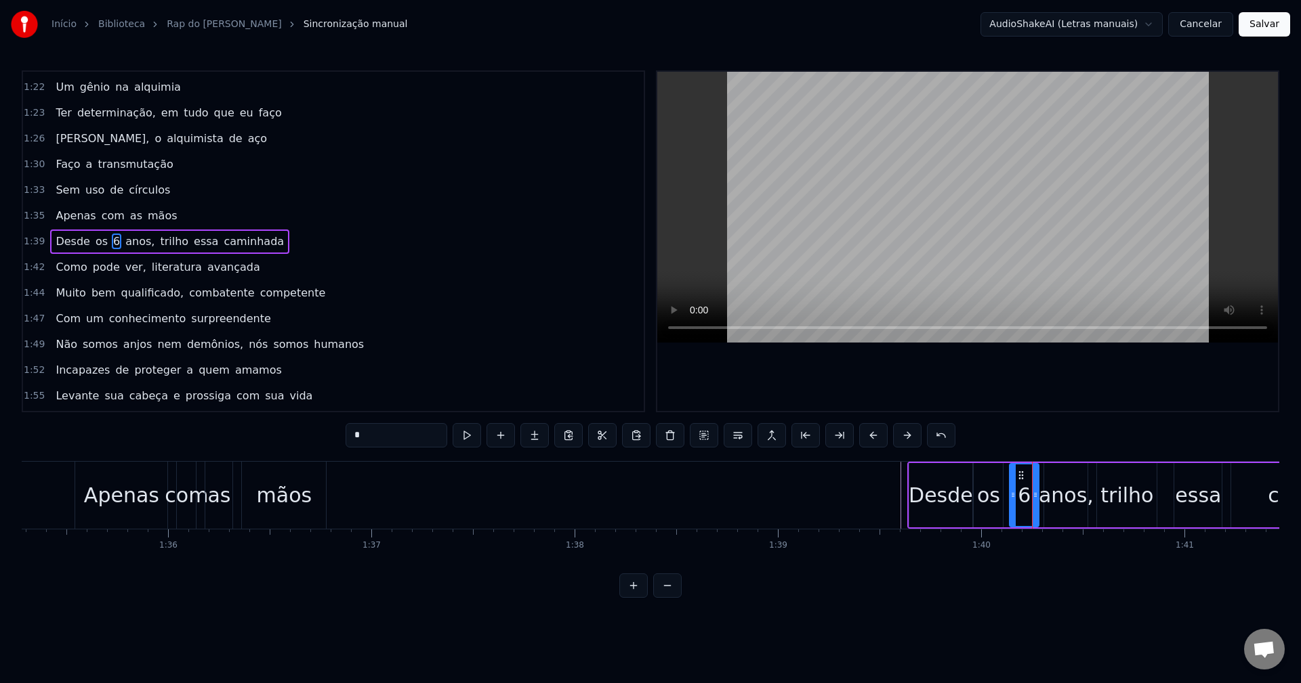
click at [1014, 503] on div at bounding box center [1012, 496] width 5 height 62
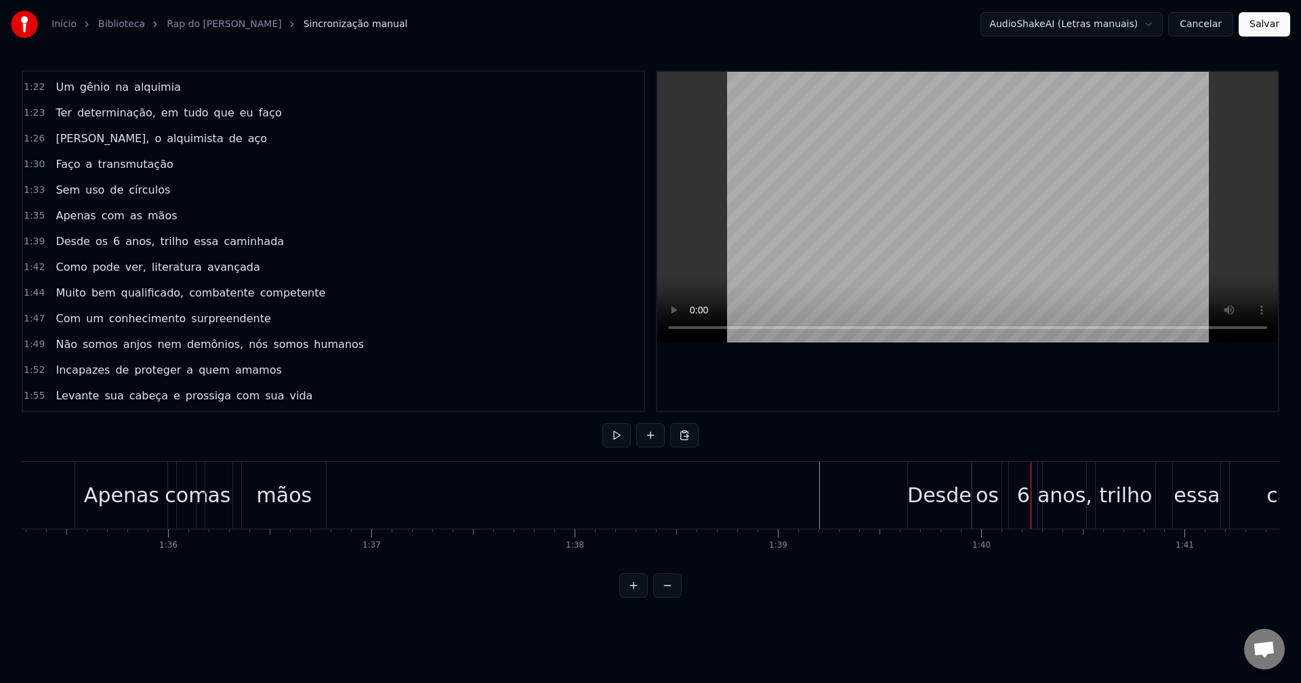
click at [992, 485] on div "os" at bounding box center [986, 495] width 23 height 30
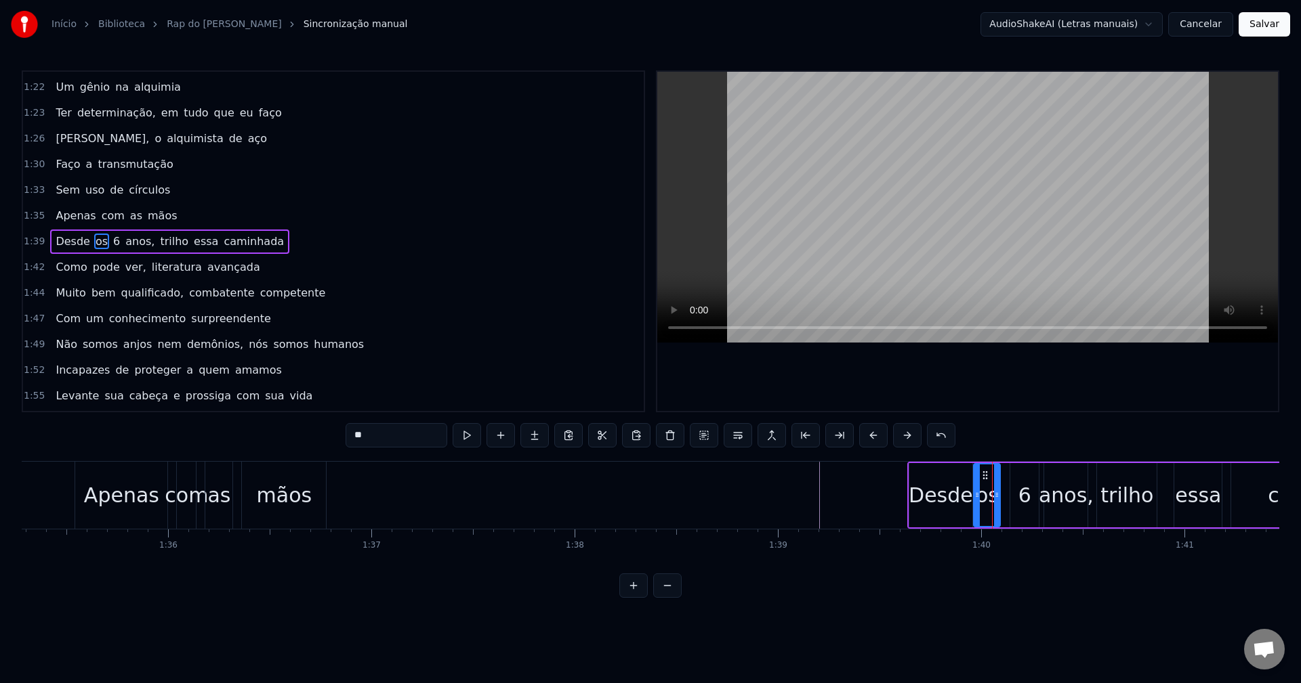
click at [996, 489] on div at bounding box center [996, 496] width 5 height 62
click at [1013, 484] on div "6" at bounding box center [1024, 495] width 28 height 64
drag, startPoint x: 1018, startPoint y: 470, endPoint x: 1009, endPoint y: 473, distance: 9.2
click at [1009, 473] on icon at bounding box center [1012, 475] width 11 height 11
click at [944, 486] on div "Desde" at bounding box center [940, 495] width 64 height 30
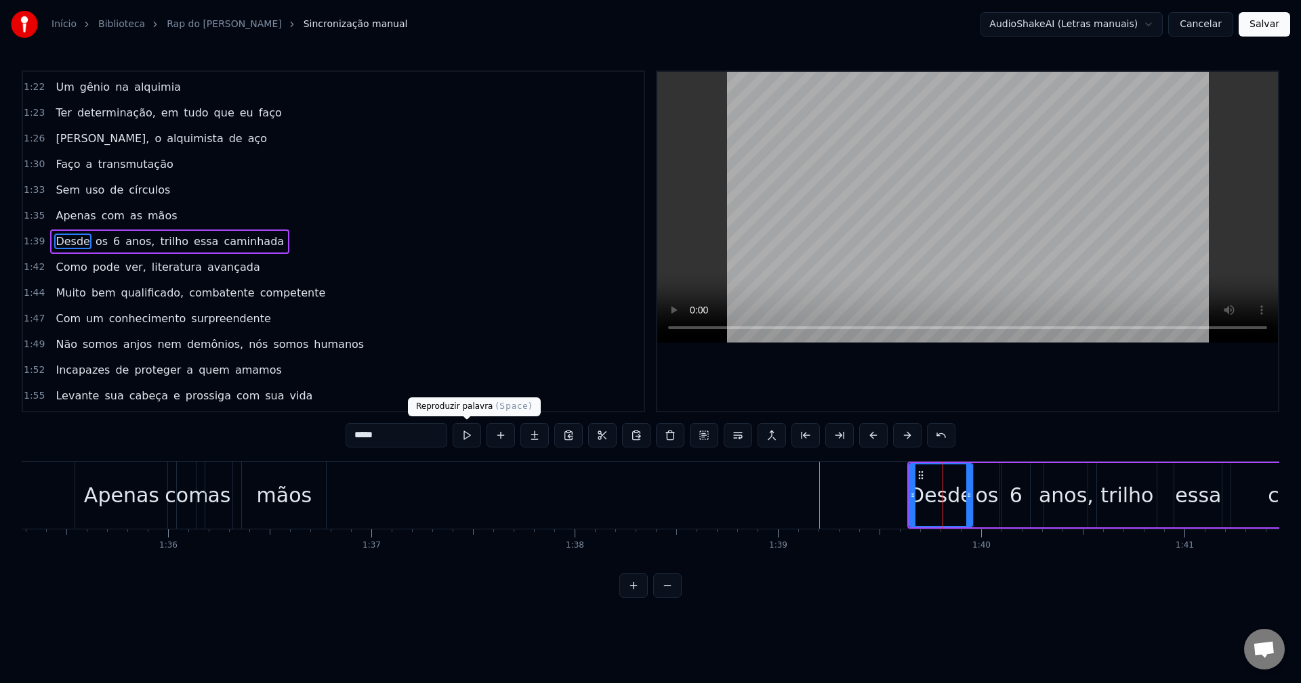
click at [478, 431] on button at bounding box center [466, 435] width 28 height 24
drag, startPoint x: 967, startPoint y: 490, endPoint x: 954, endPoint y: 491, distance: 12.9
click at [954, 491] on icon at bounding box center [955, 495] width 5 height 11
click at [473, 438] on button at bounding box center [466, 435] width 28 height 24
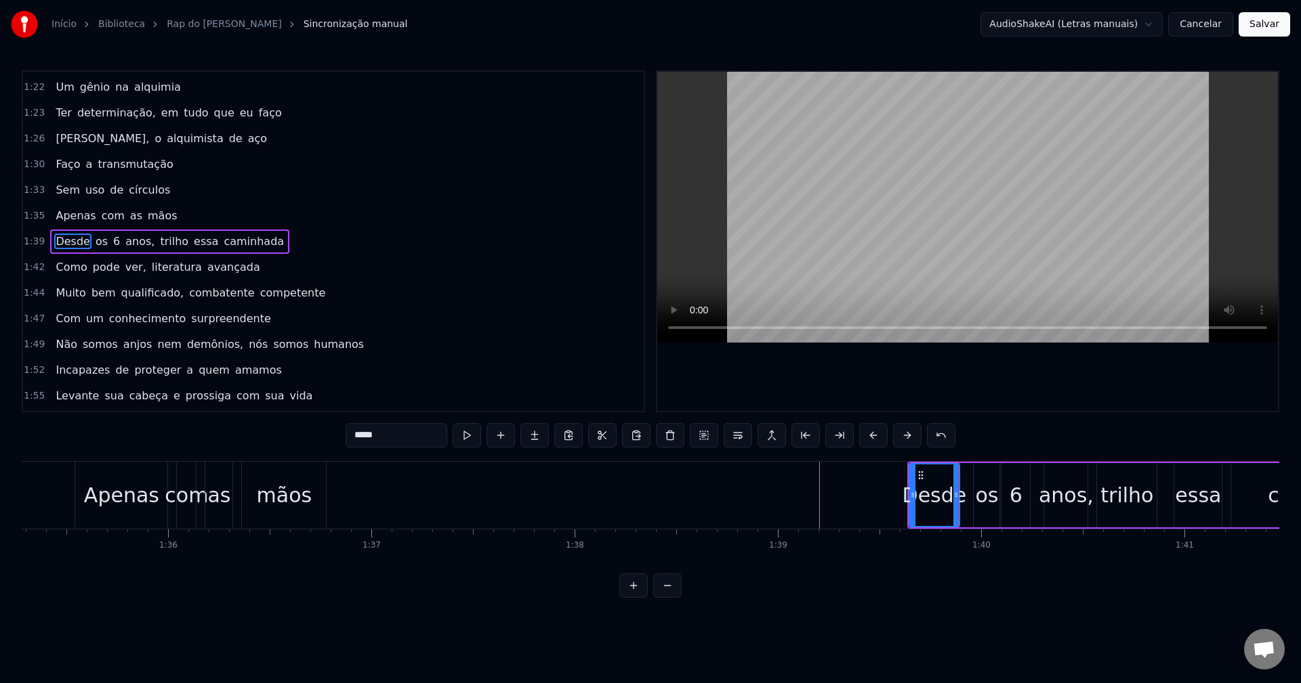
click at [982, 498] on div "os" at bounding box center [986, 495] width 23 height 30
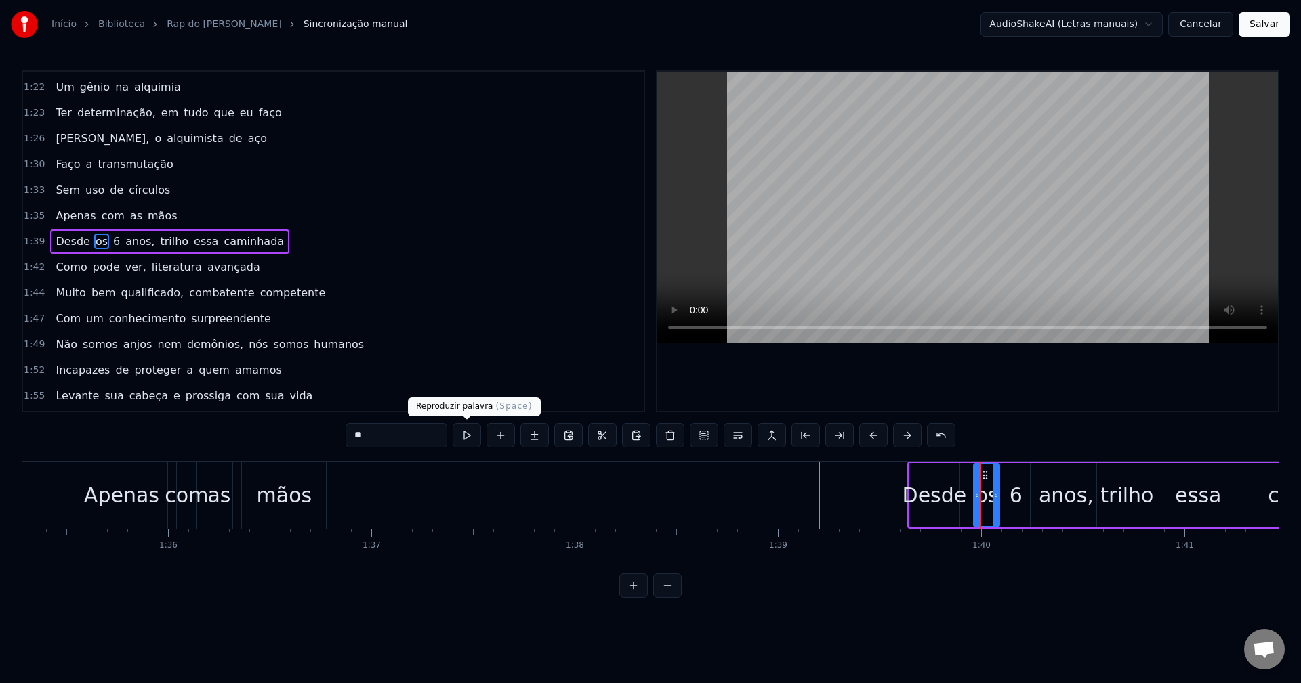
click at [479, 437] on button at bounding box center [466, 435] width 28 height 24
drag, startPoint x: 985, startPoint y: 475, endPoint x: 973, endPoint y: 475, distance: 11.5
click at [973, 475] on icon at bounding box center [973, 475] width 11 height 11
click at [453, 440] on button at bounding box center [466, 435] width 28 height 24
click at [979, 515] on div at bounding box center [978, 496] width 5 height 62
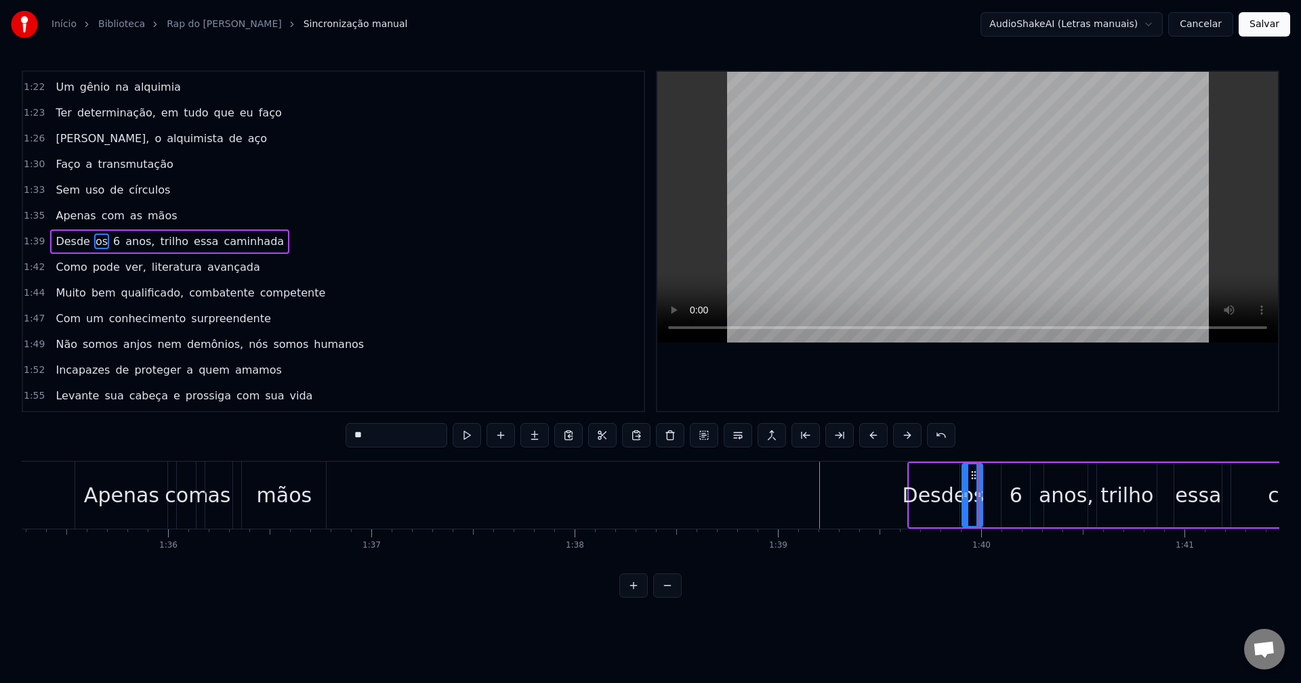
click at [1013, 498] on div "6" at bounding box center [1015, 495] width 13 height 30
type input "*"
drag, startPoint x: 1015, startPoint y: 471, endPoint x: 999, endPoint y: 473, distance: 15.7
click at [999, 473] on icon at bounding box center [997, 475] width 11 height 11
click at [991, 504] on div at bounding box center [993, 496] width 5 height 62
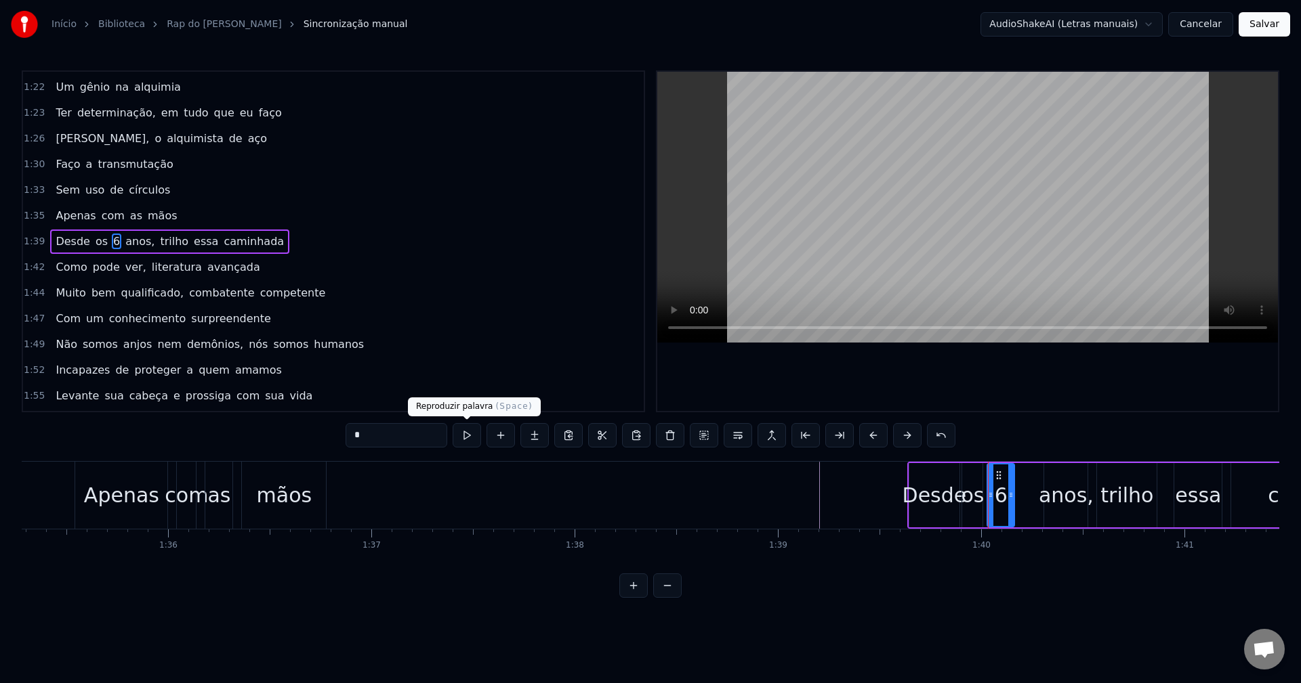
click at [467, 435] on button at bounding box center [466, 435] width 28 height 24
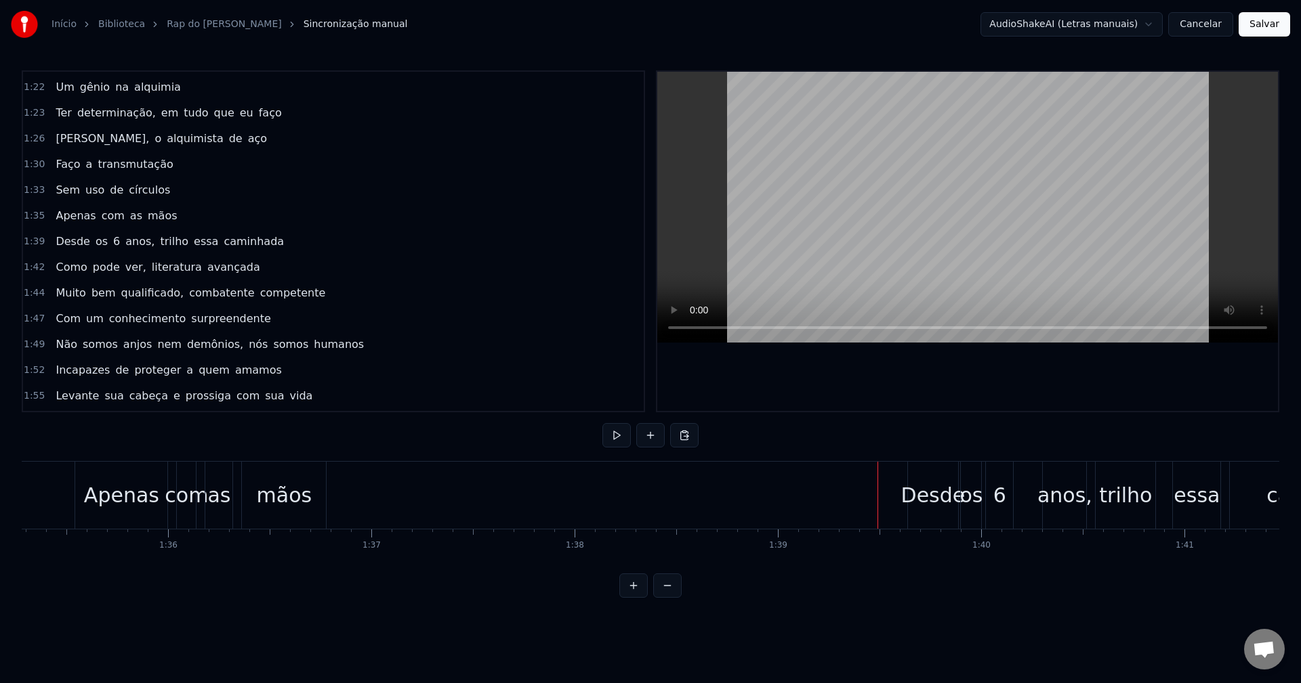
click at [948, 484] on div "Desde" at bounding box center [933, 495] width 64 height 30
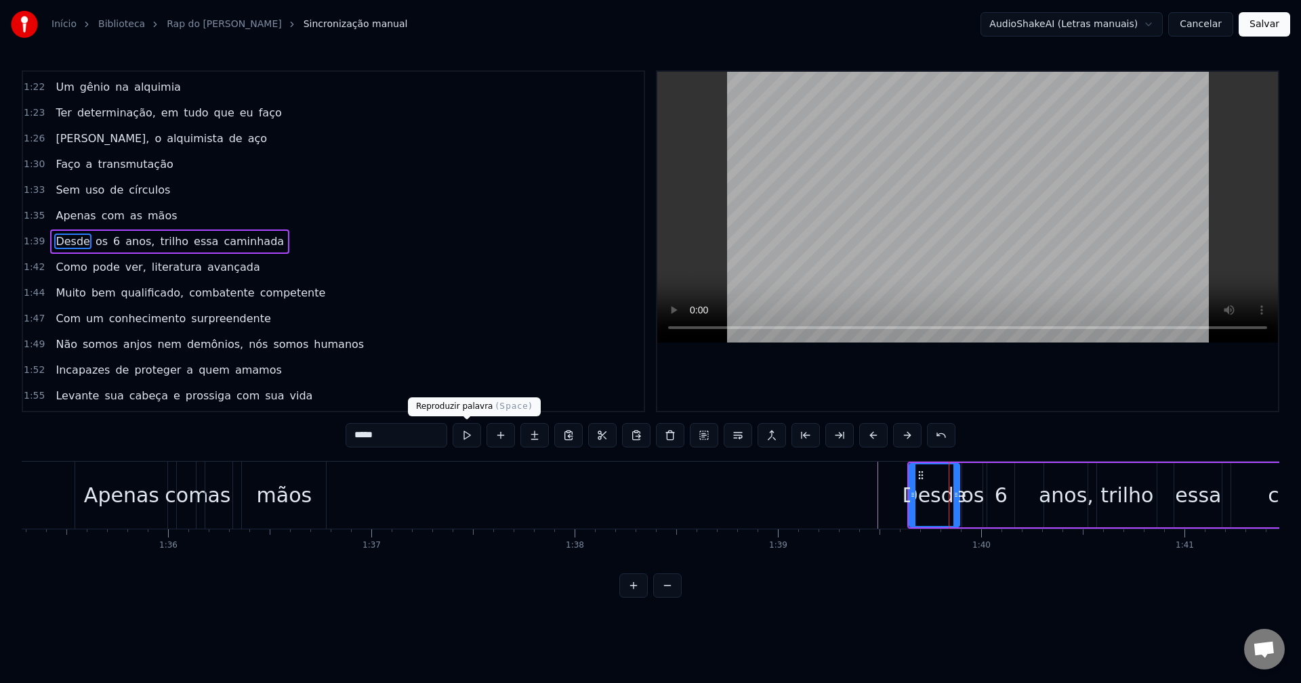
click at [464, 438] on button at bounding box center [466, 435] width 28 height 24
drag, startPoint x: 956, startPoint y: 496, endPoint x: 948, endPoint y: 497, distance: 8.8
click at [948, 497] on icon at bounding box center [946, 495] width 5 height 11
click at [962, 492] on div "os" at bounding box center [972, 495] width 23 height 30
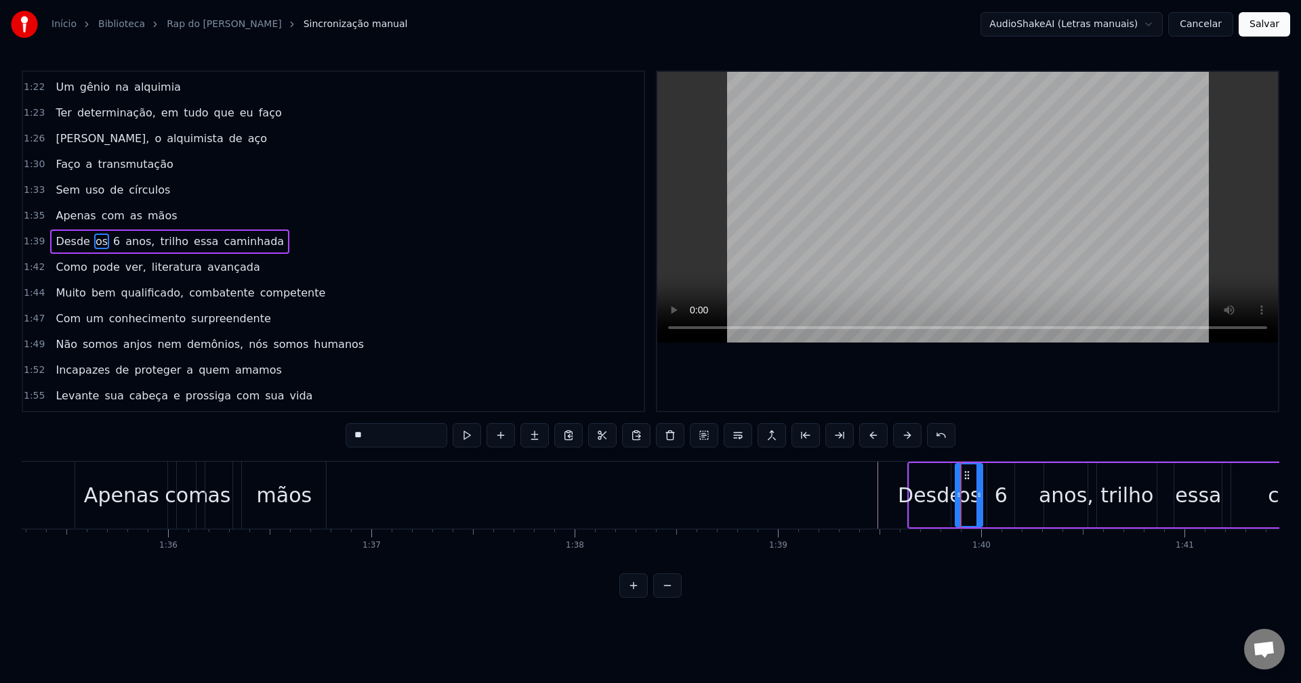
drag, startPoint x: 963, startPoint y: 492, endPoint x: 956, endPoint y: 492, distance: 6.8
click at [956, 492] on icon at bounding box center [958, 495] width 5 height 11
click at [478, 442] on button at bounding box center [466, 435] width 28 height 24
click at [919, 508] on div "Desde" at bounding box center [930, 495] width 64 height 30
type input "*****"
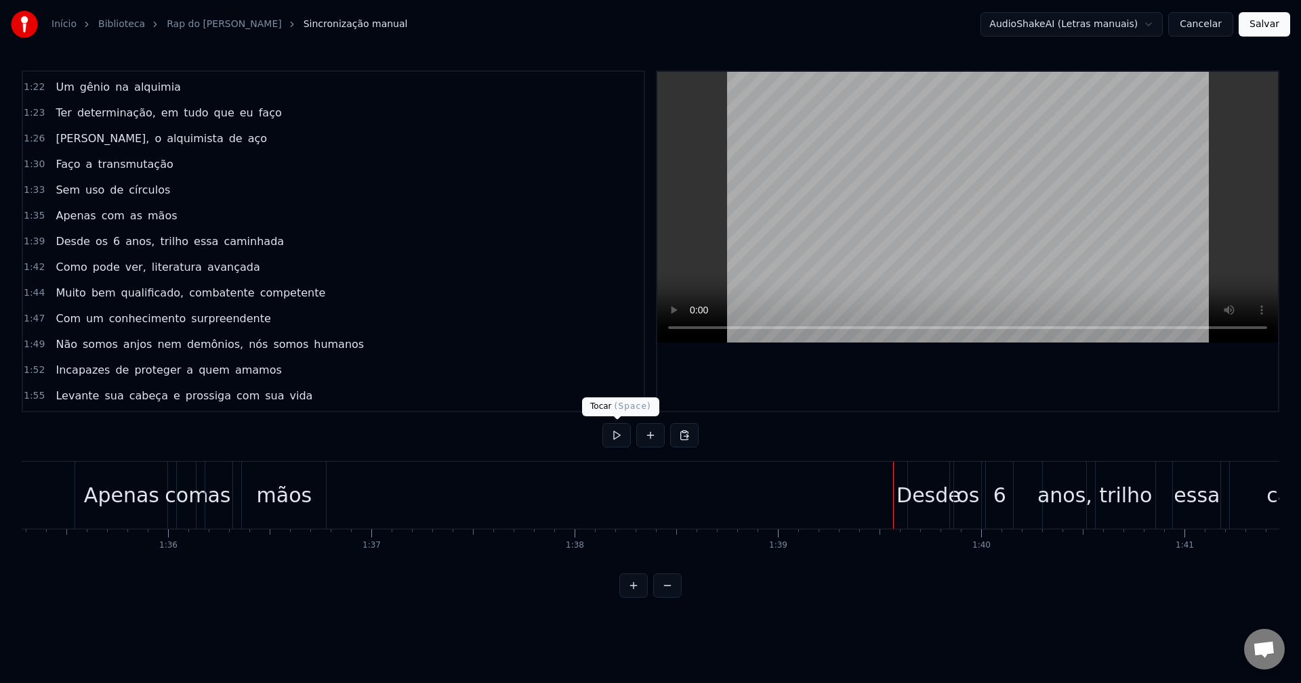
click at [622, 433] on button at bounding box center [616, 435] width 28 height 24
click at [912, 478] on div "Desde" at bounding box center [928, 495] width 41 height 67
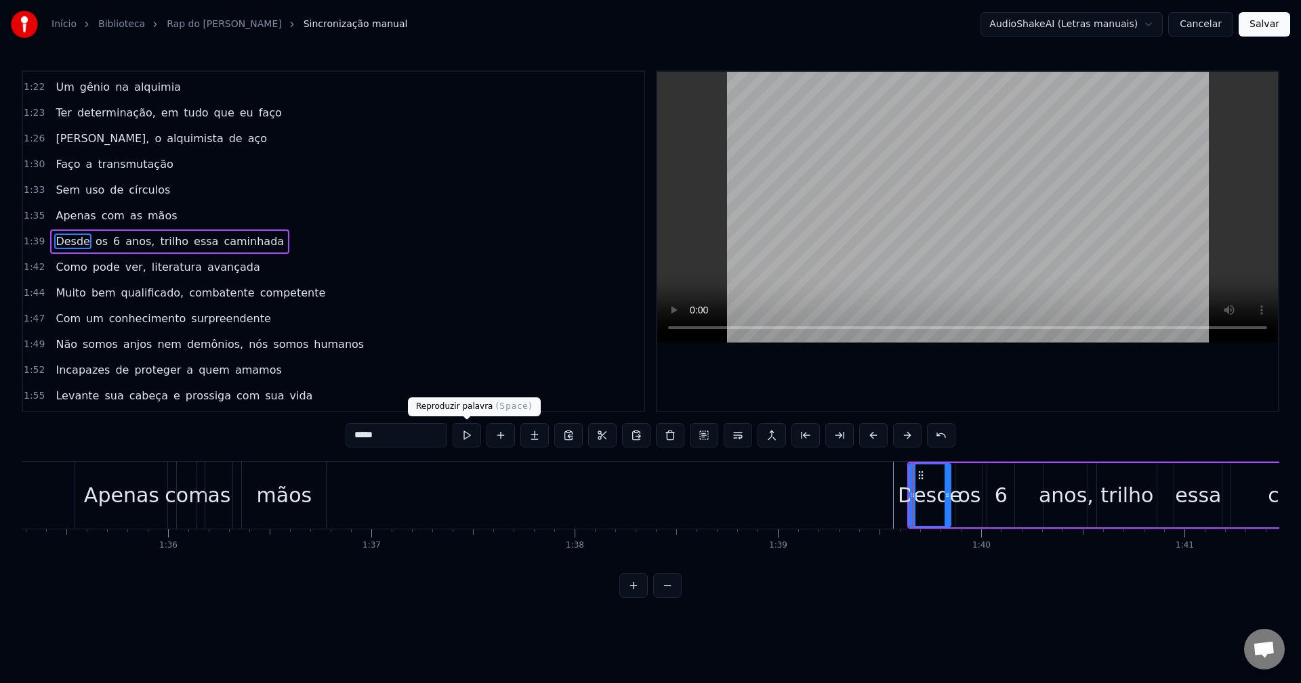
click at [476, 436] on button at bounding box center [466, 435] width 28 height 24
drag, startPoint x: 948, startPoint y: 496, endPoint x: 939, endPoint y: 496, distance: 8.8
click at [939, 496] on icon at bounding box center [937, 495] width 5 height 11
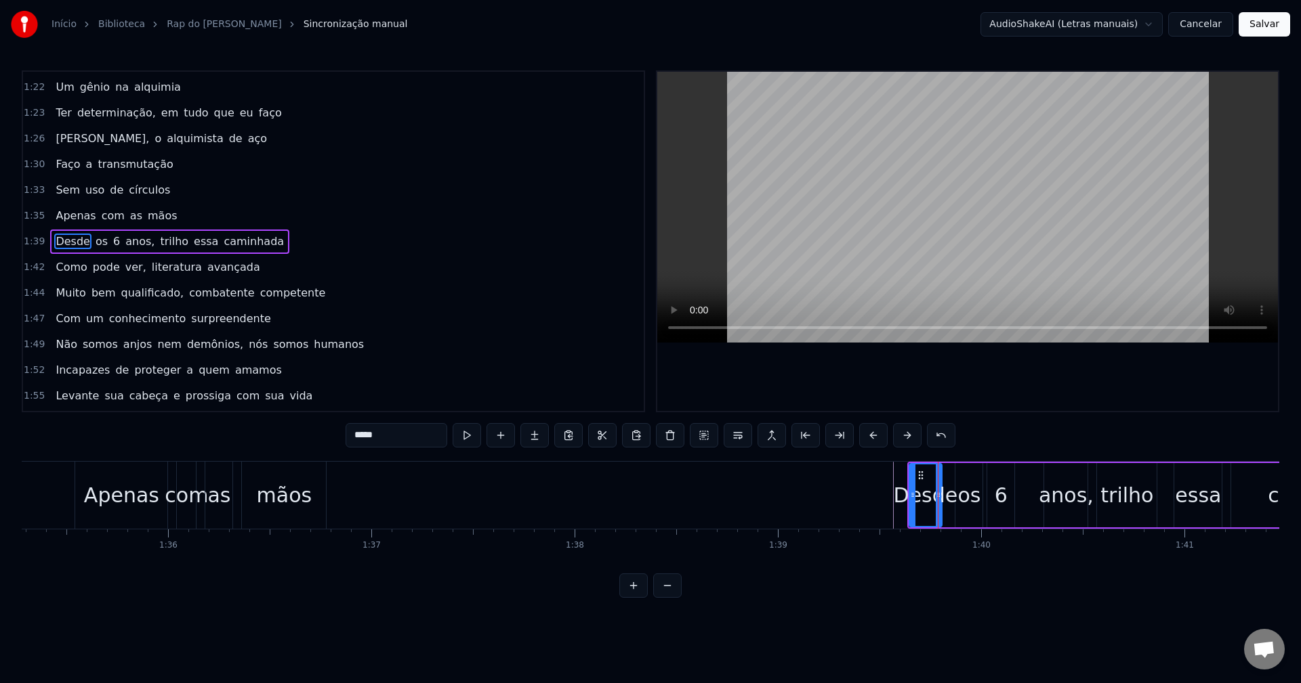
click at [966, 492] on div "os" at bounding box center [968, 495] width 23 height 30
type input "**"
drag, startPoint x: 965, startPoint y: 476, endPoint x: 956, endPoint y: 477, distance: 9.5
click at [956, 477] on icon at bounding box center [955, 475] width 11 height 11
click at [962, 486] on div at bounding box center [962, 496] width 5 height 62
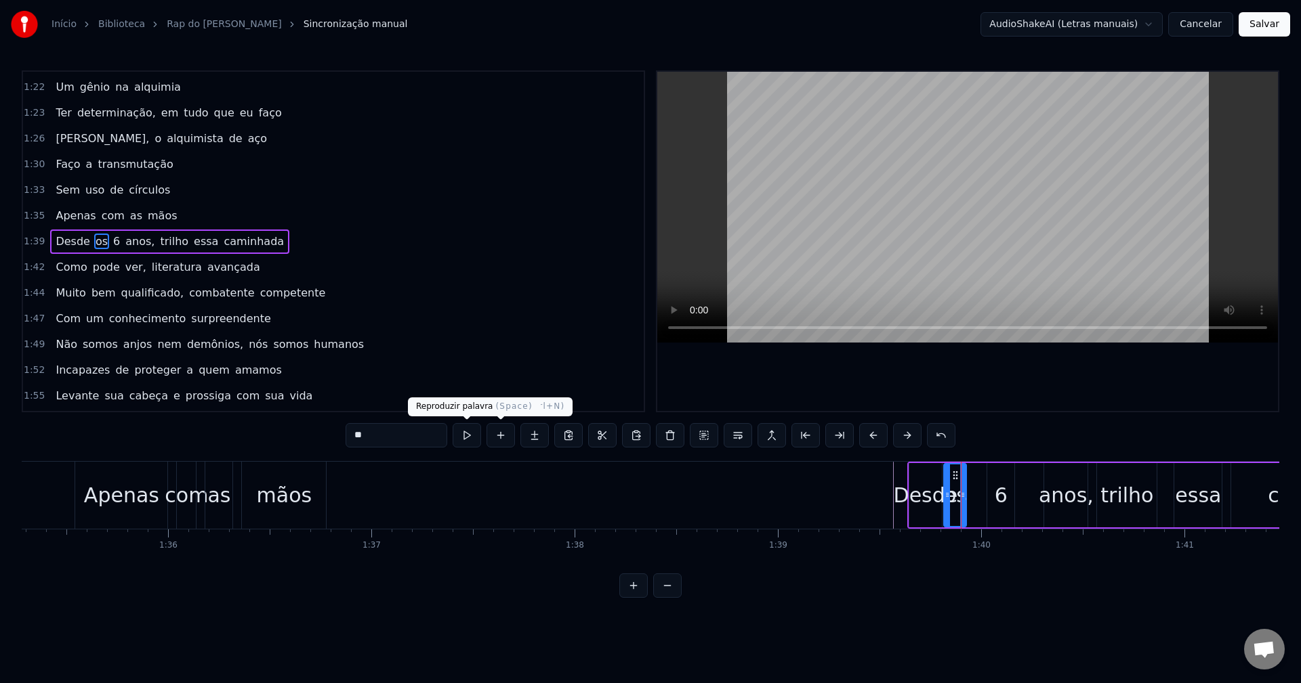
click at [467, 440] on button at bounding box center [466, 435] width 28 height 24
click at [636, 598] on button at bounding box center [633, 586] width 28 height 24
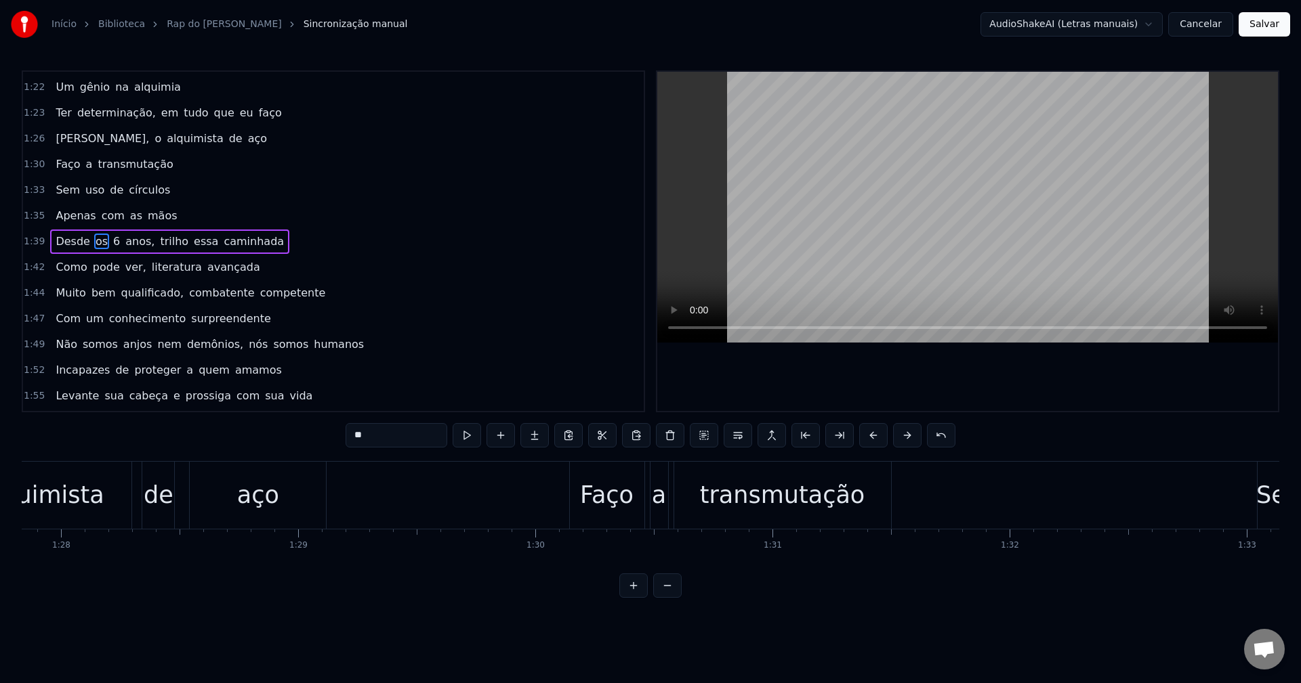
click at [636, 598] on button at bounding box center [633, 586] width 28 height 24
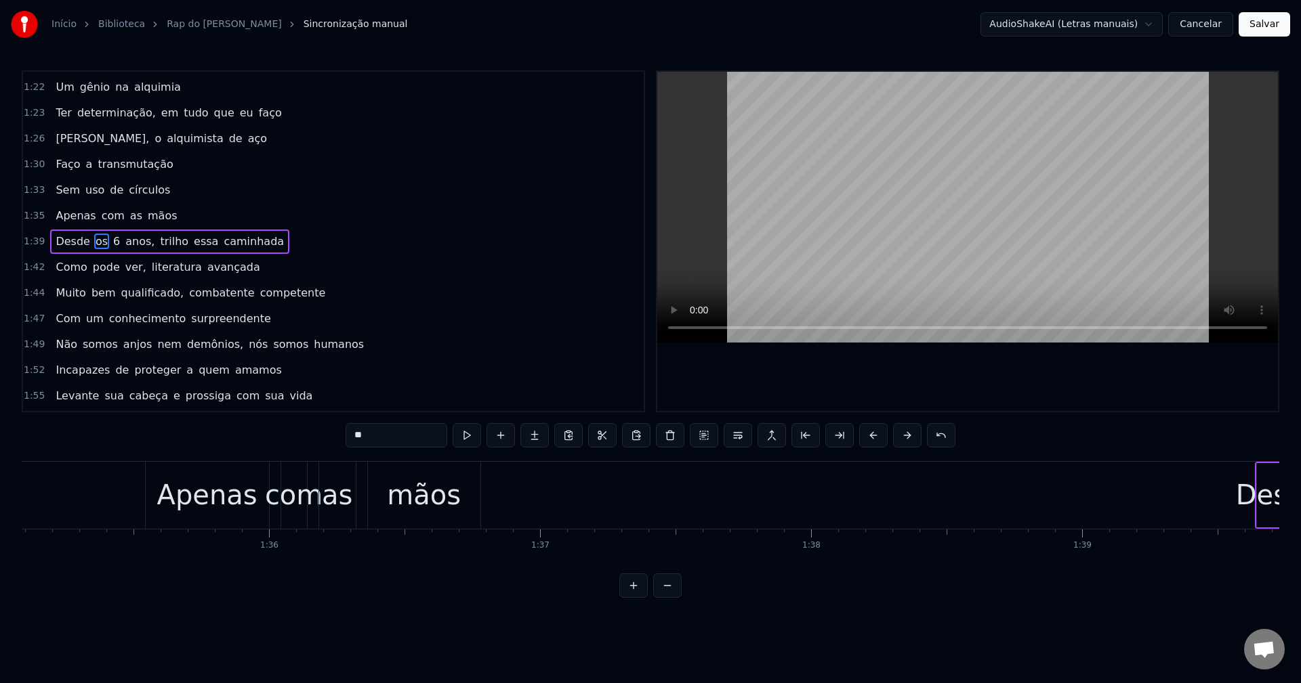
click at [636, 598] on button at bounding box center [633, 586] width 28 height 24
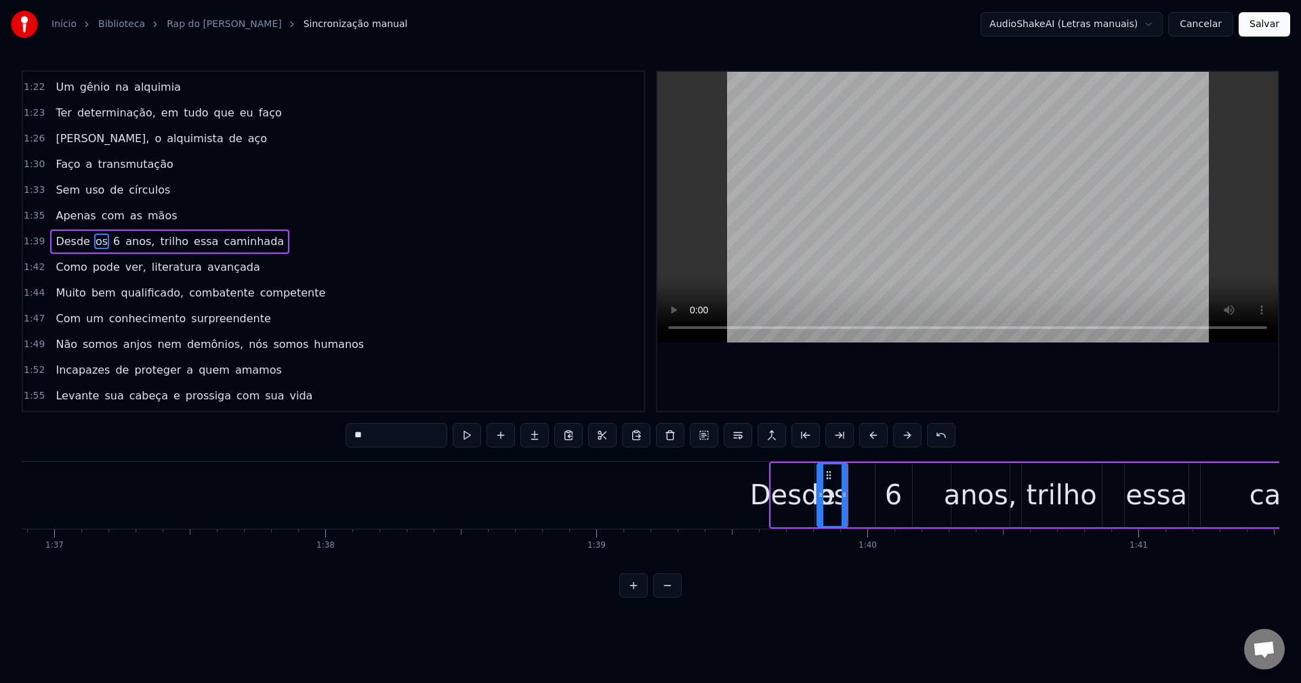
click at [636, 598] on button at bounding box center [633, 586] width 28 height 24
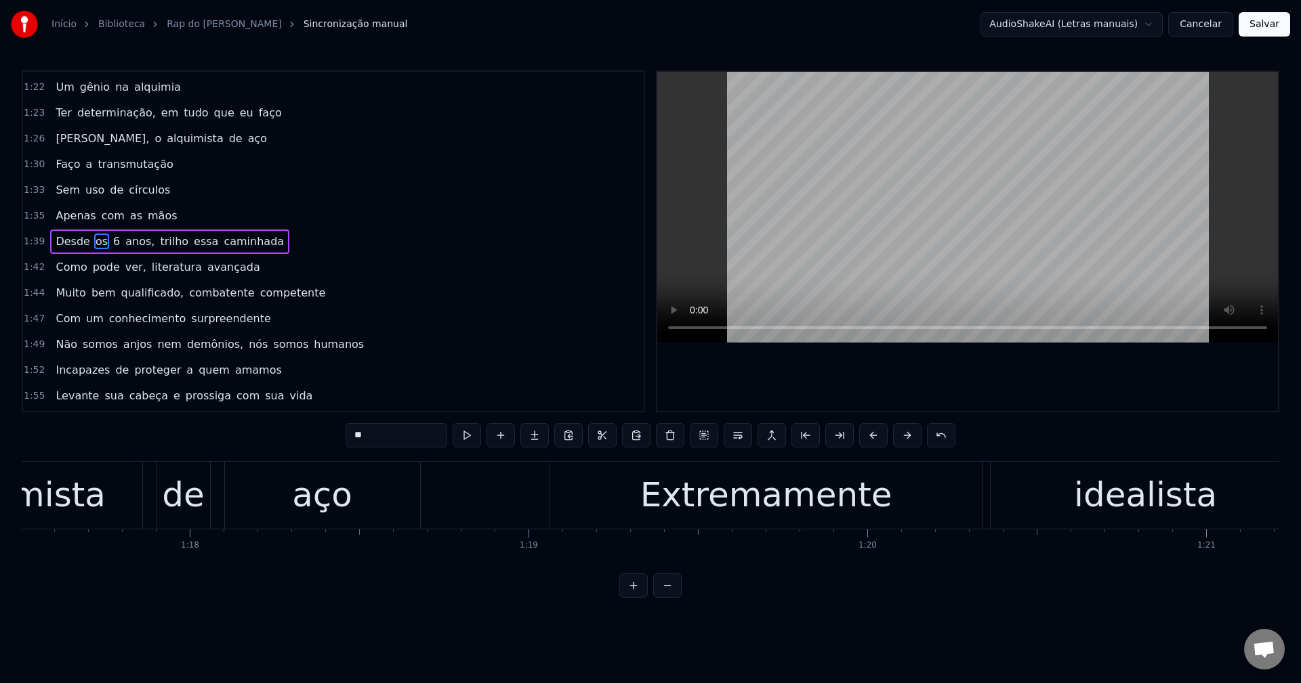
click at [636, 598] on button at bounding box center [633, 586] width 28 height 24
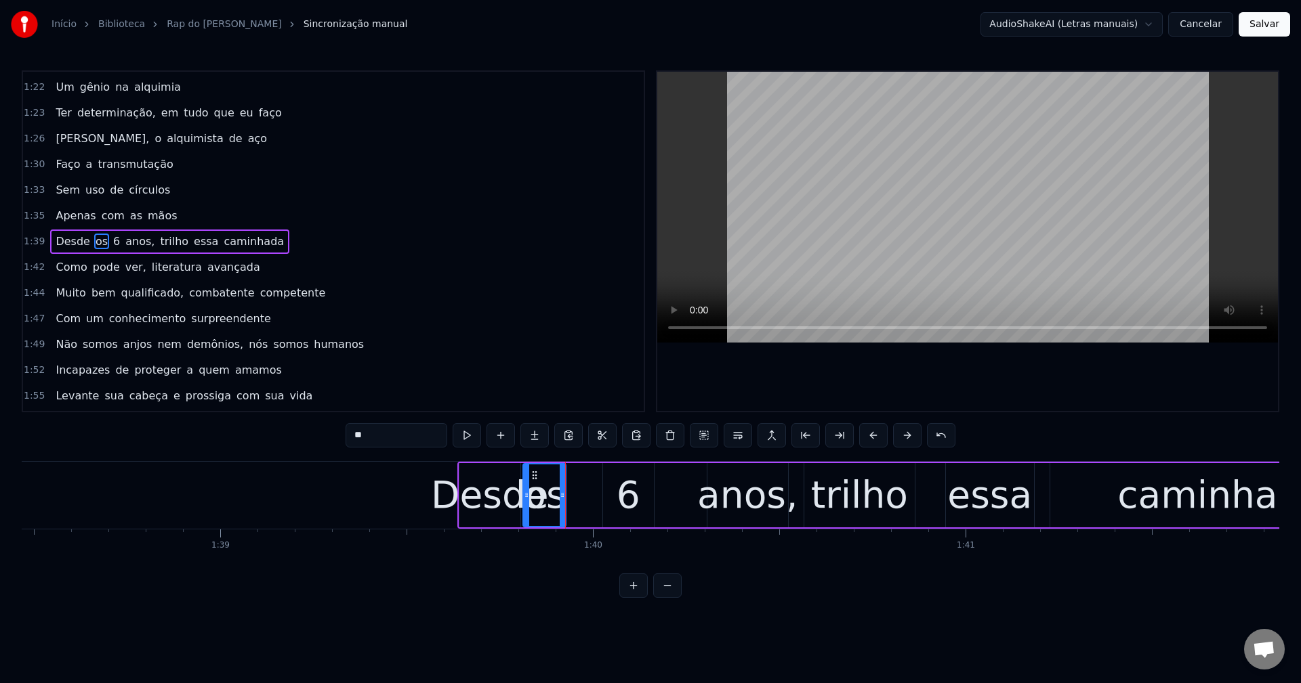
scroll to position [0, 36574]
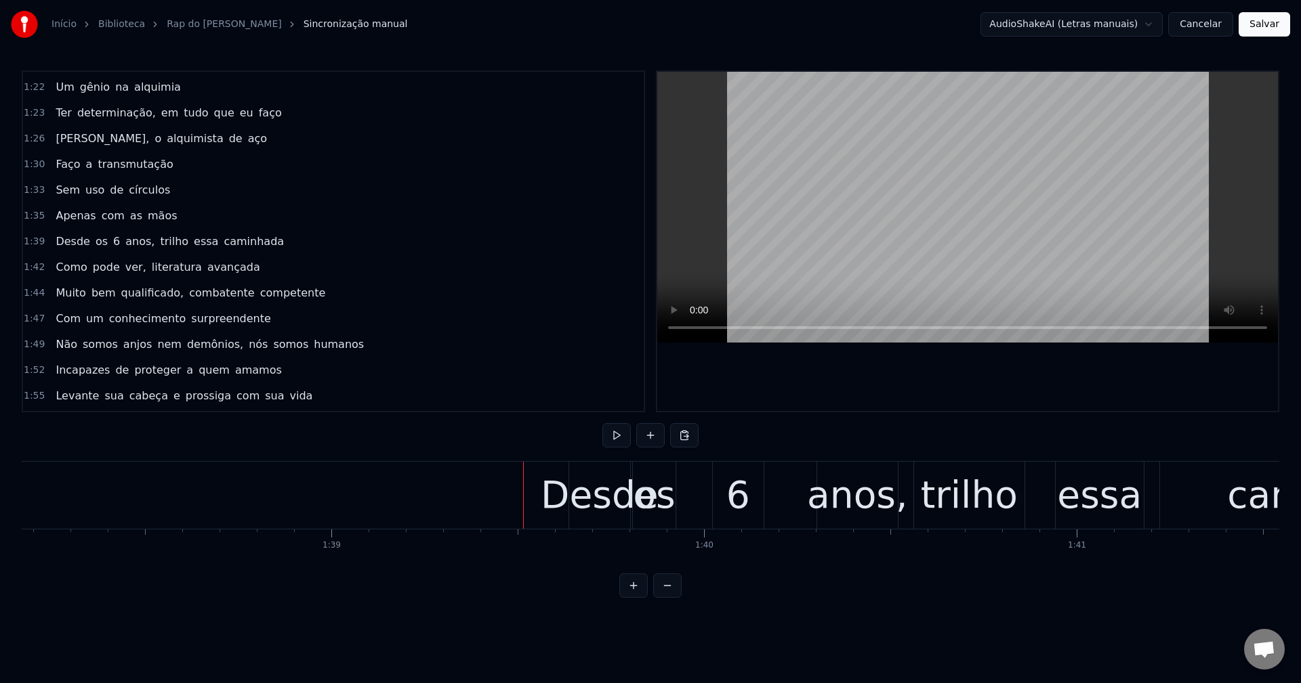
click at [652, 509] on div "os" at bounding box center [654, 495] width 42 height 56
click at [657, 509] on div "os" at bounding box center [654, 495] width 42 height 56
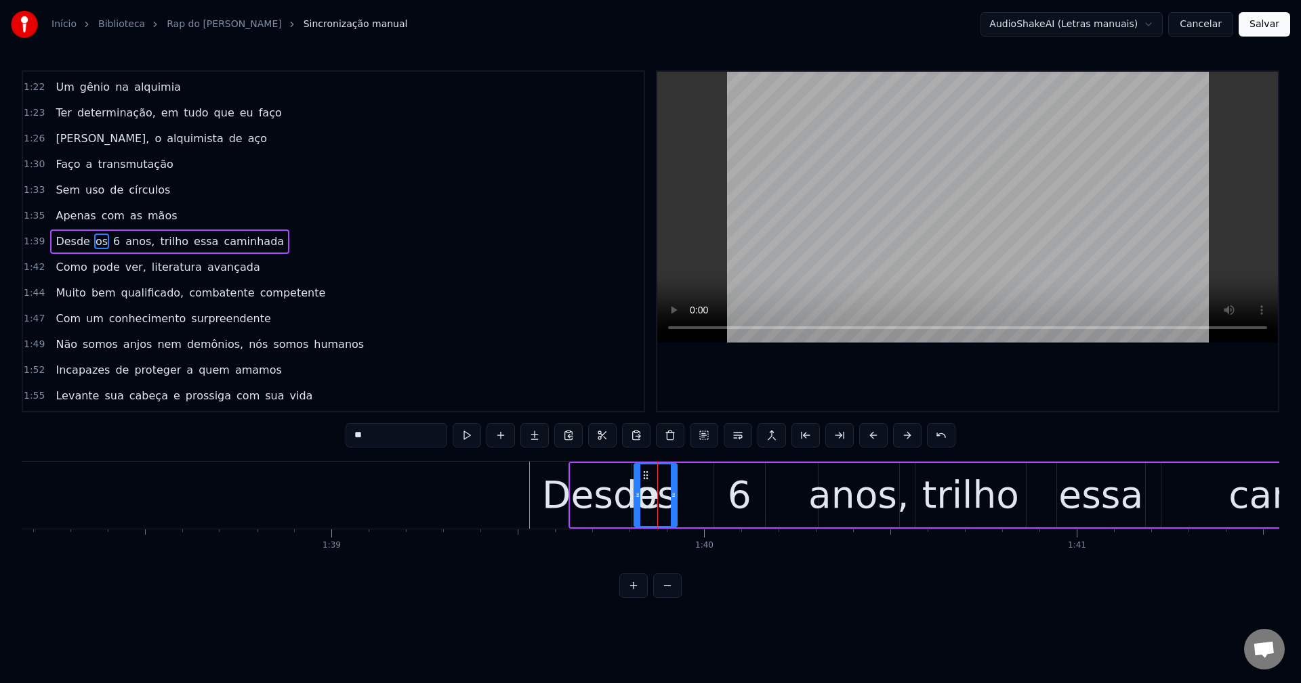
click at [592, 481] on div "Desde" at bounding box center [601, 495] width 118 height 56
drag, startPoint x: 628, startPoint y: 476, endPoint x: 612, endPoint y: 480, distance: 16.3
click at [613, 480] on div at bounding box center [615, 496] width 5 height 62
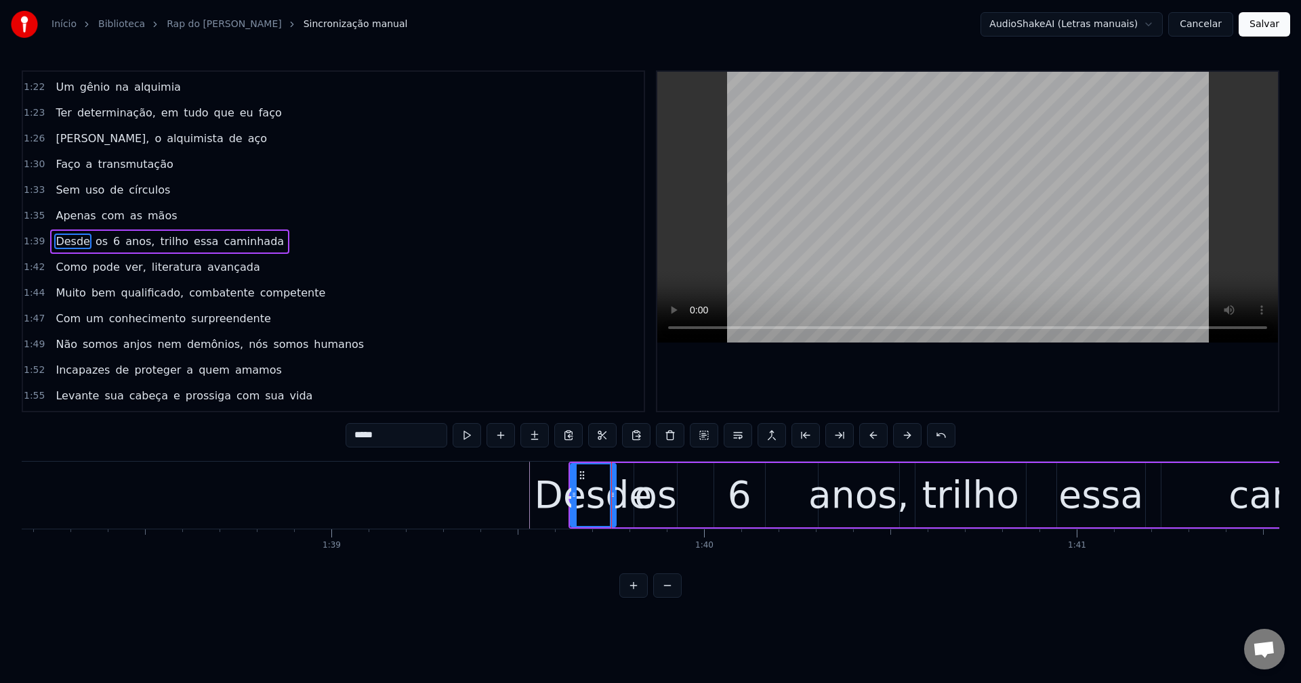
click at [637, 476] on div "Desde" at bounding box center [593, 495] width 118 height 56
click at [655, 471] on div "os" at bounding box center [655, 495] width 42 height 56
type input "**"
drag, startPoint x: 639, startPoint y: 476, endPoint x: 623, endPoint y: 480, distance: 16.9
click at [623, 480] on div at bounding box center [620, 496] width 5 height 62
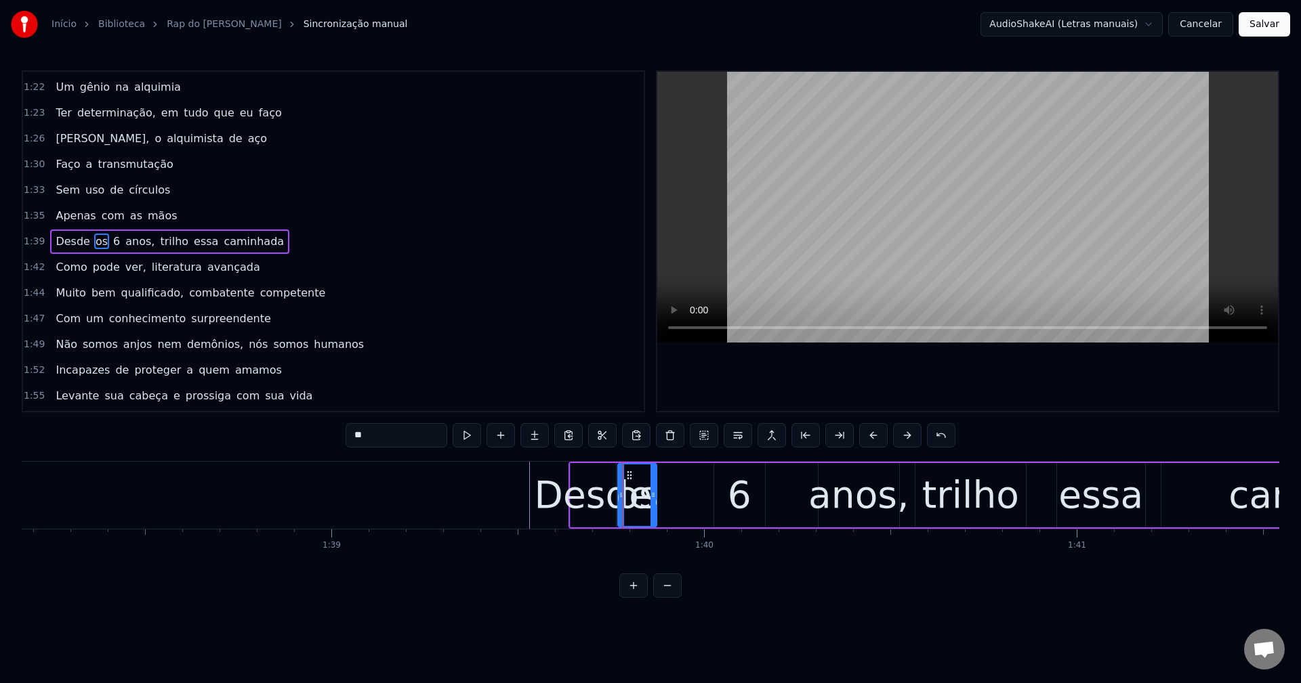
drag, startPoint x: 670, startPoint y: 479, endPoint x: 650, endPoint y: 484, distance: 21.0
click at [650, 484] on div at bounding box center [652, 496] width 5 height 62
click at [707, 478] on div "Desde os 6 anos, trilho essa caminhada" at bounding box center [1036, 495] width 936 height 67
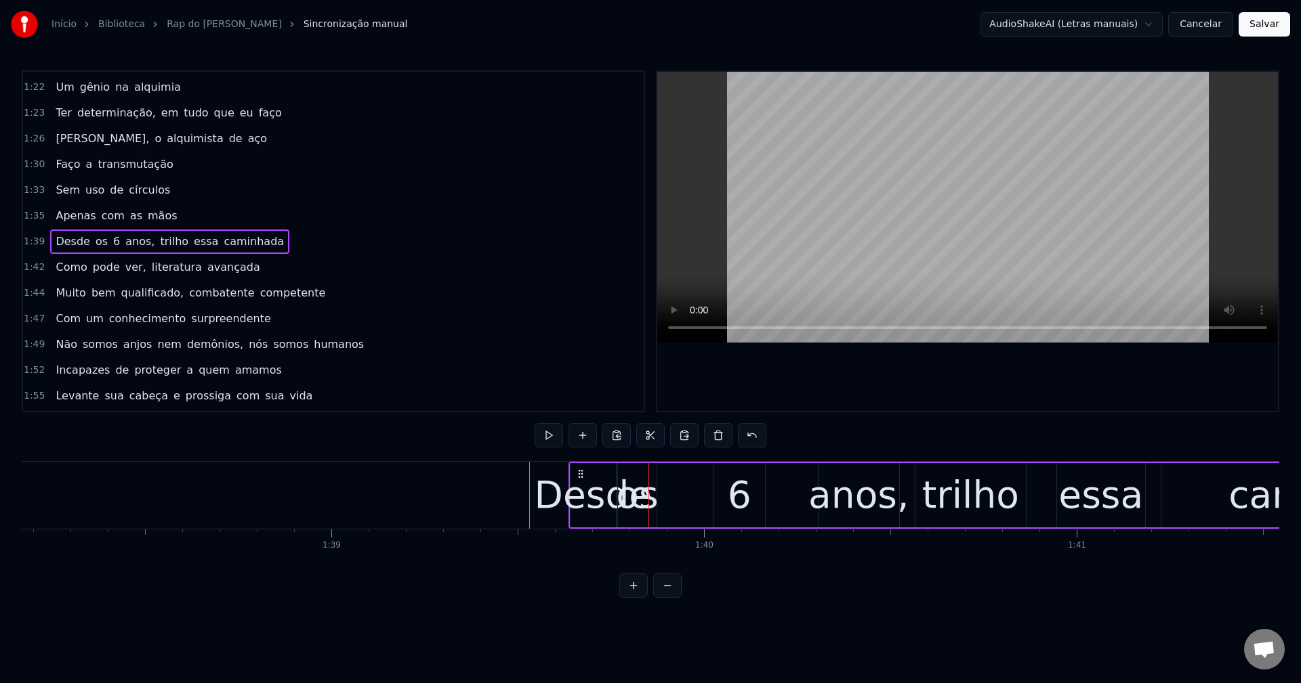
click at [720, 476] on div "6" at bounding box center [739, 495] width 51 height 64
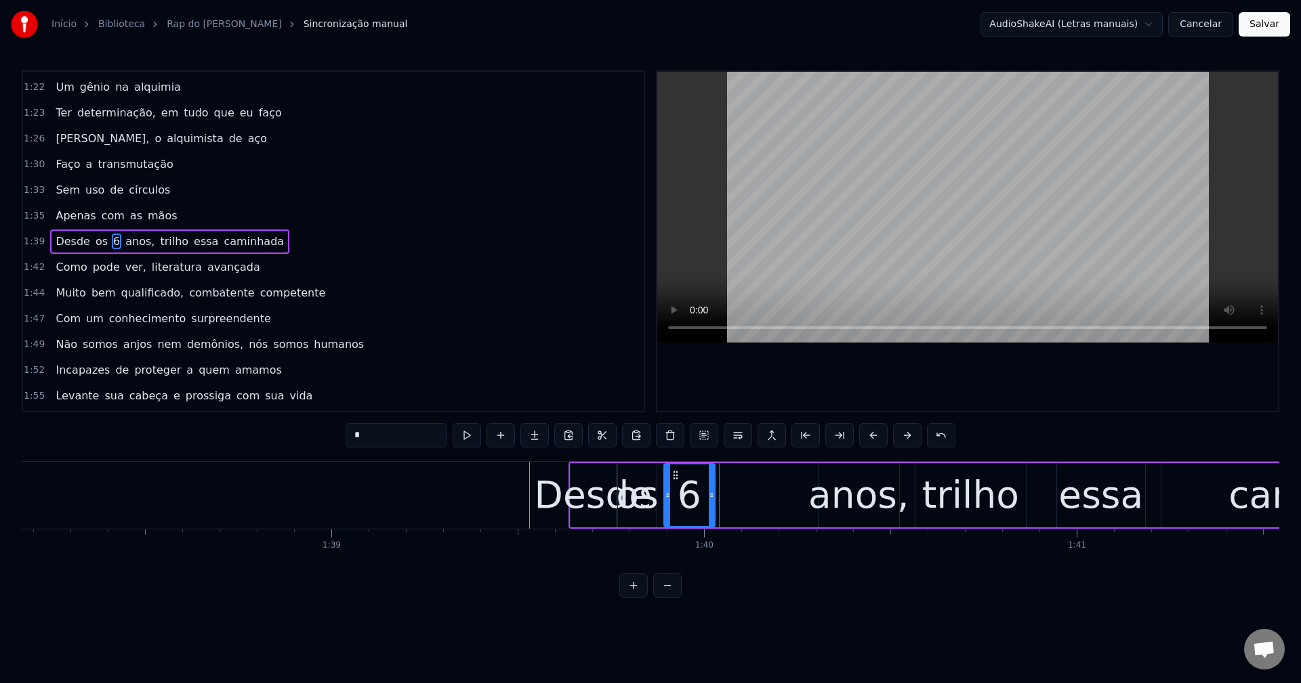
drag, startPoint x: 725, startPoint y: 471, endPoint x: 675, endPoint y: 484, distance: 51.9
click at [675, 484] on div "6" at bounding box center [689, 496] width 49 height 62
click at [472, 434] on button at bounding box center [466, 435] width 28 height 24
click at [480, 435] on button at bounding box center [466, 435] width 28 height 24
drag, startPoint x: 713, startPoint y: 490, endPoint x: 791, endPoint y: 482, distance: 78.9
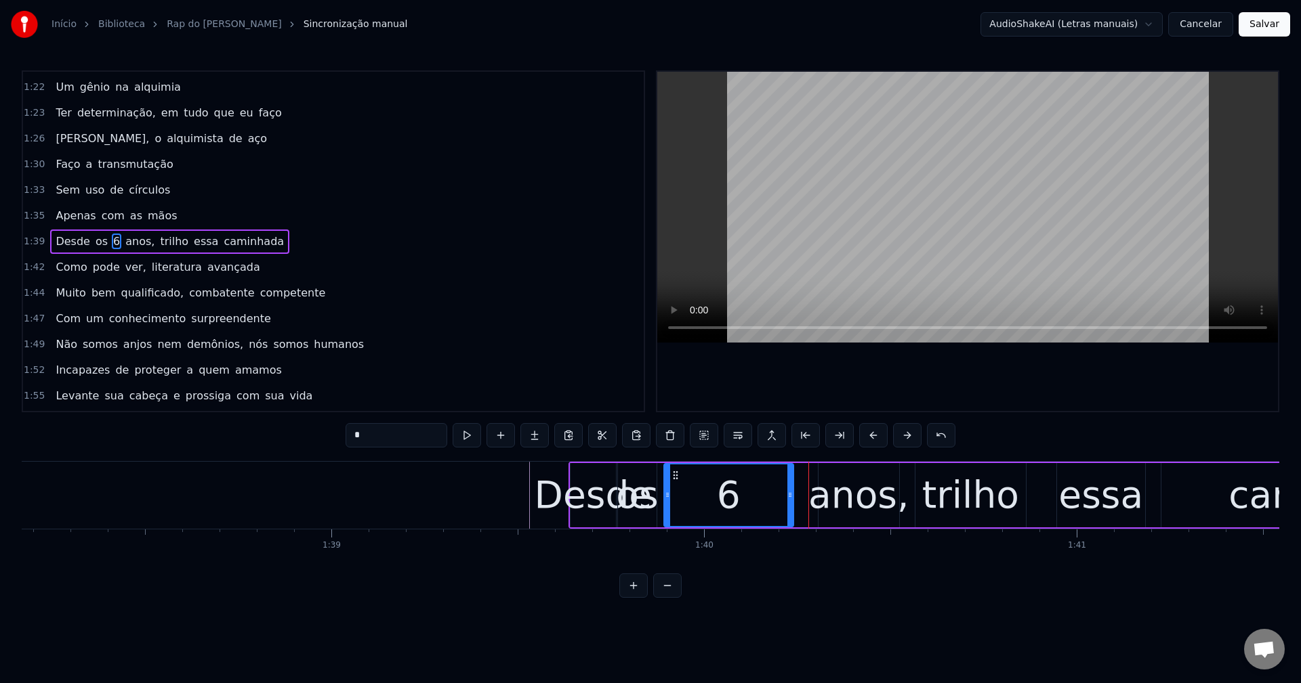
click at [791, 482] on div at bounding box center [789, 496] width 5 height 62
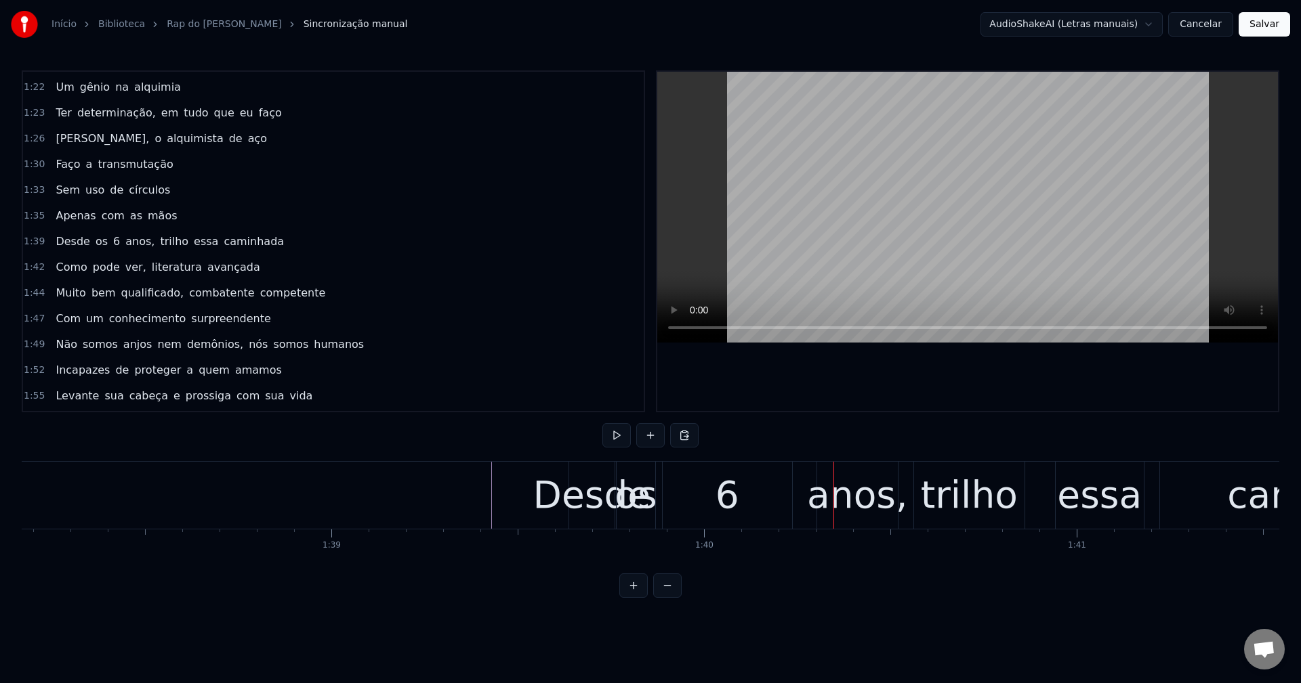
click at [757, 481] on div "6" at bounding box center [726, 495] width 129 height 67
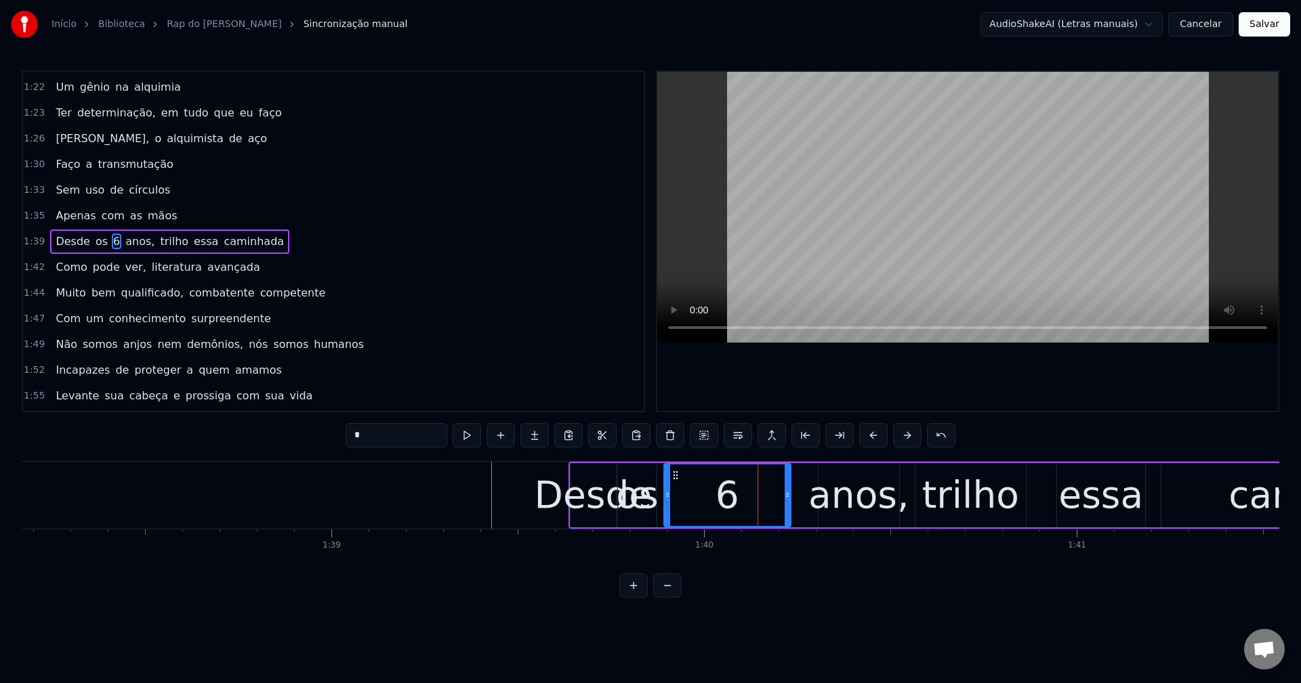
drag, startPoint x: 788, startPoint y: 494, endPoint x: 778, endPoint y: 497, distance: 10.5
click at [784, 497] on icon at bounding box center [786, 495] width 5 height 11
click at [818, 484] on div "anos," at bounding box center [858, 495] width 100 height 56
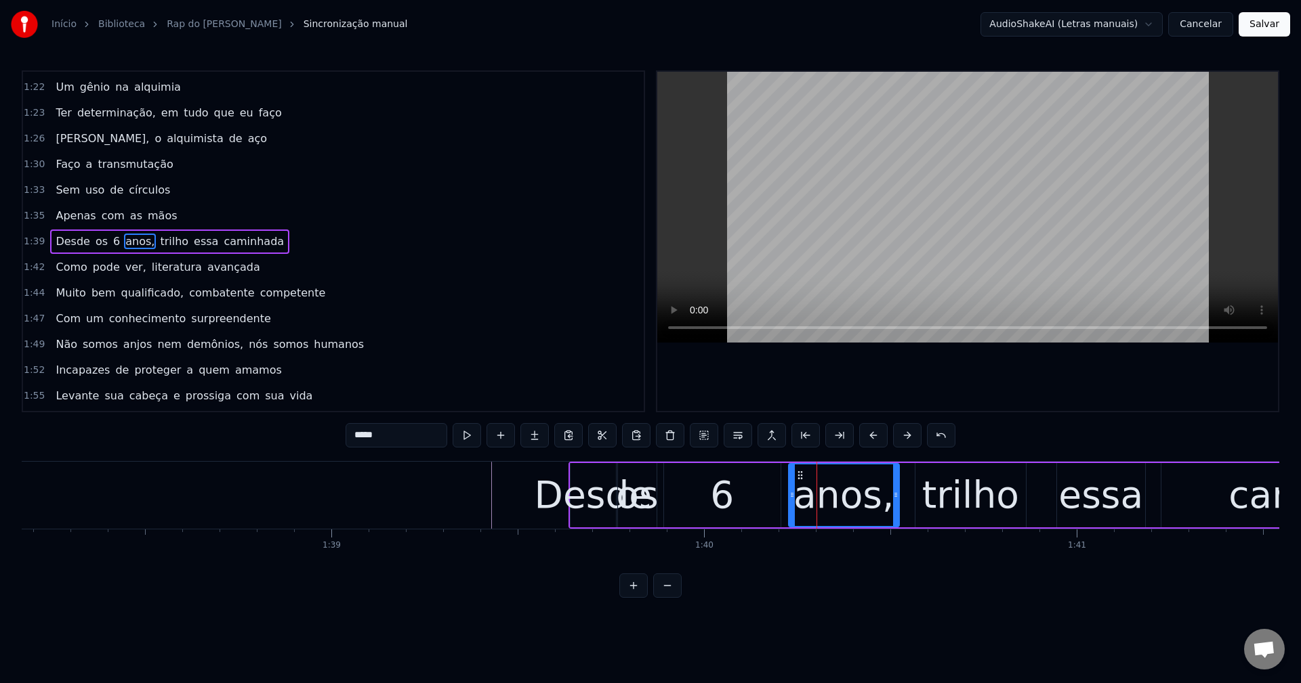
drag, startPoint x: 821, startPoint y: 490, endPoint x: 789, endPoint y: 501, distance: 33.4
click at [789, 501] on div at bounding box center [791, 496] width 5 height 62
click at [551, 475] on div "Desde" at bounding box center [593, 495] width 118 height 56
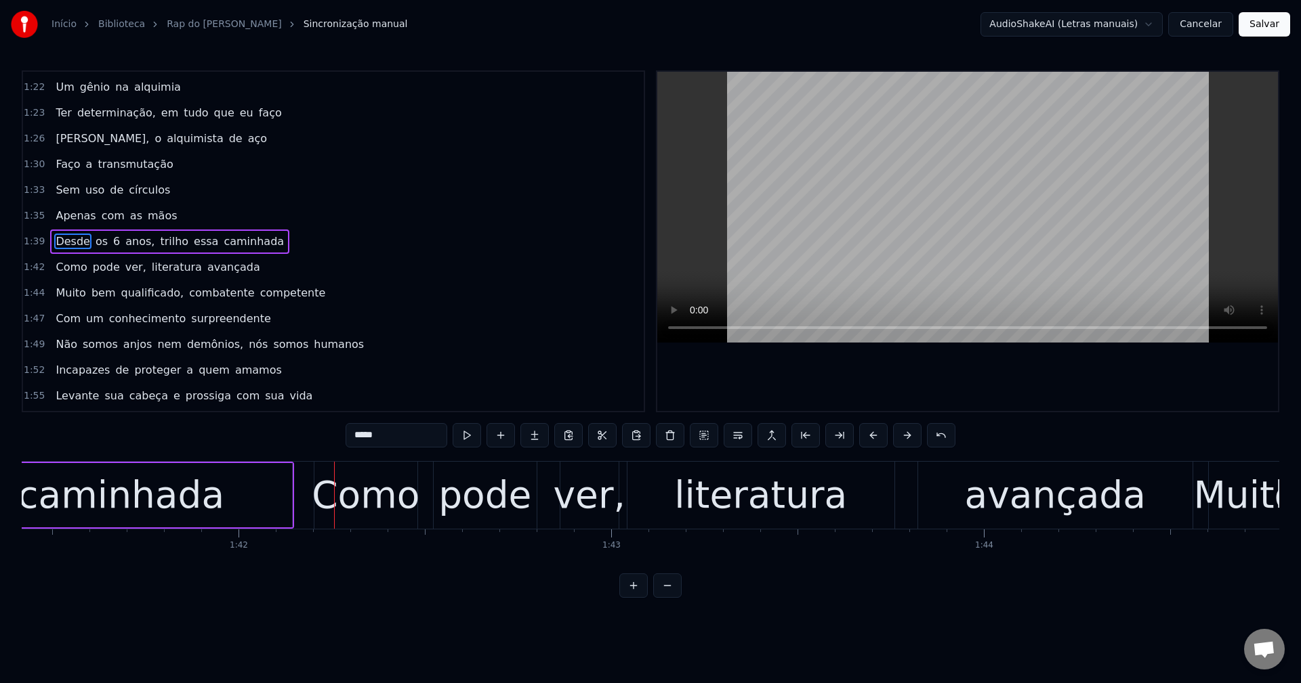
scroll to position [0, 37792]
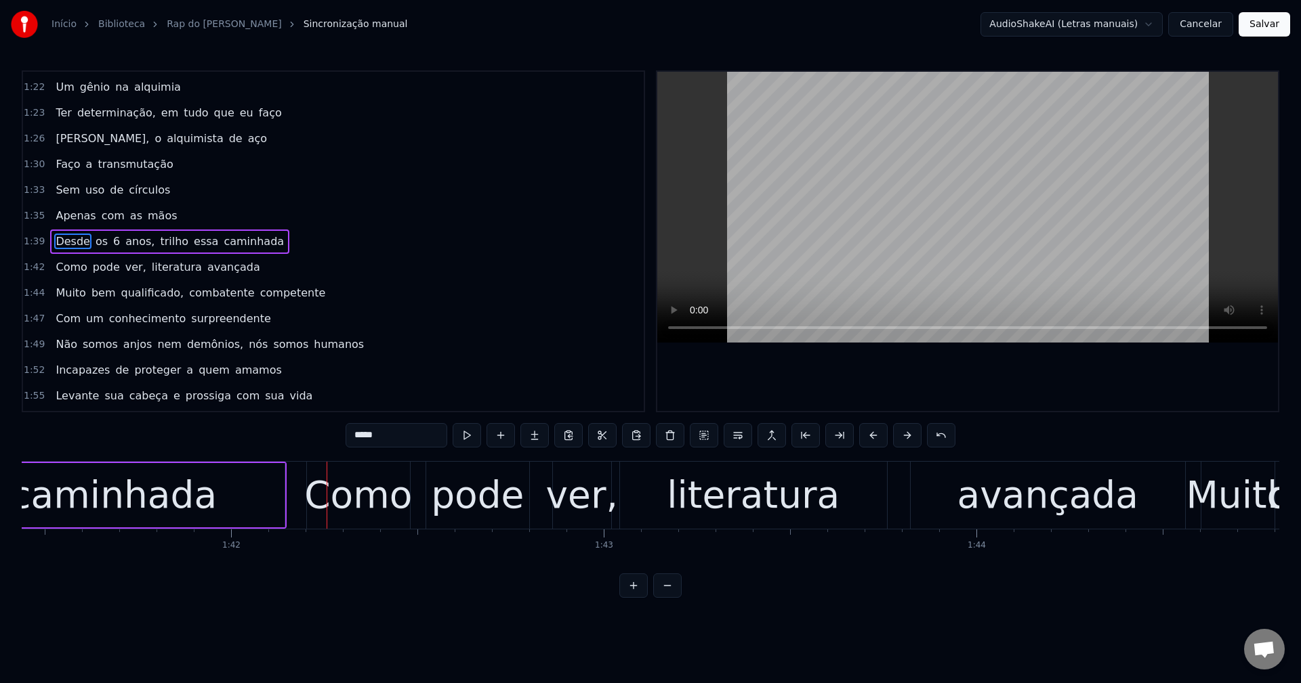
click at [220, 498] on div "caminhada" at bounding box center [113, 495] width 341 height 64
type input "*********"
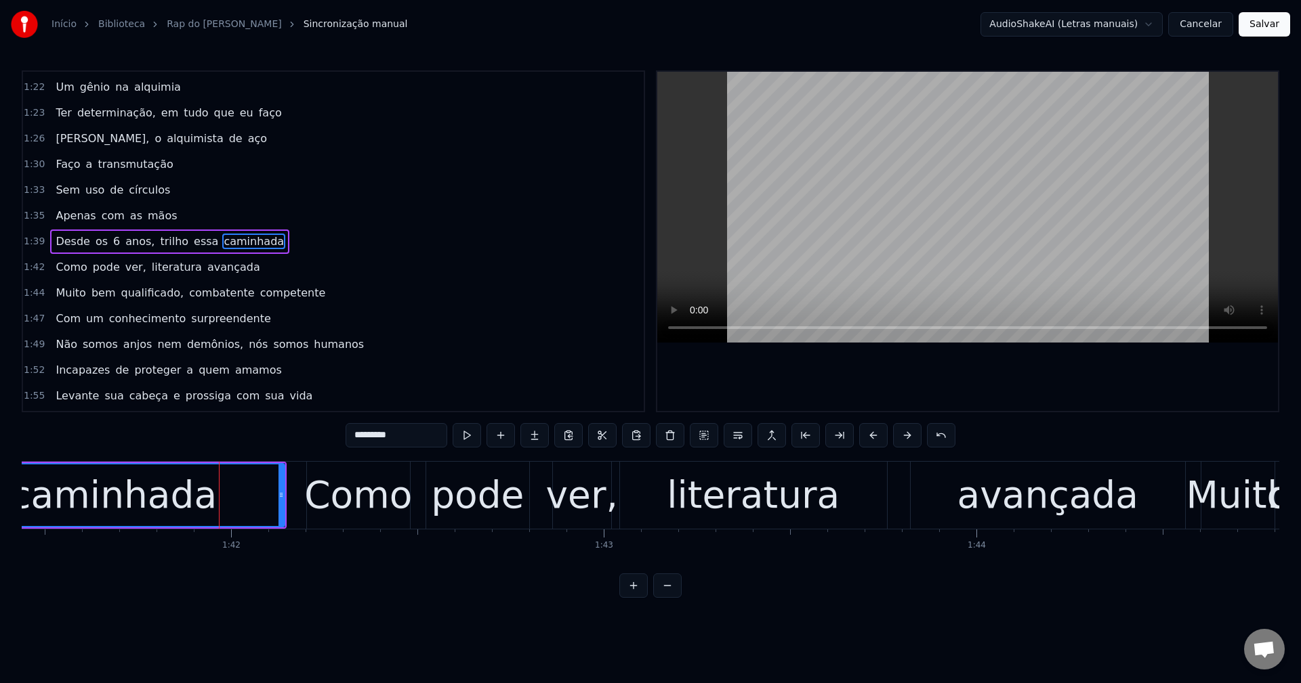
drag, startPoint x: 285, startPoint y: 488, endPoint x: 277, endPoint y: 490, distance: 8.4
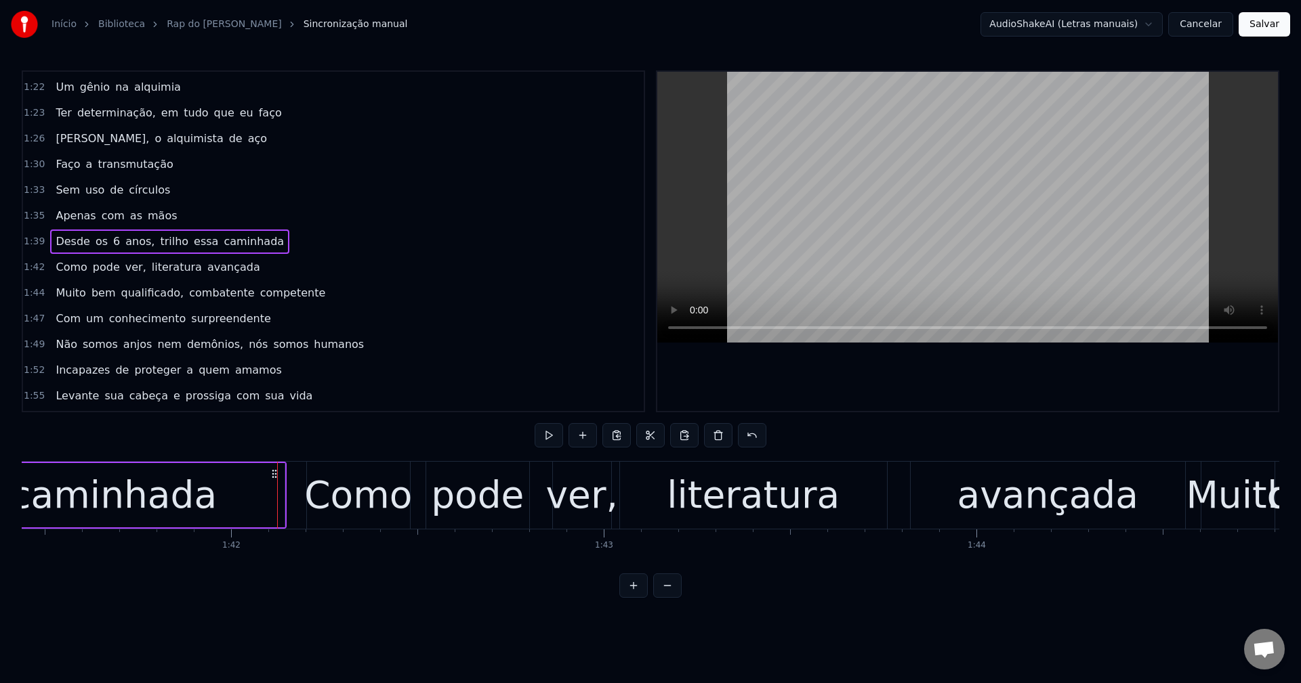
click at [268, 496] on div "caminhada" at bounding box center [113, 495] width 341 height 64
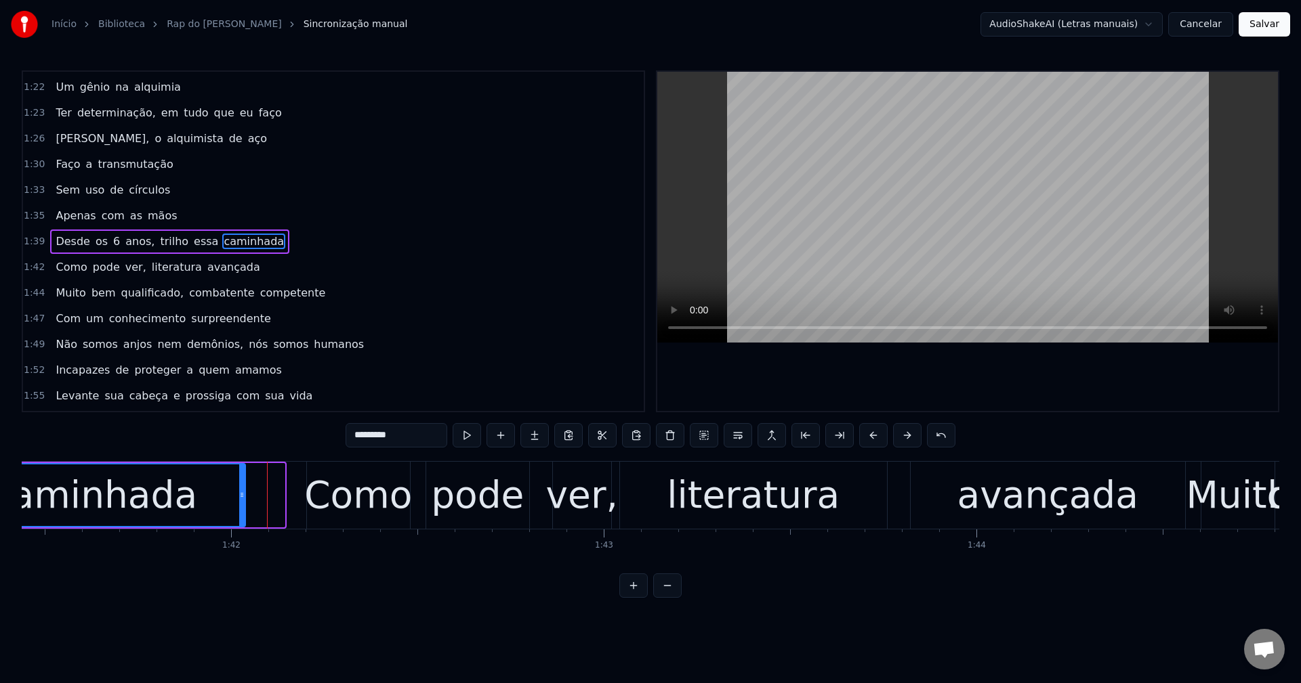
drag, startPoint x: 282, startPoint y: 489, endPoint x: 243, endPoint y: 497, distance: 40.0
click at [243, 497] on div at bounding box center [241, 496] width 5 height 62
click at [670, 593] on button at bounding box center [667, 586] width 28 height 24
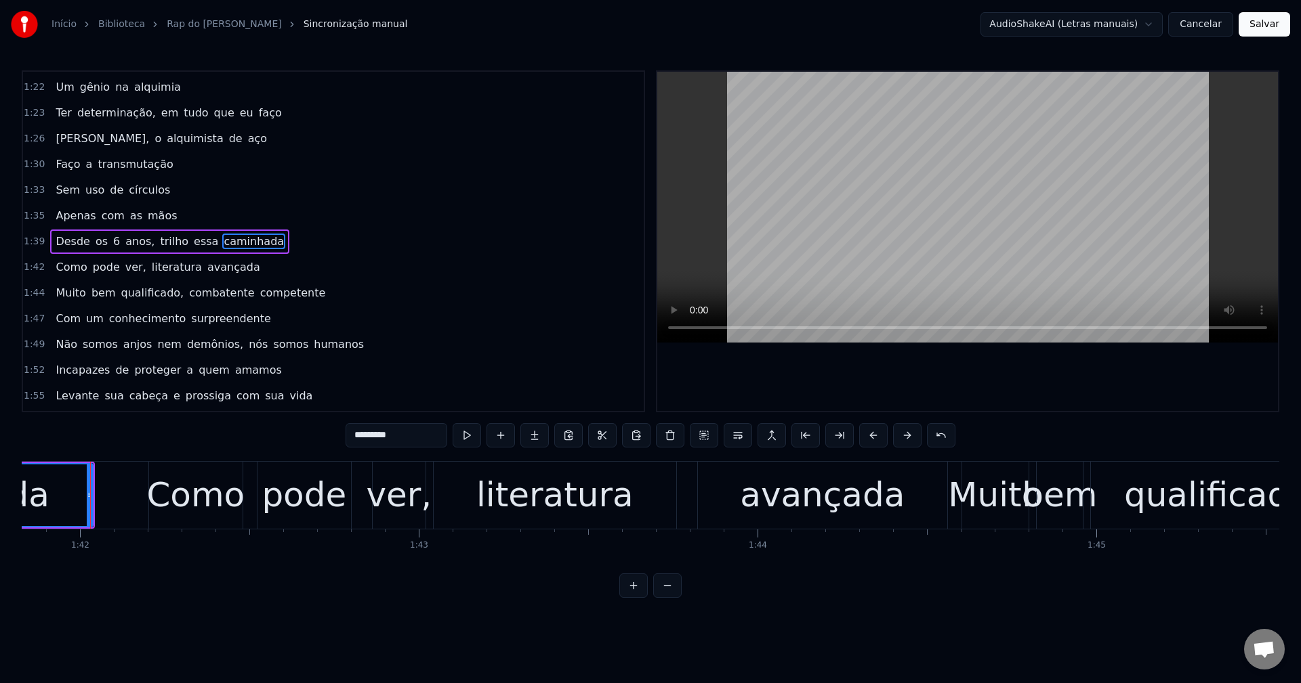
click at [670, 593] on button at bounding box center [667, 586] width 28 height 24
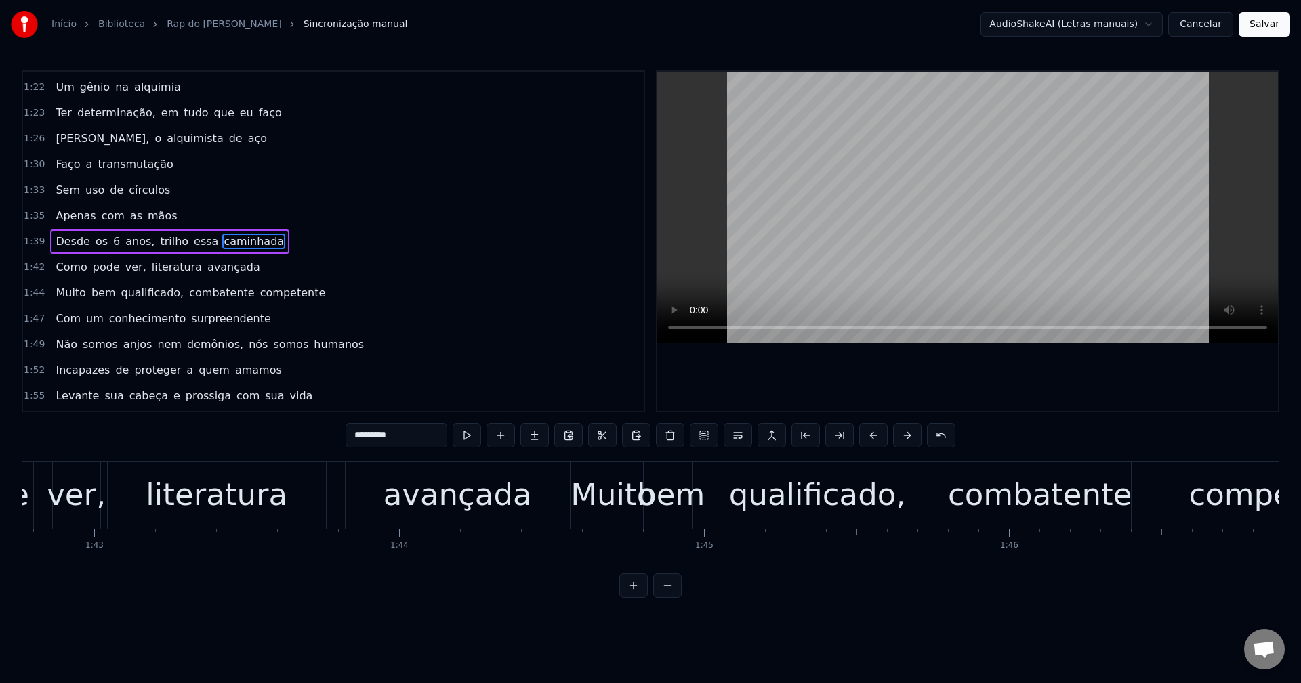
scroll to position [0, 31033]
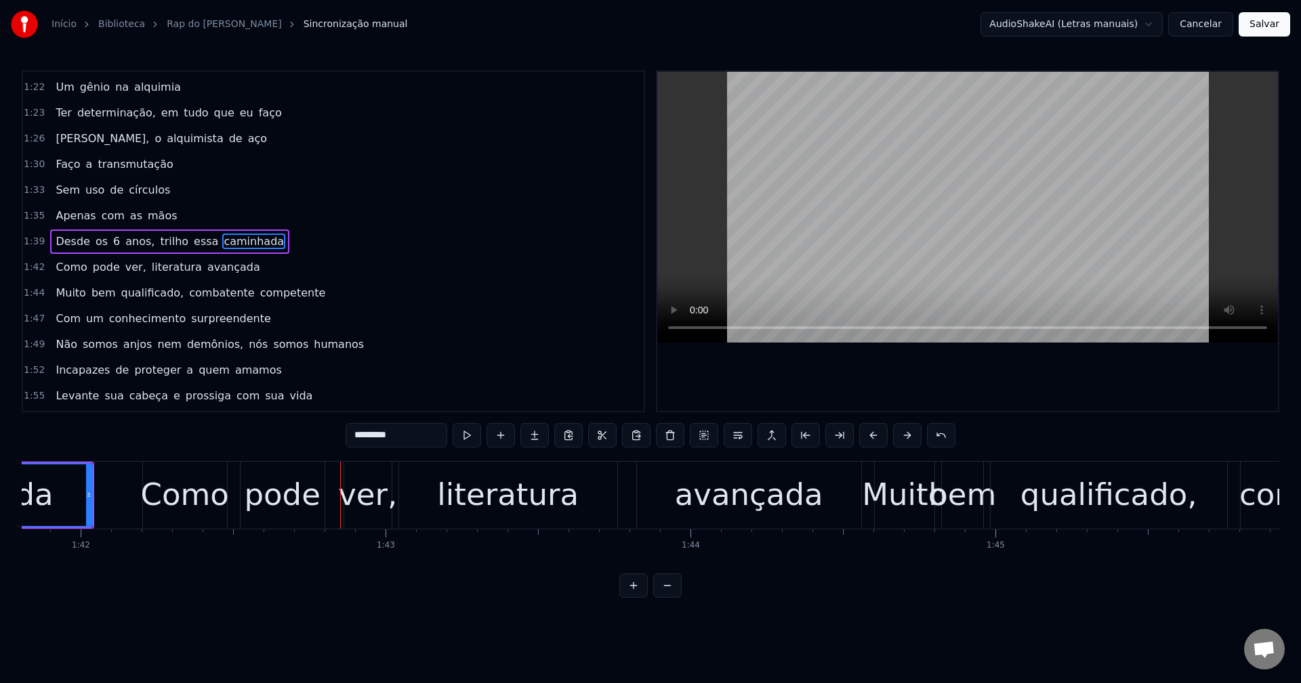
click at [226, 240] on span "caminhada" at bounding box center [253, 242] width 63 height 16
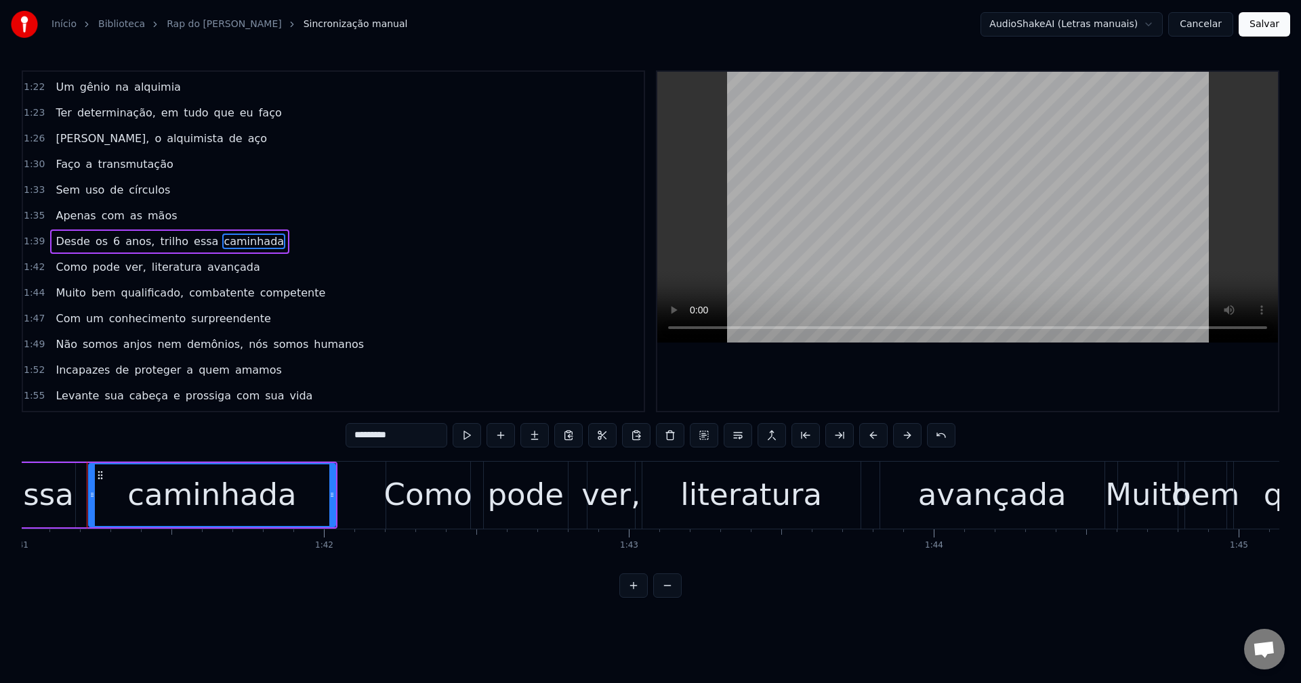
scroll to position [0, 30786]
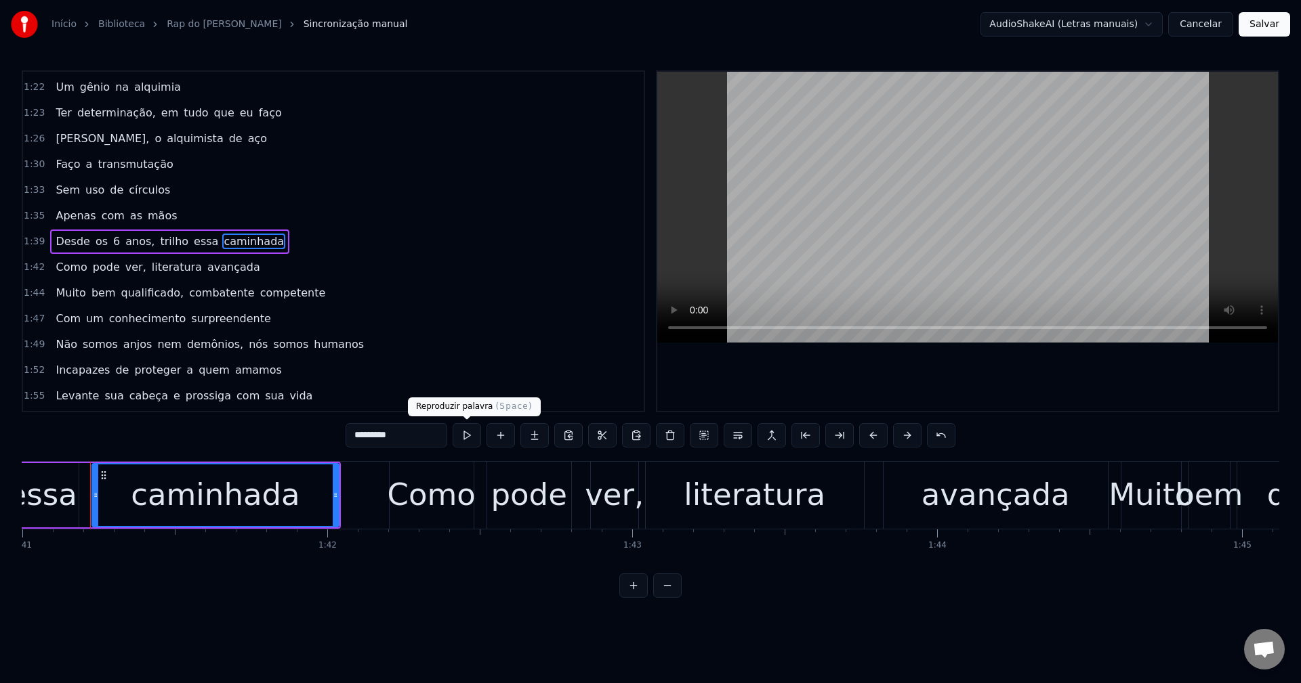
click at [464, 431] on button at bounding box center [466, 435] width 28 height 24
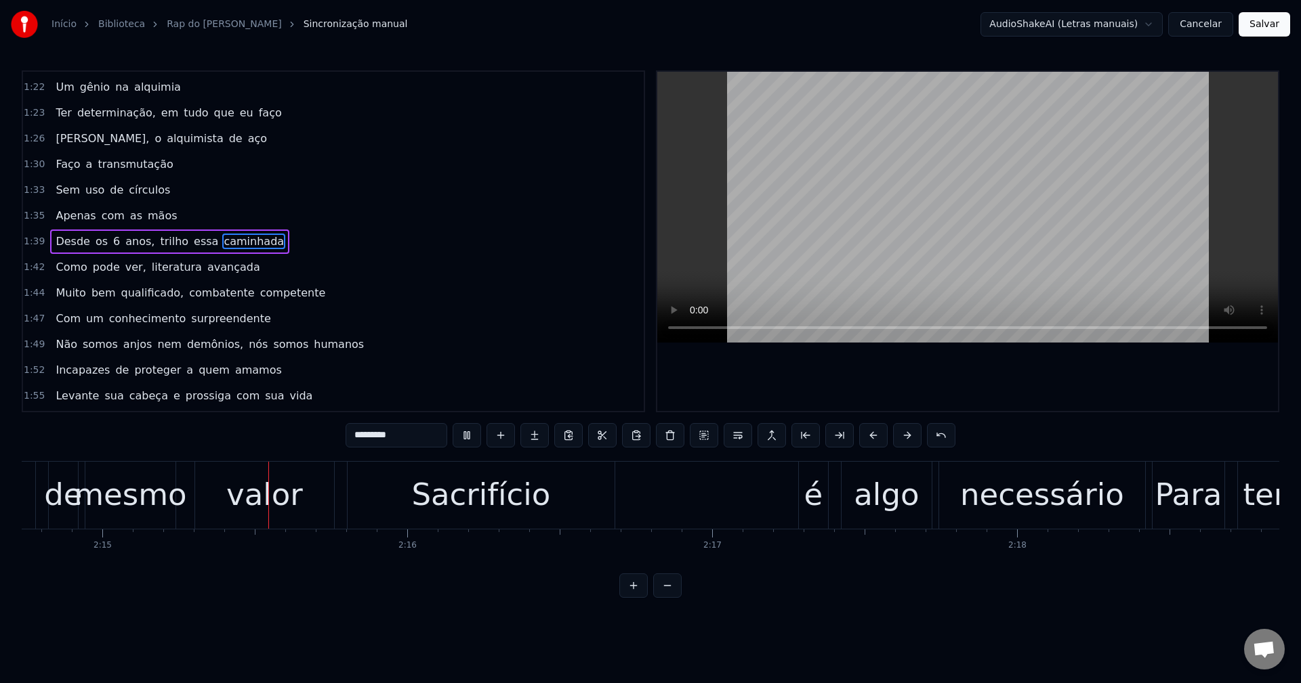
scroll to position [0, 41086]
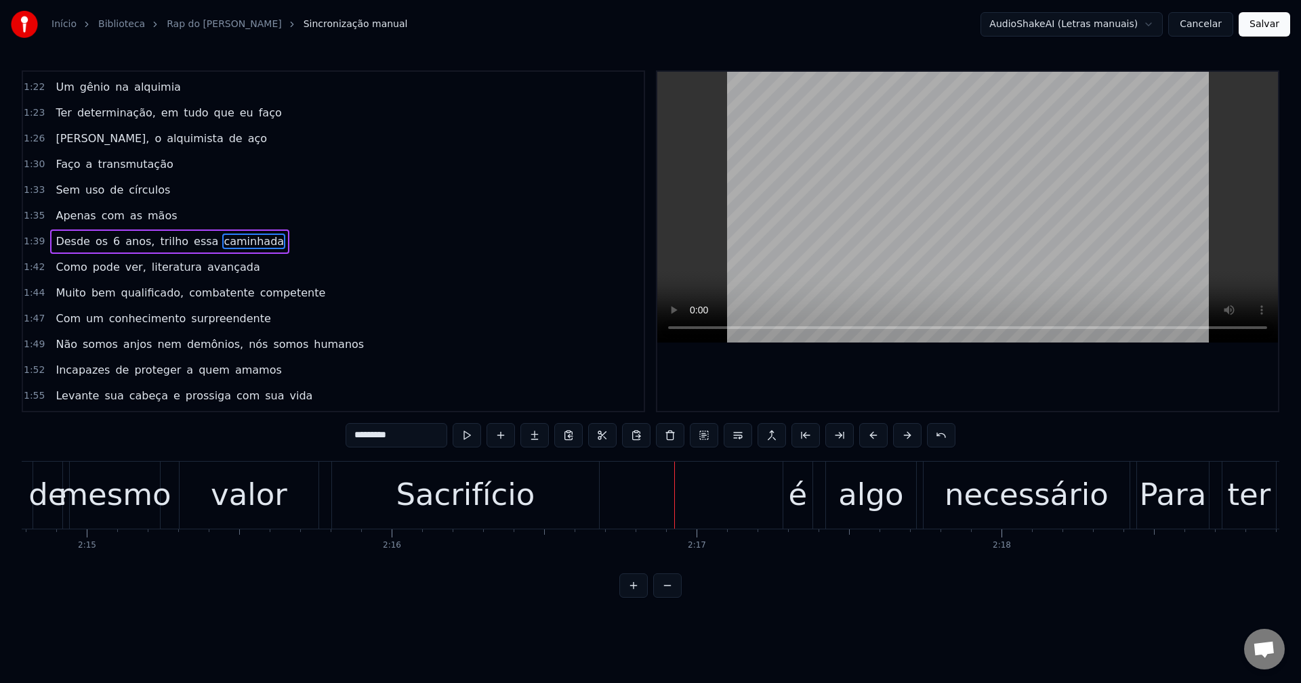
click at [514, 468] on div "Sacrifício" at bounding box center [465, 495] width 267 height 67
type input "**********"
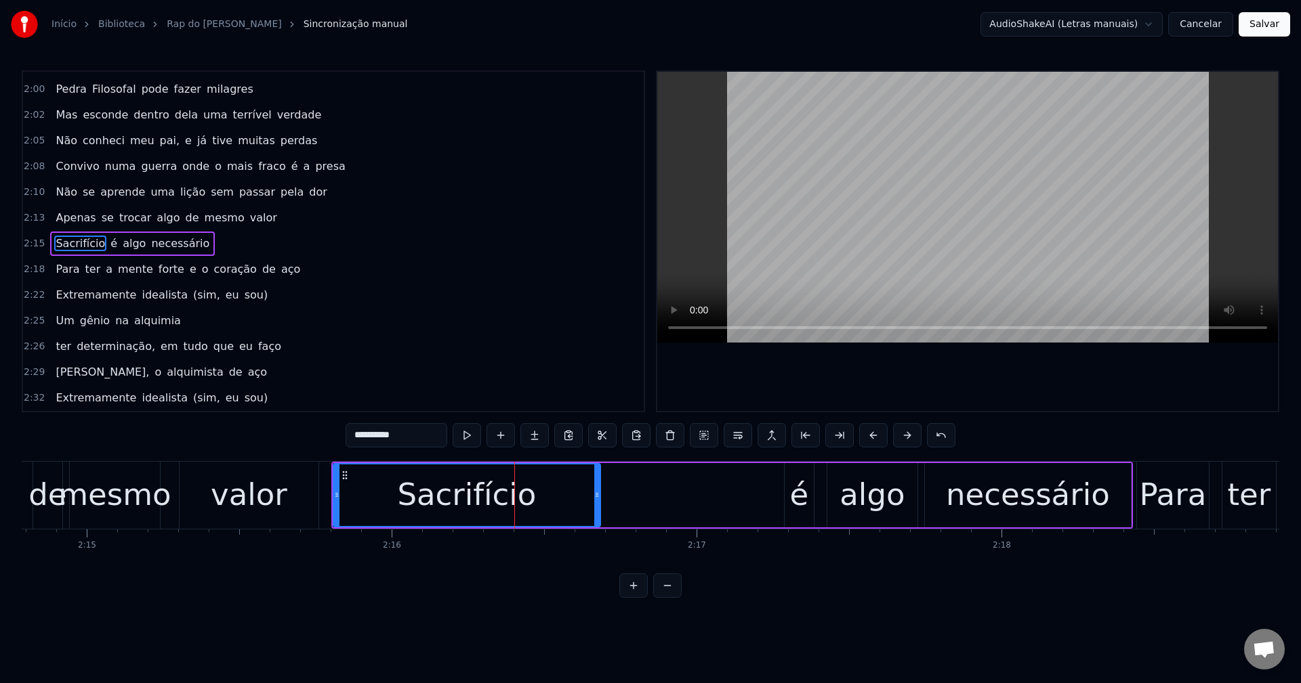
scroll to position [1001, 0]
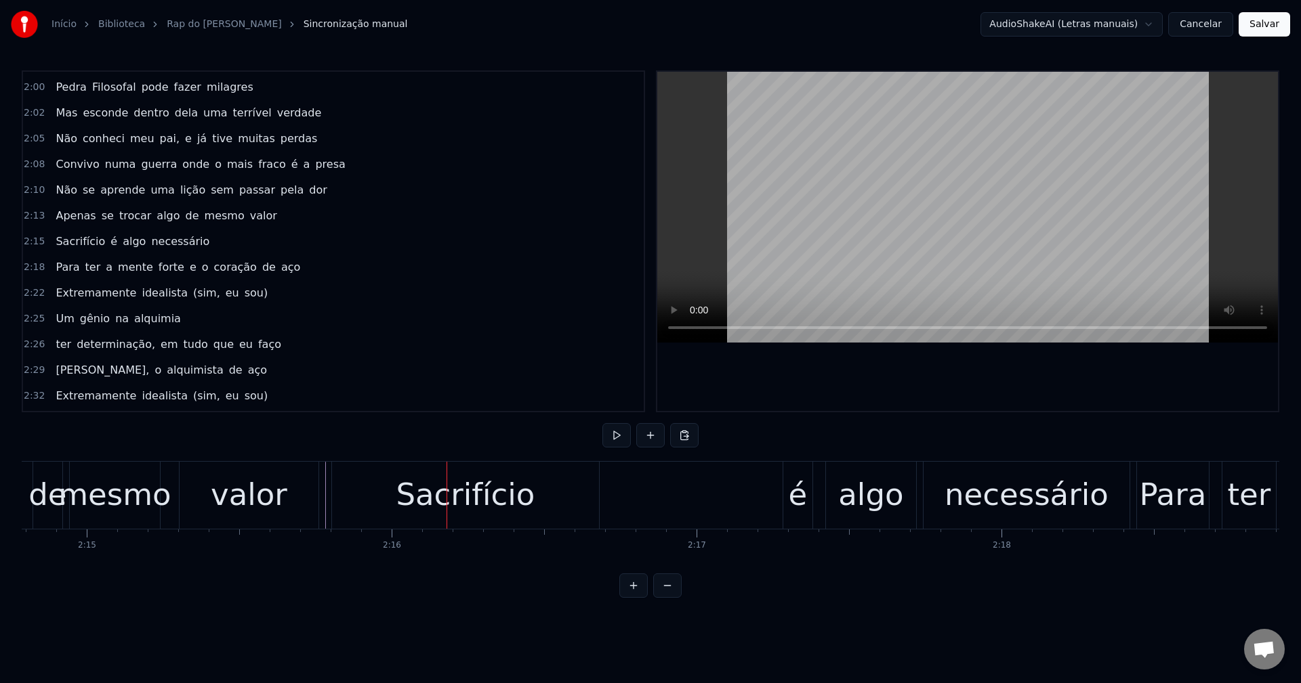
click at [367, 496] on div "Sacrifício" at bounding box center [465, 495] width 267 height 67
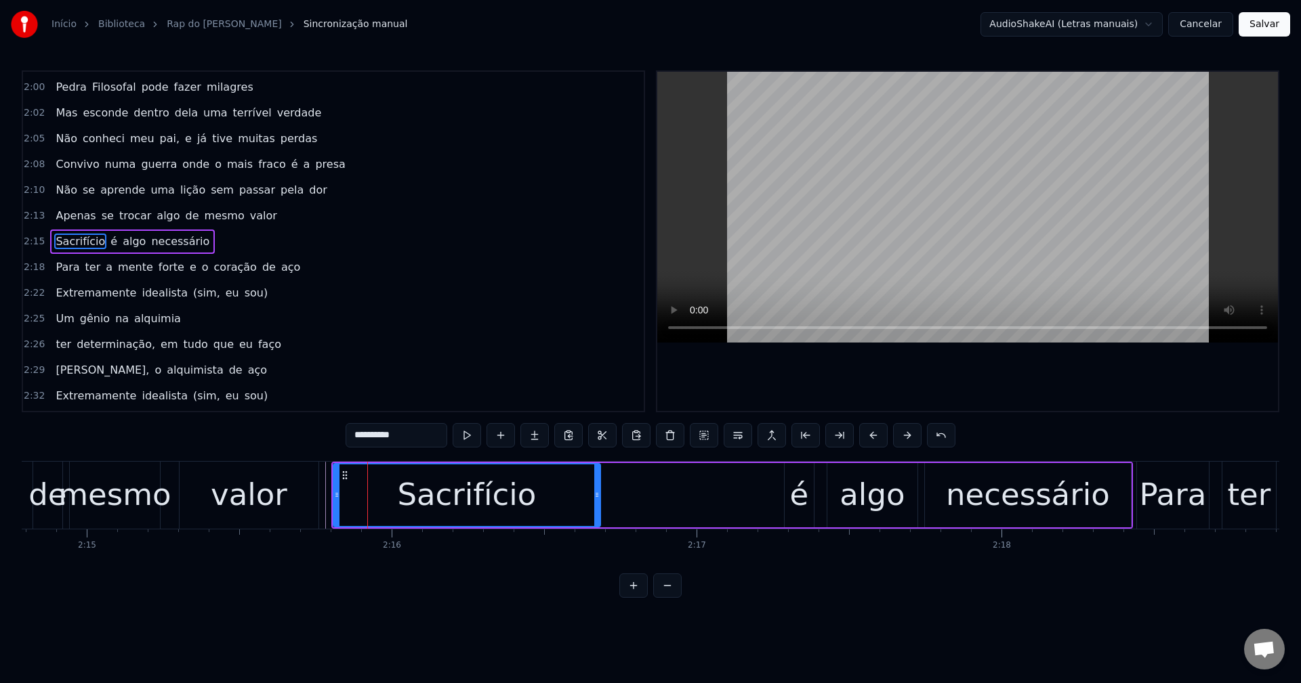
click at [222, 498] on div "valor" at bounding box center [249, 495] width 77 height 46
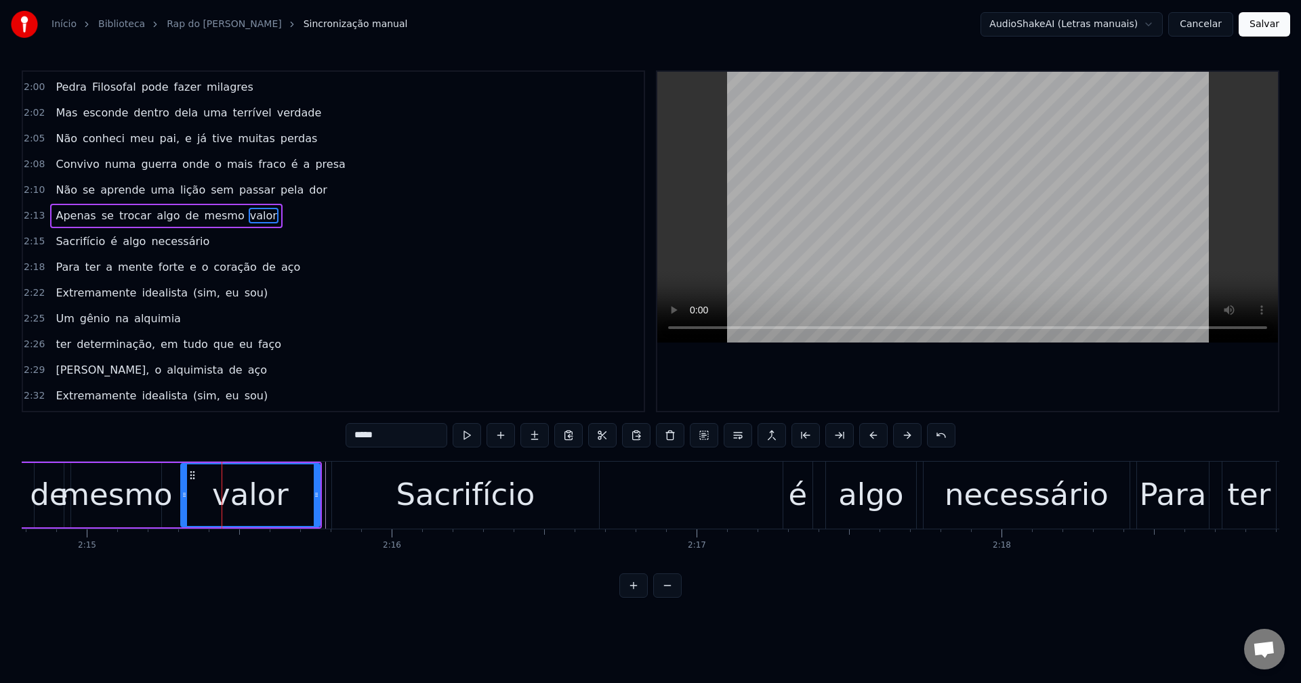
scroll to position [975, 0]
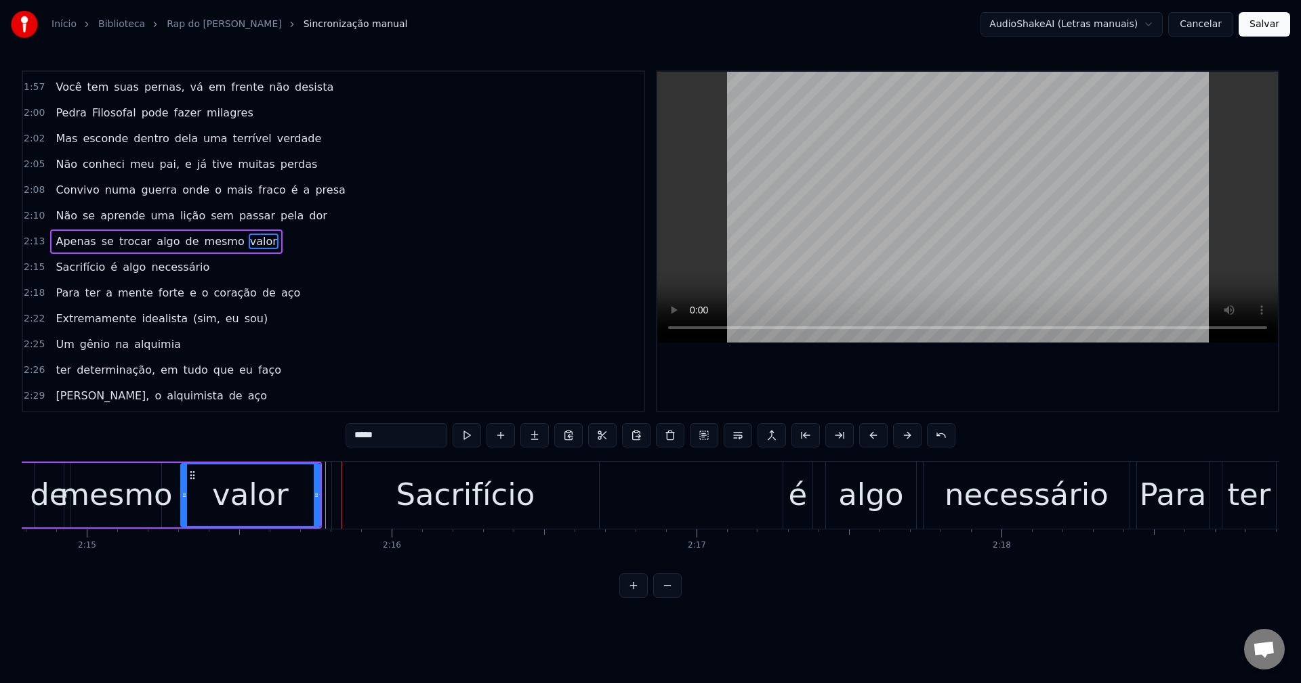
click at [366, 502] on div "Sacrifício" at bounding box center [465, 495] width 267 height 67
type input "**********"
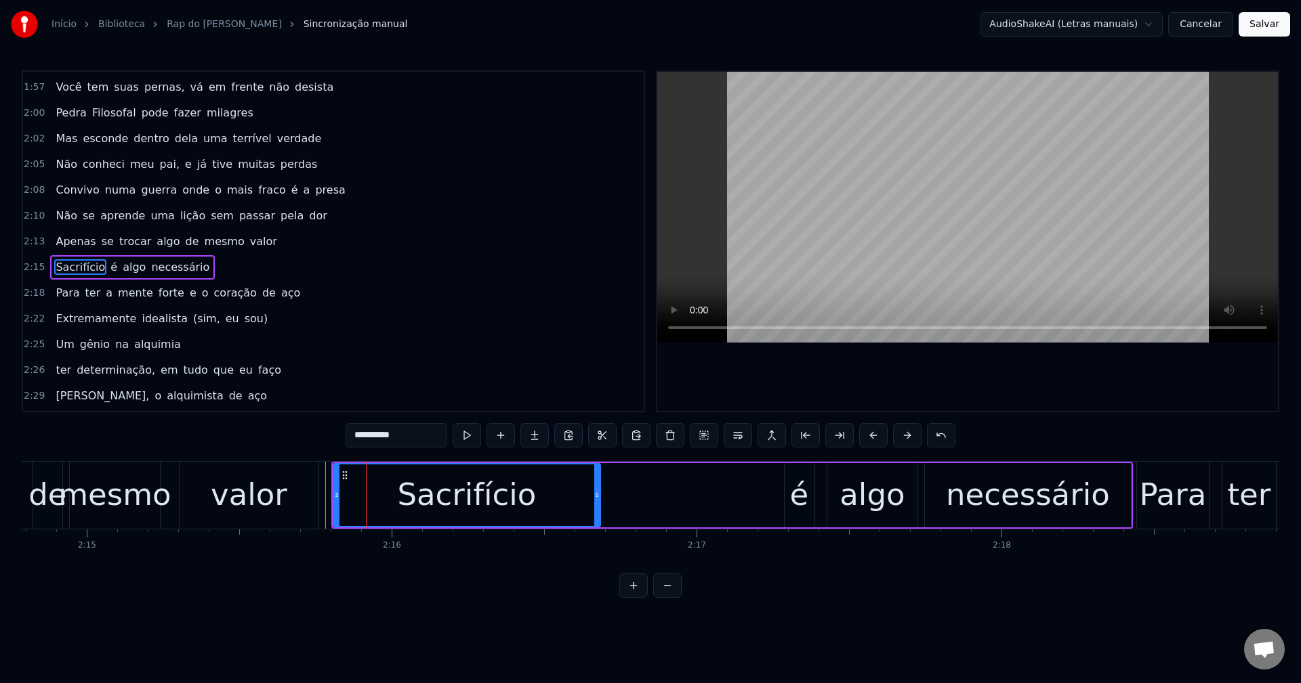
scroll to position [1001, 0]
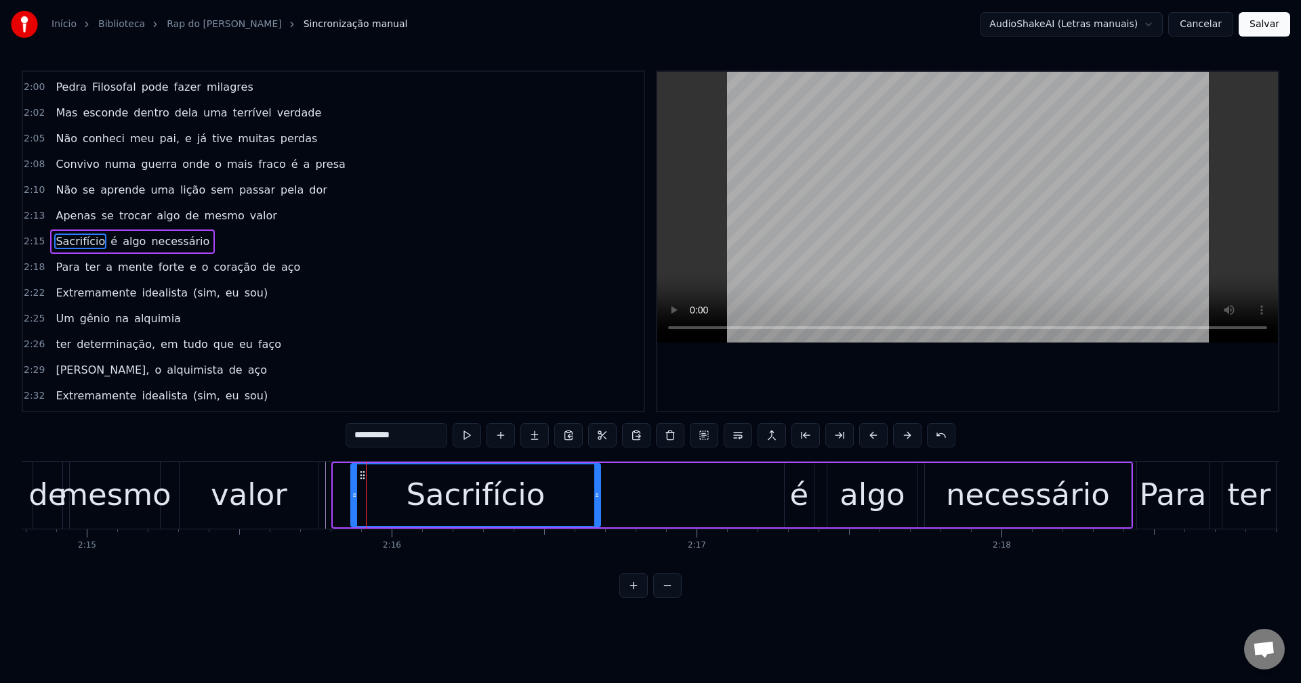
drag, startPoint x: 337, startPoint y: 483, endPoint x: 354, endPoint y: 482, distance: 17.6
click at [354, 482] on div at bounding box center [354, 496] width 5 height 62
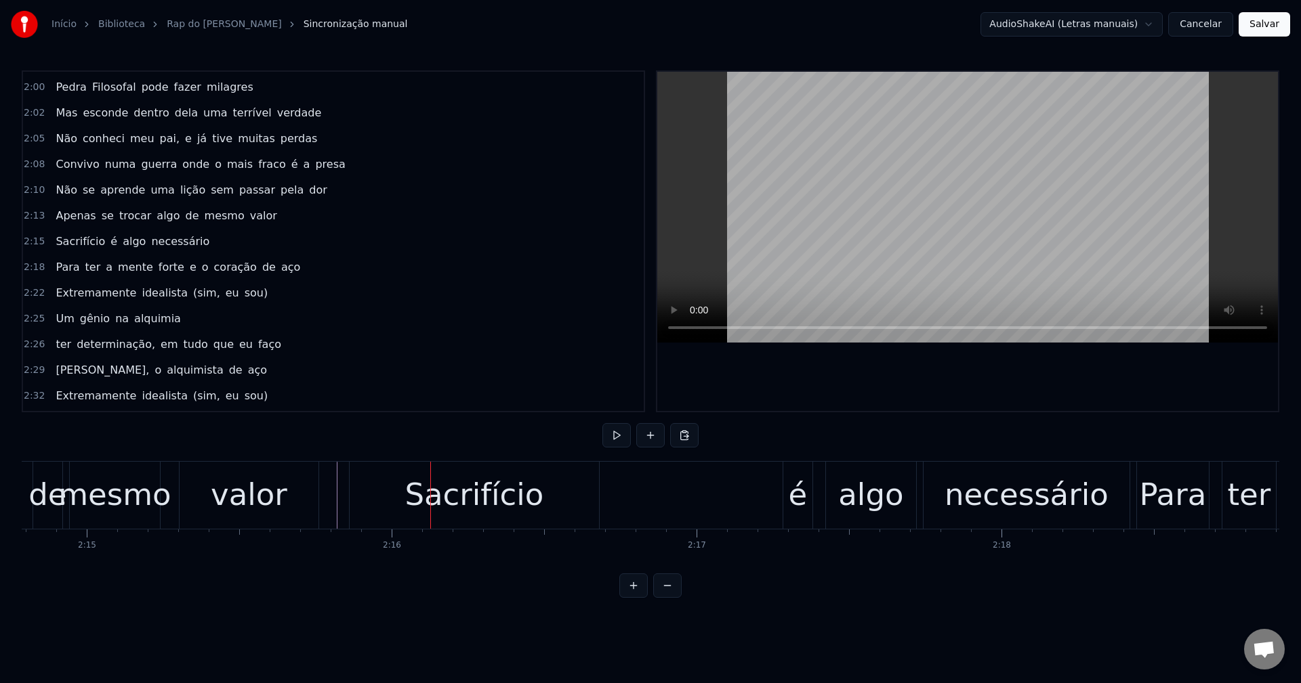
click at [1025, 128] on video at bounding box center [967, 207] width 620 height 271
click at [455, 498] on div "Sacrifício" at bounding box center [473, 495] width 139 height 46
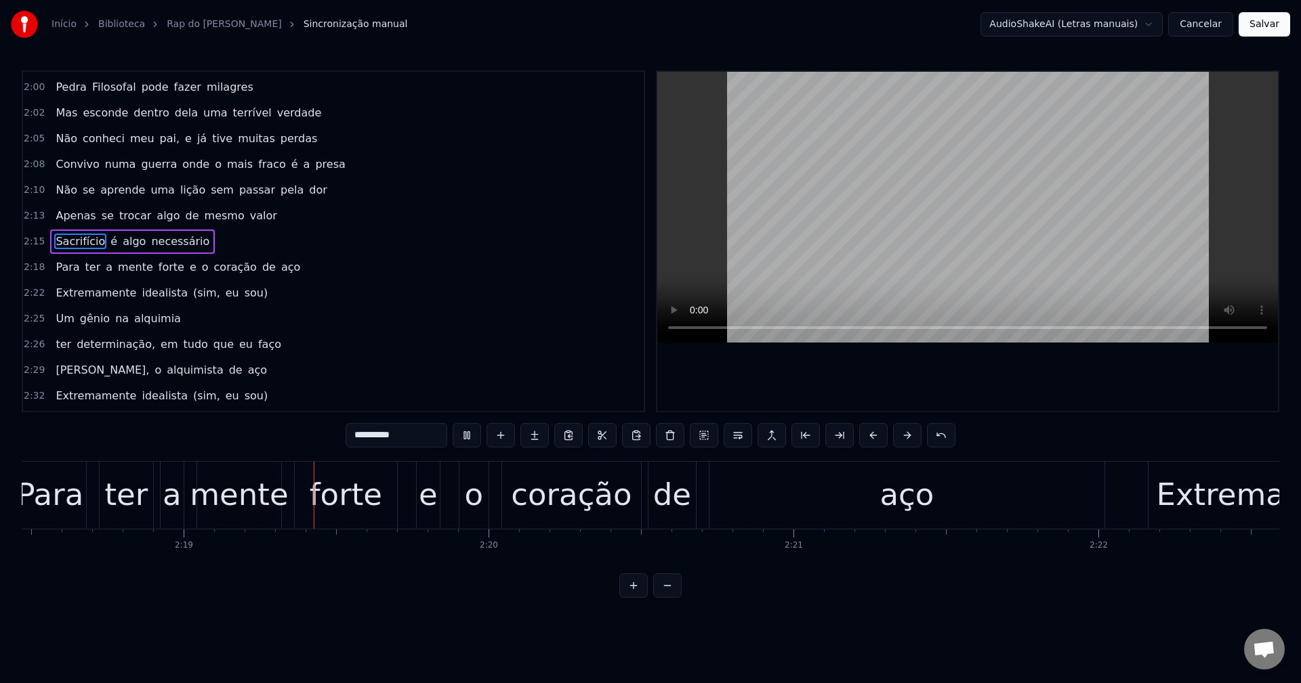
scroll to position [0, 42242]
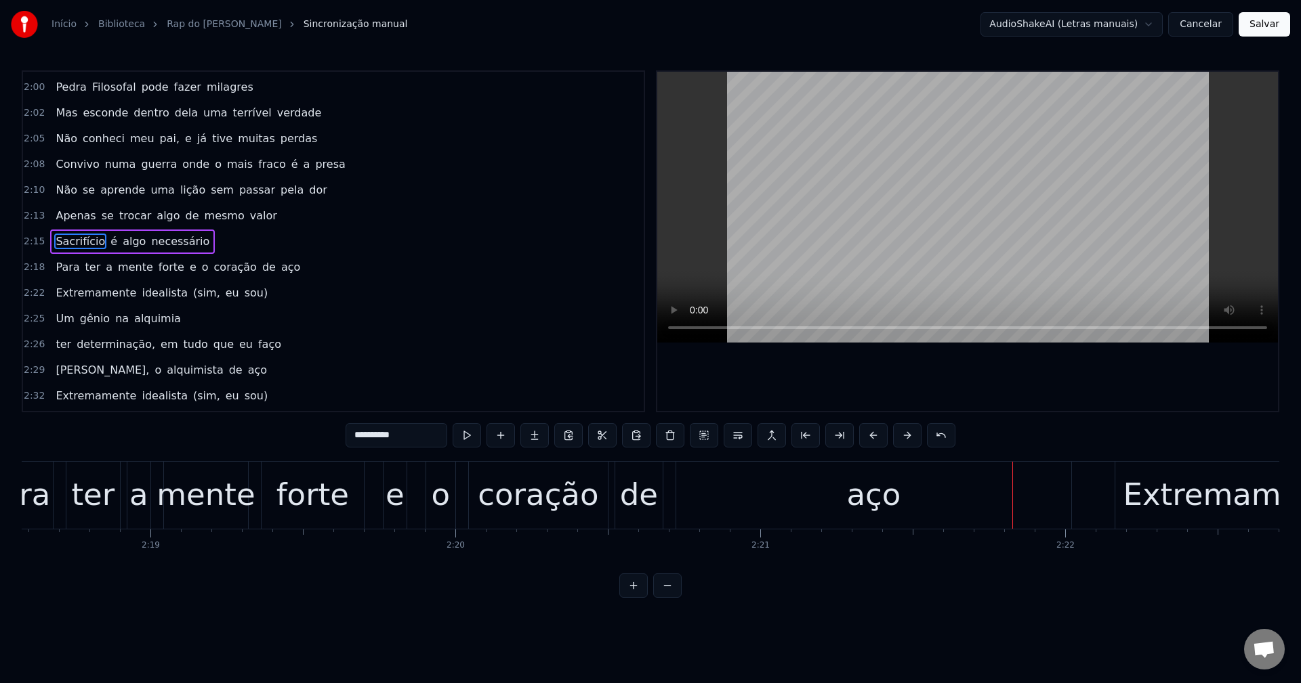
click at [1006, 495] on div "aço" at bounding box center [873, 495] width 395 height 67
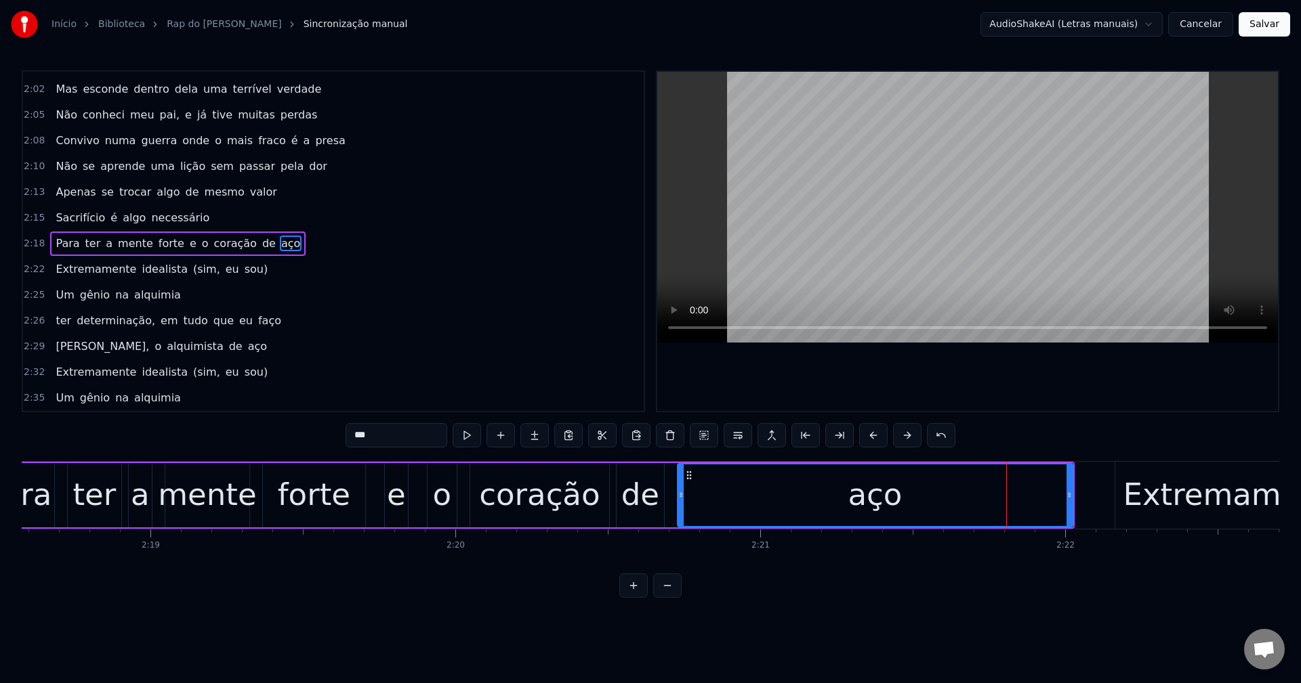
scroll to position [1027, 0]
drag, startPoint x: 1069, startPoint y: 497, endPoint x: 964, endPoint y: 498, distance: 105.0
click at [964, 498] on icon at bounding box center [964, 495] width 5 height 11
click at [701, 477] on div "aço" at bounding box center [822, 496] width 289 height 62
click at [646, 503] on div "de" at bounding box center [640, 495] width 38 height 46
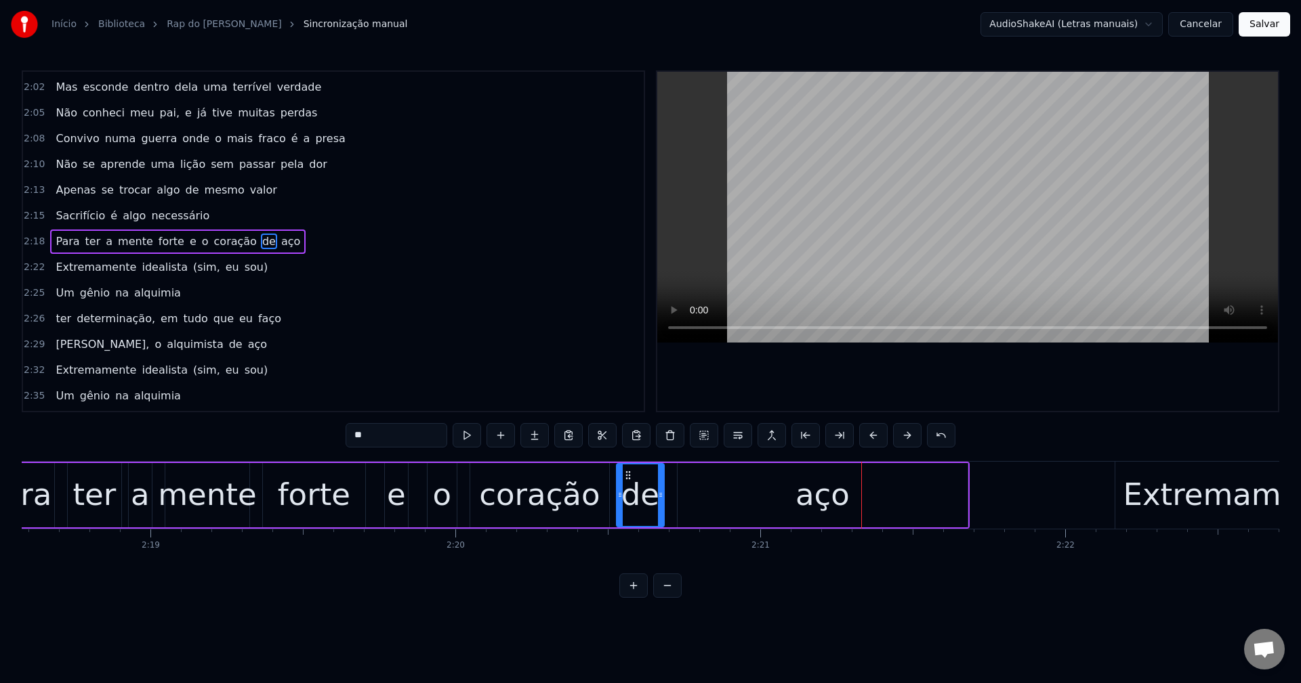
click at [925, 478] on div "aço" at bounding box center [822, 495] width 290 height 64
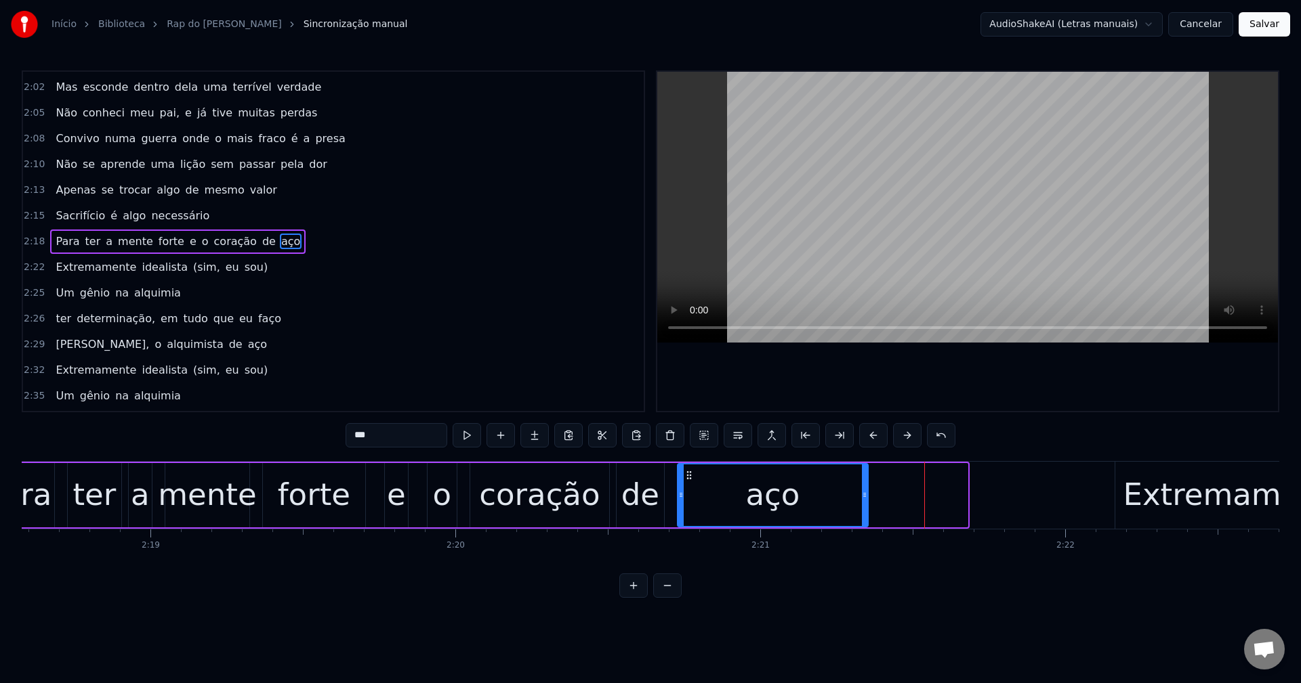
drag, startPoint x: 962, startPoint y: 499, endPoint x: 862, endPoint y: 503, distance: 99.6
click at [862, 503] on div at bounding box center [864, 496] width 5 height 62
click at [455, 499] on div "o" at bounding box center [441, 495] width 29 height 64
type input "*"
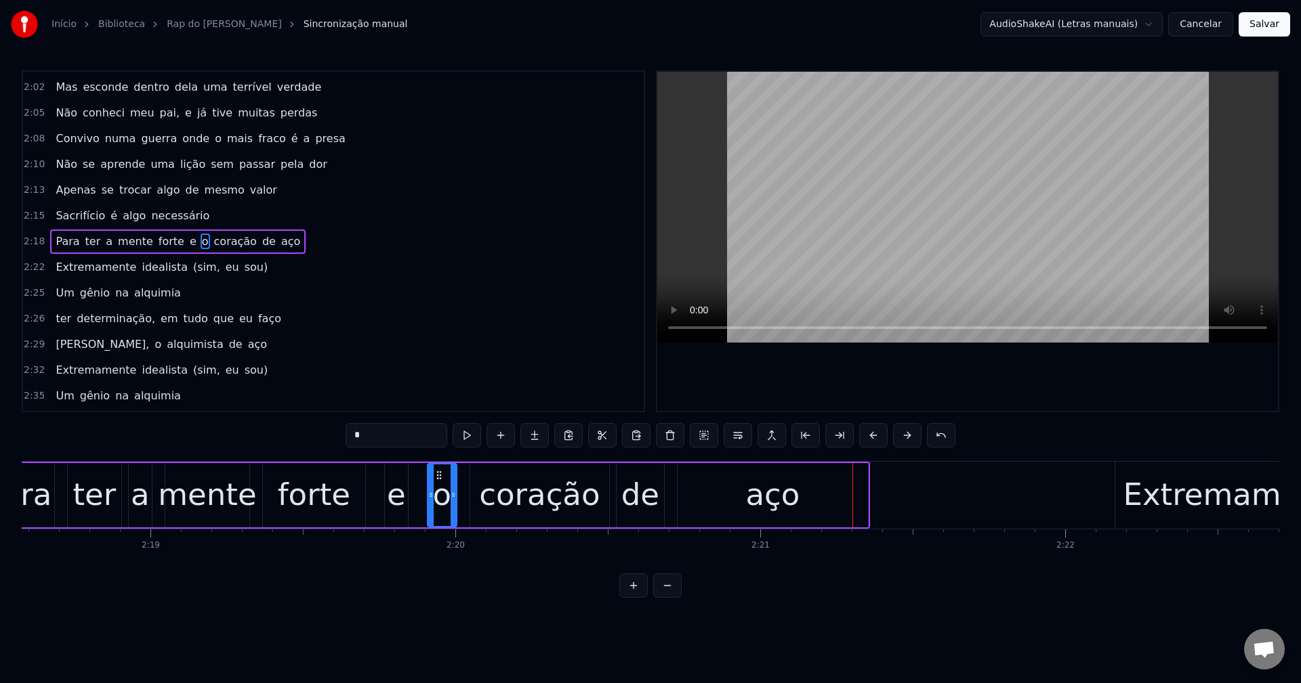
click at [869, 492] on div "Para ter a mente [PERSON_NAME] coração de aço" at bounding box center [424, 495] width 889 height 67
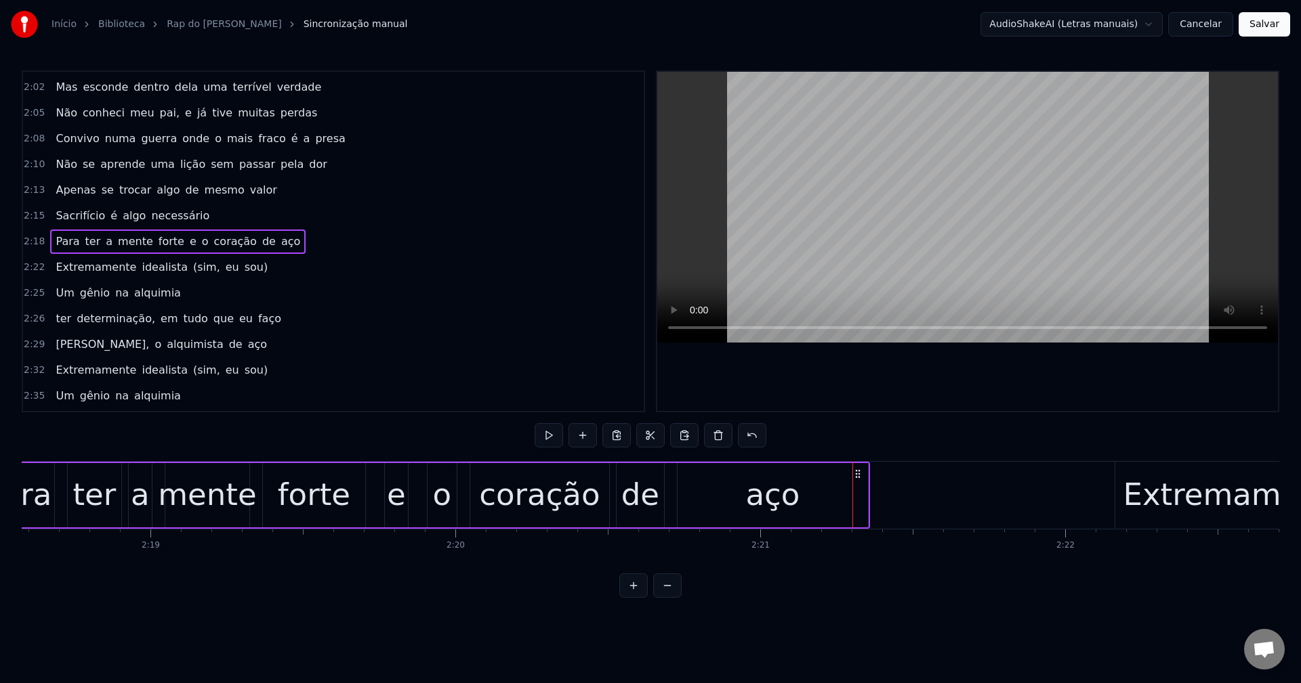
click at [854, 499] on div "aço" at bounding box center [772, 495] width 190 height 64
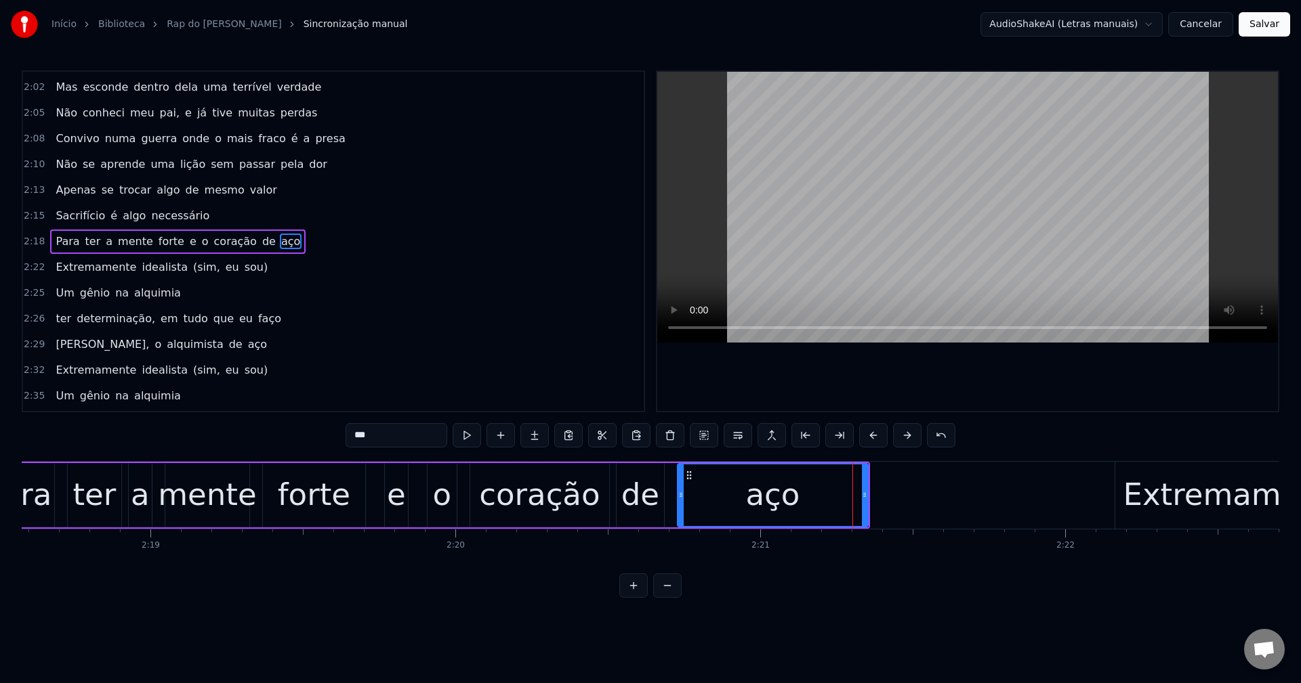
drag, startPoint x: 867, startPoint y: 495, endPoint x: 846, endPoint y: 496, distance: 21.0
click at [846, 496] on div "aço" at bounding box center [773, 495] width 192 height 64
drag, startPoint x: 864, startPoint y: 493, endPoint x: 839, endPoint y: 494, distance: 25.7
click at [839, 494] on icon at bounding box center [838, 495] width 5 height 11
click at [639, 494] on div "de" at bounding box center [640, 495] width 38 height 46
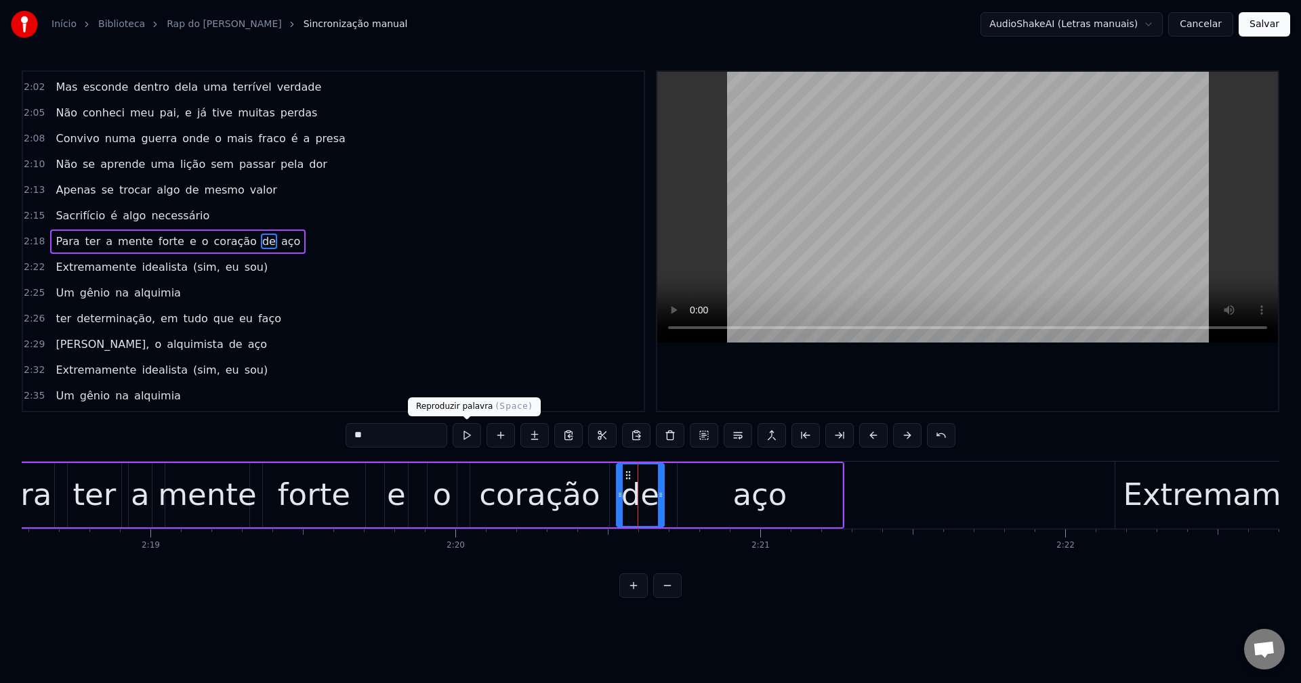
click at [465, 435] on button at bounding box center [466, 435] width 28 height 24
click at [677, 484] on div "aço" at bounding box center [760, 495] width 166 height 64
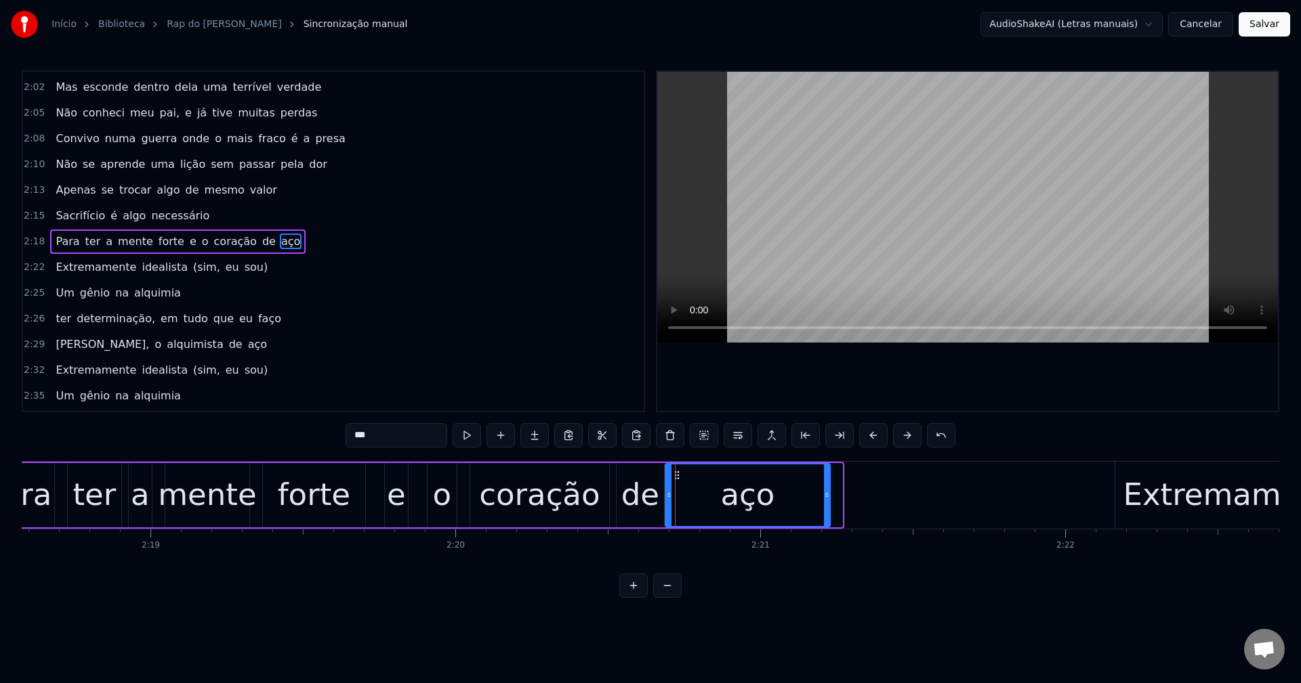
drag, startPoint x: 690, startPoint y: 476, endPoint x: 677, endPoint y: 480, distance: 12.9
click at [677, 480] on icon at bounding box center [676, 475] width 11 height 11
click at [460, 436] on button at bounding box center [466, 435] width 28 height 24
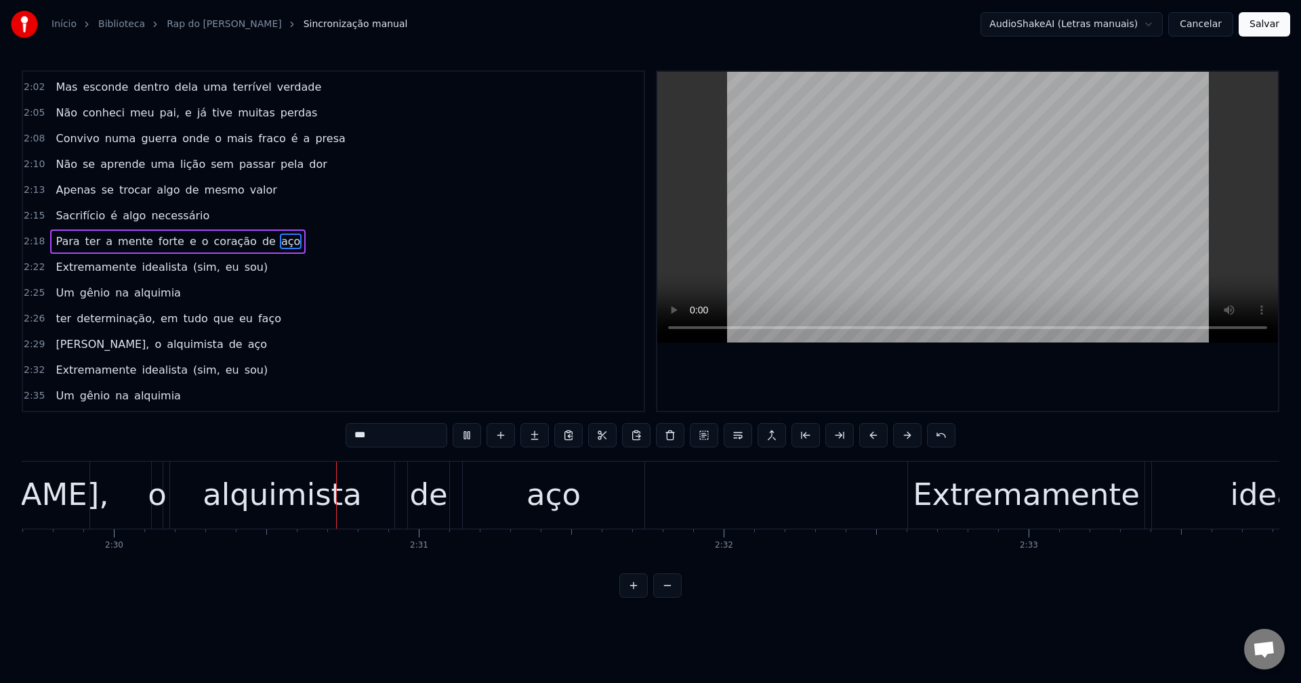
scroll to position [0, 45674]
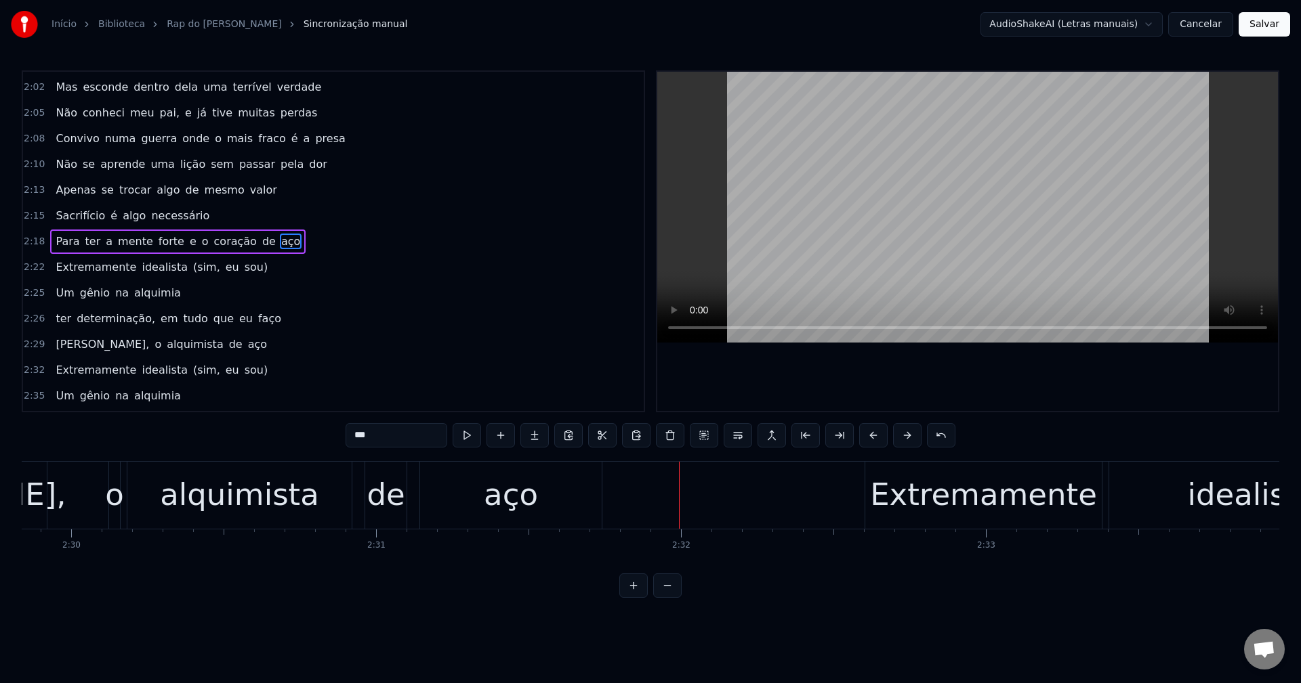
click at [578, 490] on div "aço" at bounding box center [511, 495] width 182 height 67
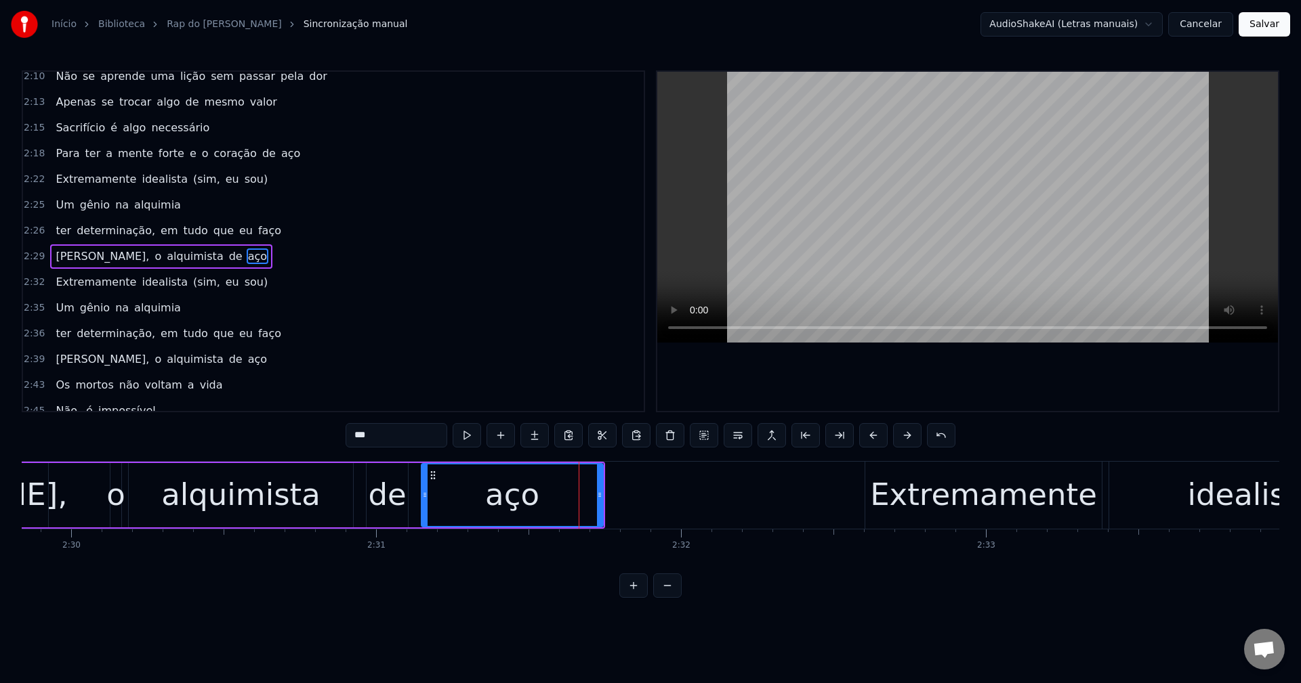
scroll to position [1130, 0]
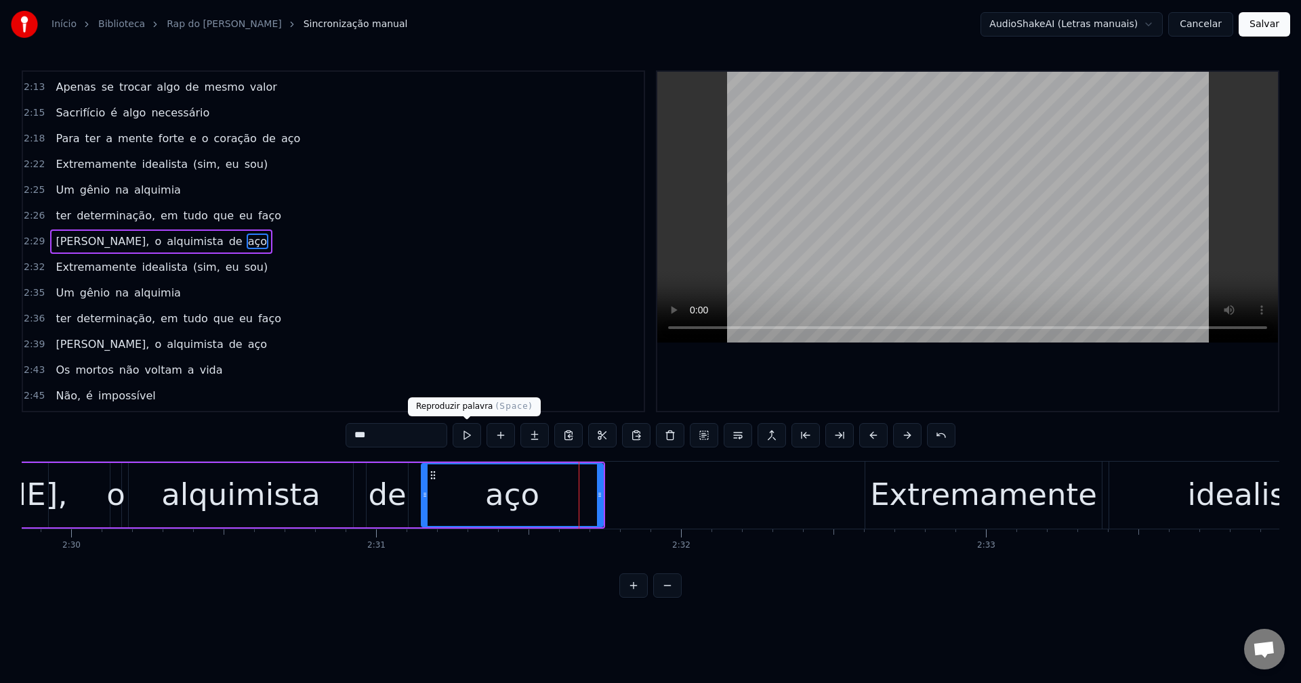
click at [463, 432] on button at bounding box center [466, 435] width 28 height 24
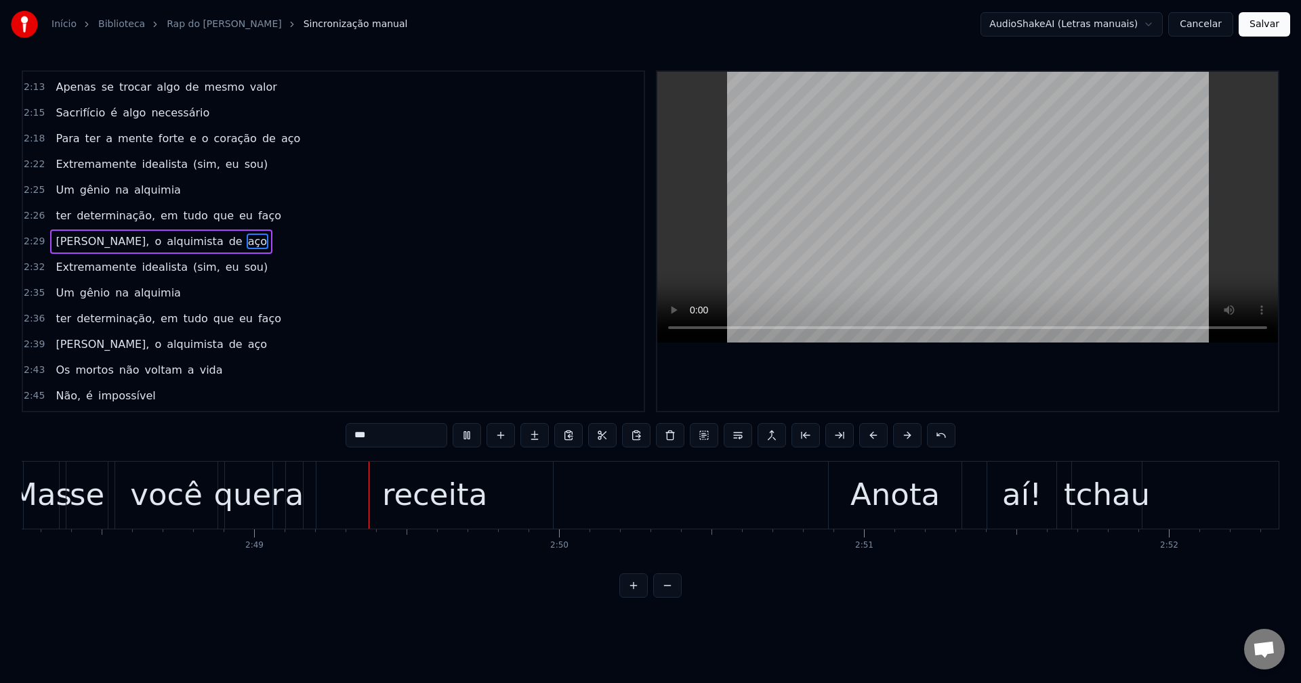
scroll to position [0, 51403]
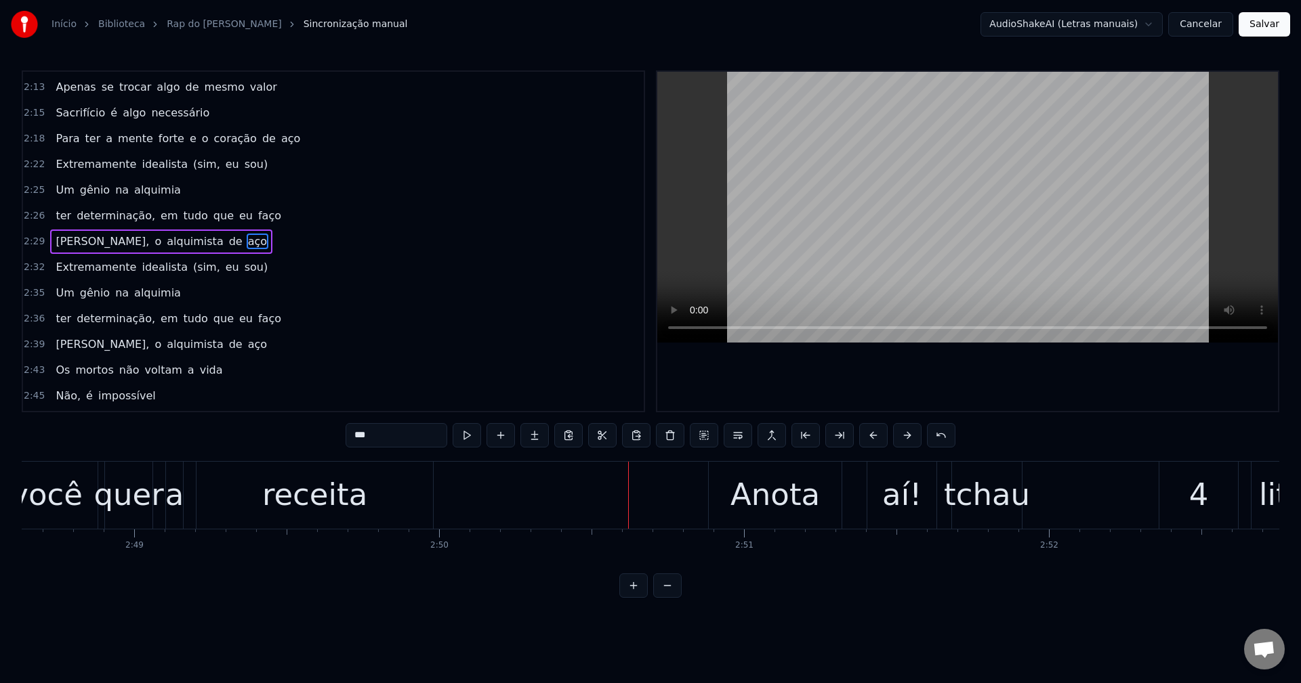
click at [383, 492] on div "receita" at bounding box center [314, 495] width 236 height 67
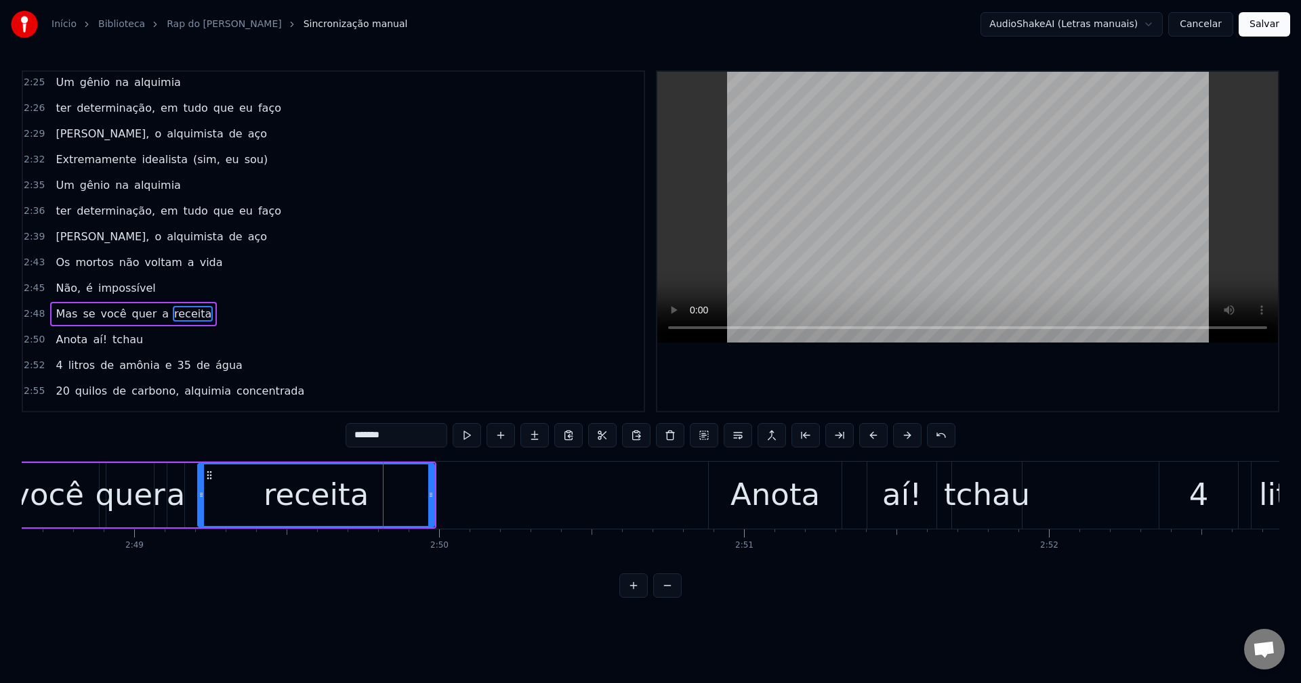
scroll to position [1310, 0]
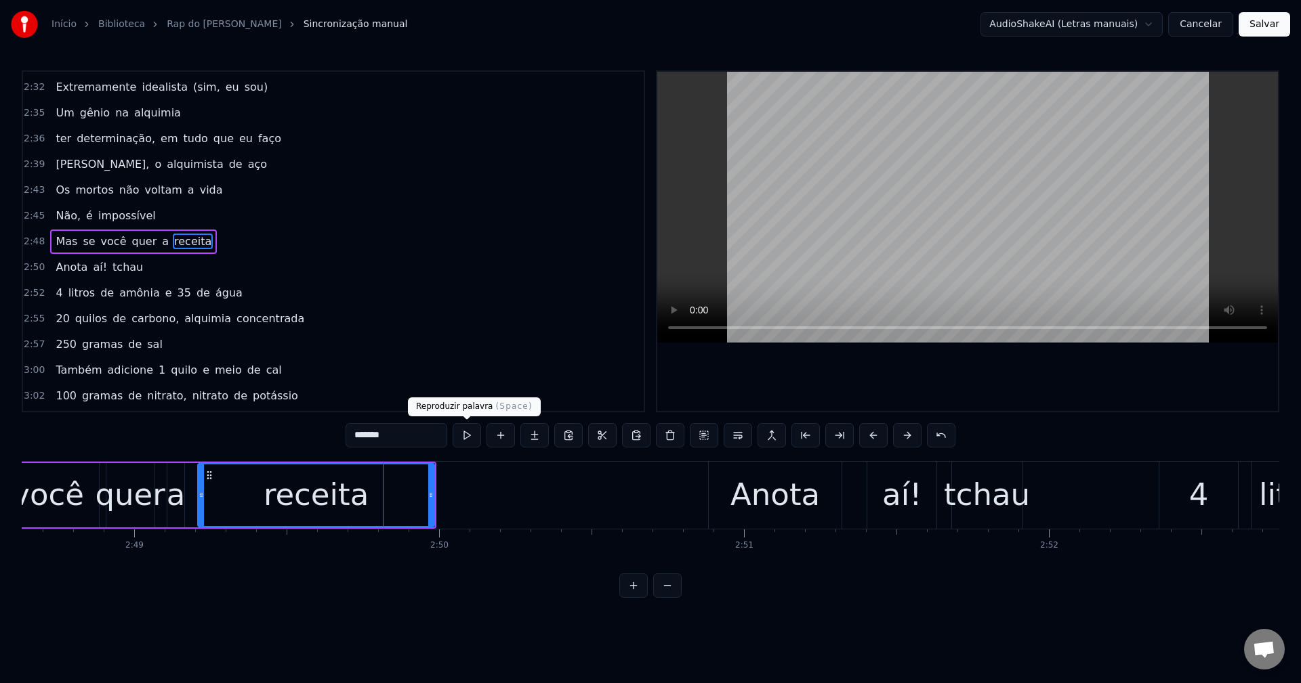
click at [471, 429] on button at bounding box center [466, 435] width 28 height 24
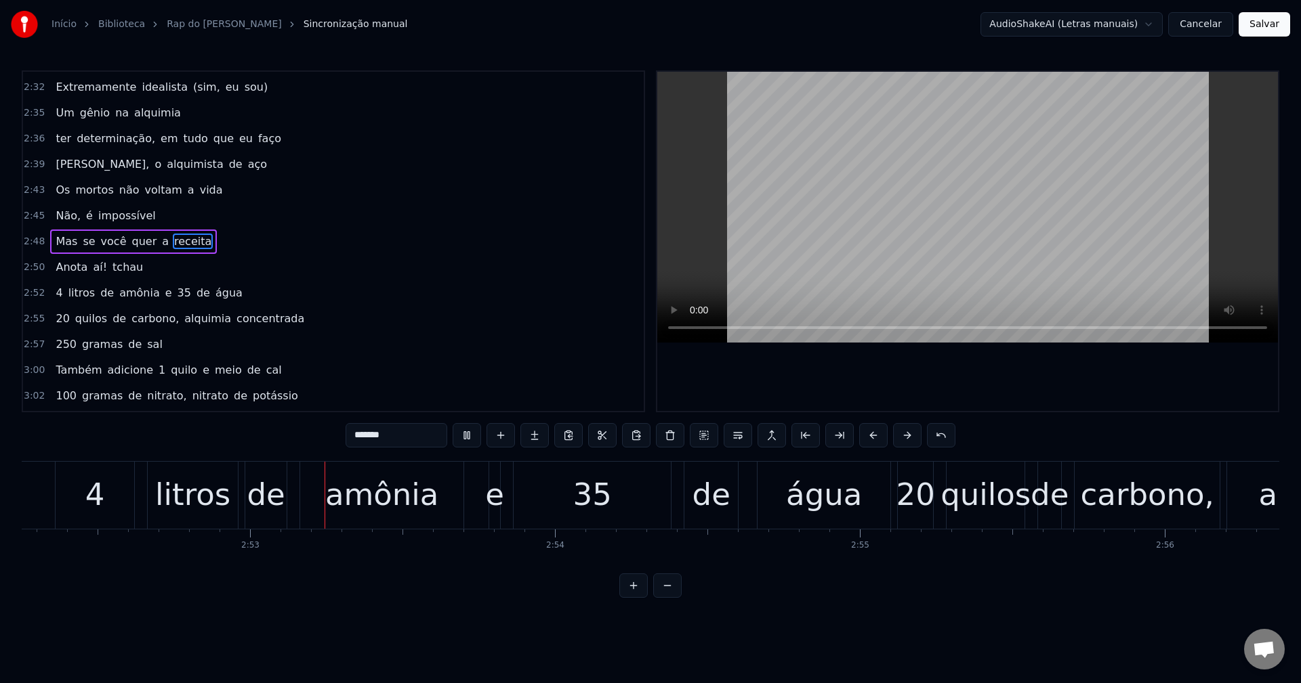
scroll to position [0, 52533]
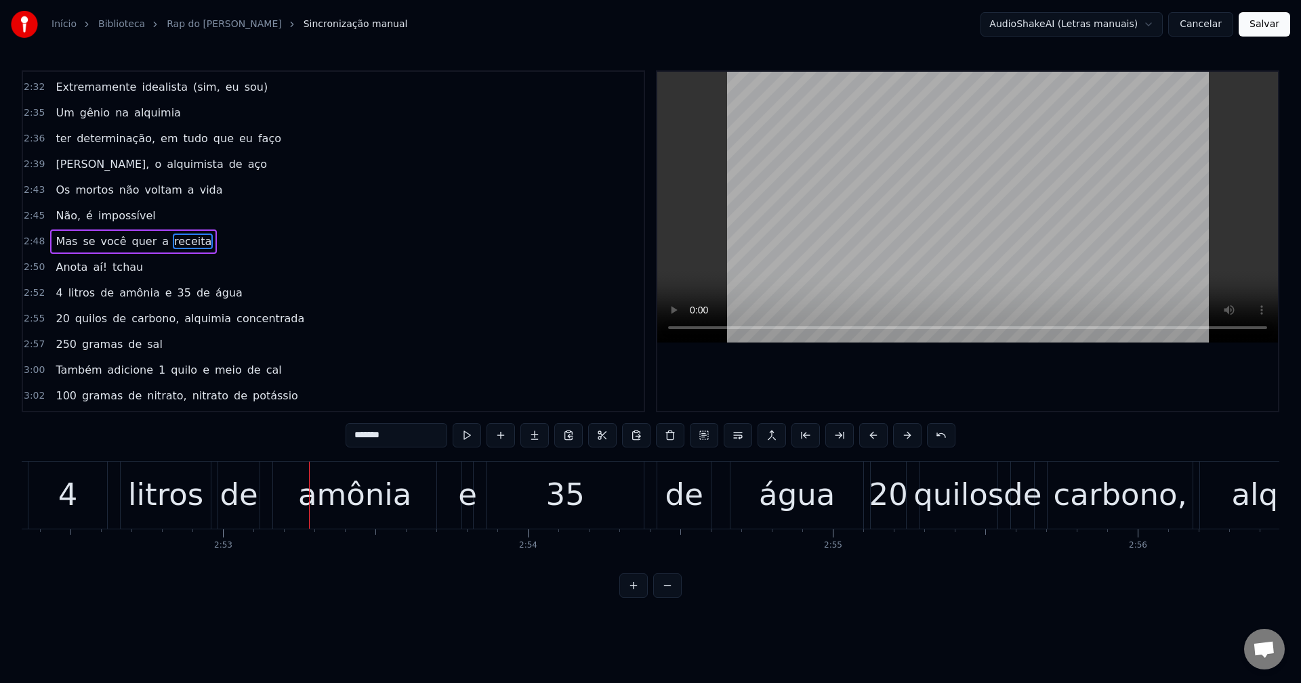
click at [87, 507] on div "4" at bounding box center [67, 495] width 79 height 67
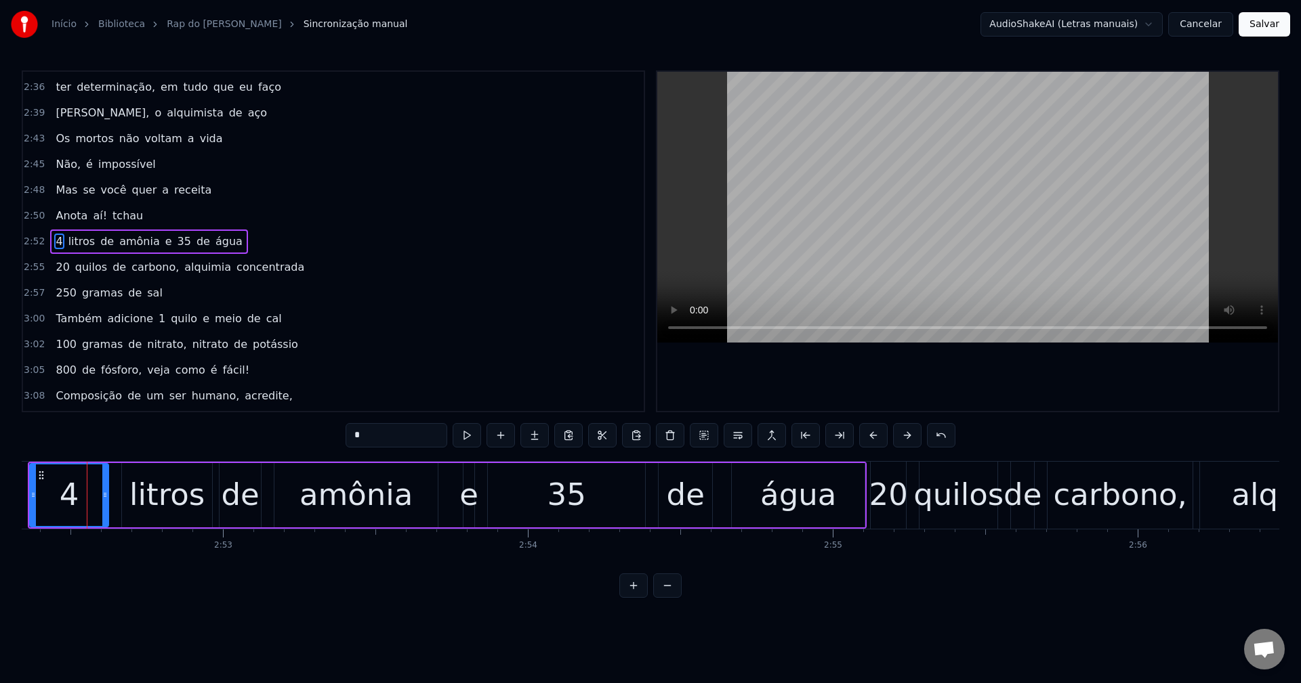
scroll to position [0, 52531]
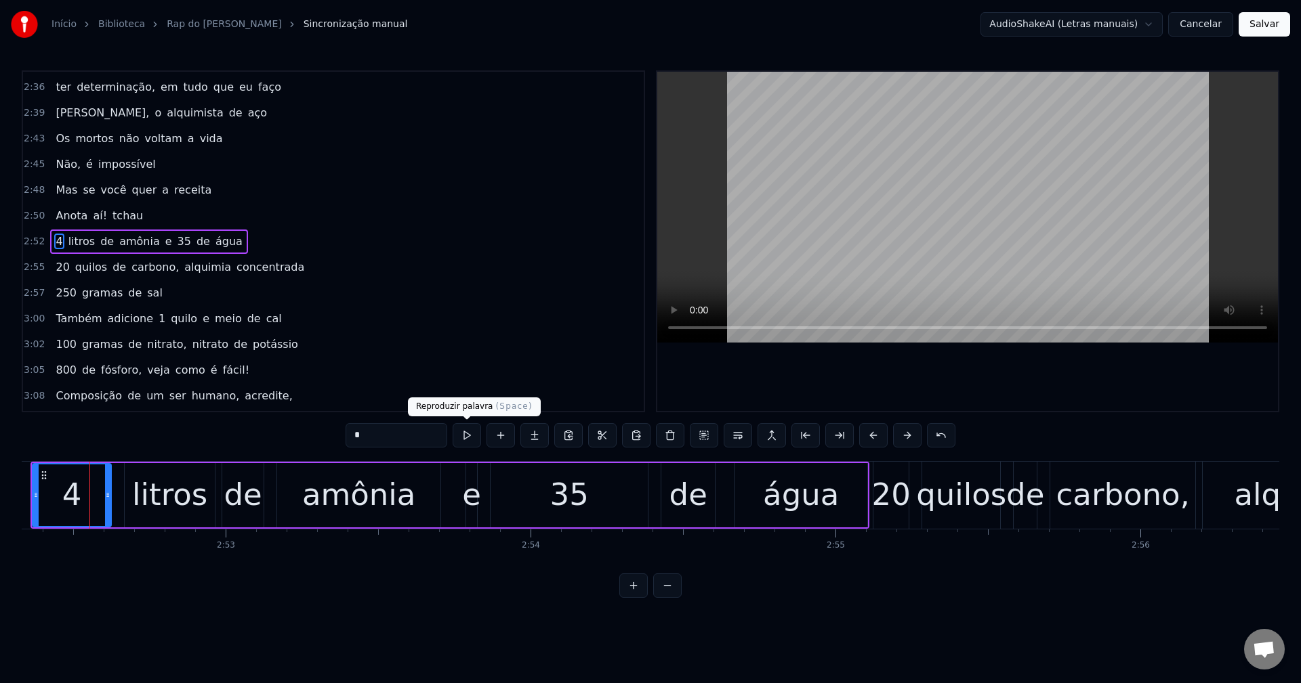
click at [467, 434] on button at bounding box center [466, 435] width 28 height 24
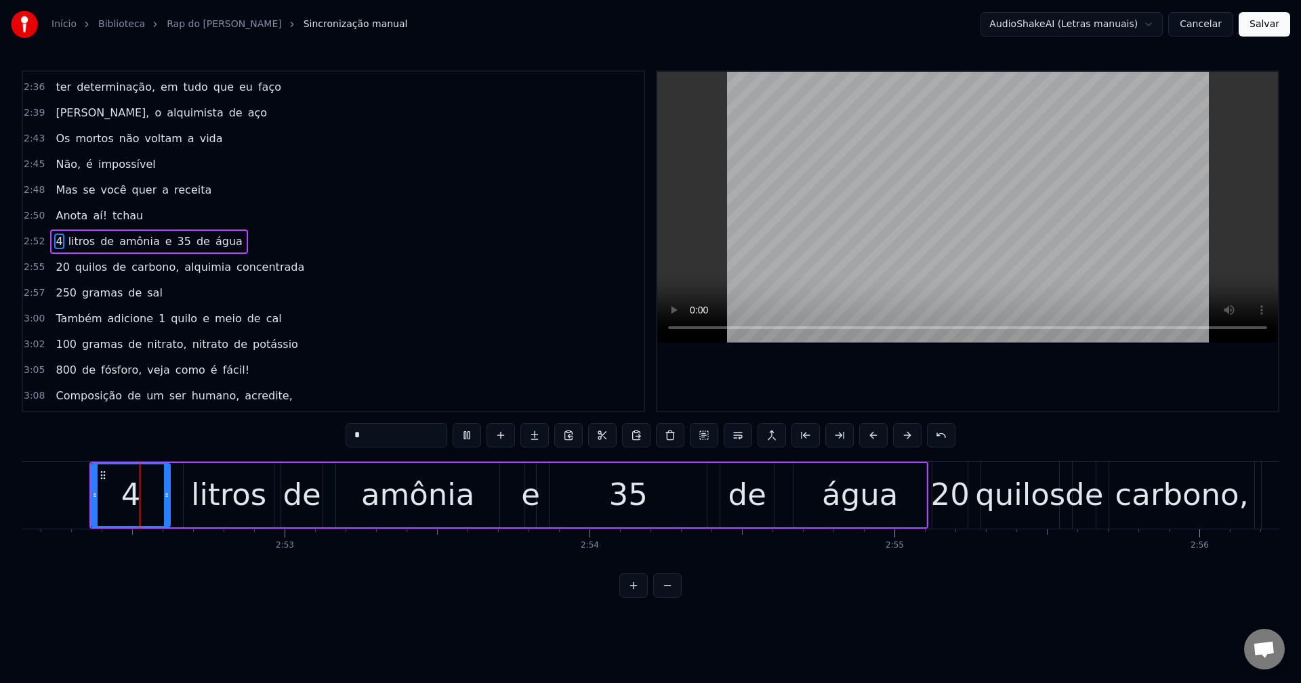
scroll to position [0, 52471]
drag, startPoint x: 165, startPoint y: 490, endPoint x: 137, endPoint y: 494, distance: 28.7
click at [137, 494] on icon at bounding box center [138, 495] width 5 height 11
click at [471, 434] on button at bounding box center [466, 435] width 28 height 24
click at [196, 501] on div "litros" at bounding box center [229, 495] width 75 height 46
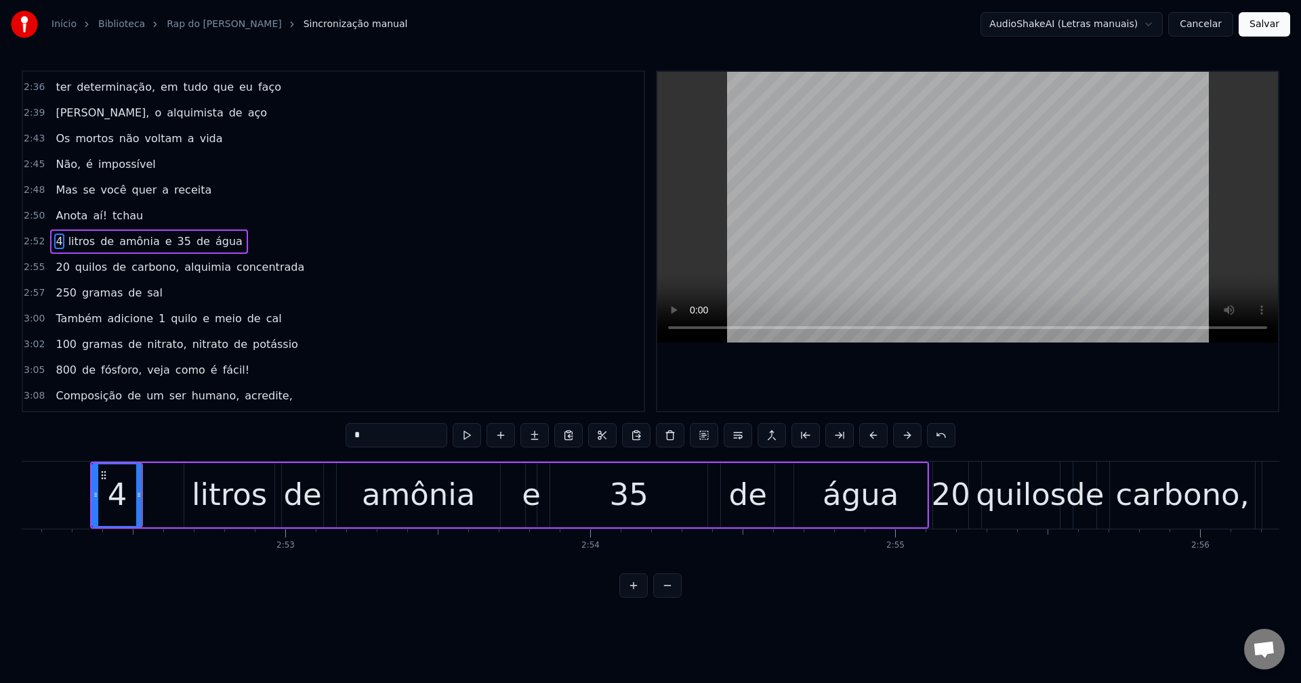
type input "******"
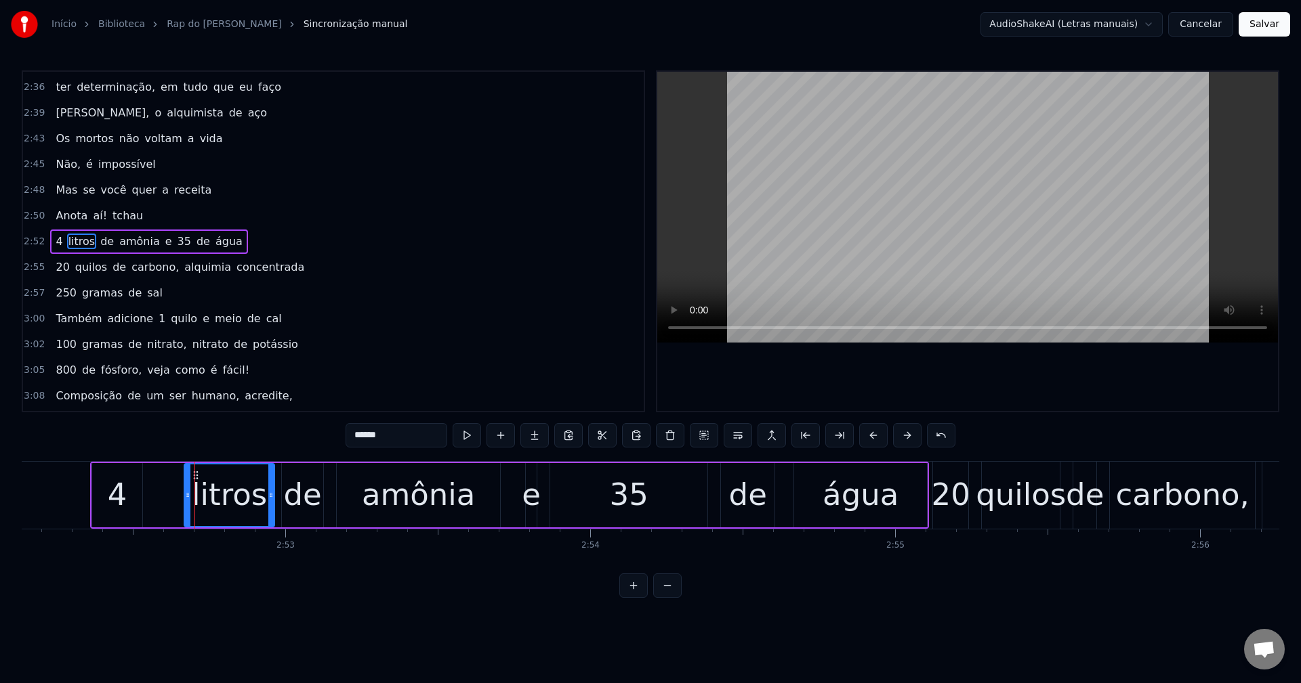
drag, startPoint x: 195, startPoint y: 473, endPoint x: 162, endPoint y: 482, distance: 34.3
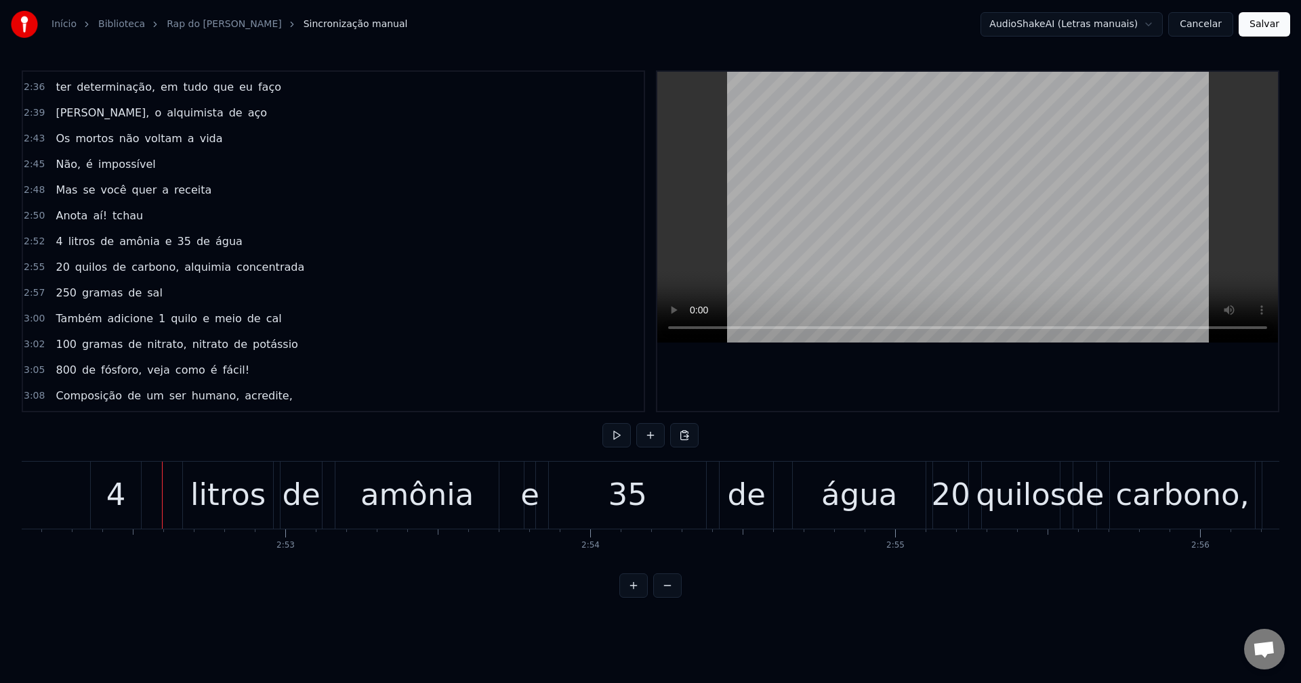
click at [200, 472] on div "litros" at bounding box center [227, 495] width 75 height 46
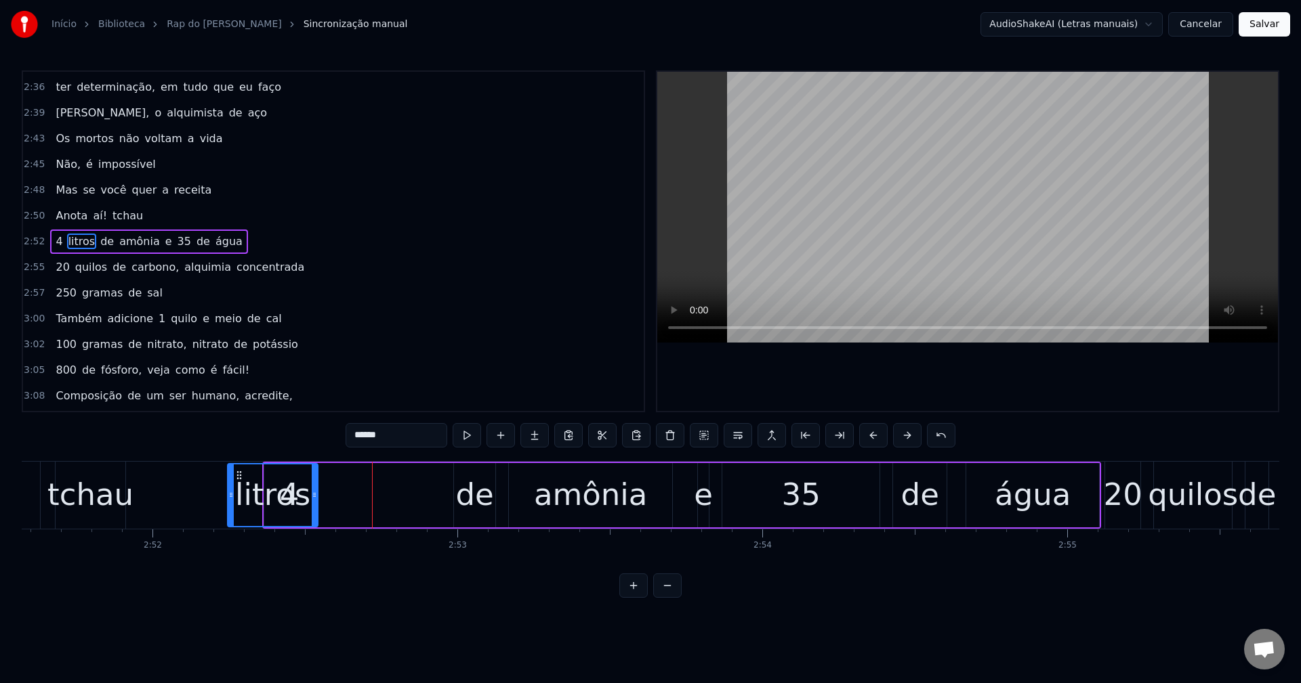
scroll to position [0, 52297]
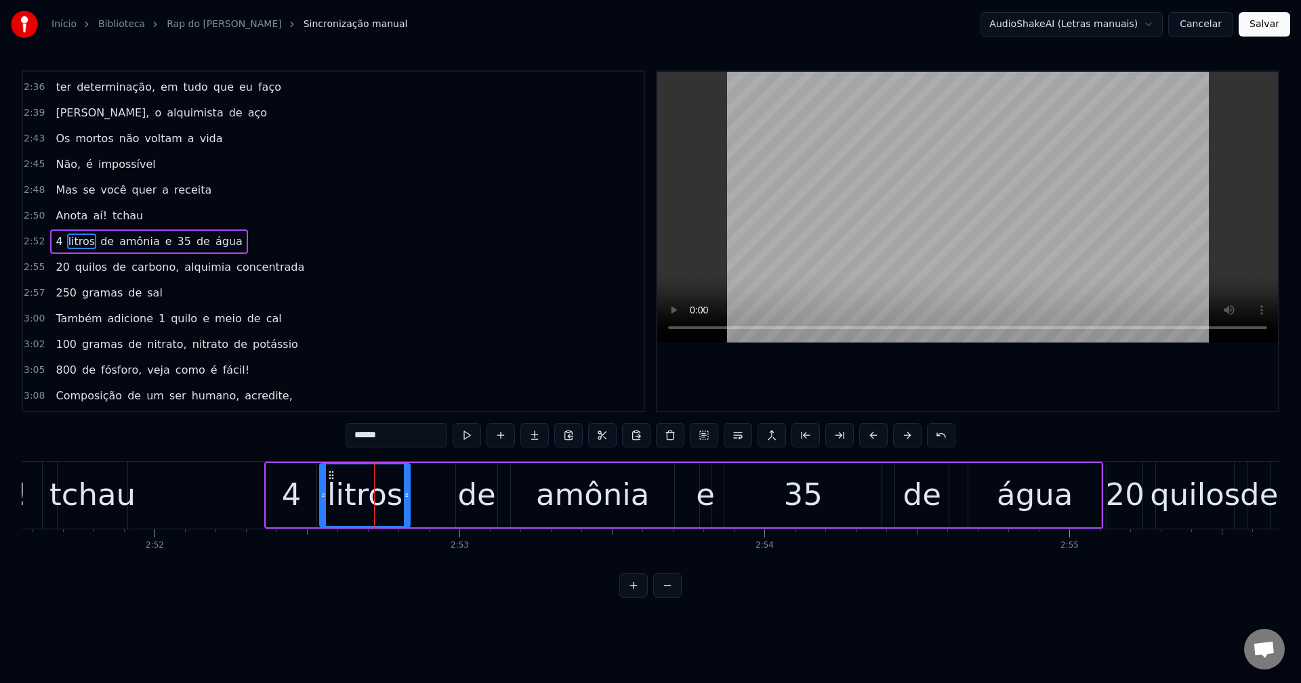
drag, startPoint x: 194, startPoint y: 476, endPoint x: 330, endPoint y: 476, distance: 135.5
click at [330, 476] on icon at bounding box center [331, 475] width 11 height 11
click at [460, 440] on button at bounding box center [466, 435] width 28 height 24
click at [466, 438] on button at bounding box center [466, 435] width 28 height 24
click at [469, 484] on div "de" at bounding box center [477, 495] width 38 height 46
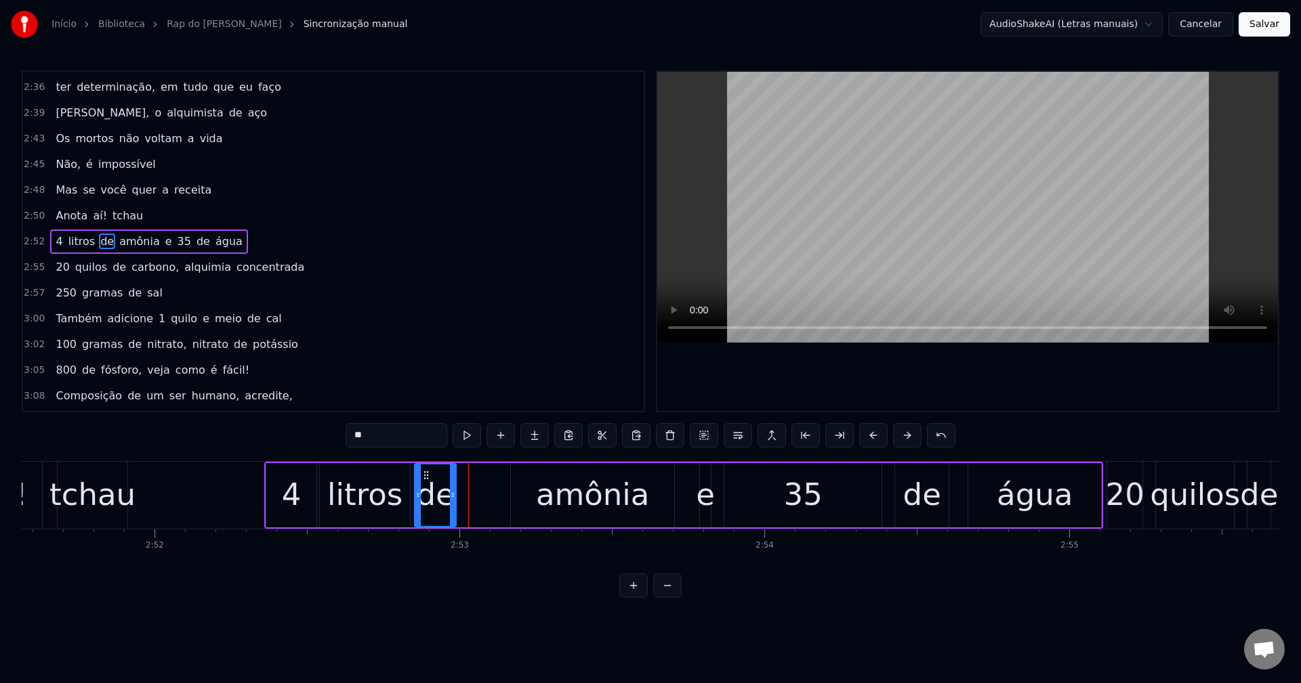
drag, startPoint x: 464, startPoint y: 473, endPoint x: 424, endPoint y: 479, distance: 40.3
click at [424, 479] on icon at bounding box center [426, 475] width 11 height 11
click at [471, 438] on button at bounding box center [466, 435] width 28 height 24
click at [536, 492] on div "amônia" at bounding box center [592, 495] width 163 height 64
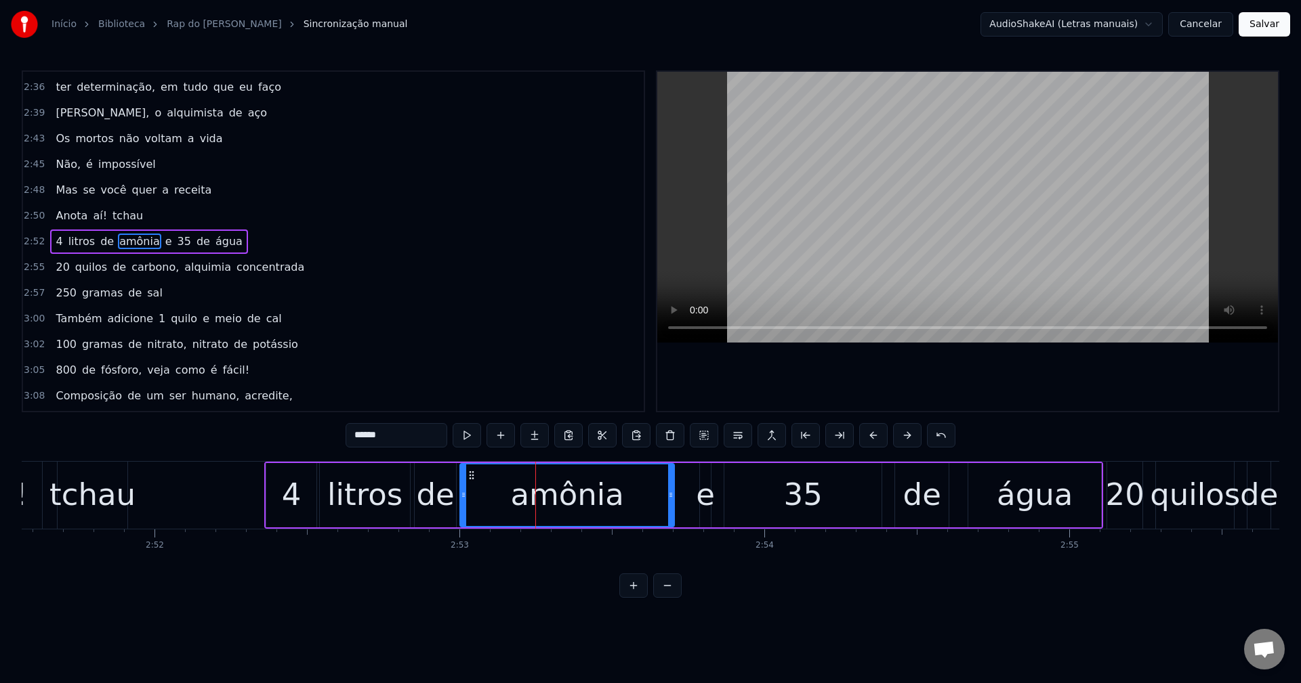
drag, startPoint x: 513, startPoint y: 492, endPoint x: 463, endPoint y: 498, distance: 51.1
click at [463, 498] on icon at bounding box center [463, 495] width 5 height 11
click at [459, 429] on button at bounding box center [466, 435] width 28 height 24
drag, startPoint x: 671, startPoint y: 495, endPoint x: 616, endPoint y: 502, distance: 56.0
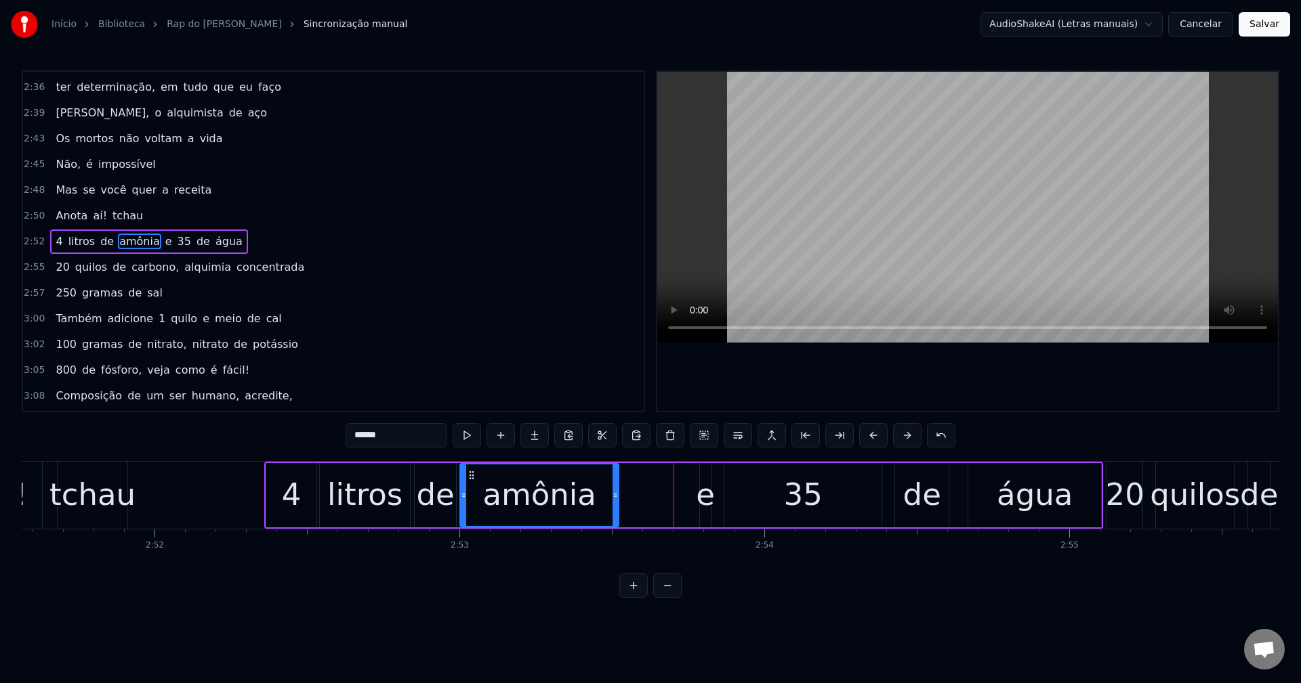
click at [616, 502] on div at bounding box center [614, 496] width 5 height 62
click at [700, 492] on div "e" at bounding box center [705, 495] width 19 height 46
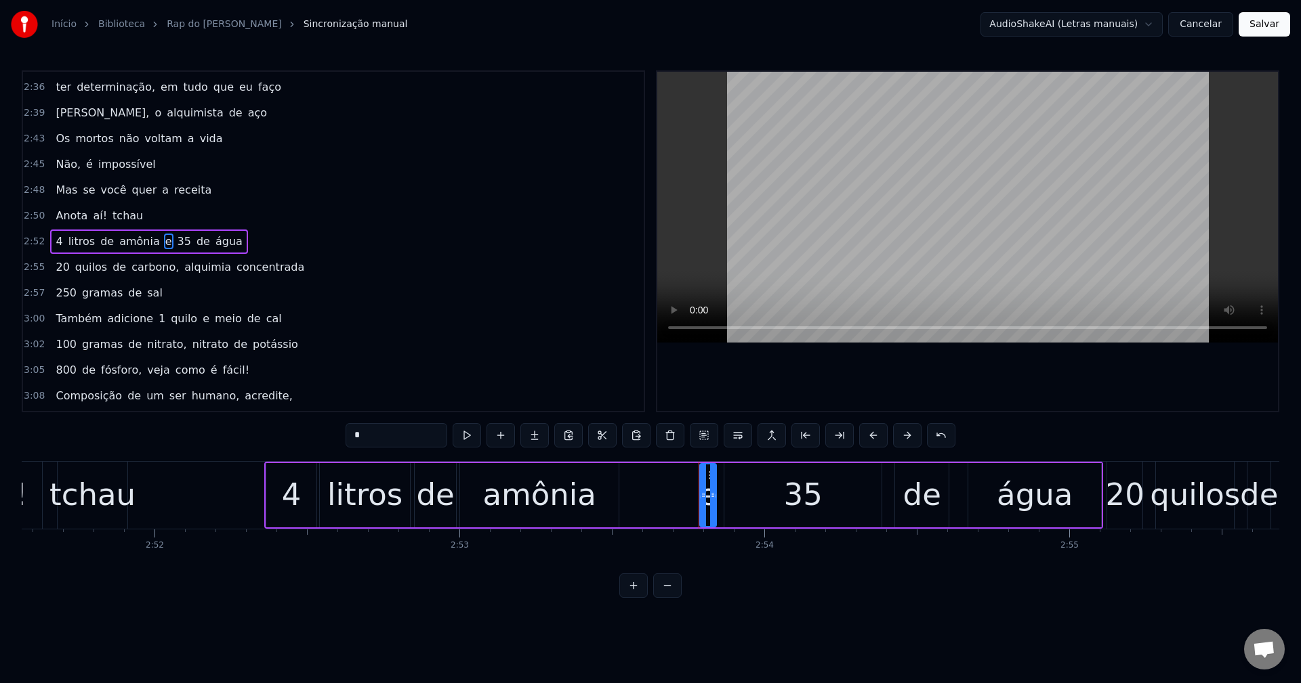
click at [715, 478] on div at bounding box center [712, 496] width 5 height 62
drag, startPoint x: 707, startPoint y: 475, endPoint x: 632, endPoint y: 485, distance: 75.9
click at [632, 485] on div "e" at bounding box center [632, 496] width 15 height 62
click at [463, 434] on button at bounding box center [466, 435] width 28 height 24
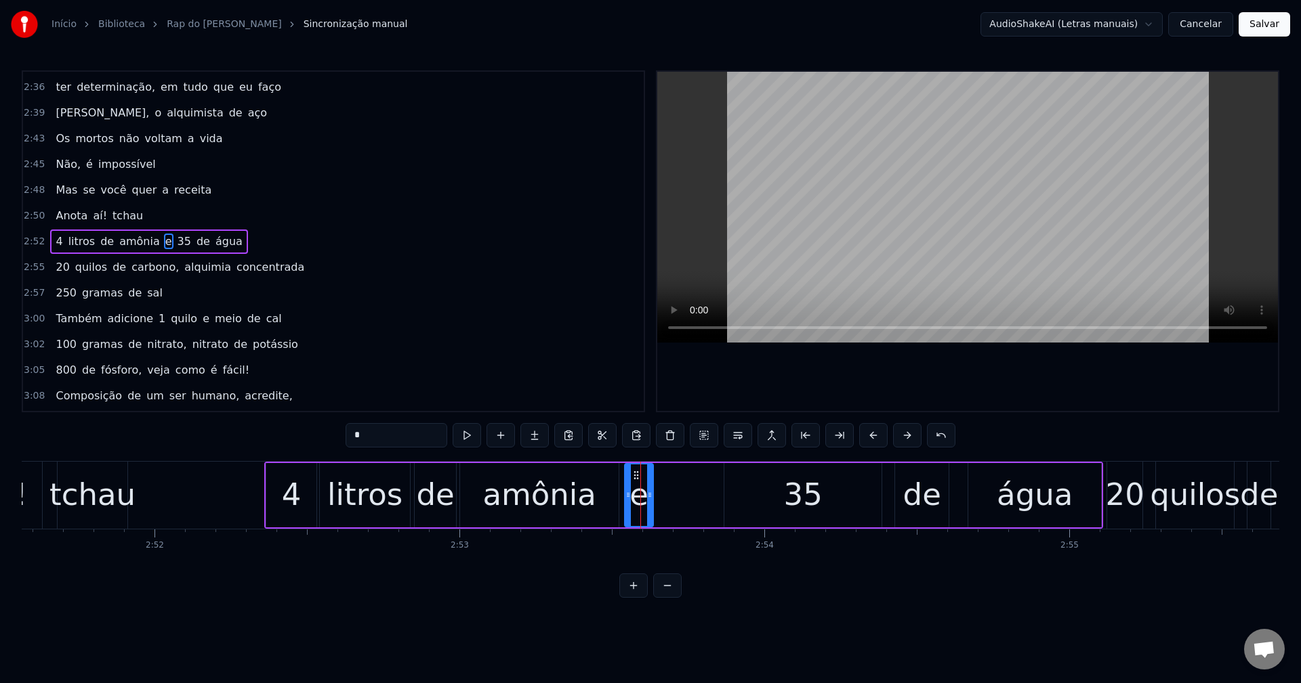
drag, startPoint x: 637, startPoint y: 492, endPoint x: 650, endPoint y: 492, distance: 12.2
click at [650, 492] on icon at bounding box center [649, 495] width 5 height 11
click at [467, 441] on button at bounding box center [466, 435] width 28 height 24
click at [646, 496] on icon at bounding box center [645, 495] width 5 height 11
click at [784, 483] on div "35" at bounding box center [802, 495] width 157 height 64
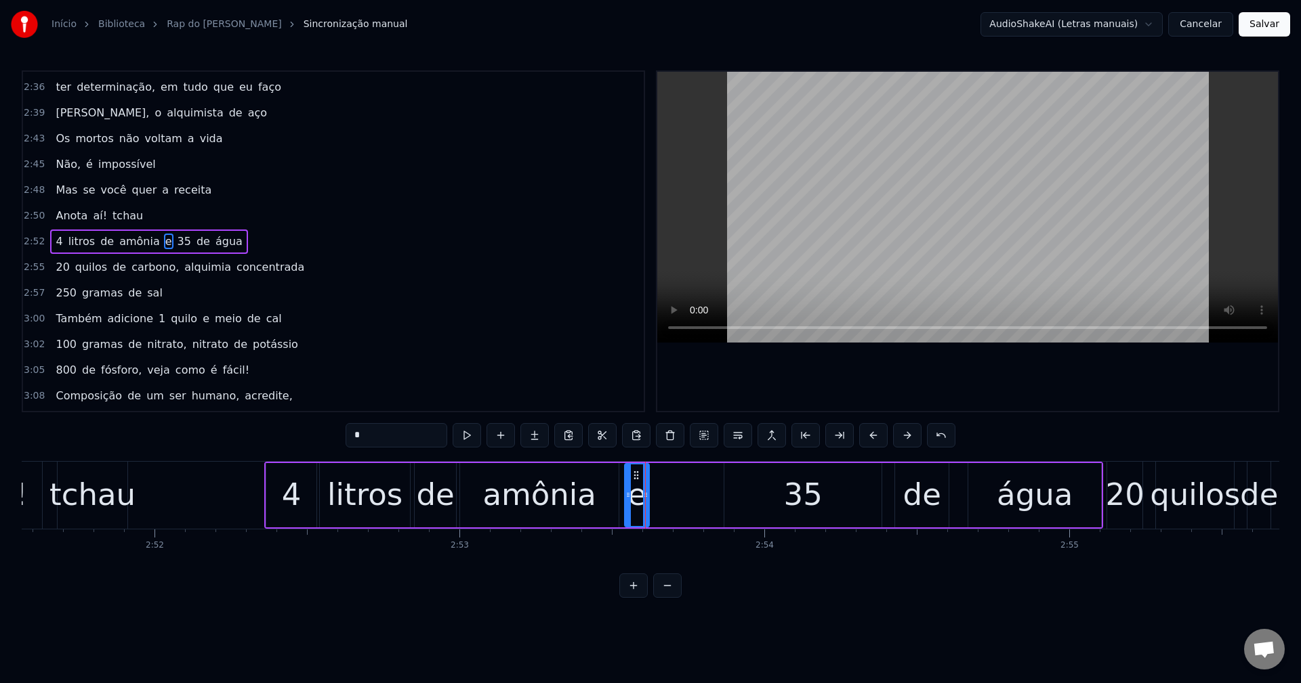
type input "**"
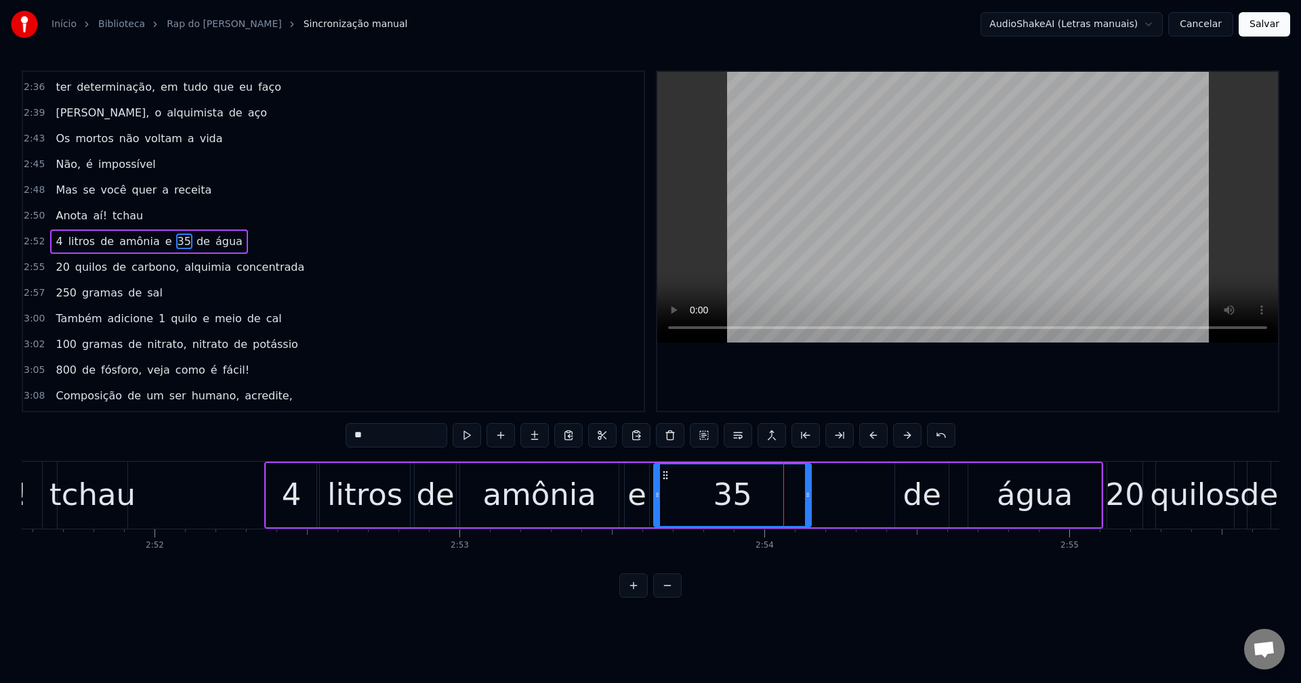
drag, startPoint x: 728, startPoint y: 477, endPoint x: 662, endPoint y: 480, distance: 65.8
click at [662, 480] on icon at bounding box center [665, 475] width 11 height 11
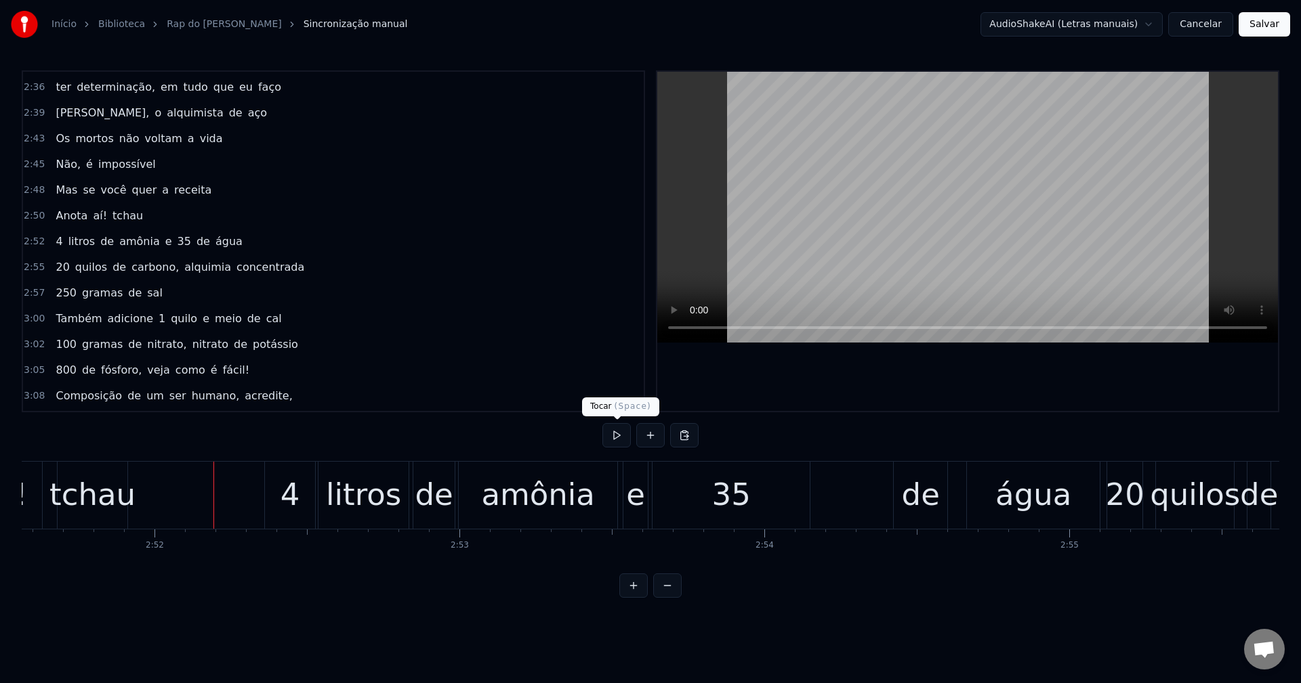
click at [614, 435] on button at bounding box center [616, 435] width 28 height 24
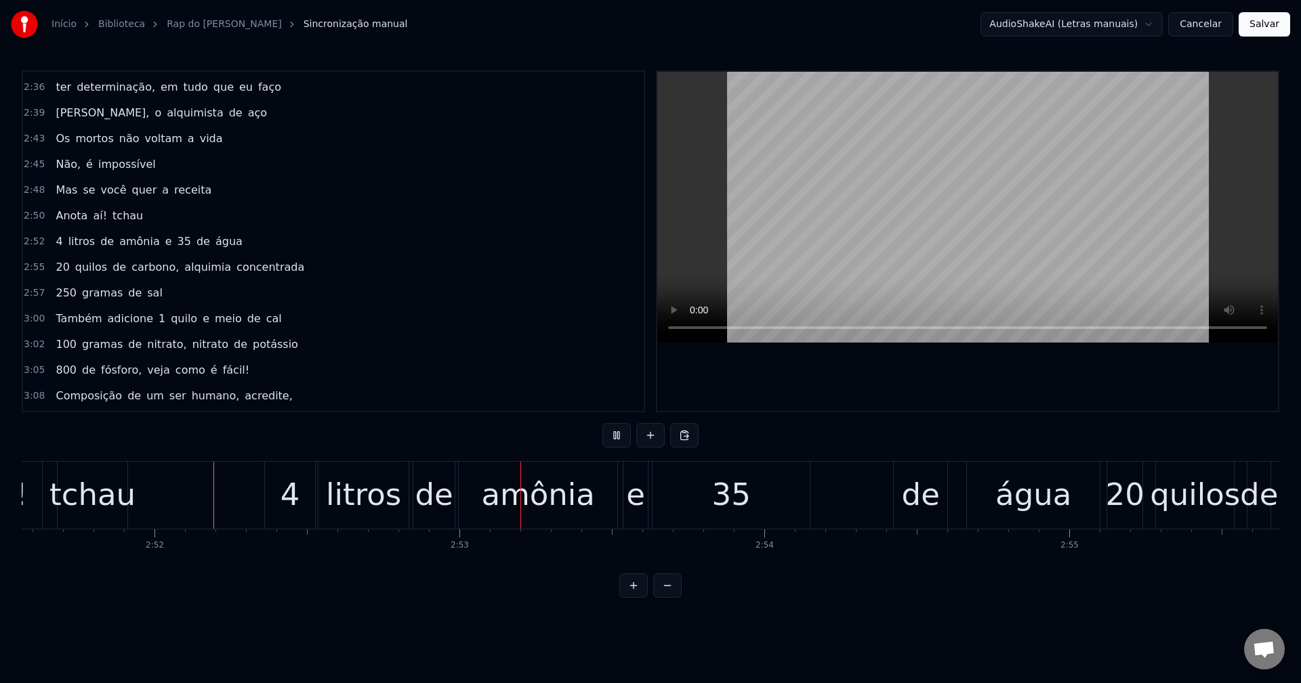
click at [614, 435] on button at bounding box center [616, 435] width 28 height 24
click at [552, 491] on div "amônia" at bounding box center [538, 495] width 114 height 46
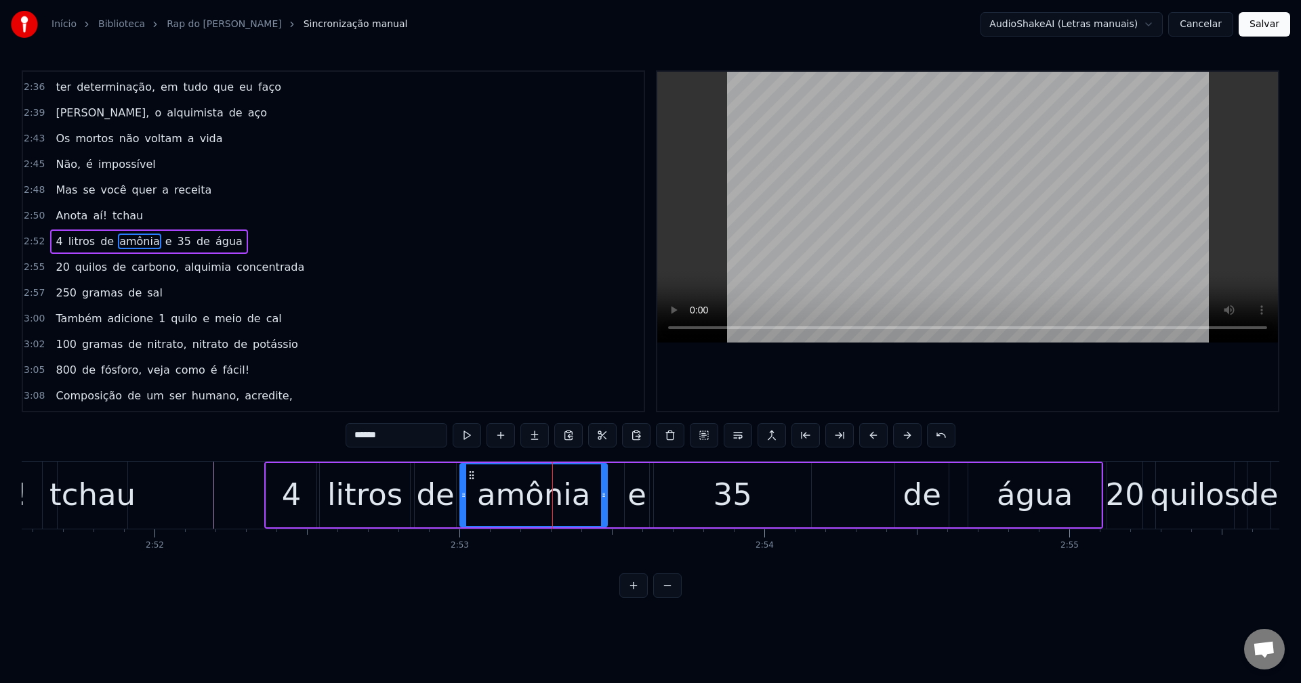
drag, startPoint x: 614, startPoint y: 495, endPoint x: 599, endPoint y: 495, distance: 14.9
click at [601, 495] on icon at bounding box center [603, 495] width 5 height 11
click at [630, 488] on div "e" at bounding box center [636, 495] width 19 height 46
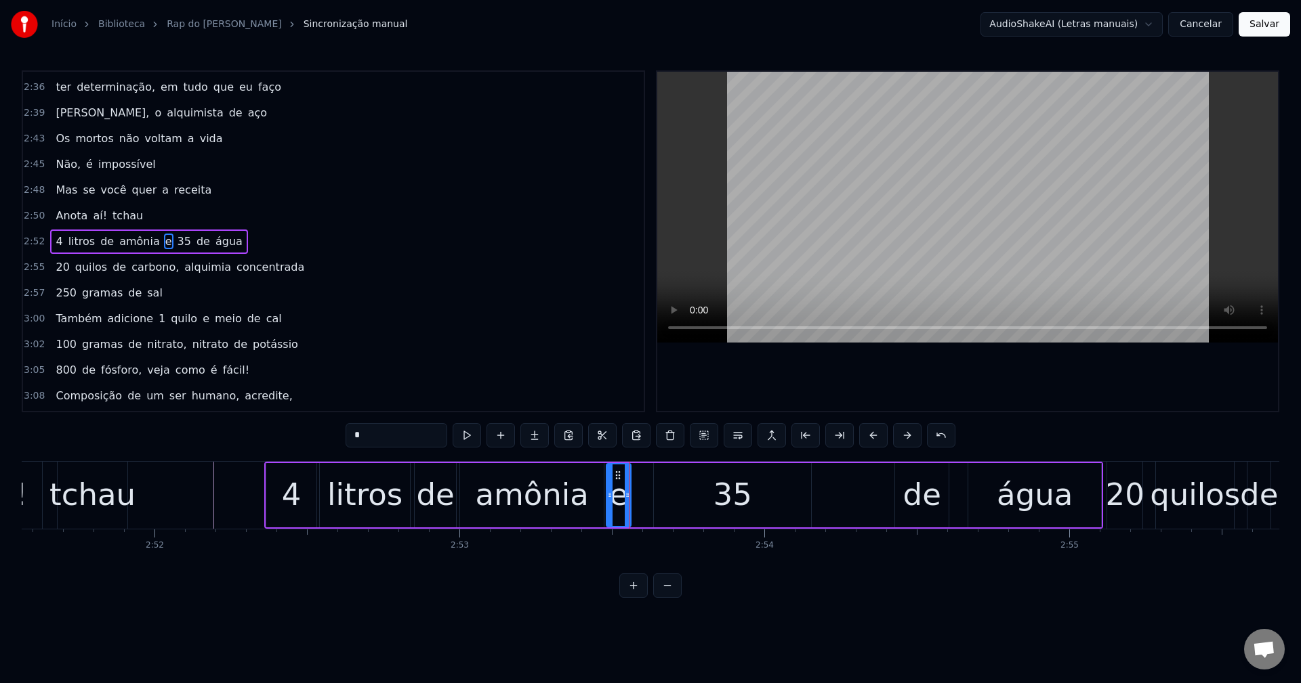
drag, startPoint x: 629, startPoint y: 476, endPoint x: 618, endPoint y: 476, distance: 10.9
click at [618, 476] on icon at bounding box center [617, 475] width 11 height 11
click at [461, 427] on button at bounding box center [466, 435] width 28 height 24
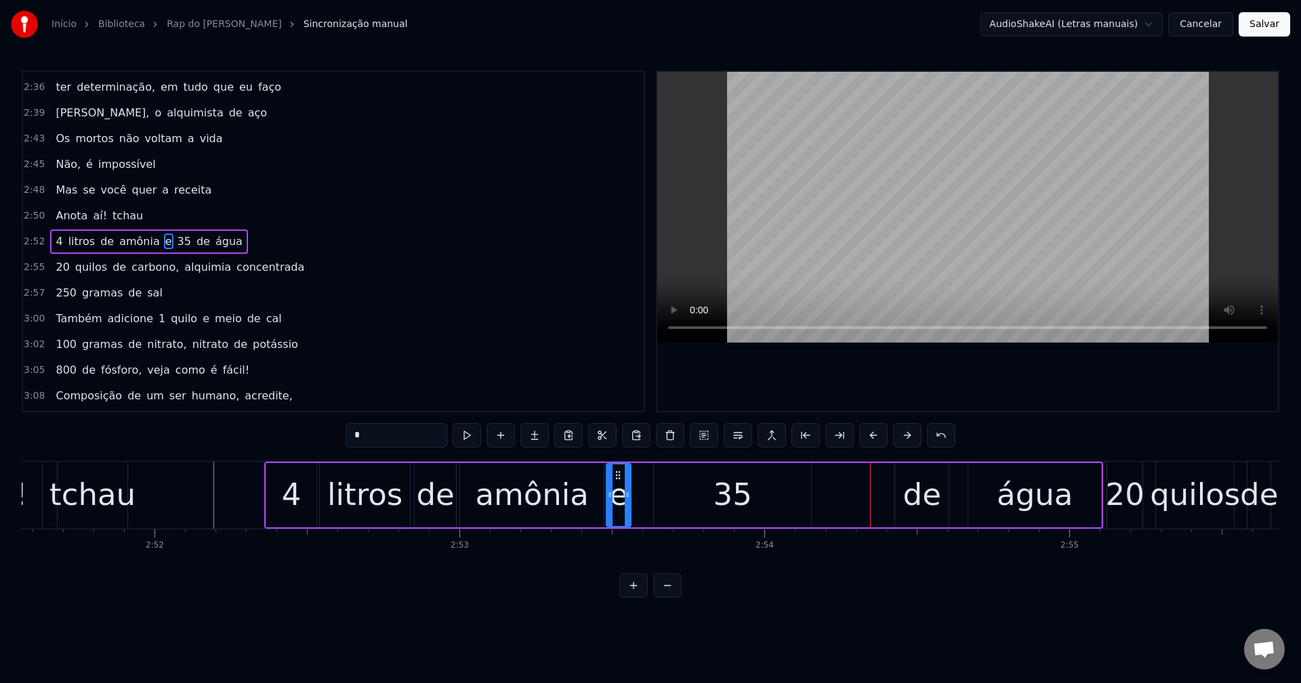
click at [906, 483] on div "de" at bounding box center [922, 495] width 38 height 46
drag, startPoint x: 906, startPoint y: 473, endPoint x: 877, endPoint y: 473, distance: 29.1
click at [877, 473] on icon at bounding box center [877, 475] width 11 height 11
click at [1016, 490] on div "água" at bounding box center [1034, 495] width 76 height 46
type input "****"
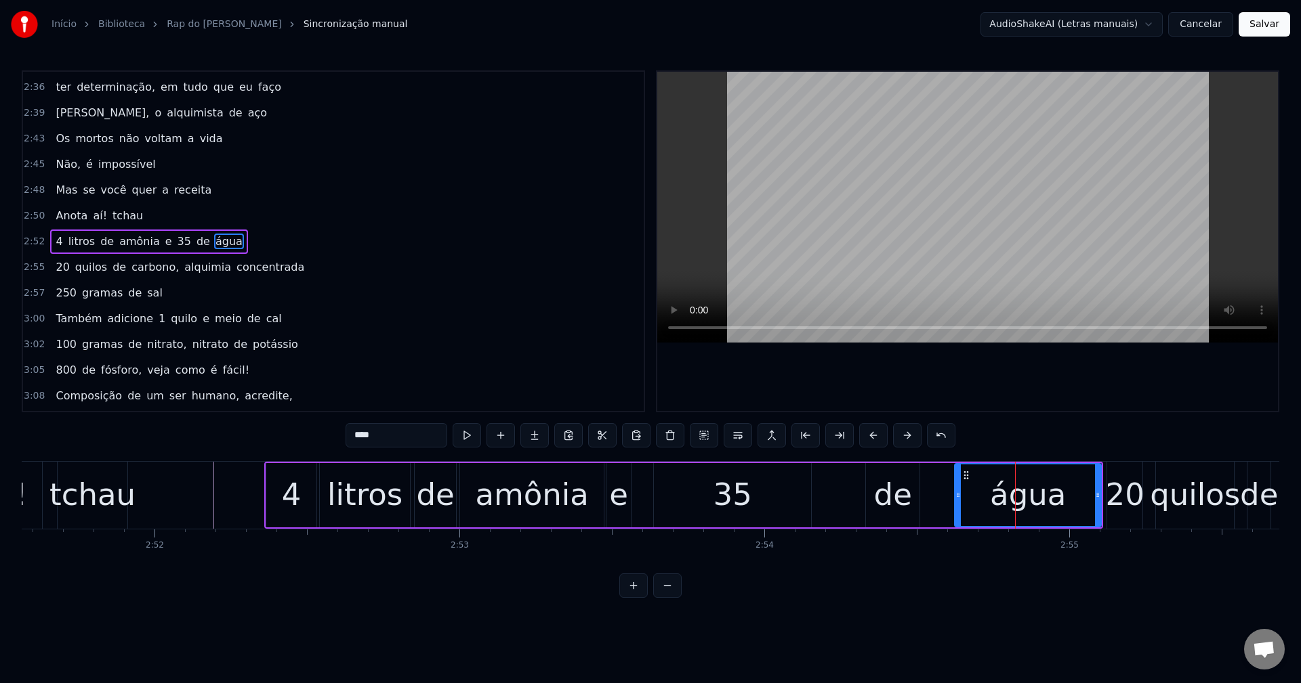
drag, startPoint x: 969, startPoint y: 485, endPoint x: 956, endPoint y: 486, distance: 13.6
click at [956, 486] on div at bounding box center [957, 496] width 5 height 62
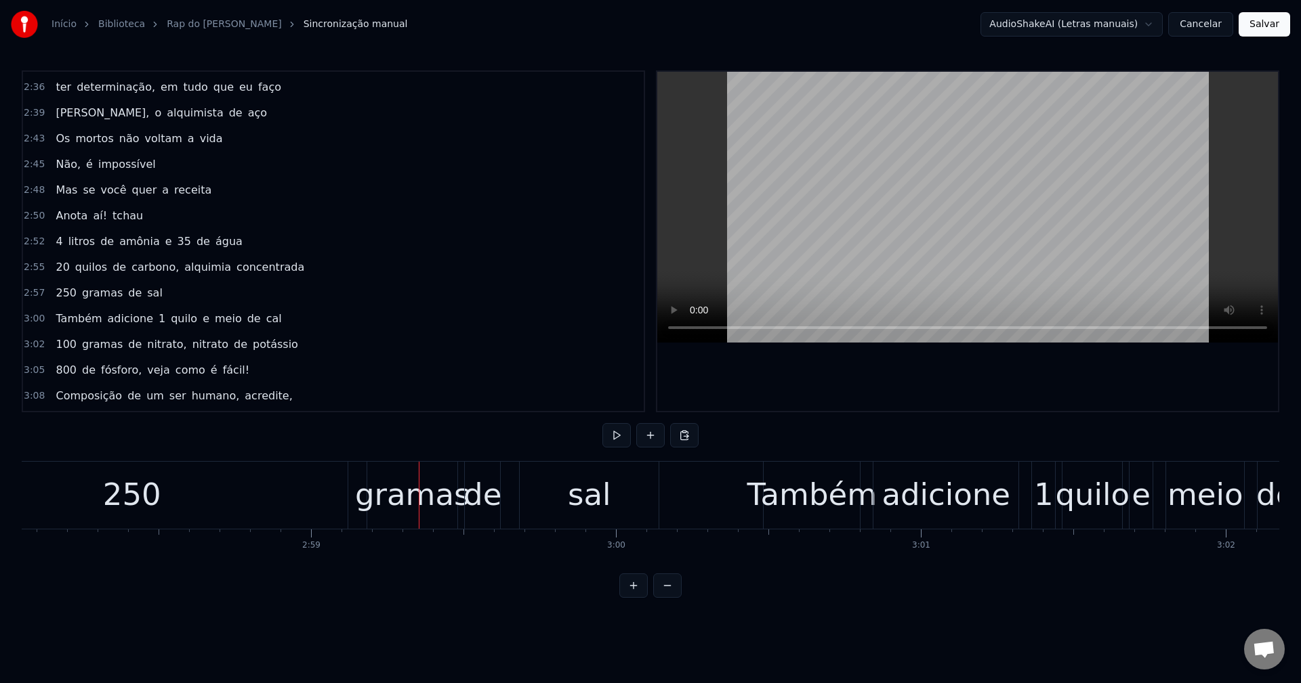
scroll to position [0, 53954]
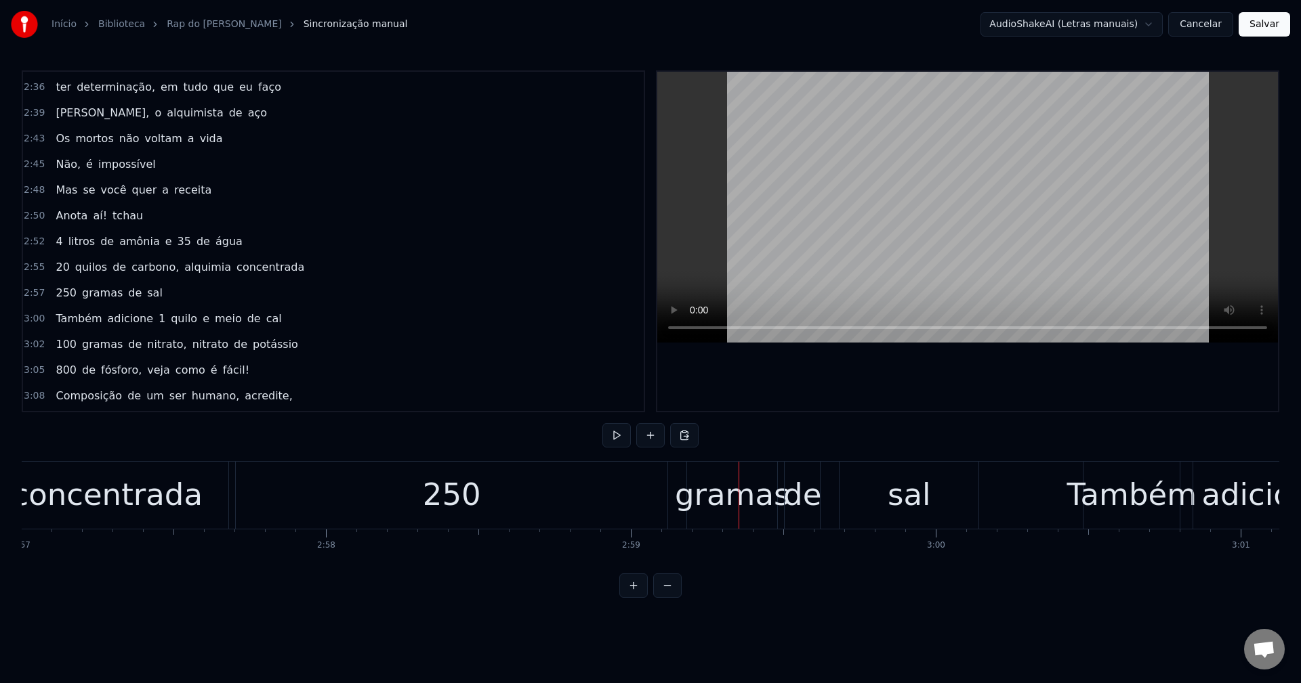
click at [561, 509] on div "250" at bounding box center [451, 495] width 431 height 67
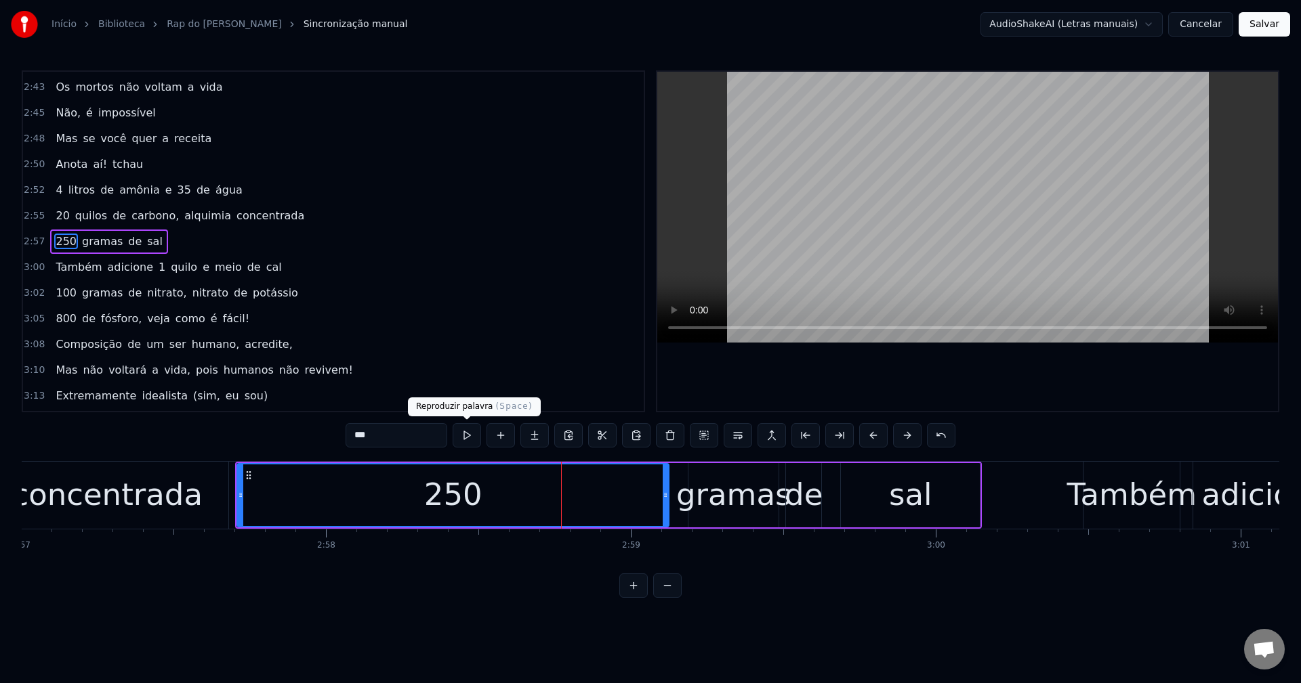
click at [471, 436] on button at bounding box center [466, 435] width 28 height 24
drag, startPoint x: 663, startPoint y: 501, endPoint x: 641, endPoint y: 502, distance: 22.4
click at [641, 502] on div at bounding box center [642, 496] width 5 height 62
click at [693, 484] on div "gramas" at bounding box center [733, 495] width 115 height 46
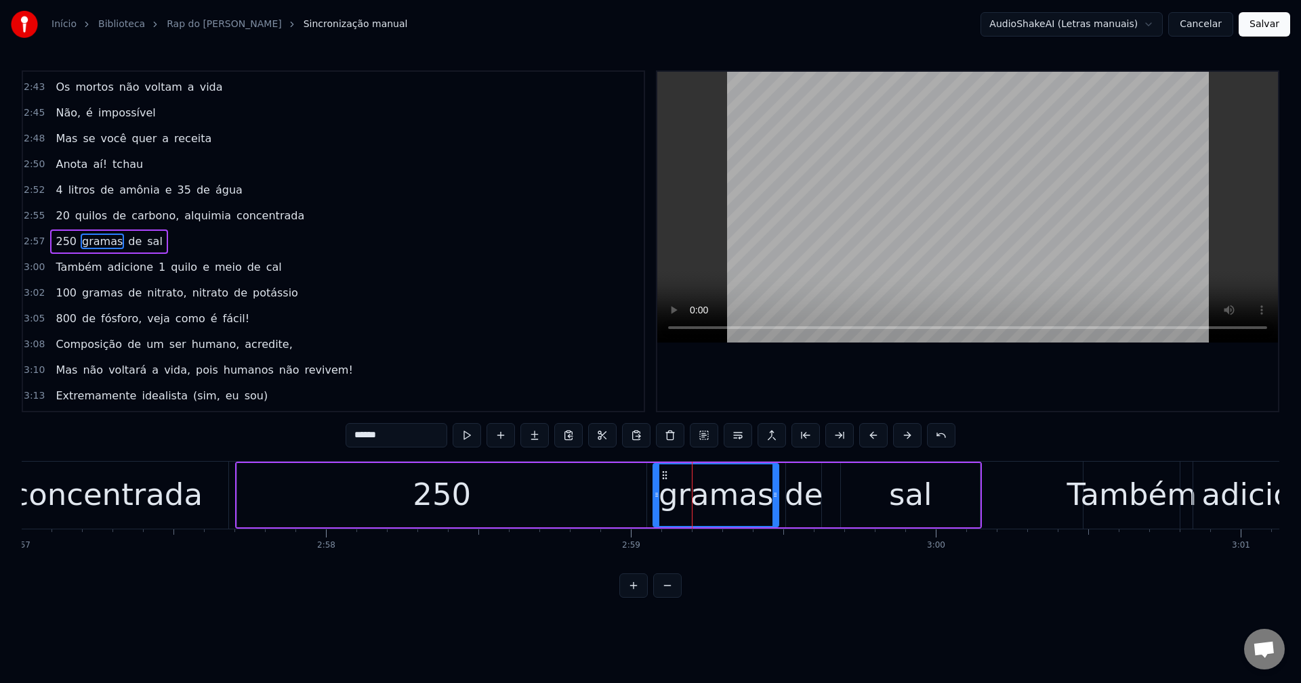
drag, startPoint x: 693, startPoint y: 484, endPoint x: 657, endPoint y: 489, distance: 36.2
click at [657, 489] on div at bounding box center [656, 496] width 5 height 62
click at [465, 434] on button at bounding box center [466, 435] width 28 height 24
drag, startPoint x: 773, startPoint y: 501, endPoint x: 761, endPoint y: 502, distance: 11.6
click at [761, 502] on div at bounding box center [763, 496] width 5 height 62
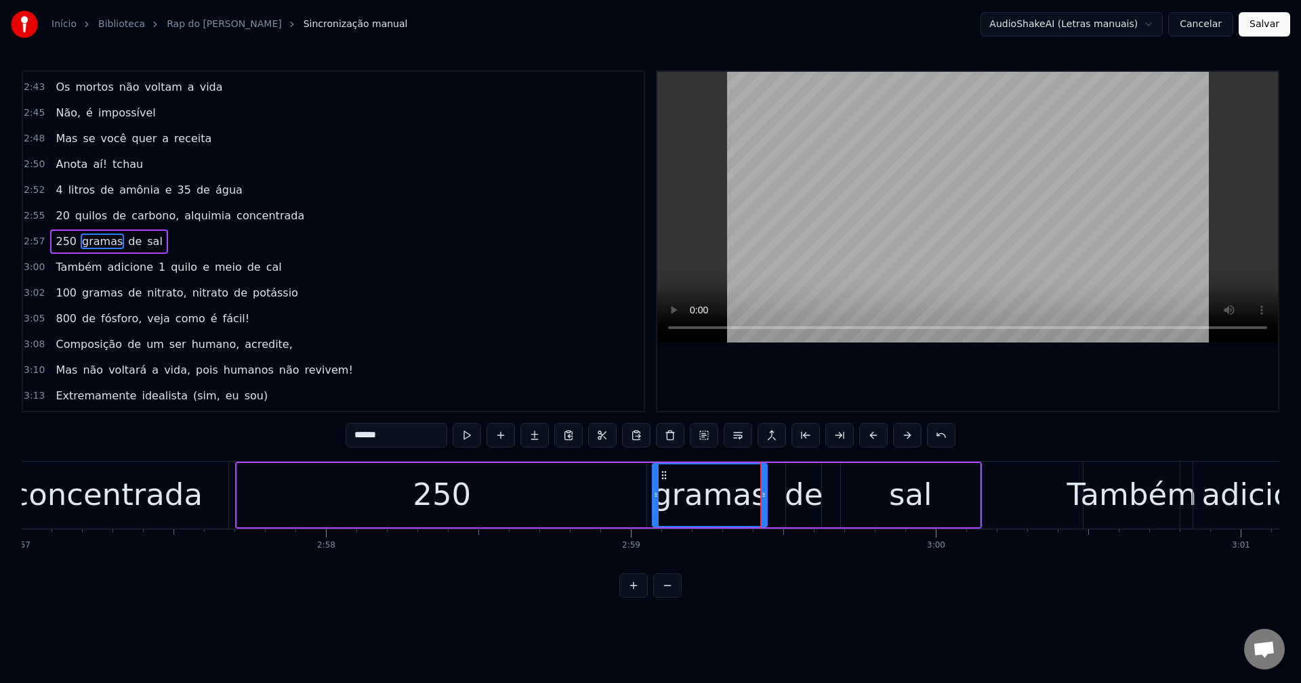
click at [813, 489] on div "de" at bounding box center [803, 495] width 38 height 46
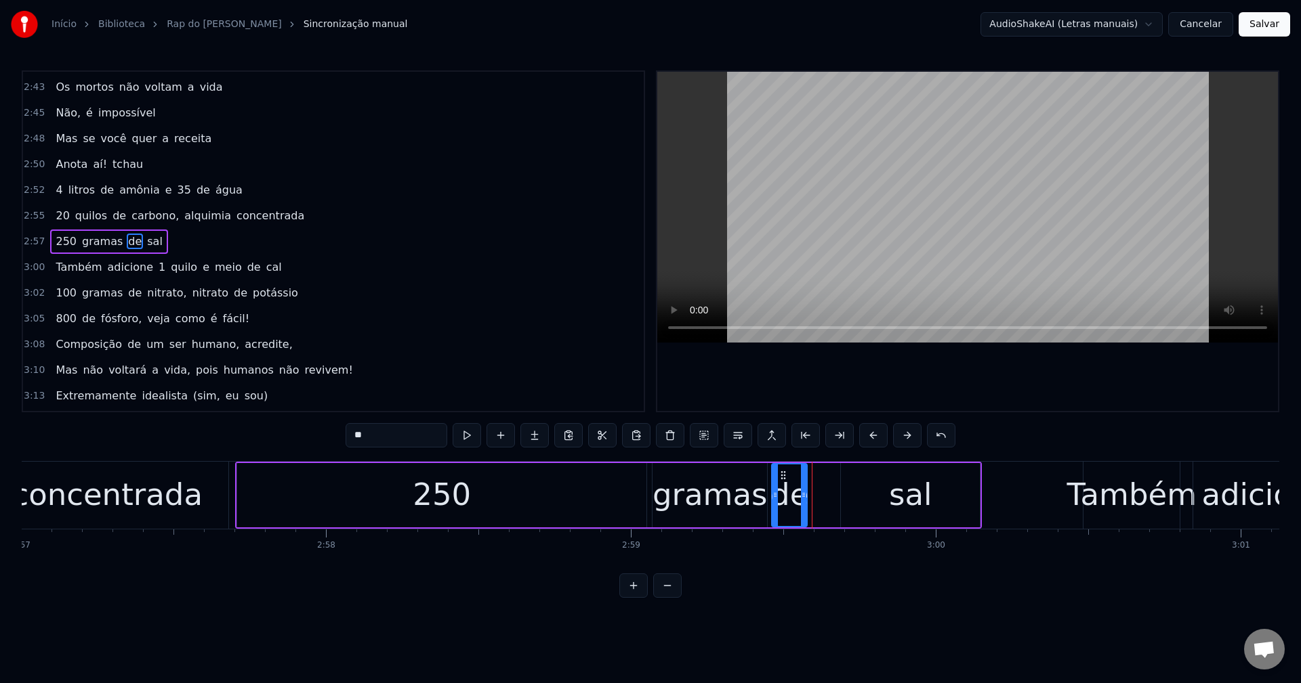
drag, startPoint x: 795, startPoint y: 472, endPoint x: 781, endPoint y: 472, distance: 14.2
click at [782, 472] on circle at bounding box center [782, 471] width 1 height 1
click at [465, 435] on button at bounding box center [466, 435] width 28 height 24
click at [780, 473] on icon at bounding box center [777, 475] width 11 height 11
click at [798, 484] on div at bounding box center [796, 496] width 5 height 62
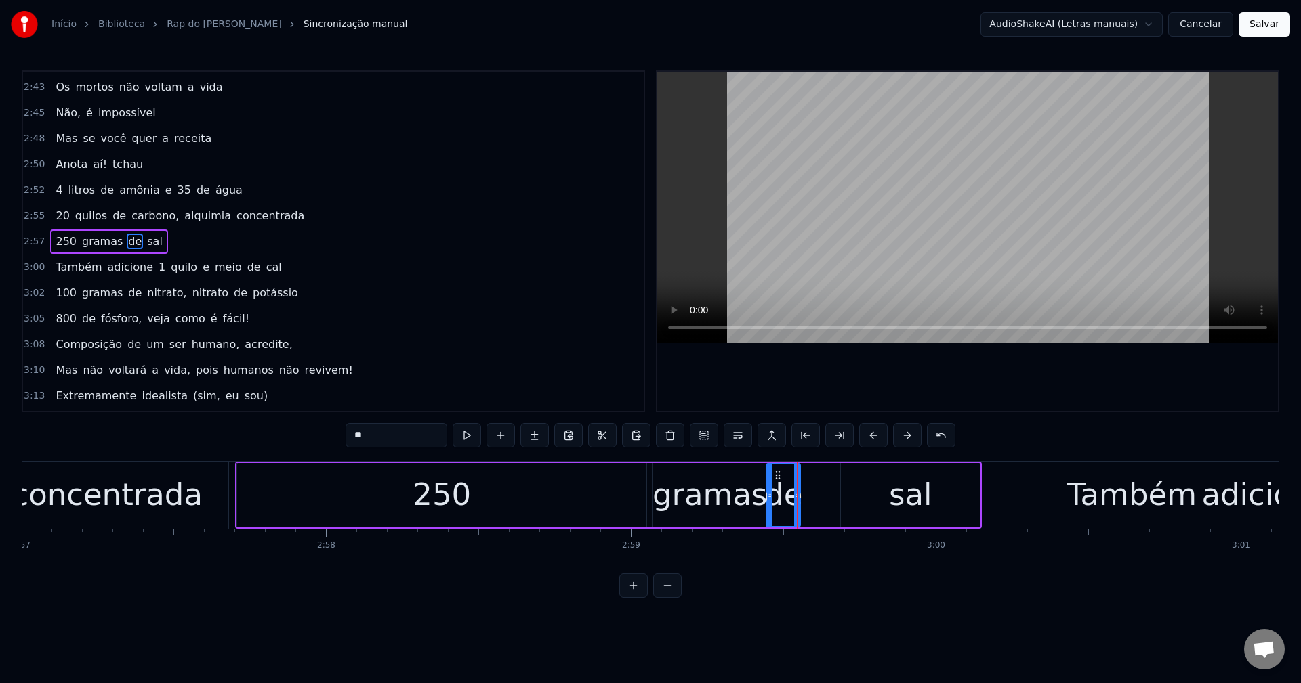
click at [849, 486] on div "sal" at bounding box center [910, 495] width 139 height 64
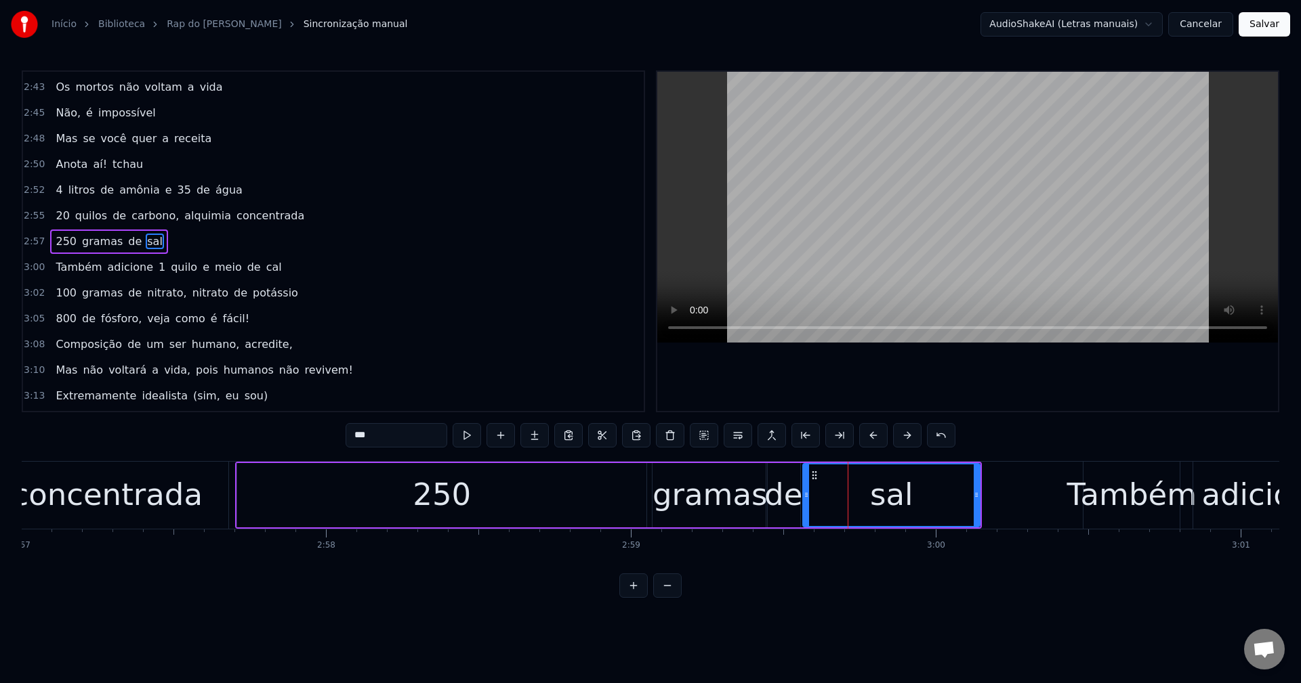
drag, startPoint x: 837, startPoint y: 486, endPoint x: 804, endPoint y: 490, distance: 32.9
click at [804, 490] on div at bounding box center [805, 496] width 5 height 62
click at [455, 434] on button at bounding box center [466, 435] width 28 height 24
click at [1118, 506] on div "Também" at bounding box center [1131, 495] width 130 height 46
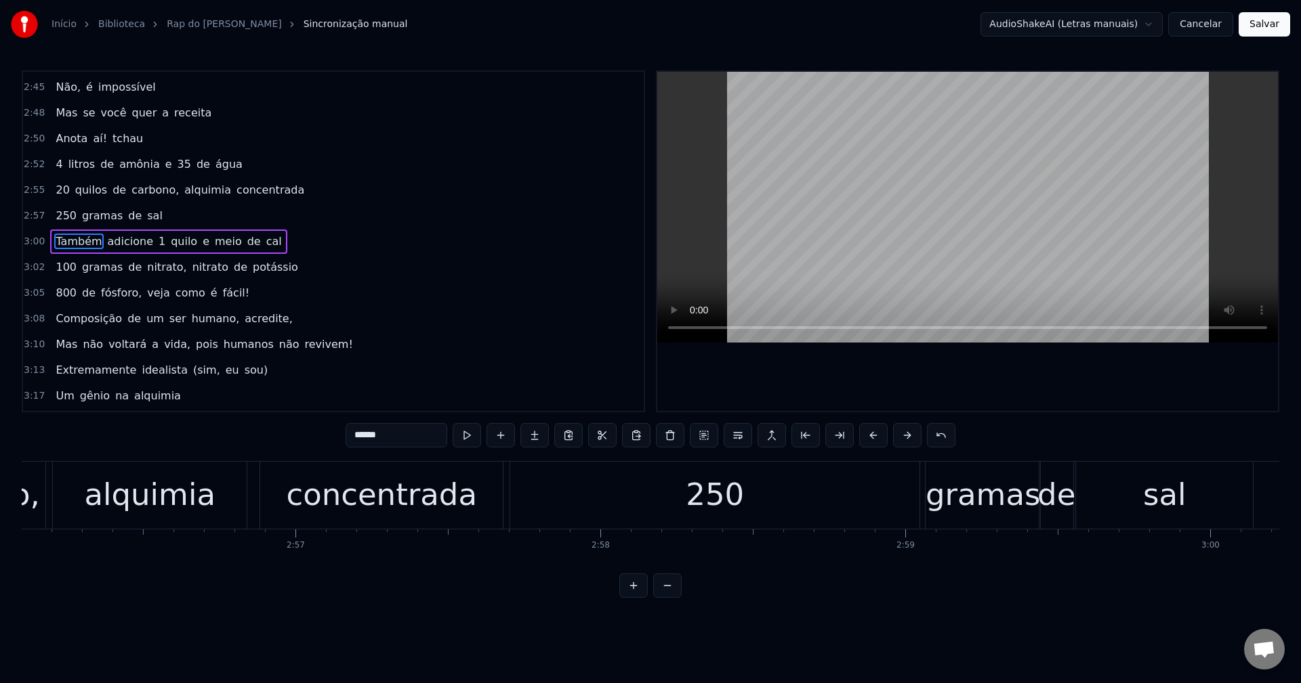
scroll to position [0, 53818]
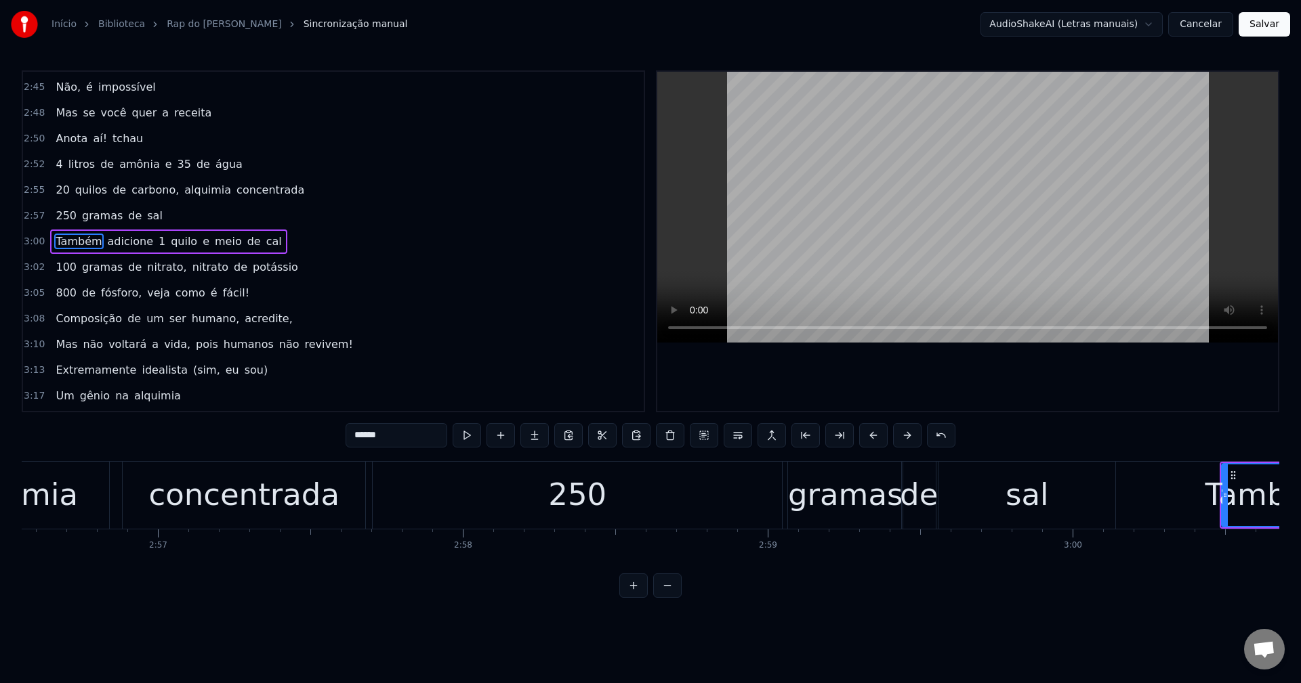
click at [1252, 502] on div "Também" at bounding box center [1269, 495] width 130 height 46
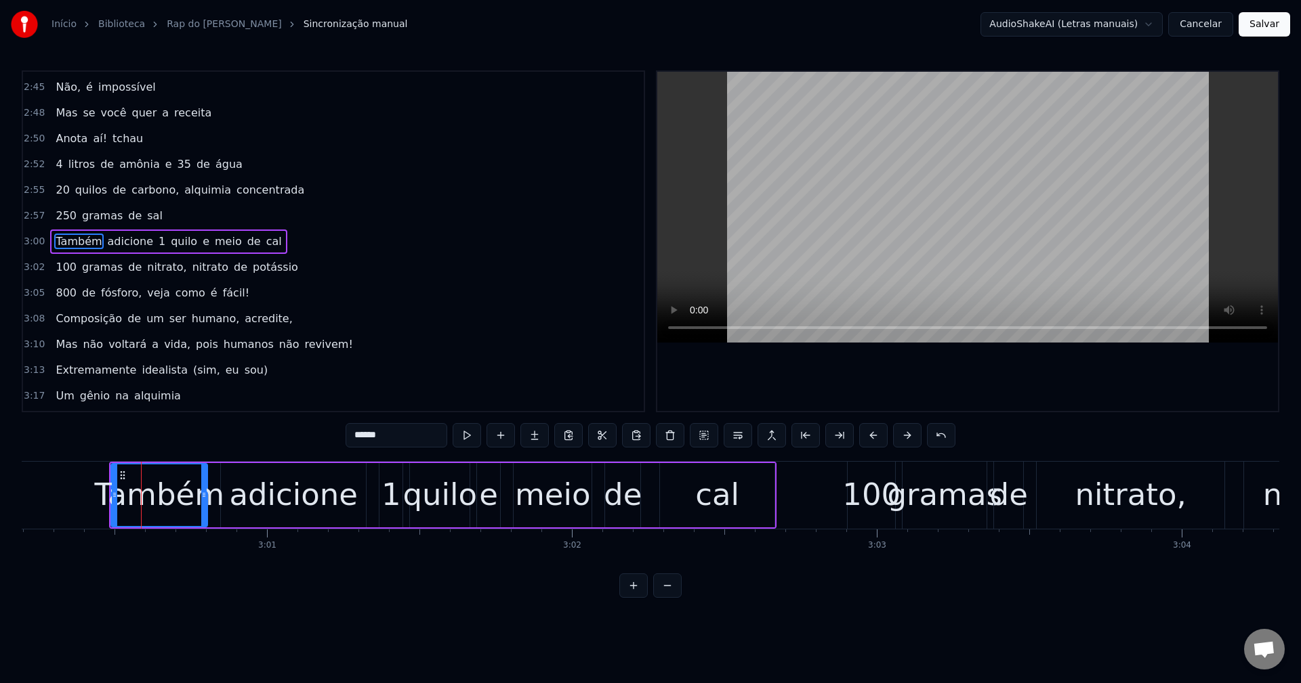
scroll to position [0, 54979]
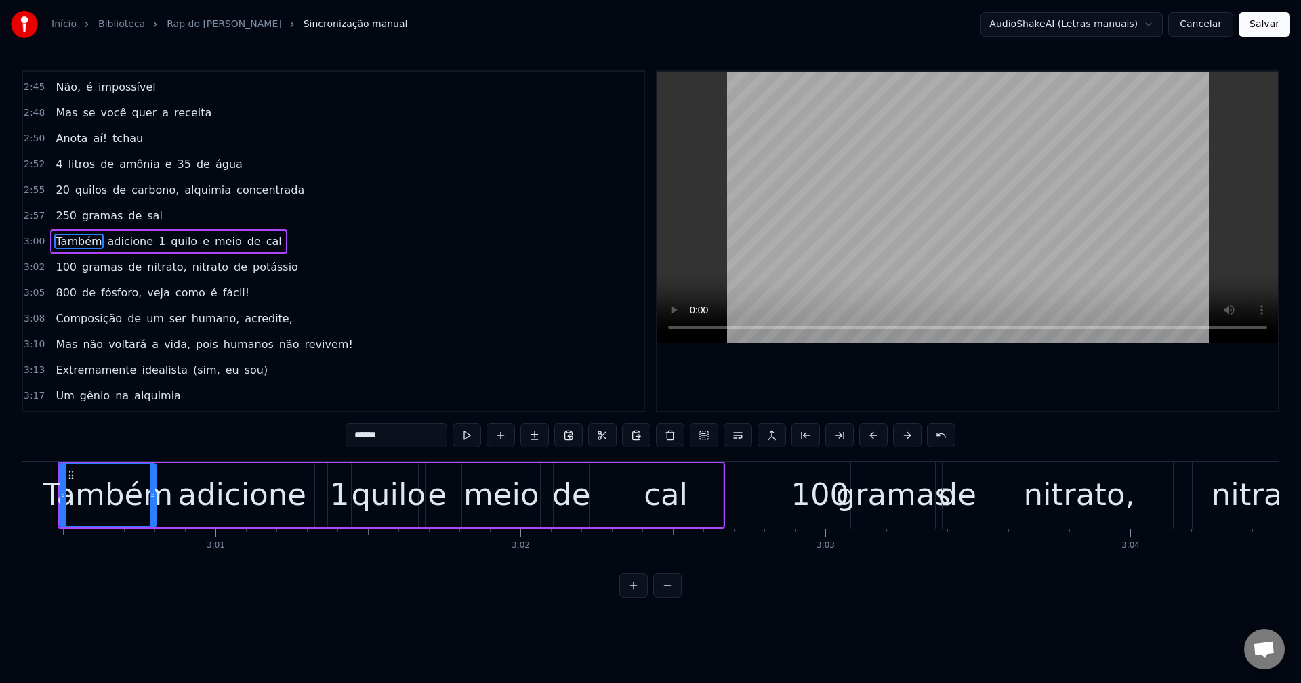
click at [70, 245] on span "Também" at bounding box center [78, 242] width 49 height 16
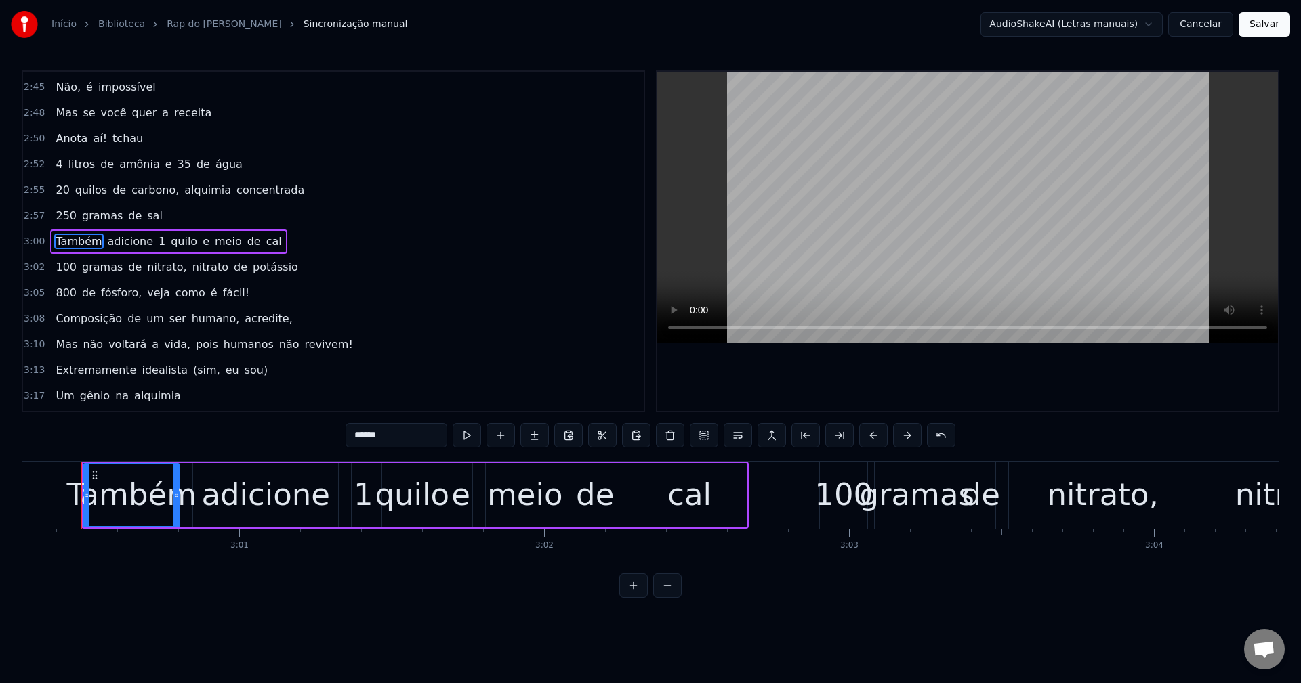
scroll to position [0, 54947]
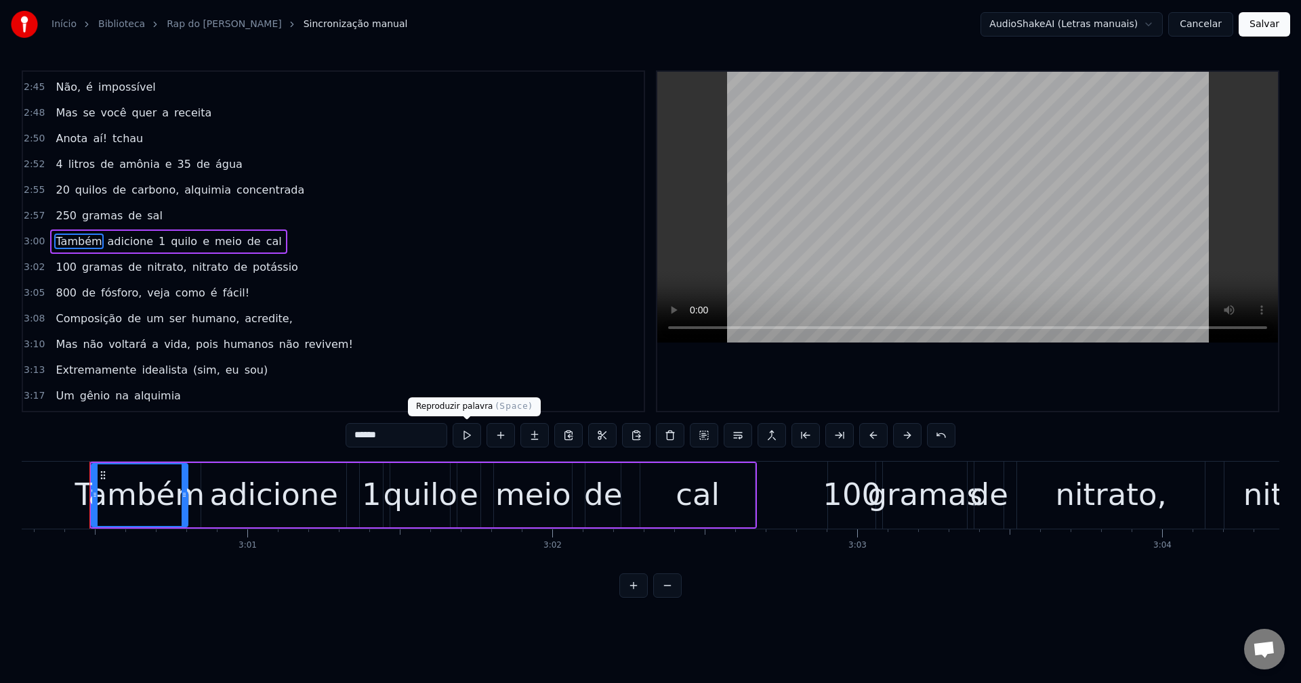
click at [463, 434] on button at bounding box center [466, 435] width 28 height 24
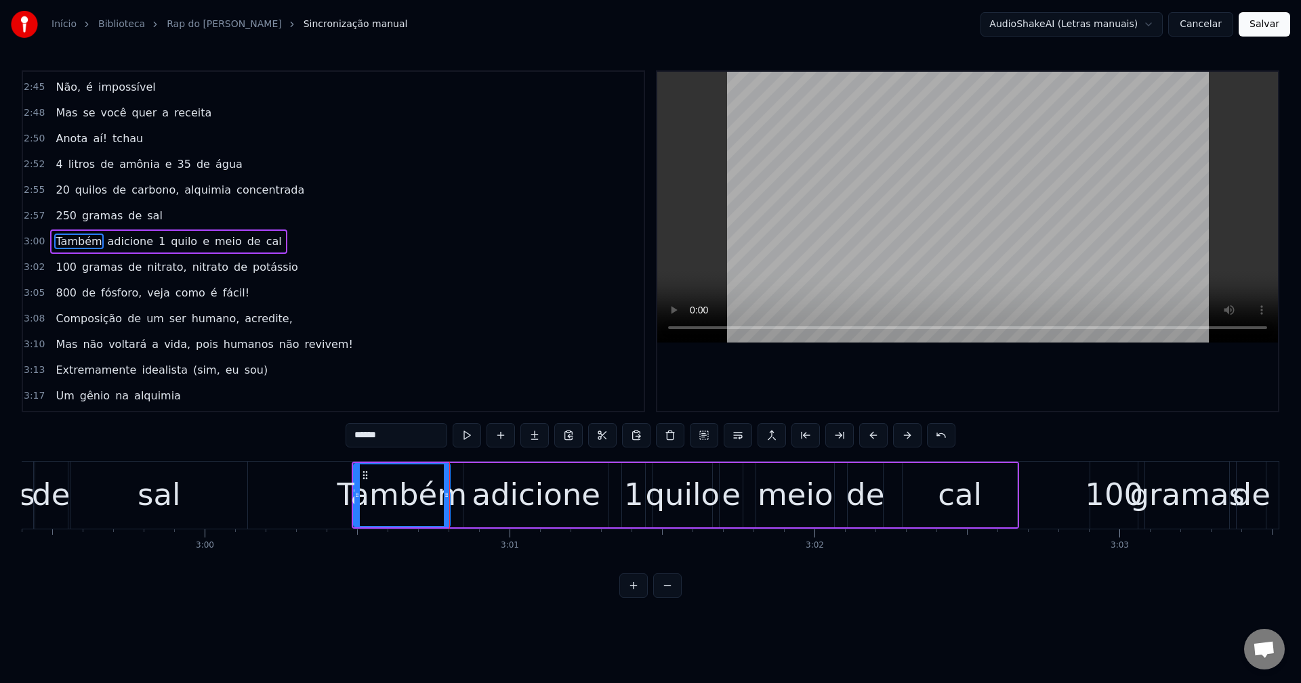
scroll to position [0, 54594]
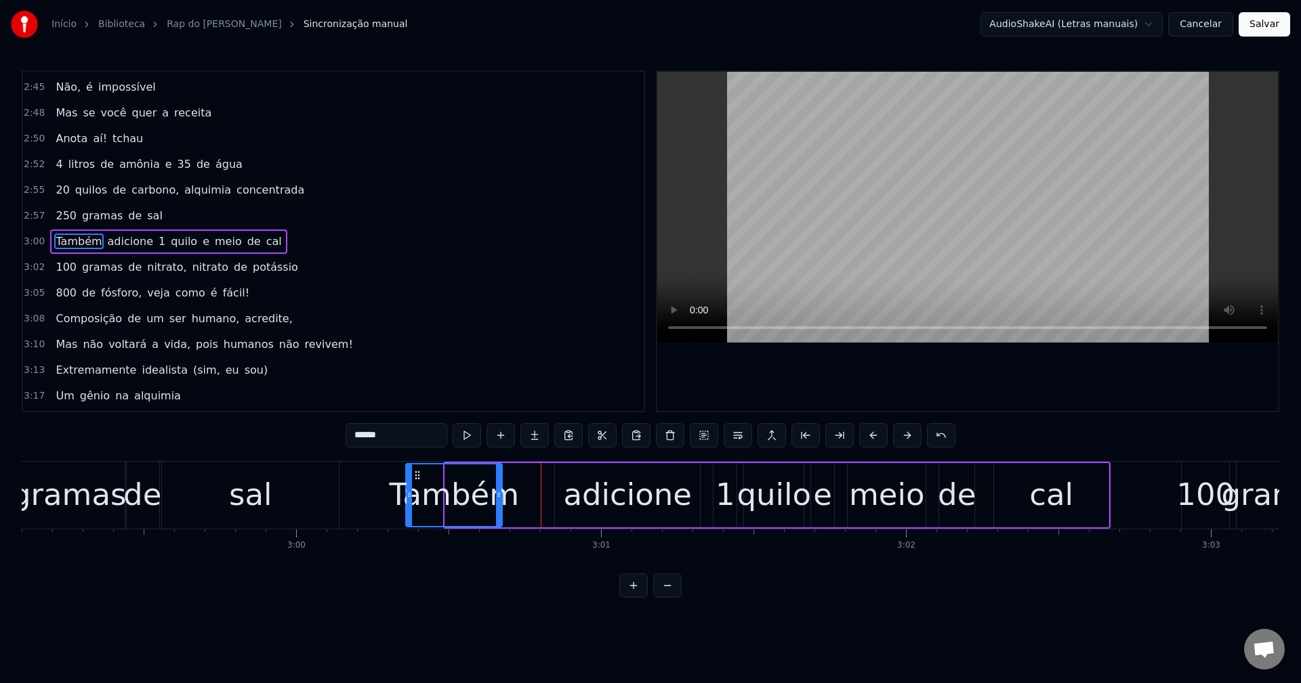
drag, startPoint x: 455, startPoint y: 474, endPoint x: 415, endPoint y: 473, distance: 39.3
click at [415, 473] on icon at bounding box center [417, 475] width 11 height 11
click at [313, 478] on div "sal" at bounding box center [250, 495] width 177 height 67
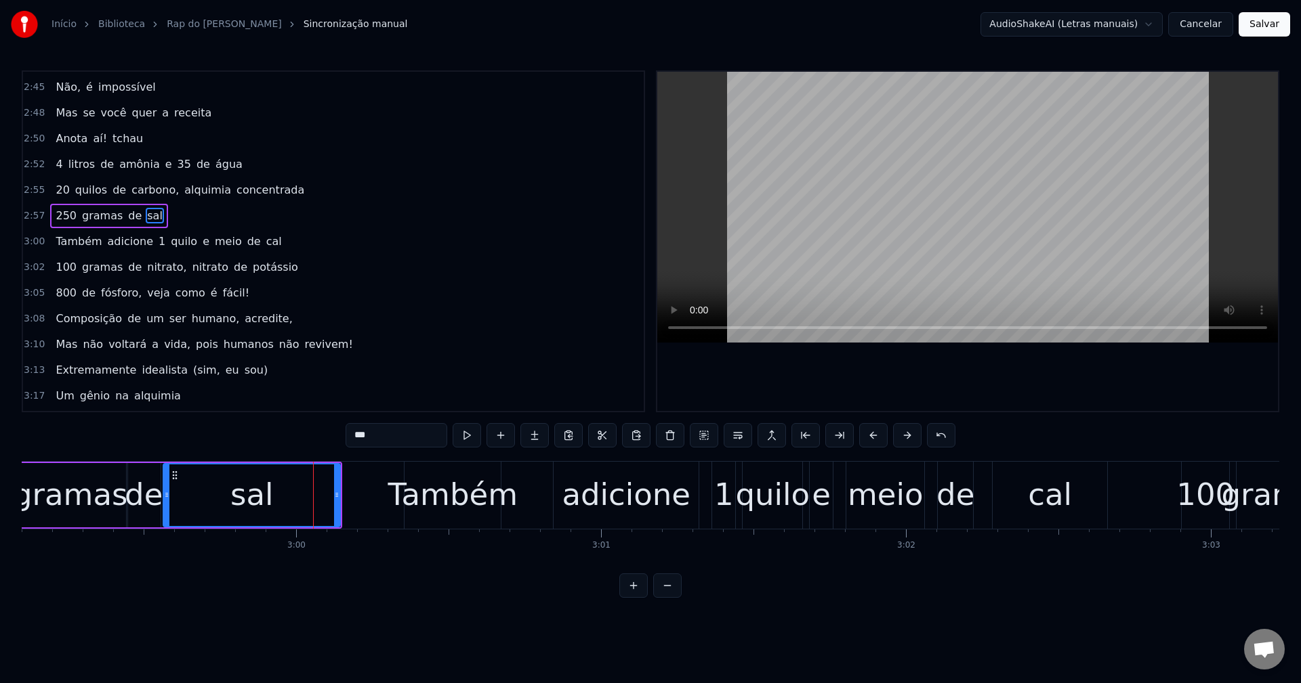
scroll to position [1413, 0]
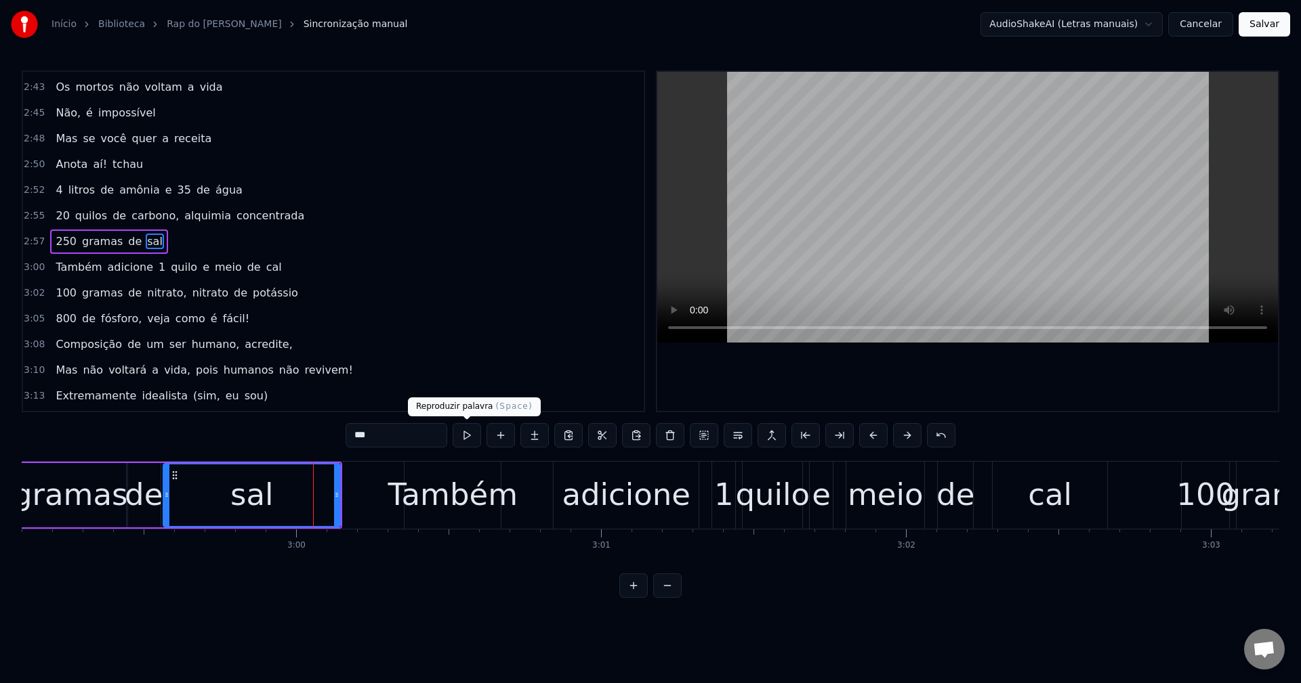
click at [466, 436] on button at bounding box center [466, 435] width 28 height 24
click at [442, 487] on div "Também" at bounding box center [452, 495] width 130 height 46
type input "******"
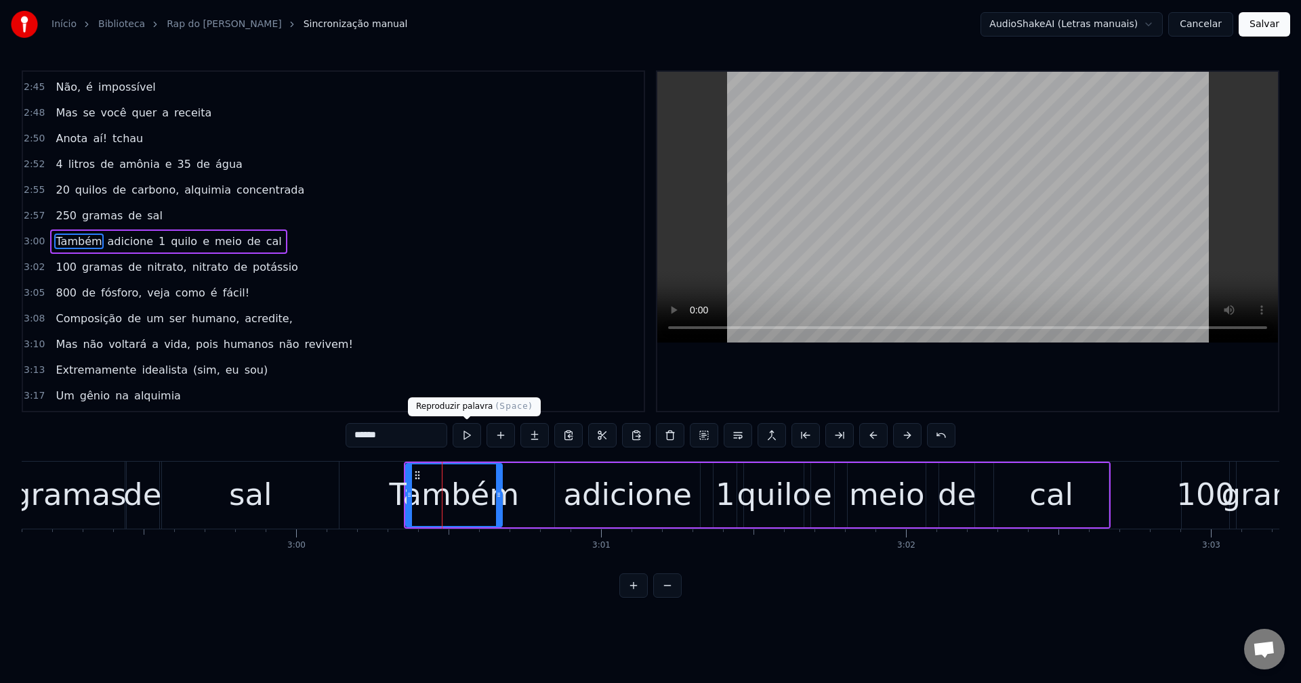
click at [471, 431] on button at bounding box center [466, 435] width 28 height 24
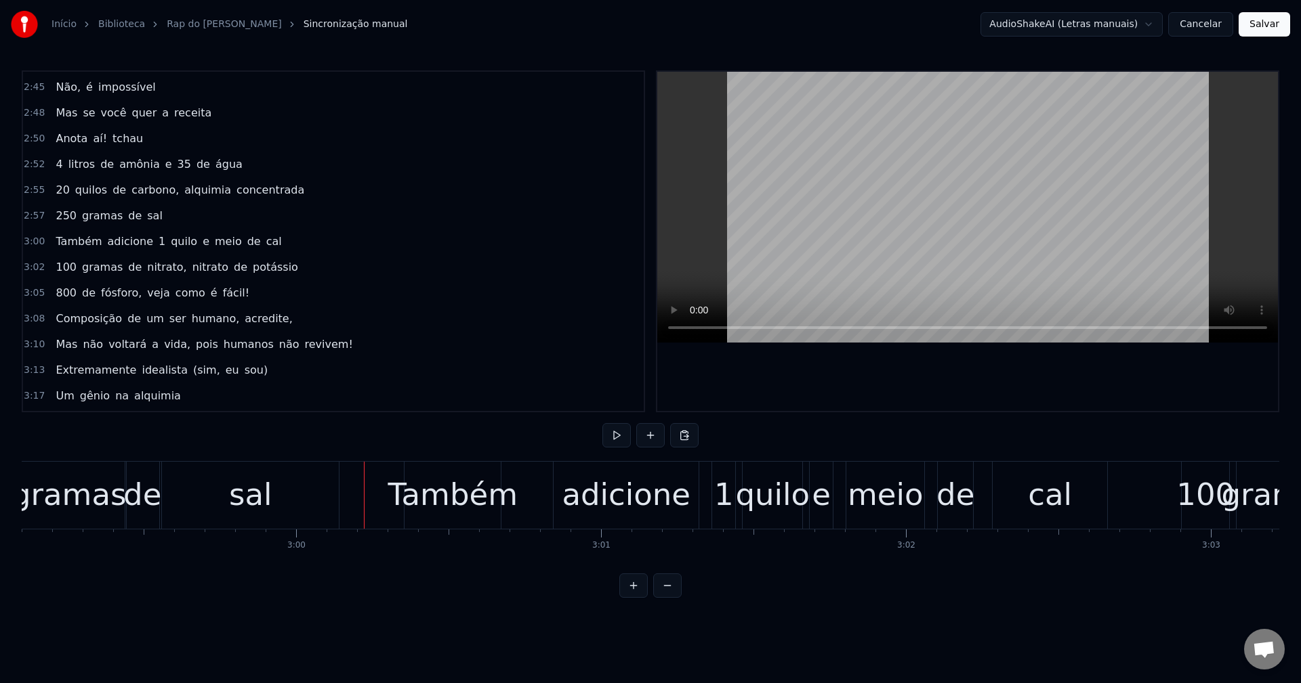
click at [609, 431] on button at bounding box center [616, 435] width 28 height 24
click at [442, 473] on div "Também" at bounding box center [452, 495] width 130 height 46
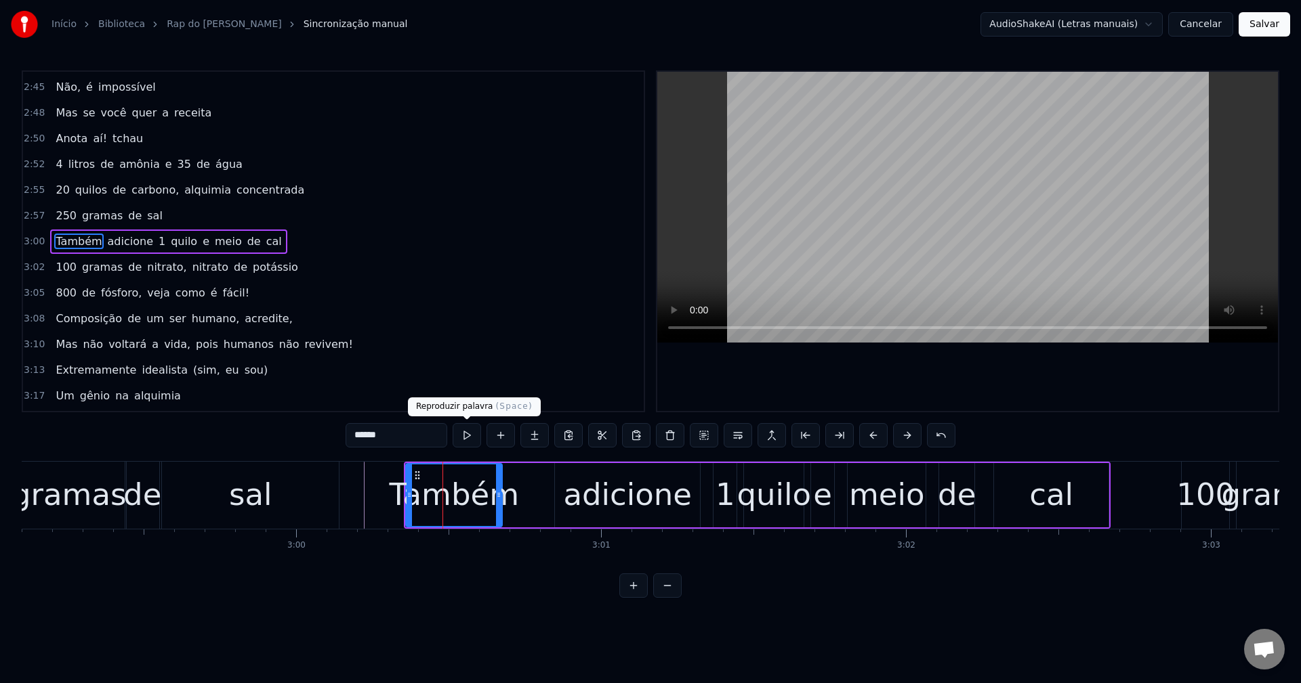
click at [473, 435] on button at bounding box center [466, 435] width 28 height 24
drag, startPoint x: 408, startPoint y: 489, endPoint x: 393, endPoint y: 494, distance: 15.6
click at [398, 494] on div at bounding box center [400, 496] width 5 height 62
click at [465, 436] on button at bounding box center [466, 435] width 28 height 24
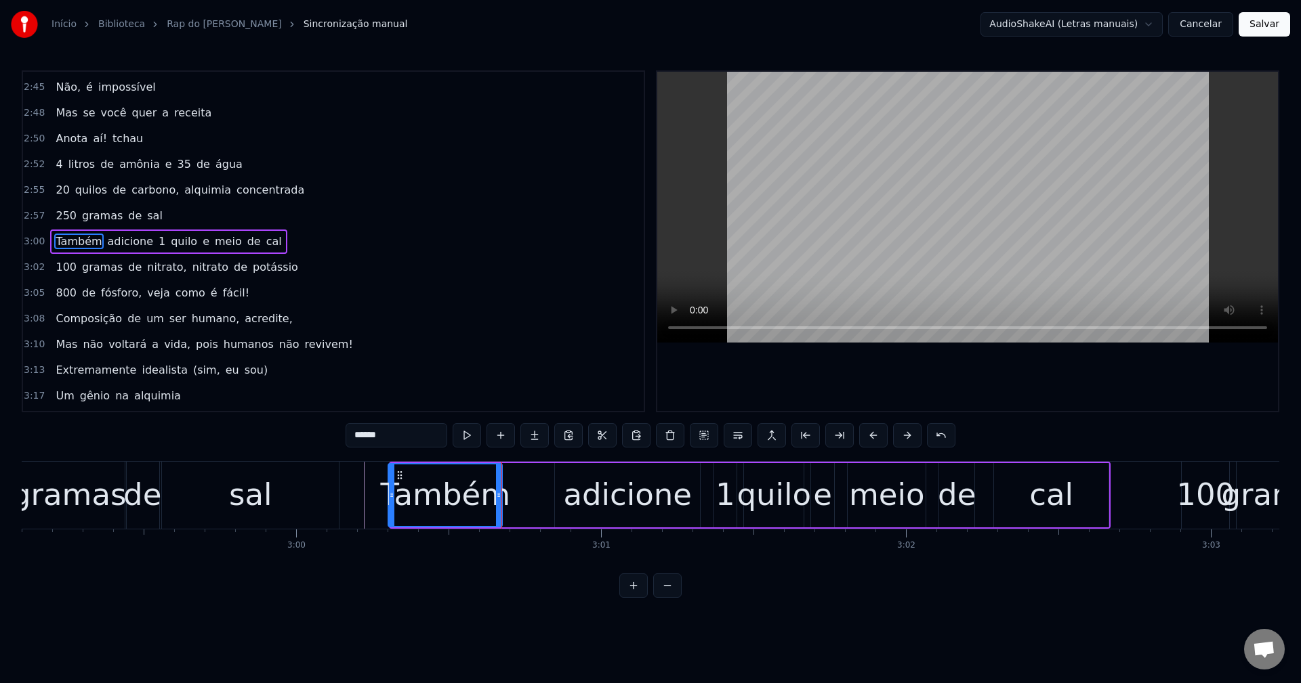
drag, startPoint x: 395, startPoint y: 501, endPoint x: 387, endPoint y: 503, distance: 7.7
click at [389, 503] on div at bounding box center [391, 496] width 5 height 62
click at [467, 443] on button at bounding box center [466, 435] width 28 height 24
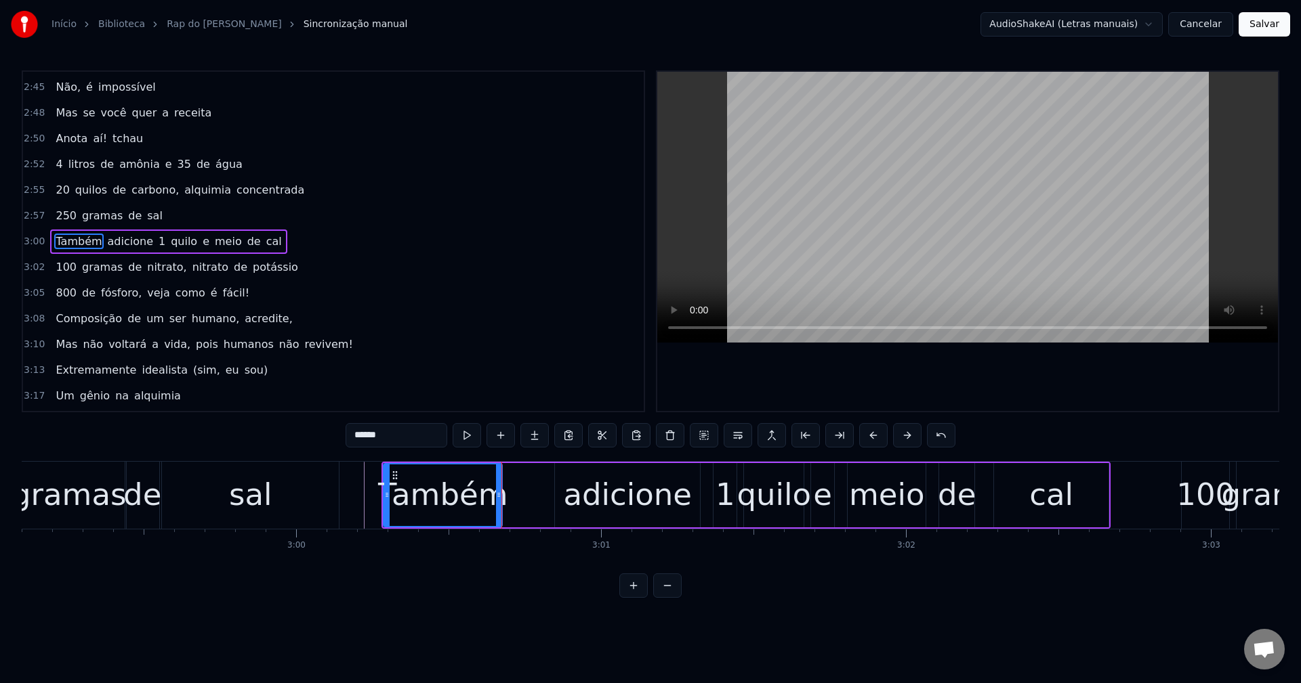
click at [467, 443] on button at bounding box center [466, 435] width 28 height 24
click at [587, 484] on div "adicione" at bounding box center [627, 495] width 129 height 46
type input "********"
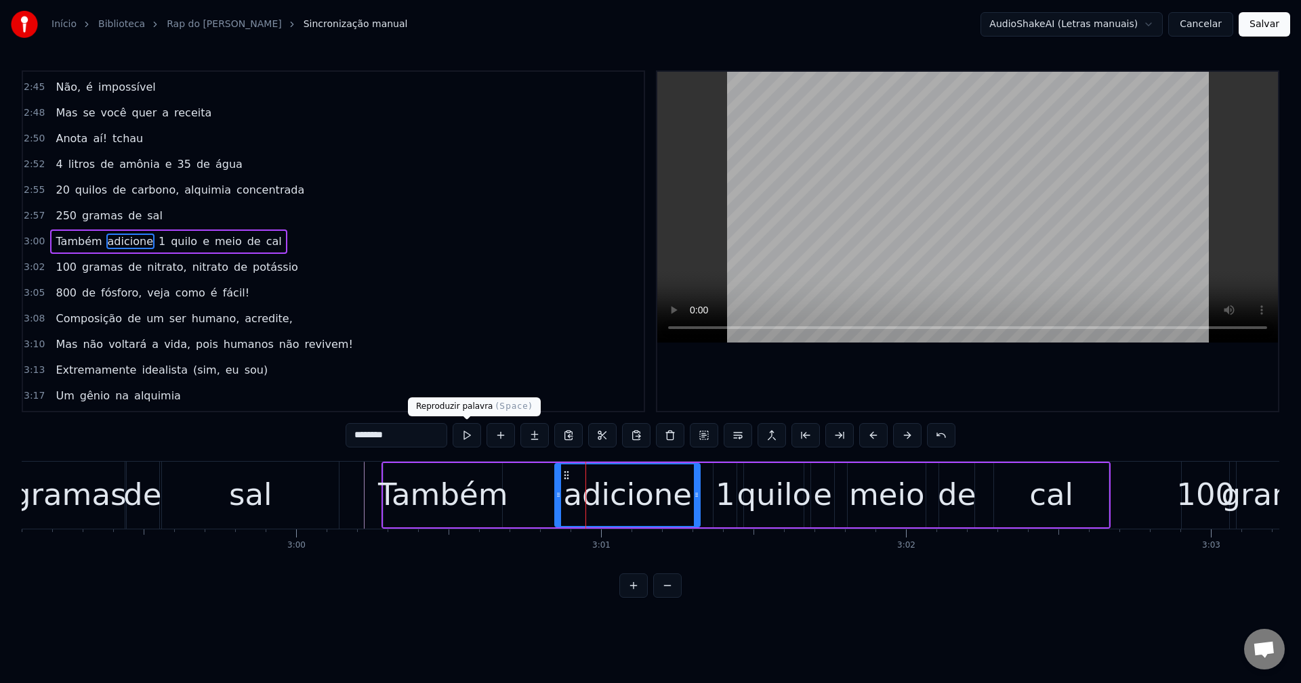
click at [465, 436] on button at bounding box center [466, 435] width 28 height 24
click at [511, 494] on div "Também adicione 1 quilo e meio de cal" at bounding box center [745, 495] width 729 height 67
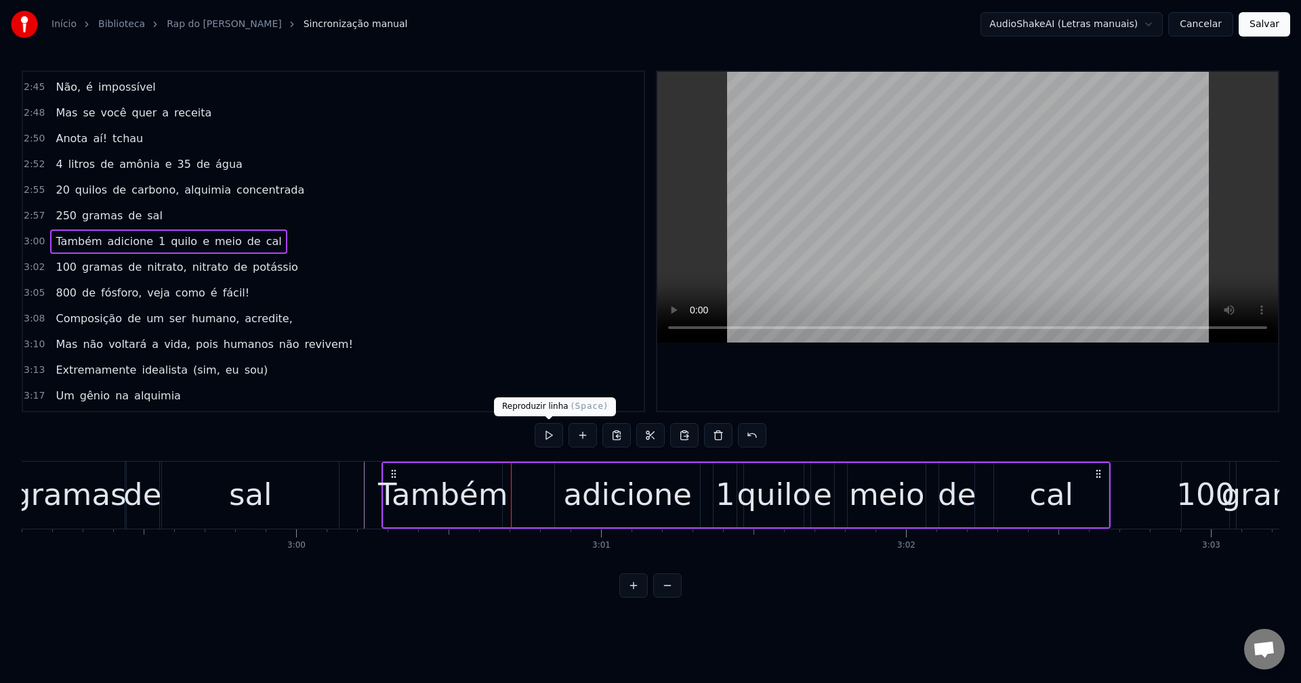
click at [553, 435] on button at bounding box center [548, 435] width 28 height 24
click at [534, 423] on button at bounding box center [548, 435] width 28 height 24
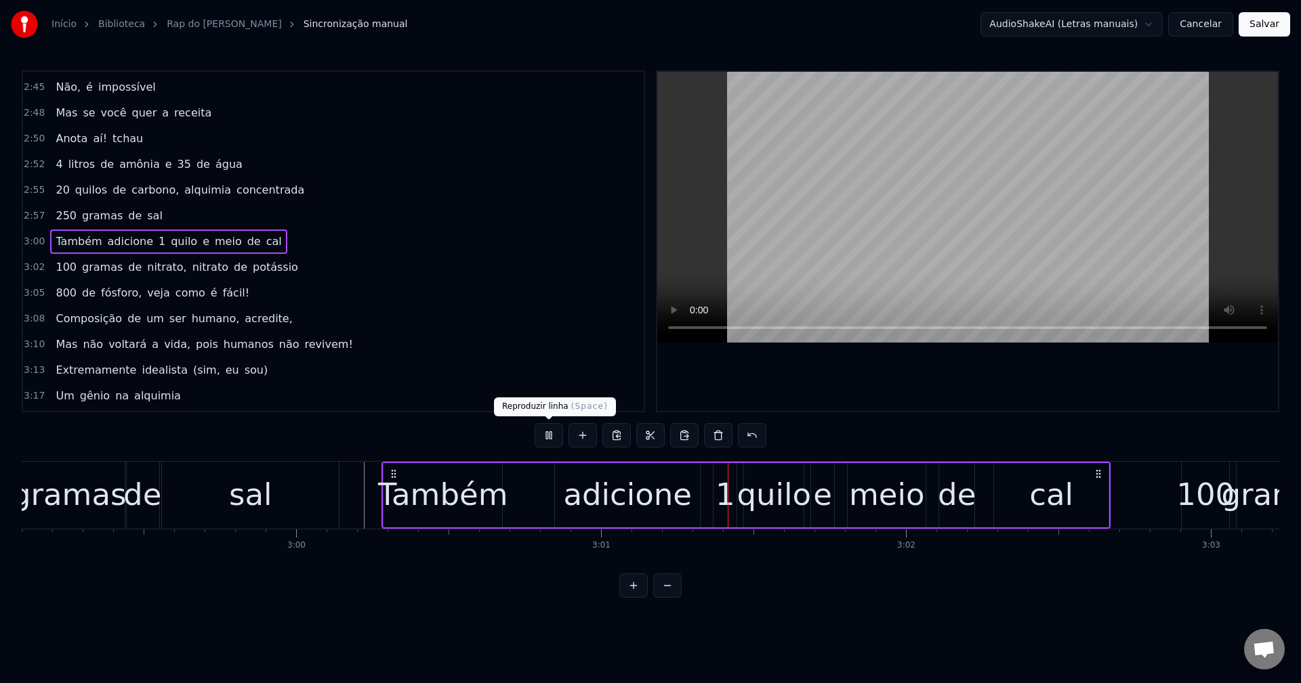
click at [534, 423] on button at bounding box center [548, 435] width 28 height 24
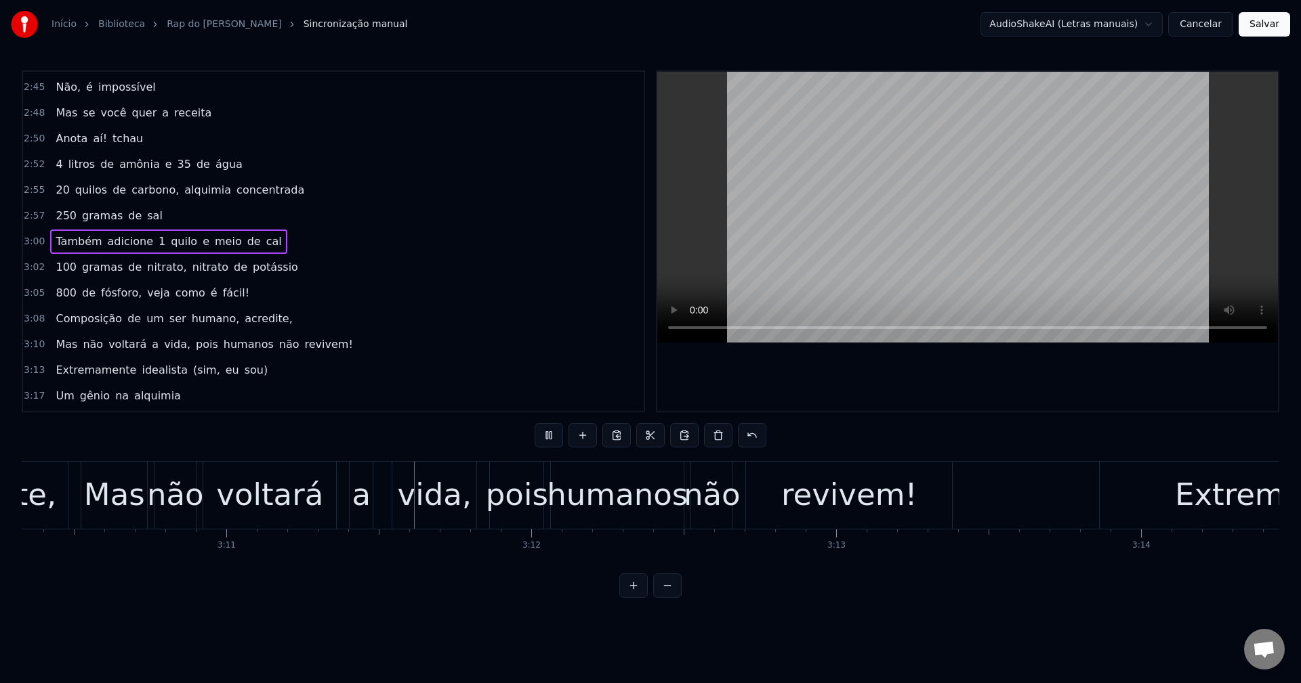
scroll to position [0, 58156]
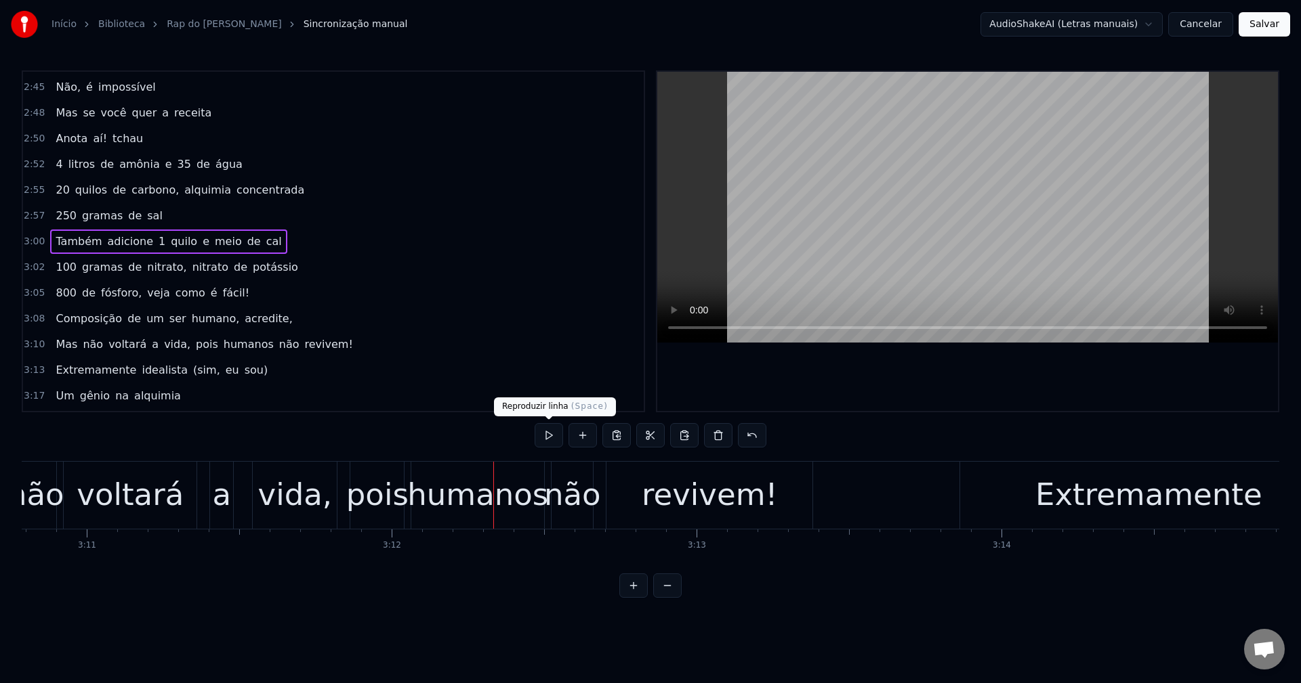
click at [492, 515] on div "humanos" at bounding box center [477, 495] width 141 height 46
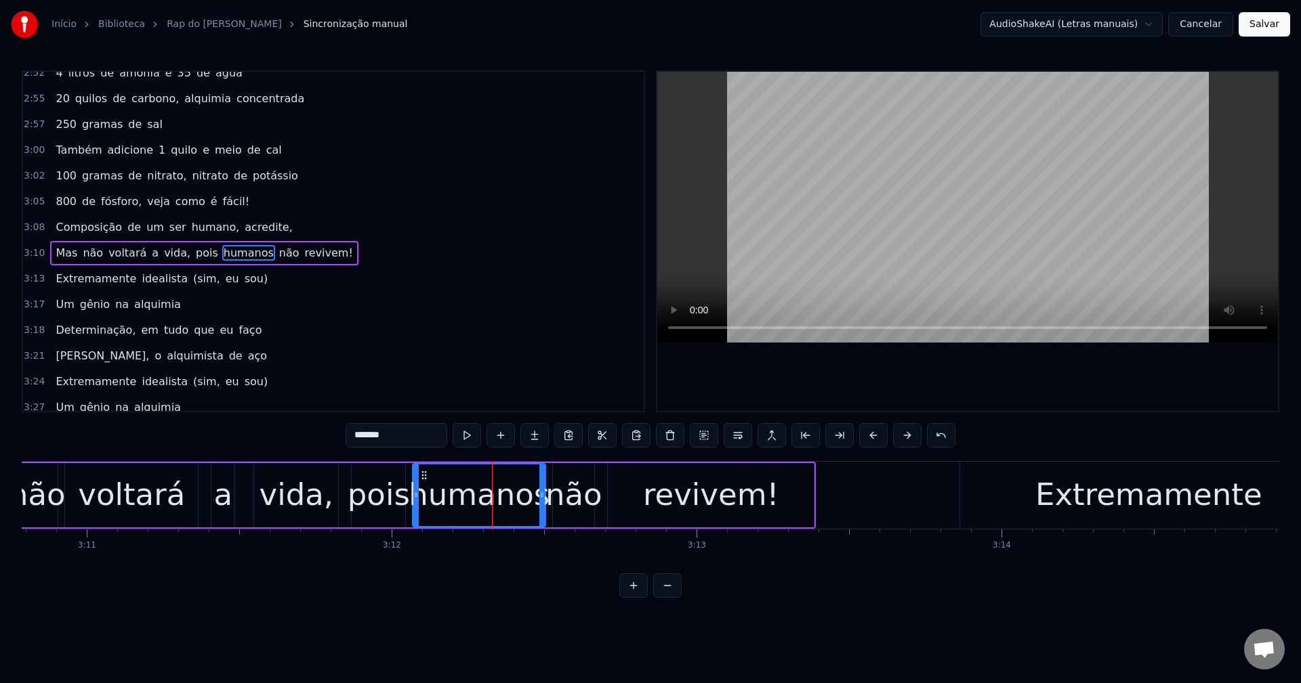
scroll to position [1542, 0]
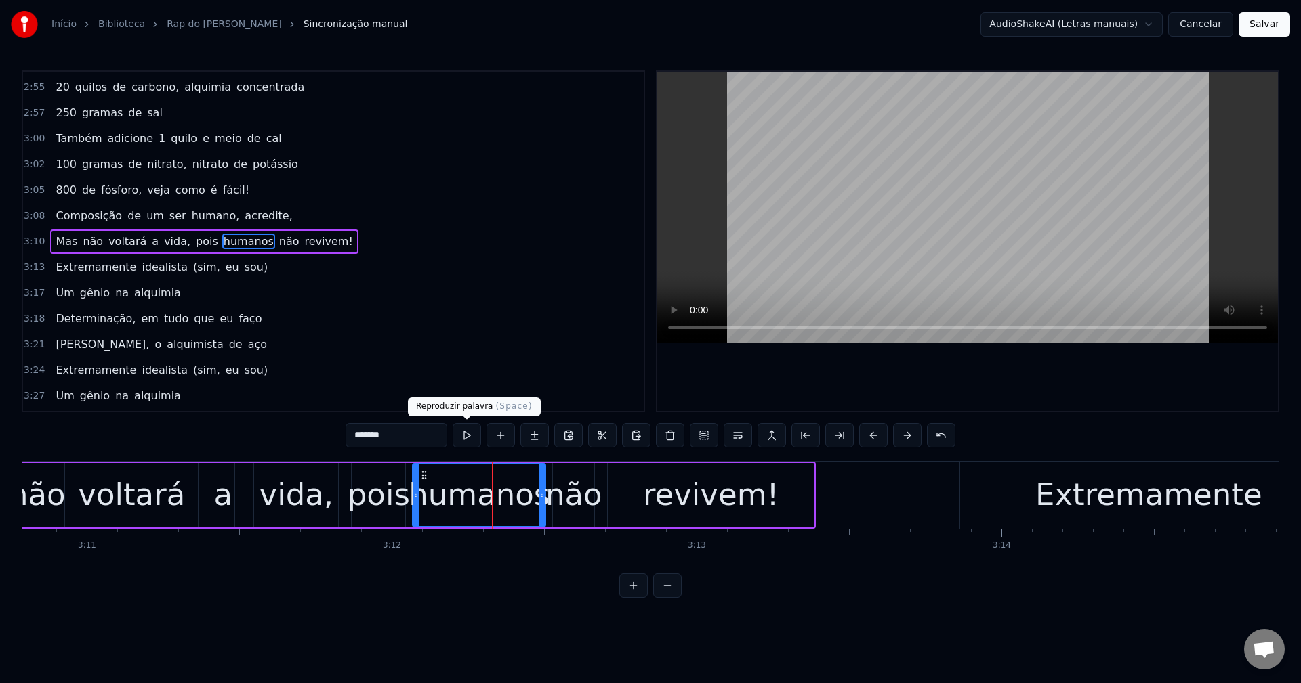
click at [478, 444] on button at bounding box center [466, 435] width 28 height 24
drag, startPoint x: 541, startPoint y: 489, endPoint x: 530, endPoint y: 492, distance: 11.8
click at [530, 492] on div at bounding box center [530, 496] width 5 height 62
click at [551, 484] on div "não" at bounding box center [573, 495] width 57 height 46
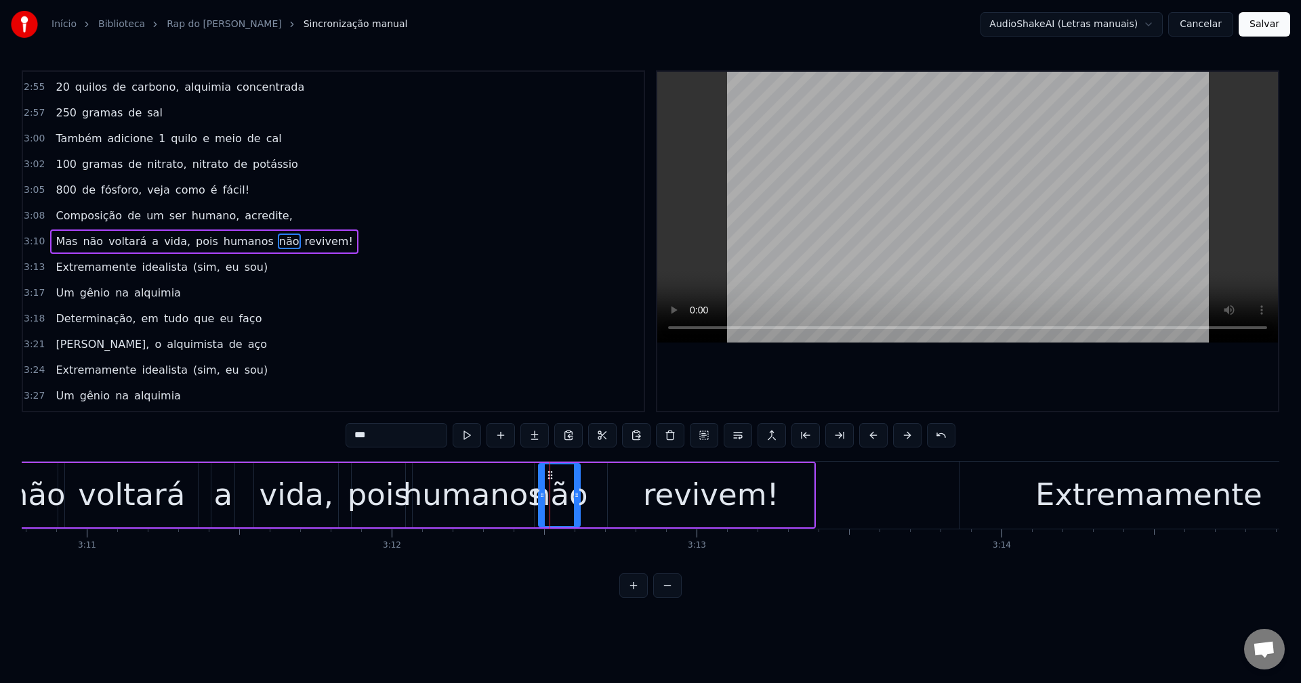
drag, startPoint x: 566, startPoint y: 474, endPoint x: 551, endPoint y: 480, distance: 15.9
click at [551, 480] on icon at bounding box center [550, 475] width 11 height 11
click at [462, 436] on button at bounding box center [466, 435] width 28 height 24
click at [610, 489] on div "revivem!" at bounding box center [711, 495] width 206 height 64
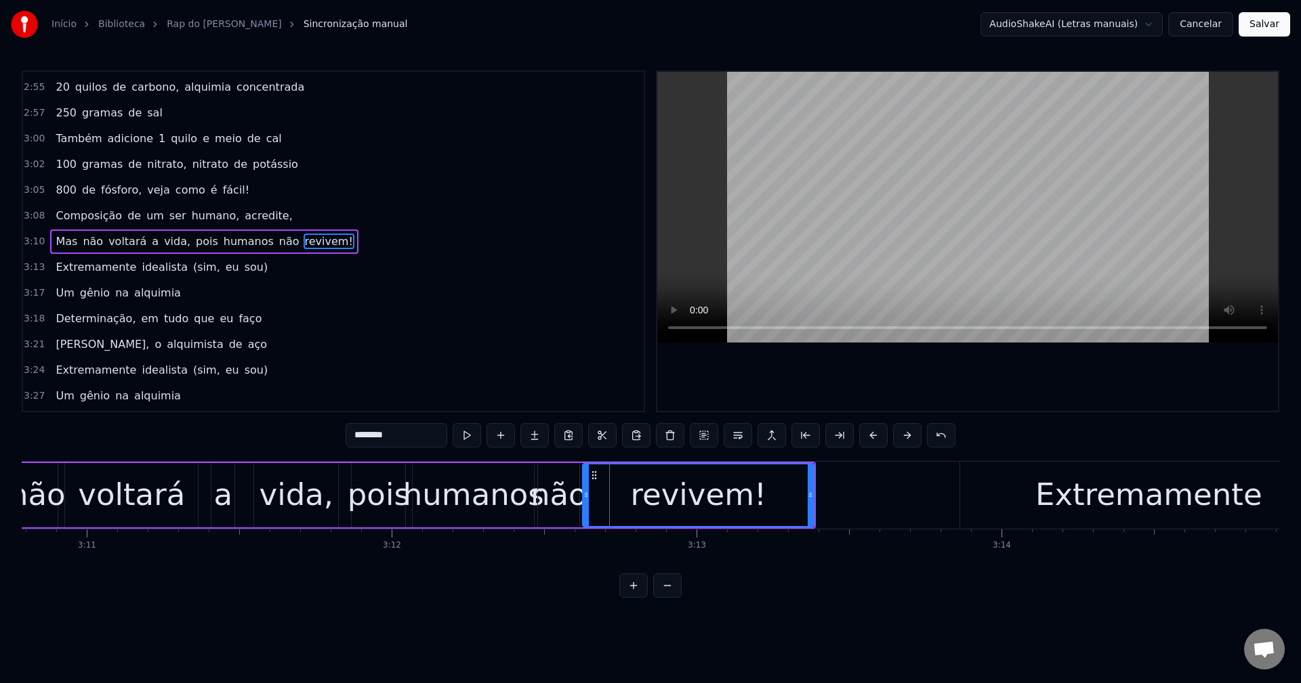
drag, startPoint x: 612, startPoint y: 476, endPoint x: 585, endPoint y: 482, distance: 27.9
click at [585, 482] on div at bounding box center [585, 496] width 5 height 62
click at [467, 435] on button at bounding box center [466, 435] width 28 height 24
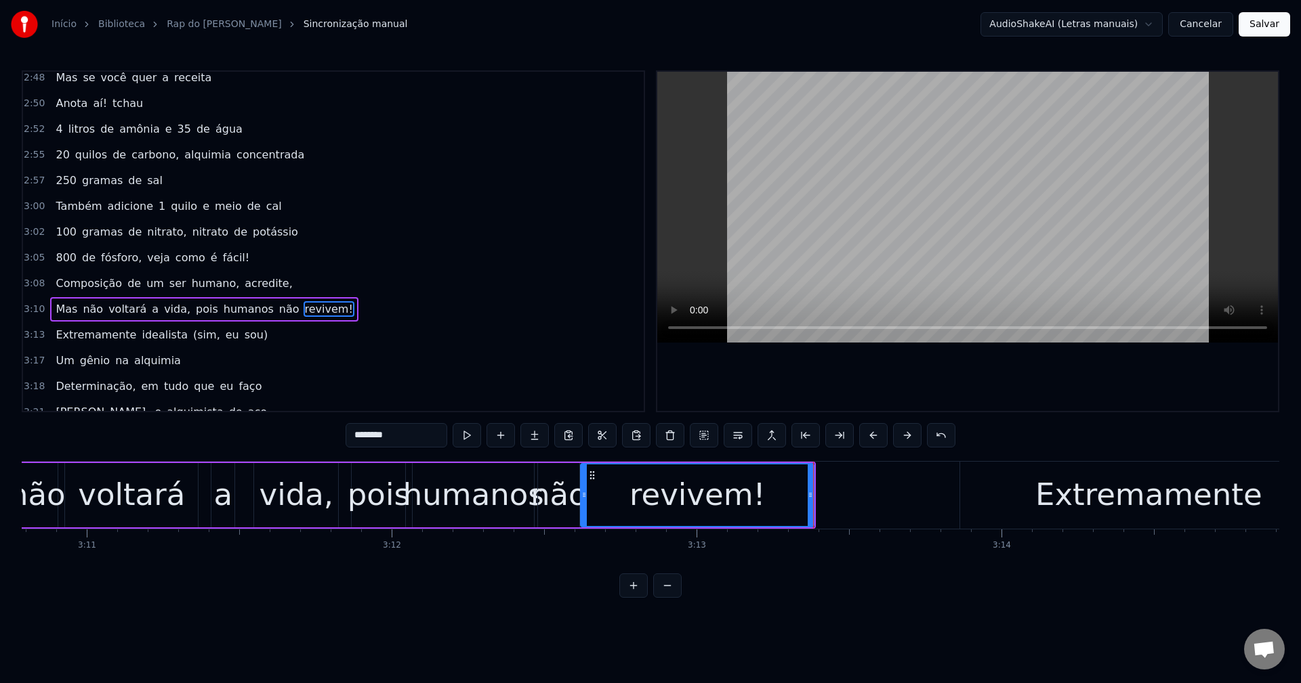
click at [56, 132] on span "4" at bounding box center [58, 129] width 9 height 16
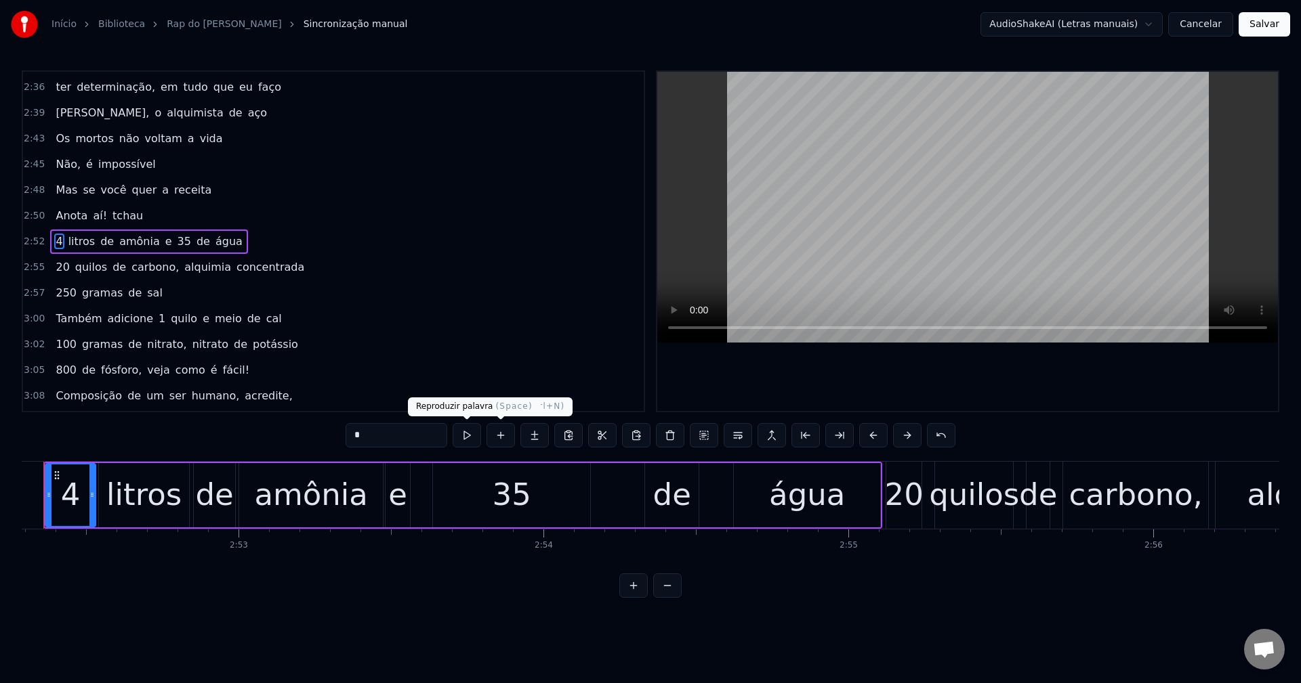
scroll to position [0, 52471]
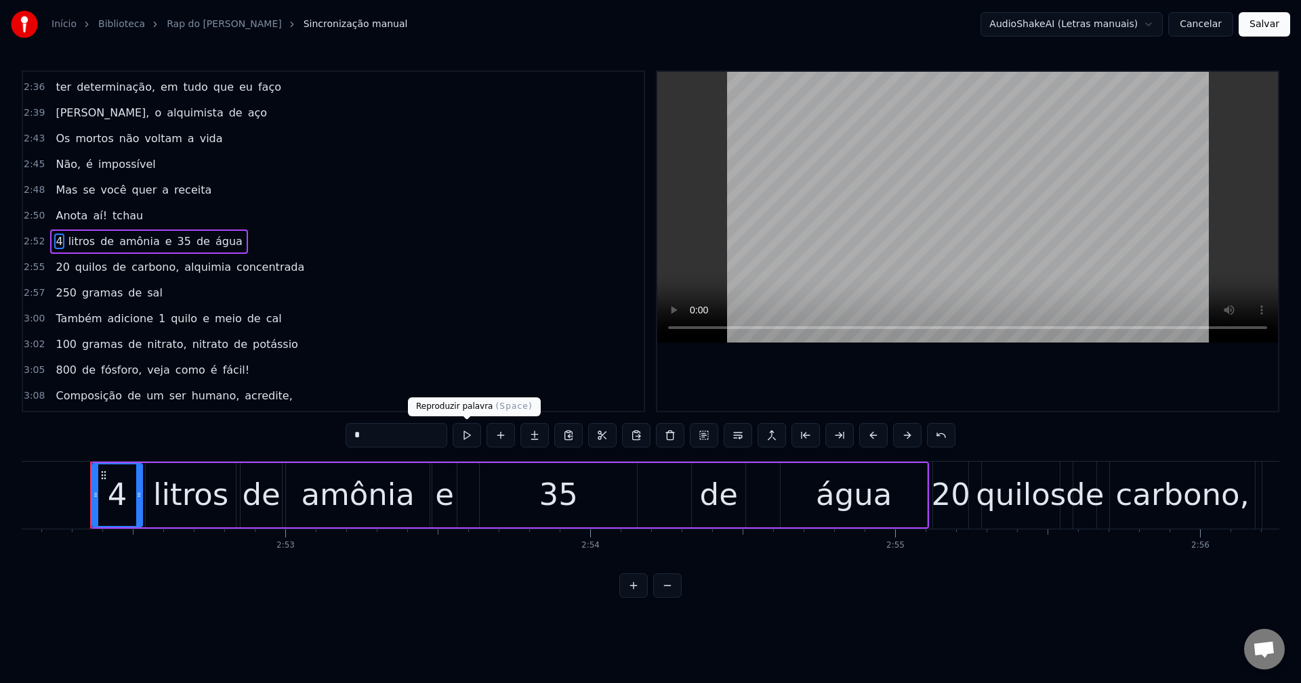
click at [473, 435] on button at bounding box center [466, 435] width 28 height 24
click at [75, 239] on span "litros" at bounding box center [82, 242] width 30 height 16
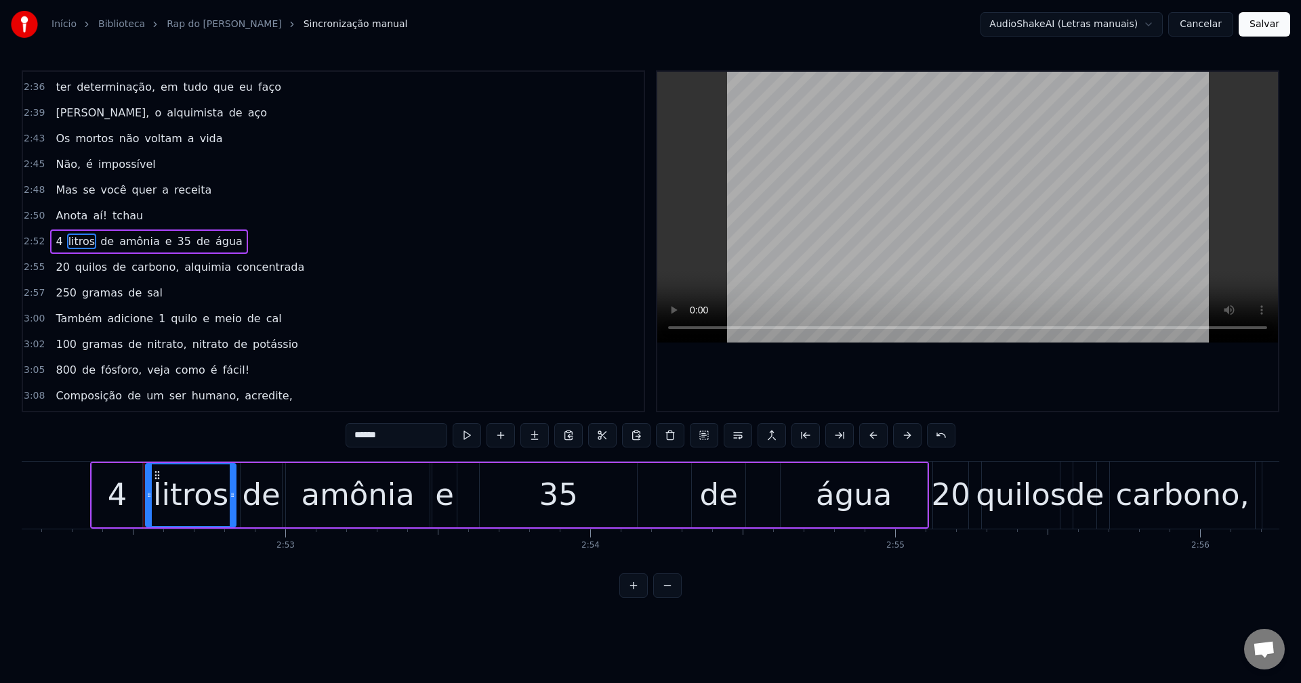
scroll to position [1591, 0]
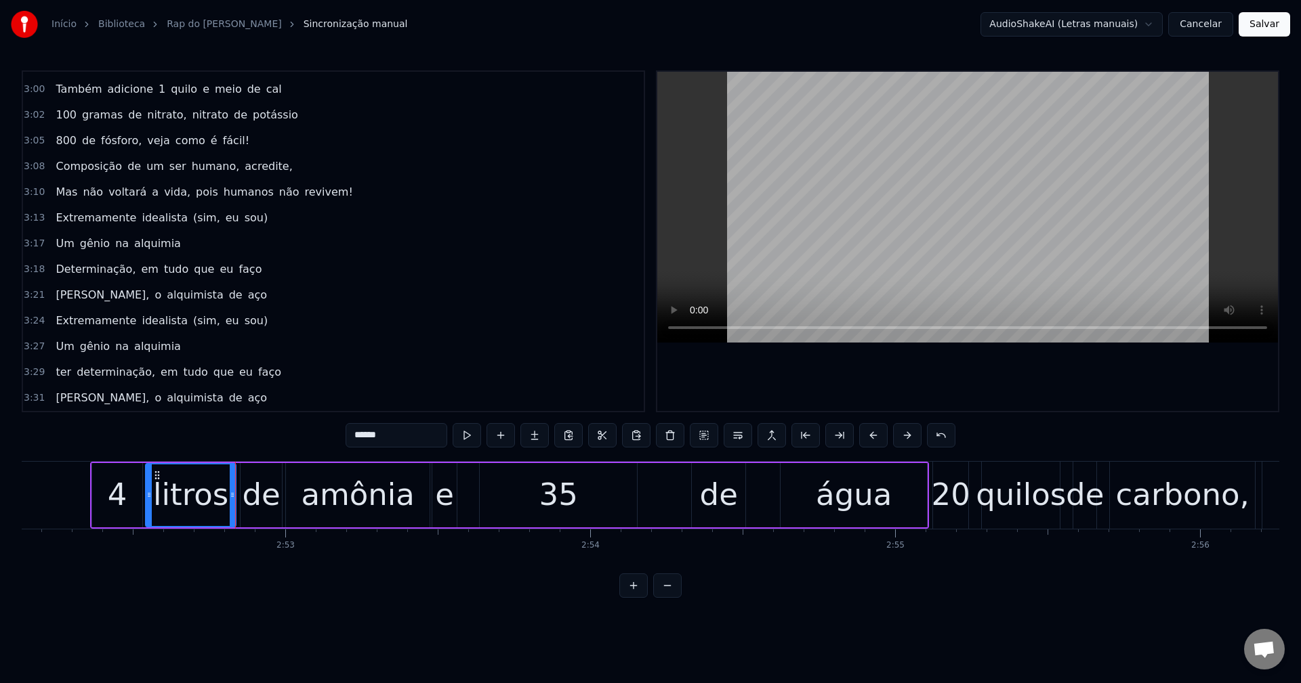
click at [277, 517] on div "de" at bounding box center [262, 495] width 38 height 46
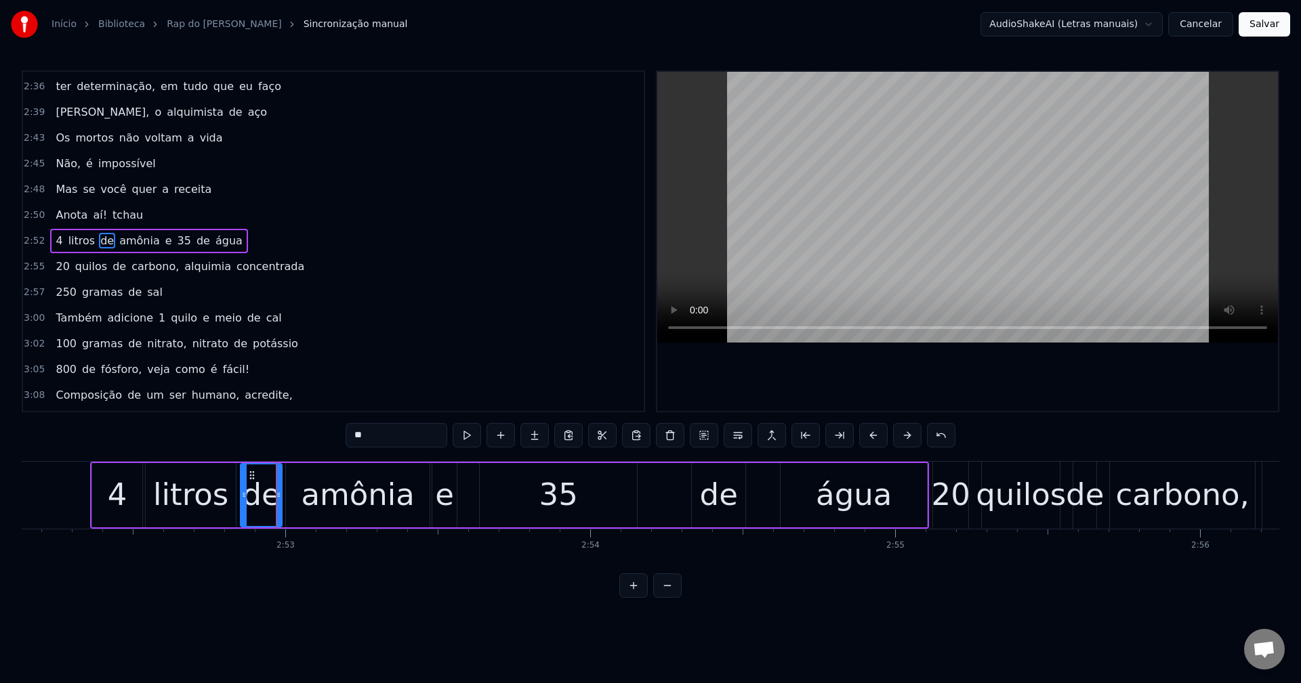
scroll to position [1362, 0]
click at [332, 496] on div "amônia" at bounding box center [358, 495] width 114 height 46
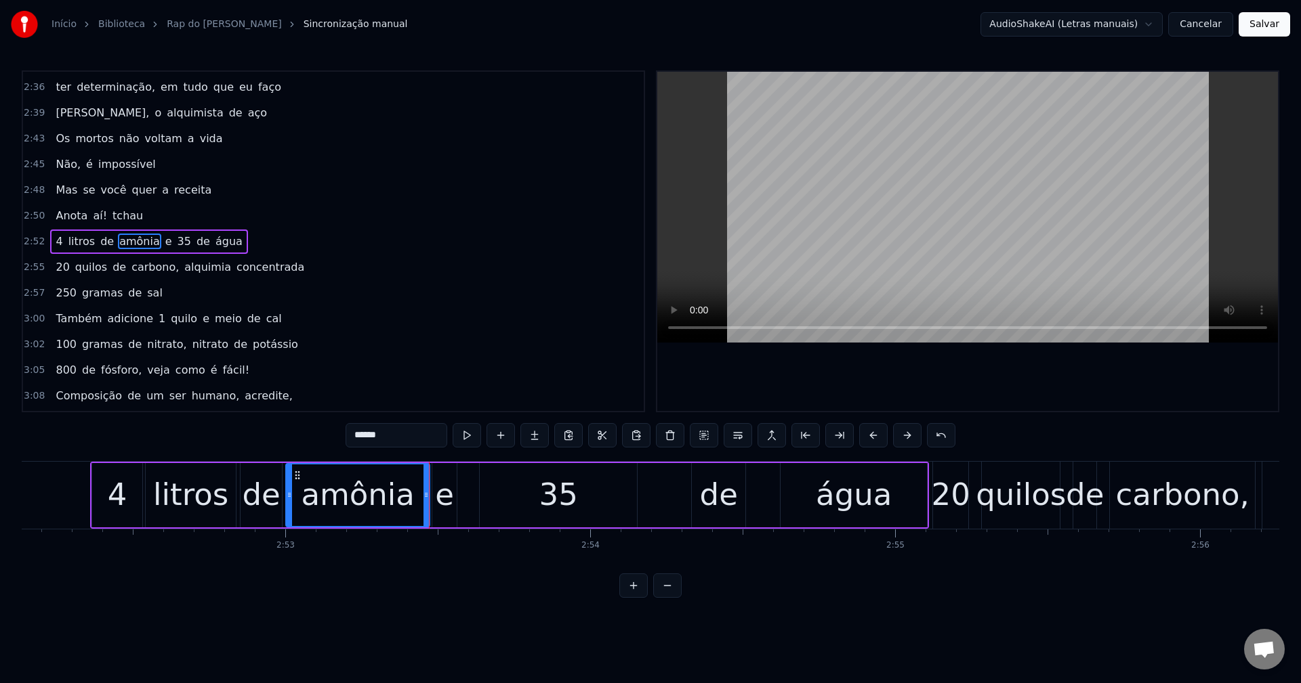
click at [442, 499] on div "e" at bounding box center [444, 495] width 19 height 46
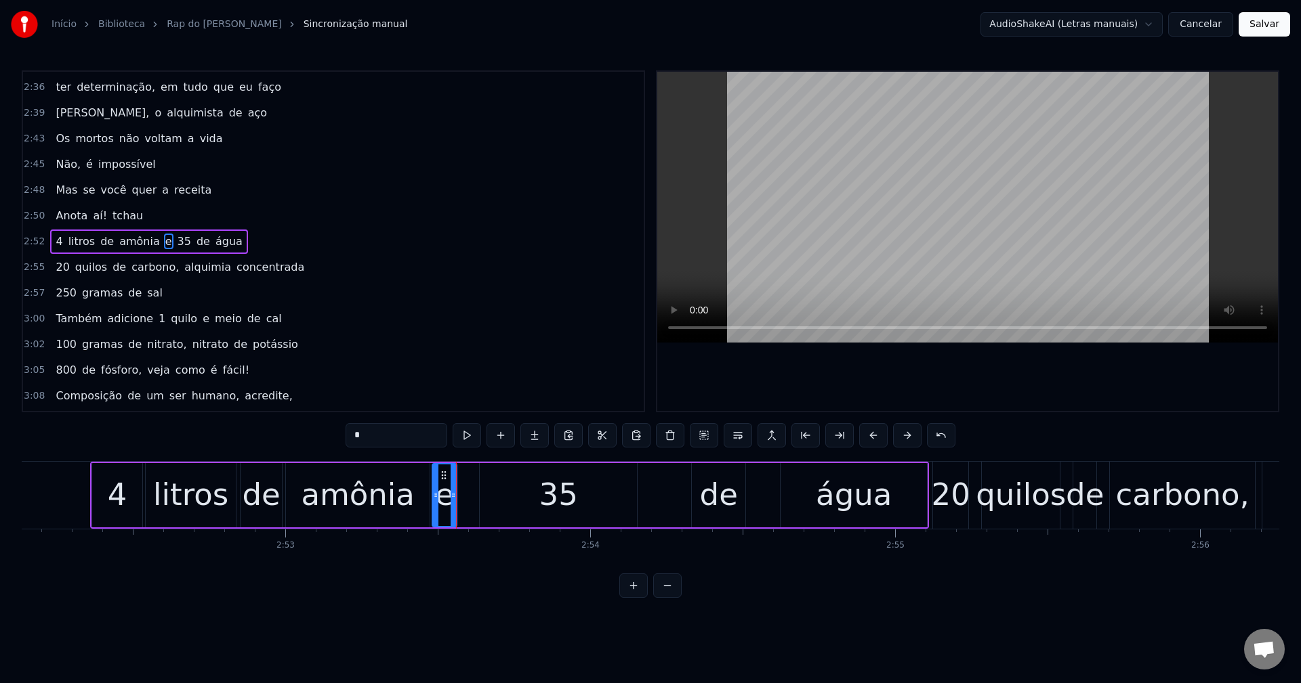
click at [414, 506] on div "amônia" at bounding box center [358, 495] width 144 height 64
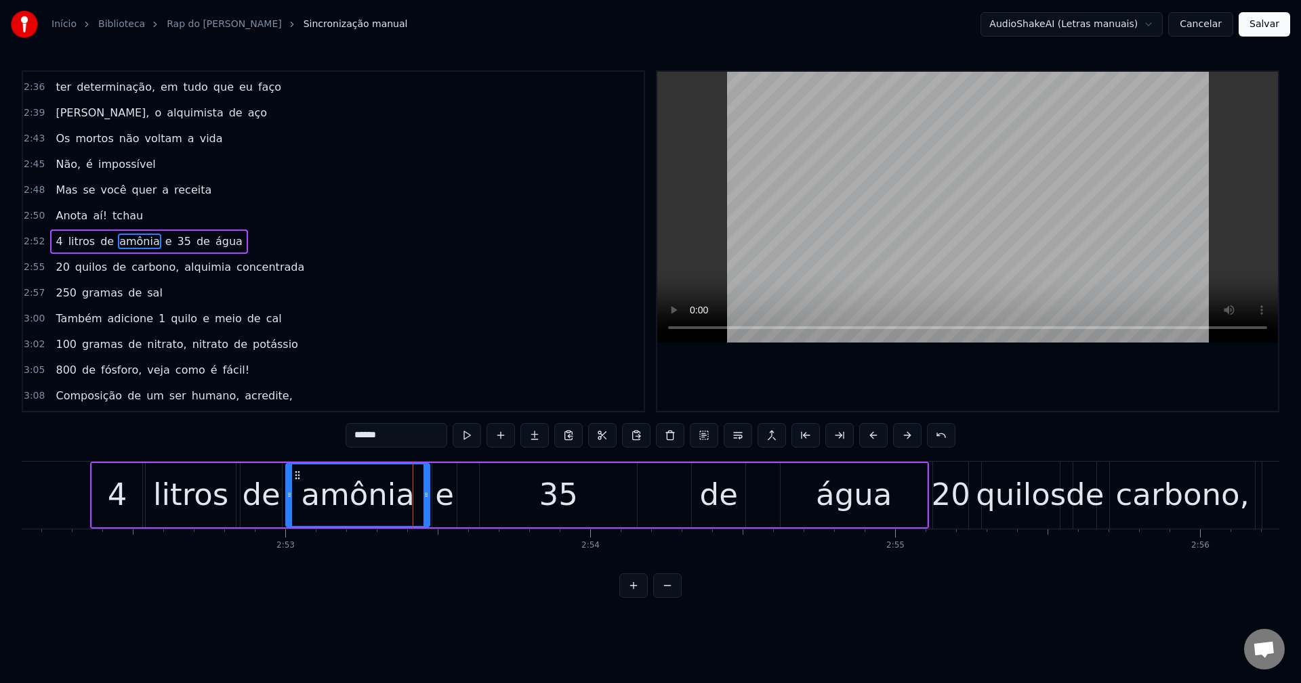
click at [429, 499] on div "amônia" at bounding box center [357, 495] width 145 height 64
drag, startPoint x: 425, startPoint y: 501, endPoint x: 417, endPoint y: 502, distance: 8.2
click at [417, 502] on div at bounding box center [417, 496] width 5 height 62
click at [438, 497] on div "e" at bounding box center [444, 495] width 19 height 46
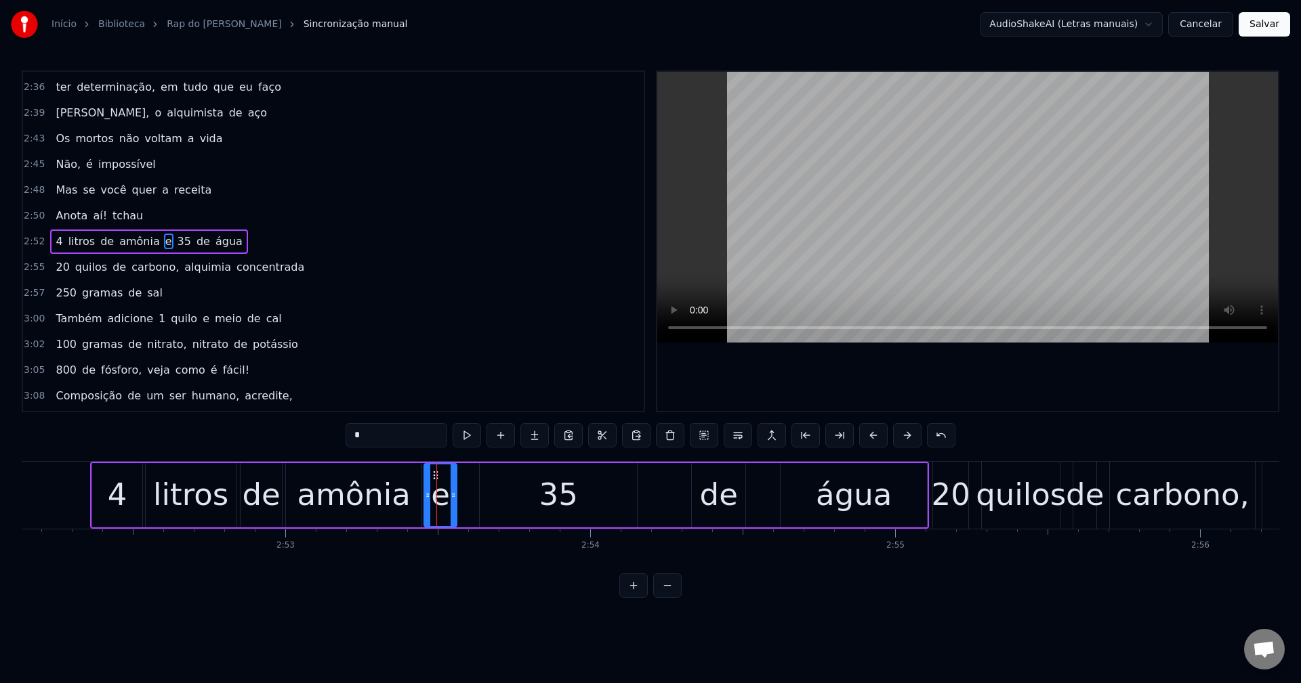
drag, startPoint x: 436, startPoint y: 497, endPoint x: 425, endPoint y: 497, distance: 10.9
click at [425, 497] on icon at bounding box center [427, 495] width 5 height 11
click at [492, 505] on div "35" at bounding box center [558, 495] width 157 height 64
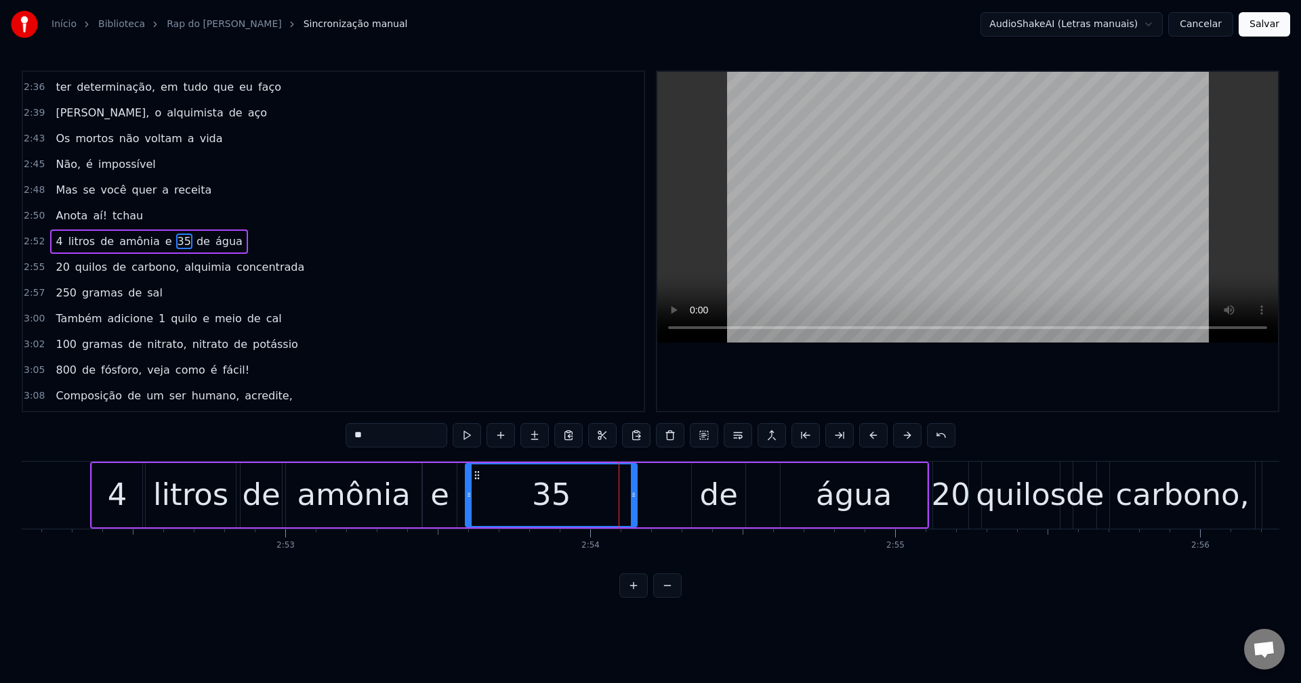
drag, startPoint x: 482, startPoint y: 499, endPoint x: 468, endPoint y: 500, distance: 14.2
click at [468, 500] on icon at bounding box center [468, 495] width 5 height 11
click at [464, 501] on div at bounding box center [465, 496] width 5 height 62
click at [711, 492] on div "de" at bounding box center [719, 495] width 38 height 46
type input "**"
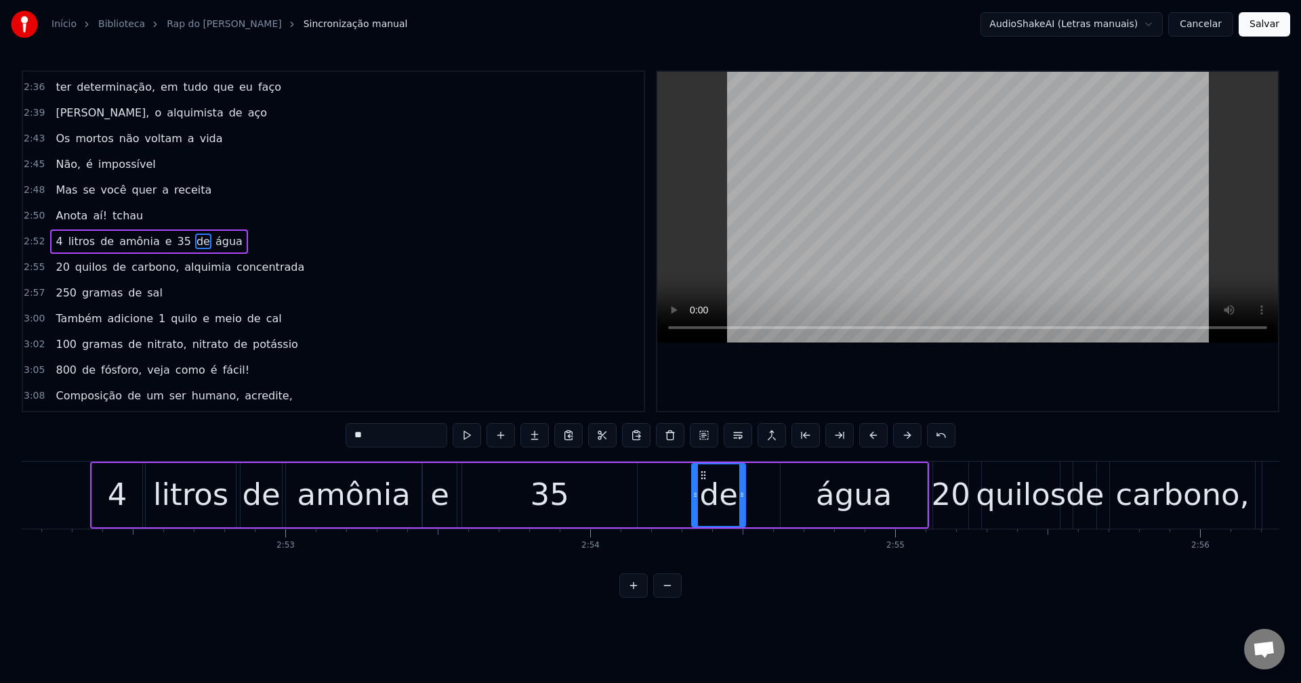
click at [690, 509] on div "4 litros de amônia e 35 de água" at bounding box center [509, 495] width 839 height 67
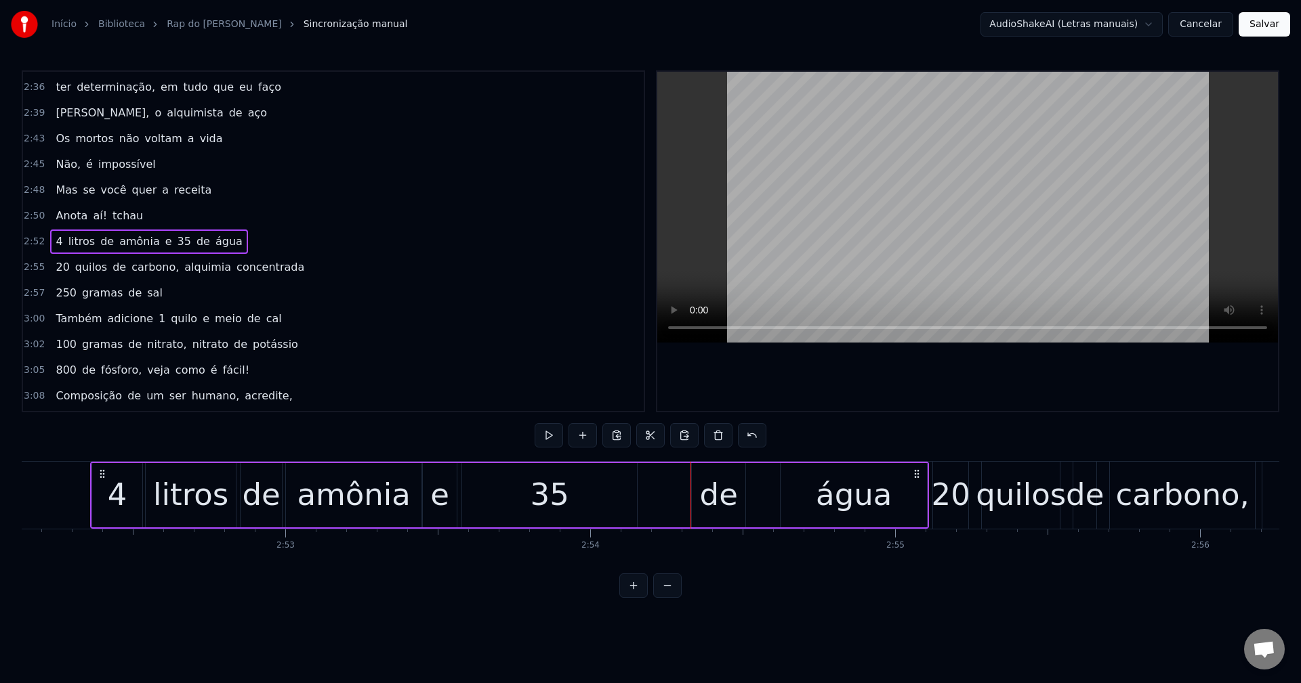
click at [696, 506] on div "de" at bounding box center [719, 495] width 54 height 64
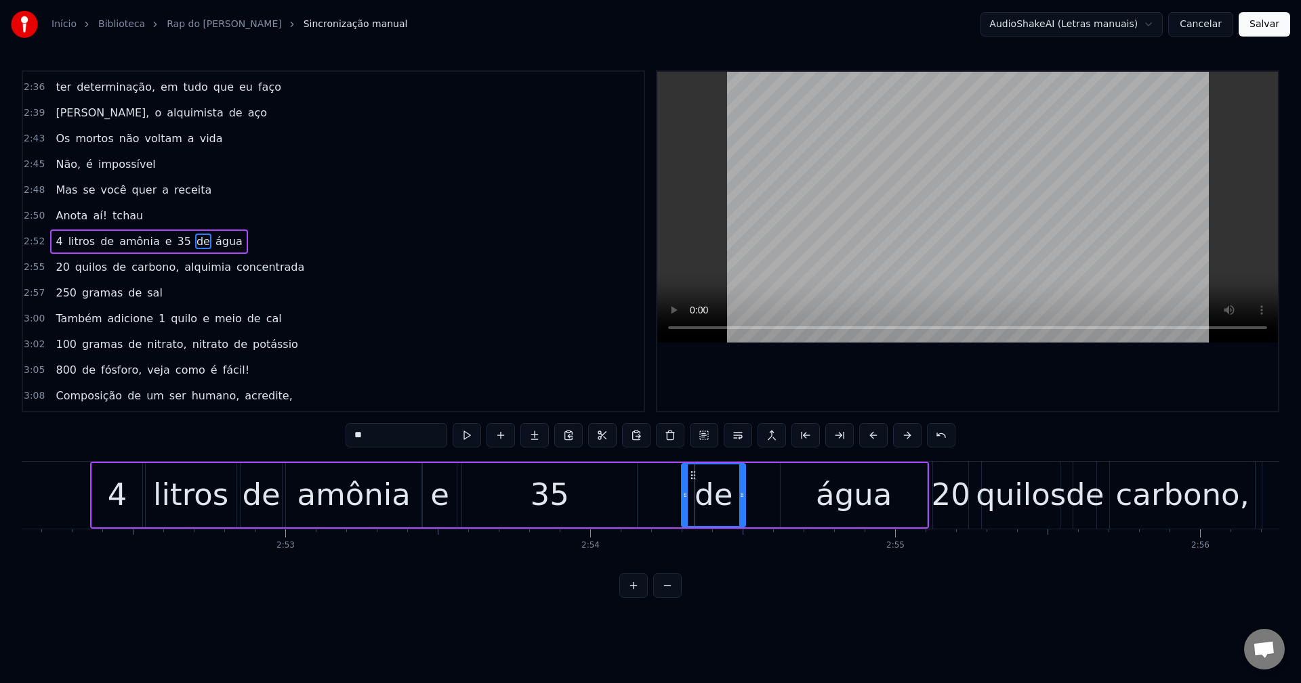
drag, startPoint x: 692, startPoint y: 507, endPoint x: 679, endPoint y: 510, distance: 14.0
click at [682, 510] on div at bounding box center [684, 496] width 5 height 62
click at [681, 517] on div at bounding box center [682, 496] width 5 height 62
click at [810, 501] on div "água" at bounding box center [853, 495] width 146 height 64
type input "****"
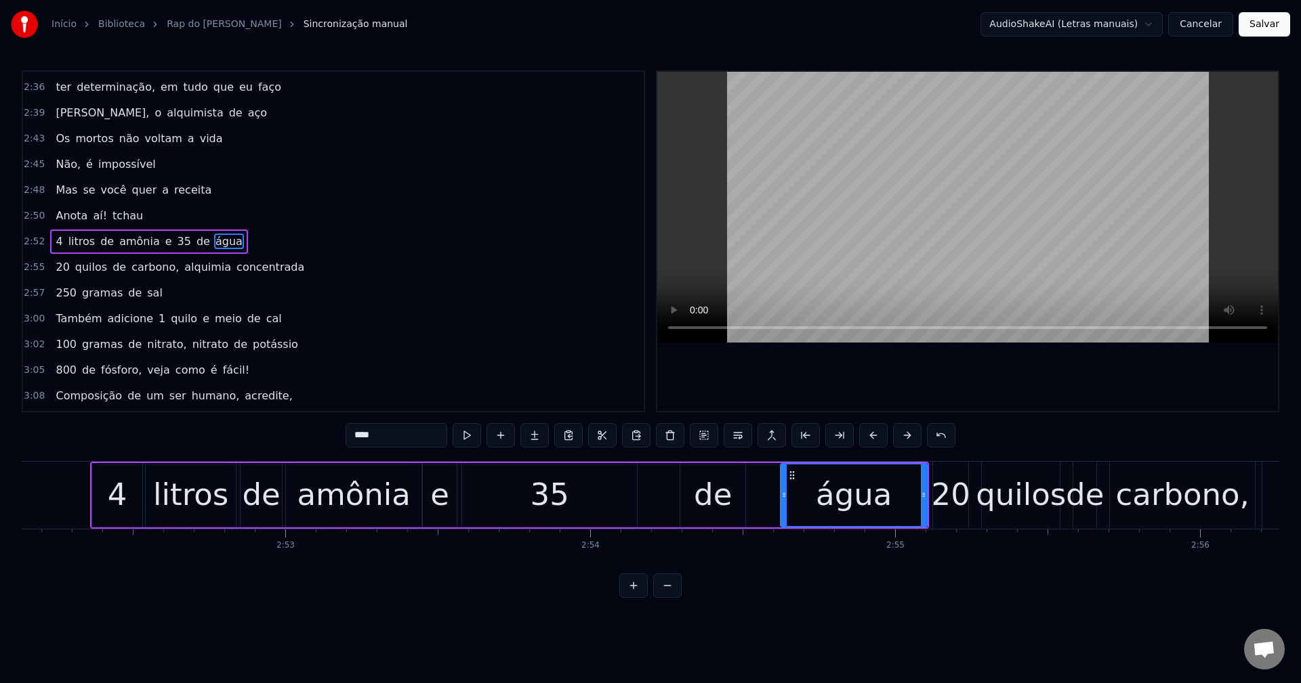
click at [755, 490] on div "4 litros de amônia e 35 de água" at bounding box center [509, 495] width 839 height 67
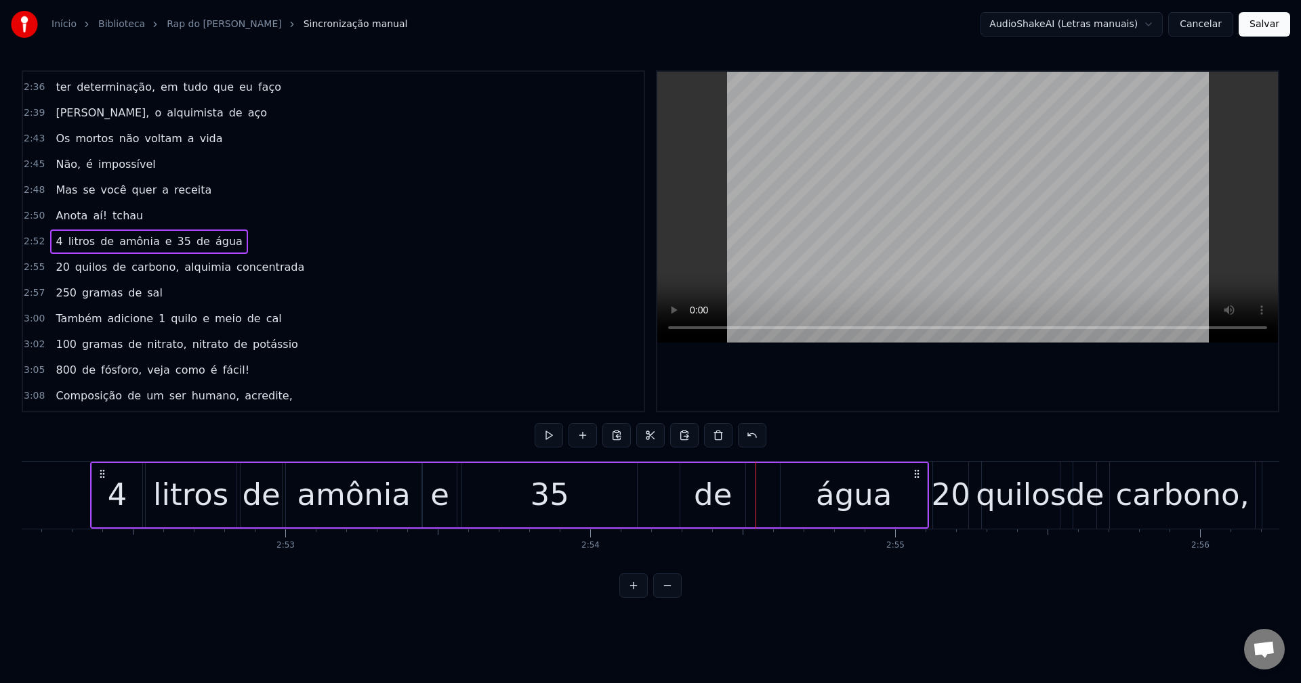
click at [763, 499] on div "4 litros de amônia e 35 de água" at bounding box center [509, 495] width 839 height 67
click at [653, 486] on div "4 litros de amônia e 35 de água" at bounding box center [509, 495] width 839 height 67
click at [552, 438] on button at bounding box center [548, 435] width 28 height 24
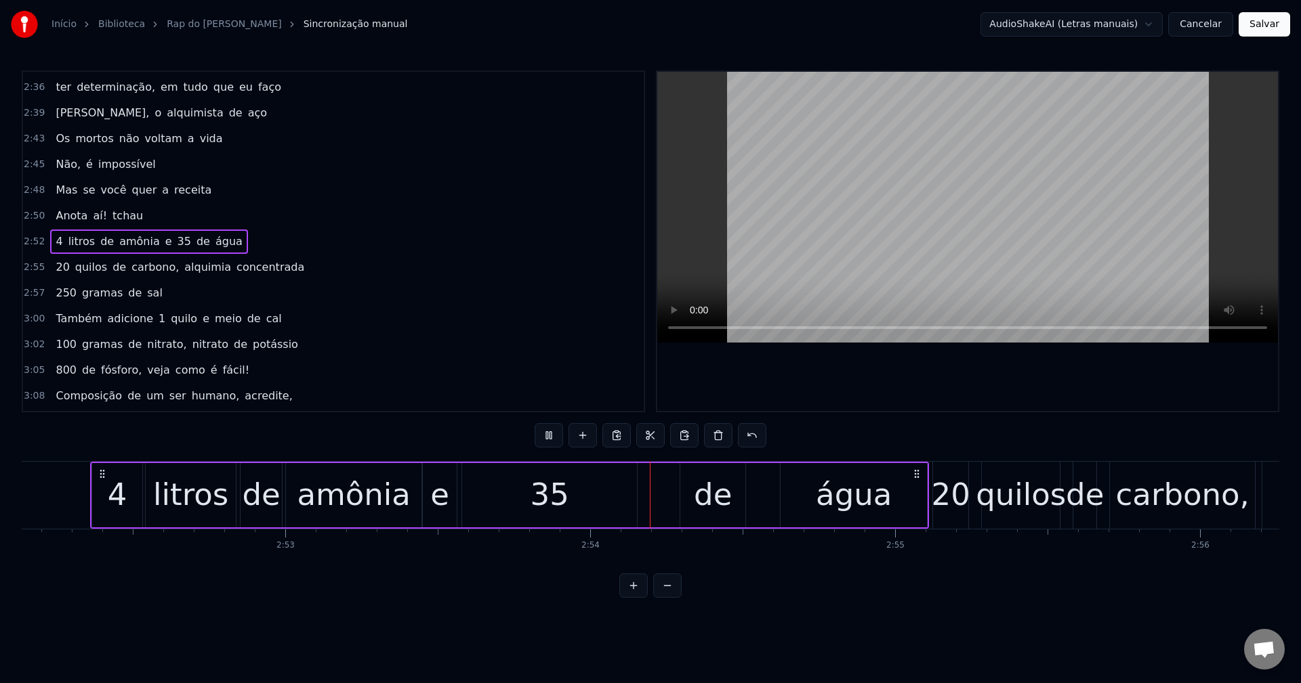
click at [552, 438] on button at bounding box center [548, 435] width 28 height 24
click at [950, 492] on div "20" at bounding box center [950, 495] width 39 height 46
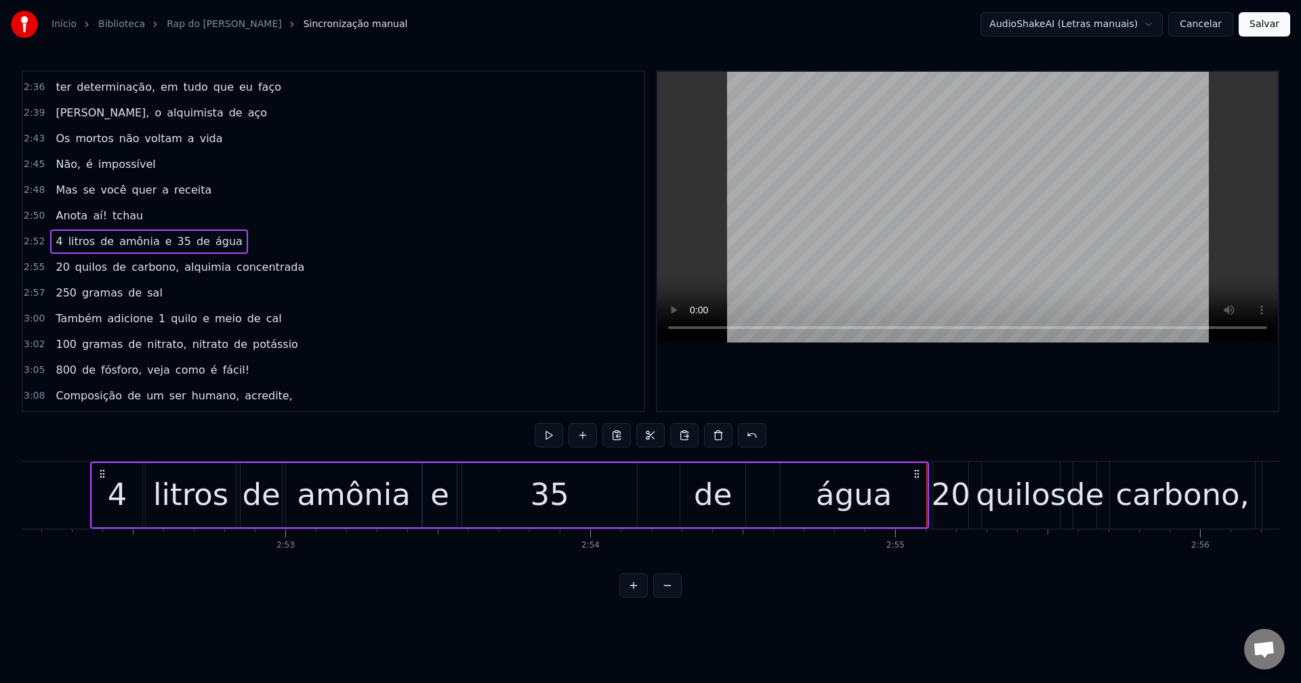
scroll to position [1387, 0]
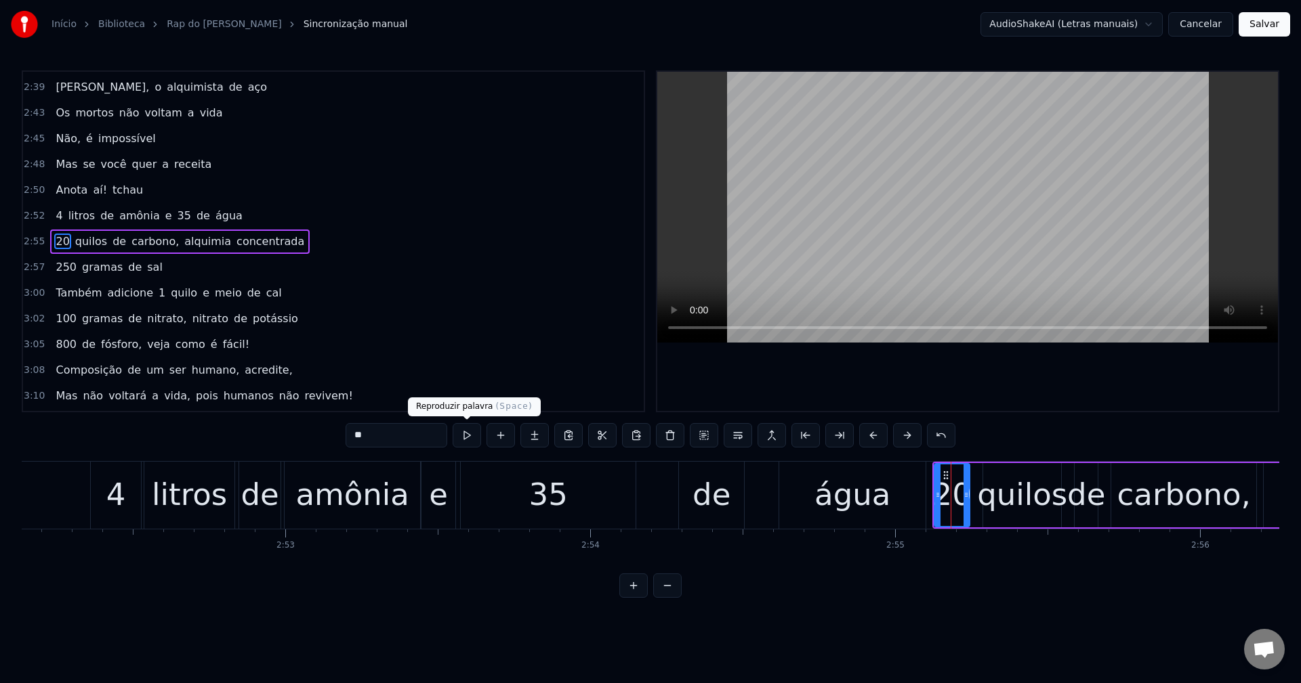
click at [467, 434] on button at bounding box center [466, 435] width 28 height 24
click at [467, 438] on button at bounding box center [466, 435] width 28 height 24
click at [452, 423] on button at bounding box center [466, 435] width 28 height 24
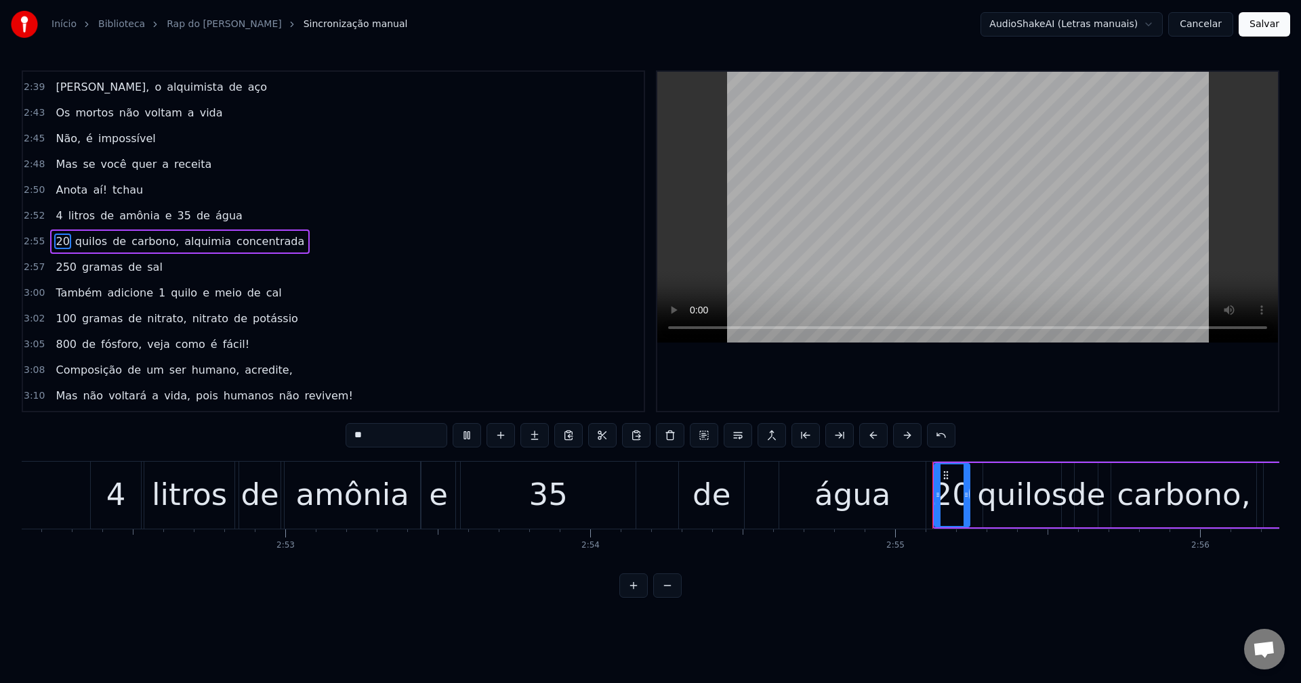
click at [452, 423] on button at bounding box center [466, 435] width 28 height 24
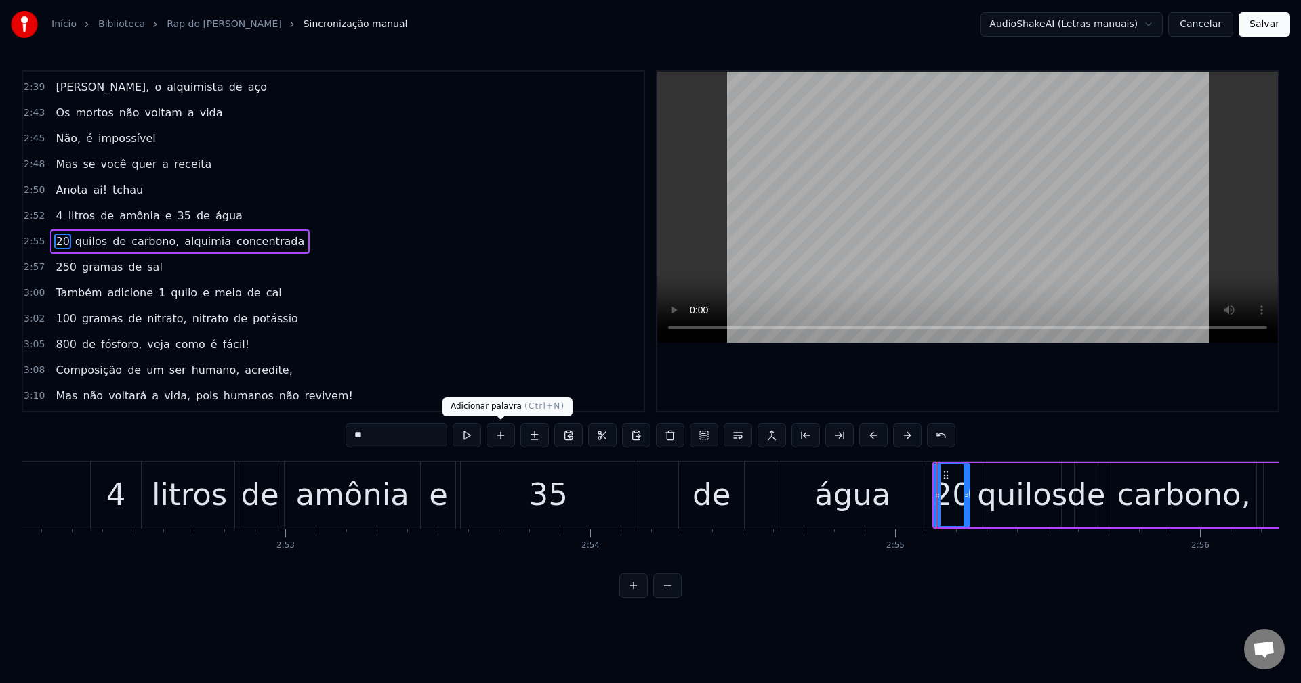
click at [452, 423] on button at bounding box center [466, 435] width 28 height 24
click at [425, 457] on div "0:16 Nada se tem sem sacrifício 0:19 Pra ter algo é preciso 0:21 Dar algo em tr…" at bounding box center [650, 334] width 1257 height 528
click at [463, 434] on button at bounding box center [466, 435] width 28 height 24
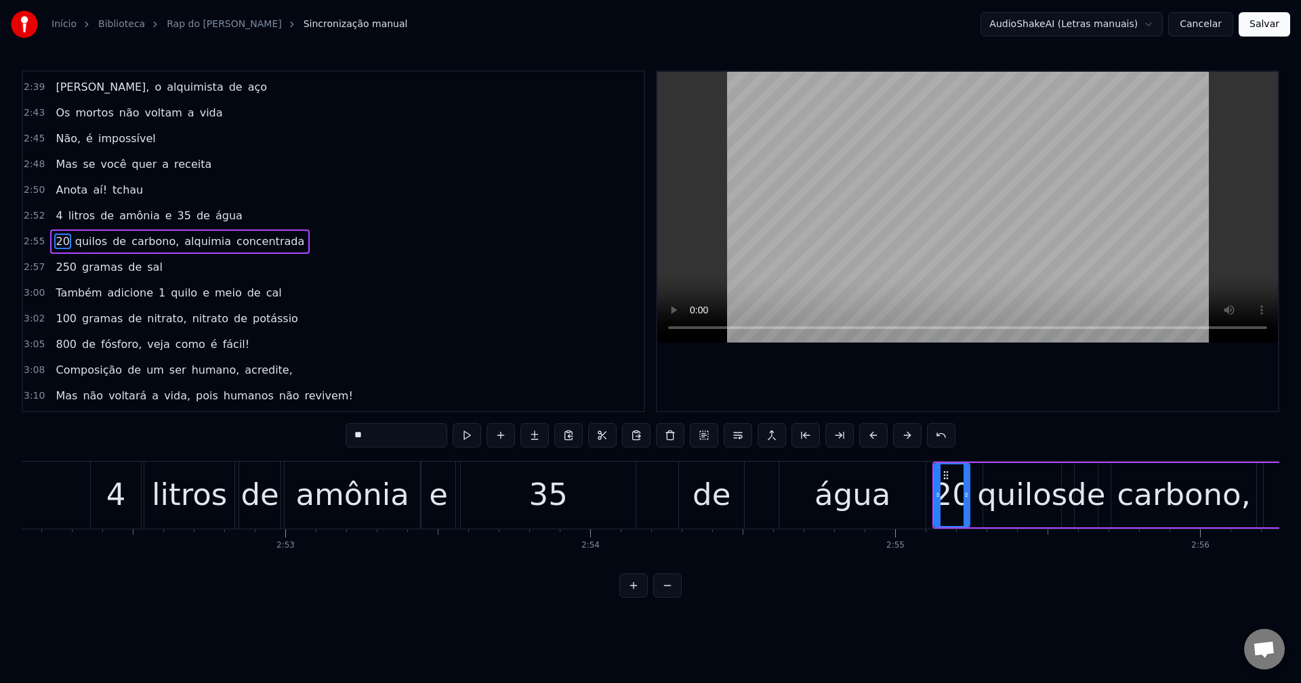
click at [463, 434] on button at bounding box center [466, 435] width 28 height 24
click at [916, 502] on div "água" at bounding box center [852, 495] width 146 height 67
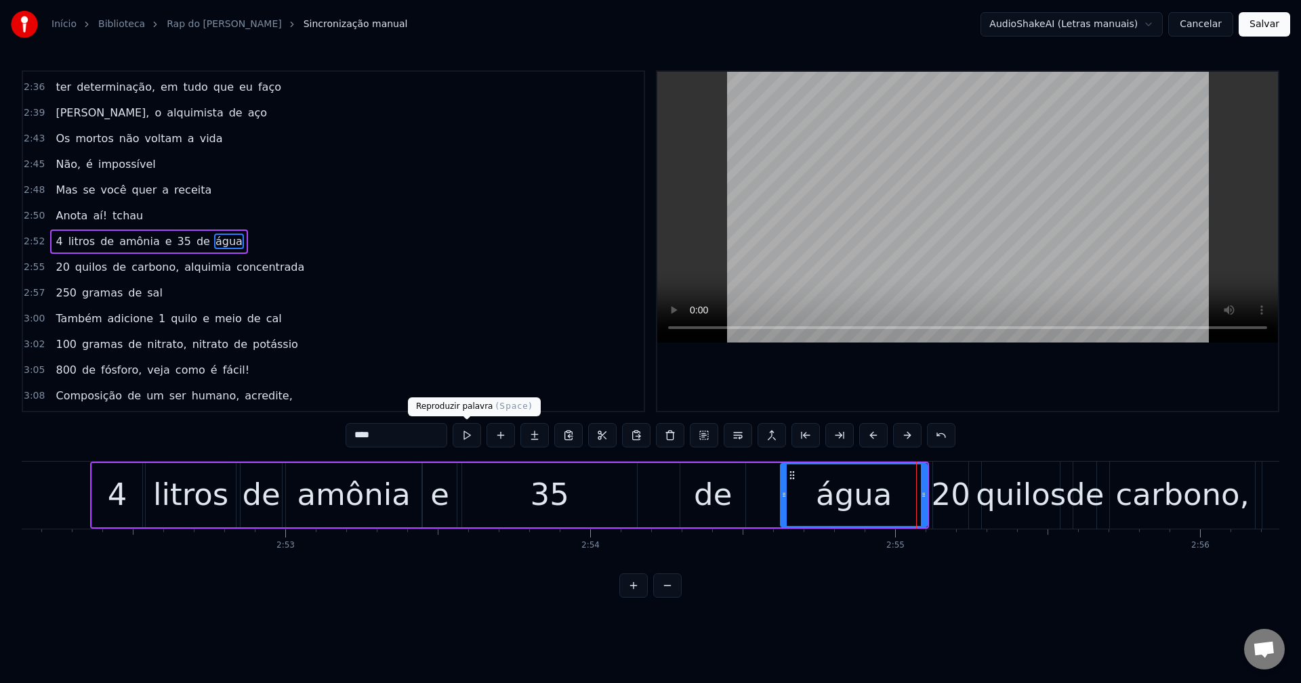
click at [474, 431] on button at bounding box center [466, 435] width 28 height 24
drag, startPoint x: 924, startPoint y: 488, endPoint x: 916, endPoint y: 488, distance: 8.1
click at [916, 488] on div at bounding box center [914, 496] width 5 height 62
click at [948, 476] on div "20" at bounding box center [950, 495] width 39 height 46
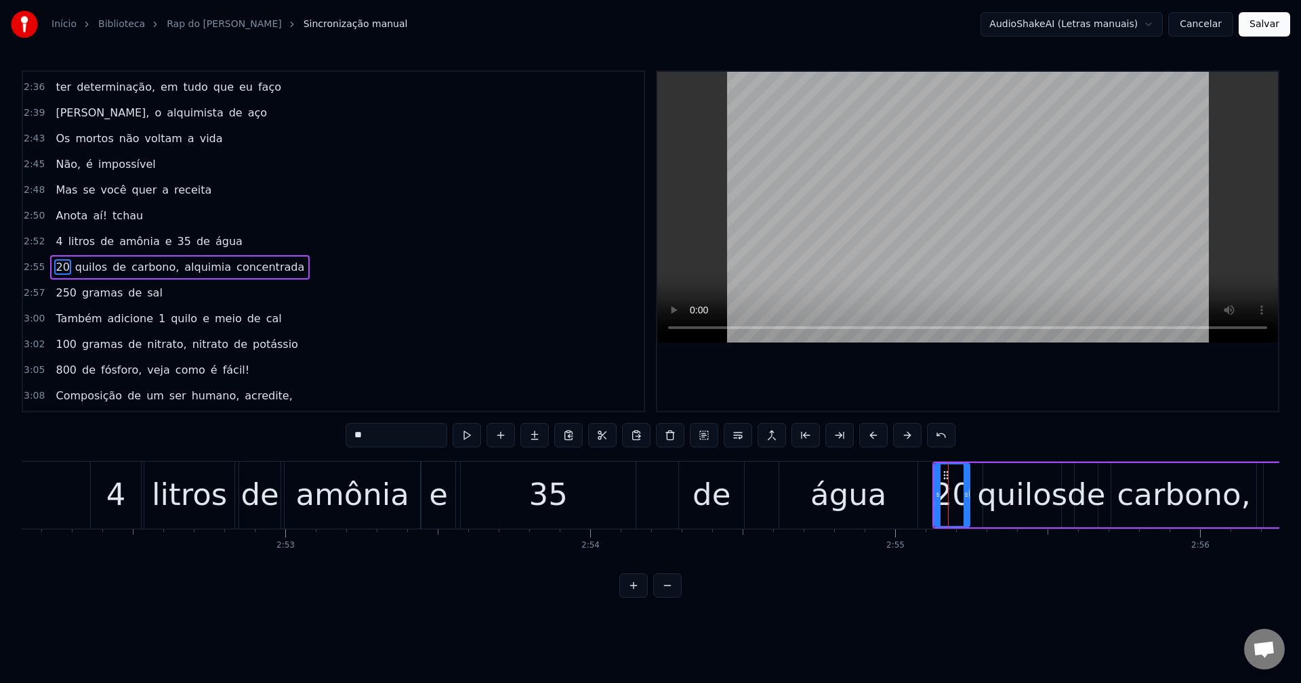
scroll to position [1387, 0]
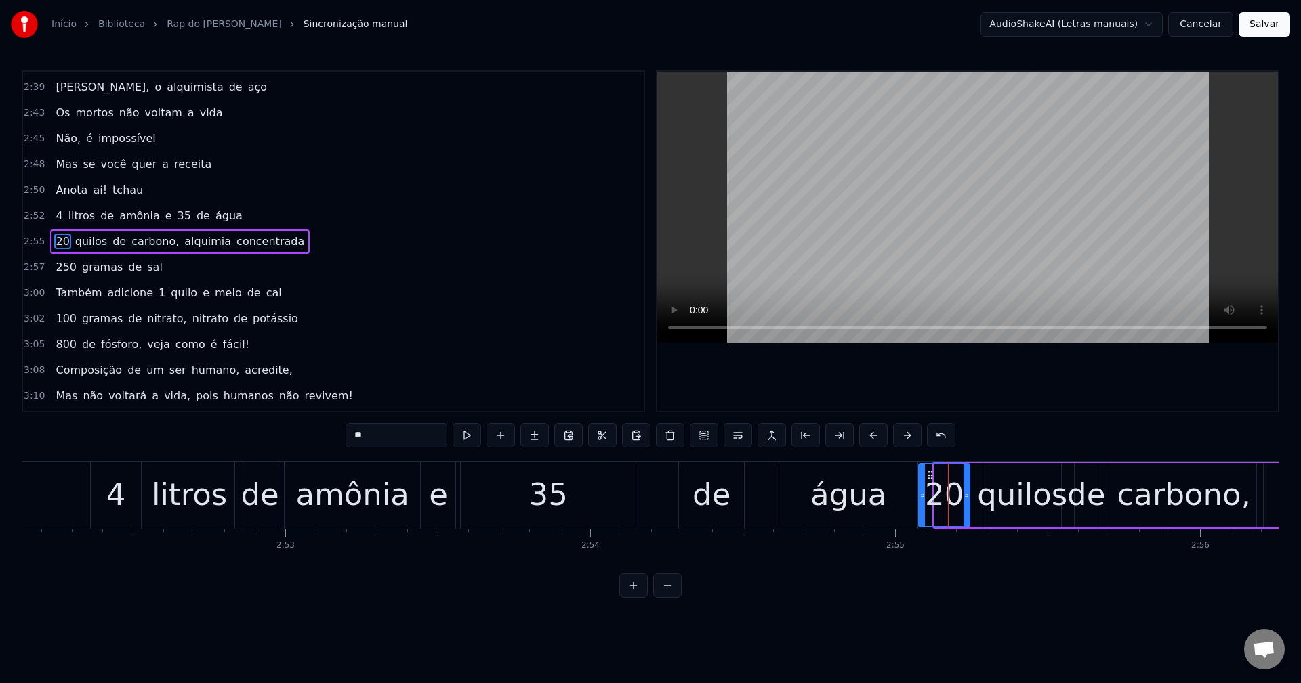
drag, startPoint x: 935, startPoint y: 483, endPoint x: 920, endPoint y: 486, distance: 15.9
click at [920, 486] on div at bounding box center [921, 496] width 5 height 62
click at [475, 429] on button at bounding box center [466, 435] width 28 height 24
click at [924, 486] on div at bounding box center [924, 496] width 5 height 62
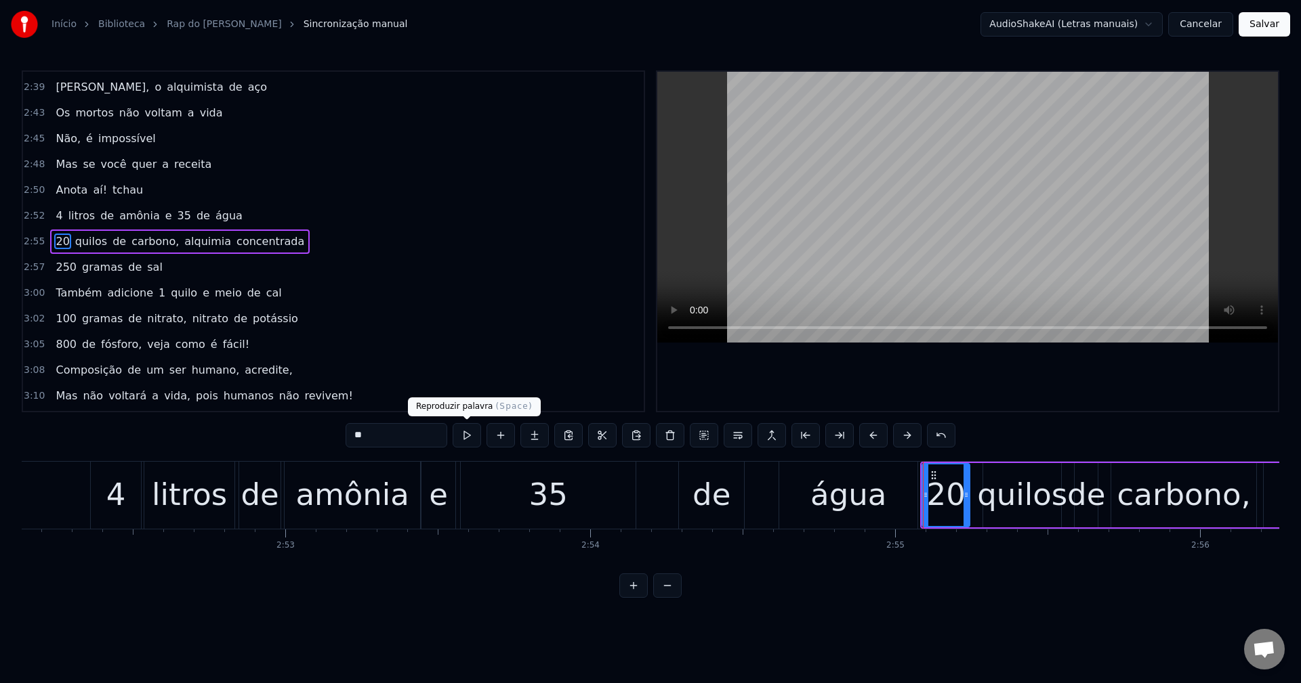
click at [478, 429] on button at bounding box center [466, 435] width 28 height 24
click at [1045, 512] on div "quilos" at bounding box center [1022, 495] width 90 height 46
click at [464, 439] on button at bounding box center [466, 435] width 28 height 24
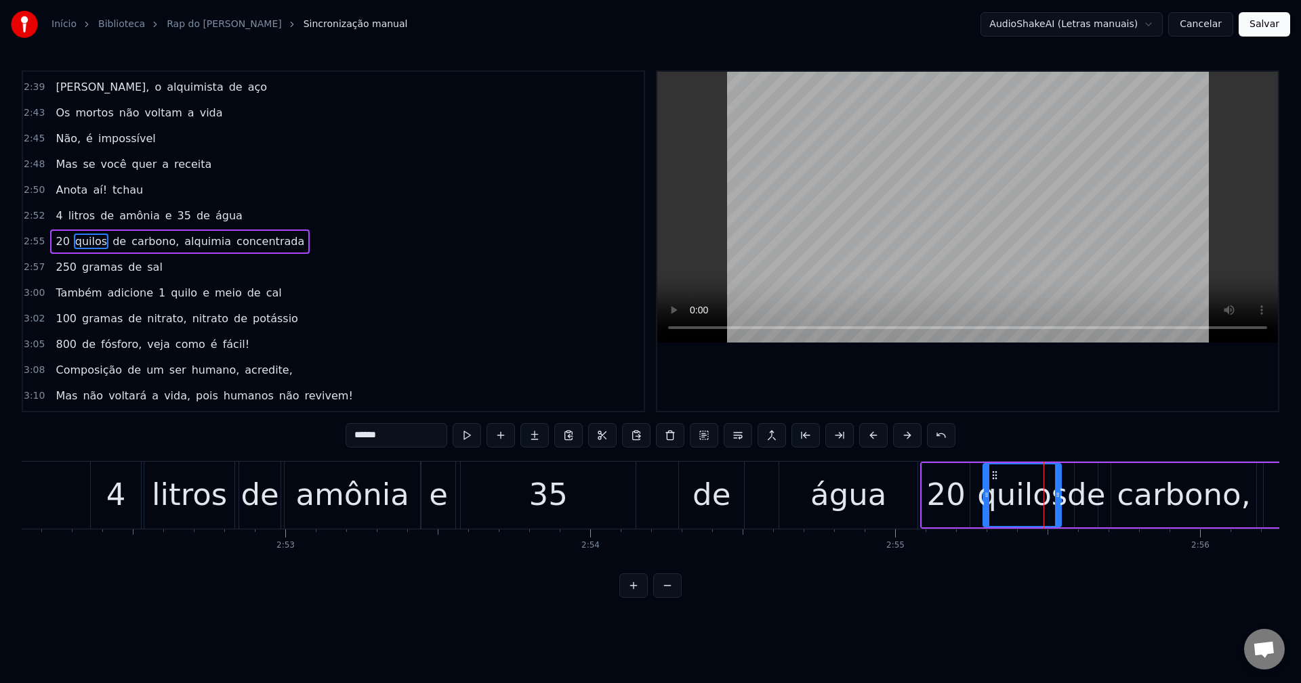
click at [473, 438] on button at bounding box center [466, 435] width 28 height 24
click at [467, 438] on button at bounding box center [466, 435] width 28 height 24
click at [468, 440] on button at bounding box center [466, 435] width 28 height 24
click at [468, 442] on button at bounding box center [466, 435] width 28 height 24
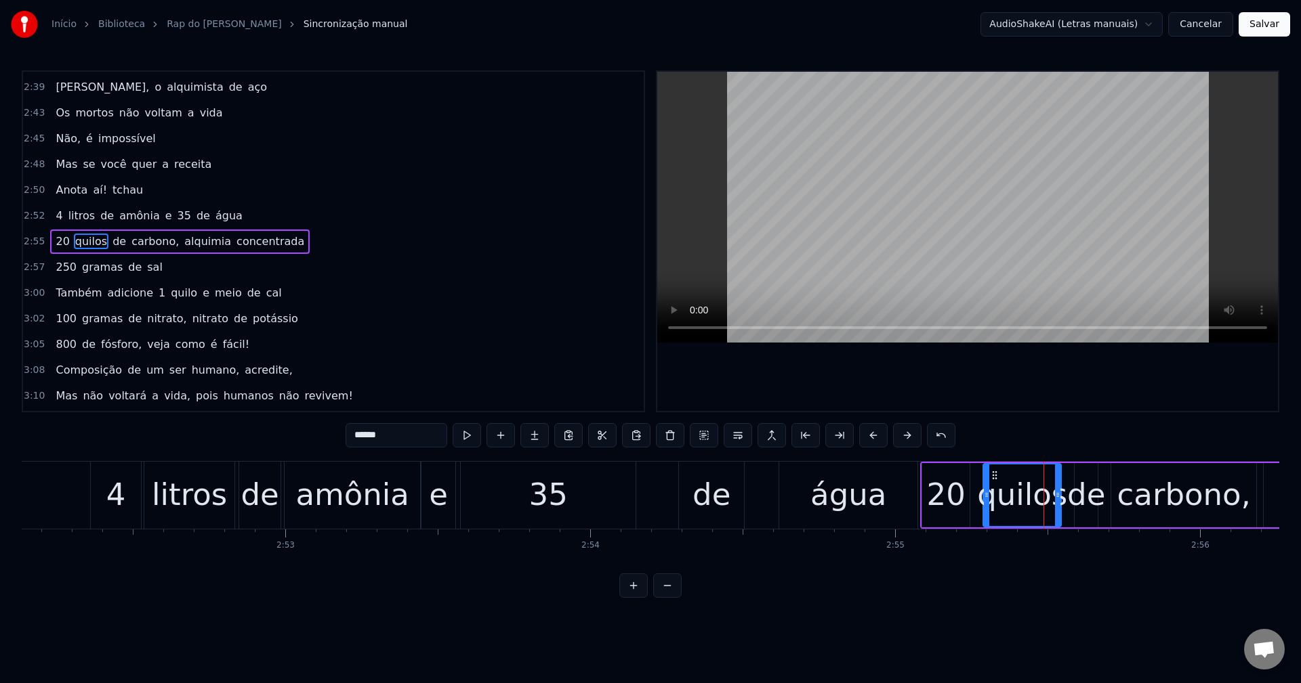
click at [452, 423] on button at bounding box center [466, 435] width 28 height 24
click at [978, 348] on div at bounding box center [967, 241] width 620 height 339
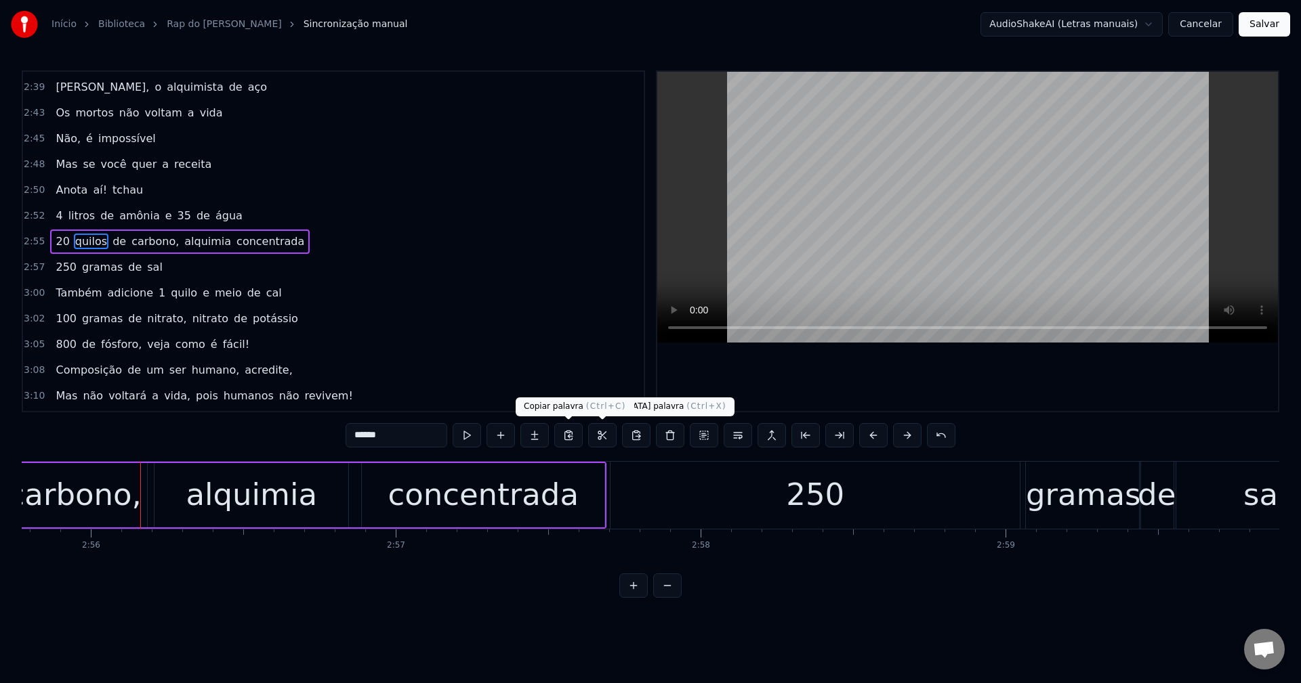
scroll to position [0, 53630]
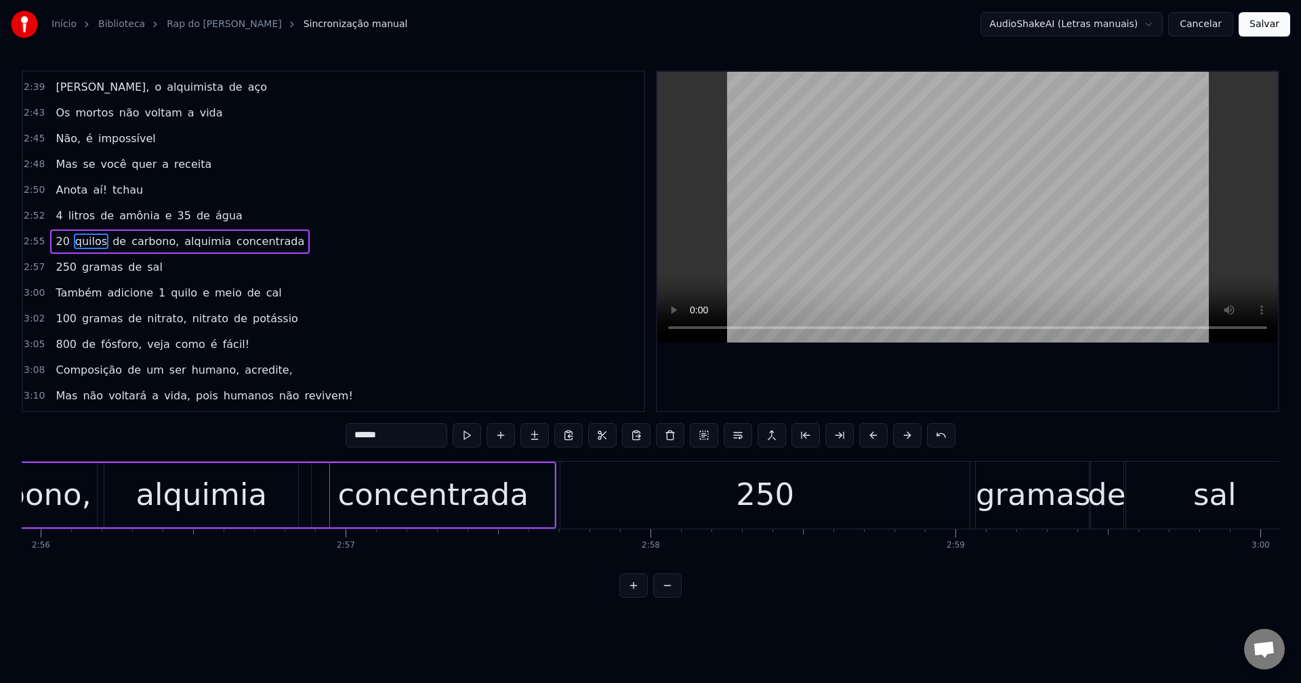
click at [233, 486] on div "alquimia" at bounding box center [200, 495] width 131 height 46
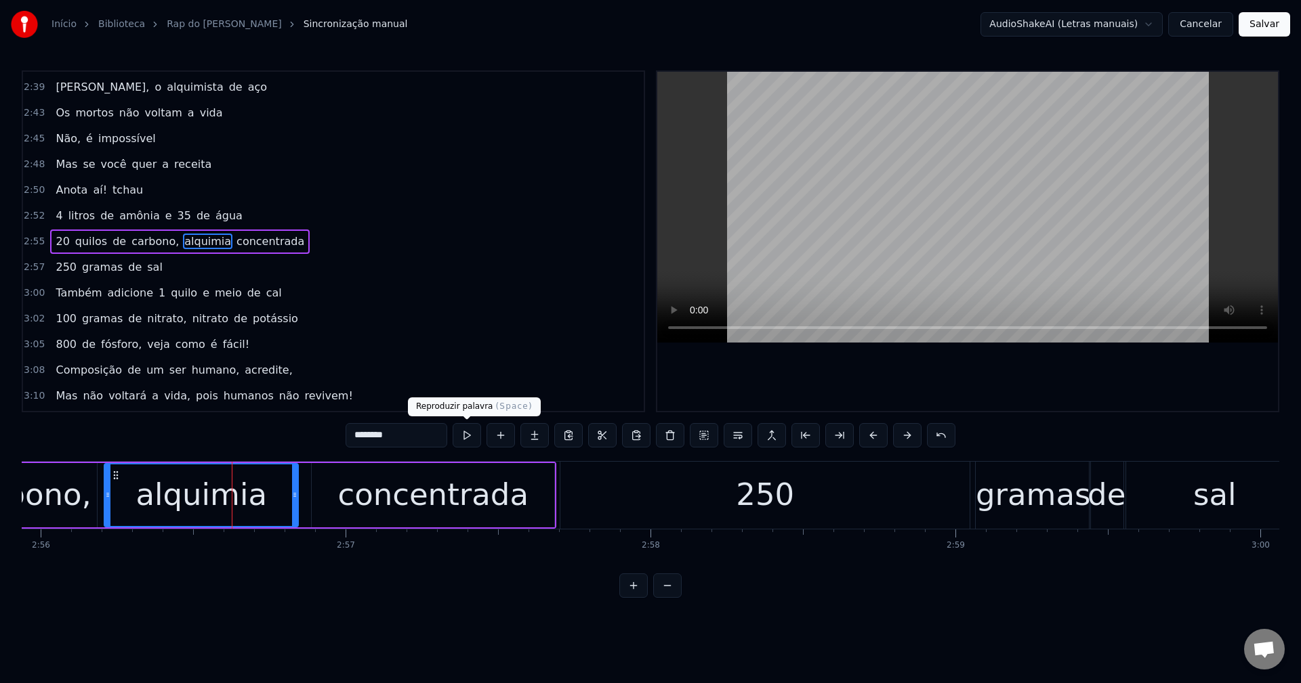
click at [469, 431] on button at bounding box center [466, 435] width 28 height 24
drag, startPoint x: 293, startPoint y: 503, endPoint x: 274, endPoint y: 504, distance: 19.0
click at [274, 504] on div at bounding box center [276, 496] width 5 height 62
click at [325, 493] on div "concentrada" at bounding box center [433, 495] width 243 height 64
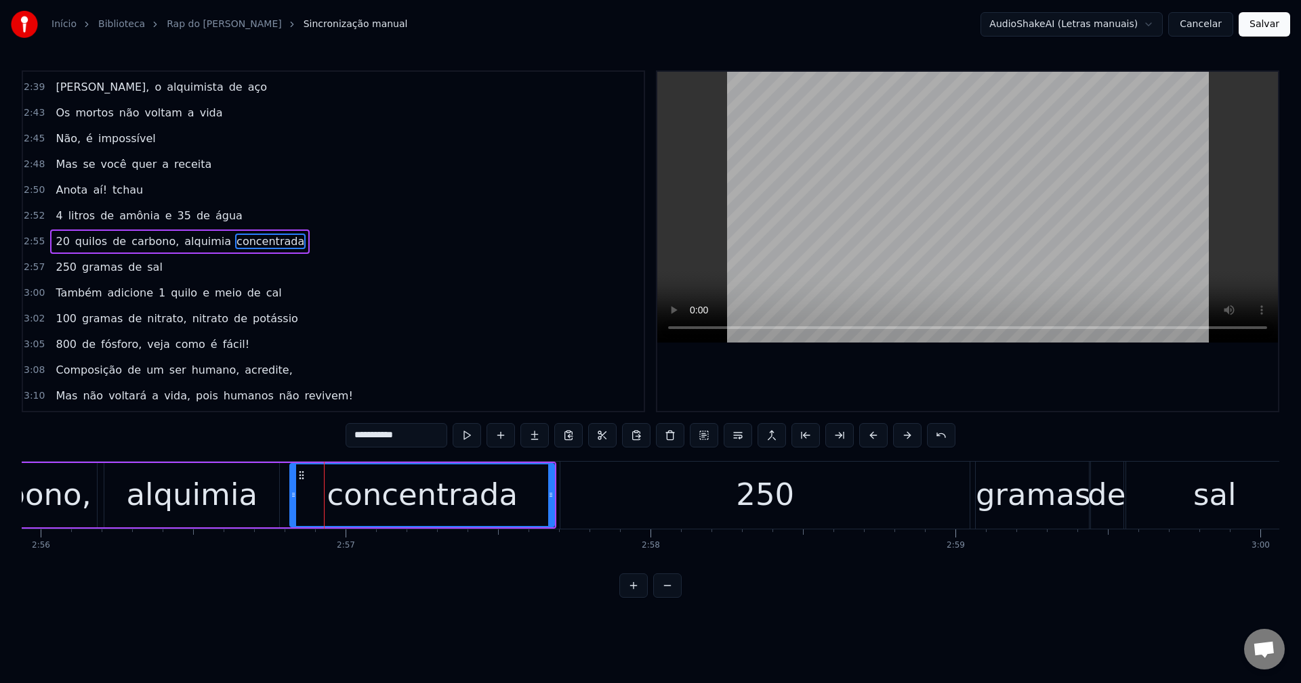
drag, startPoint x: 318, startPoint y: 492, endPoint x: 291, endPoint y: 493, distance: 27.1
click at [291, 493] on icon at bounding box center [293, 495] width 5 height 11
click at [264, 493] on div "alquimia" at bounding box center [191, 495] width 175 height 64
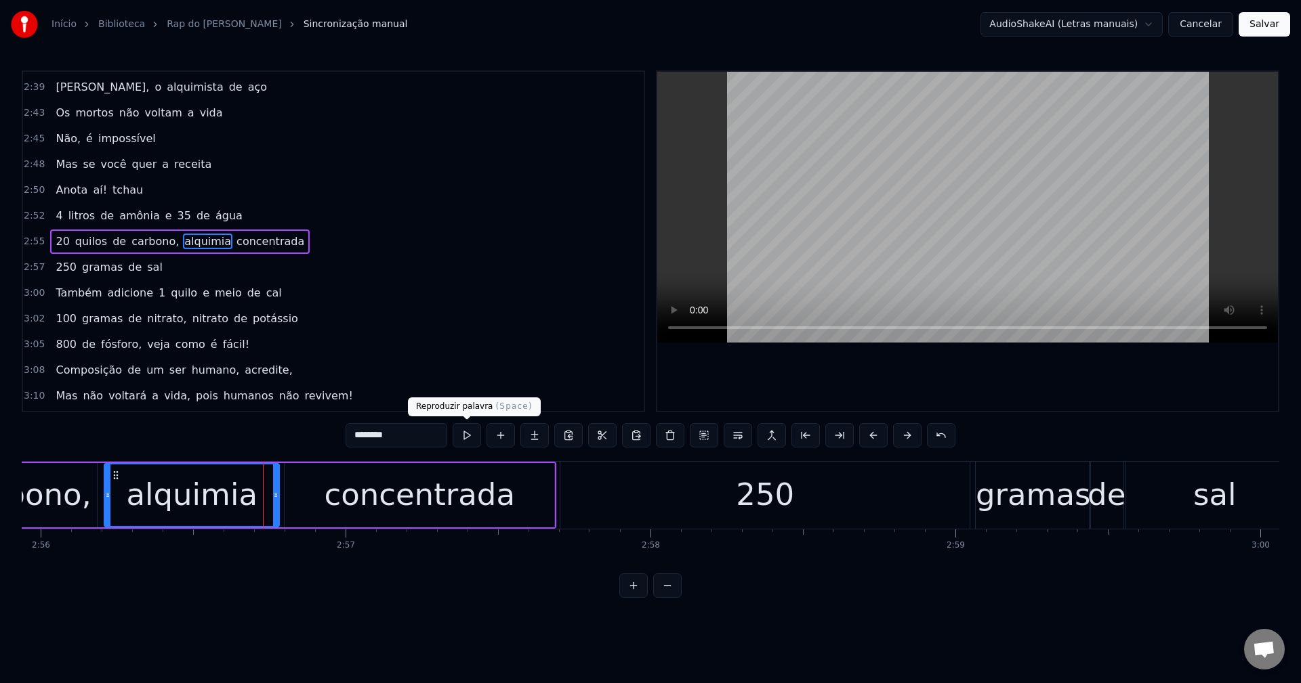
click at [463, 434] on button at bounding box center [466, 435] width 28 height 24
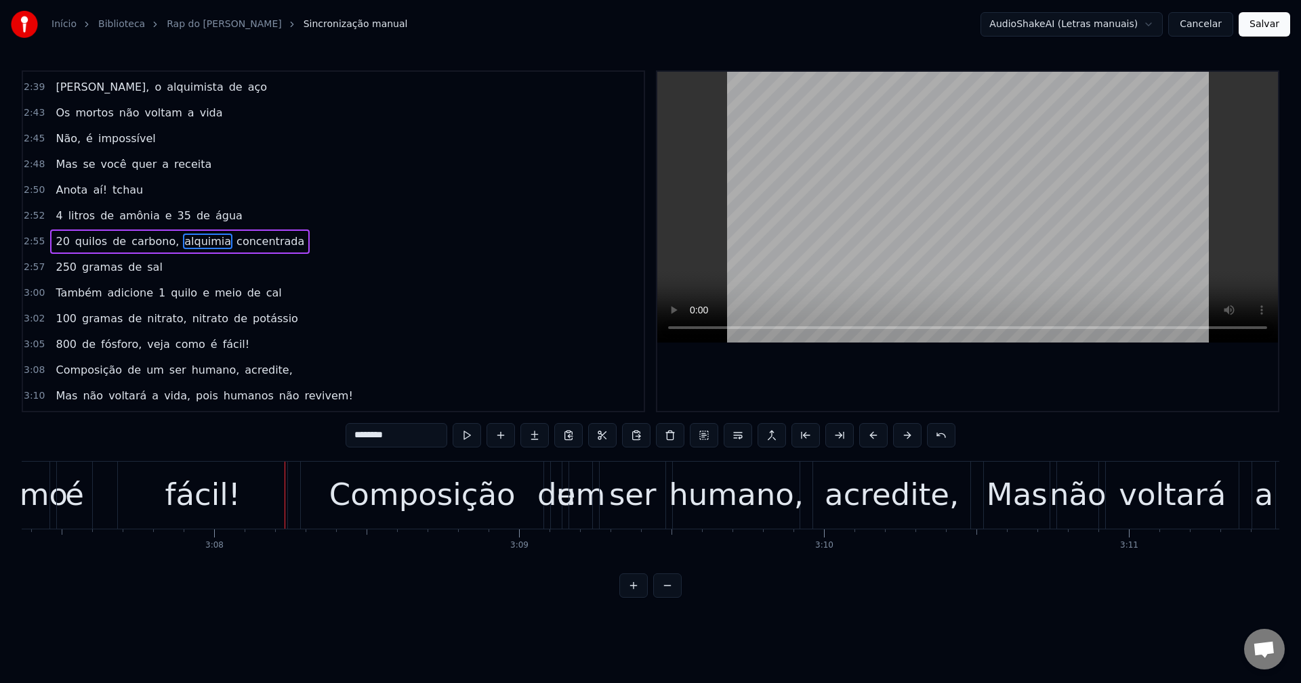
scroll to position [0, 57132]
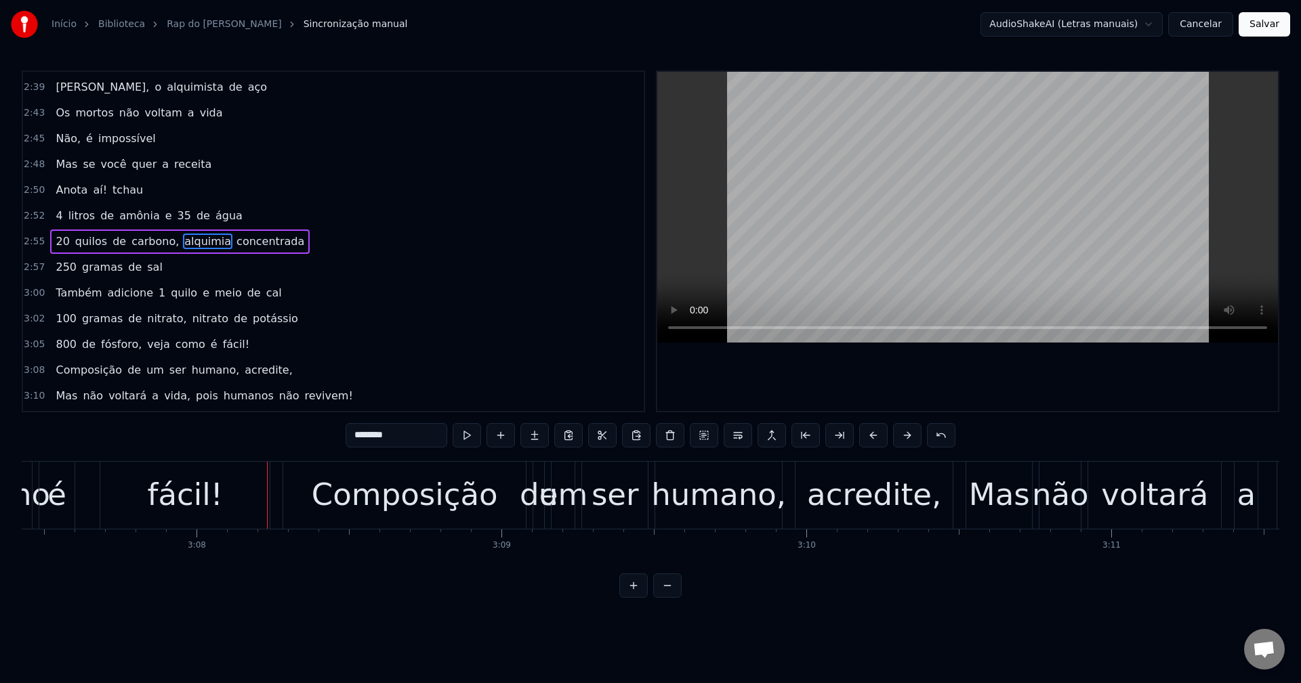
click at [217, 494] on div "fácil!" at bounding box center [184, 495] width 169 height 67
type input "******"
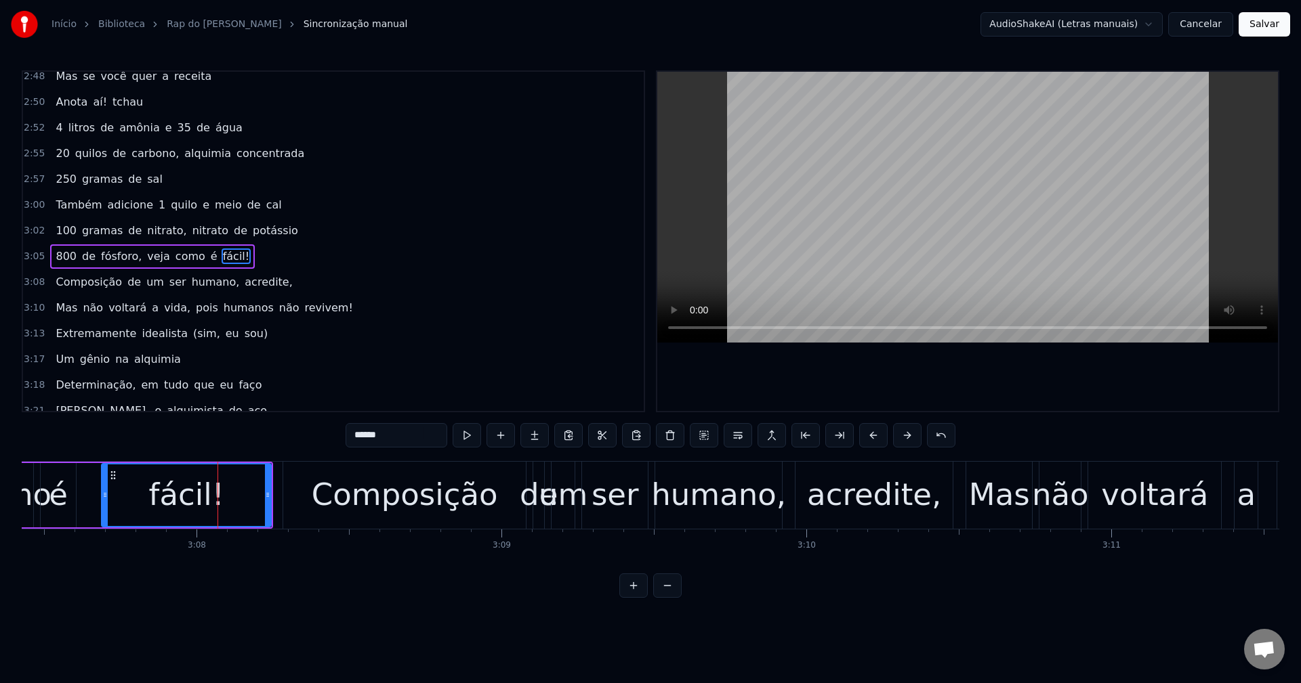
scroll to position [1490, 0]
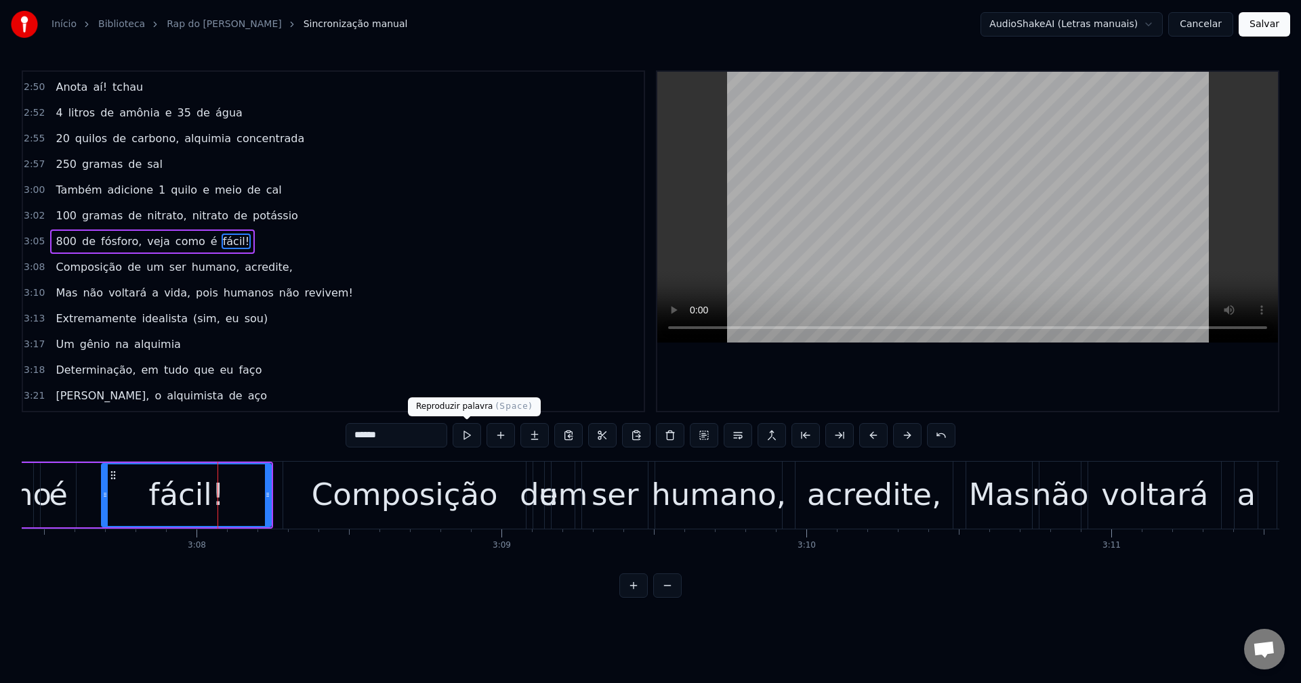
click at [473, 434] on button at bounding box center [466, 435] width 28 height 24
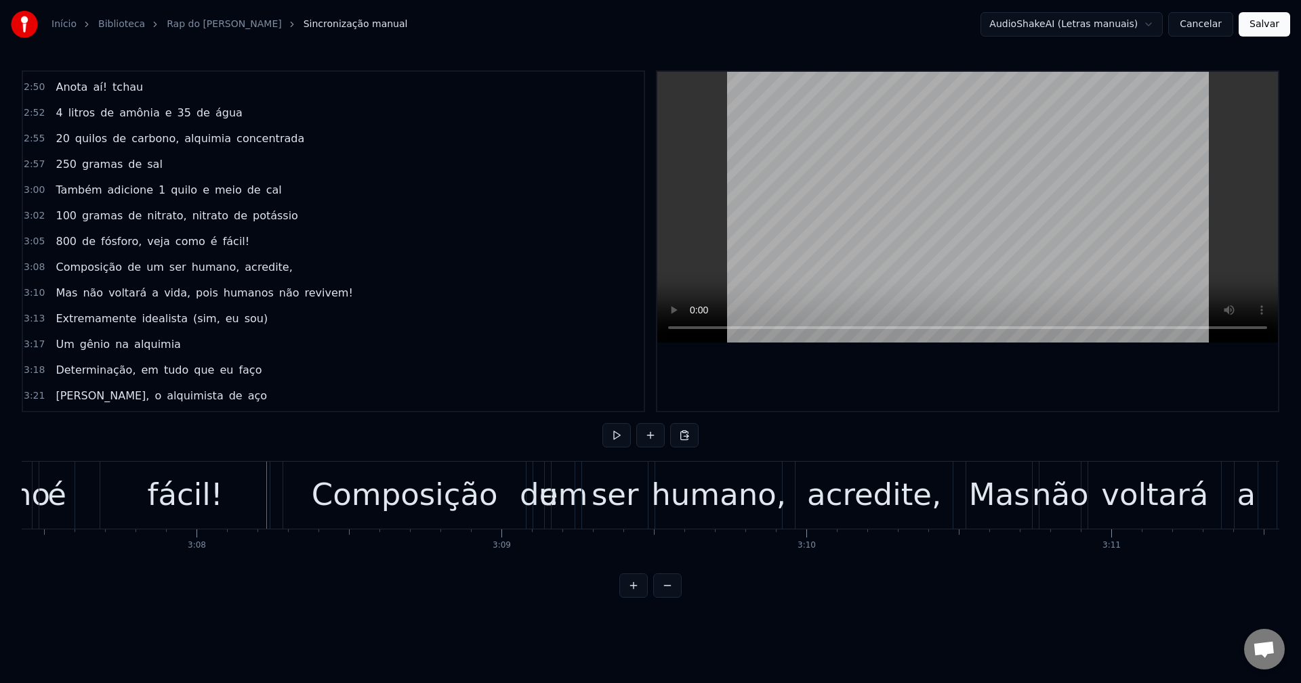
click at [254, 496] on div "fácil!" at bounding box center [184, 495] width 169 height 67
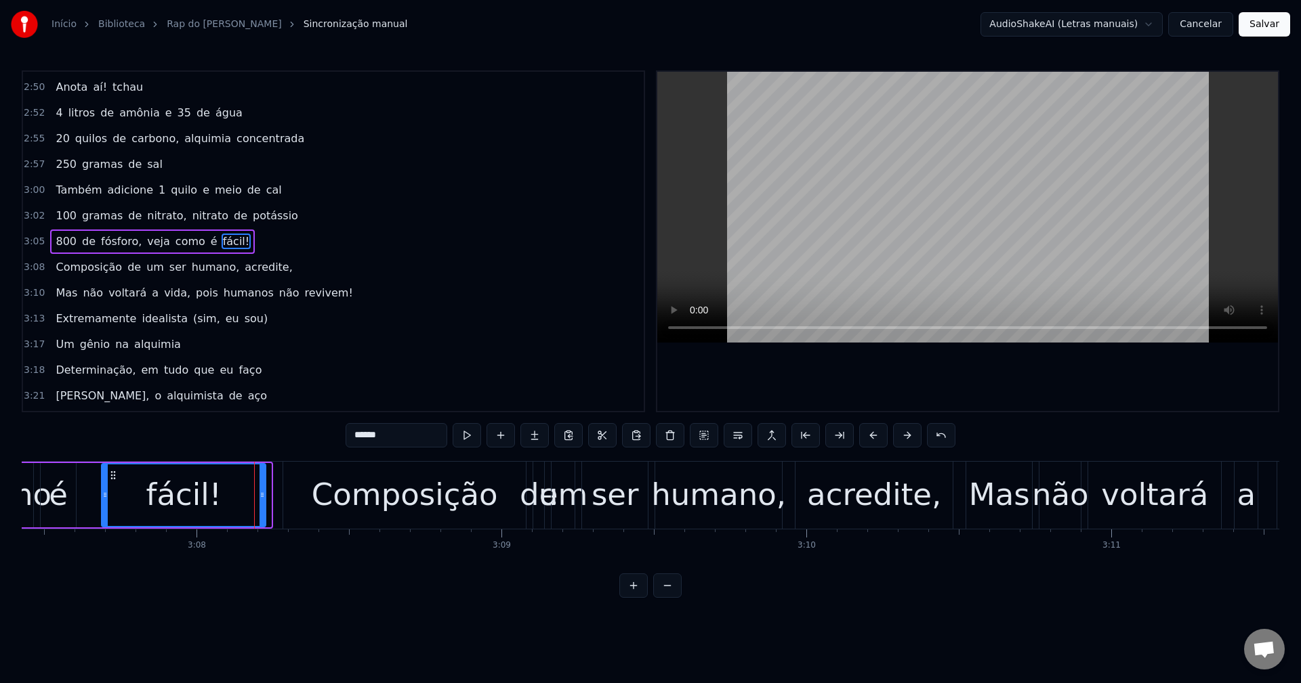
click at [262, 494] on icon at bounding box center [261, 495] width 5 height 11
click at [458, 429] on button at bounding box center [466, 435] width 28 height 24
click at [314, 502] on div "Composição" at bounding box center [404, 495] width 243 height 67
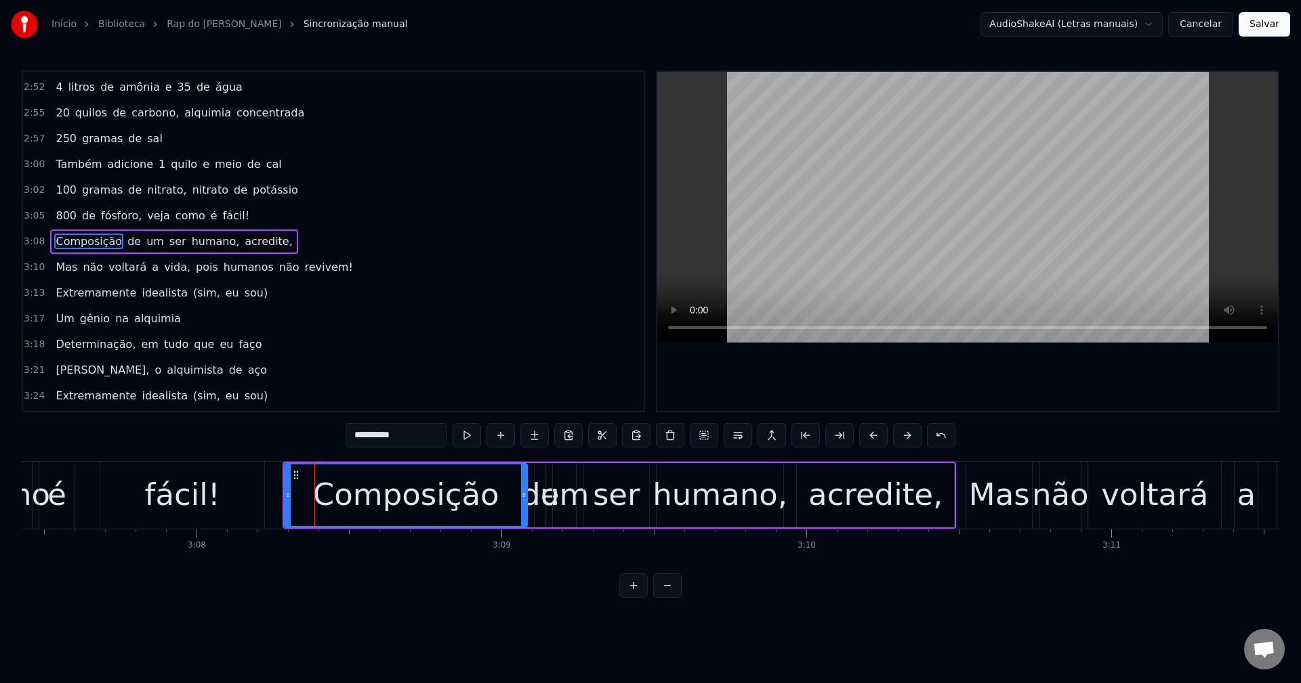
click at [249, 499] on div "fácil!" at bounding box center [182, 495] width 164 height 67
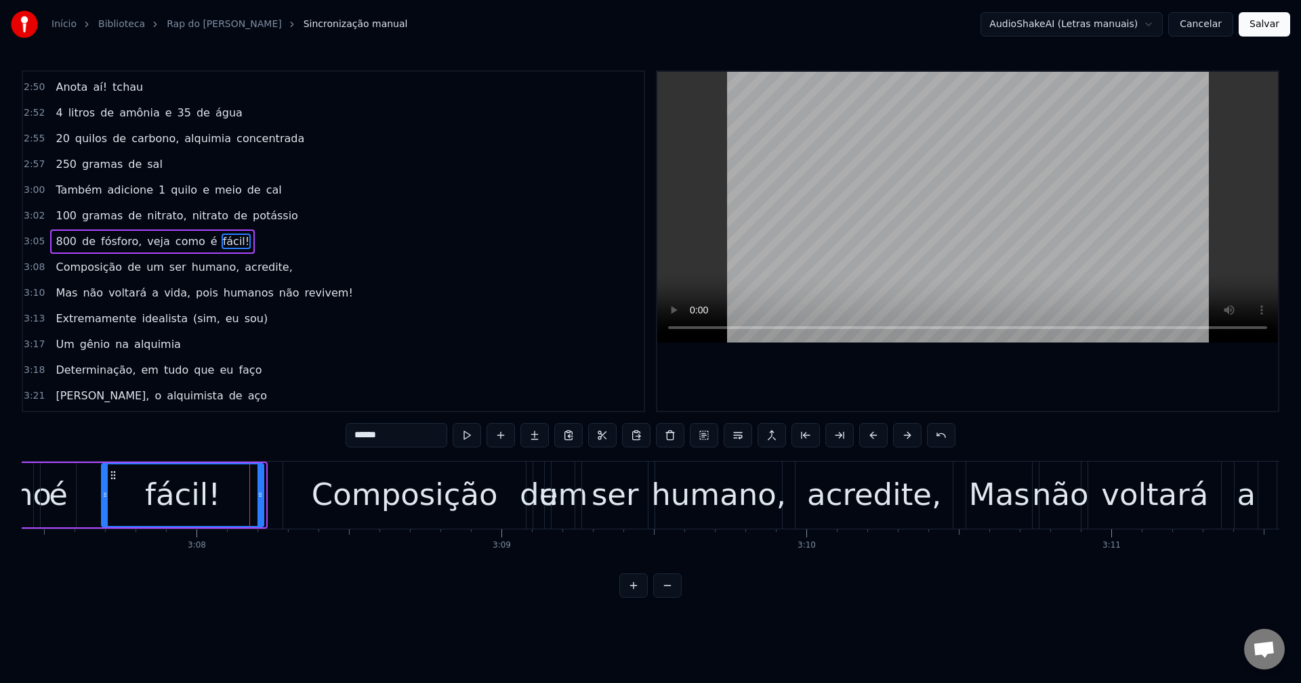
click at [257, 497] on icon at bounding box center [259, 495] width 5 height 11
click at [295, 486] on div "Composição" at bounding box center [404, 495] width 243 height 67
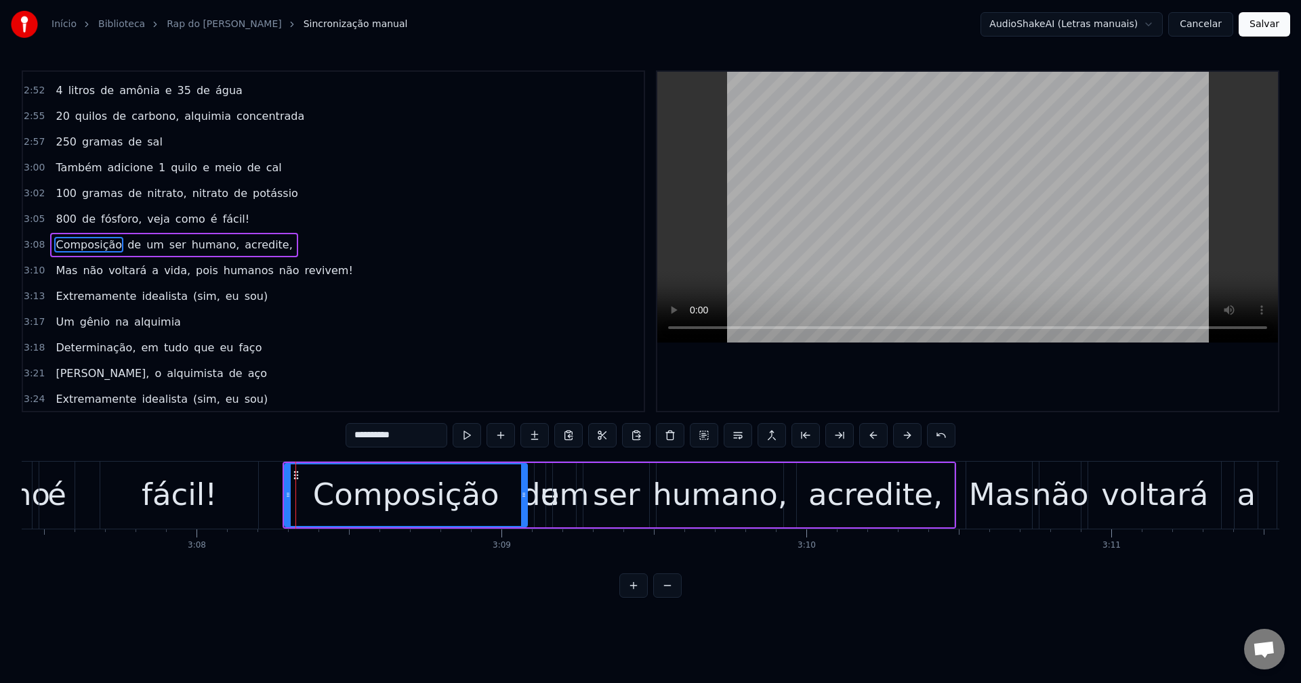
scroll to position [1516, 0]
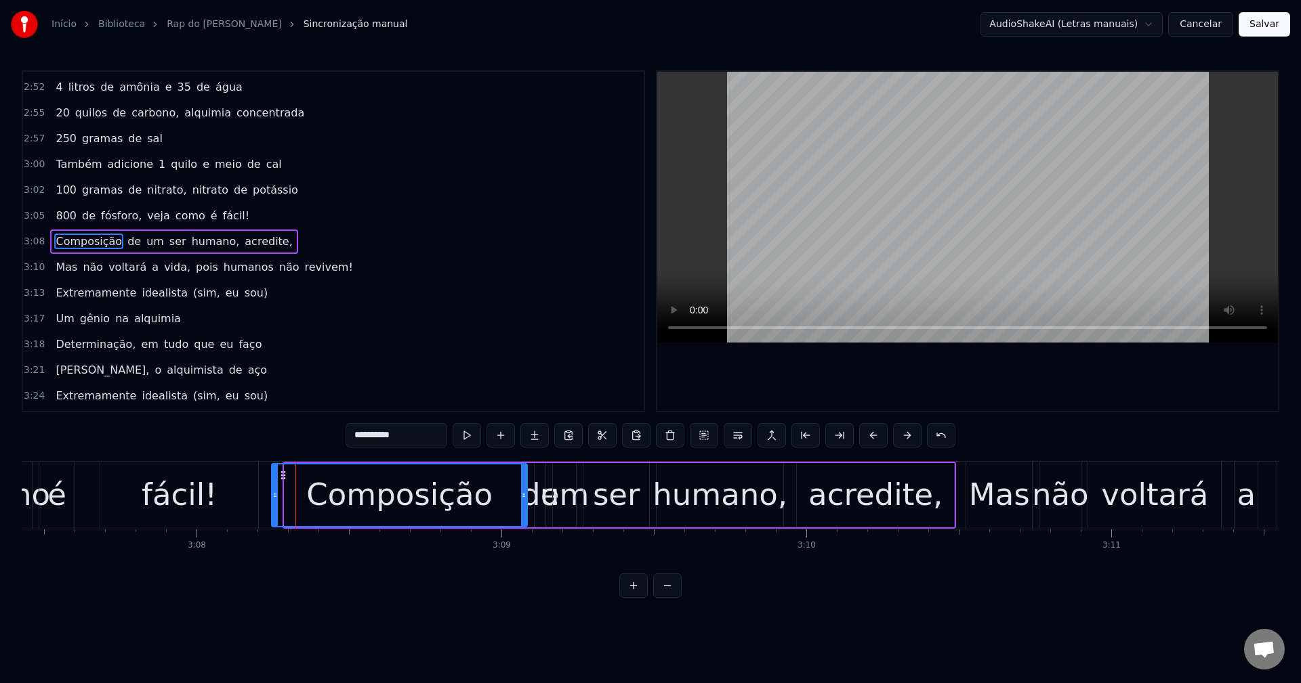
drag, startPoint x: 285, startPoint y: 486, endPoint x: 272, endPoint y: 489, distance: 13.3
click at [272, 489] on div at bounding box center [274, 496] width 5 height 62
click at [467, 444] on button at bounding box center [466, 435] width 28 height 24
click at [517, 488] on div at bounding box center [517, 496] width 5 height 62
click at [538, 486] on div "de" at bounding box center [540, 495] width 38 height 46
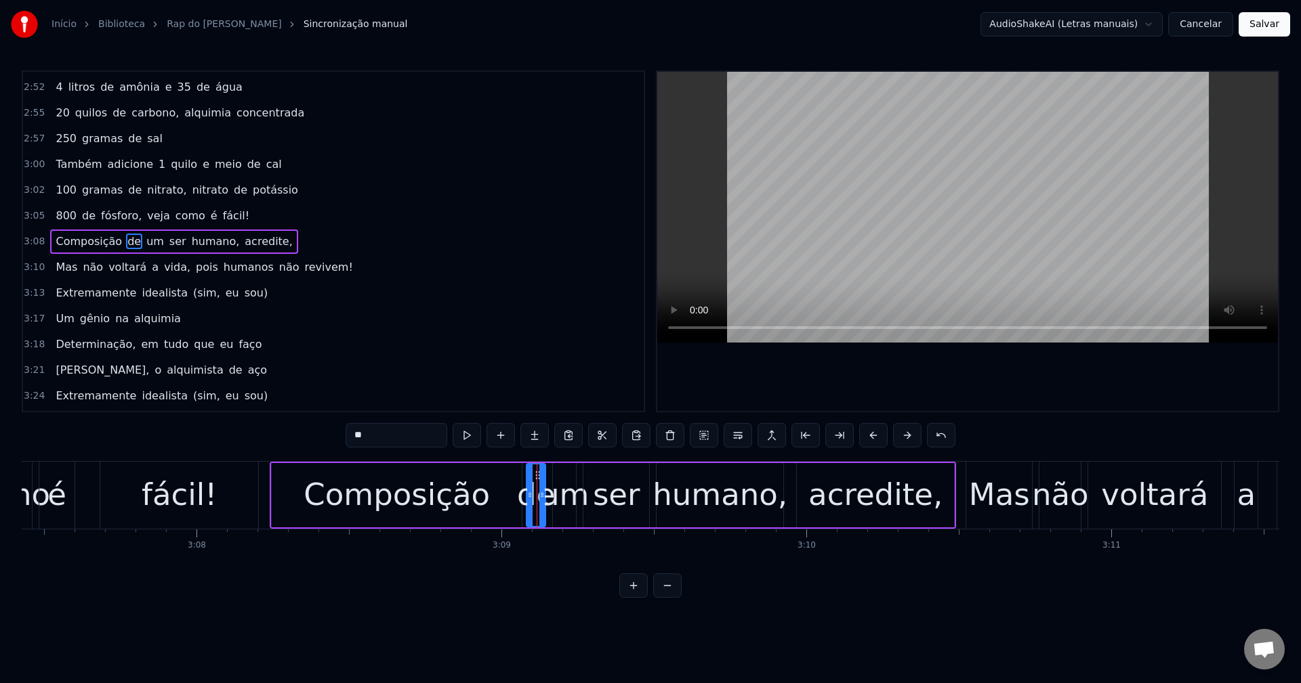
drag, startPoint x: 535, startPoint y: 488, endPoint x: 527, endPoint y: 490, distance: 8.6
click at [527, 490] on div at bounding box center [529, 496] width 5 height 62
click at [469, 428] on button at bounding box center [466, 435] width 28 height 24
click at [639, 598] on button at bounding box center [633, 586] width 28 height 24
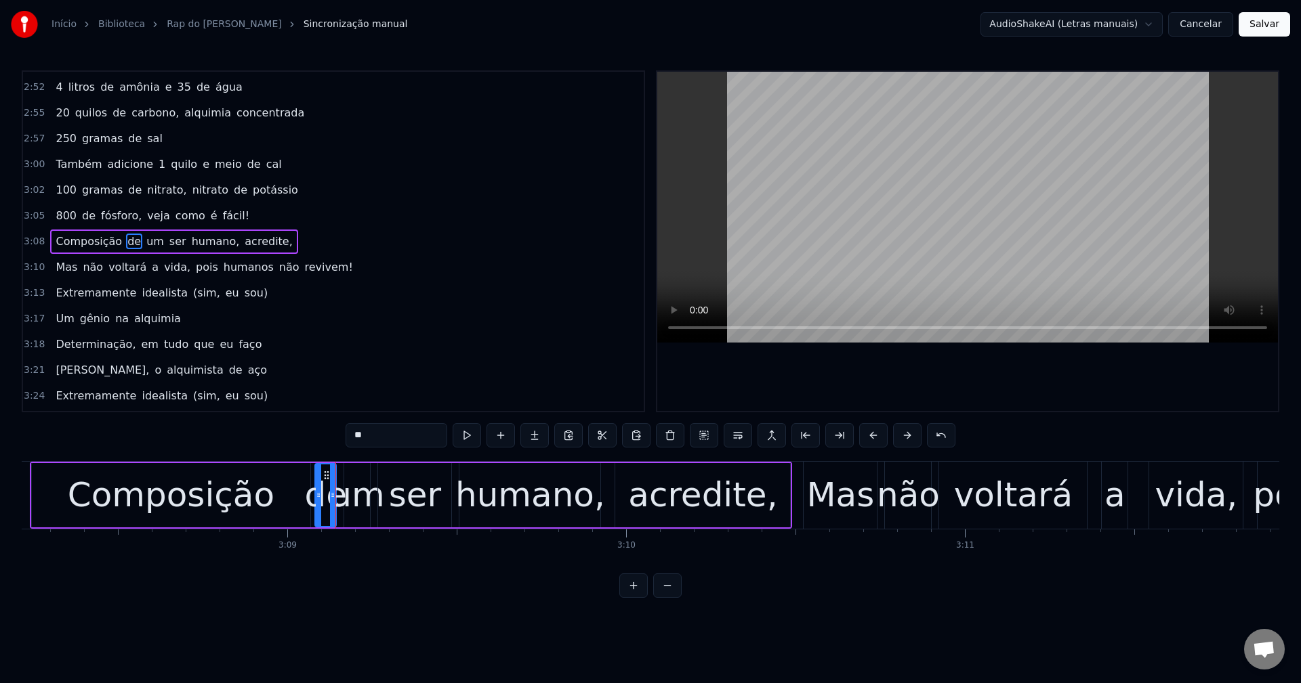
scroll to position [0, 63993]
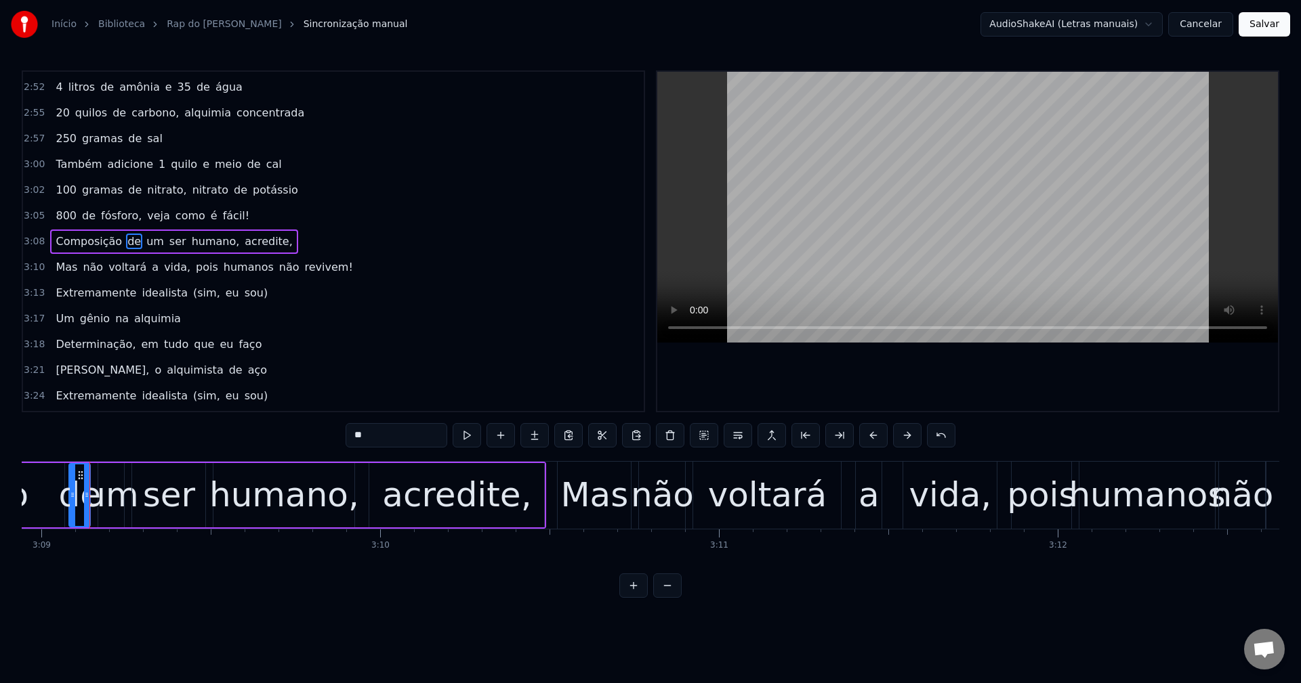
click at [639, 598] on button at bounding box center [633, 586] width 28 height 24
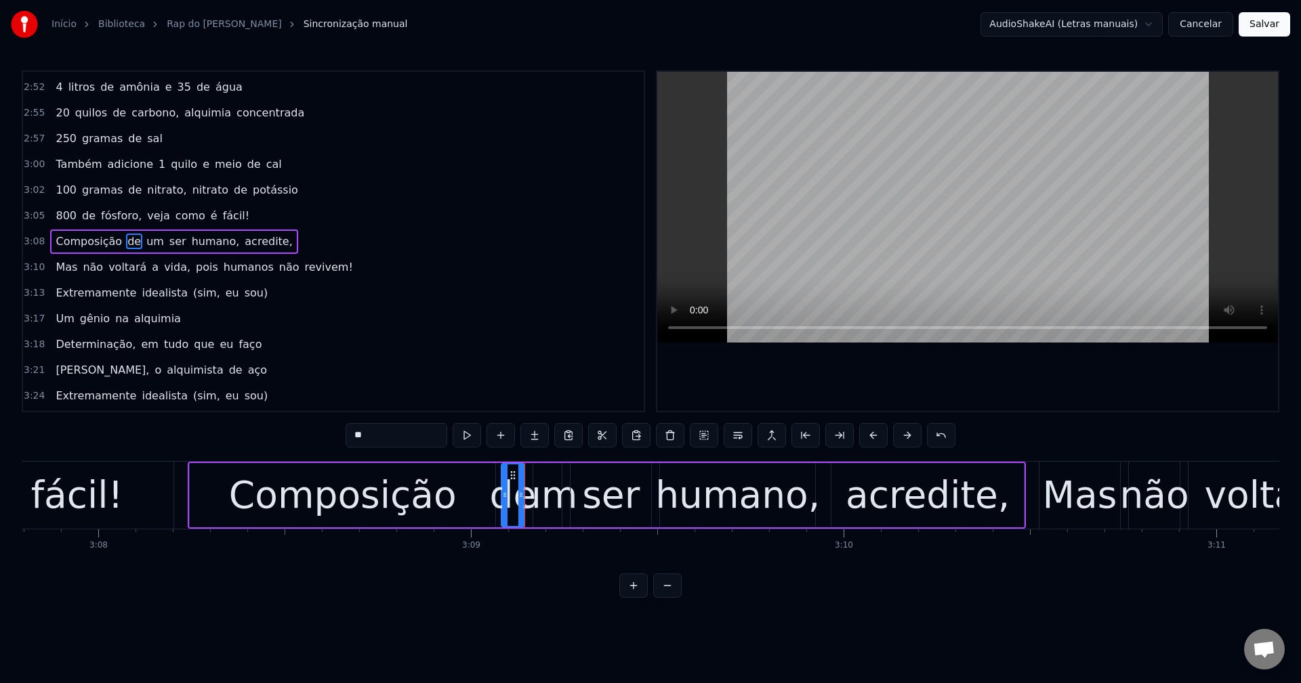
scroll to position [0, 69909]
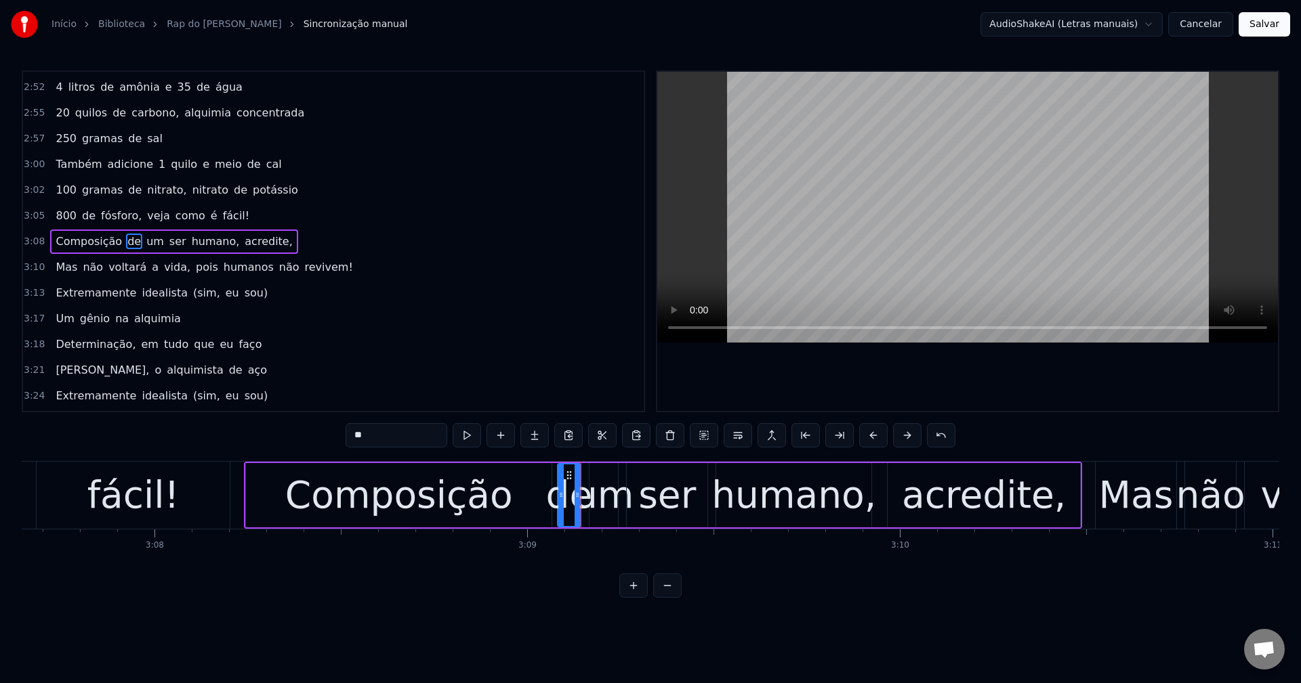
click at [531, 509] on div "Composição" at bounding box center [399, 495] width 306 height 64
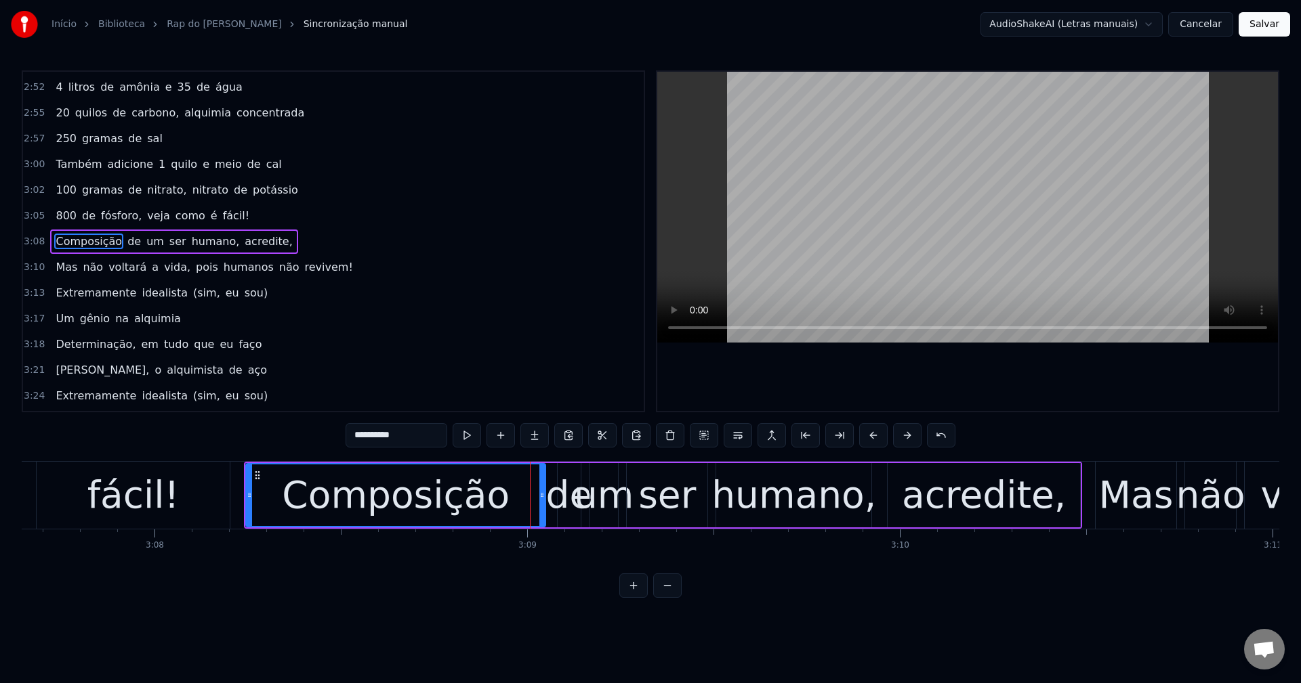
click at [544, 496] on icon at bounding box center [541, 495] width 5 height 11
click at [571, 480] on div "de" at bounding box center [569, 495] width 47 height 56
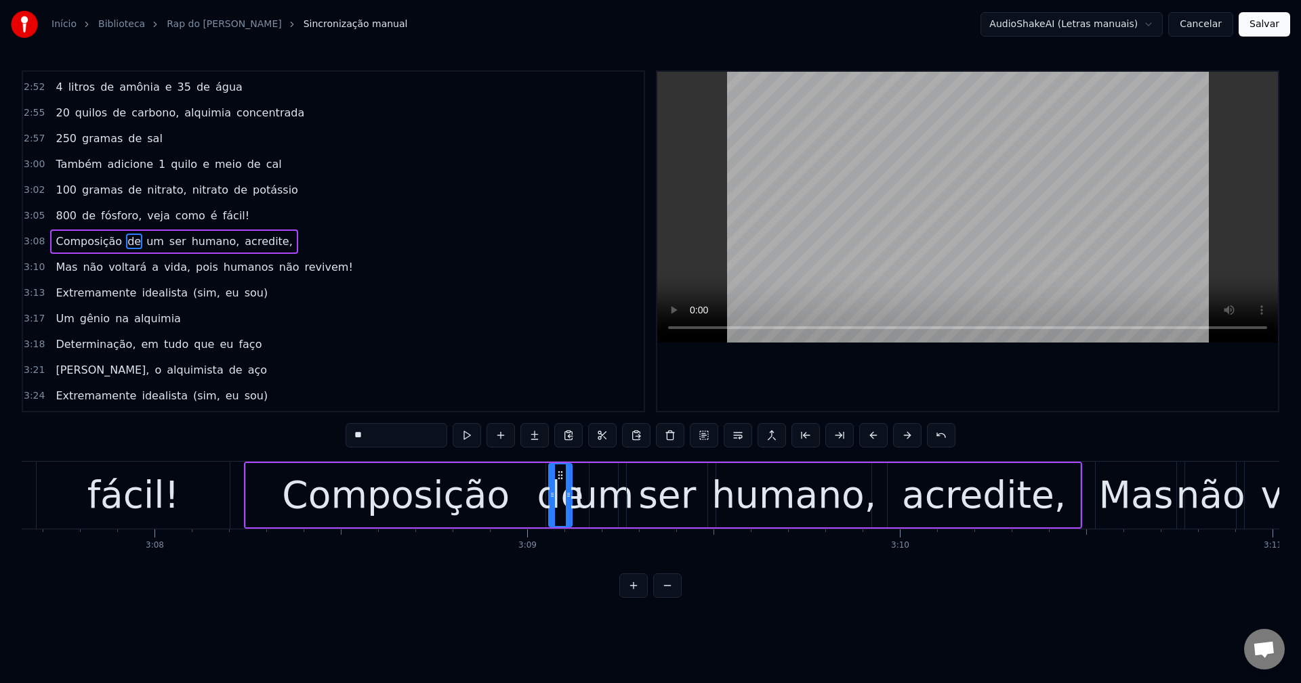
drag, startPoint x: 567, startPoint y: 472, endPoint x: 558, endPoint y: 472, distance: 8.8
click at [558, 472] on circle at bounding box center [558, 471] width 1 height 1
click at [594, 472] on div "um" at bounding box center [604, 495] width 60 height 56
drag, startPoint x: 594, startPoint y: 474, endPoint x: 581, endPoint y: 478, distance: 14.1
click at [581, 478] on div at bounding box center [580, 496] width 5 height 62
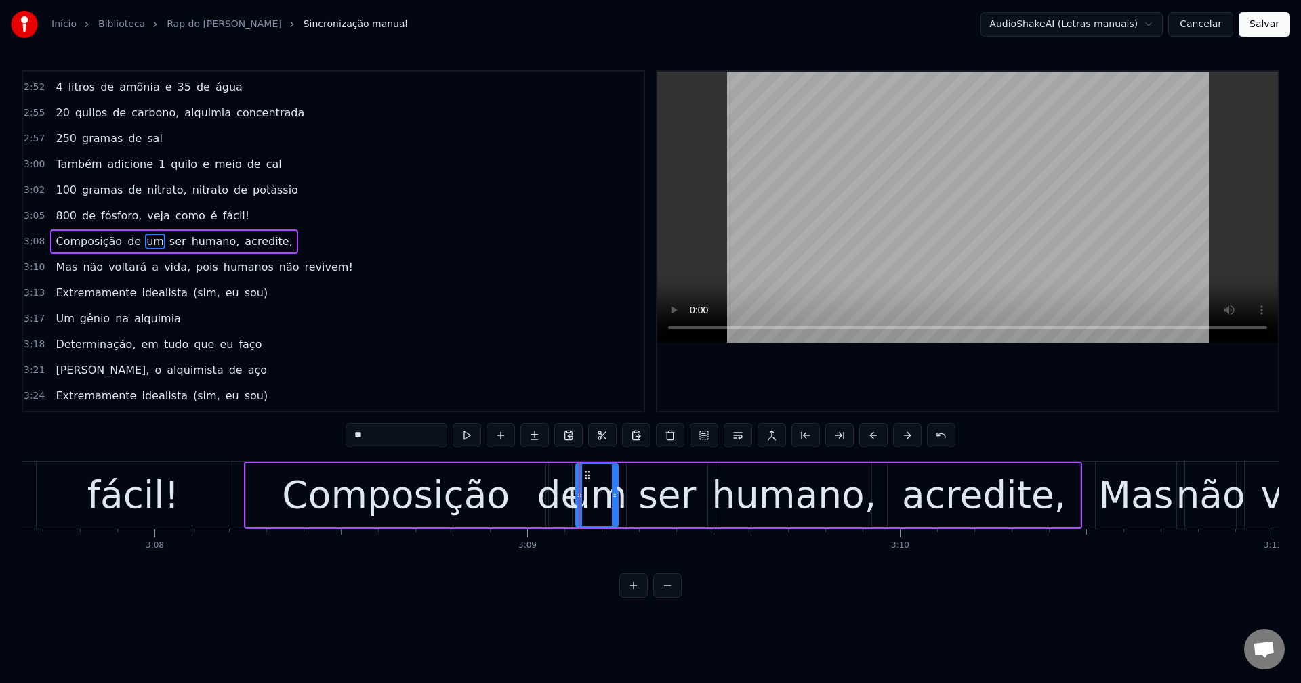
click at [548, 486] on div "de" at bounding box center [560, 495] width 47 height 56
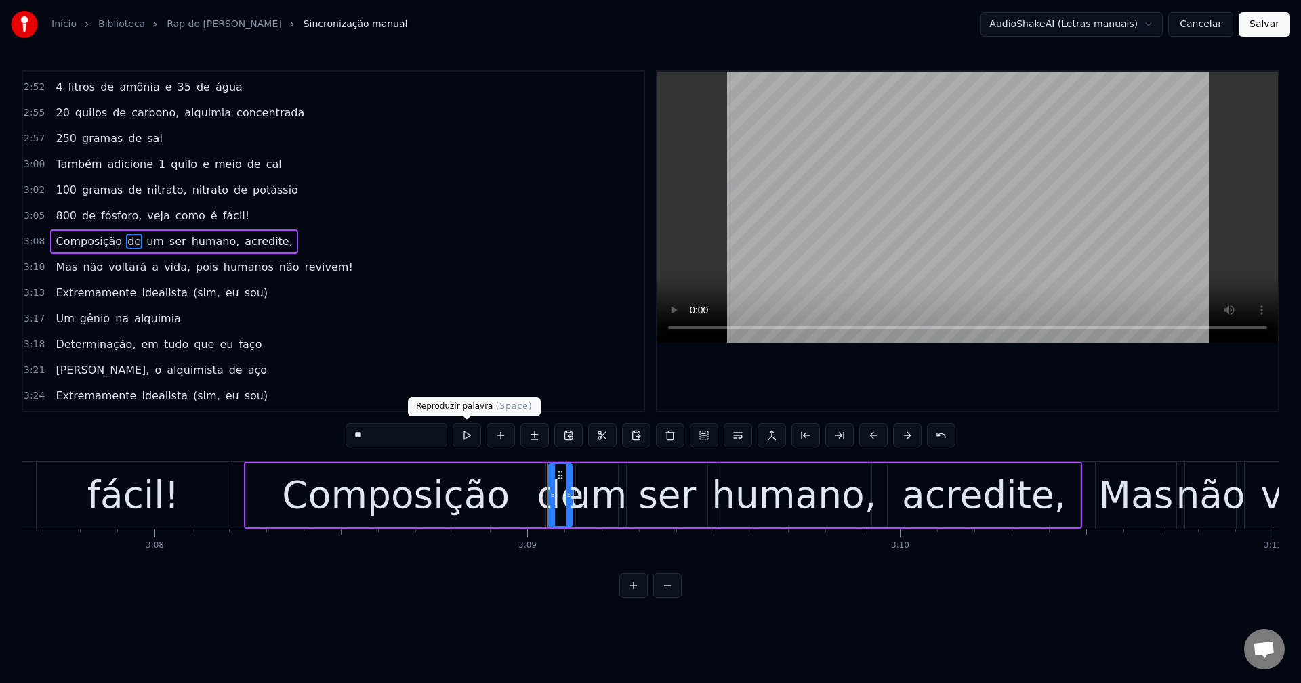
click at [467, 441] on button at bounding box center [466, 435] width 28 height 24
click at [495, 494] on div "Composição" at bounding box center [396, 495] width 228 height 56
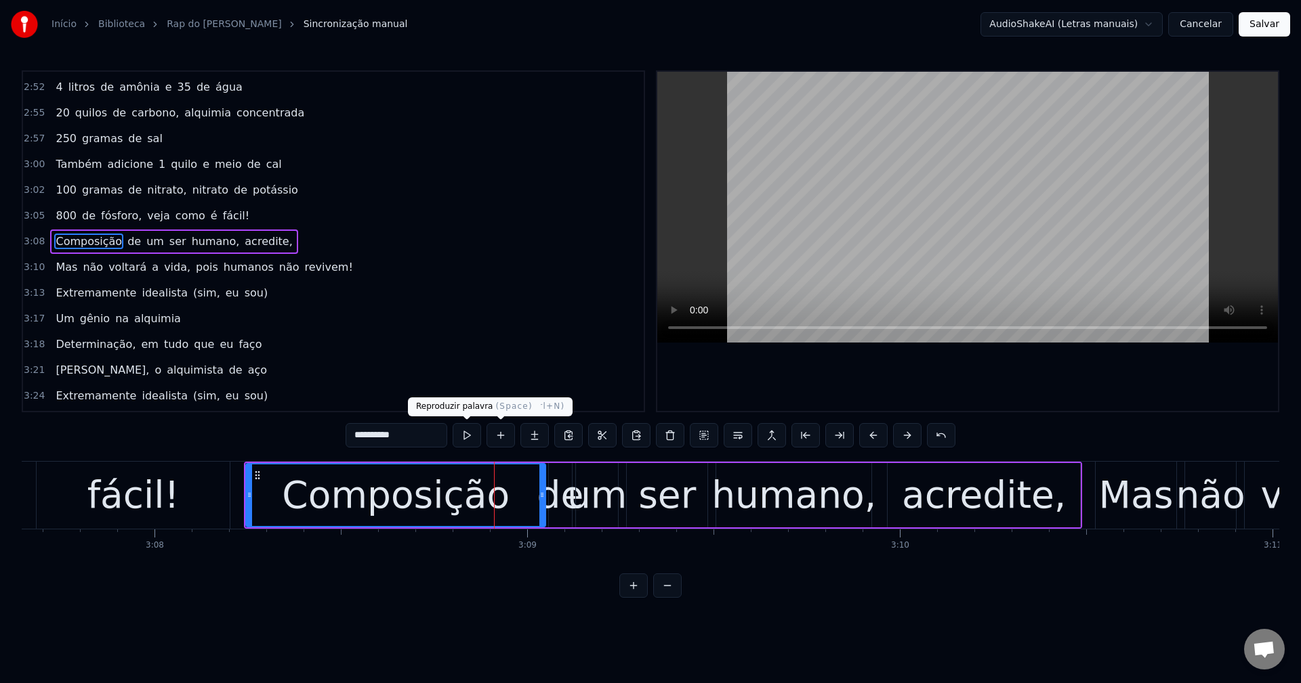
click at [470, 442] on button at bounding box center [466, 435] width 28 height 24
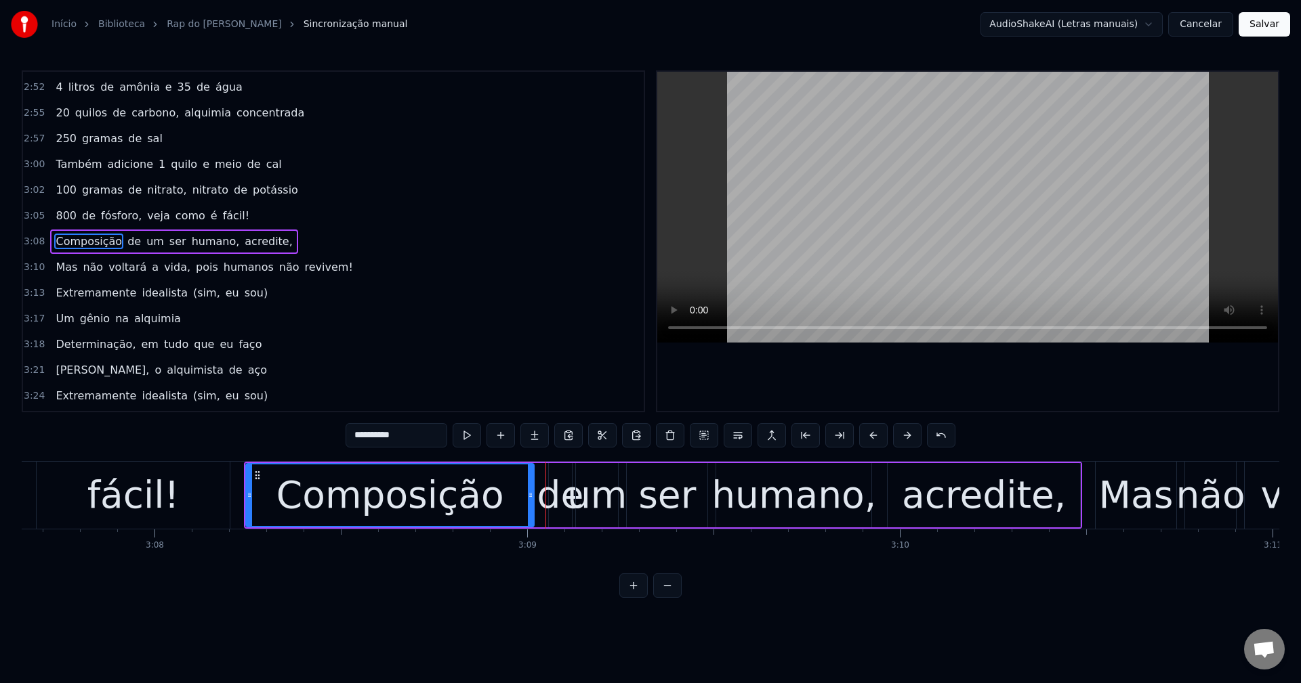
drag, startPoint x: 542, startPoint y: 494, endPoint x: 529, endPoint y: 494, distance: 12.9
click at [529, 494] on icon at bounding box center [530, 495] width 5 height 11
click at [557, 486] on div "de" at bounding box center [560, 495] width 47 height 56
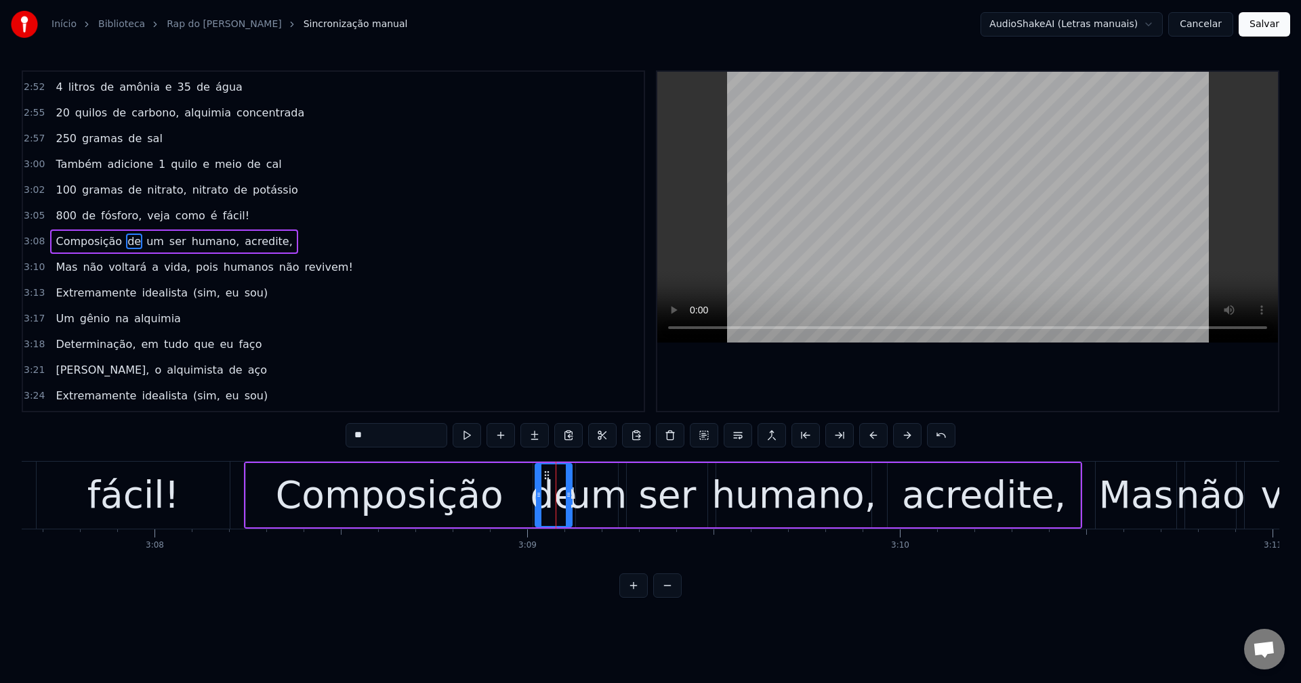
drag, startPoint x: 552, startPoint y: 491, endPoint x: 539, endPoint y: 493, distance: 13.7
click at [539, 493] on icon at bounding box center [538, 495] width 5 height 11
click at [469, 442] on button at bounding box center [466, 435] width 28 height 24
drag, startPoint x: 566, startPoint y: 489, endPoint x: 559, endPoint y: 488, distance: 7.6
click at [560, 488] on div at bounding box center [562, 496] width 5 height 62
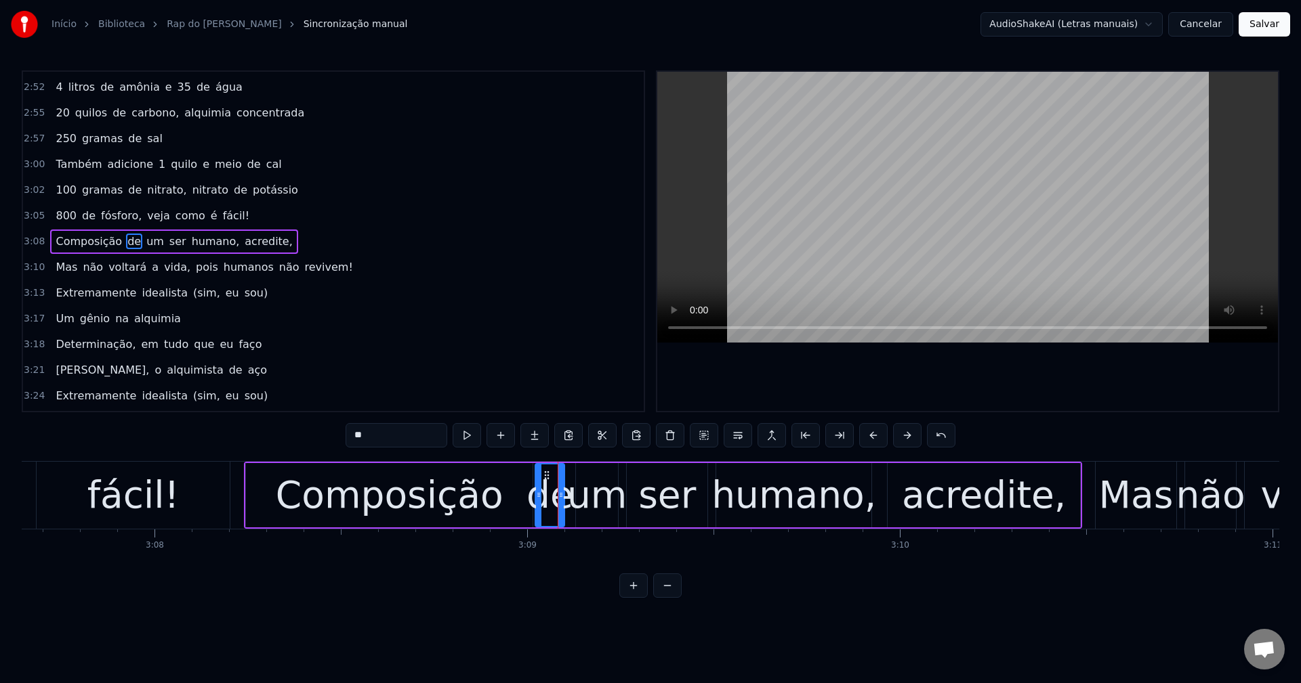
click at [577, 486] on div "um" at bounding box center [597, 495] width 60 height 56
type input "**"
click at [574, 488] on div "um" at bounding box center [597, 495] width 60 height 56
drag, startPoint x: 577, startPoint y: 488, endPoint x: 569, endPoint y: 488, distance: 8.1
click at [569, 488] on div at bounding box center [570, 496] width 5 height 62
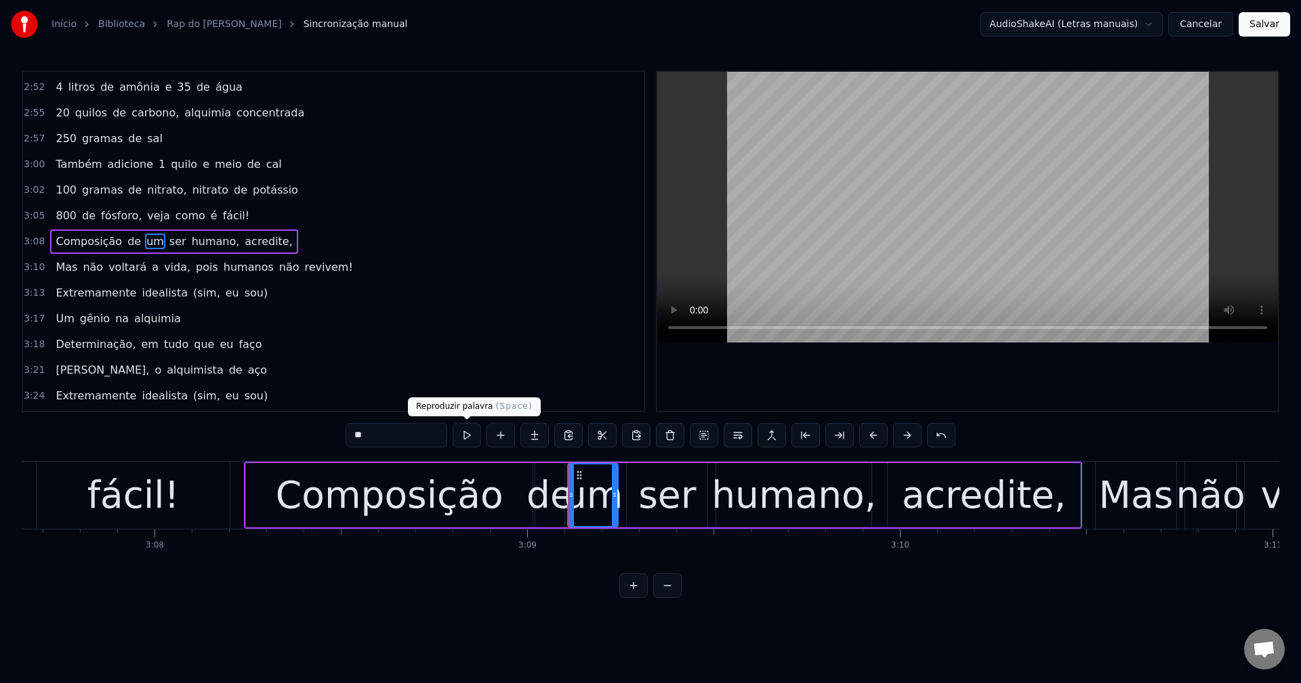
click at [460, 431] on button at bounding box center [466, 435] width 28 height 24
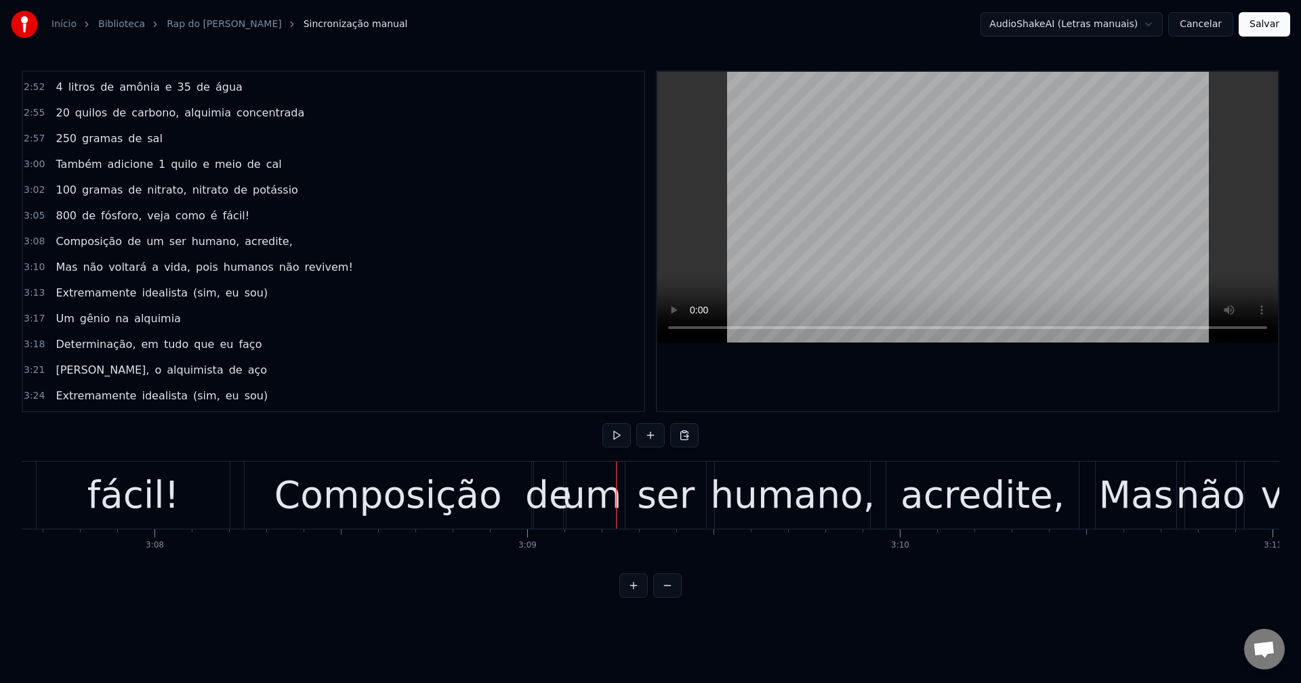
click at [599, 504] on div "um" at bounding box center [592, 495] width 60 height 56
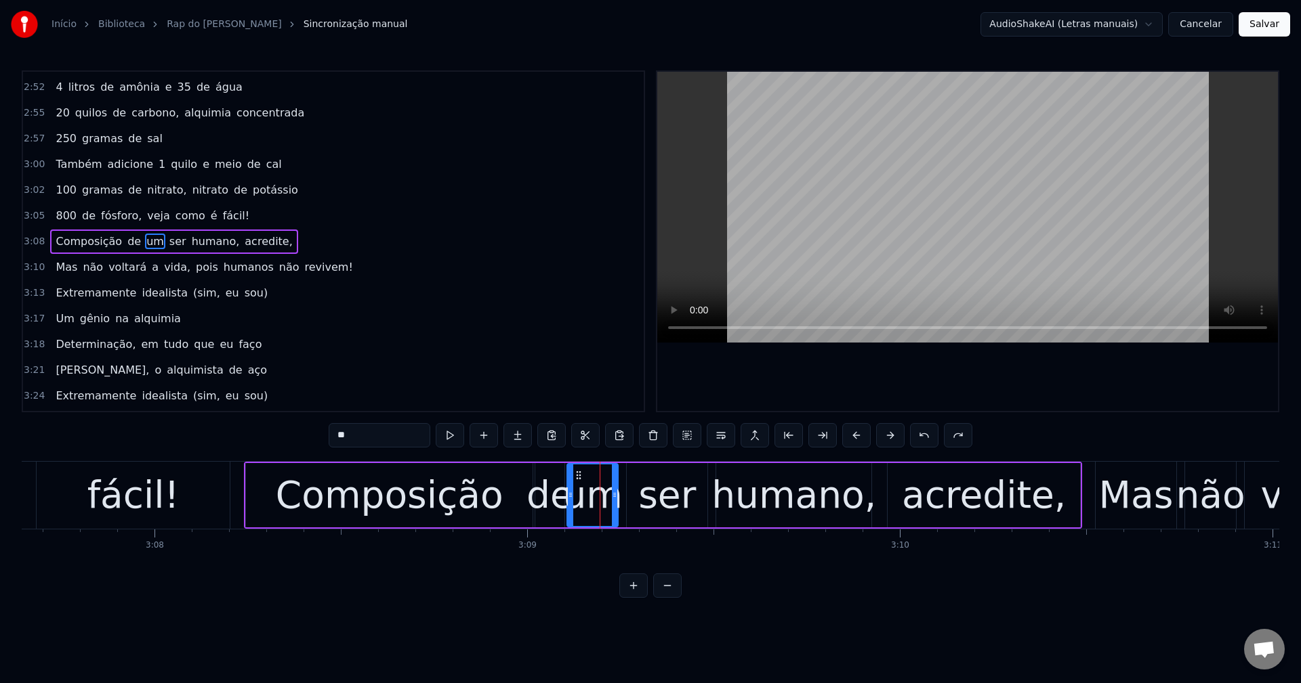
drag, startPoint x: 580, startPoint y: 501, endPoint x: 571, endPoint y: 503, distance: 9.0
click at [571, 502] on div at bounding box center [570, 496] width 5 height 62
click at [610, 502] on div at bounding box center [608, 496] width 5 height 62
click at [644, 493] on div "ser" at bounding box center [667, 495] width 58 height 56
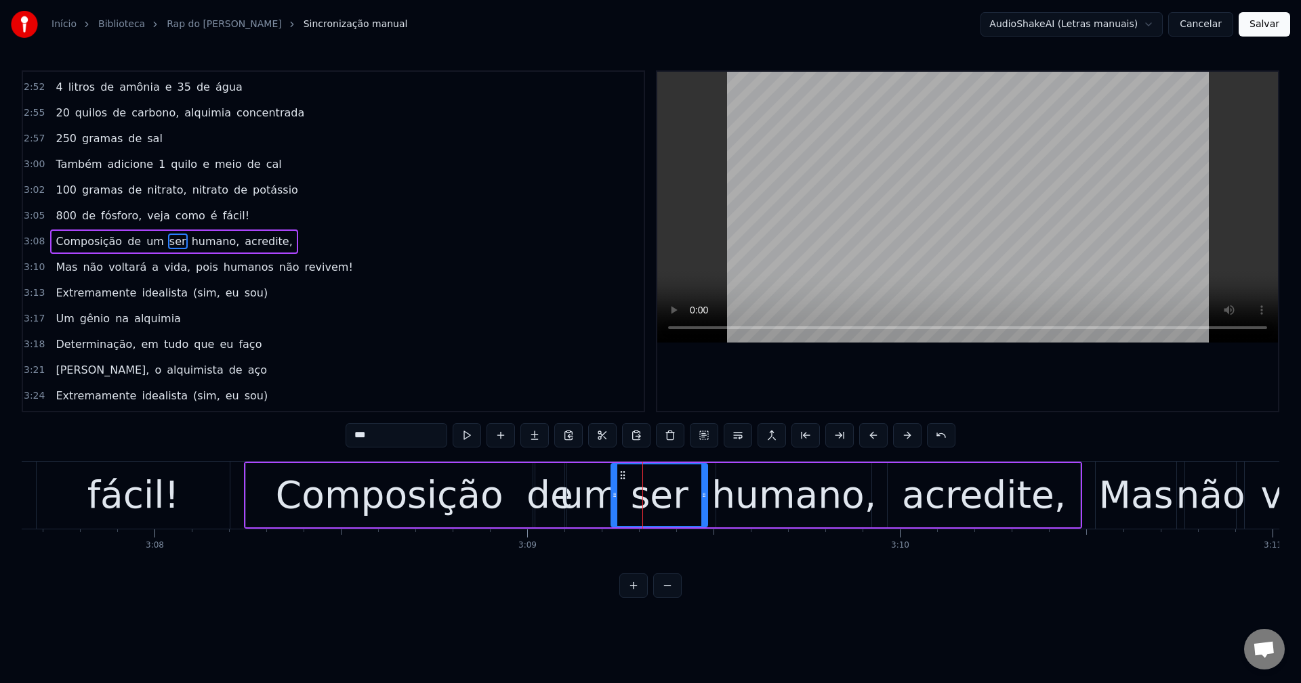
drag, startPoint x: 629, startPoint y: 493, endPoint x: 612, endPoint y: 496, distance: 17.2
click at [612, 496] on icon at bounding box center [614, 495] width 5 height 11
click at [613, 496] on icon at bounding box center [612, 495] width 5 height 11
click at [618, 496] on div "ser" at bounding box center [659, 496] width 95 height 62
click at [616, 498] on icon at bounding box center [616, 495] width 5 height 11
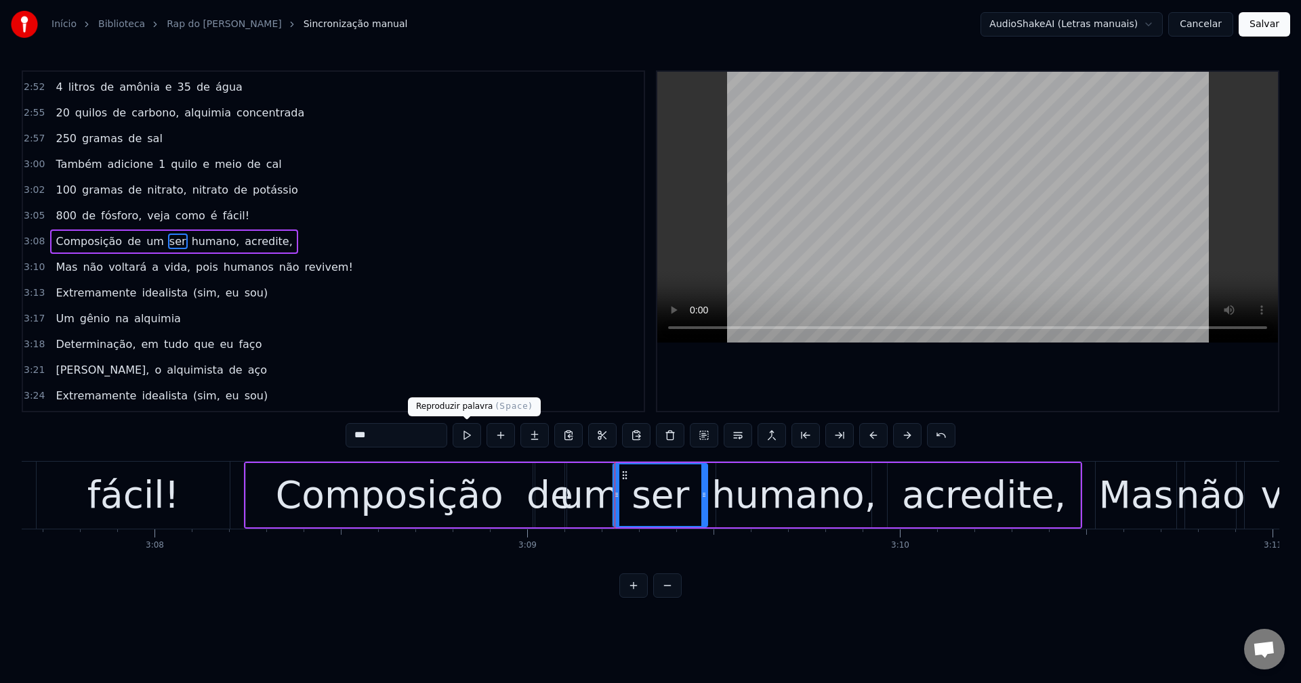
click at [467, 439] on button at bounding box center [466, 435] width 28 height 24
drag, startPoint x: 704, startPoint y: 499, endPoint x: 694, endPoint y: 499, distance: 9.5
click at [694, 499] on icon at bounding box center [696, 495] width 5 height 11
click at [725, 492] on div "humano," at bounding box center [793, 495] width 165 height 56
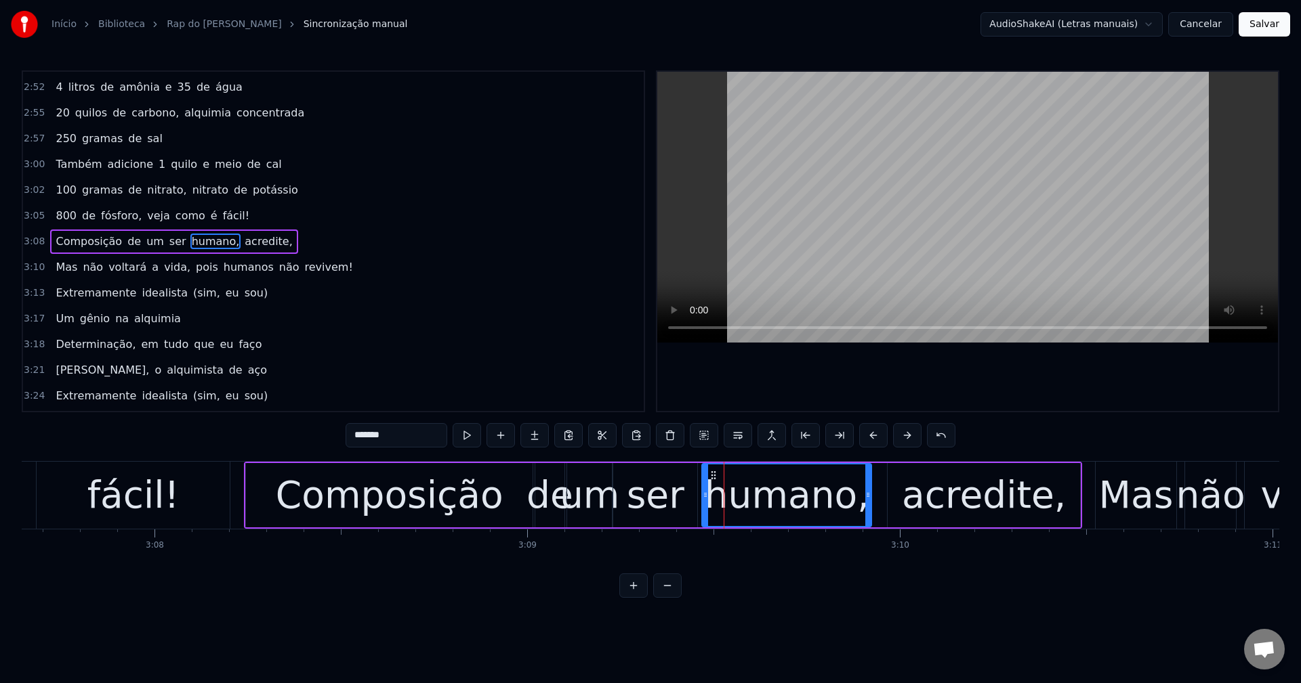
drag, startPoint x: 718, startPoint y: 494, endPoint x: 704, endPoint y: 496, distance: 14.4
click at [704, 496] on icon at bounding box center [704, 495] width 5 height 11
click at [471, 443] on button at bounding box center [466, 435] width 28 height 24
drag, startPoint x: 868, startPoint y: 487, endPoint x: 853, endPoint y: 491, distance: 15.4
click at [853, 491] on div at bounding box center [852, 496] width 5 height 62
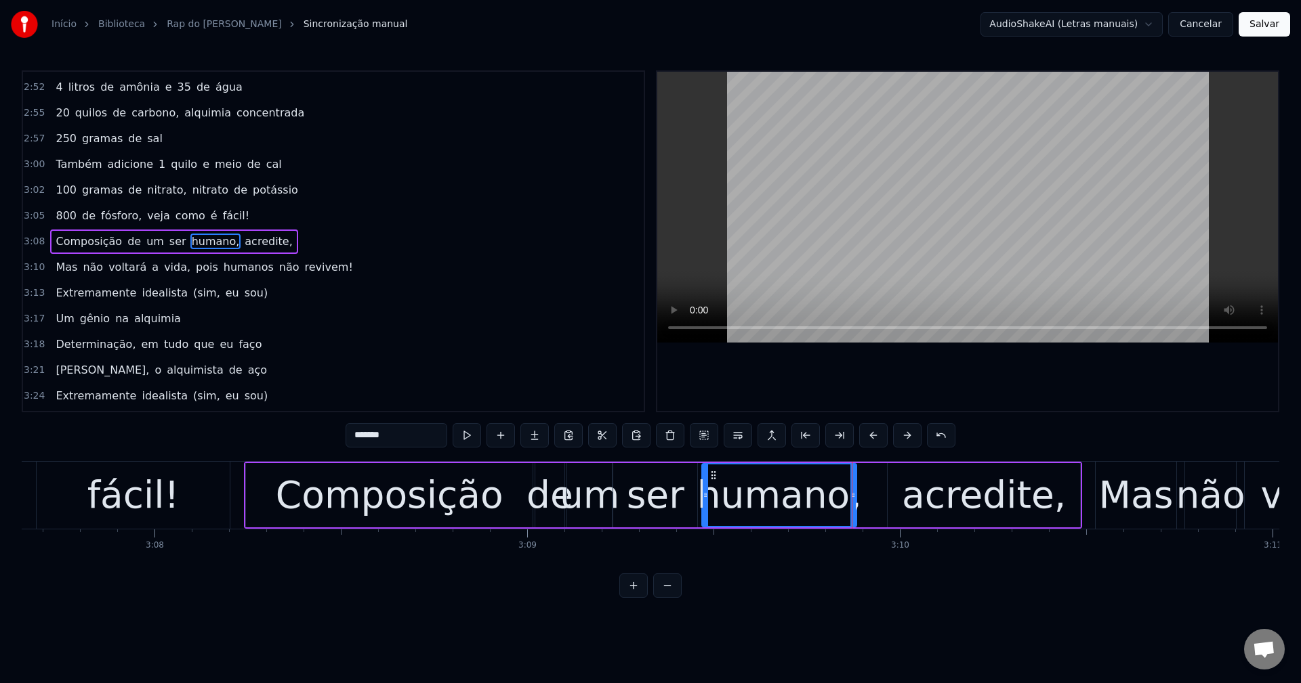
click at [922, 493] on div "acredite," at bounding box center [984, 495] width 164 height 56
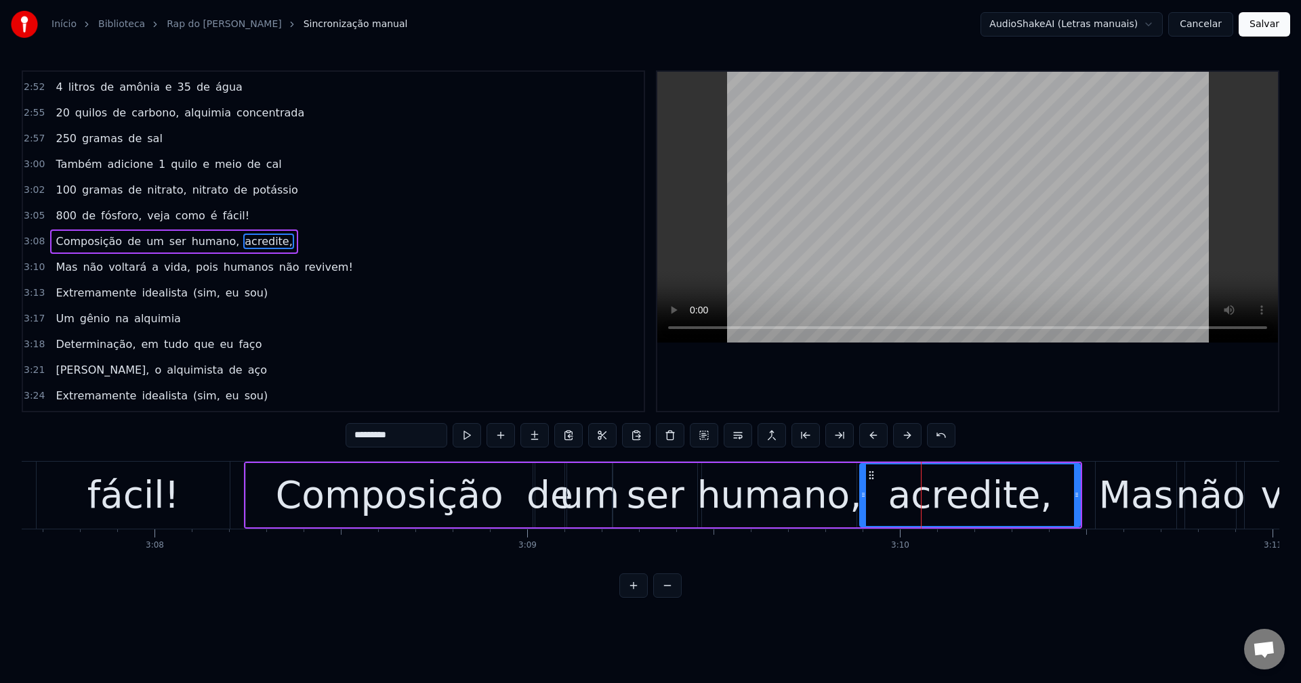
drag, startPoint x: 890, startPoint y: 496, endPoint x: 862, endPoint y: 499, distance: 27.9
click at [862, 499] on icon at bounding box center [862, 495] width 5 height 11
click at [462, 438] on button at bounding box center [466, 435] width 28 height 24
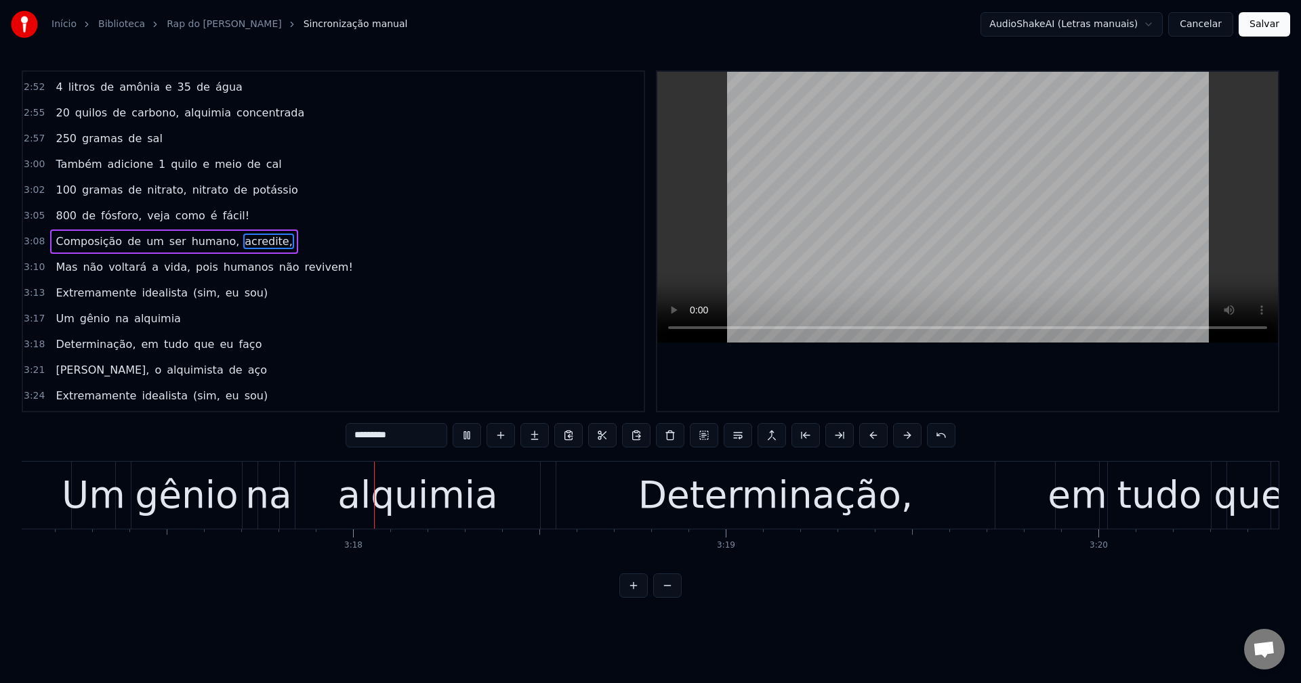
scroll to position [0, 73480]
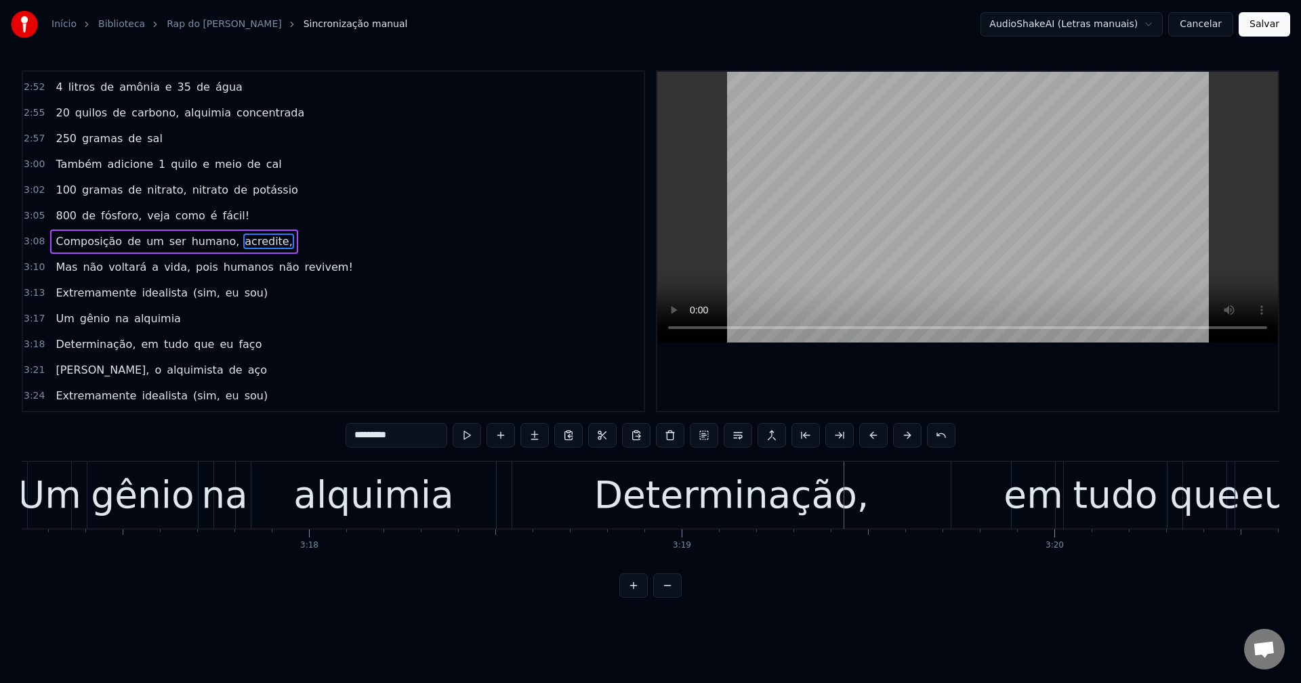
click at [601, 499] on div "Determinação," at bounding box center [731, 495] width 438 height 67
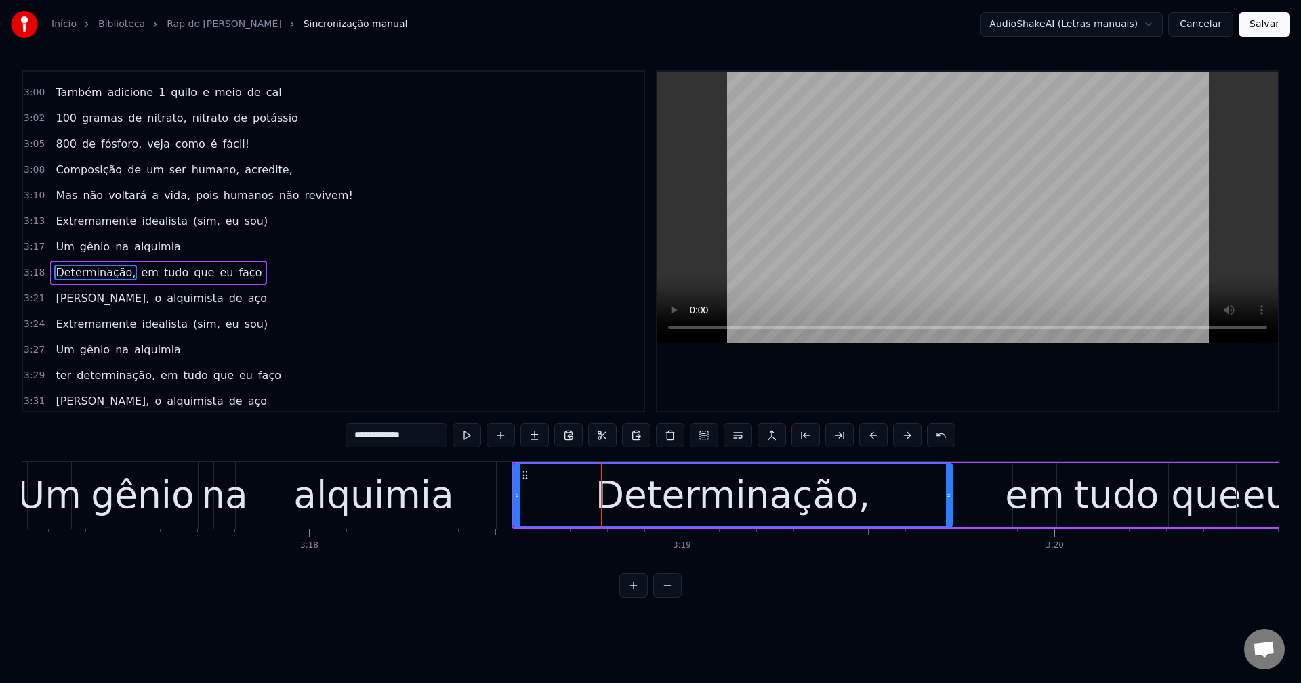
scroll to position [1591, 0]
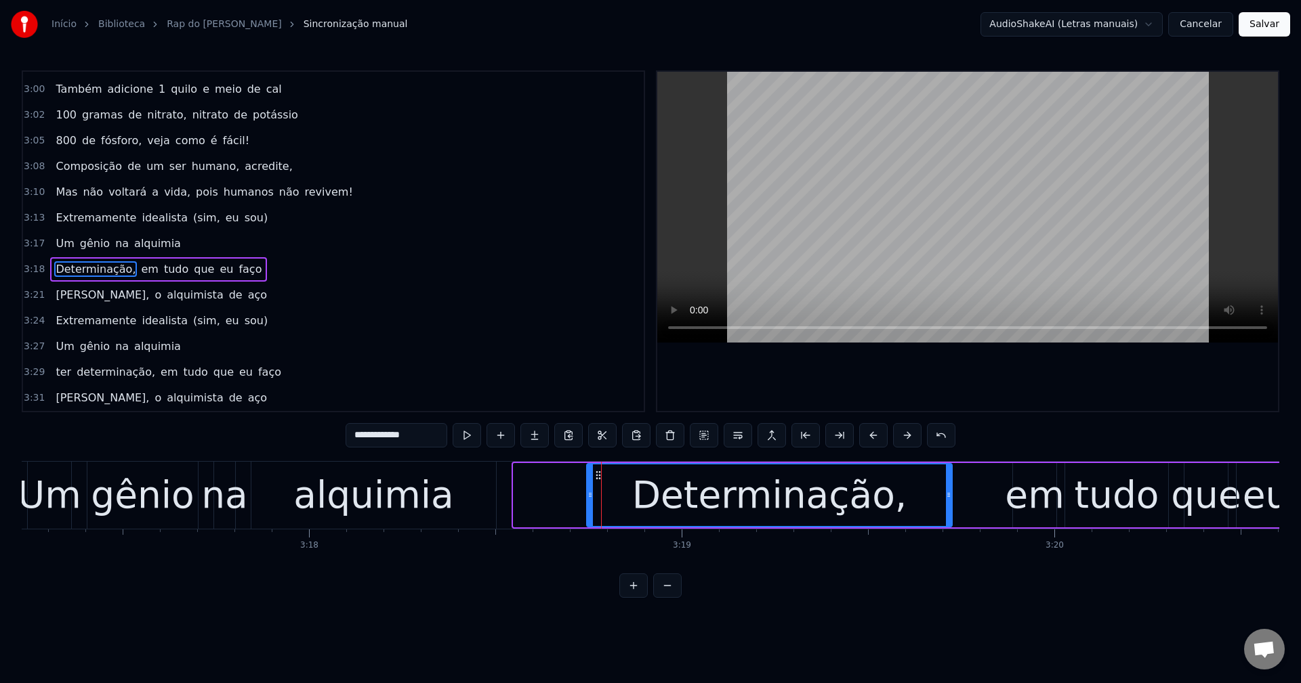
drag, startPoint x: 516, startPoint y: 488, endPoint x: 589, endPoint y: 488, distance: 73.2
click at [589, 488] on div at bounding box center [589, 496] width 5 height 62
click at [1021, 497] on div "em" at bounding box center [1034, 495] width 59 height 56
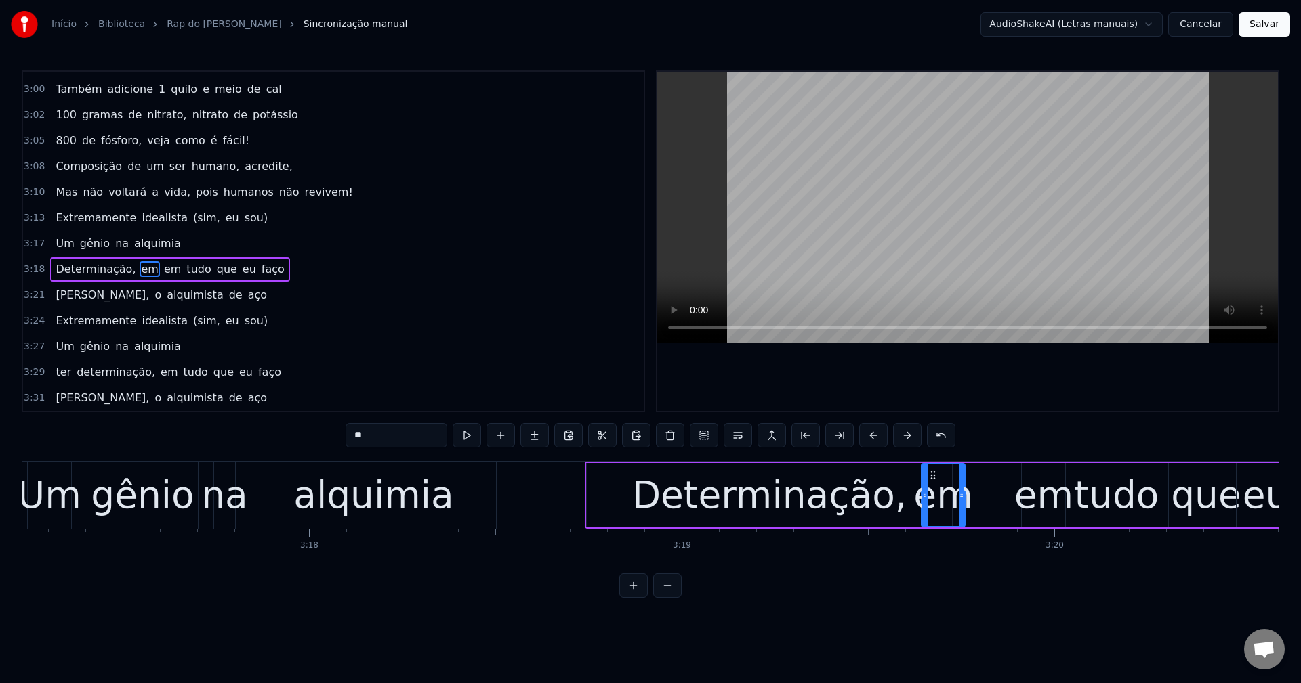
drag, startPoint x: 1024, startPoint y: 471, endPoint x: 933, endPoint y: 482, distance: 92.1
click at [933, 482] on div "em" at bounding box center [943, 496] width 42 height 62
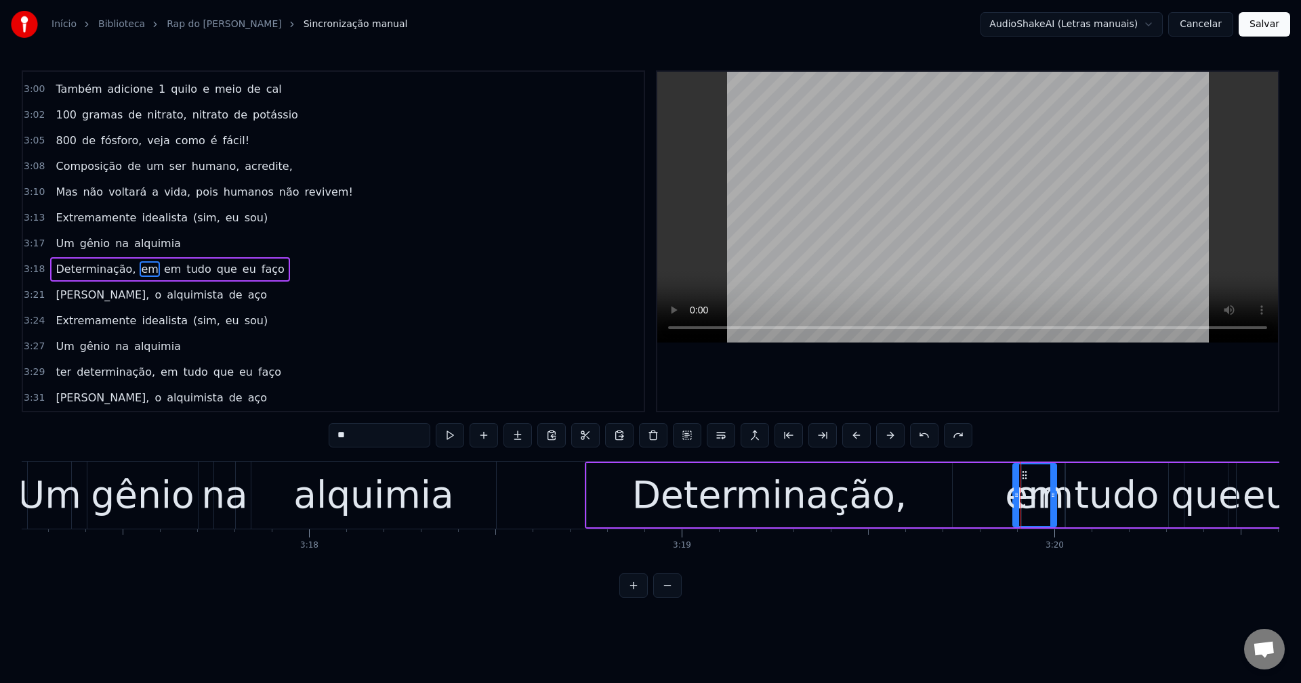
click at [1060, 484] on div "em" at bounding box center [1043, 495] width 59 height 56
drag, startPoint x: 1034, startPoint y: 471, endPoint x: 542, endPoint y: 487, distance: 492.1
click at [542, 487] on div "em" at bounding box center [551, 496] width 42 height 62
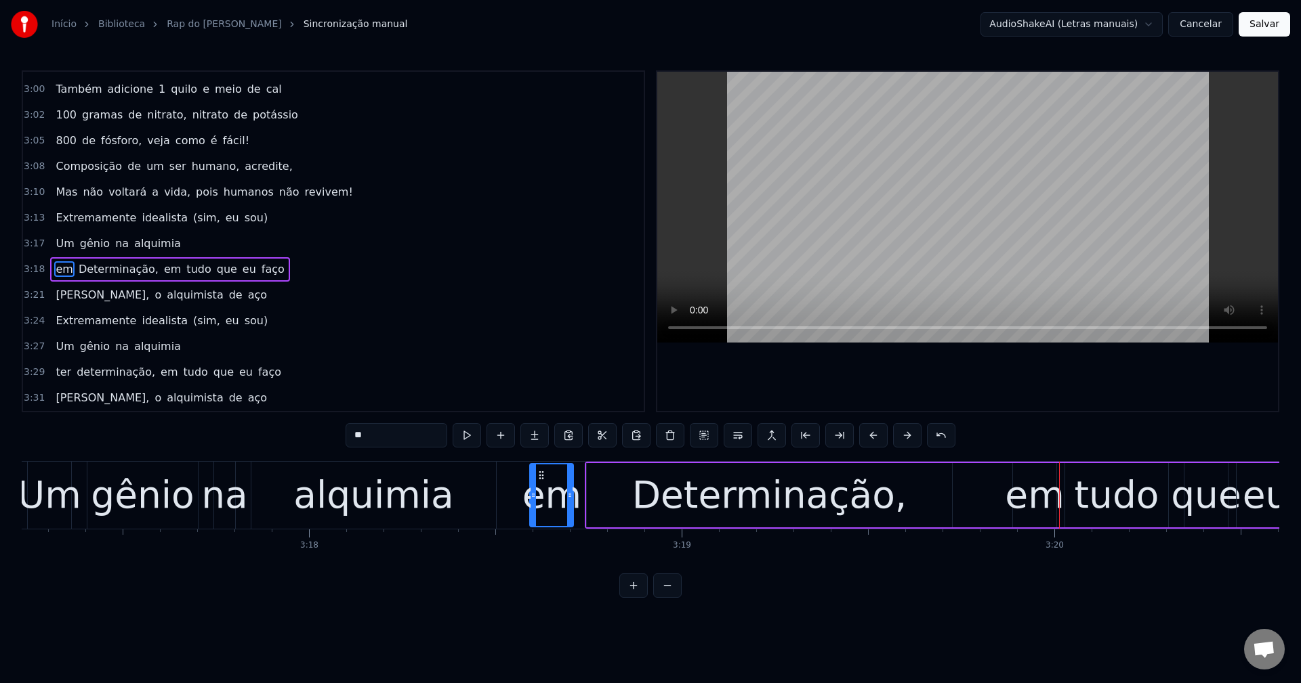
drag, startPoint x: 388, startPoint y: 434, endPoint x: 233, endPoint y: 446, distance: 155.6
click at [233, 446] on div "0:16 Nada se tem sem sacrifício 0:19 Pra ter algo é preciso 0:21 Dar algo em tr…" at bounding box center [650, 334] width 1257 height 528
click at [648, 485] on div "Determinação," at bounding box center [769, 495] width 365 height 64
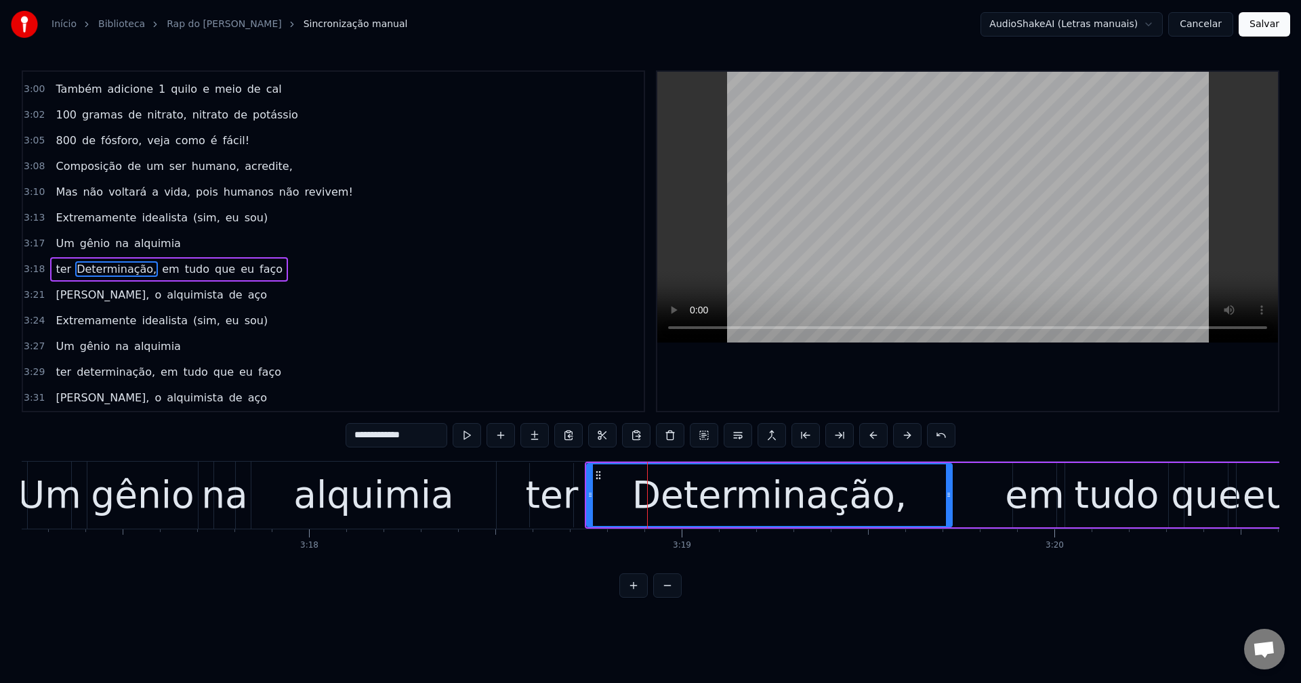
drag, startPoint x: 362, startPoint y: 431, endPoint x: 225, endPoint y: 440, distance: 137.7
click at [225, 439] on div "0:16 Nada se tem sem sacrifício 0:19 Pra ter algo é preciso 0:21 Dar algo em tr…" at bounding box center [650, 334] width 1257 height 528
click at [546, 497] on div "ter" at bounding box center [551, 495] width 53 height 56
type input "***"
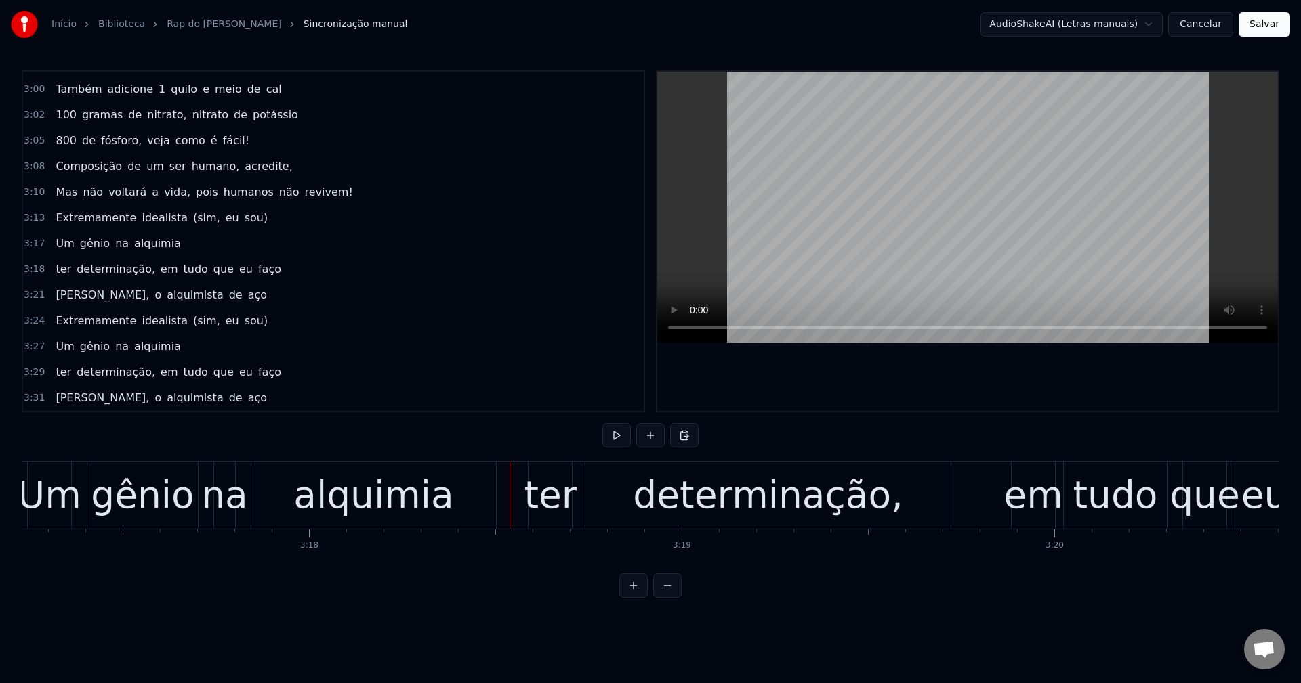
click at [620, 438] on button at bounding box center [616, 435] width 28 height 24
click at [534, 480] on div "ter" at bounding box center [550, 495] width 53 height 56
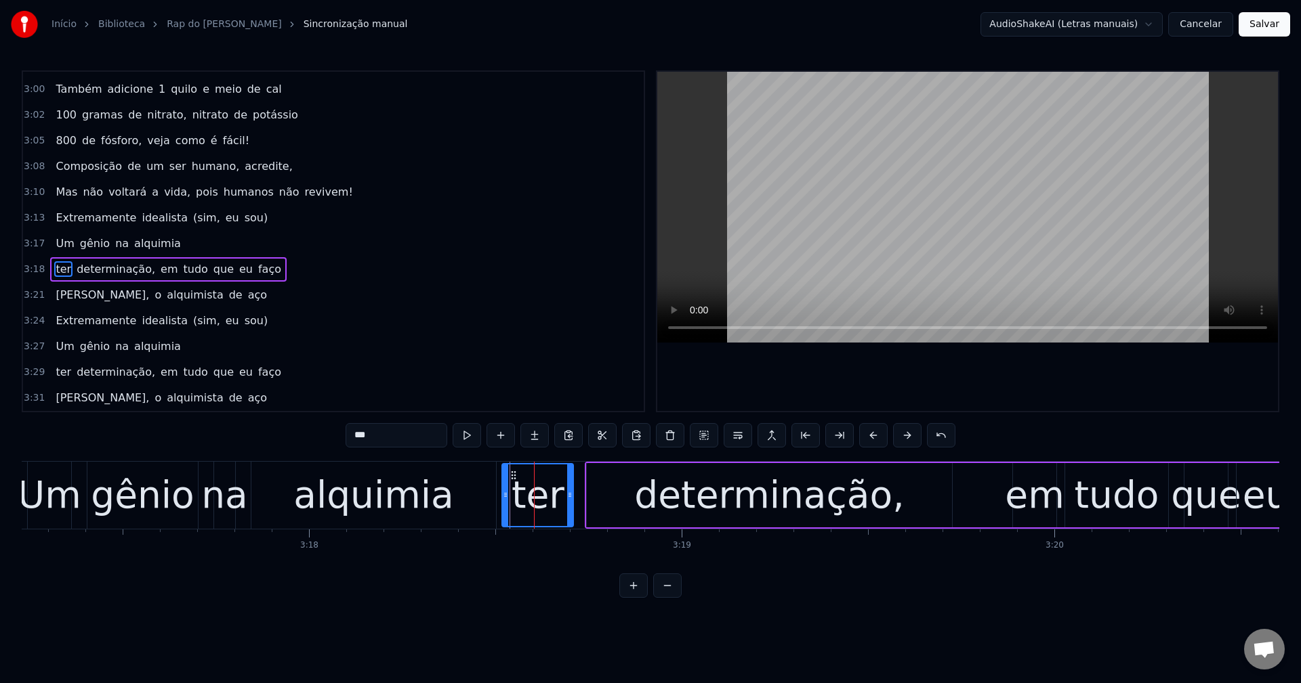
drag, startPoint x: 532, startPoint y: 484, endPoint x: 505, endPoint y: 489, distance: 28.2
click at [505, 489] on div at bounding box center [505, 496] width 5 height 62
drag, startPoint x: 568, startPoint y: 492, endPoint x: 545, endPoint y: 494, distance: 22.4
click at [545, 494] on icon at bounding box center [547, 495] width 5 height 11
click at [603, 489] on div "determinação," at bounding box center [769, 495] width 365 height 64
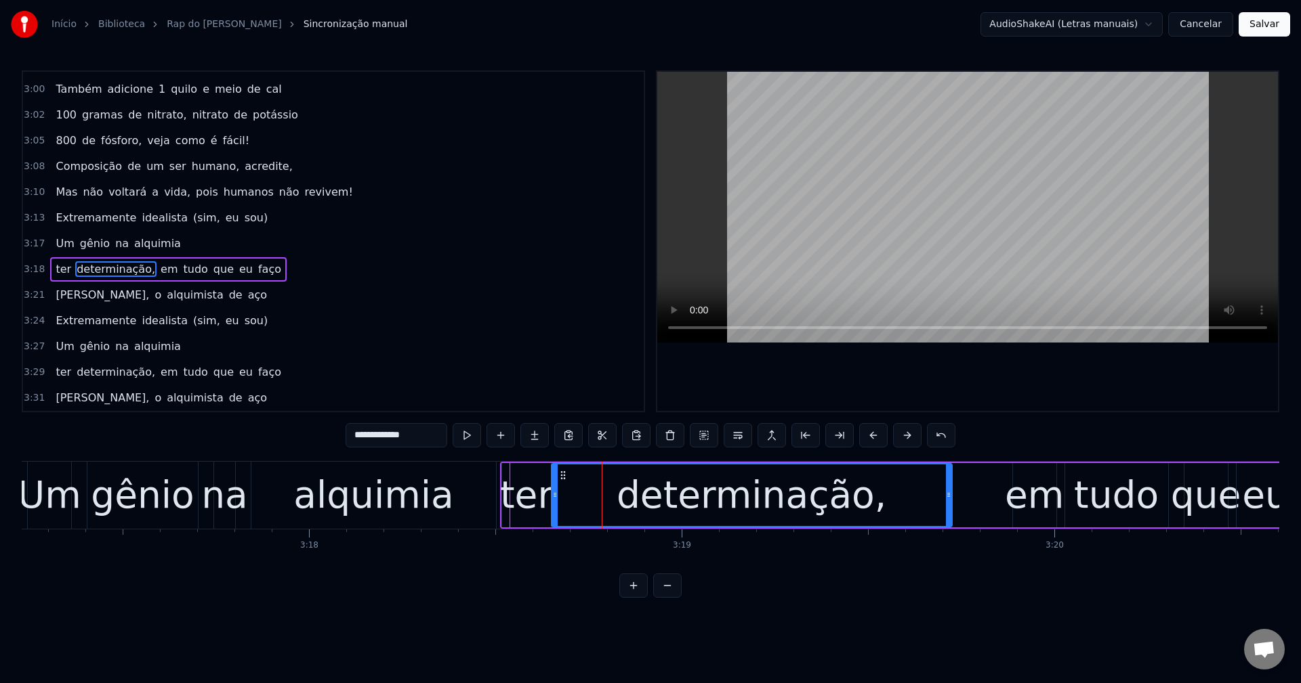
drag, startPoint x: 587, startPoint y: 490, endPoint x: 551, endPoint y: 493, distance: 35.3
click at [552, 493] on icon at bounding box center [554, 495] width 5 height 11
click at [471, 470] on div "alquimia" at bounding box center [373, 495] width 245 height 67
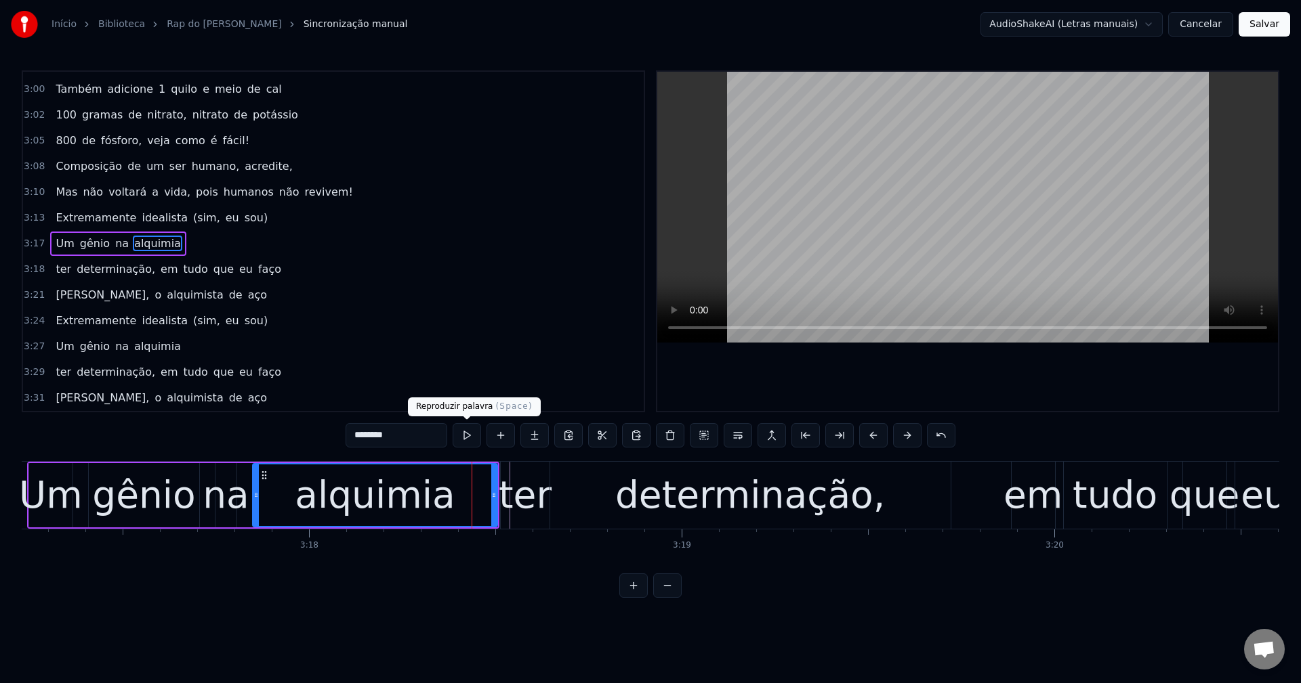
click at [472, 442] on button at bounding box center [466, 435] width 28 height 24
drag, startPoint x: 490, startPoint y: 496, endPoint x: 476, endPoint y: 496, distance: 14.2
click at [476, 496] on icon at bounding box center [475, 495] width 5 height 11
click at [520, 489] on div "ter" at bounding box center [525, 495] width 53 height 56
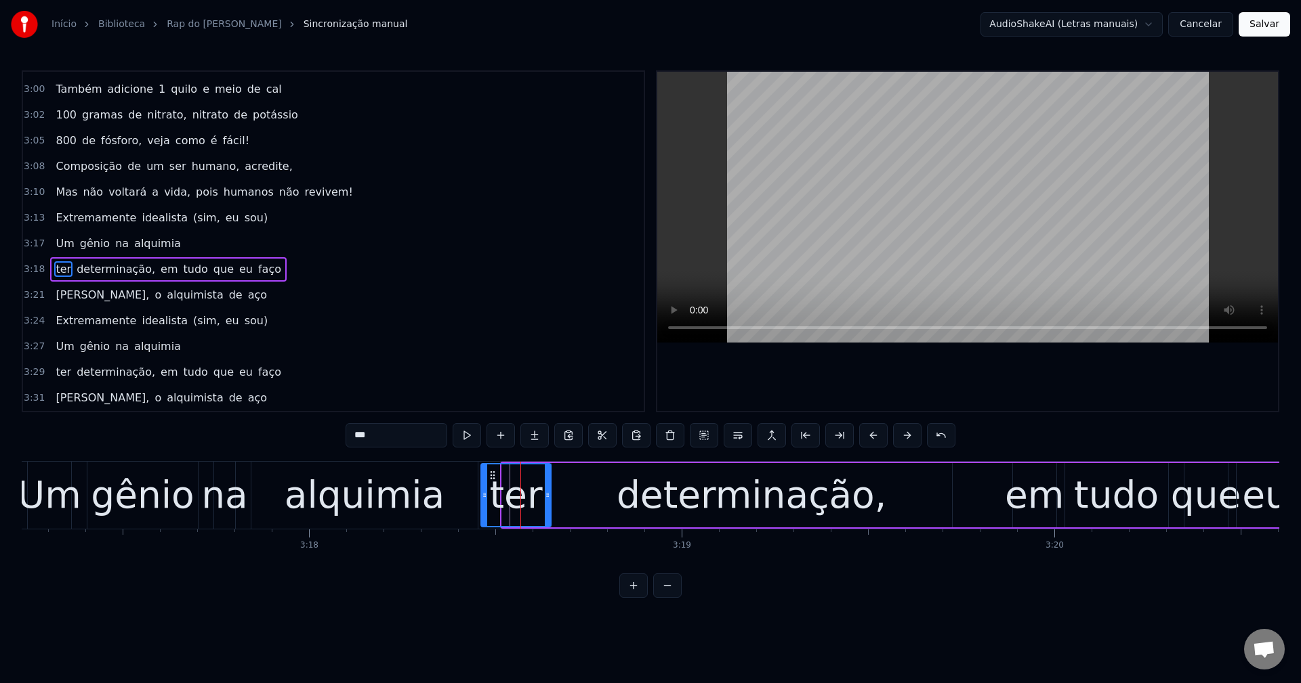
drag, startPoint x: 504, startPoint y: 490, endPoint x: 483, endPoint y: 493, distance: 21.2
click at [483, 493] on icon at bounding box center [484, 495] width 5 height 11
drag, startPoint x: 546, startPoint y: 489, endPoint x: 524, endPoint y: 492, distance: 21.9
click at [524, 492] on div at bounding box center [525, 496] width 5 height 62
click at [467, 434] on button at bounding box center [466, 435] width 28 height 24
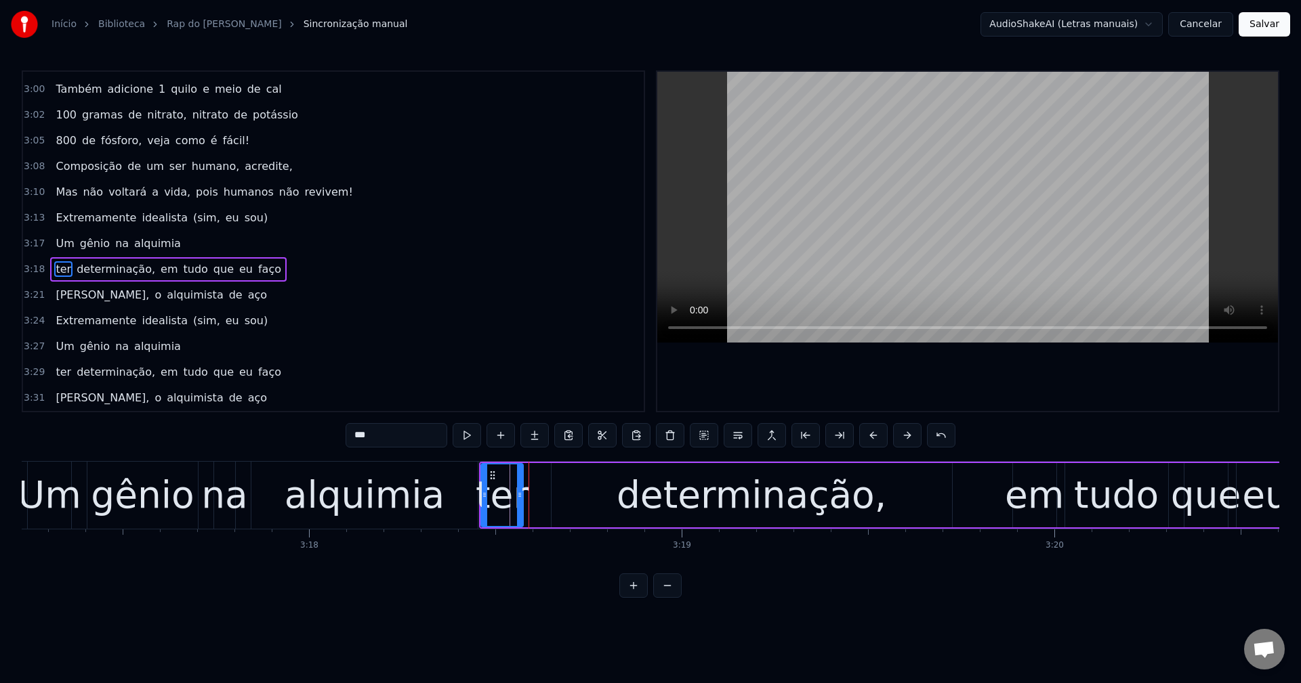
click at [520, 491] on icon at bounding box center [519, 495] width 5 height 11
click at [578, 482] on div "determinação," at bounding box center [751, 495] width 400 height 64
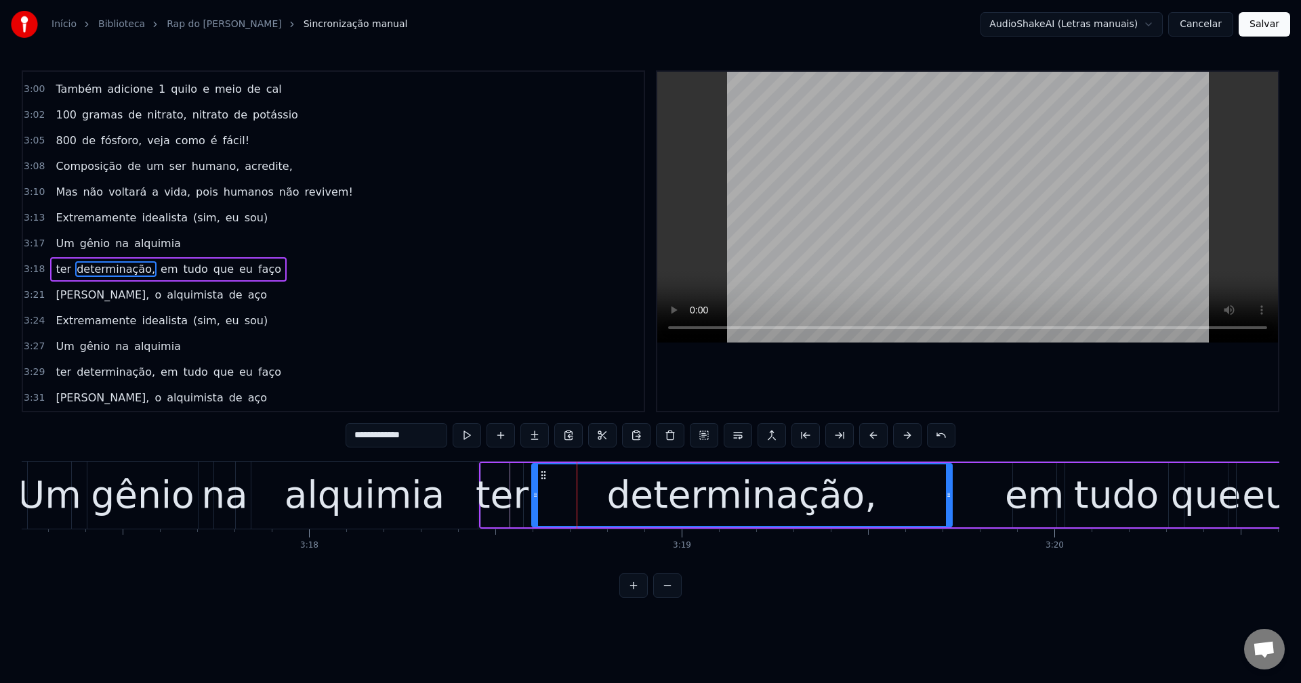
drag, startPoint x: 553, startPoint y: 493, endPoint x: 533, endPoint y: 494, distance: 20.4
click at [533, 494] on icon at bounding box center [534, 495] width 5 height 11
click at [411, 487] on div "alquimia" at bounding box center [365, 495] width 161 height 56
type input "********"
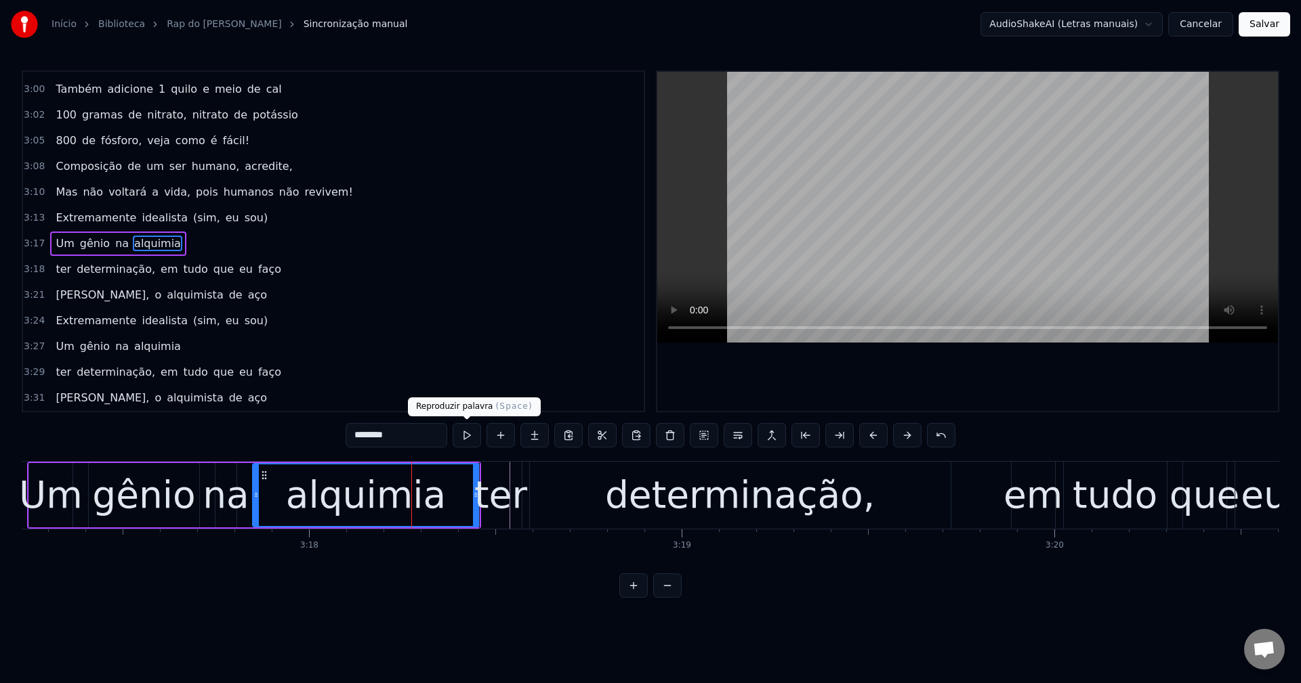
click at [467, 438] on button at bounding box center [466, 435] width 28 height 24
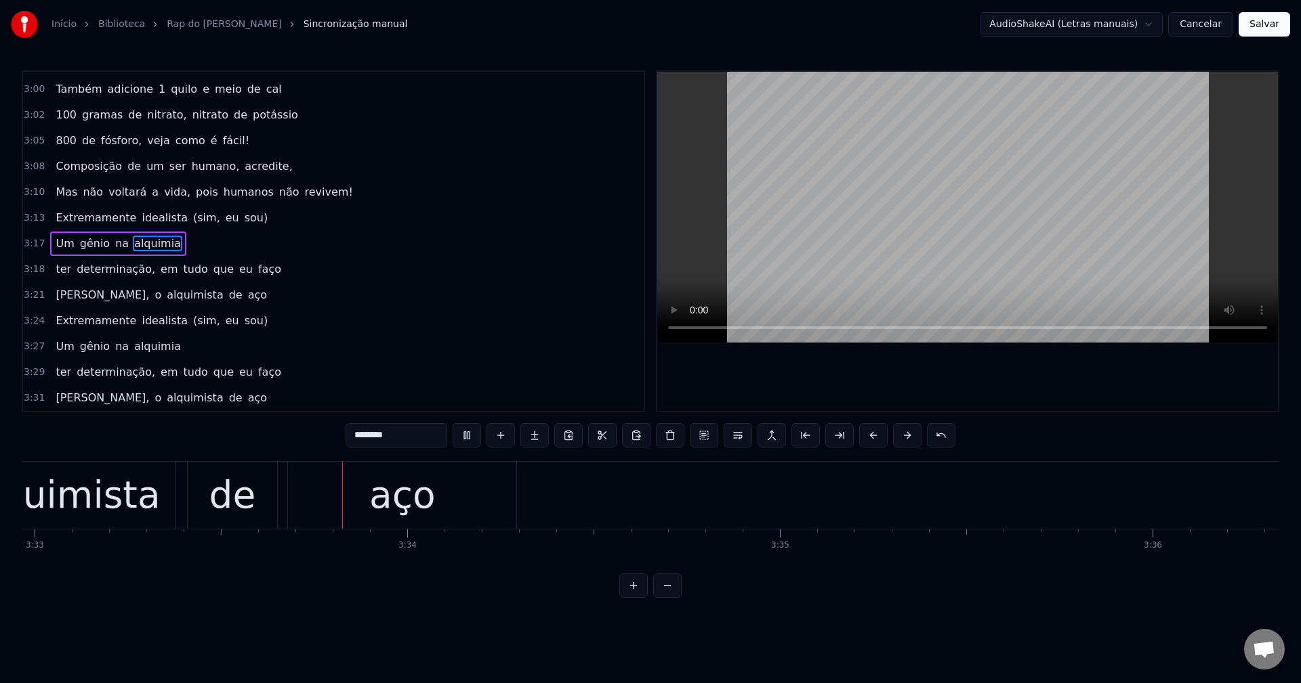
scroll to position [0, 79350]
click at [1275, 30] on button "Salvar" at bounding box center [1263, 24] width 51 height 24
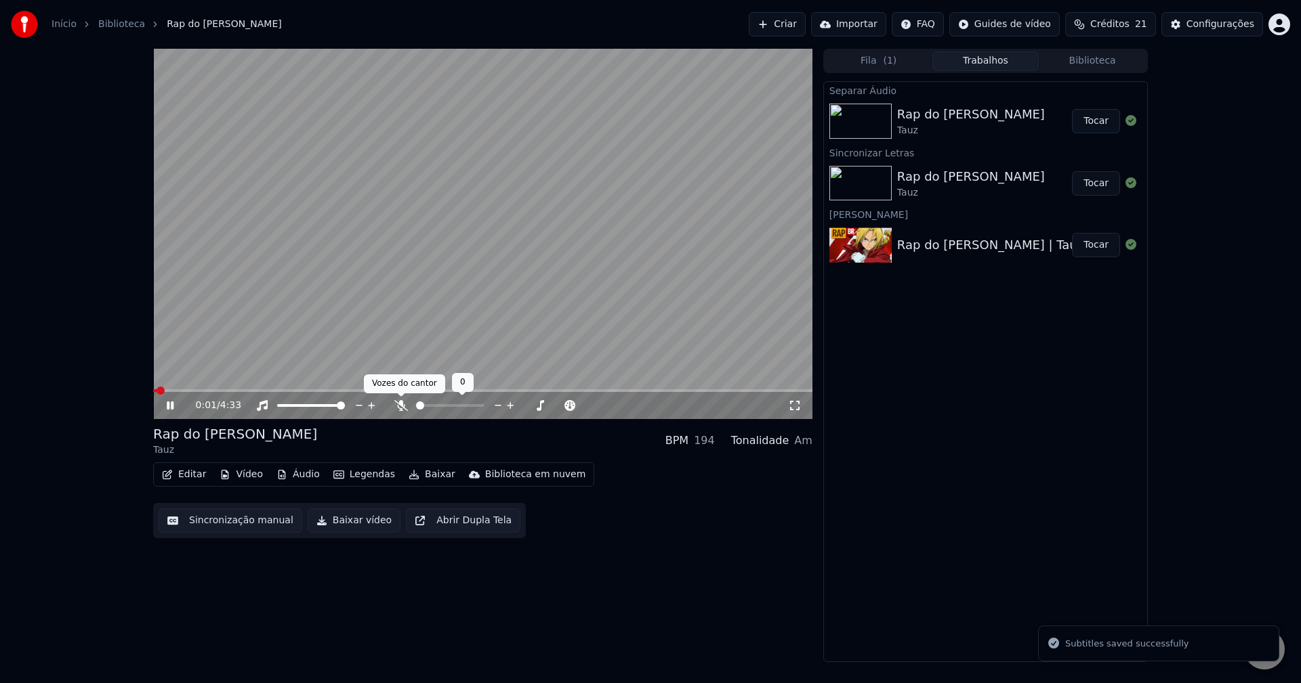
click at [396, 406] on icon at bounding box center [401, 405] width 14 height 11
click at [803, 413] on div "0:03 / 4:33" at bounding box center [482, 405] width 659 height 27
click at [793, 407] on icon at bounding box center [795, 405] width 14 height 11
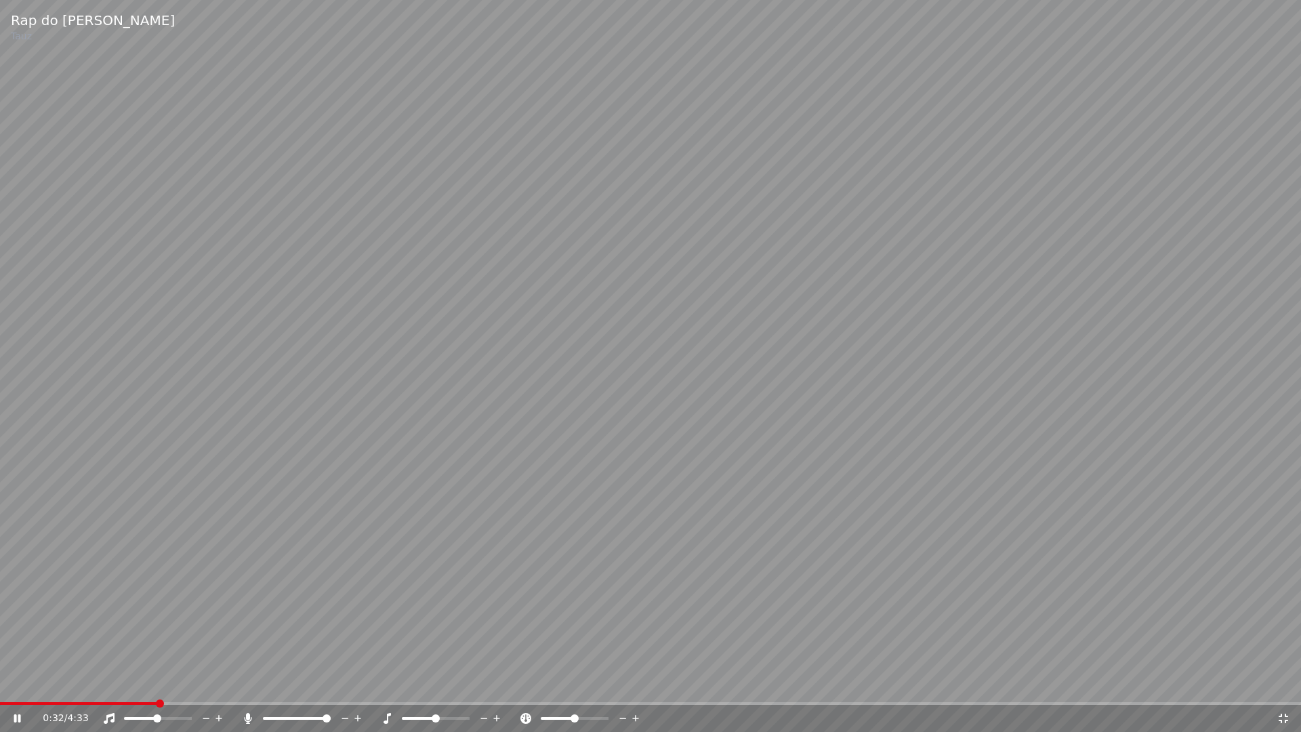
click at [156, 683] on span at bounding box center [140, 718] width 33 height 3
click at [1292, 683] on div "1:38 / 4:33" at bounding box center [650, 718] width 1290 height 14
click at [1280, 683] on icon at bounding box center [1283, 718] width 14 height 11
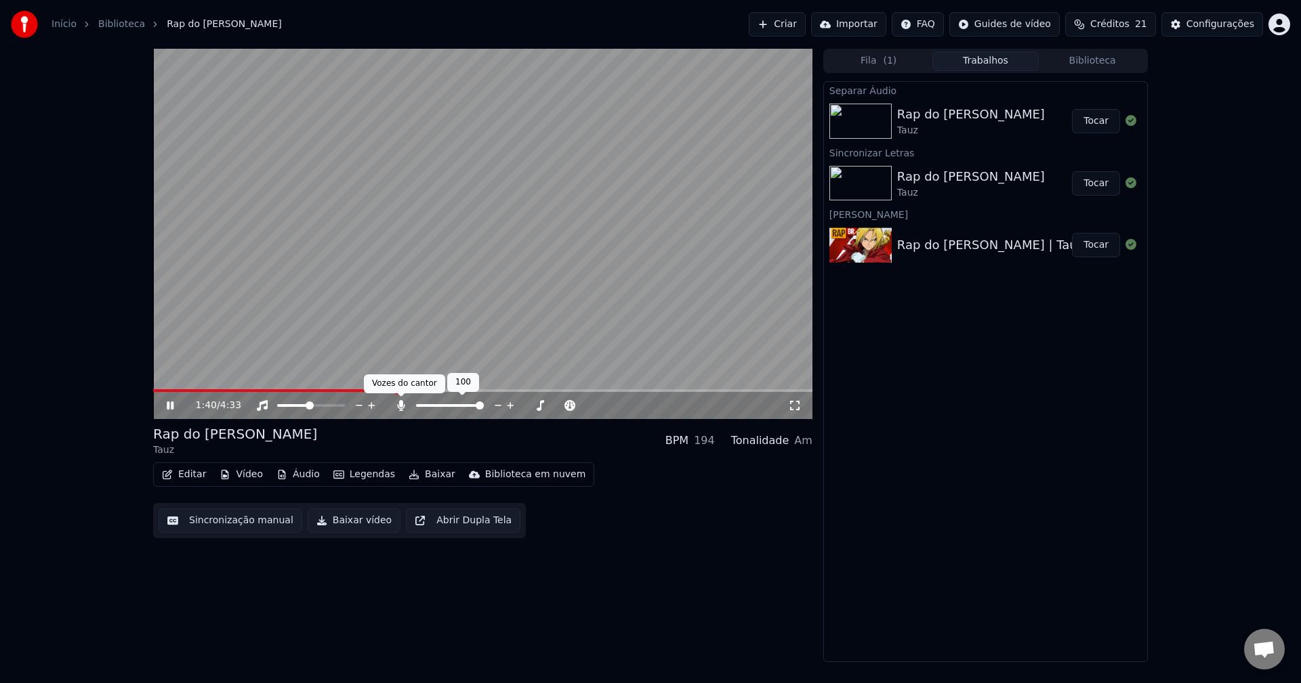
click at [405, 408] on icon at bounding box center [401, 405] width 14 height 11
drag, startPoint x: 318, startPoint y: 411, endPoint x: 336, endPoint y: 407, distance: 18.7
click at [331, 410] on div at bounding box center [323, 406] width 109 height 14
click at [345, 407] on span at bounding box center [311, 405] width 68 height 3
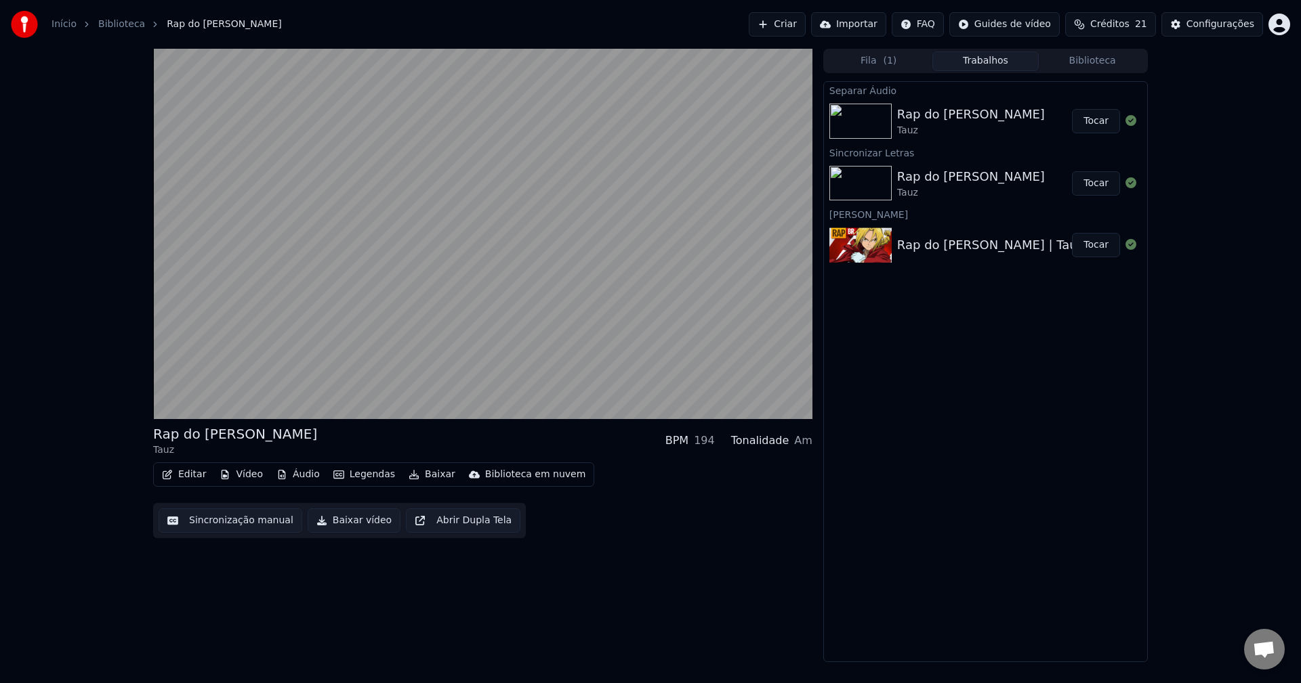
click at [282, 475] on icon "button" at bounding box center [281, 474] width 11 height 9
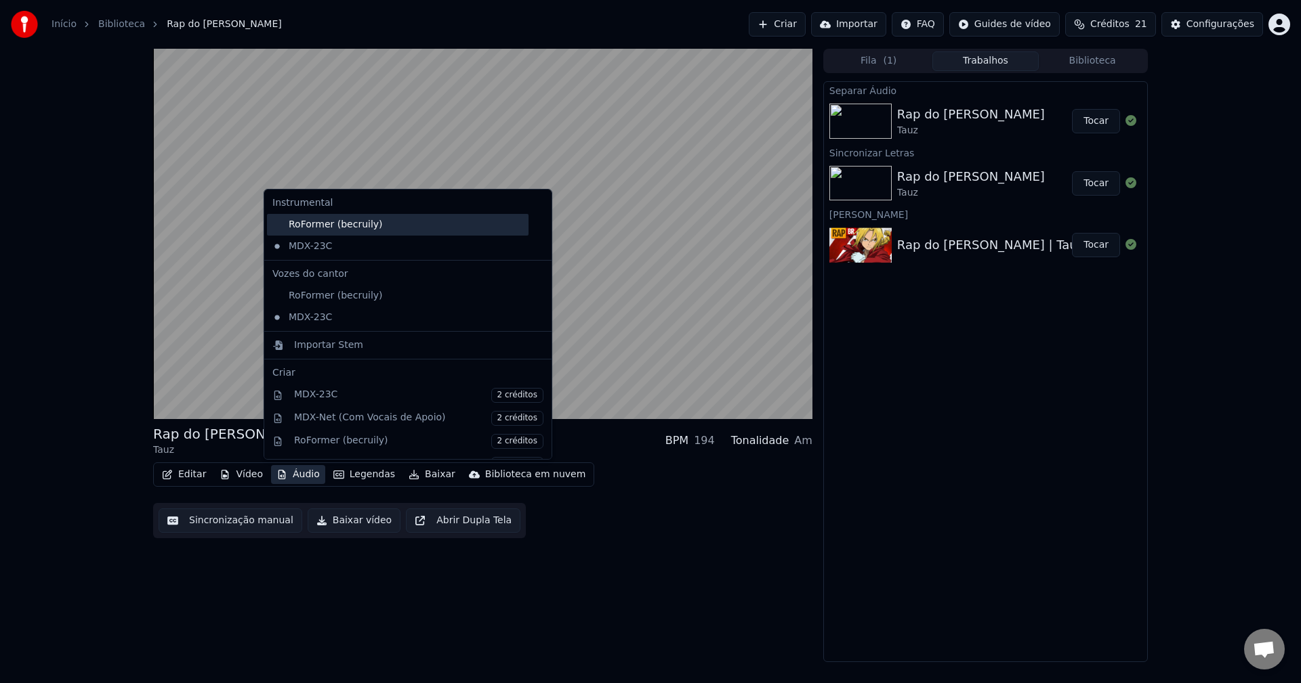
click at [404, 226] on div "RoFormer (becruily)" at bounding box center [397, 225] width 261 height 22
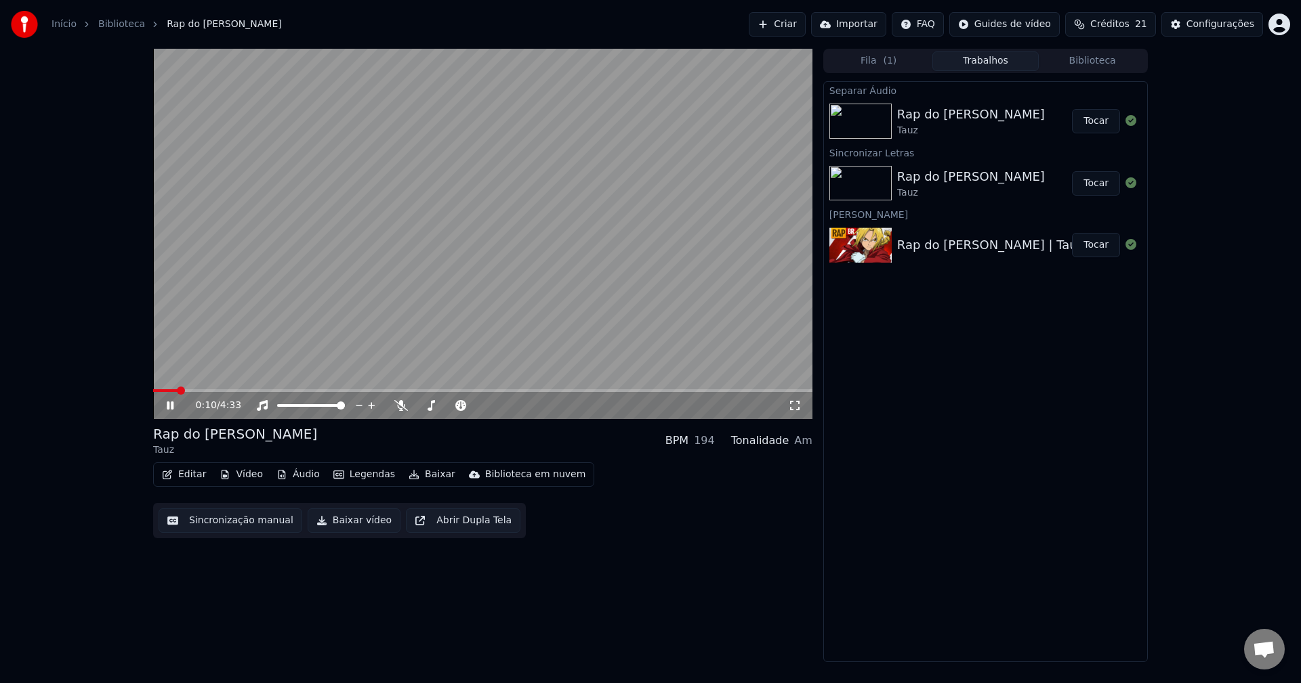
click at [177, 391] on span at bounding box center [165, 390] width 24 height 3
click at [276, 473] on icon "button" at bounding box center [281, 474] width 11 height 9
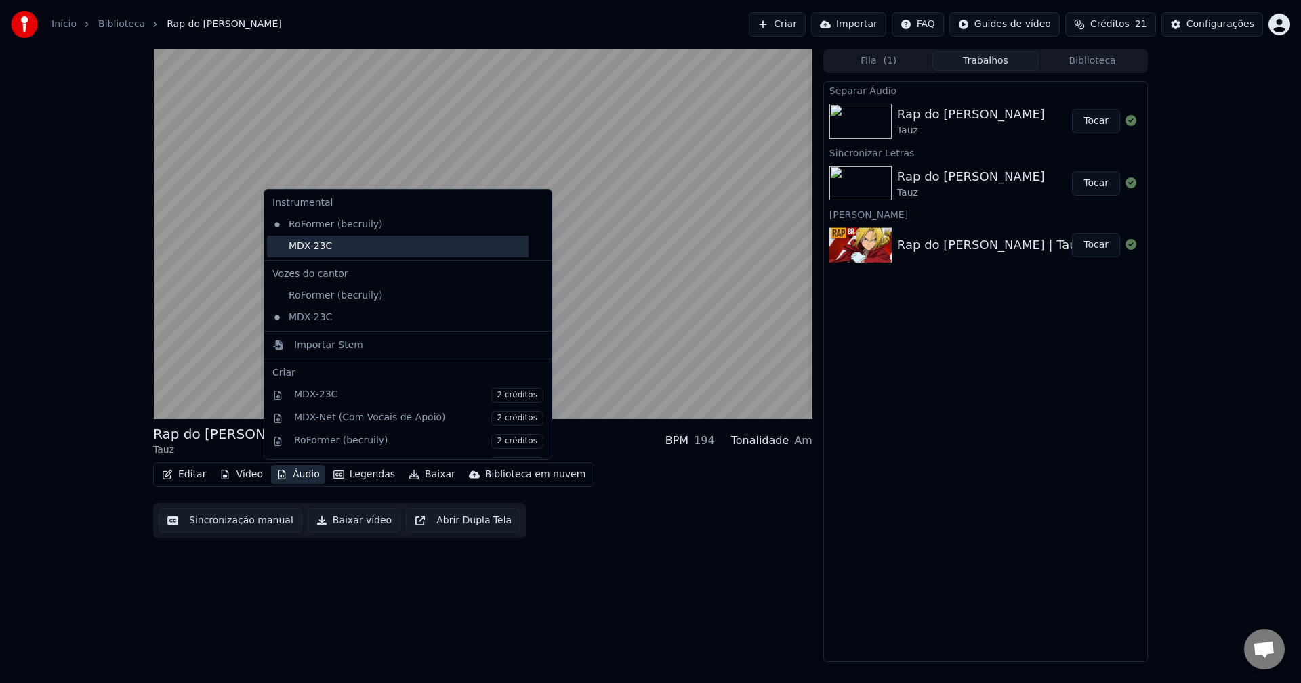
click at [308, 248] on div "MDX-23C" at bounding box center [397, 247] width 261 height 22
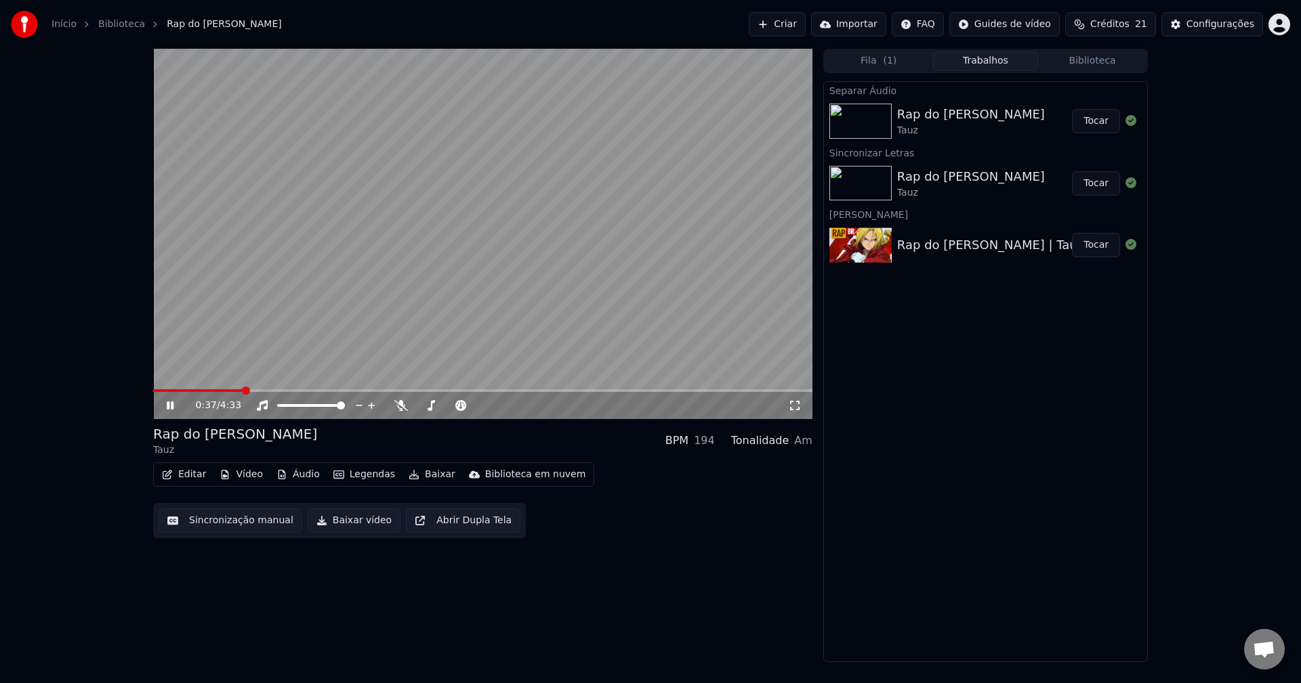
click at [205, 388] on video at bounding box center [482, 234] width 659 height 371
click at [203, 391] on span at bounding box center [198, 390] width 91 height 3
drag, startPoint x: 174, startPoint y: 417, endPoint x: 177, endPoint y: 405, distance: 12.0
click at [174, 416] on div "0:20 / 4:33" at bounding box center [482, 405] width 659 height 27
click at [177, 403] on icon at bounding box center [180, 405] width 32 height 11
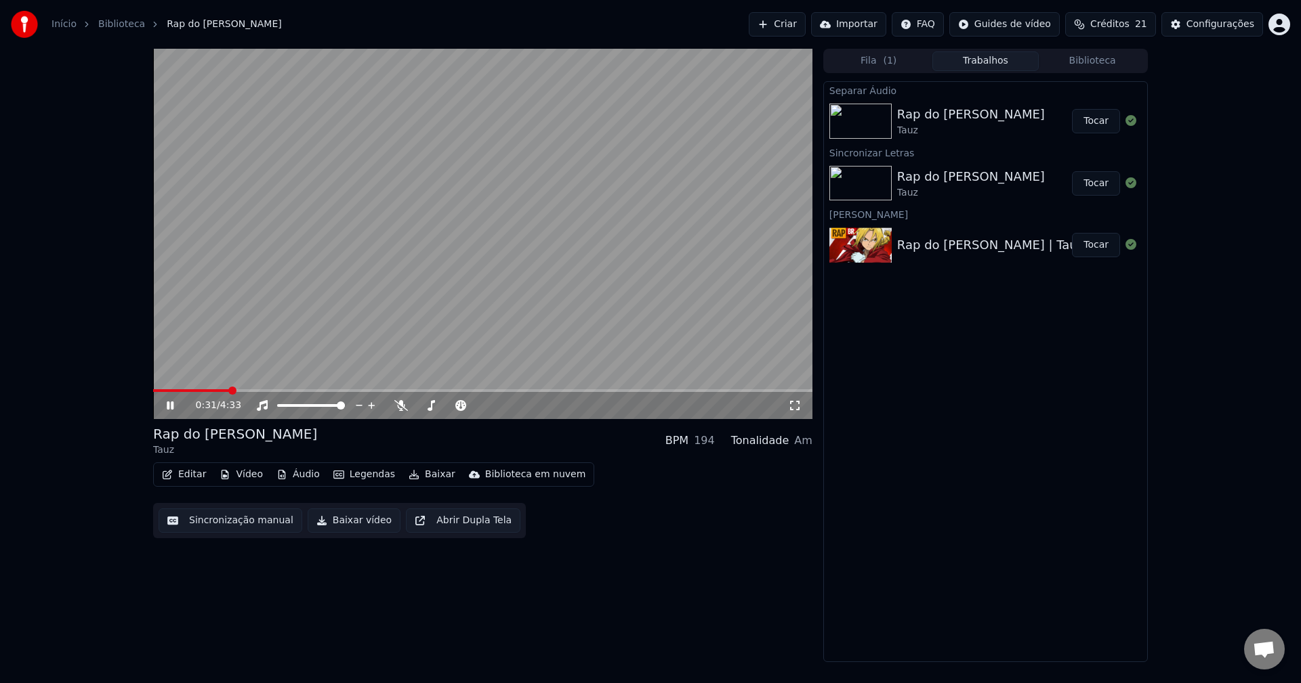
click at [280, 471] on icon "button" at bounding box center [281, 474] width 11 height 9
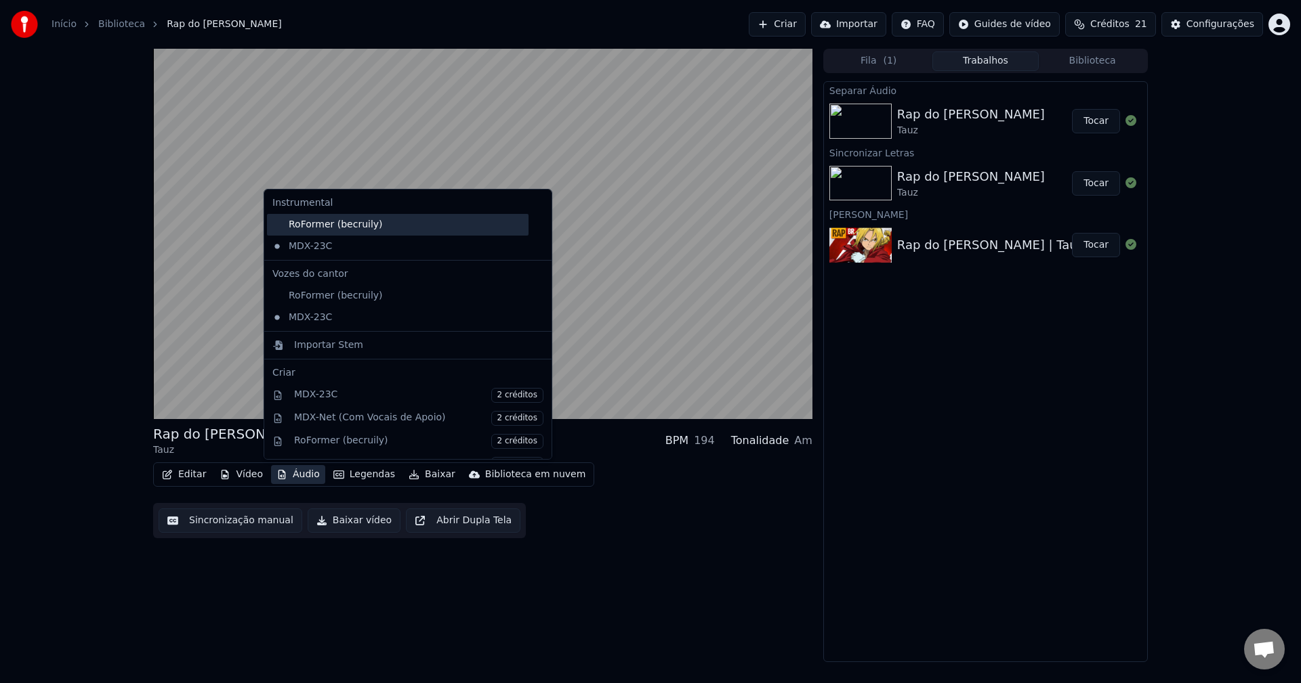
click at [307, 228] on div "RoFormer (becruily)" at bounding box center [397, 225] width 261 height 22
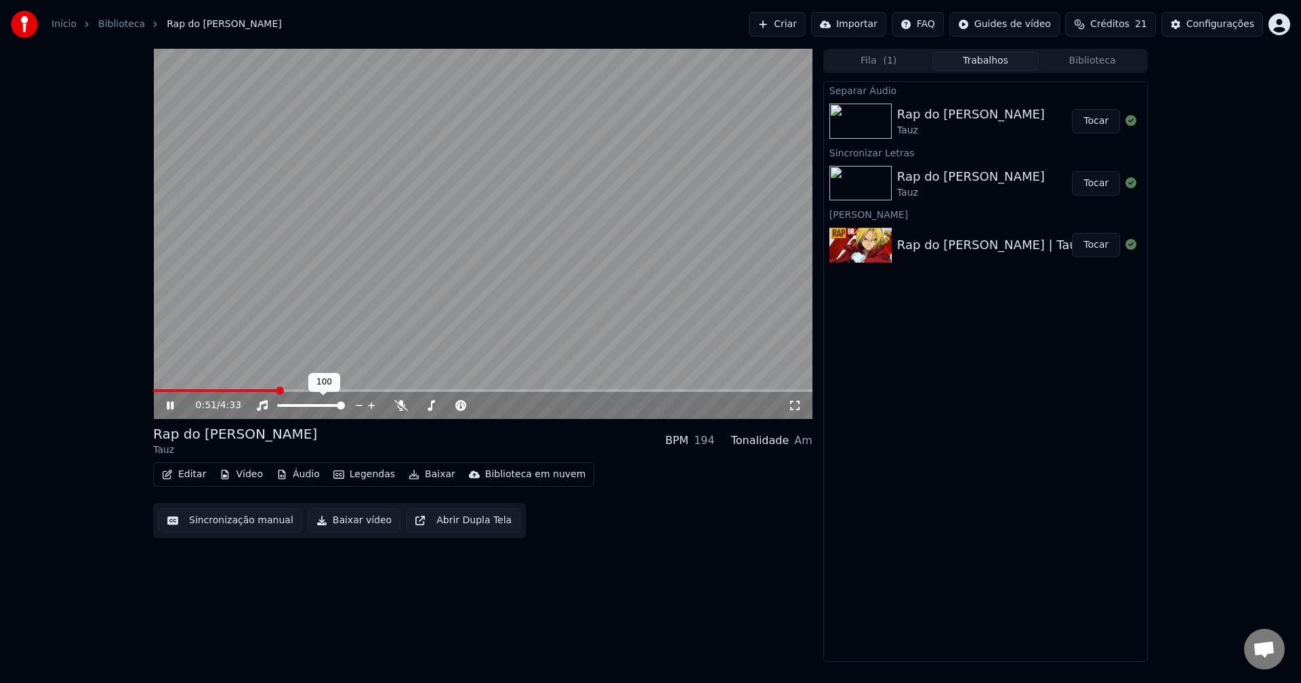
click at [308, 405] on span at bounding box center [311, 405] width 68 height 3
click at [326, 405] on span at bounding box center [311, 405] width 68 height 3
click at [422, 474] on button "Baixar" at bounding box center [432, 474] width 58 height 19
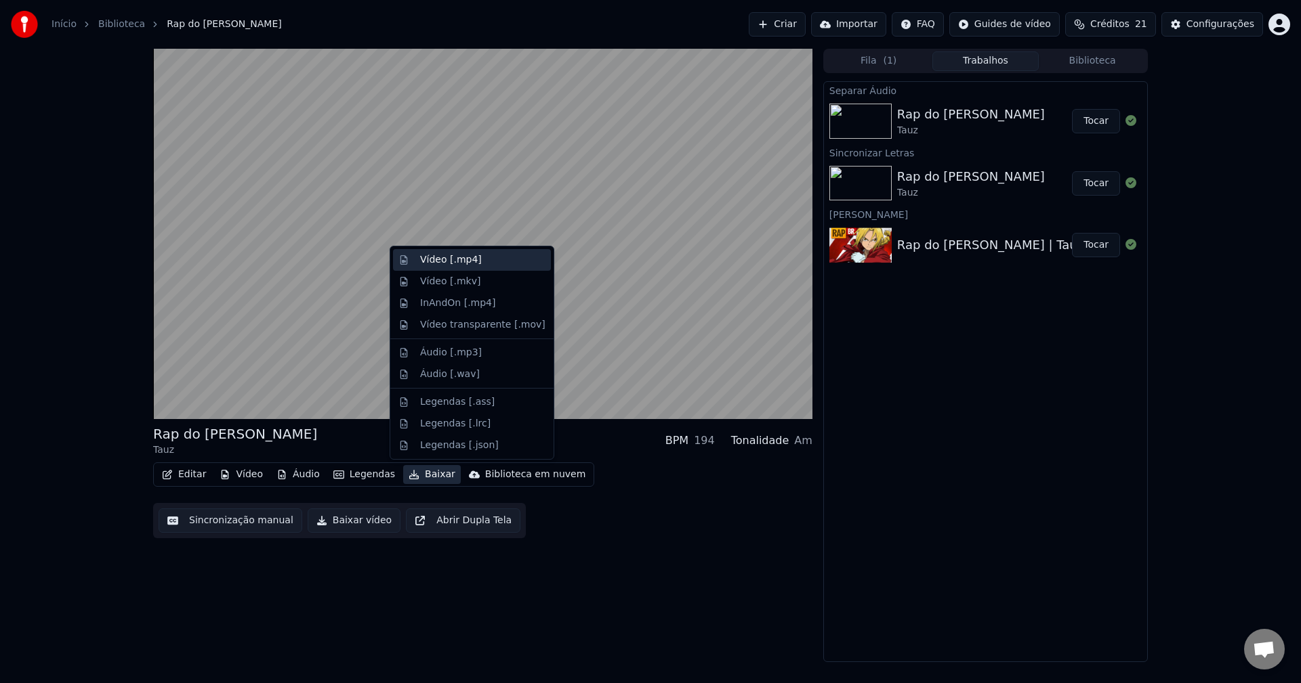
click at [465, 264] on div "Vídeo [.mp4]" at bounding box center [451, 260] width 62 height 14
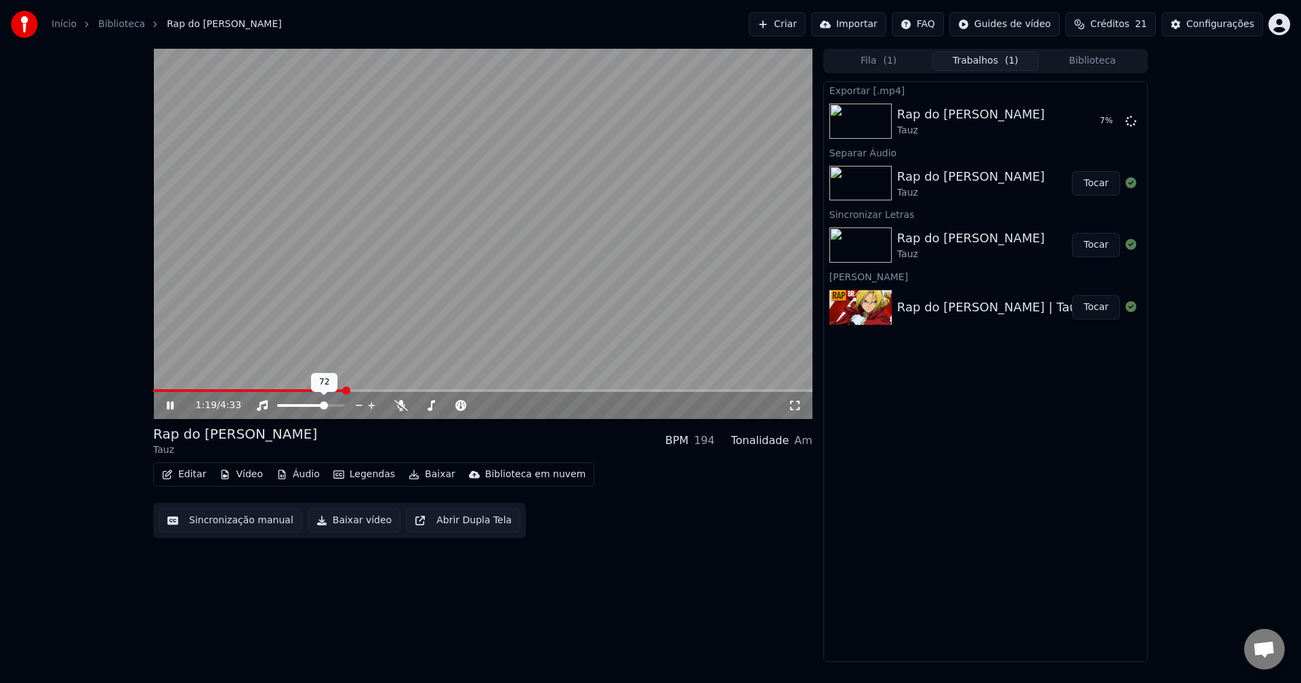
click at [333, 406] on span at bounding box center [311, 405] width 68 height 3
click at [598, 393] on div "3:17 / 4:33" at bounding box center [482, 405] width 659 height 27
click at [601, 389] on video at bounding box center [482, 234] width 659 height 371
click at [592, 391] on span at bounding box center [392, 390] width 479 height 3
click at [557, 265] on video at bounding box center [482, 234] width 659 height 371
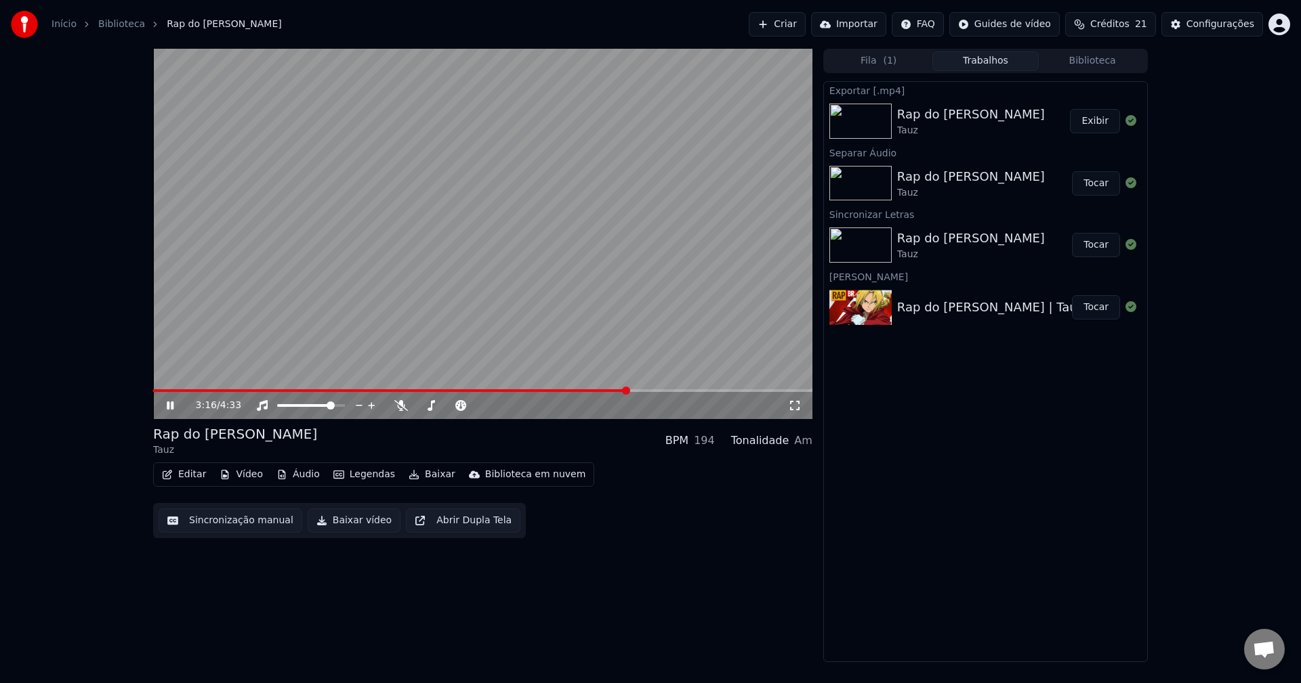
click at [480, 259] on video at bounding box center [482, 234] width 659 height 371
click at [581, 394] on div "3:16 / 4:33" at bounding box center [482, 405] width 659 height 27
click at [590, 392] on span at bounding box center [371, 390] width 437 height 3
click at [517, 257] on video at bounding box center [482, 234] width 659 height 371
click at [521, 221] on video at bounding box center [482, 234] width 659 height 371
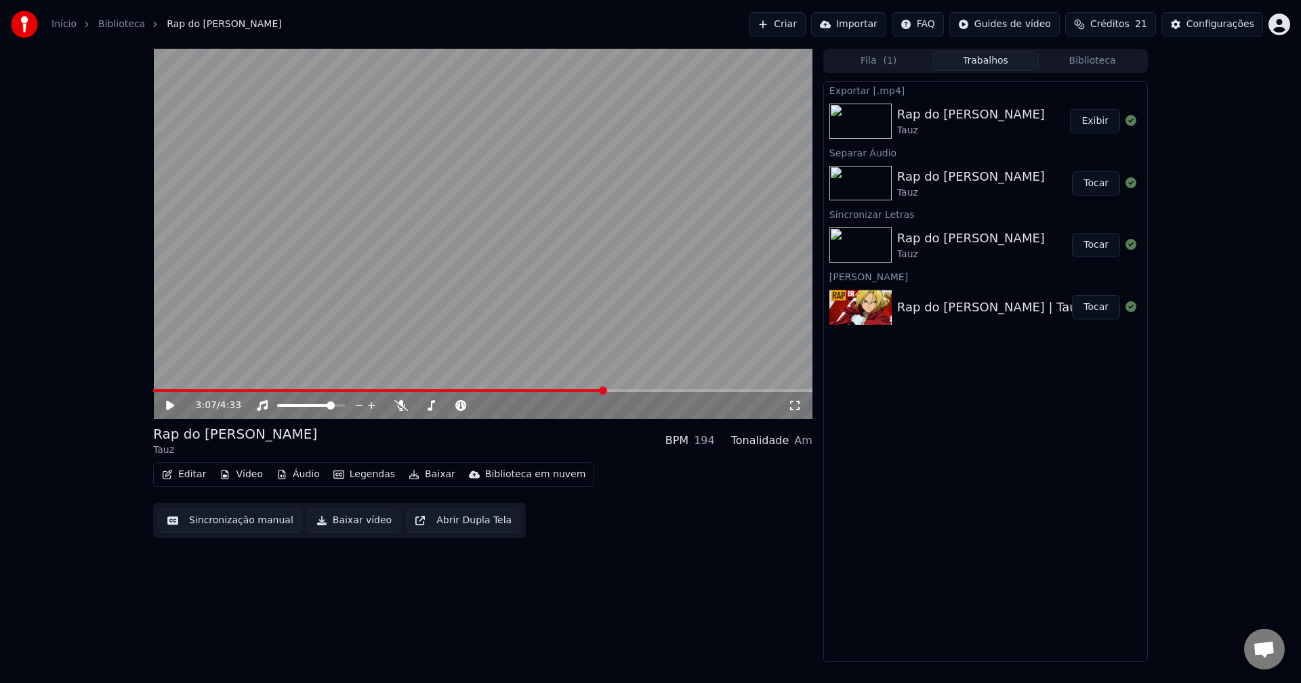
click at [604, 392] on span at bounding box center [378, 390] width 451 height 3
click at [402, 412] on div "3:07 / 4:33" at bounding box center [492, 406] width 592 height 14
click at [402, 408] on icon at bounding box center [401, 405] width 14 height 11
click at [437, 286] on video at bounding box center [482, 234] width 659 height 371
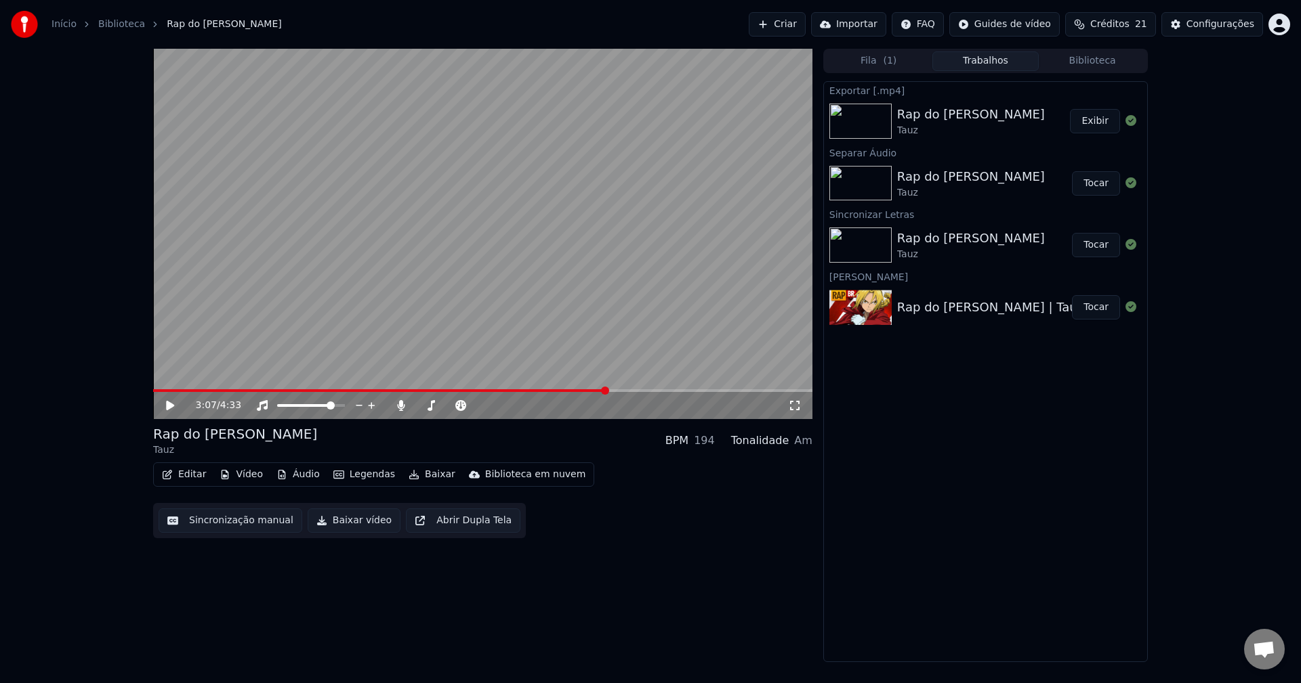
click at [437, 286] on video at bounding box center [482, 234] width 659 height 371
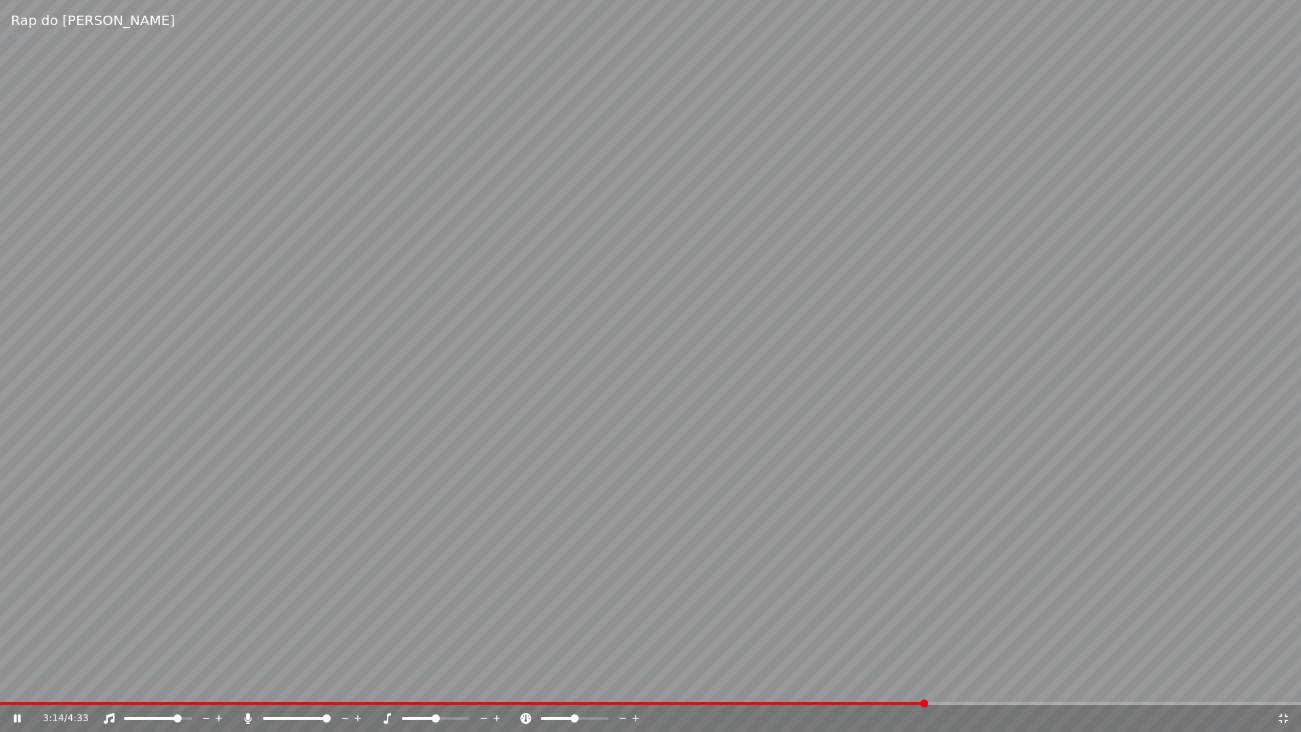
click at [1275, 683] on div "3:14 / 4:33" at bounding box center [660, 718] width 1234 height 14
click at [1280, 683] on icon at bounding box center [1282, 717] width 9 height 9
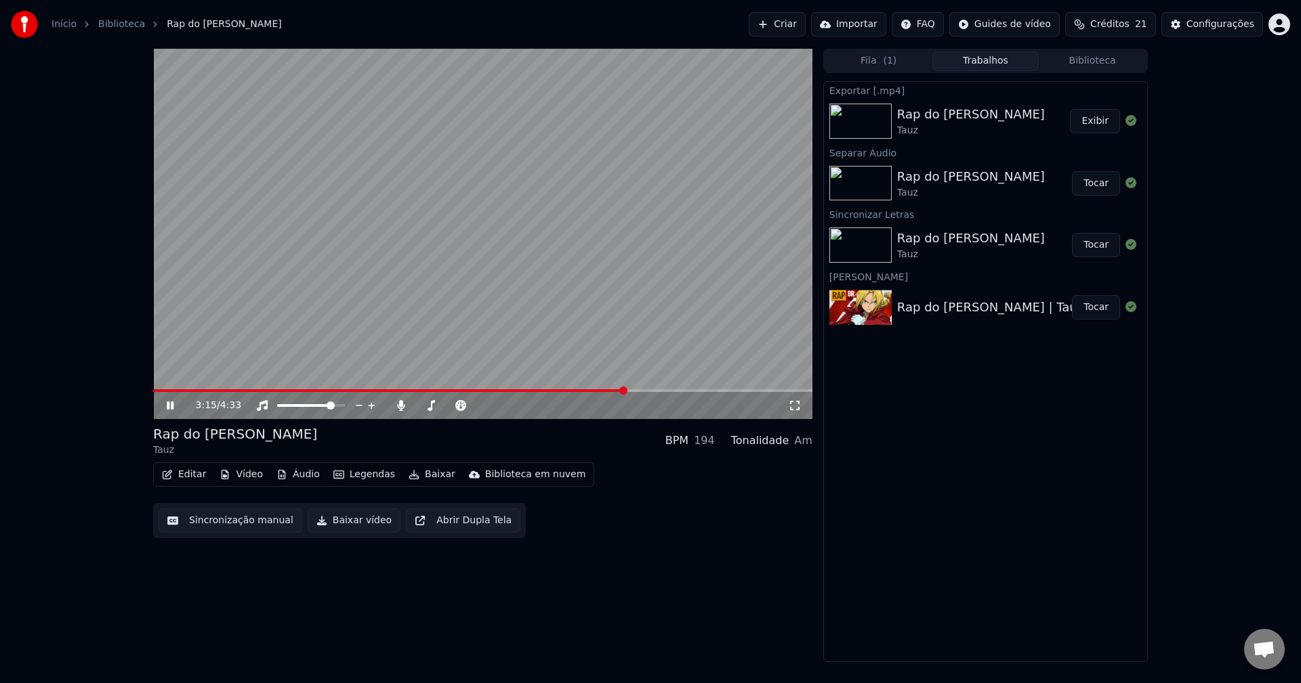
click at [483, 218] on video at bounding box center [482, 234] width 659 height 371
click at [507, 251] on video at bounding box center [482, 234] width 659 height 371
click at [410, 398] on div "3:16 / 4:33" at bounding box center [482, 405] width 659 height 27
click at [399, 406] on icon at bounding box center [400, 405] width 7 height 11
click at [1104, 121] on button "Exibir" at bounding box center [1095, 121] width 50 height 24
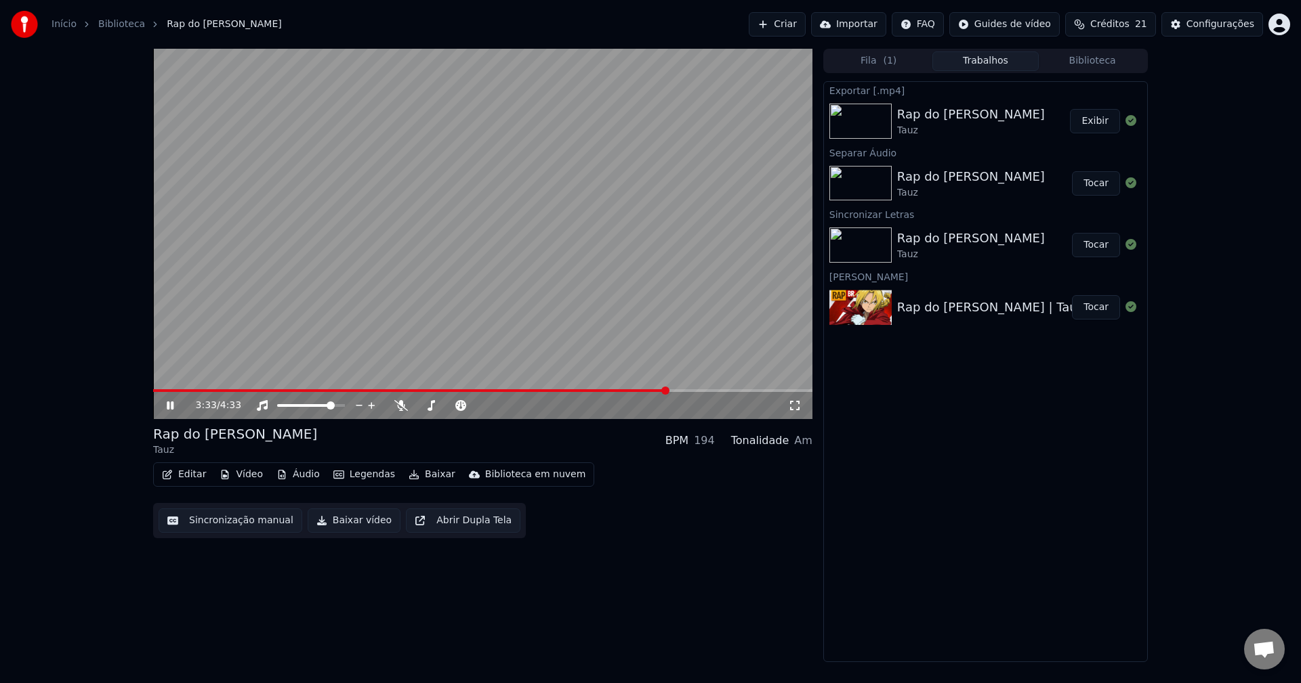
click at [166, 406] on icon at bounding box center [180, 405] width 32 height 11
